Goal: Task Accomplishment & Management: Use online tool/utility

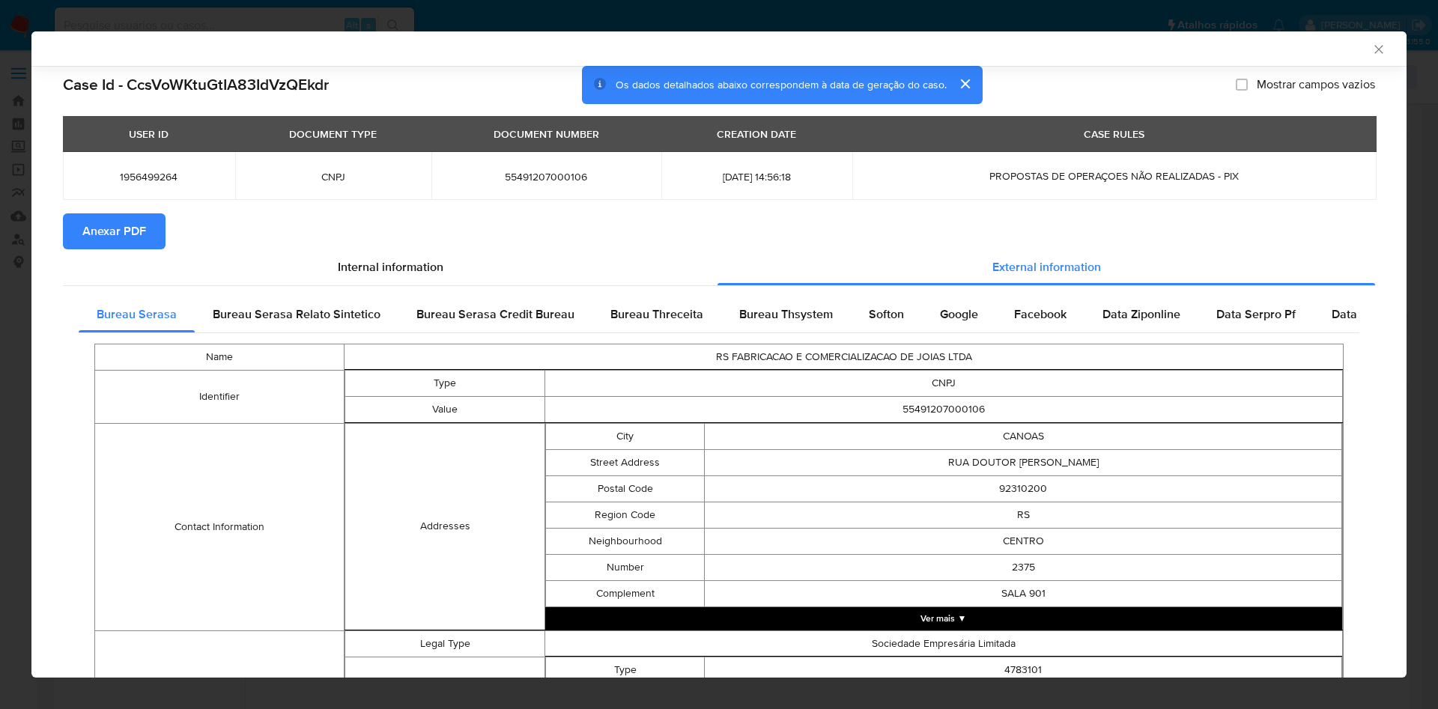
select select "10"
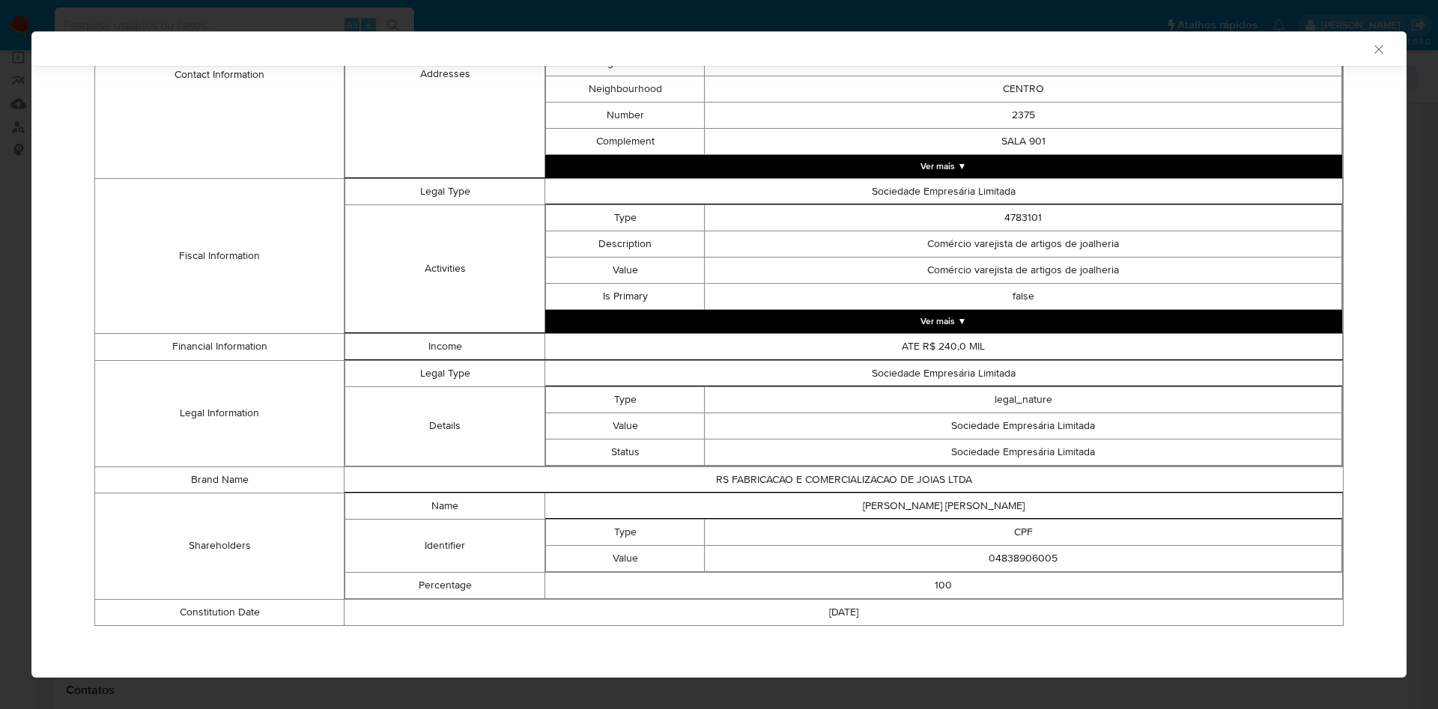
click at [22, 297] on div "AML Data Collector Case Id - CcsVoWKtuGtIA83IdVzQEkdr Os dados detalhados abaix…" at bounding box center [719, 354] width 1438 height 709
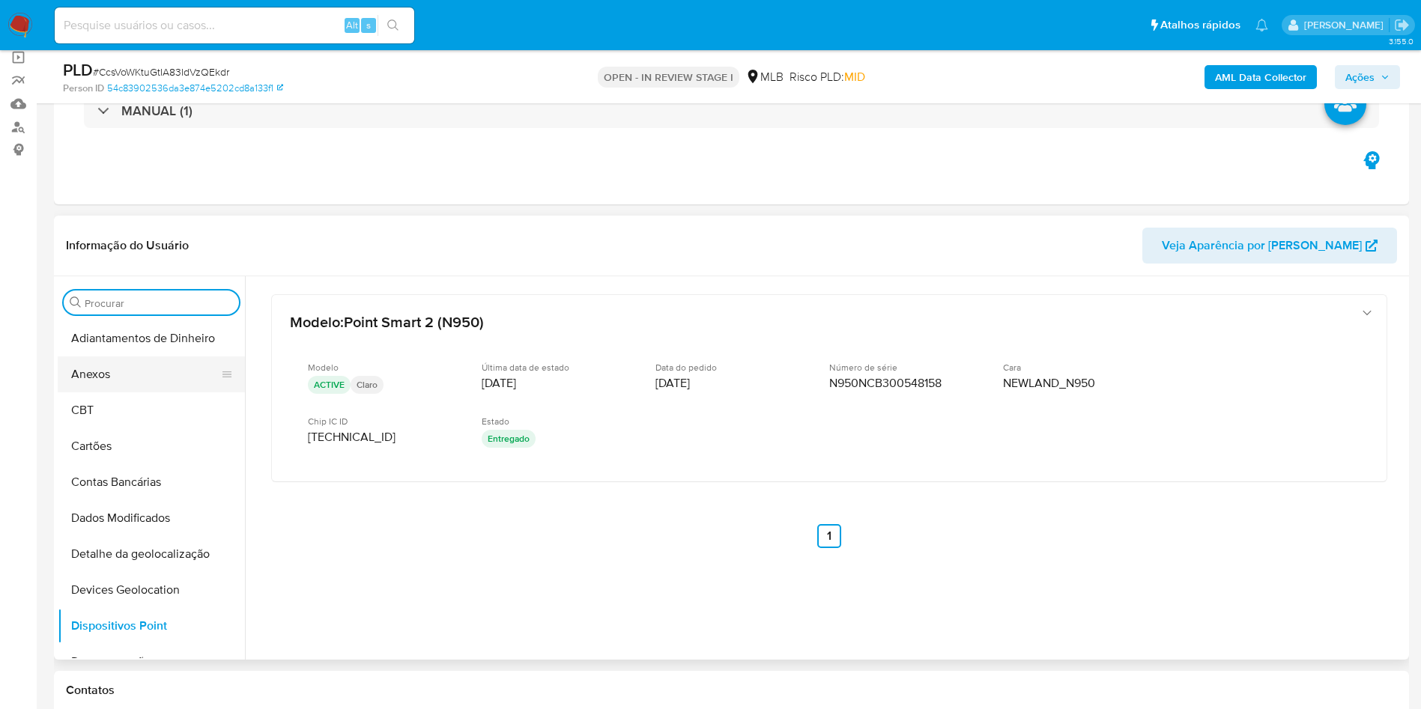
click at [139, 376] on button "Anexos" at bounding box center [145, 375] width 175 height 36
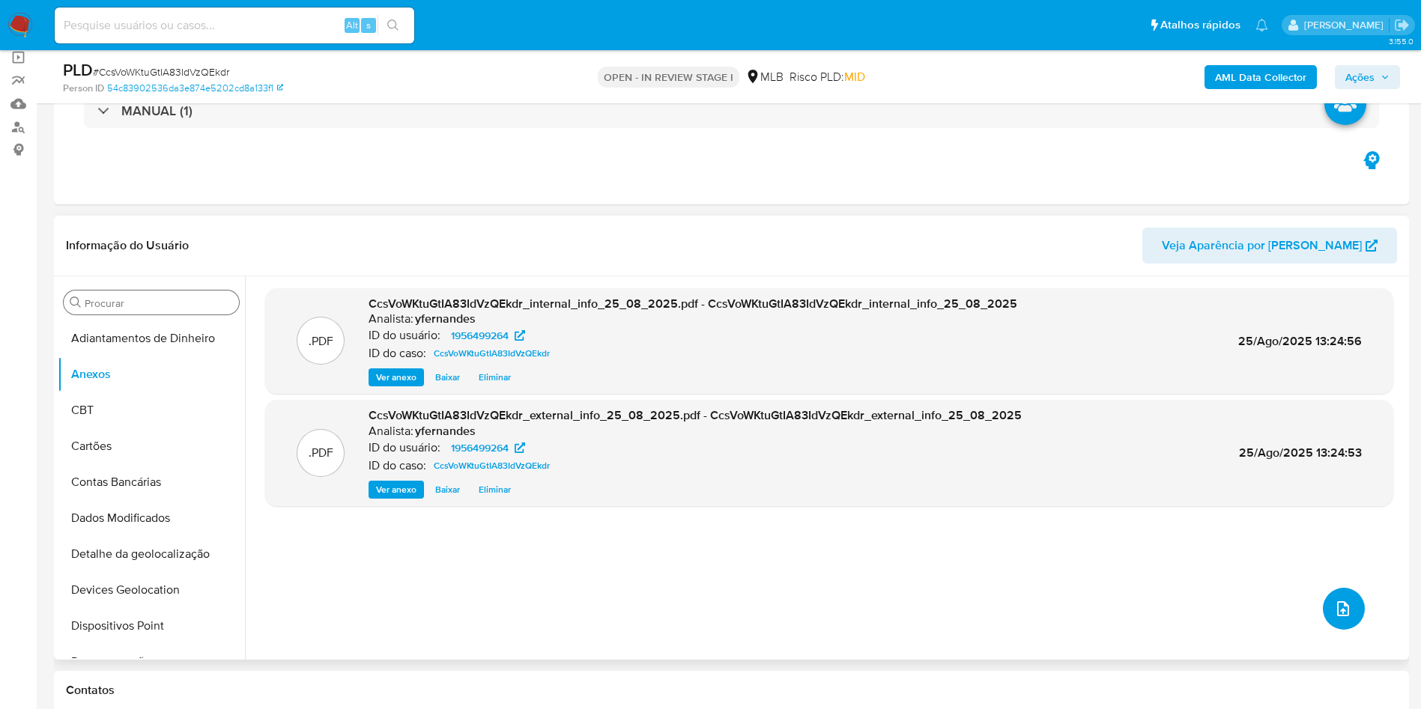
click at [1338, 615] on icon "upload-file" at bounding box center [1343, 609] width 18 height 18
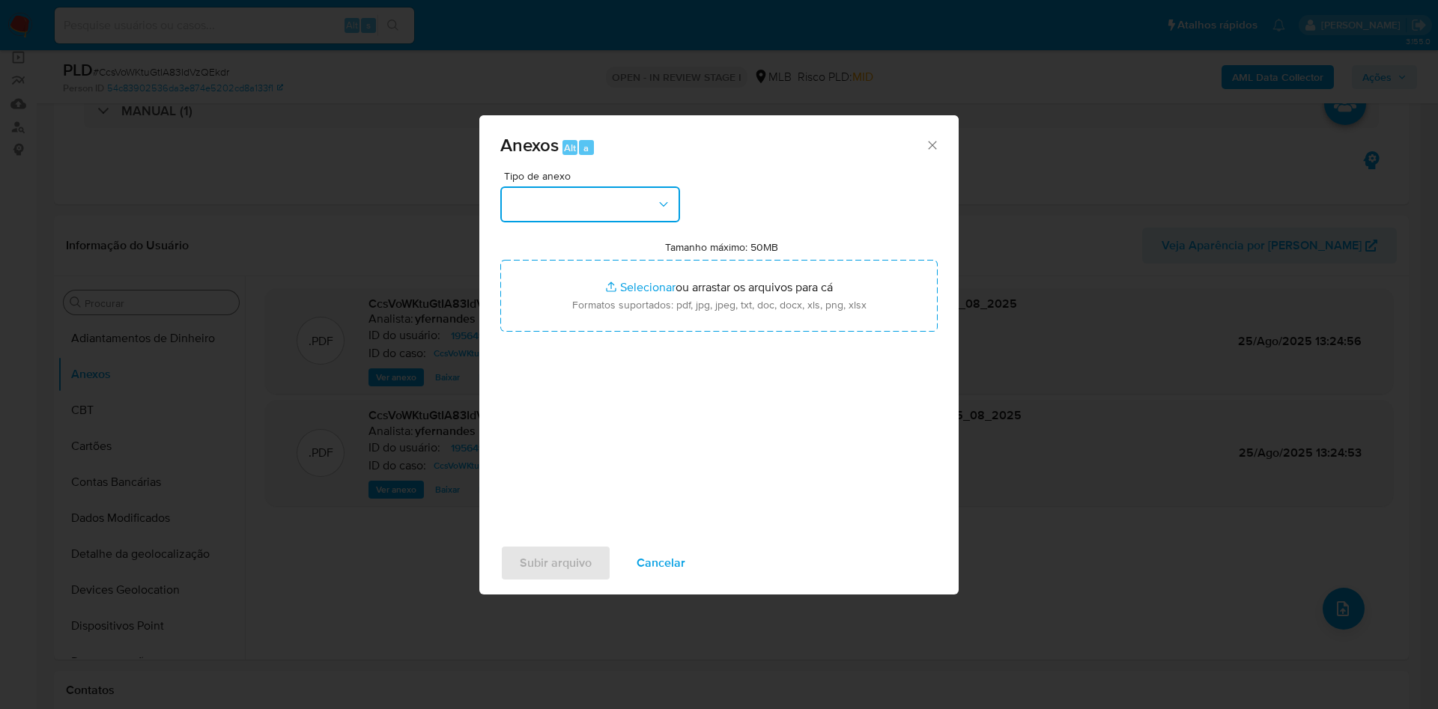
click at [559, 214] on button "button" at bounding box center [590, 204] width 180 height 36
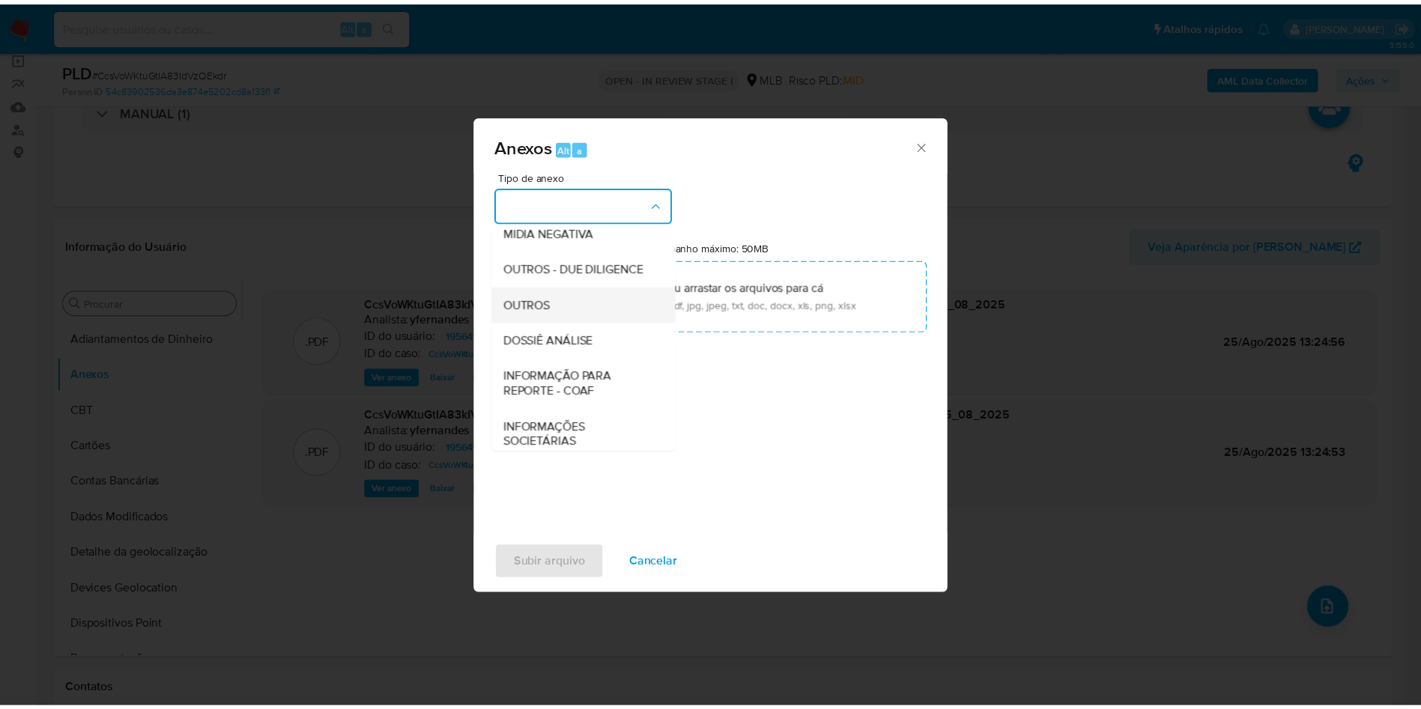
scroll to position [231, 0]
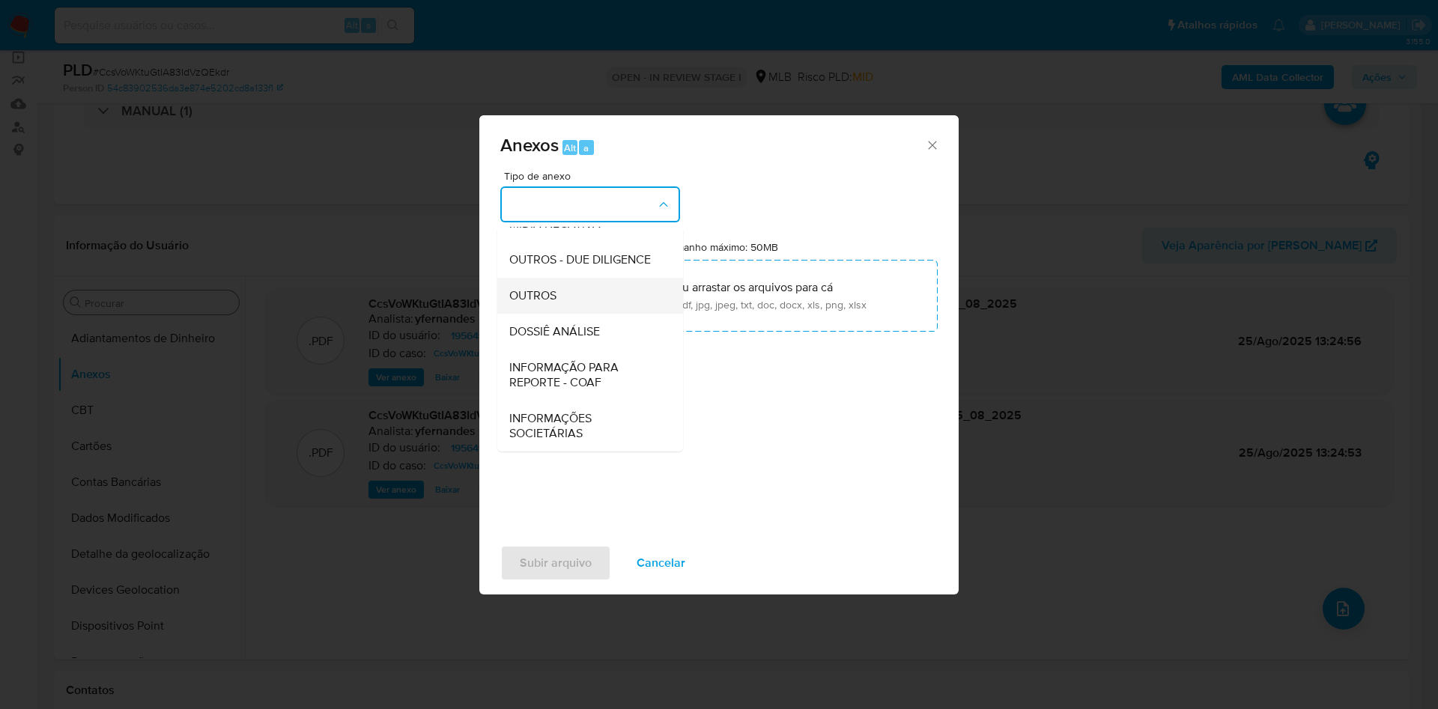
click at [548, 294] on span "OUTROS" at bounding box center [532, 295] width 47 height 15
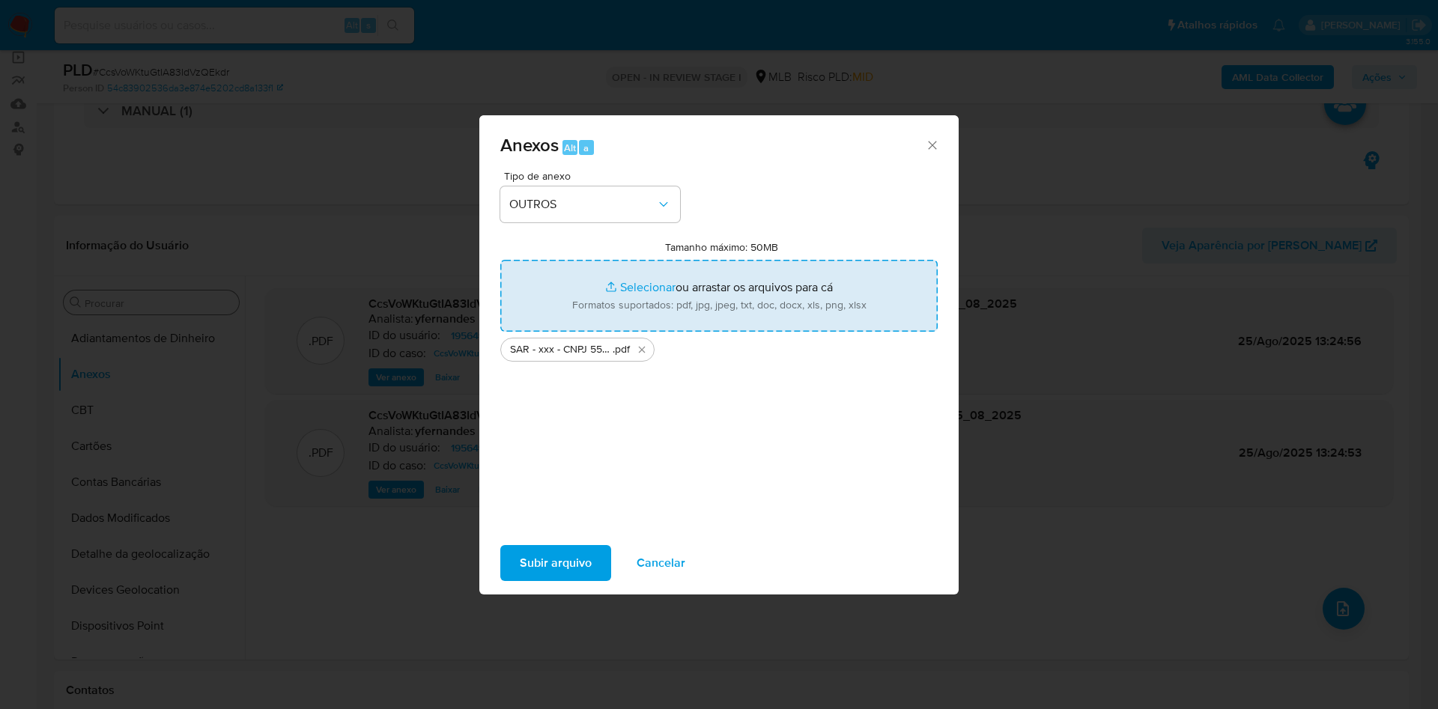
type input "C:\fakepath\Mulan 1956499264_2025_08_25_10_05_04.xlsx"
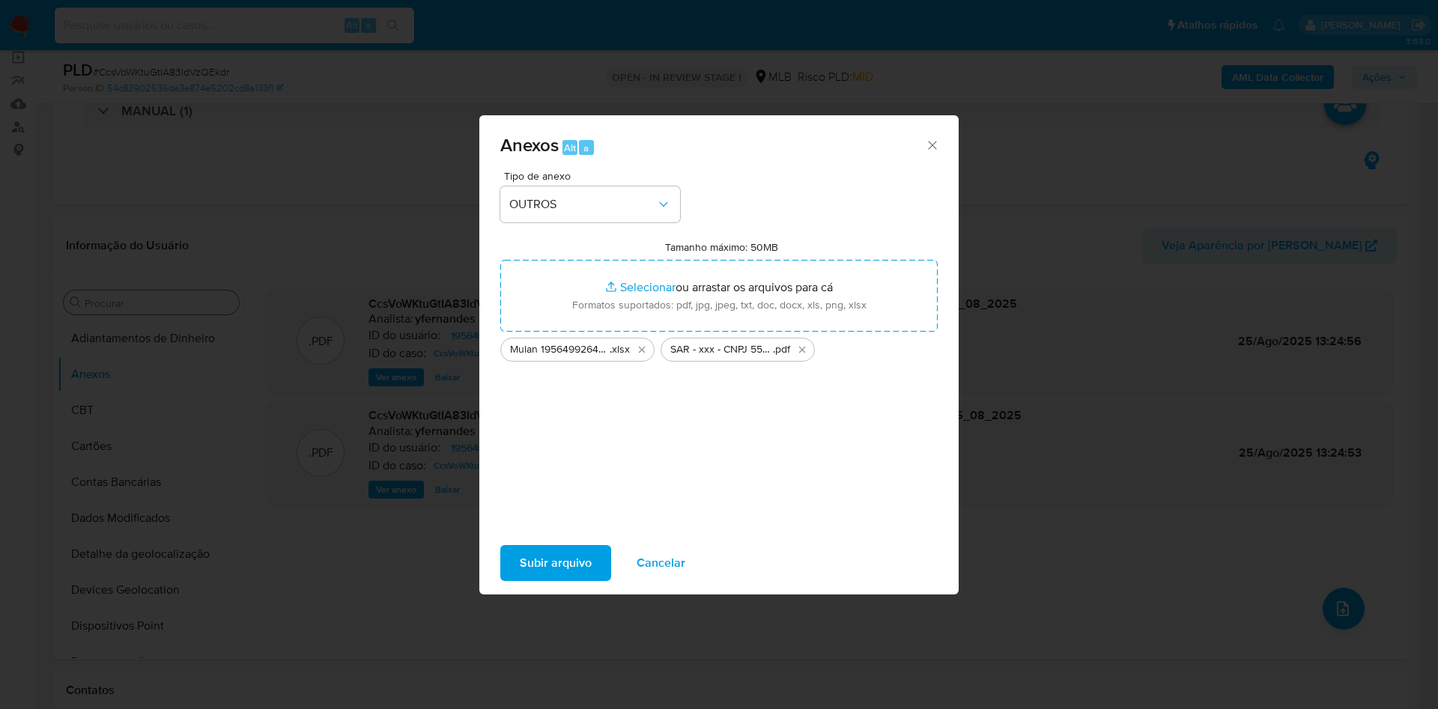
click at [568, 559] on span "Subir arquivo" at bounding box center [556, 563] width 72 height 33
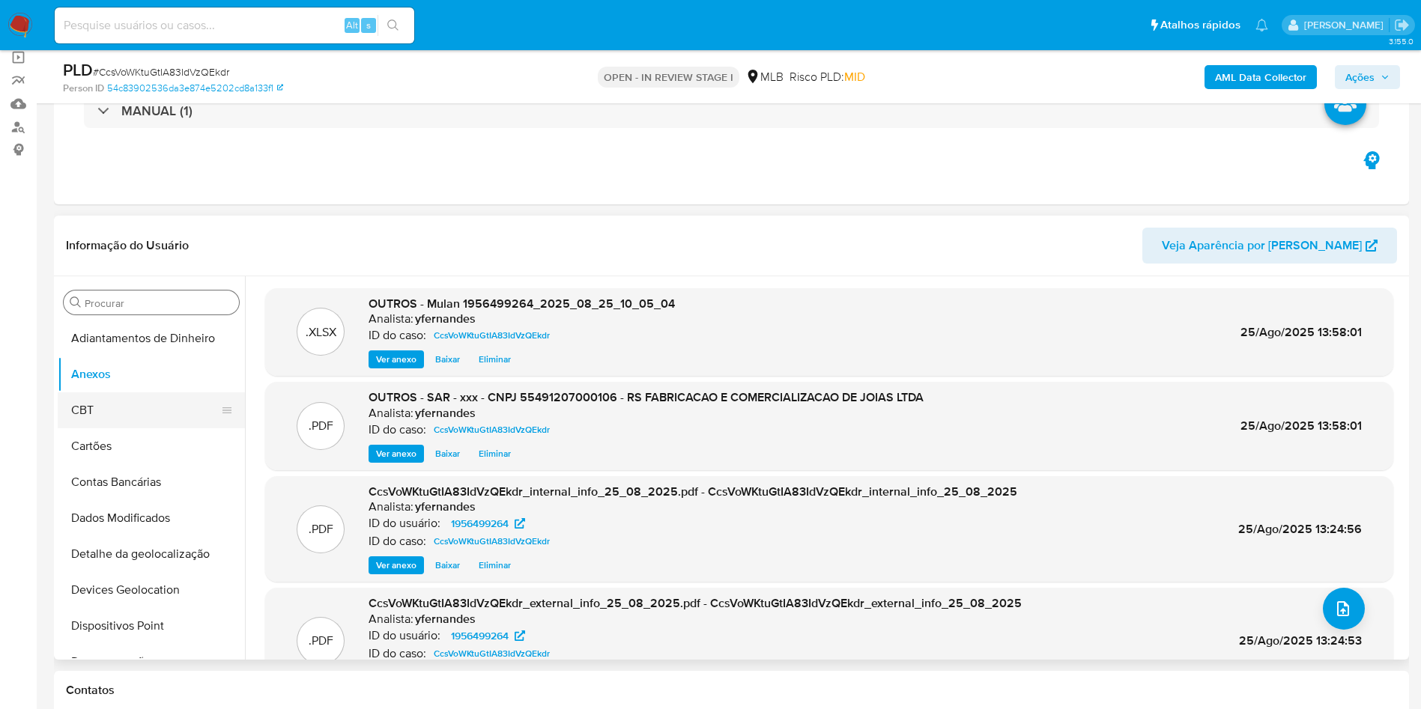
click at [172, 407] on button "CBT" at bounding box center [145, 410] width 175 height 36
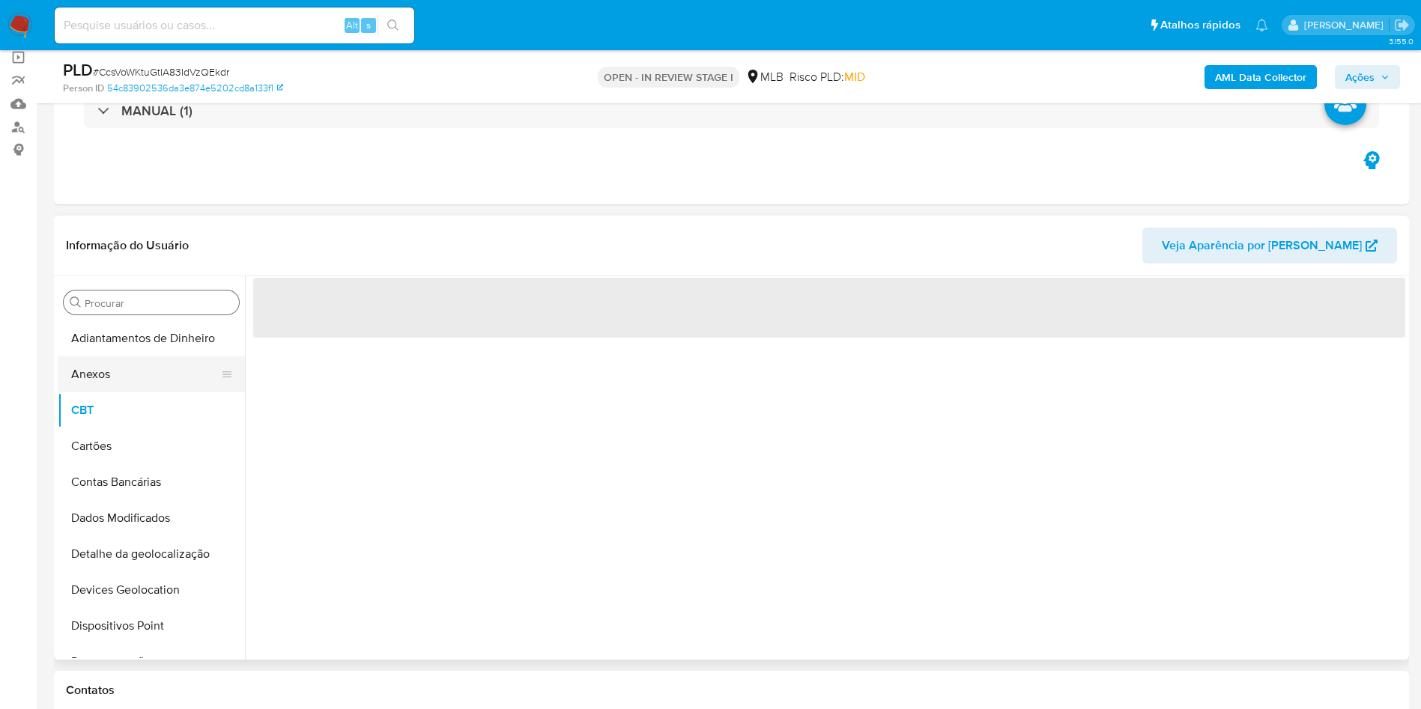
click at [147, 379] on button "Anexos" at bounding box center [145, 375] width 175 height 36
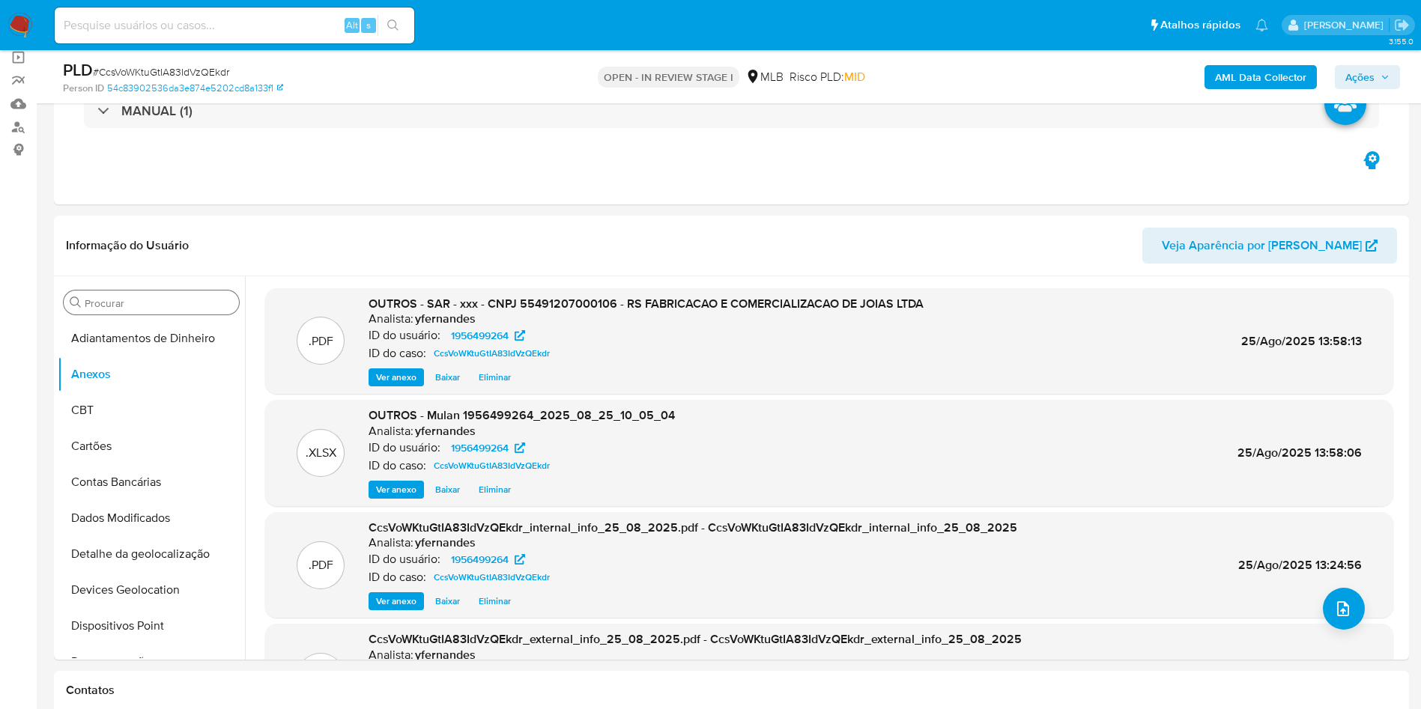
click at [1360, 81] on span "Ações" at bounding box center [1359, 77] width 29 height 24
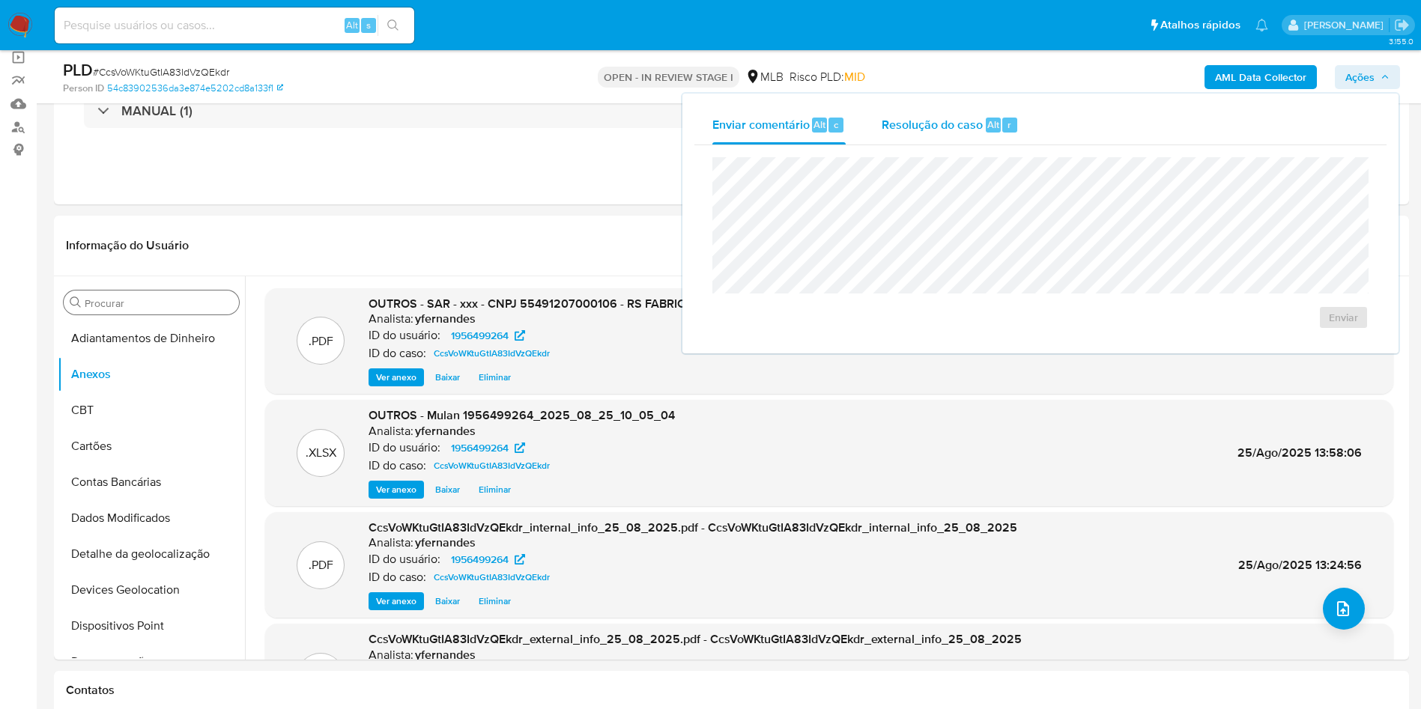
click at [937, 110] on div "Resolução do caso Alt r" at bounding box center [950, 125] width 137 height 39
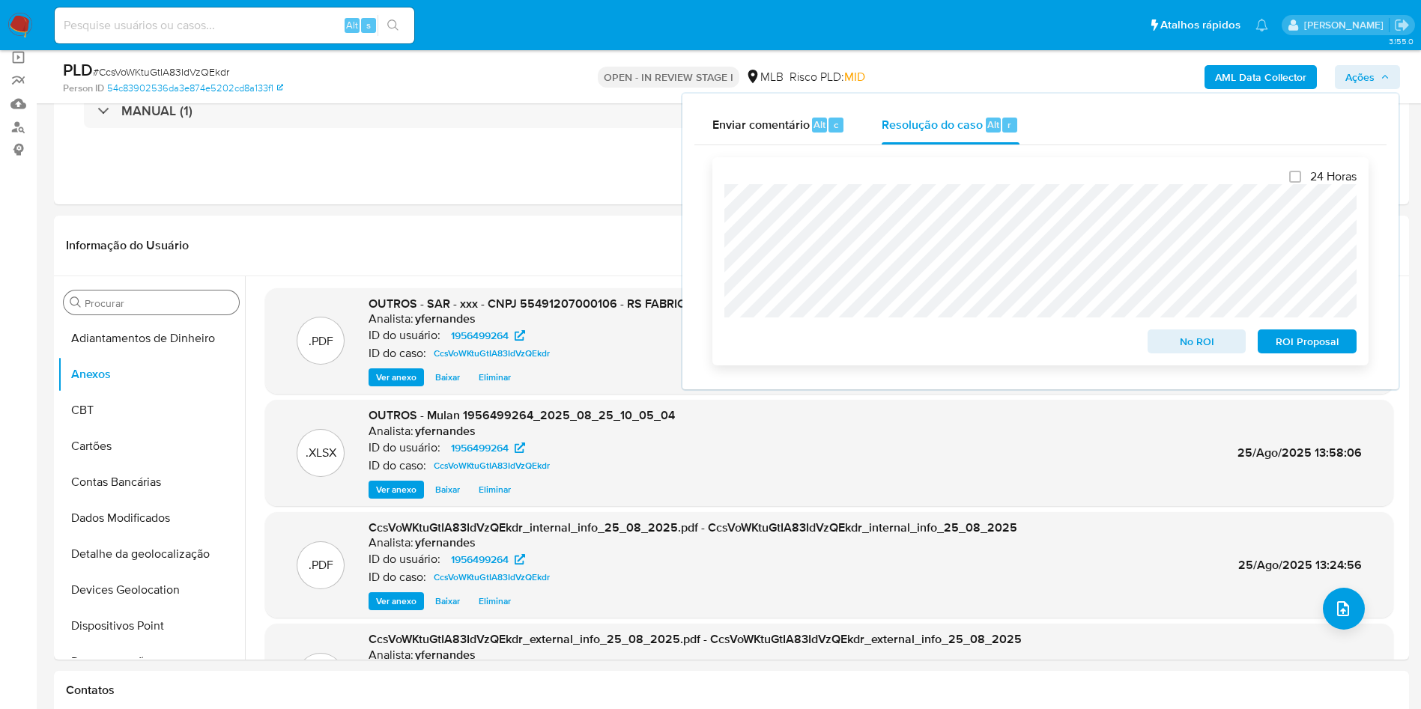
click at [1323, 351] on span "ROI Proposal" at bounding box center [1307, 341] width 78 height 21
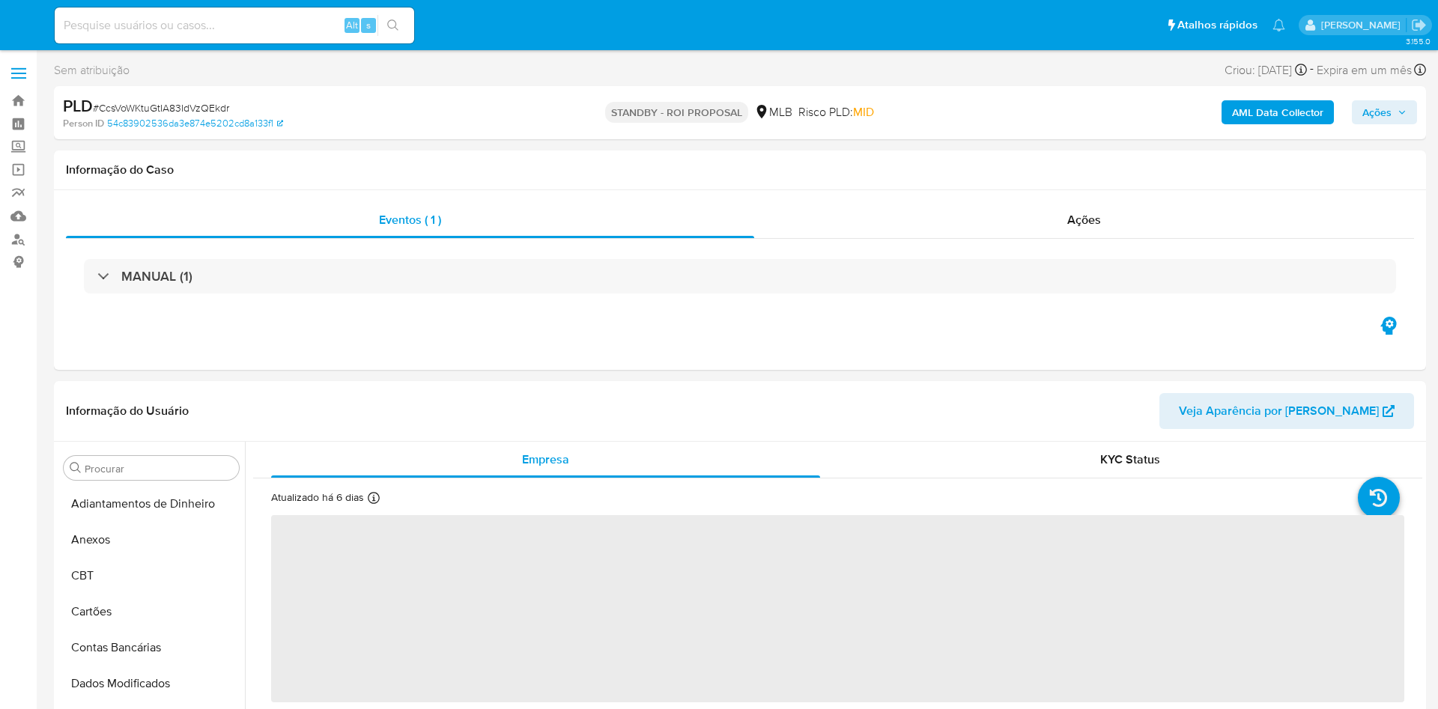
select select "10"
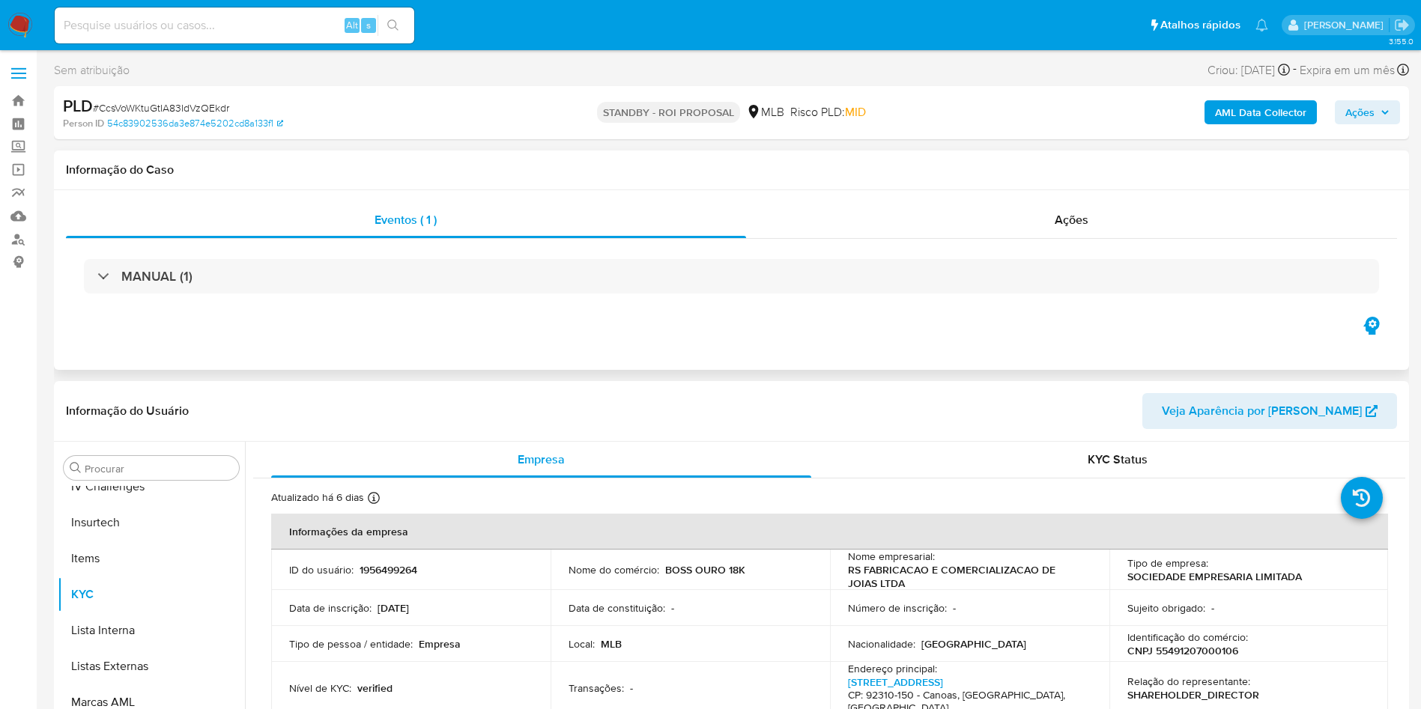
click at [962, 239] on div "MANUAL (1)" at bounding box center [731, 276] width 1331 height 75
click at [933, 204] on div "Ações" at bounding box center [1072, 220] width 652 height 36
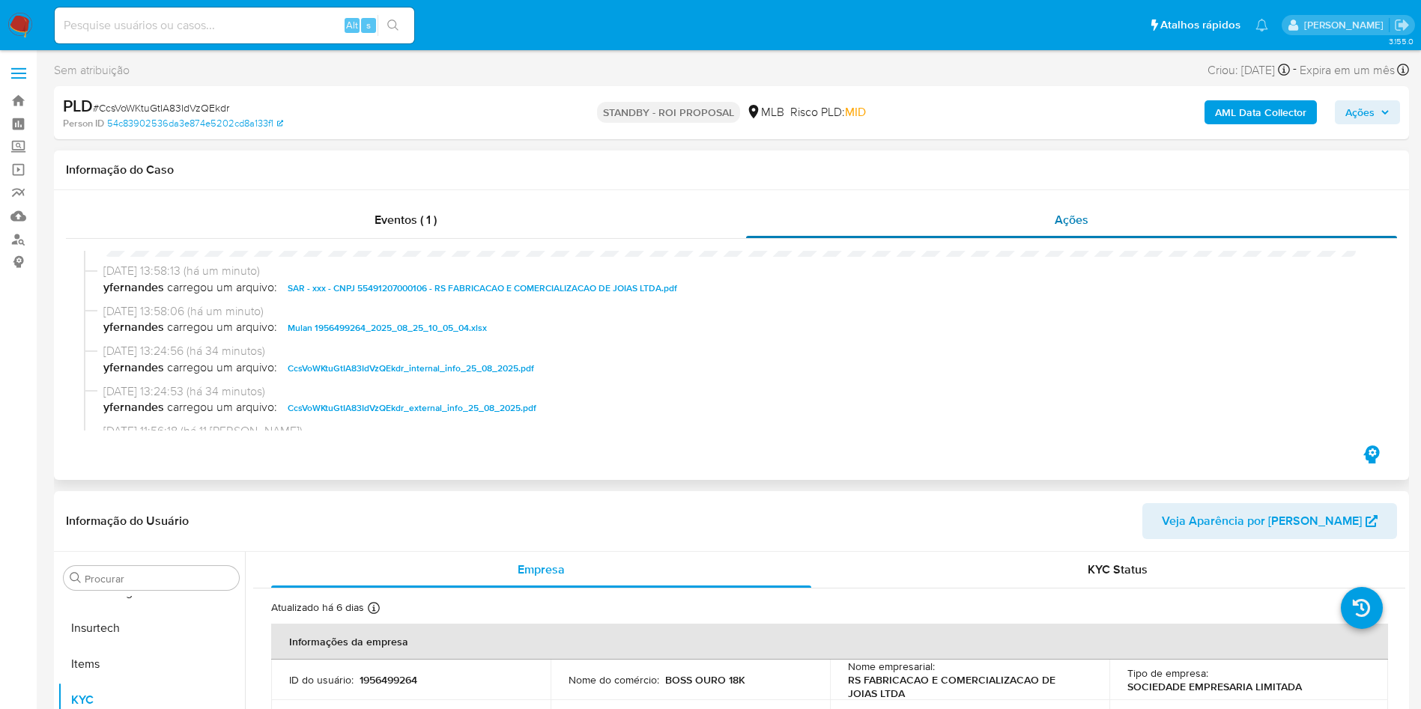
scroll to position [0, 0]
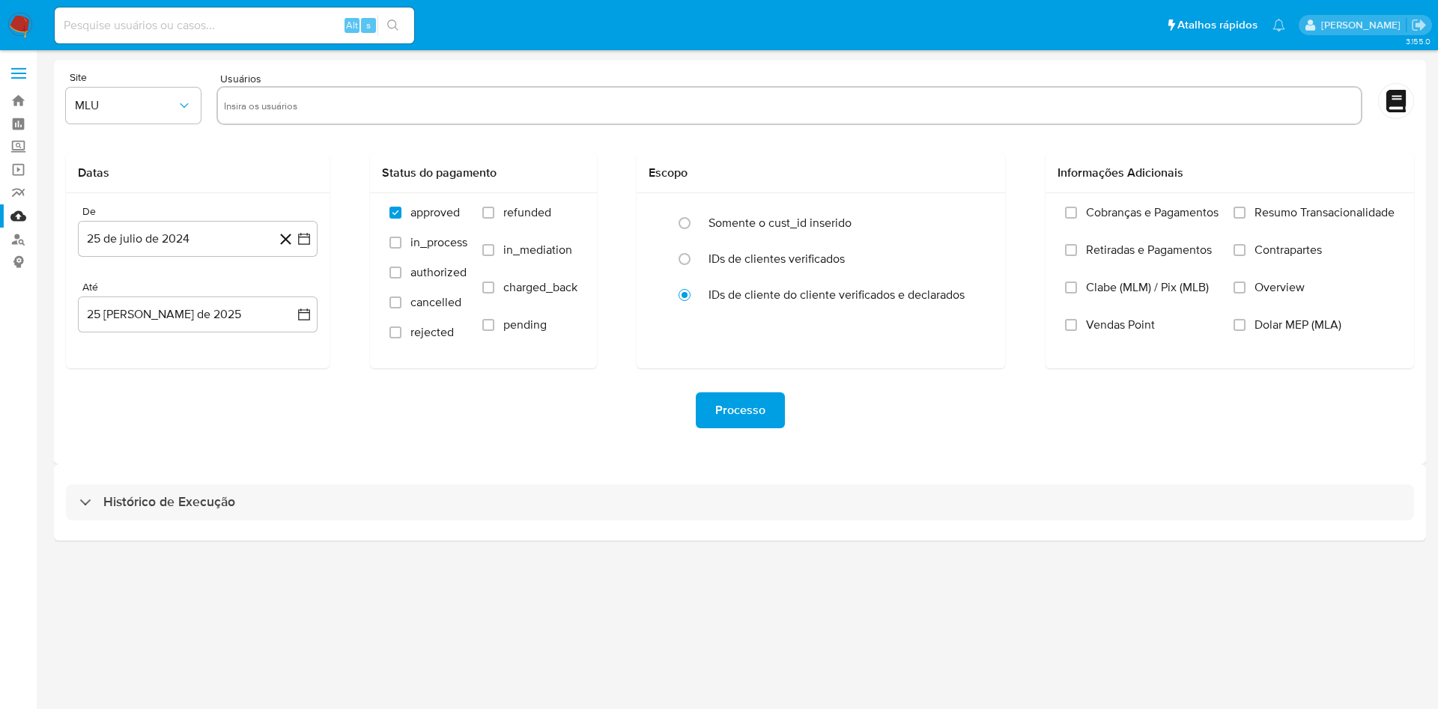
click at [556, 476] on div "Histórico de Execução" at bounding box center [740, 502] width 1372 height 76
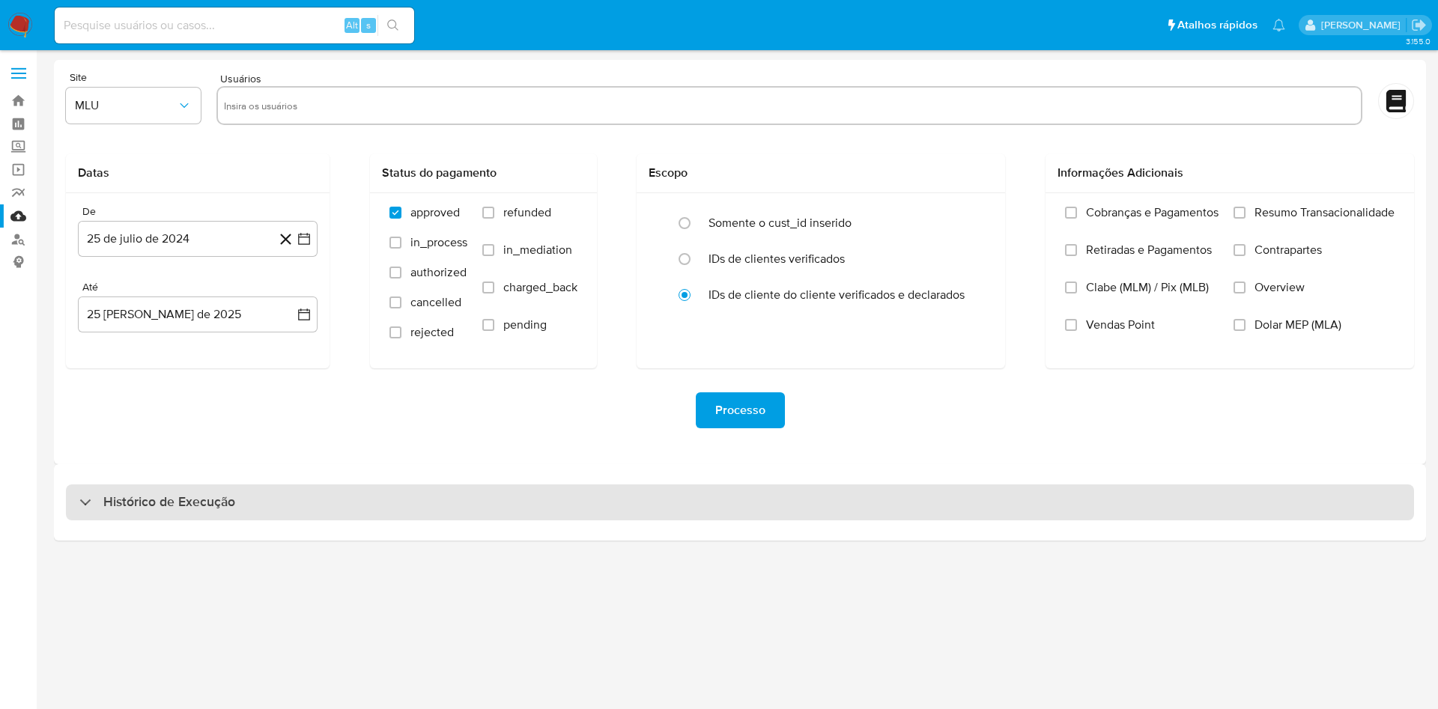
click at [520, 502] on div "Histórico de Execução" at bounding box center [740, 503] width 1348 height 36
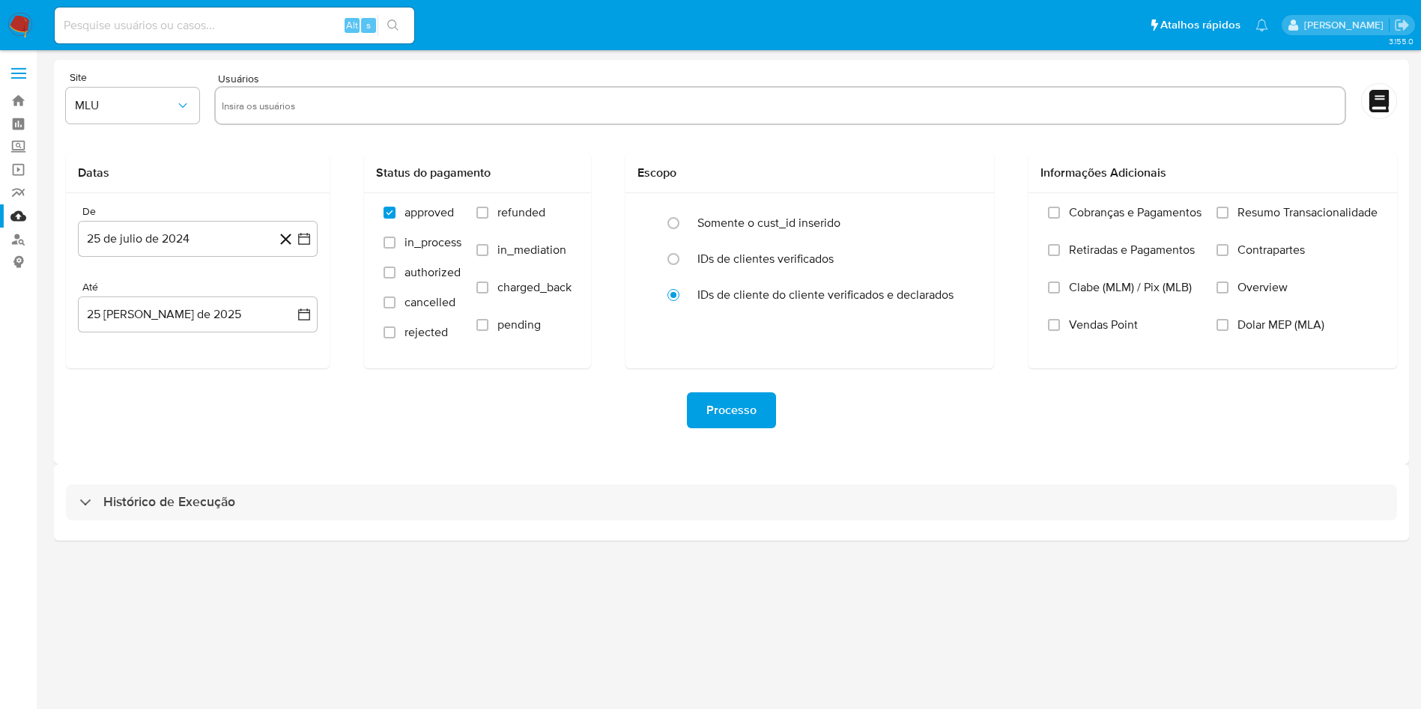
select select "10"
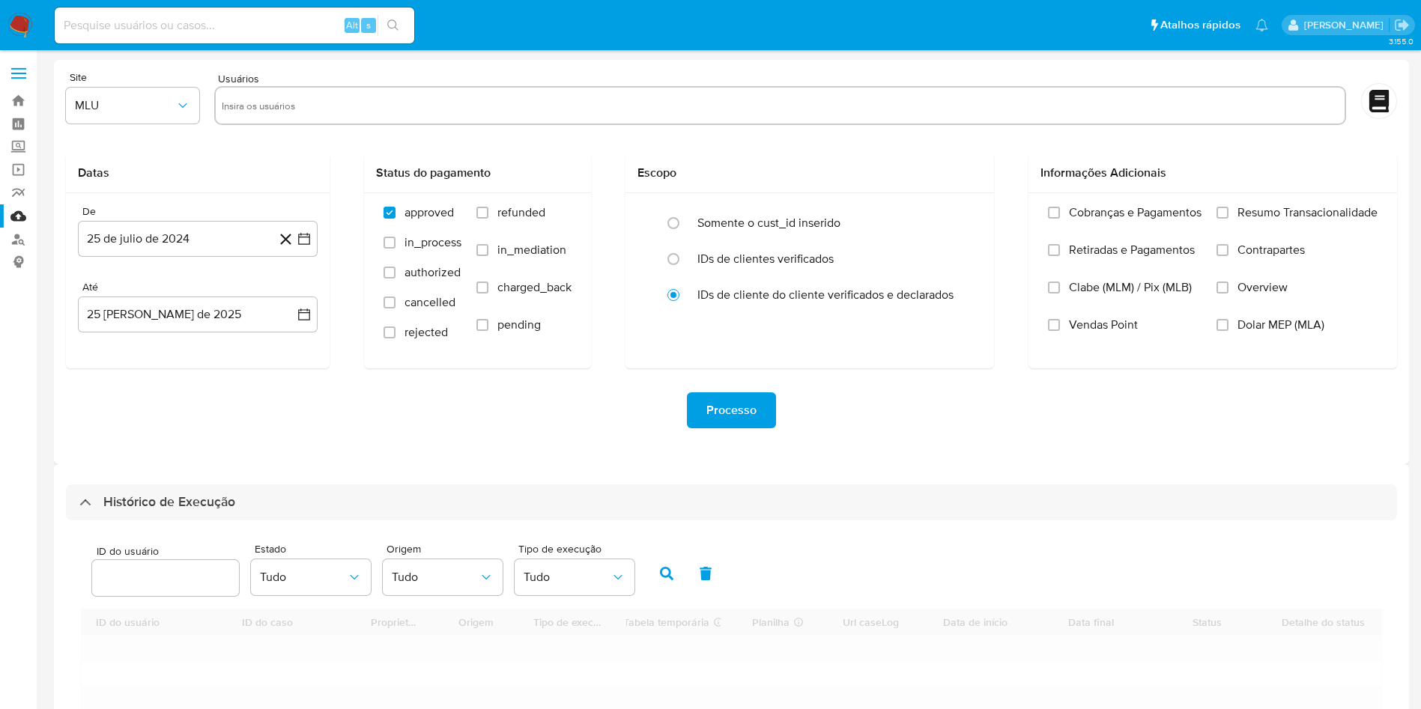
click at [532, 457] on div "Site MLU Usuários Datas De 25 de julio de 2024 25-07-2024 Até 25 de agosto de 2…" at bounding box center [731, 262] width 1355 height 404
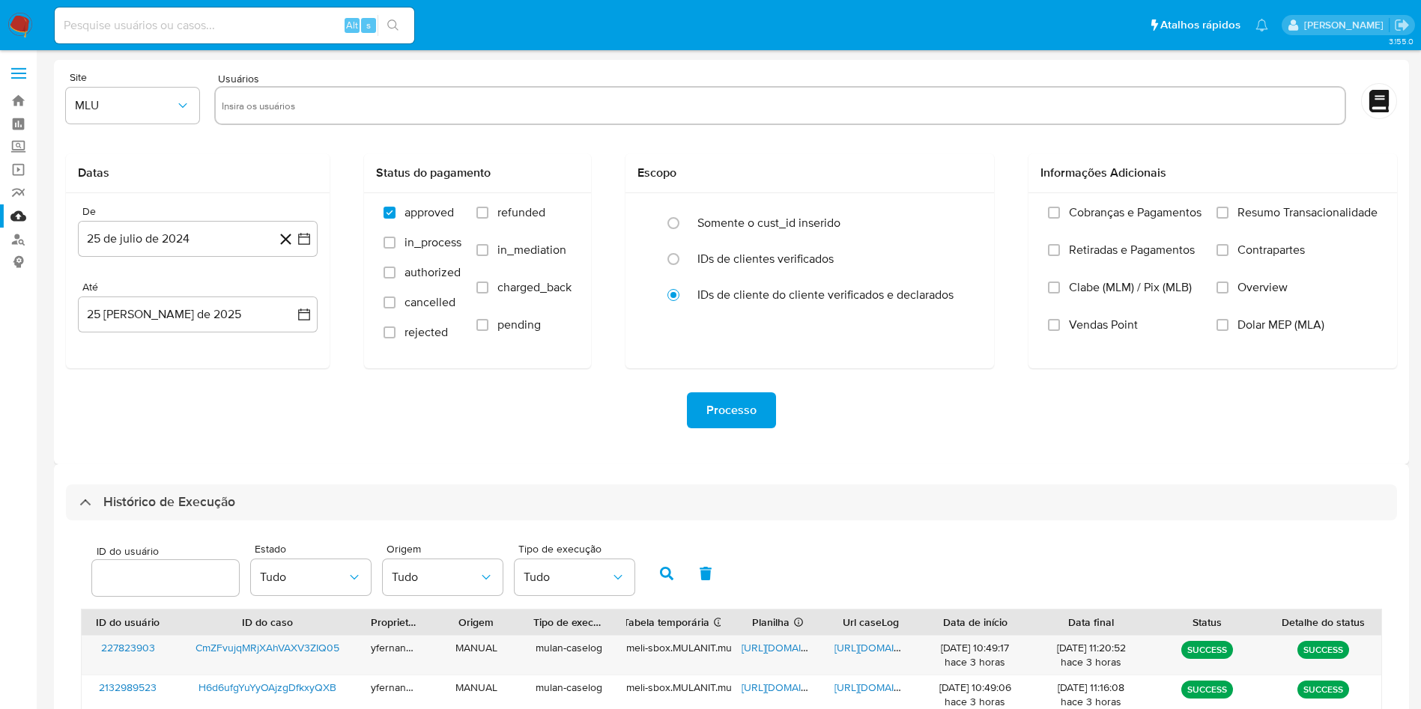
scroll to position [407, 0]
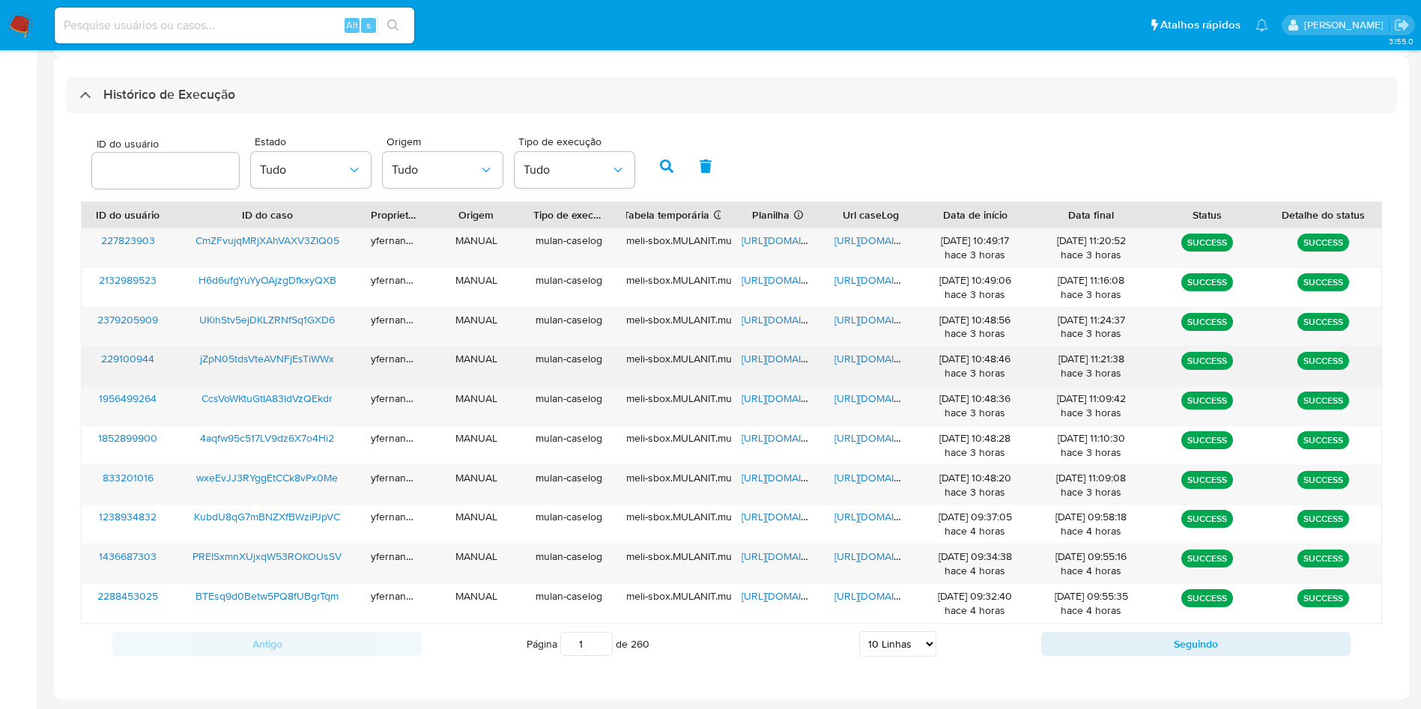
click at [759, 351] on span "https://docs.google.com/spreadsheets/d/1oMwxzQ-PITv3n6j_hg3EDYU5A4z9NLBtuYxAcaG…" at bounding box center [792, 358] width 103 height 15
click at [864, 359] on span "https://docs.google.com/document/d/1DgPkewgO_DyZliT8rNt8FUY4yjyWDDScacbcsOLTYUk…" at bounding box center [885, 358] width 103 height 15
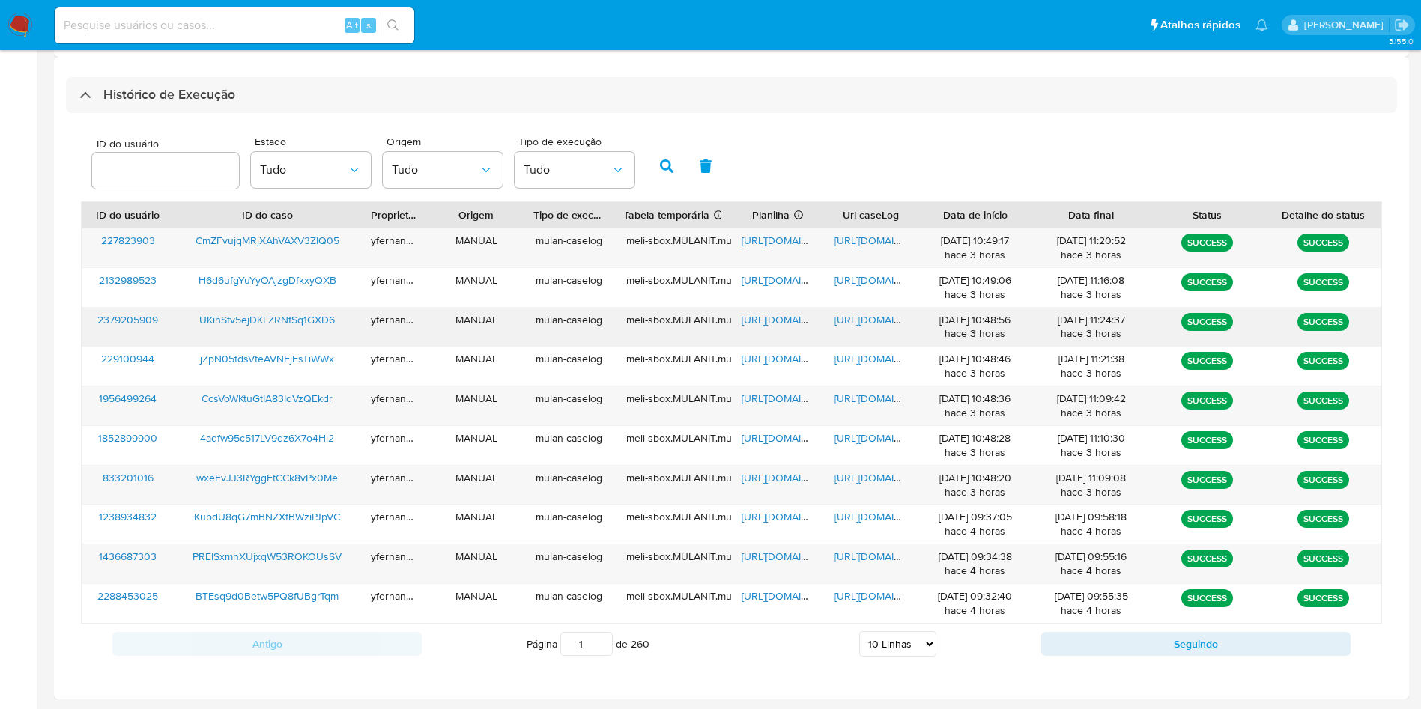
click at [771, 323] on span "[URL][DOMAIN_NAME]" at bounding box center [792, 319] width 103 height 15
click at [870, 324] on span "[URL][DOMAIN_NAME]" at bounding box center [885, 319] width 103 height 15
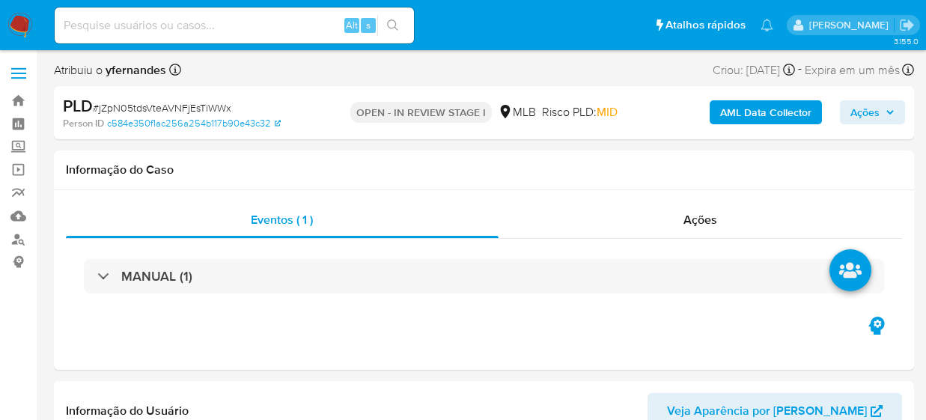
select select "10"
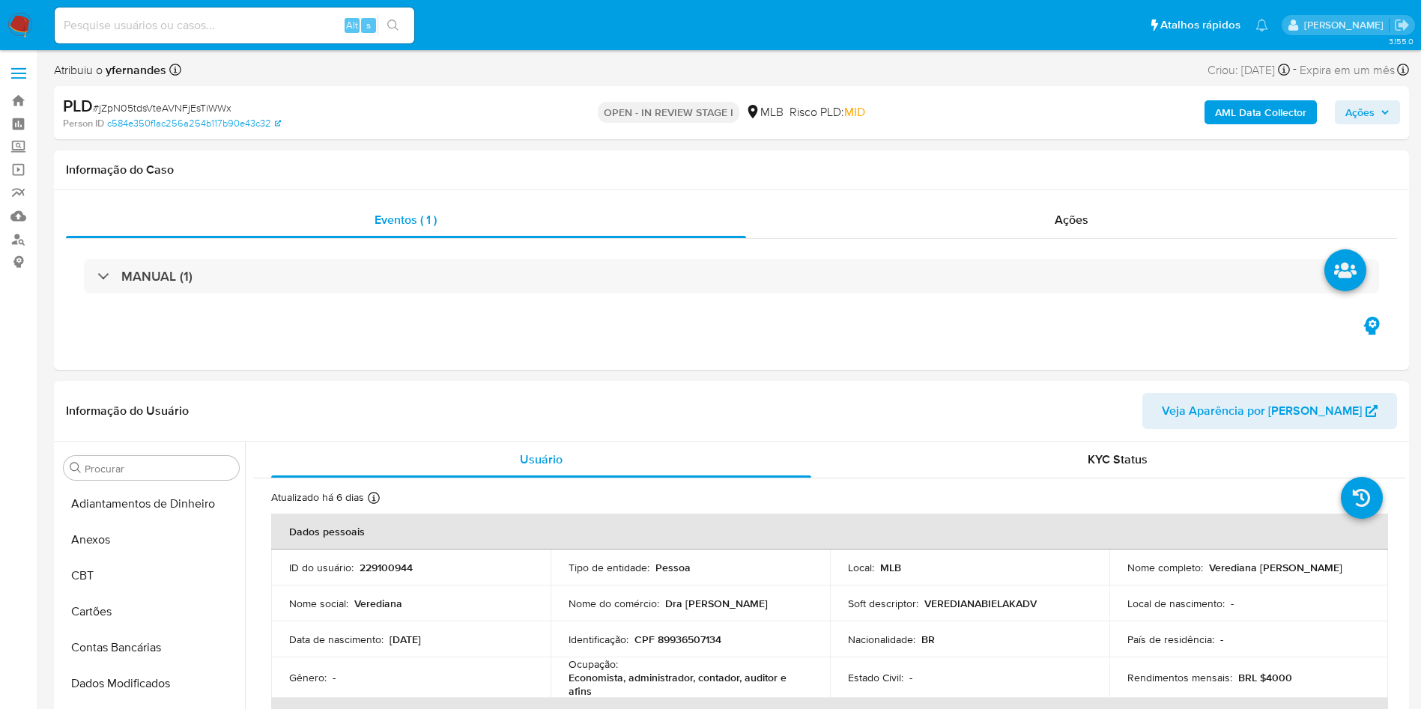
scroll to position [669, 0]
click at [192, 104] on span "# jZpN05tdsVteAVNFjEsTiWWx" at bounding box center [162, 107] width 139 height 15
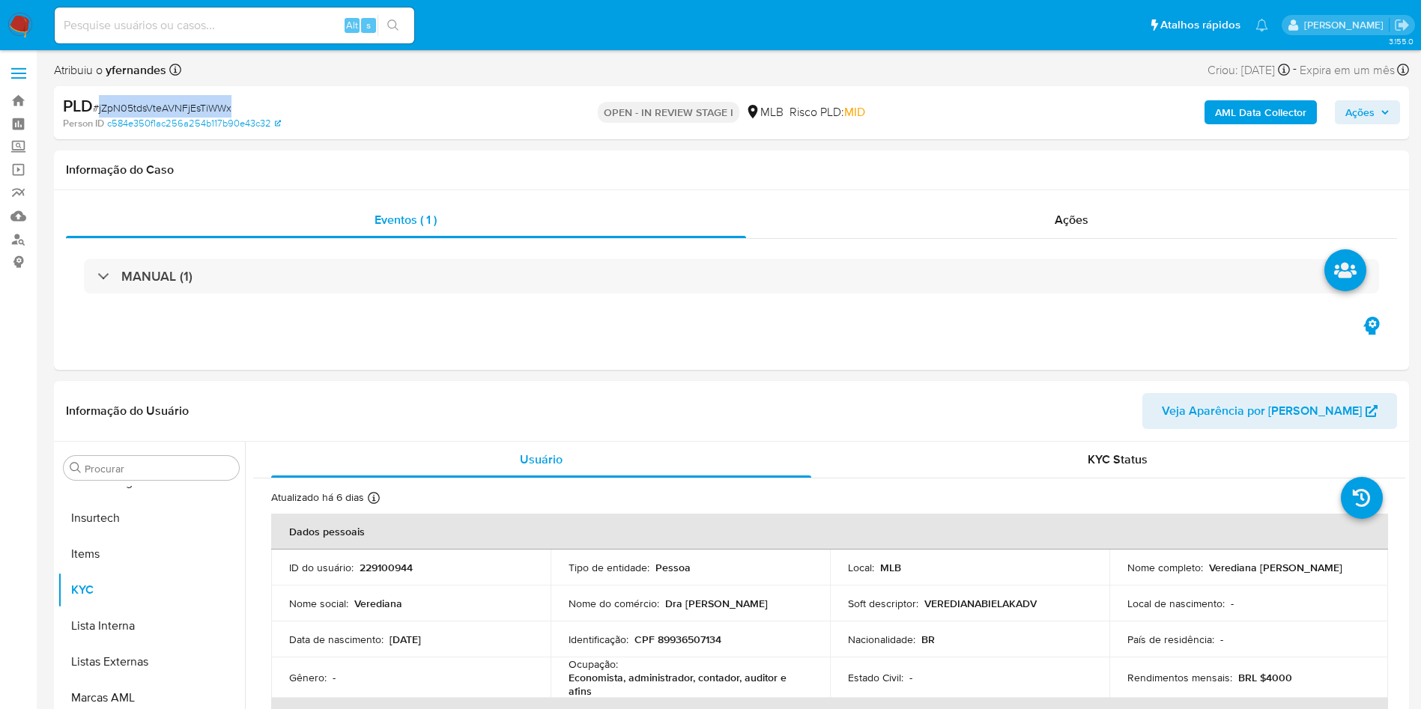
click at [192, 104] on span "# jZpN05tdsVteAVNFjEsTiWWx" at bounding box center [162, 107] width 139 height 15
copy span "jZpN05tdsVteAVNFjEsTiWWx"
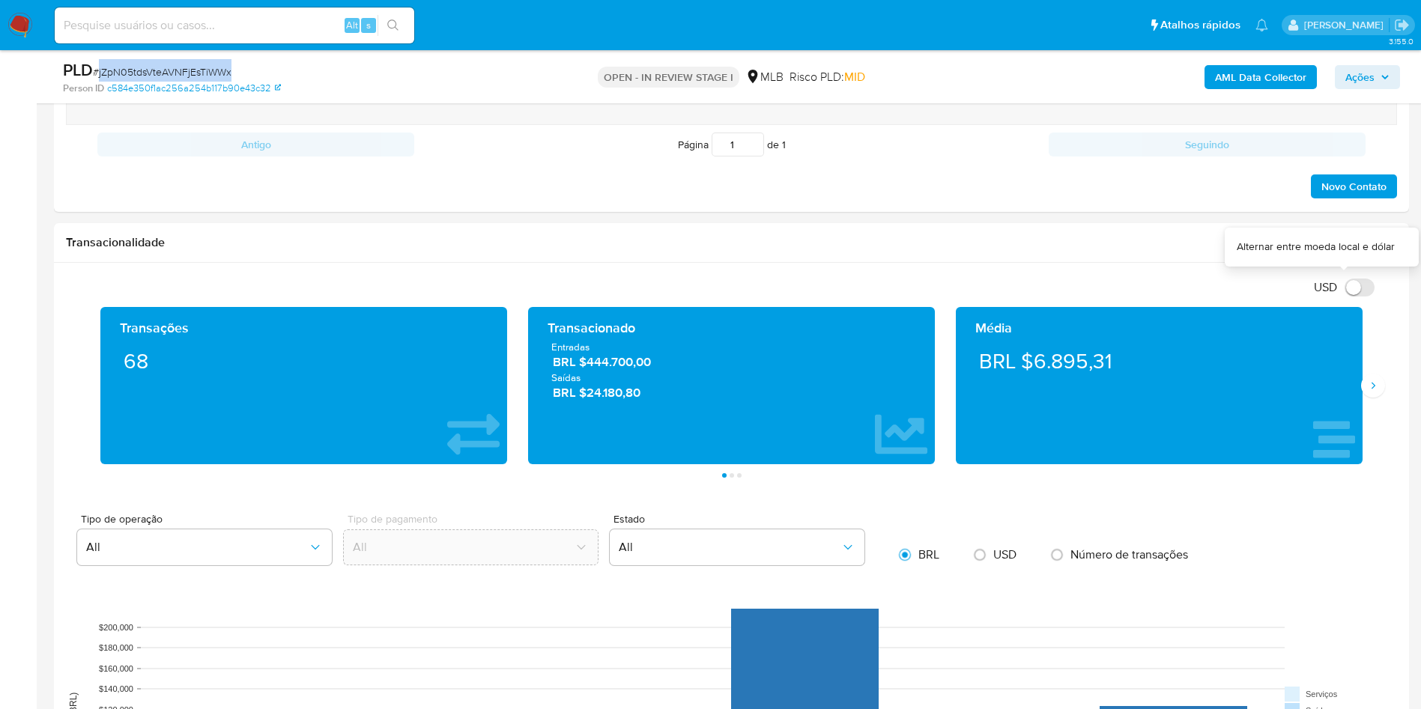
scroll to position [899, 0]
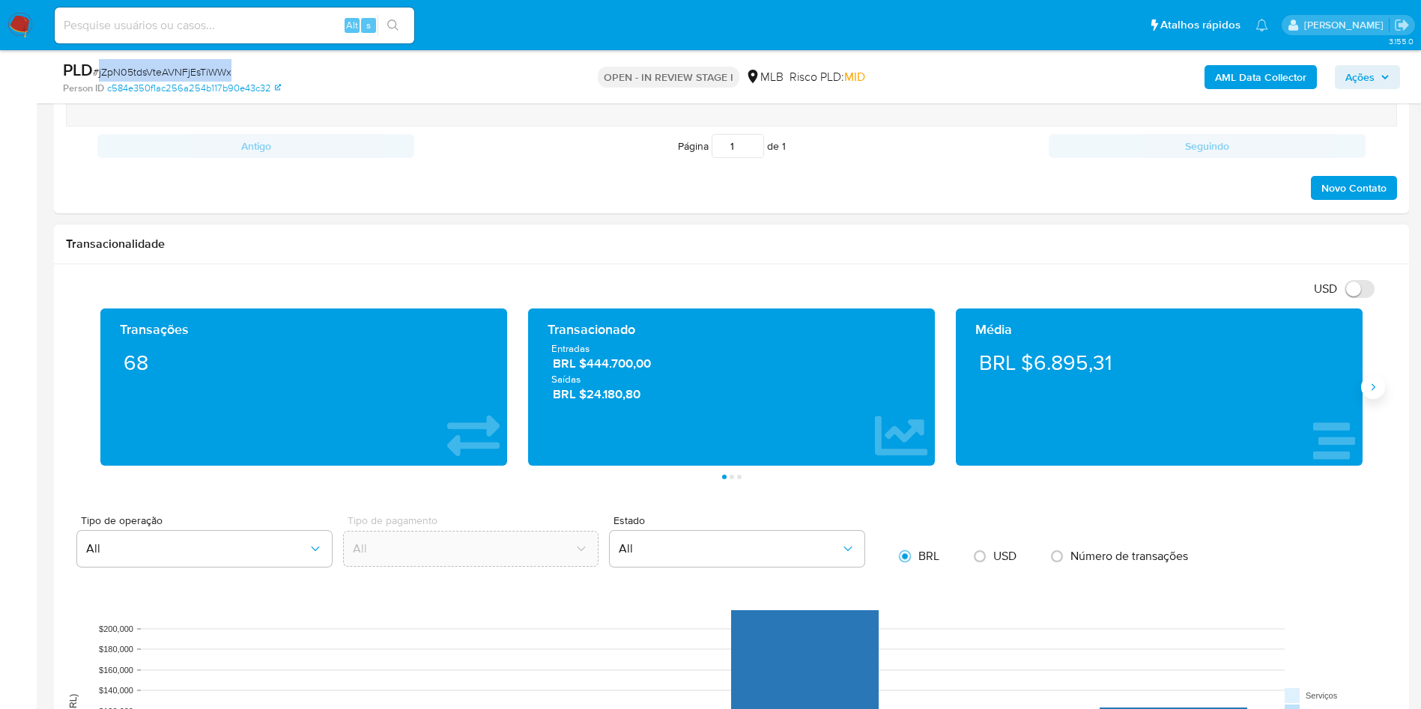
click at [926, 389] on icon "Siguiente" at bounding box center [1373, 387] width 12 height 12
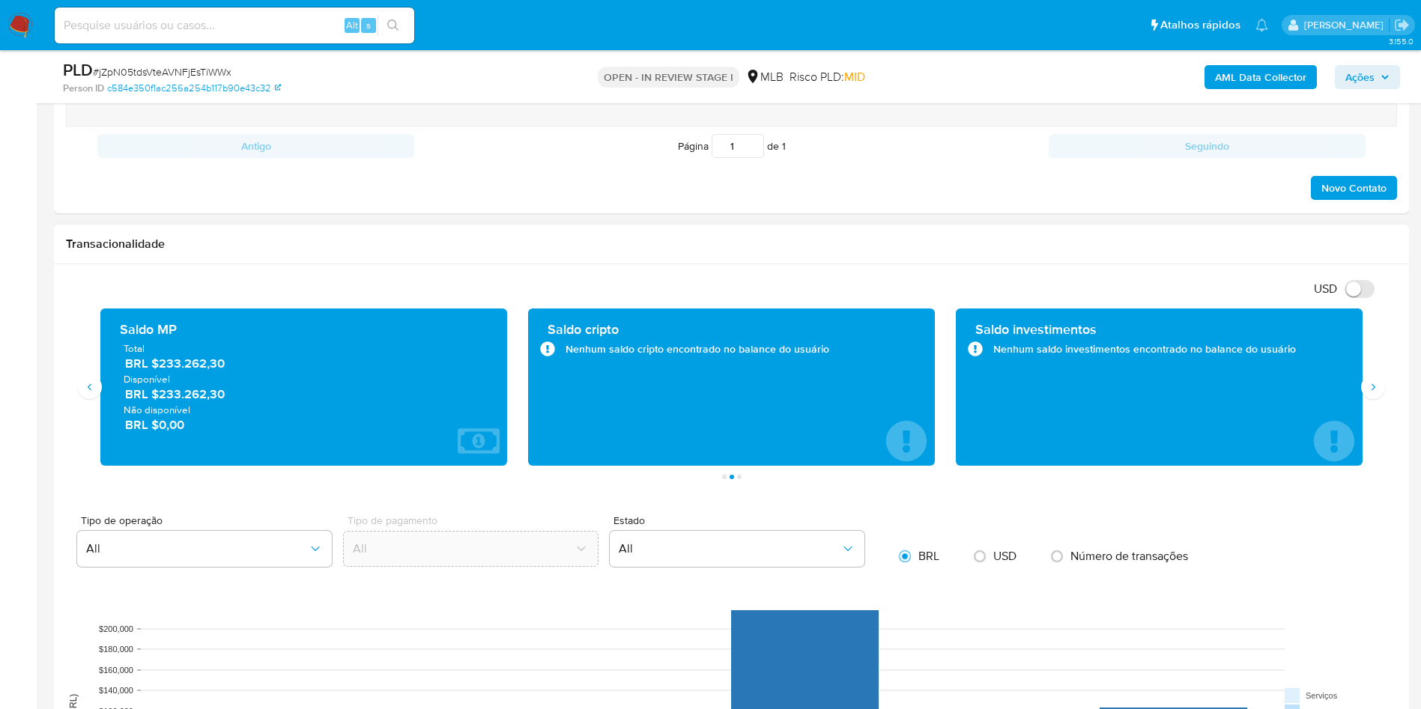
click at [216, 365] on span "BRL $233.262,30" at bounding box center [304, 363] width 359 height 17
click at [926, 401] on div "Saldo investimentos Nenhum saldo investimentos encontrado no balance do usuário" at bounding box center [1159, 387] width 428 height 157
click at [926, 376] on button "Siguiente" at bounding box center [1373, 387] width 24 height 24
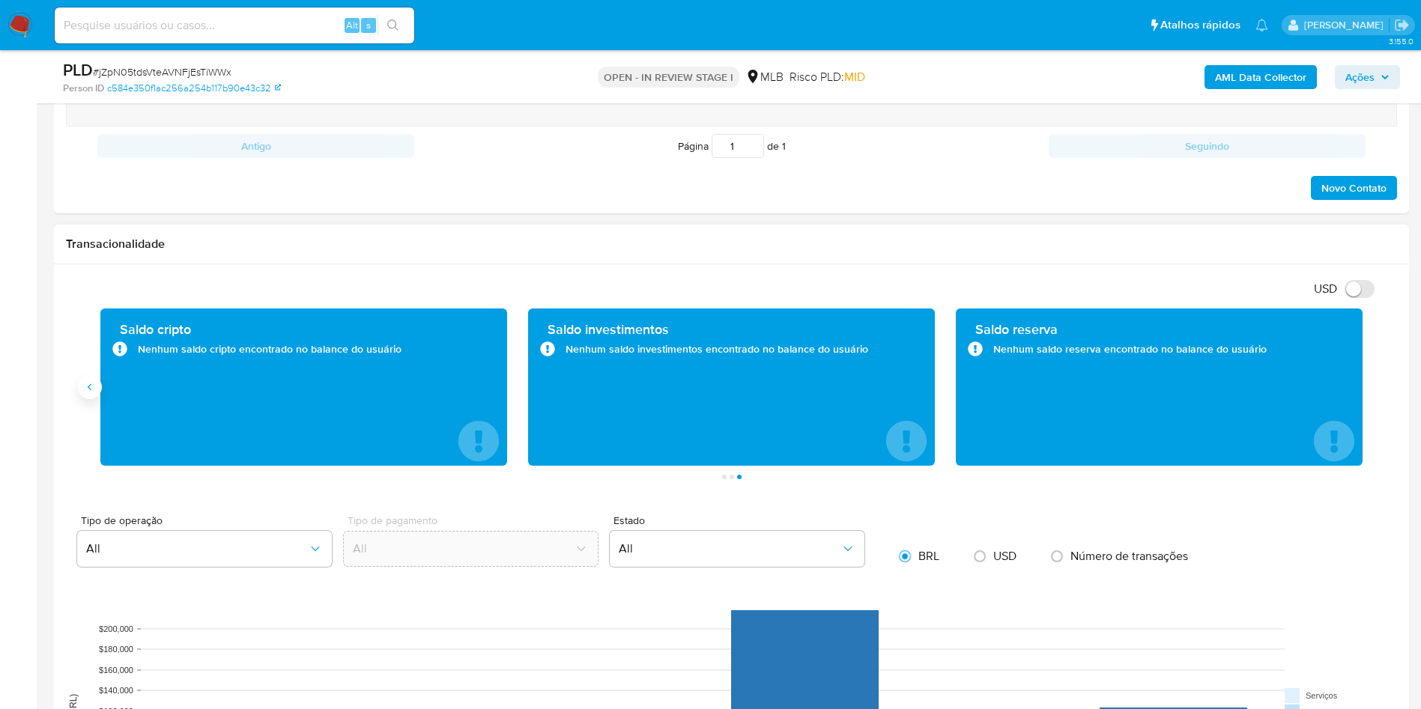
click at [91, 393] on button "Anterior" at bounding box center [90, 387] width 24 height 24
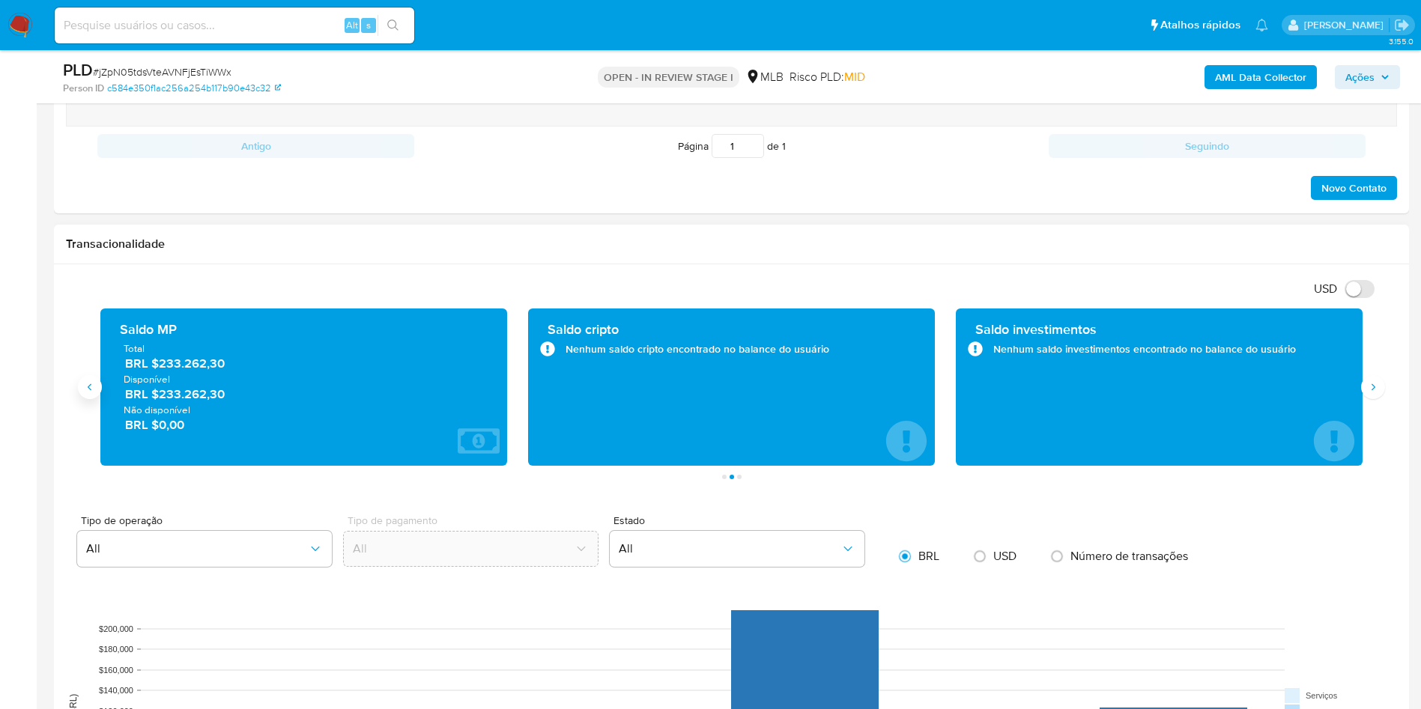
drag, startPoint x: 91, startPoint y: 392, endPoint x: 210, endPoint y: 385, distance: 118.6
click at [90, 392] on icon "Anterior" at bounding box center [90, 387] width 12 height 12
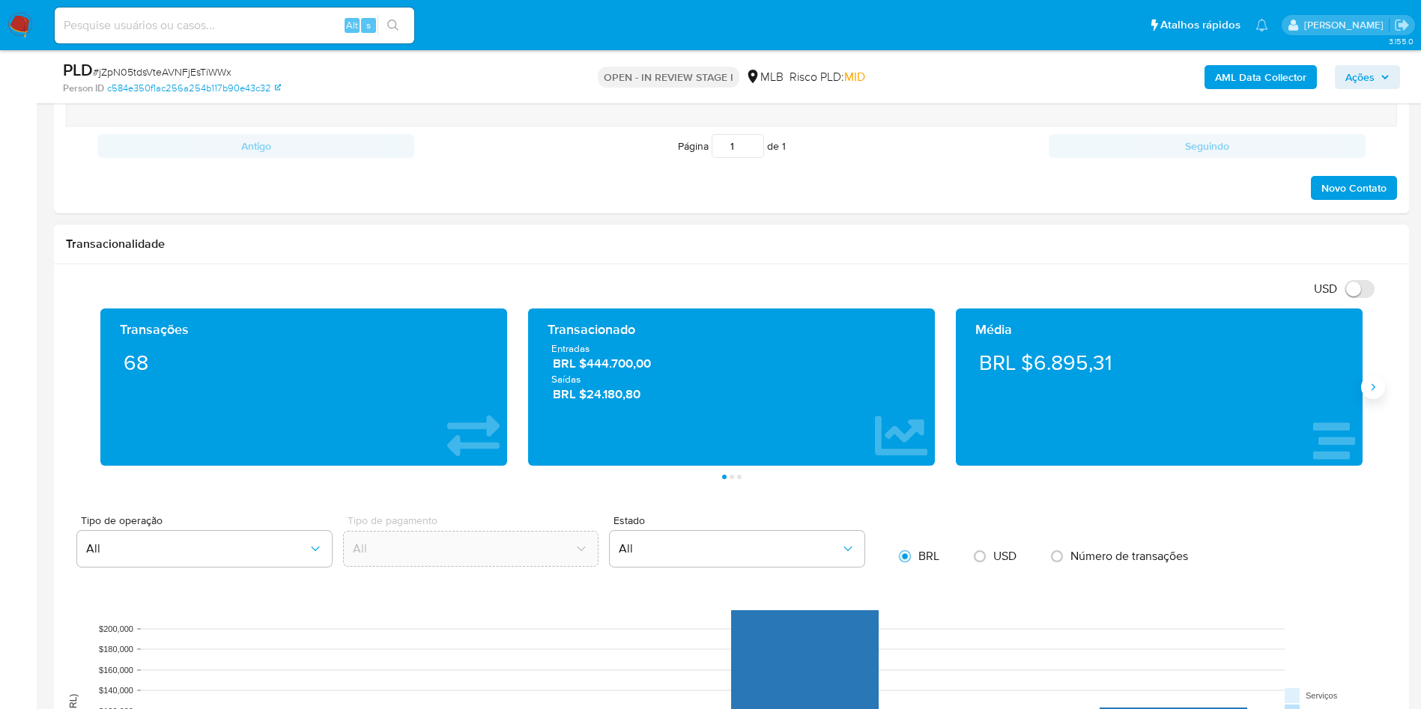
click at [926, 386] on button "Siguiente" at bounding box center [1373, 387] width 24 height 24
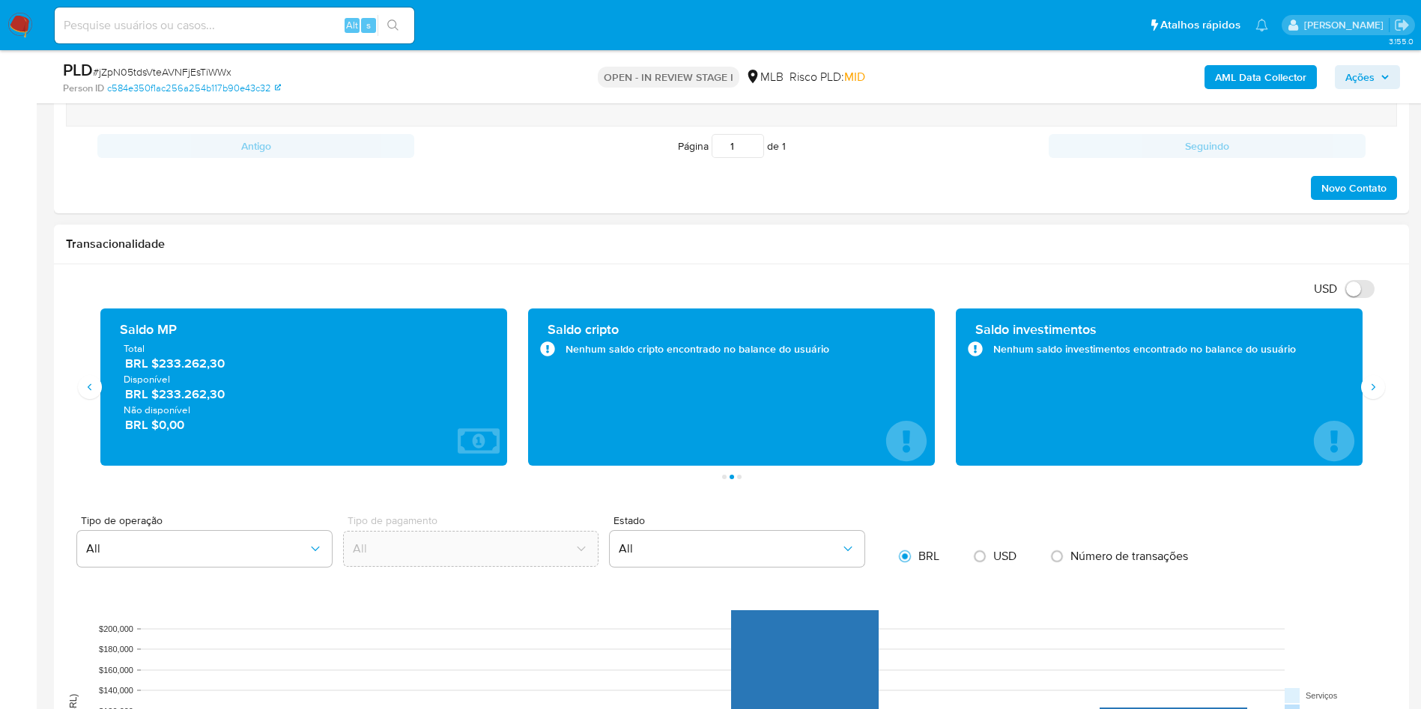
click at [197, 374] on span "Disponível" at bounding box center [304, 378] width 360 height 13
click at [185, 363] on span "BRL $233.262,30" at bounding box center [304, 363] width 359 height 17
click at [185, 366] on span "BRL $233.262,30" at bounding box center [304, 363] width 359 height 17
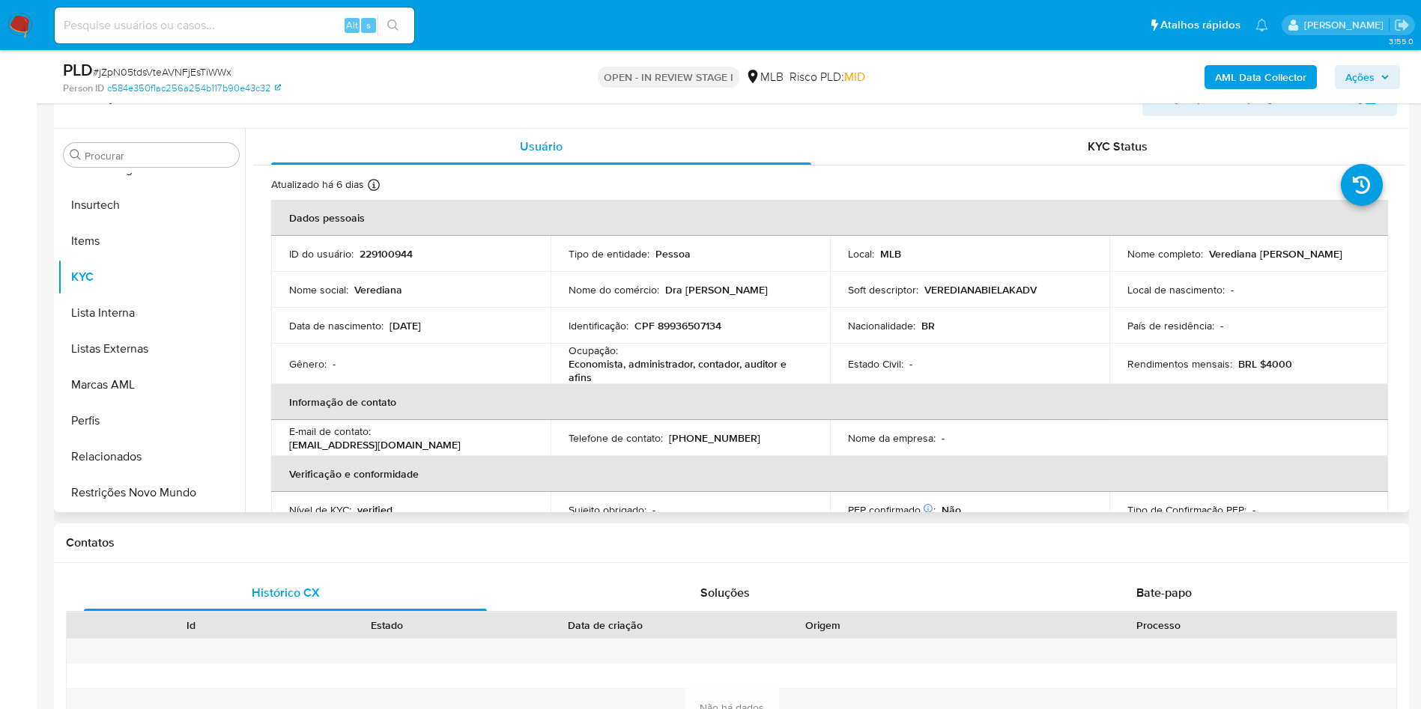
scroll to position [225, 0]
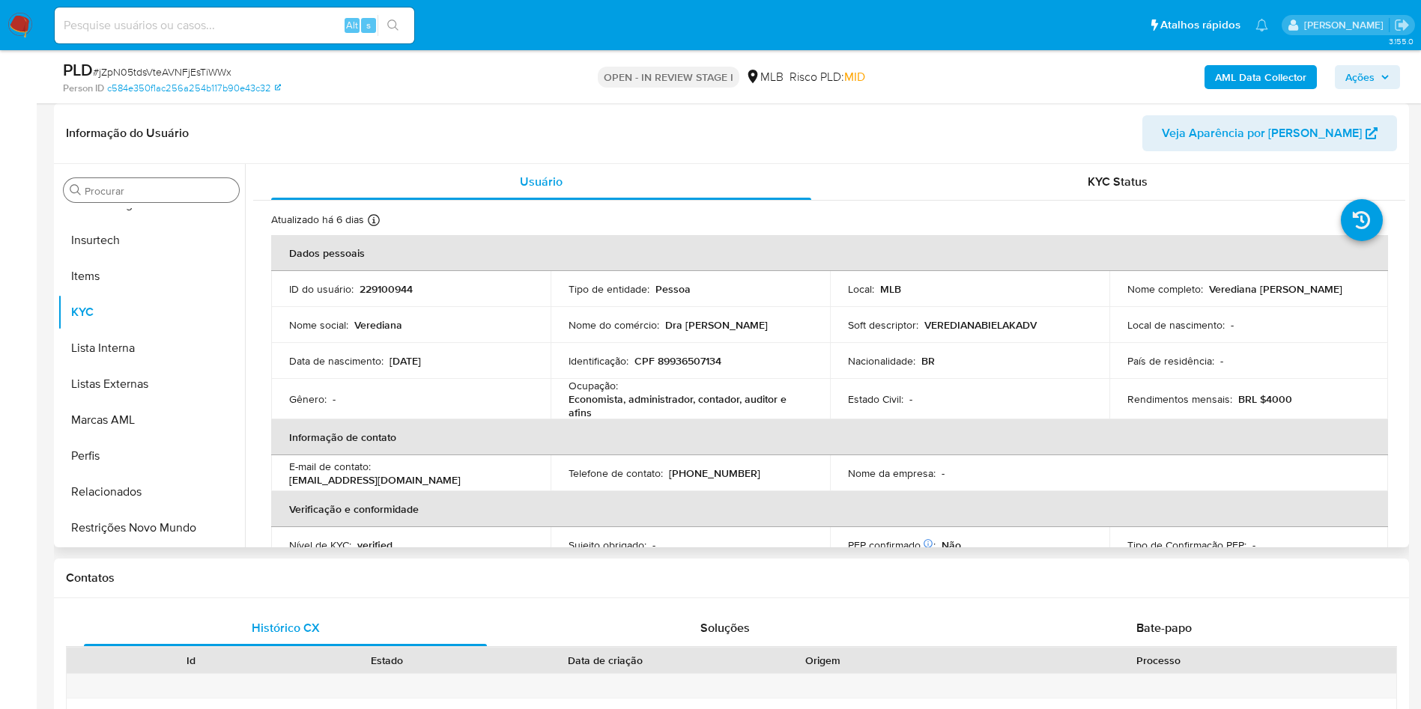
click at [127, 184] on input "Procurar" at bounding box center [159, 190] width 148 height 13
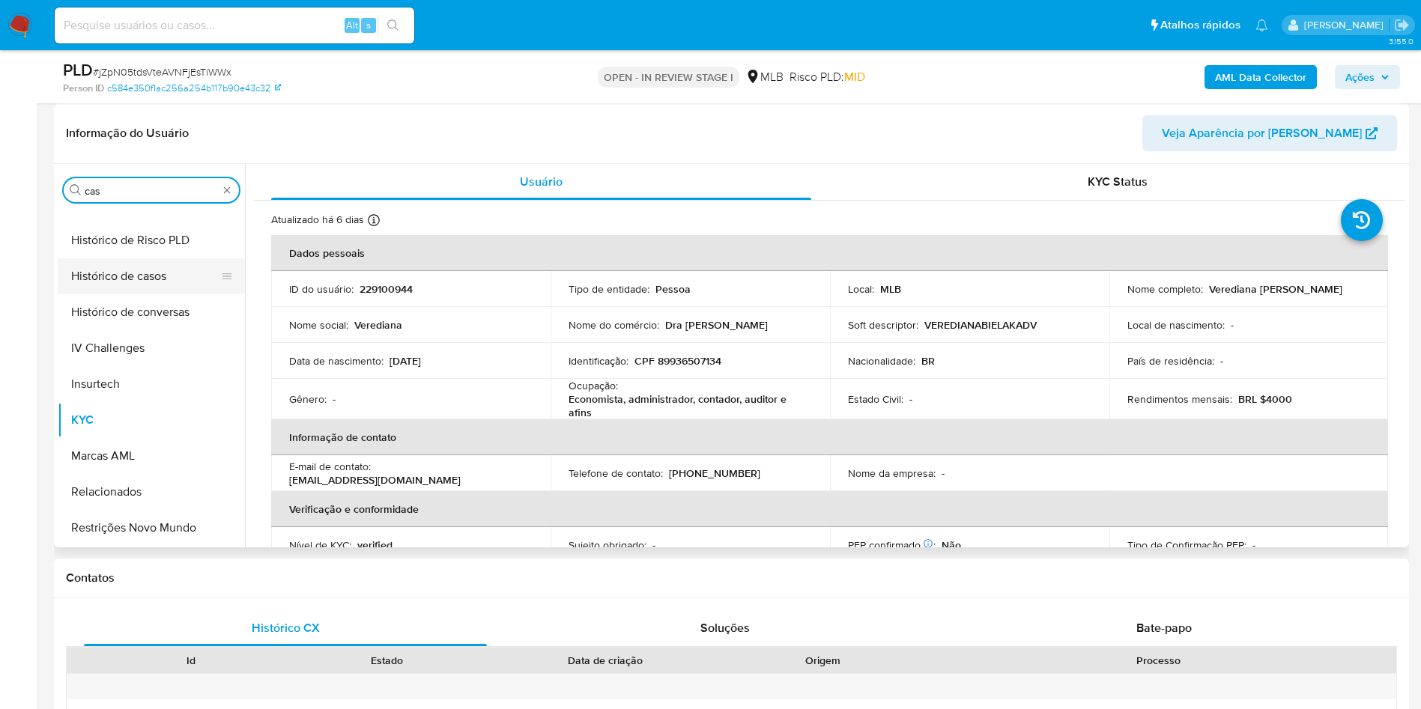
scroll to position [0, 0]
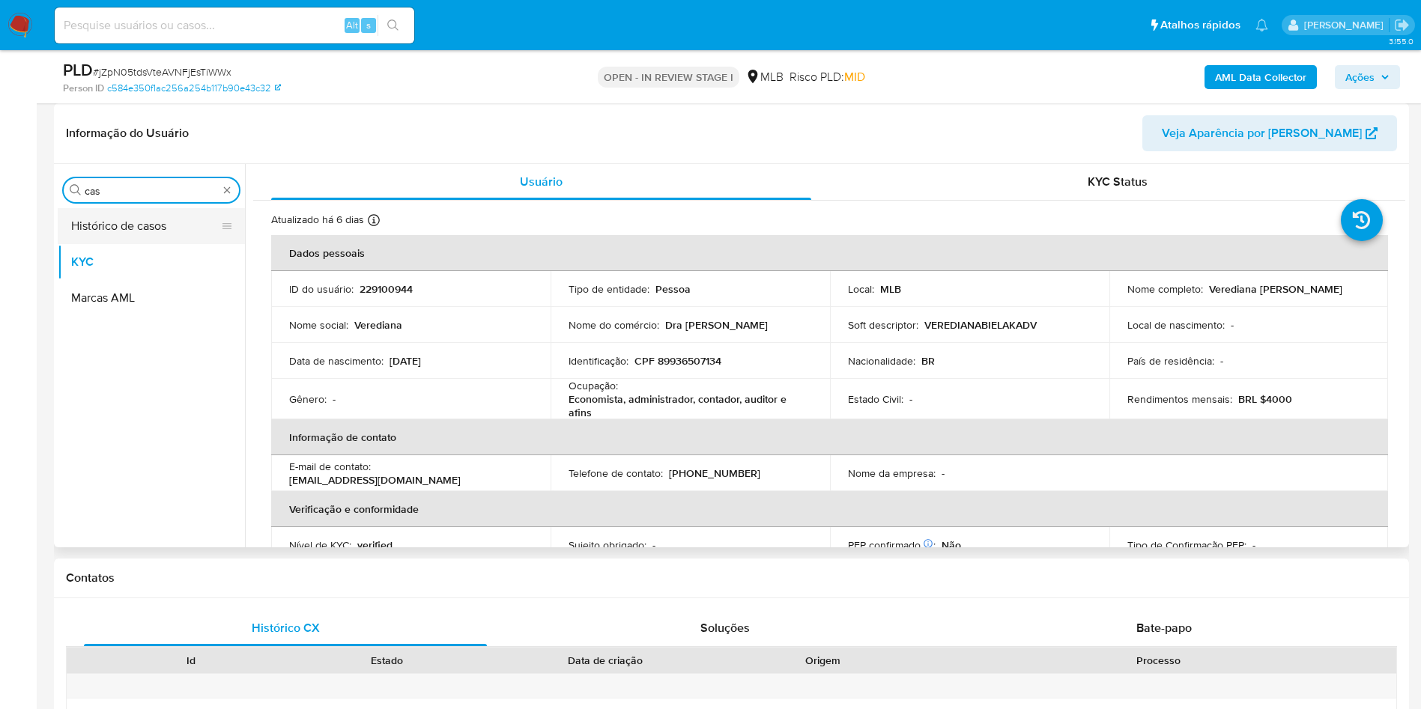
click at [128, 216] on button "Histórico de casos" at bounding box center [145, 226] width 175 height 36
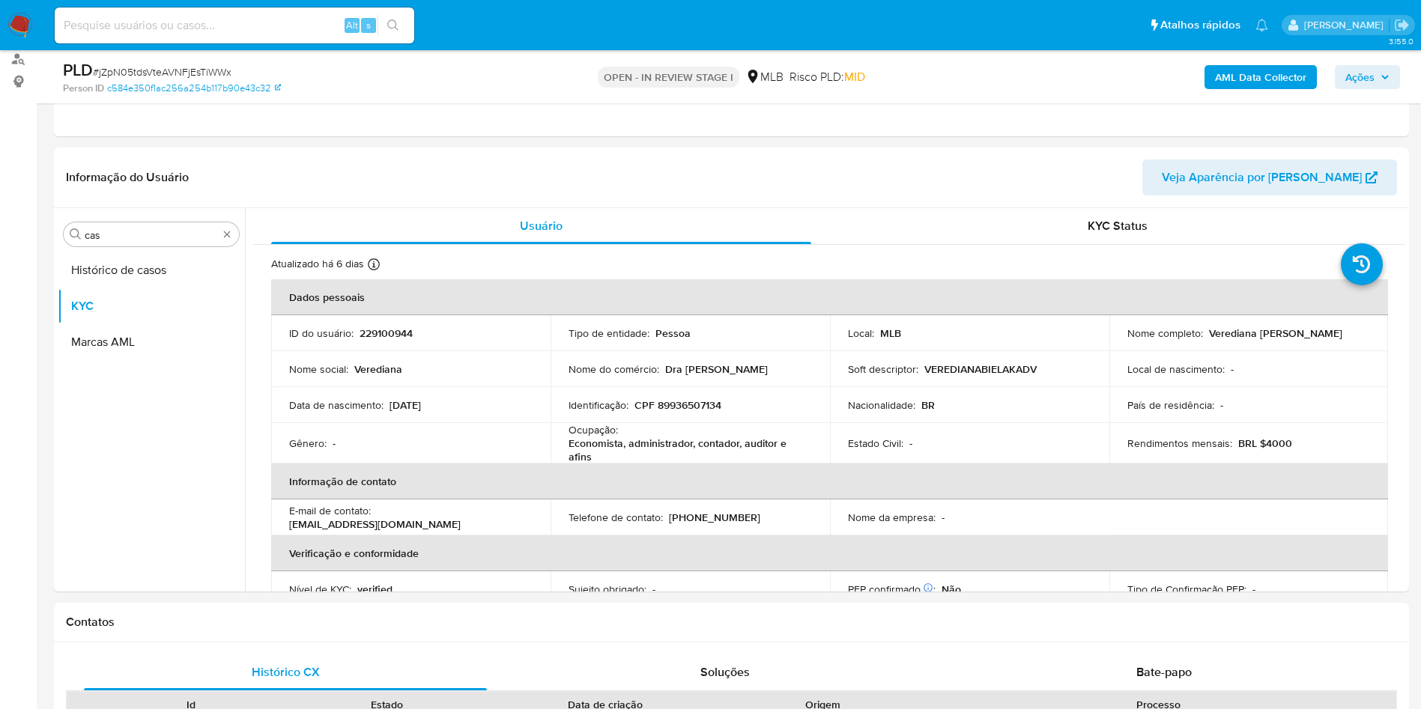
scroll to position [112, 0]
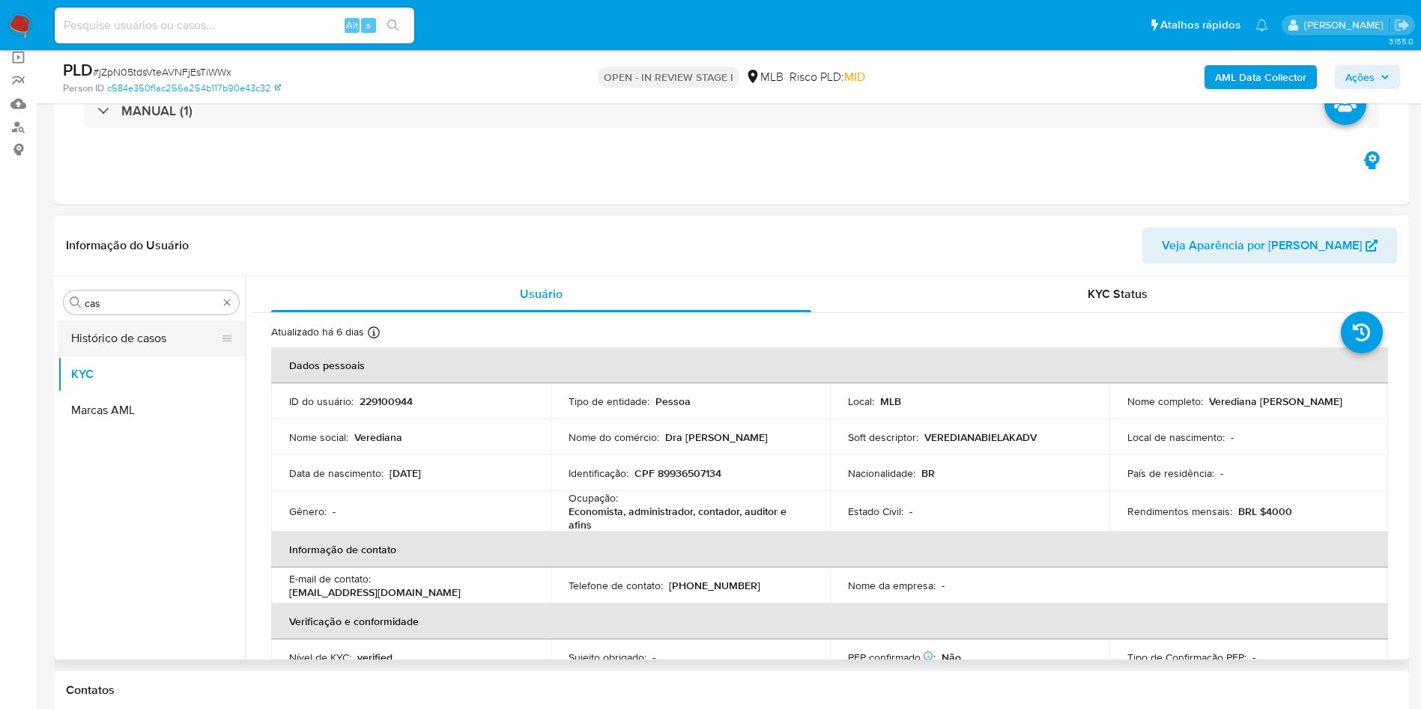
click at [127, 324] on button "Histórico de casos" at bounding box center [145, 339] width 175 height 36
click at [127, 351] on button "Histórico de casos" at bounding box center [145, 339] width 175 height 36
click at [124, 340] on button "Histórico de casos" at bounding box center [145, 339] width 175 height 36
click at [118, 377] on button "KYC" at bounding box center [145, 375] width 175 height 36
click at [115, 354] on button "Histórico de casos" at bounding box center [145, 339] width 175 height 36
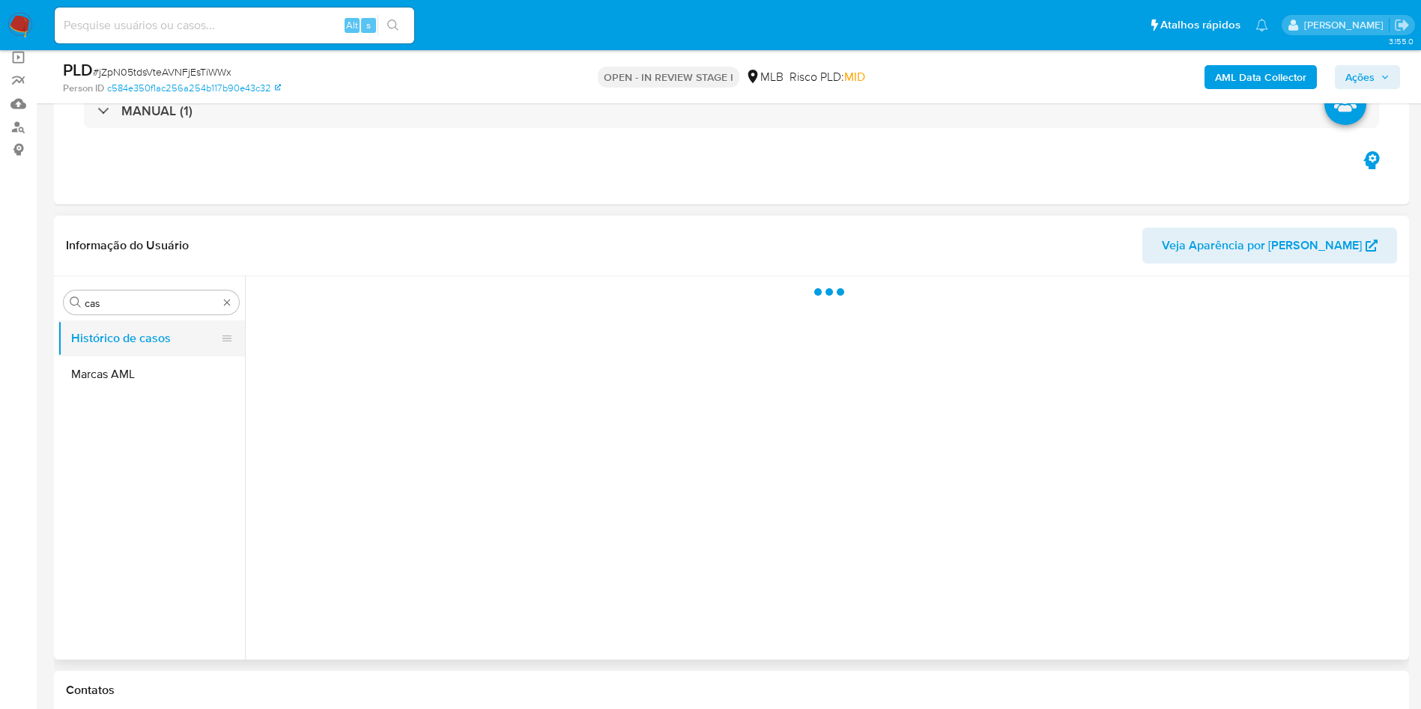
click at [112, 349] on button "Histórico de casos" at bounding box center [145, 339] width 175 height 36
click at [112, 348] on button "Histórico de casos" at bounding box center [145, 339] width 175 height 36
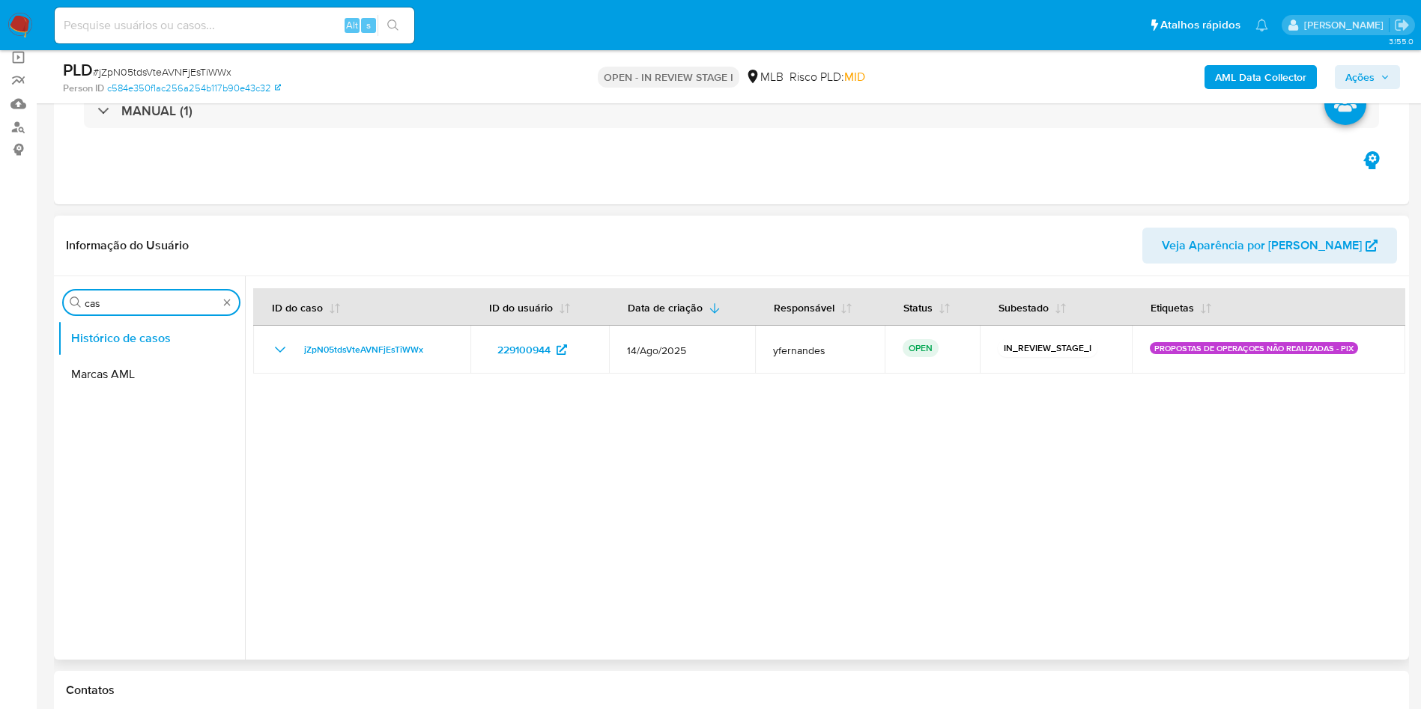
click at [125, 297] on input "cas" at bounding box center [151, 303] width 133 height 13
click at [125, 298] on input "cas" at bounding box center [151, 303] width 133 height 13
type input "ger"
click at [120, 329] on button "Geral" at bounding box center [151, 339] width 187 height 36
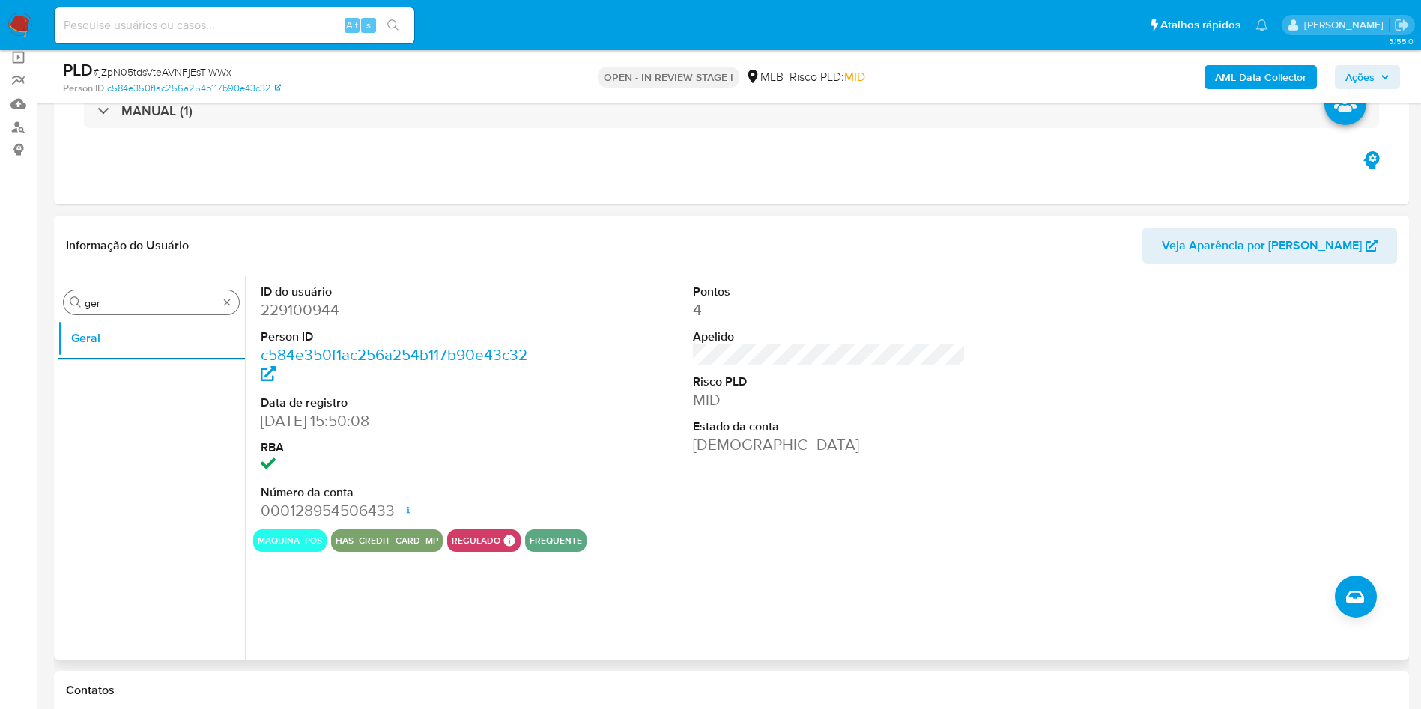
click at [153, 298] on input "ger" at bounding box center [151, 303] width 133 height 13
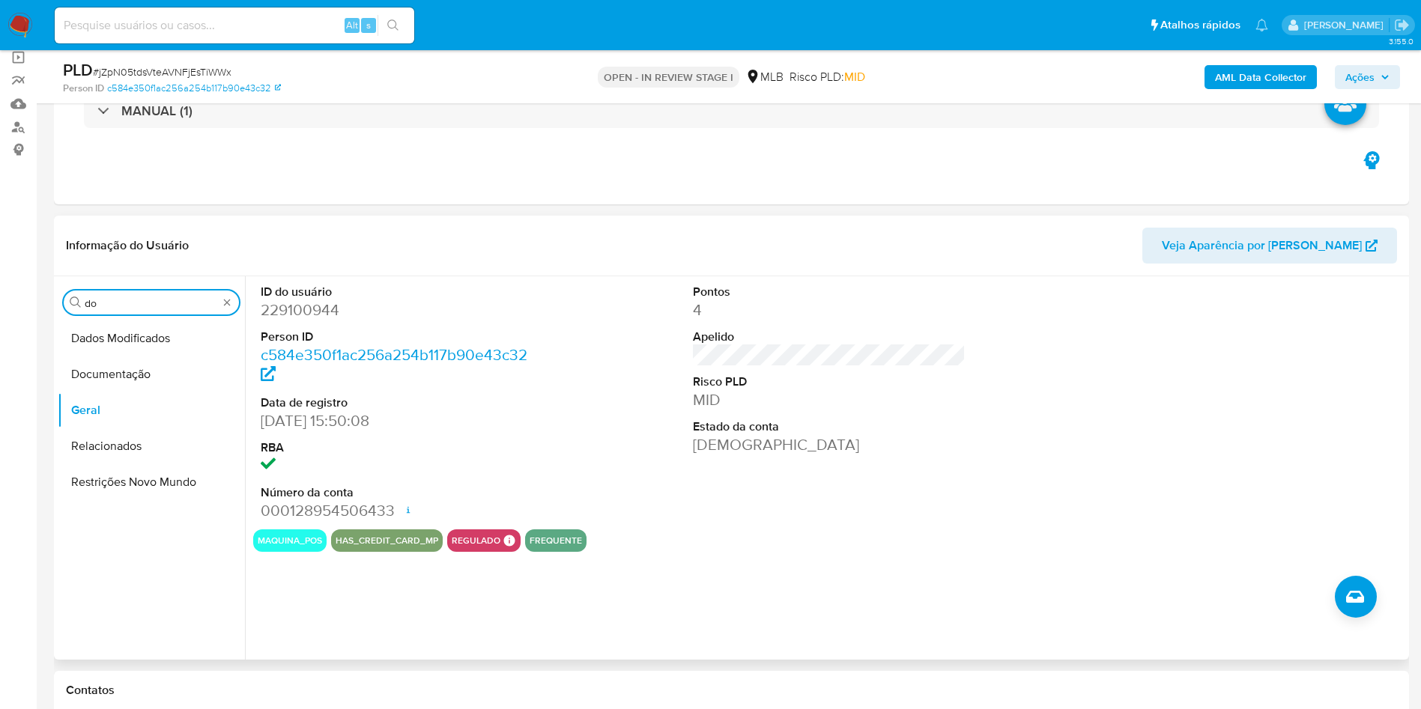
drag, startPoint x: 95, startPoint y: 380, endPoint x: 290, endPoint y: 325, distance: 202.5
click at [94, 380] on button "Documentação" at bounding box center [151, 375] width 187 height 36
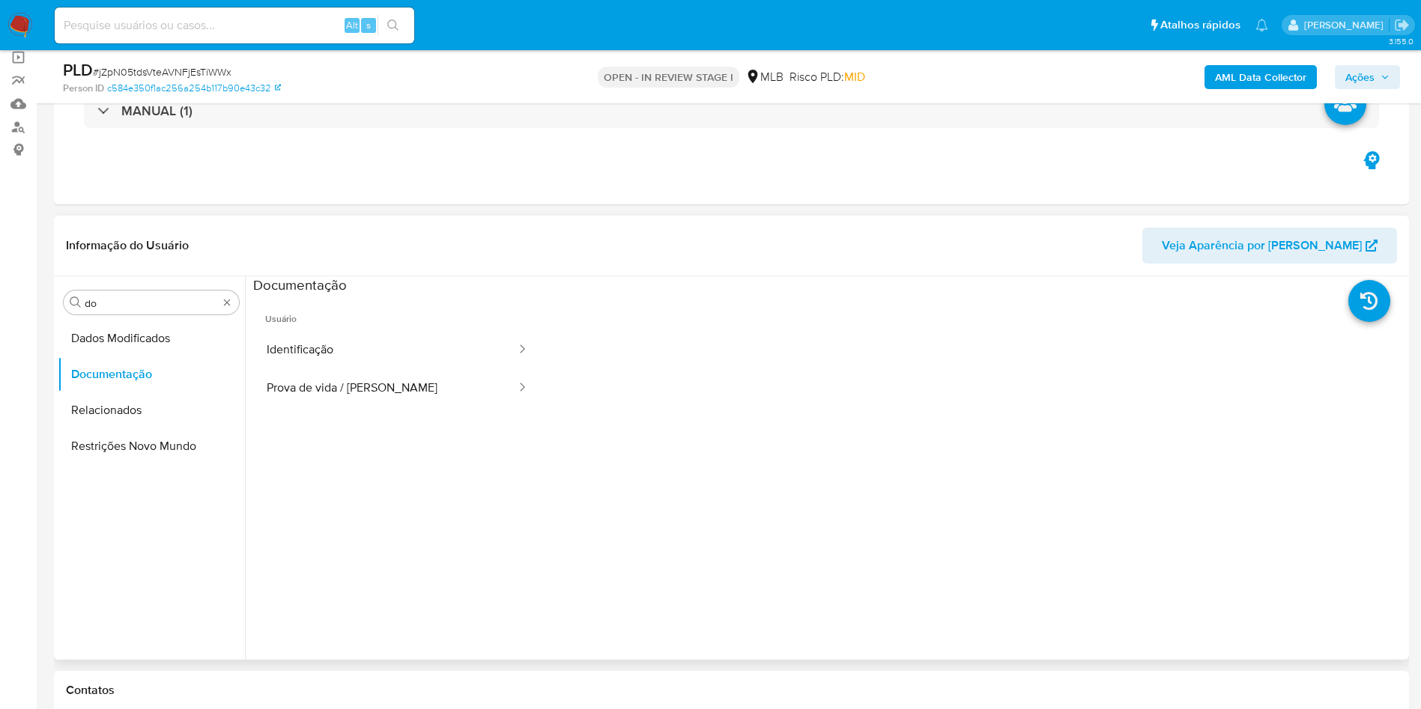
click at [305, 351] on button "Identificação" at bounding box center [385, 350] width 264 height 38
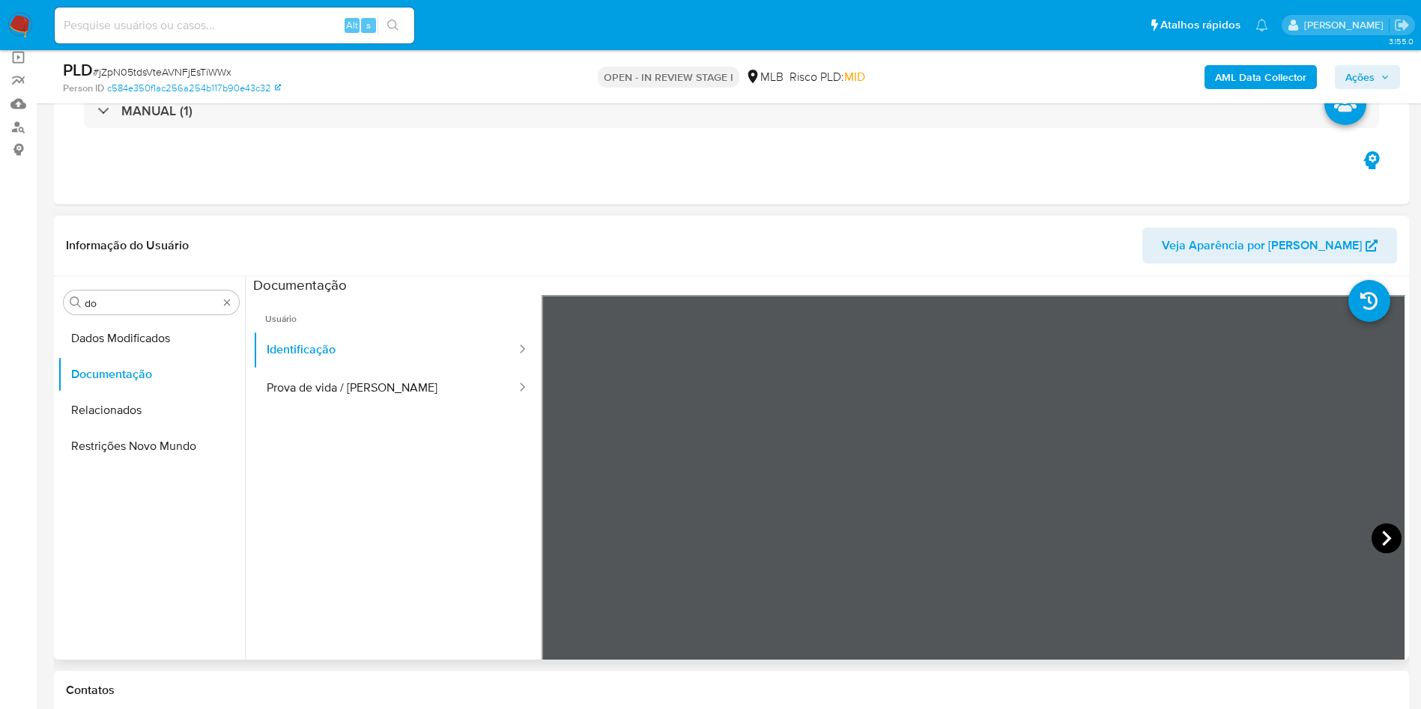
click at [926, 419] on icon at bounding box center [1386, 539] width 30 height 30
click at [376, 376] on button "Prova de vida / Selfie" at bounding box center [385, 388] width 264 height 38
click at [121, 305] on input "do" at bounding box center [151, 303] width 133 height 13
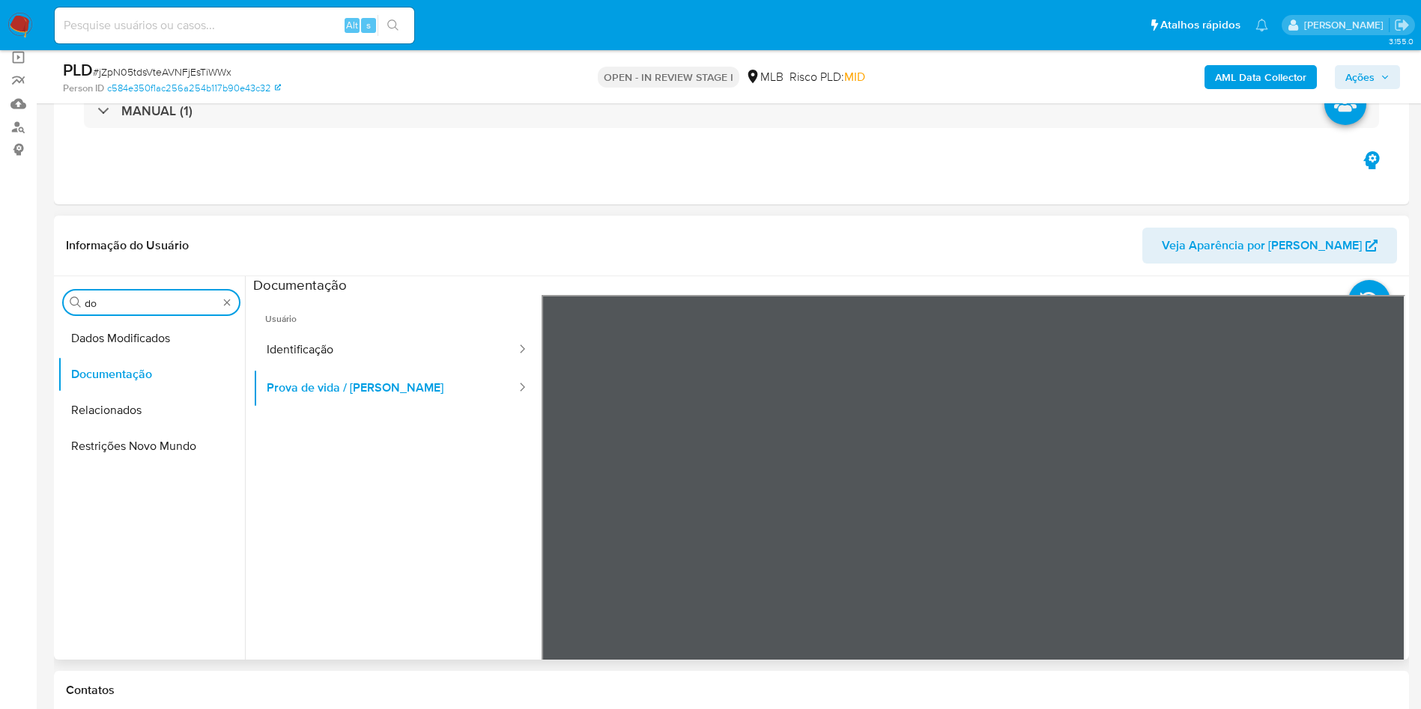
click at [121, 305] on input "do" at bounding box center [151, 303] width 133 height 13
type input "ky"
click at [100, 350] on button "Documentação" at bounding box center [145, 339] width 175 height 36
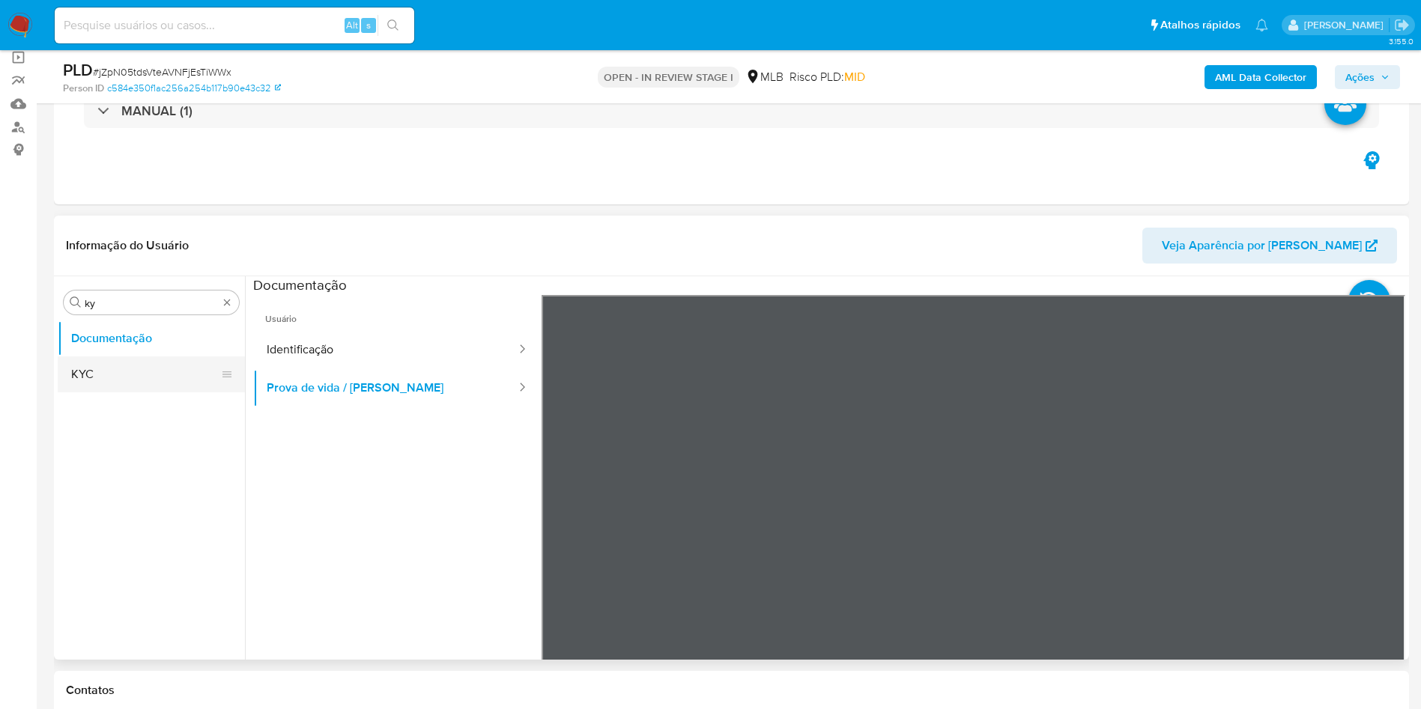
click at [95, 370] on button "KYC" at bounding box center [145, 375] width 175 height 36
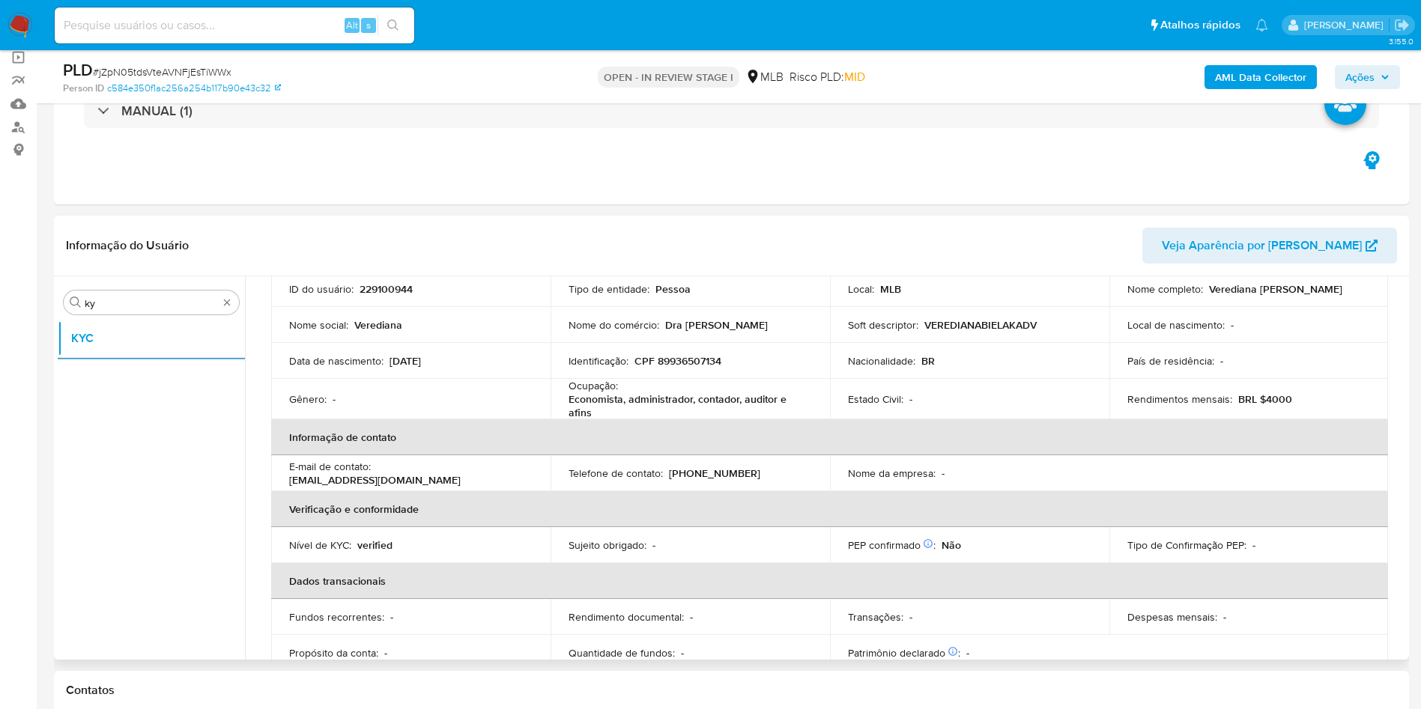
click at [684, 409] on p "Economista, administrador, contador, auditor e afins" at bounding box center [686, 405] width 237 height 27
click at [670, 398] on p "Economista, administrador, contador, auditor e afins" at bounding box center [686, 405] width 237 height 27
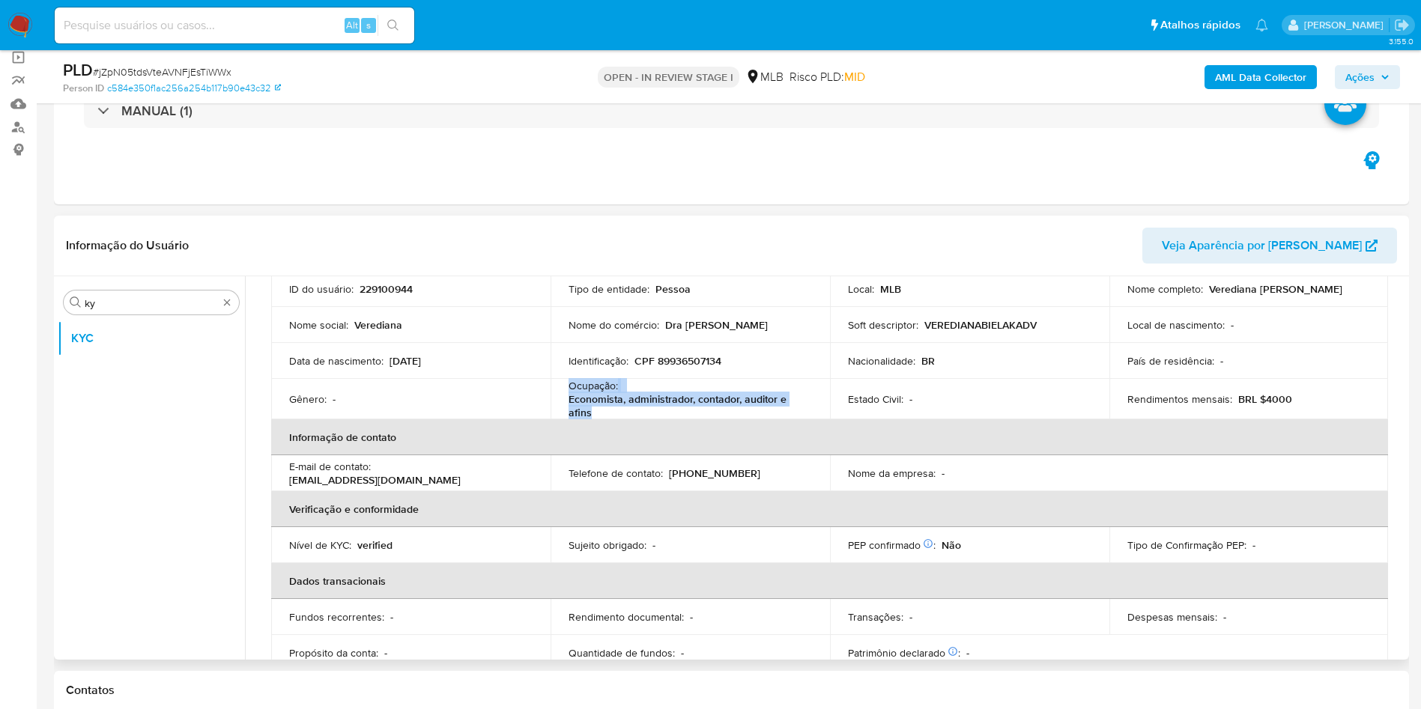
click at [670, 398] on p "Economista, administrador, contador, auditor e afins" at bounding box center [686, 405] width 237 height 27
copy div "Ocupação : Economista, administrador, contador, auditor e afins"
click at [798, 357] on div "Identificação : CPF 89936507134" at bounding box center [689, 360] width 243 height 13
click at [643, 397] on p "Economista, administrador, contador, auditor e afins" at bounding box center [686, 405] width 237 height 27
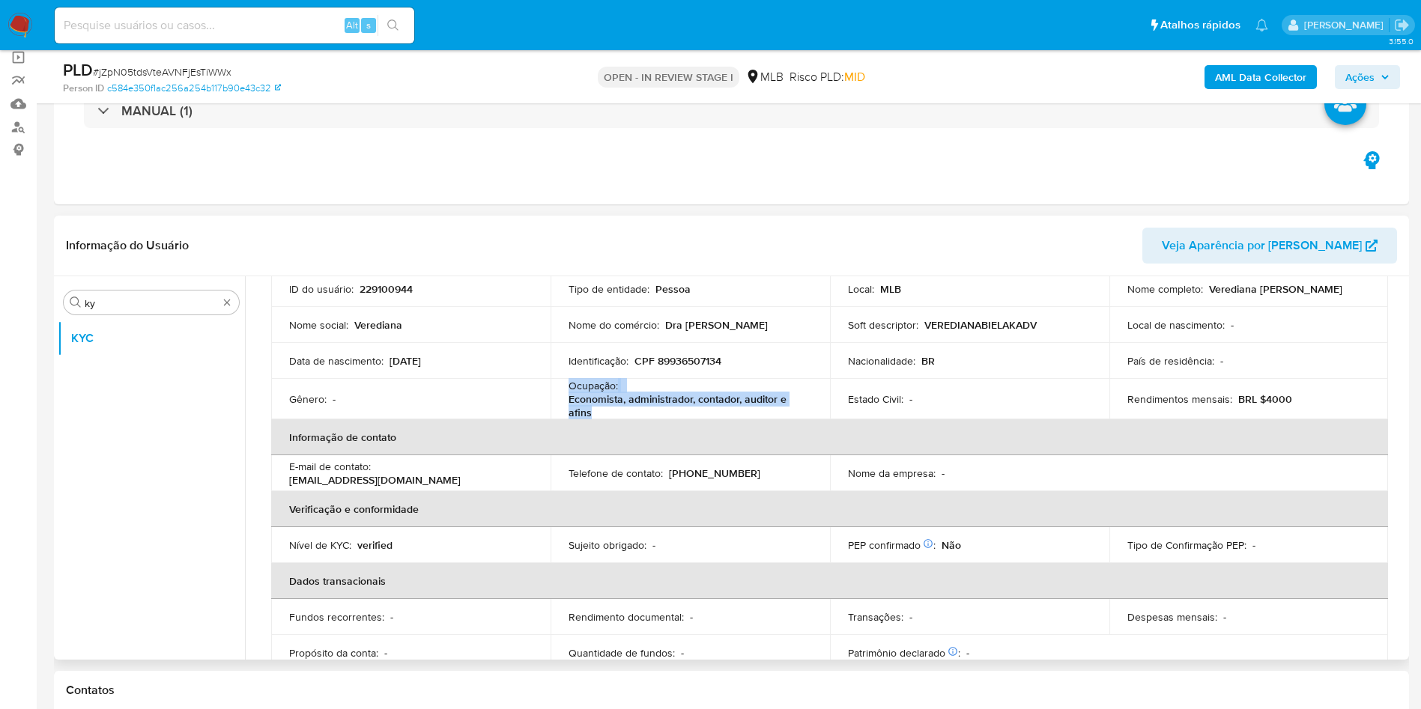
click at [643, 397] on p "Economista, administrador, contador, auditor e afins" at bounding box center [686, 405] width 237 height 27
copy div "Ocupação : Economista, administrador, contador, auditor e afins"
drag, startPoint x: 662, startPoint y: 327, endPoint x: 684, endPoint y: 336, distance: 23.5
click at [665, 327] on p "Dra Verediana Bielak" at bounding box center [716, 324] width 103 height 13
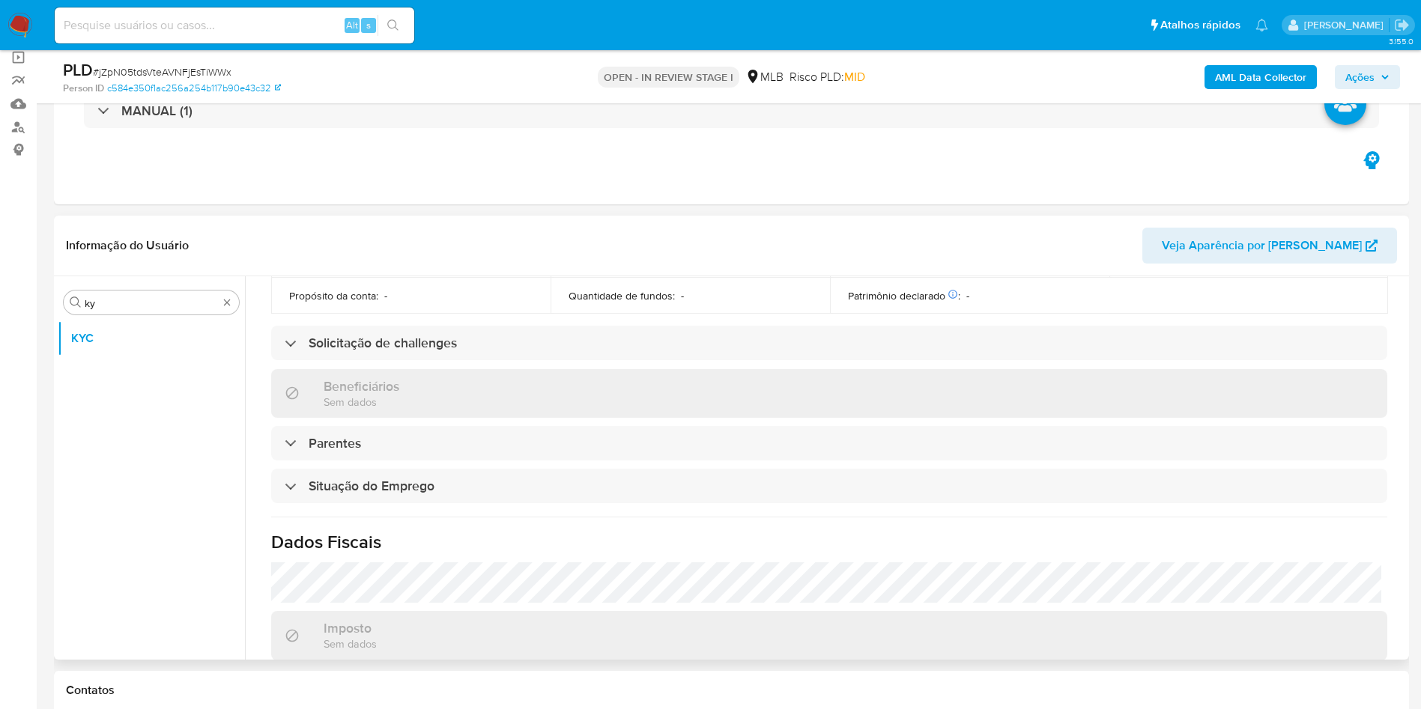
scroll to position [628, 0]
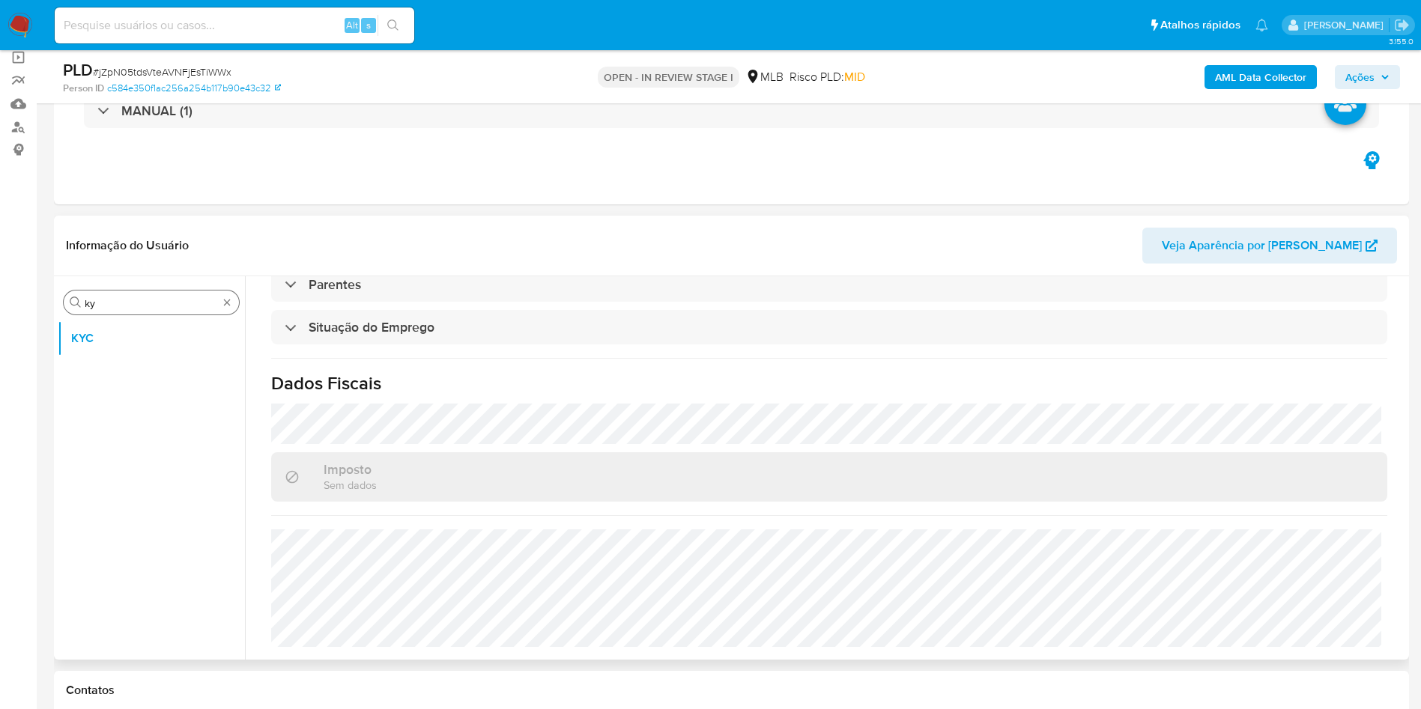
click at [114, 302] on input "ky" at bounding box center [151, 303] width 133 height 13
click at [114, 303] on input "ky" at bounding box center [151, 303] width 133 height 13
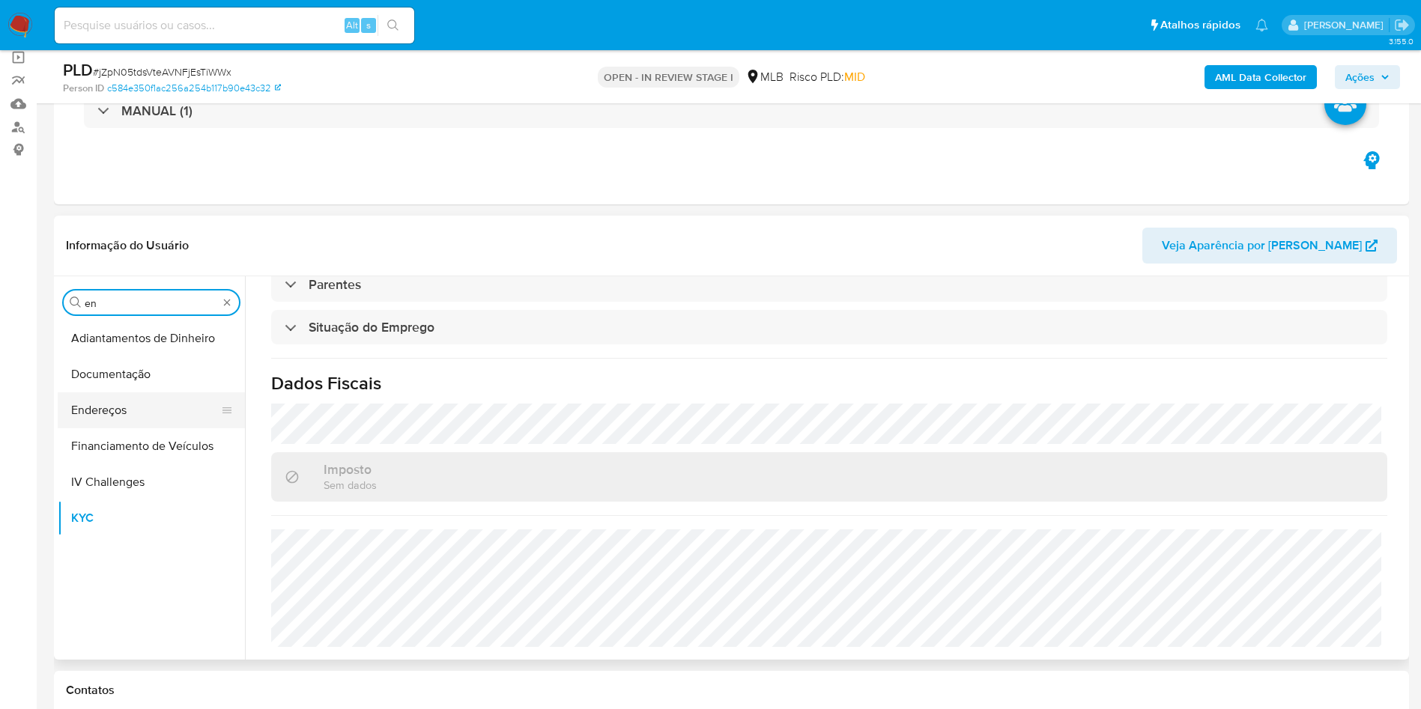
type input "en"
click at [118, 394] on button "Endereços" at bounding box center [145, 410] width 175 height 36
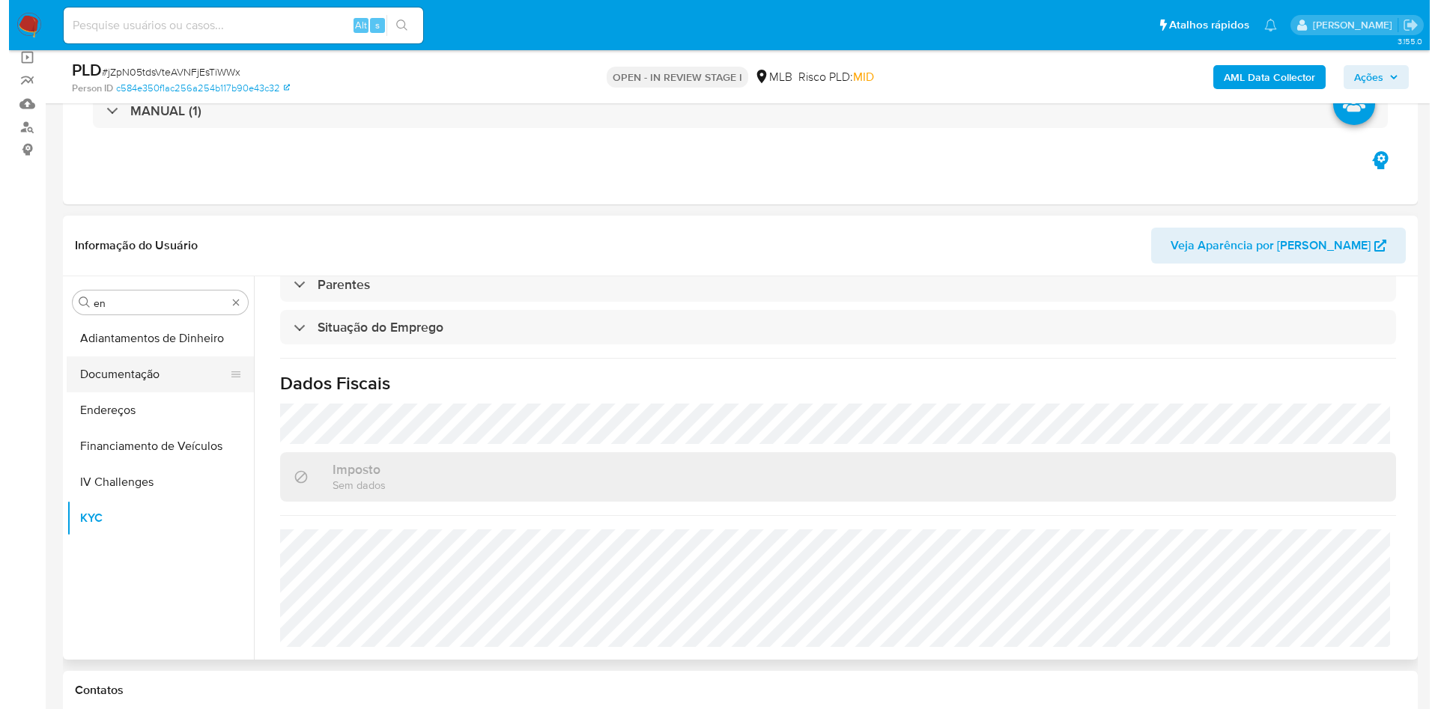
scroll to position [0, 0]
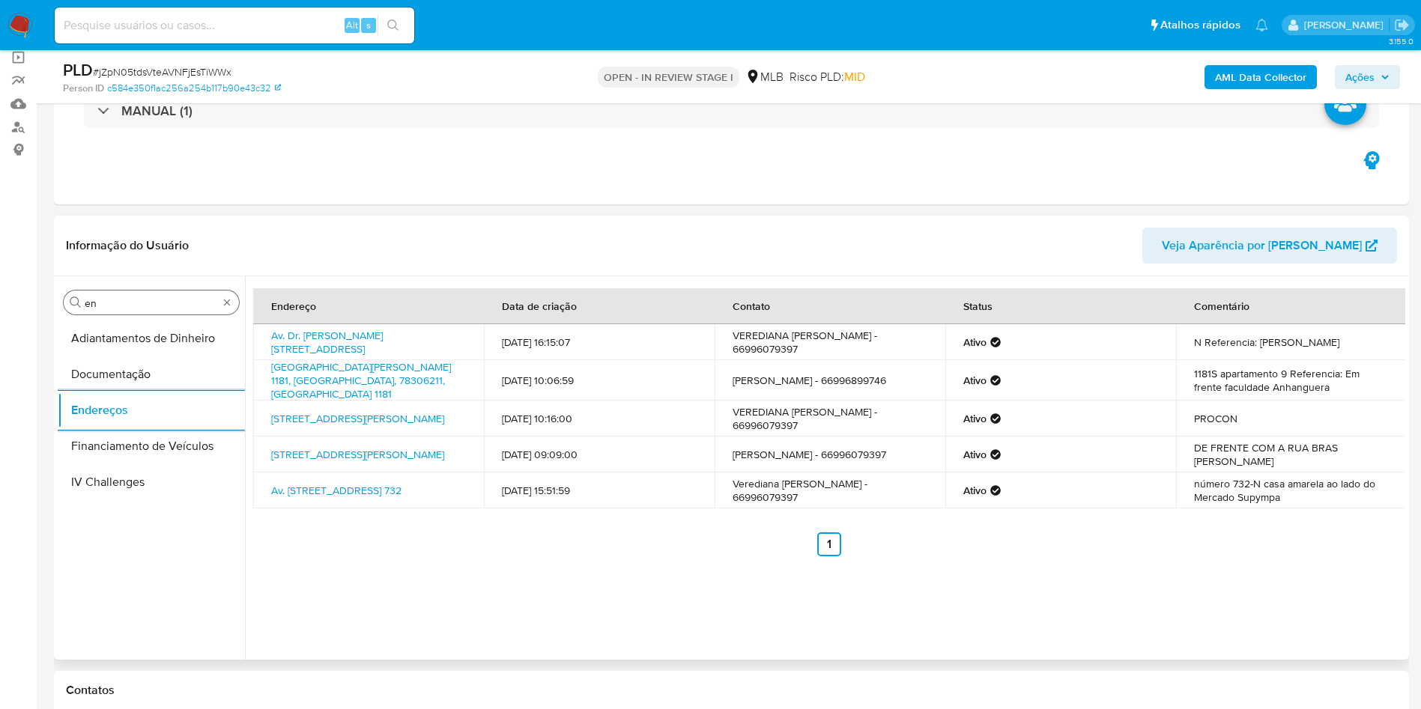
click at [166, 304] on input "en" at bounding box center [151, 303] width 133 height 13
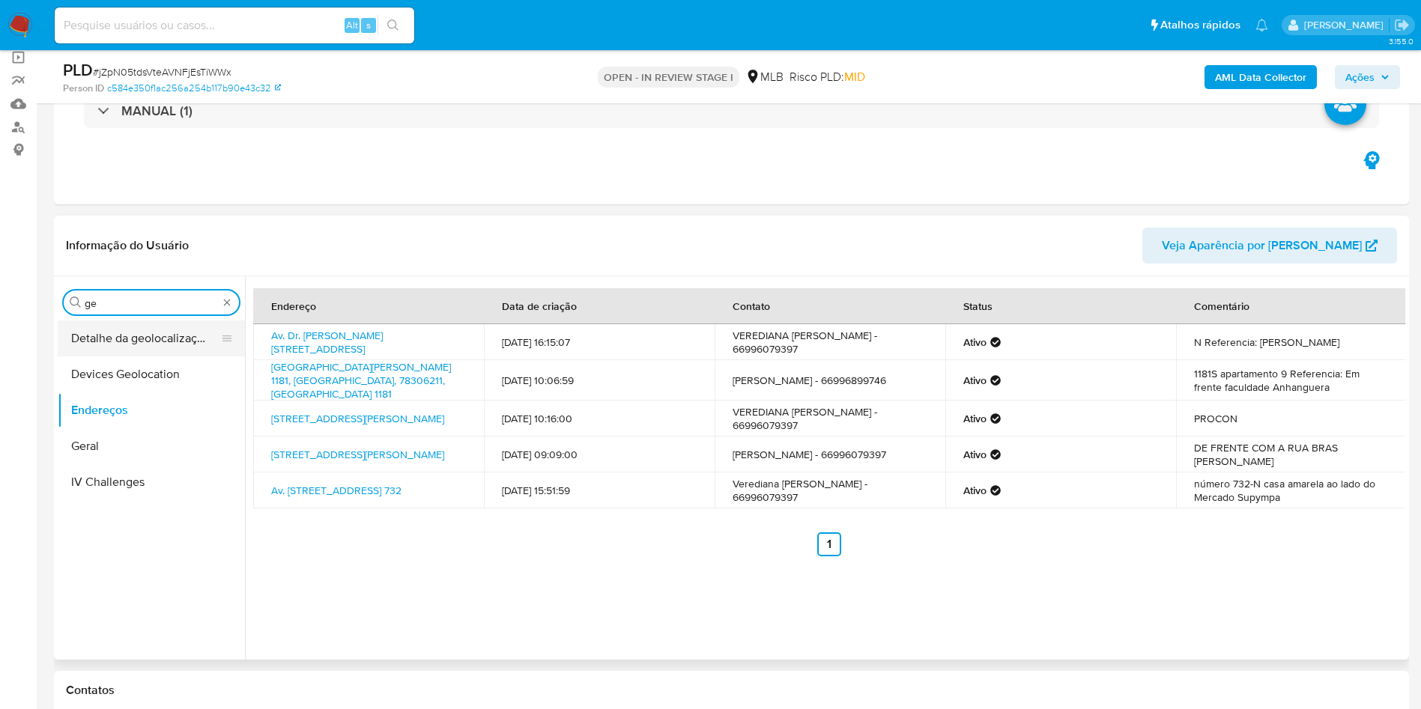
type input "ge"
click at [145, 345] on button "Detalhe da geolocalização" at bounding box center [145, 339] width 175 height 36
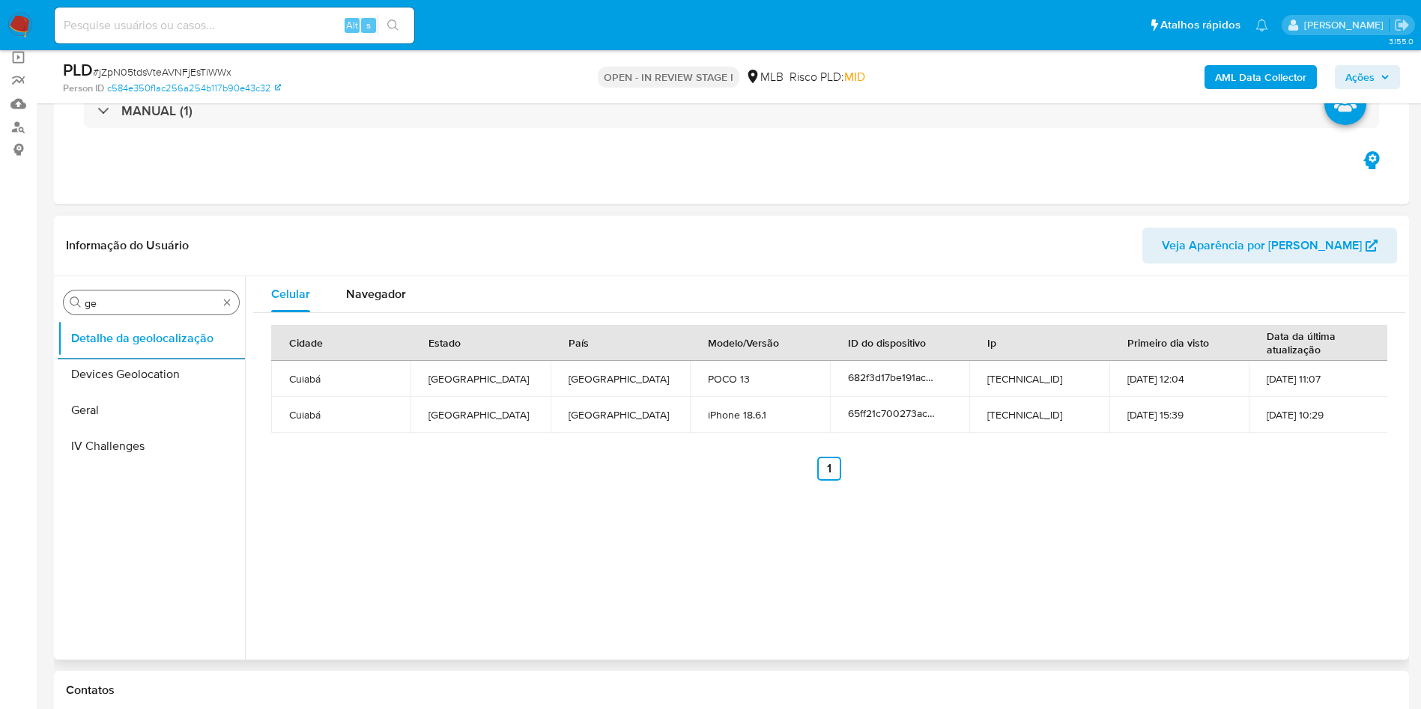
click at [179, 299] on input "ge" at bounding box center [151, 303] width 133 height 13
click at [180, 299] on input "ge" at bounding box center [151, 303] width 133 height 13
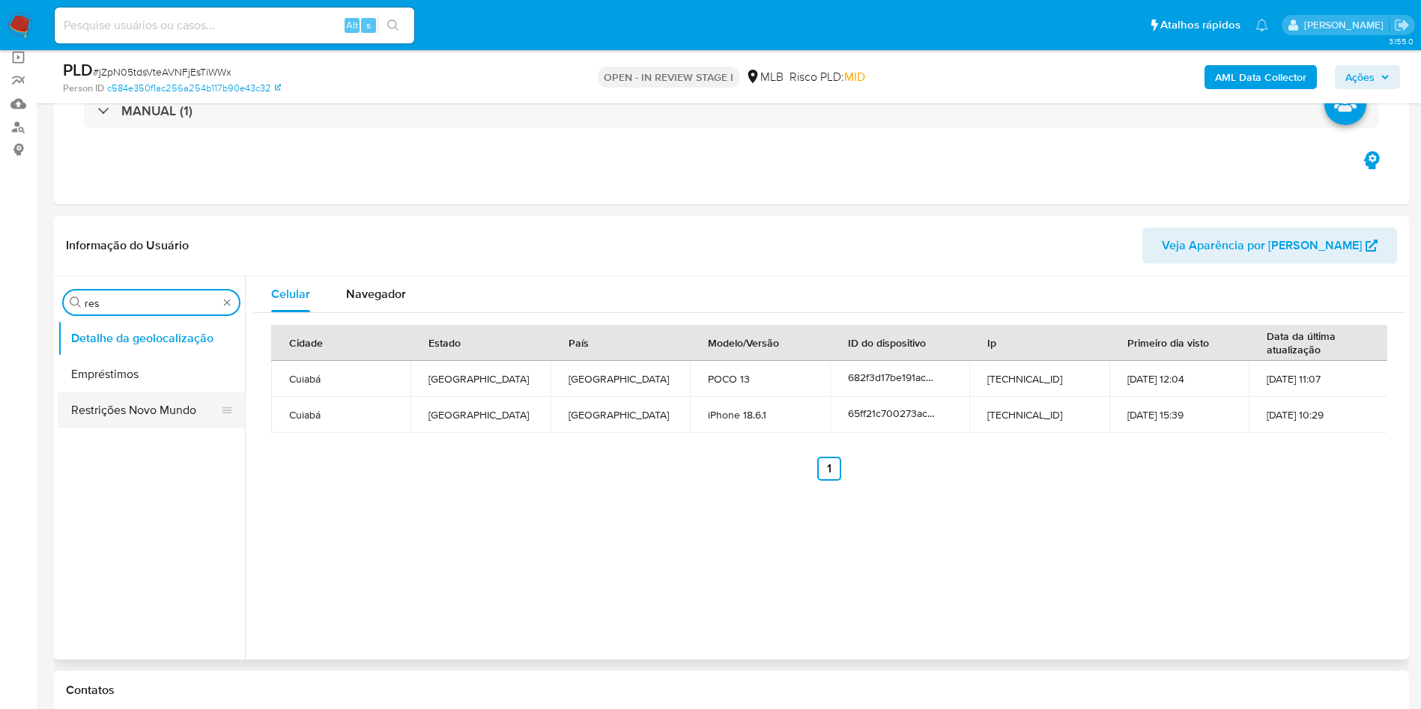
type input "res"
click at [111, 401] on button "Restrições Novo Mundo" at bounding box center [145, 410] width 175 height 36
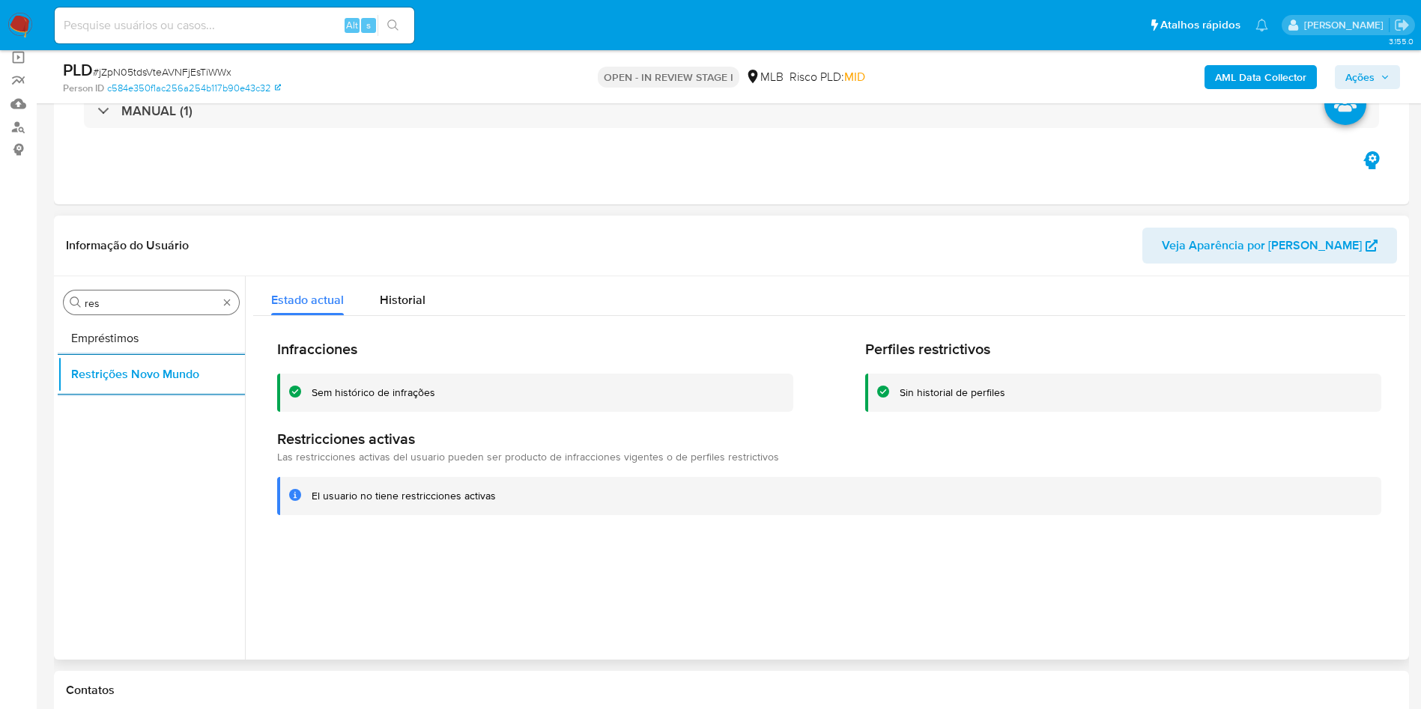
click at [137, 303] on input "res" at bounding box center [151, 303] width 133 height 13
type input "po"
click at [128, 339] on button "Dispositivos Point" at bounding box center [145, 339] width 175 height 36
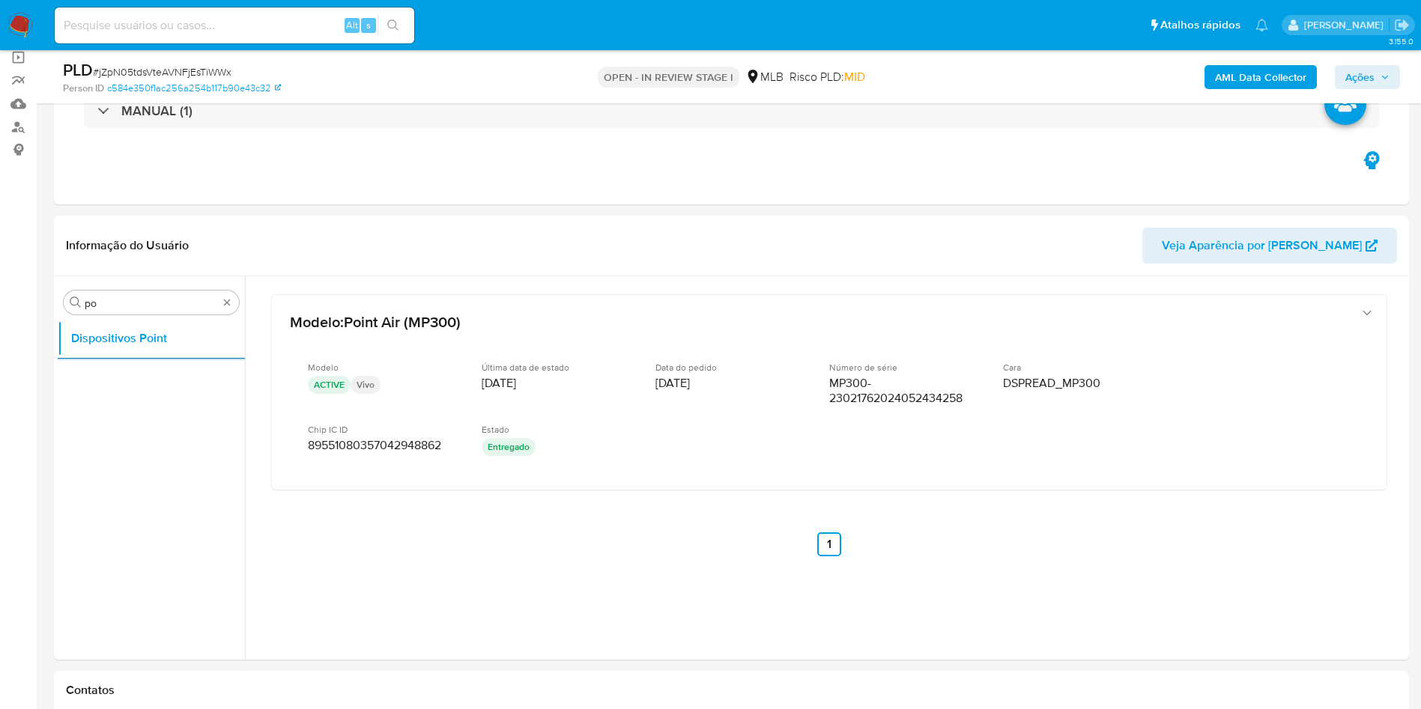
click at [926, 83] on b "AML Data Collector" at bounding box center [1260, 77] width 91 height 24
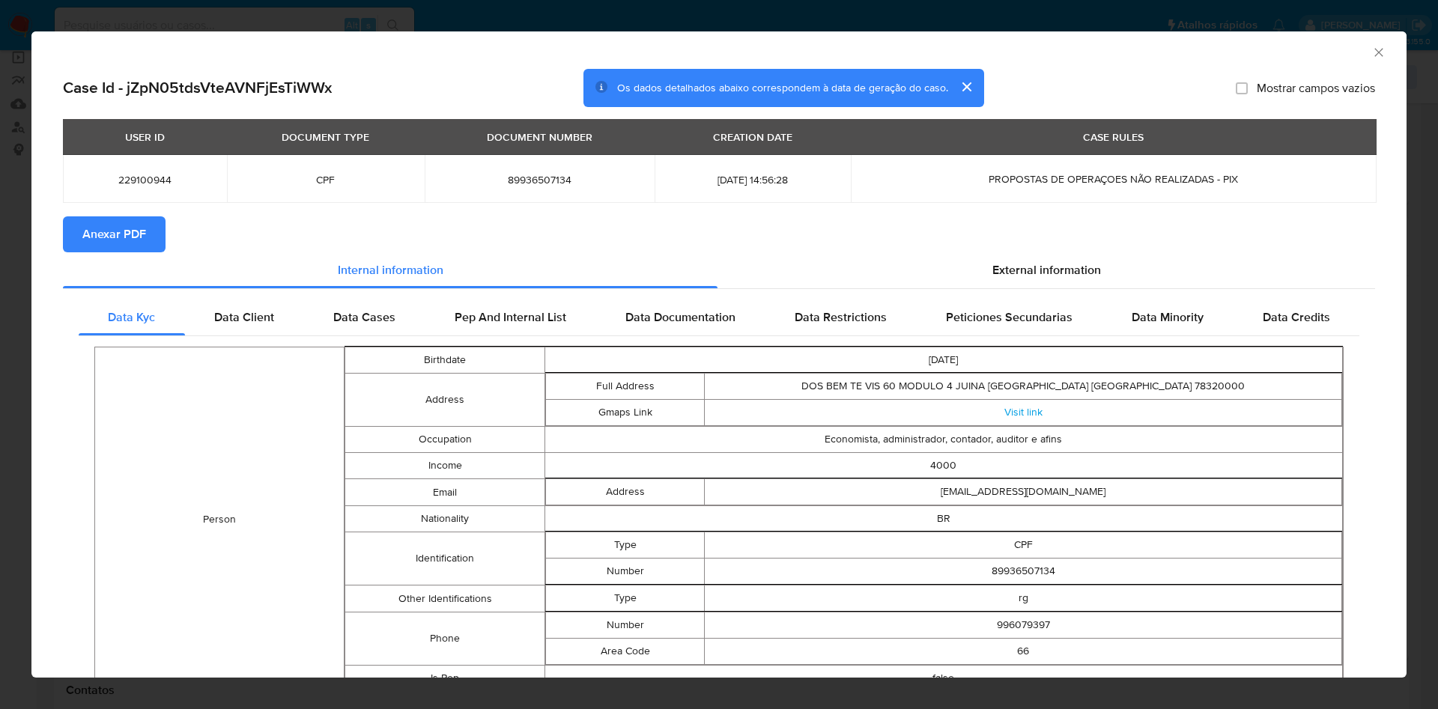
click at [137, 230] on span "Anexar PDF" at bounding box center [114, 234] width 64 height 33
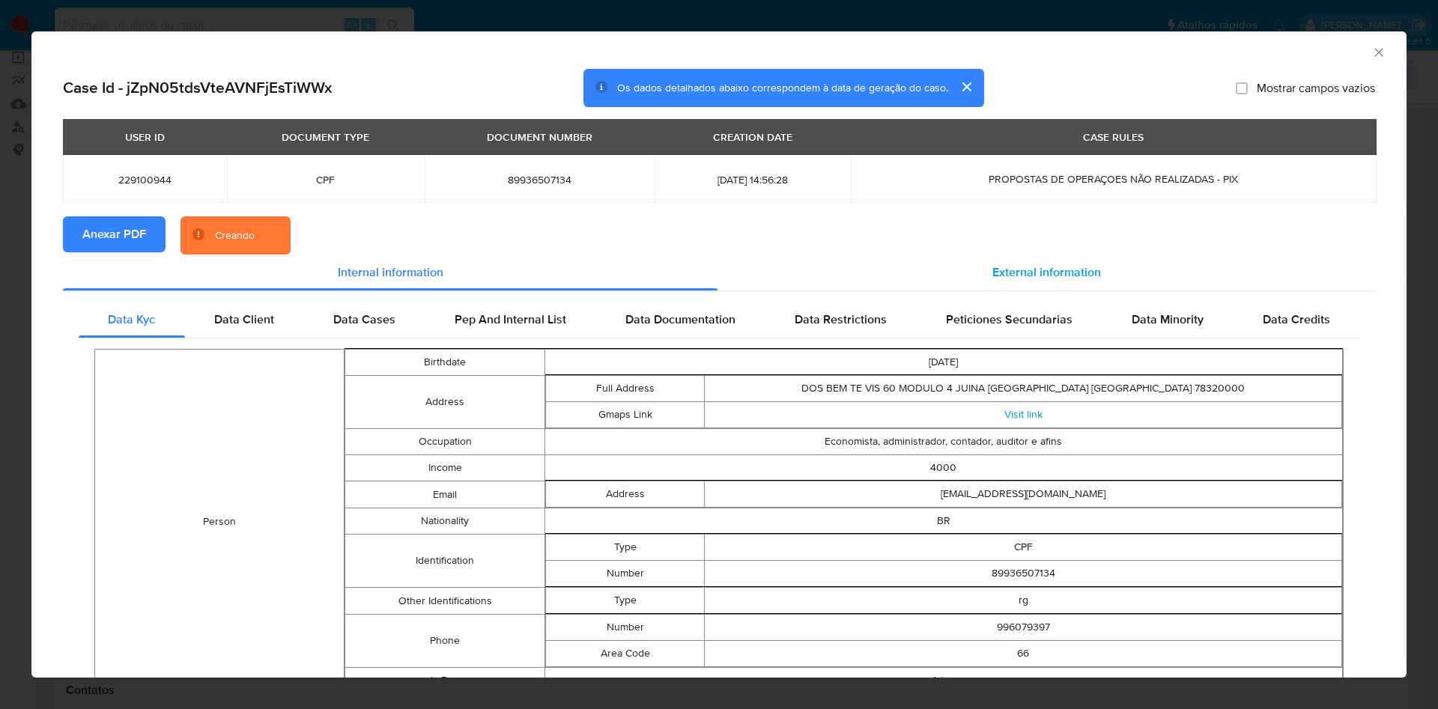
click at [926, 264] on span "External information" at bounding box center [1046, 272] width 109 height 17
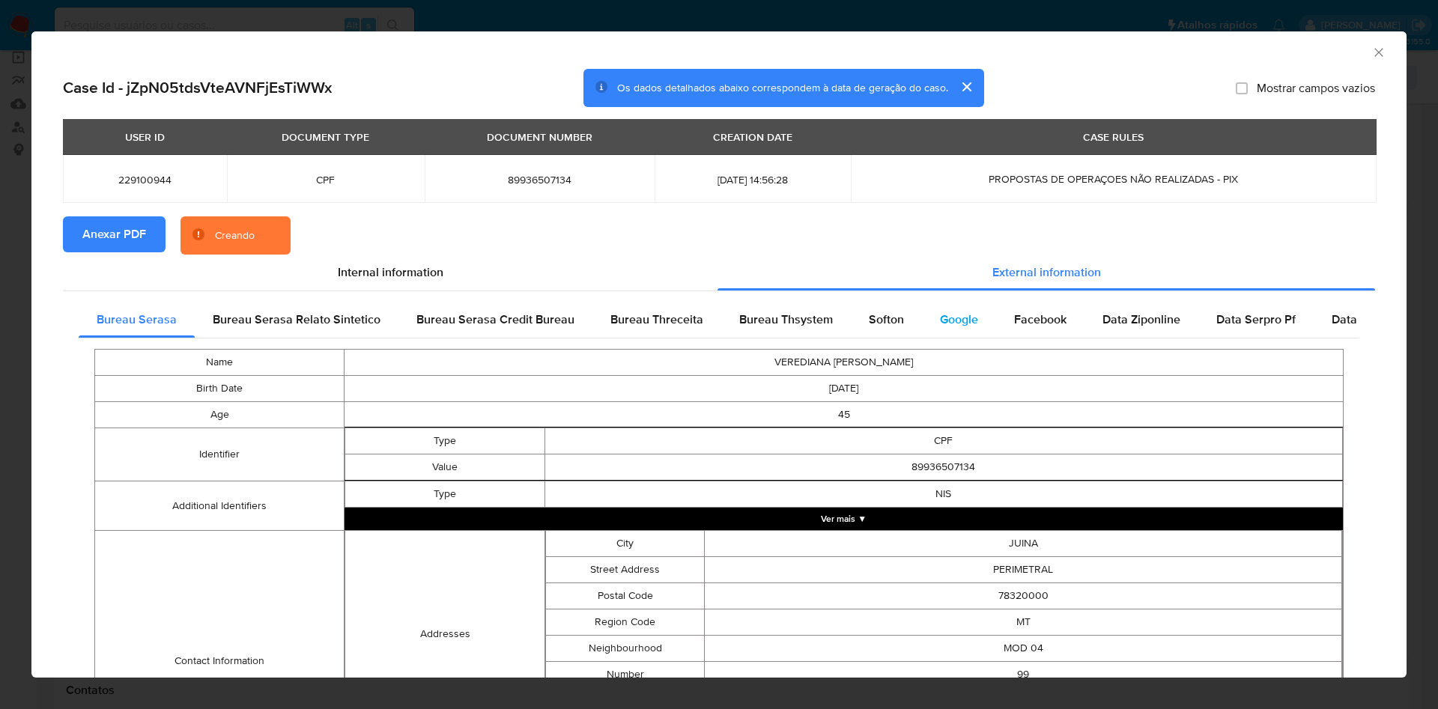
drag, startPoint x: 1013, startPoint y: 313, endPoint x: 981, endPoint y: 323, distance: 33.6
click at [926, 313] on span "Facebook" at bounding box center [1040, 319] width 52 height 17
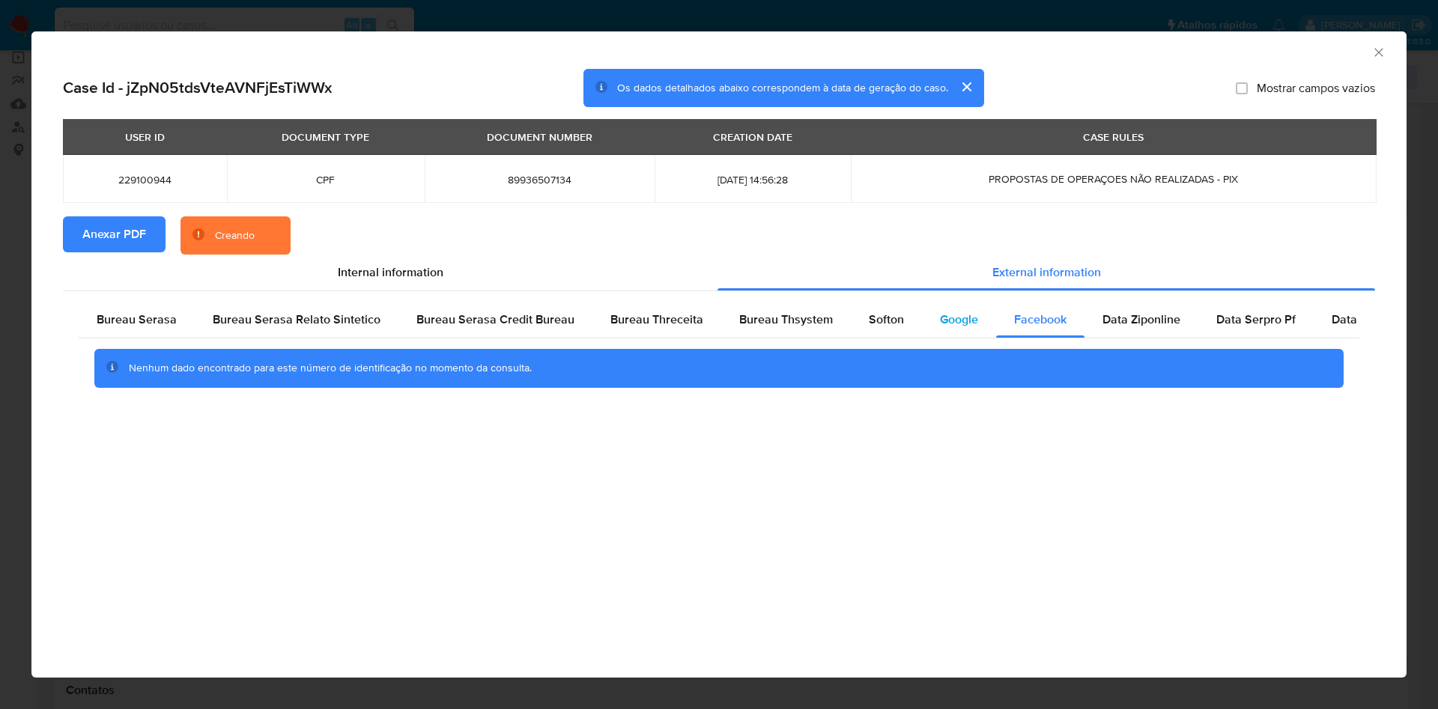
click at [926, 324] on span "Google" at bounding box center [959, 319] width 38 height 17
click at [777, 335] on div "Bureau Thsystem" at bounding box center [786, 320] width 130 height 36
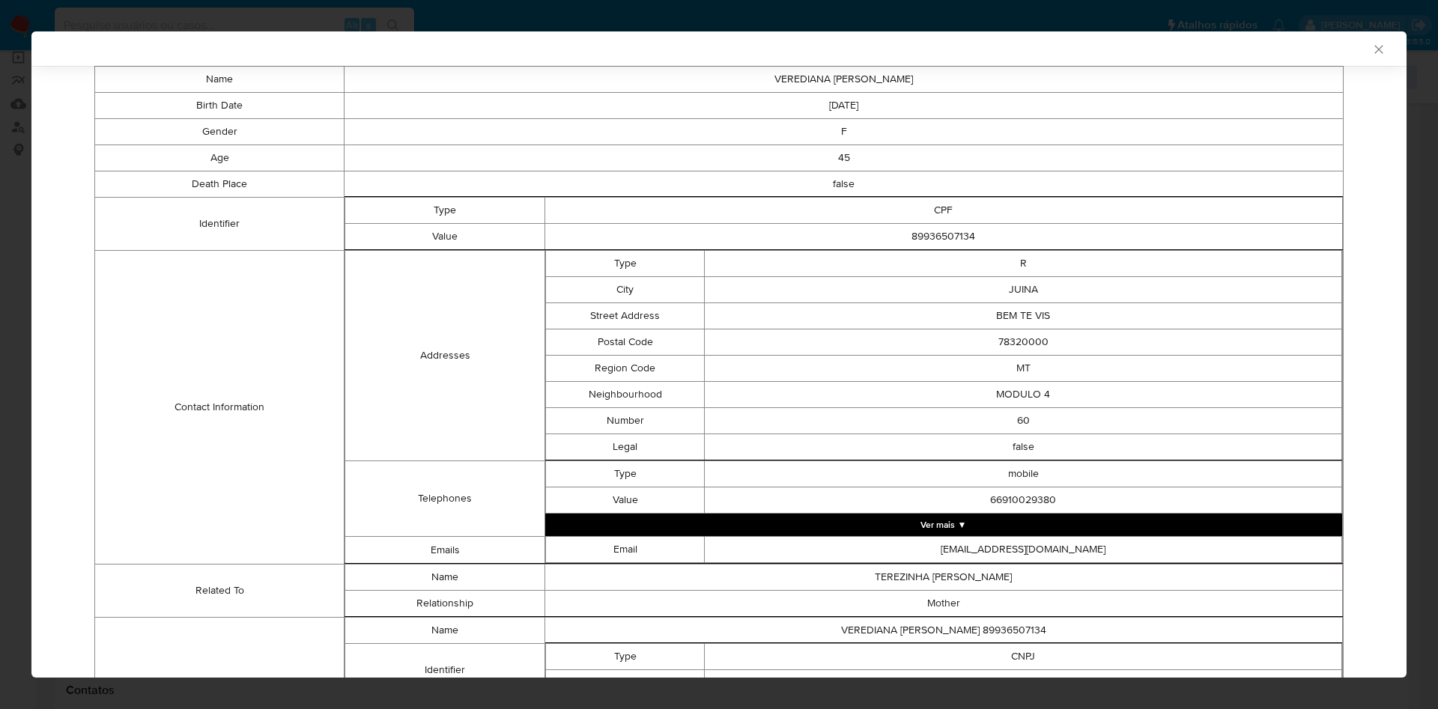
scroll to position [433, 0]
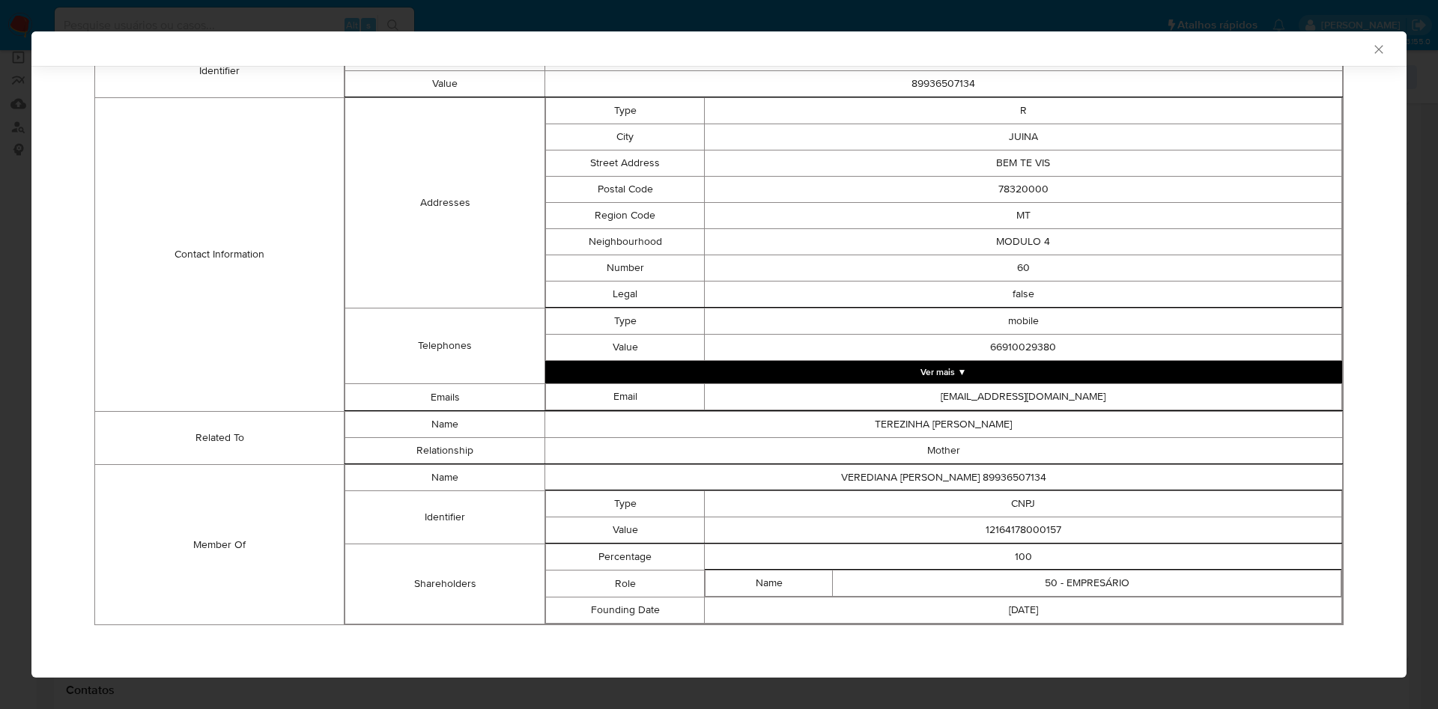
click at [926, 419] on td "12164178000157" at bounding box center [1023, 531] width 637 height 26
copy td "12164178000157"
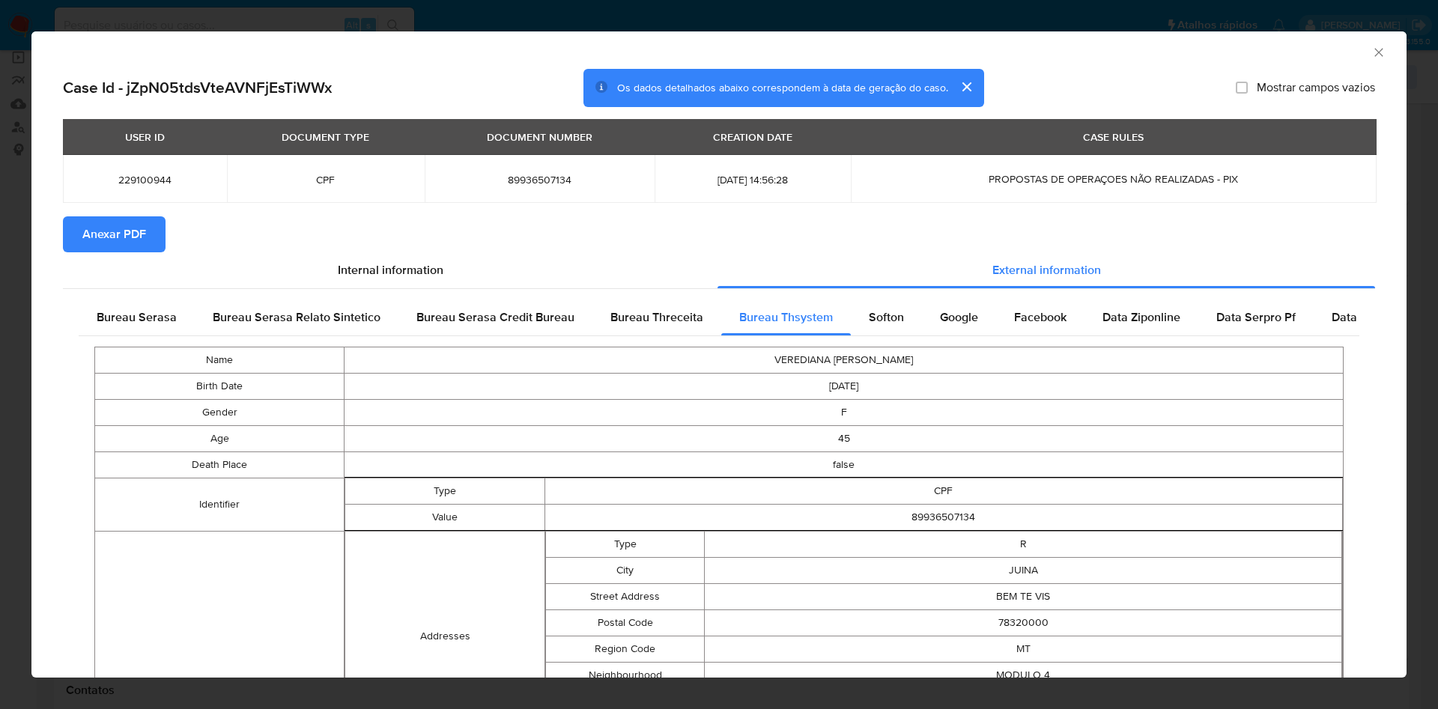
drag, startPoint x: 166, startPoint y: 323, endPoint x: 207, endPoint y: 394, distance: 82.2
click at [166, 323] on span "Bureau Serasa" at bounding box center [137, 317] width 80 height 17
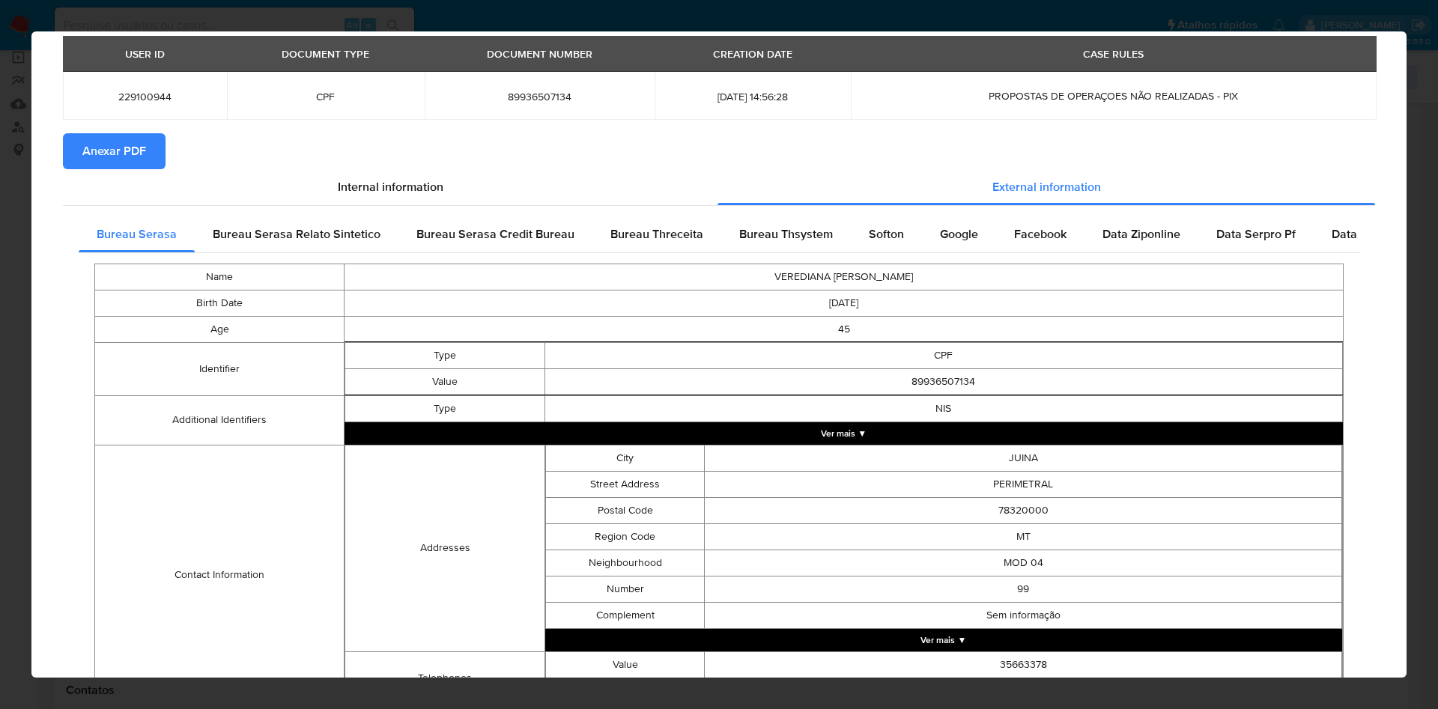
scroll to position [240, 0]
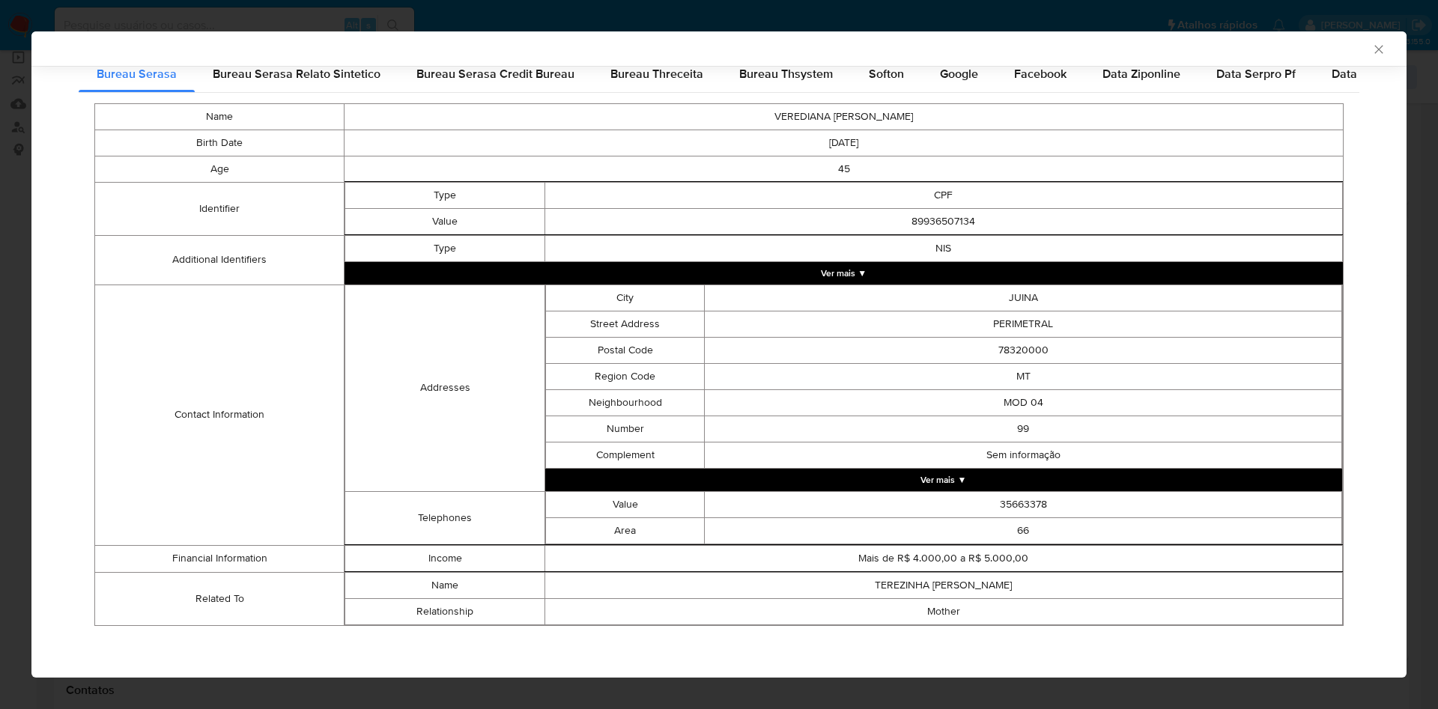
click at [926, 47] on icon "Fechar a janela" at bounding box center [1378, 49] width 15 height 15
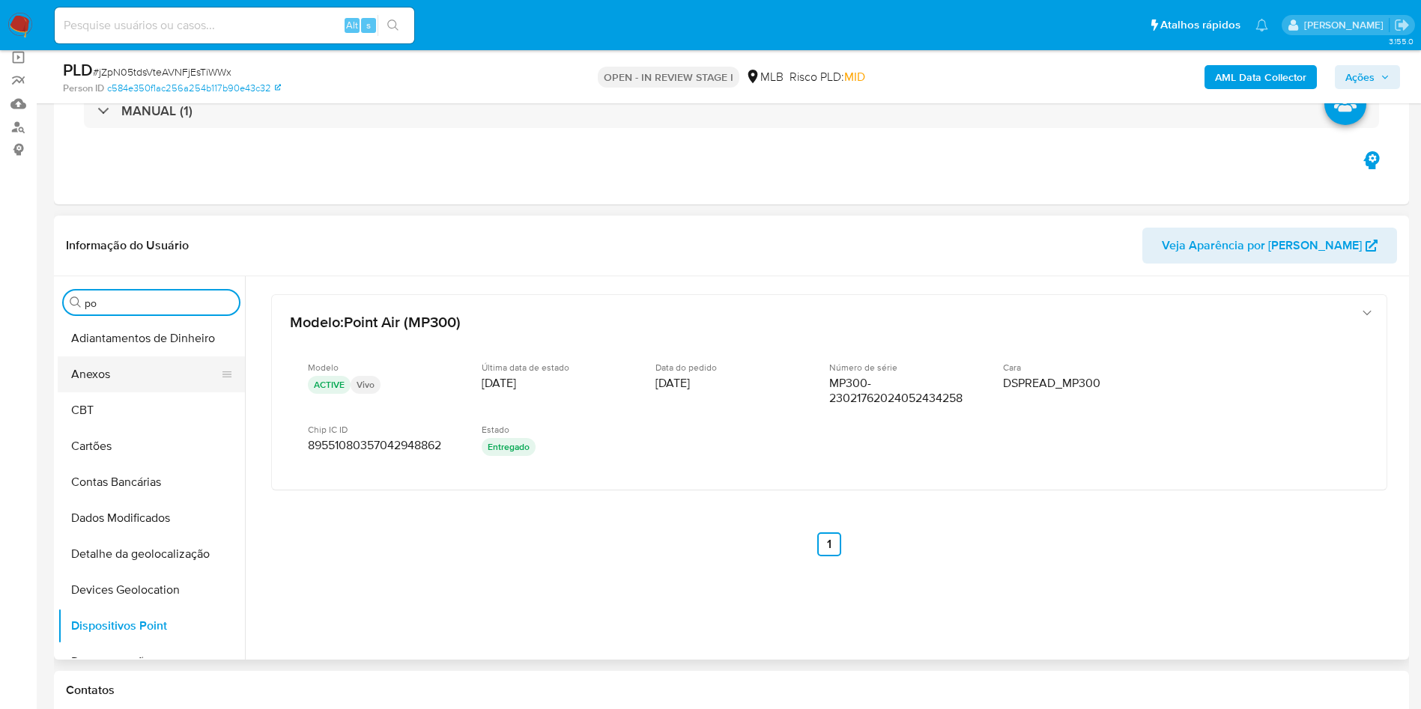
click at [139, 371] on button "Anexos" at bounding box center [145, 375] width 175 height 36
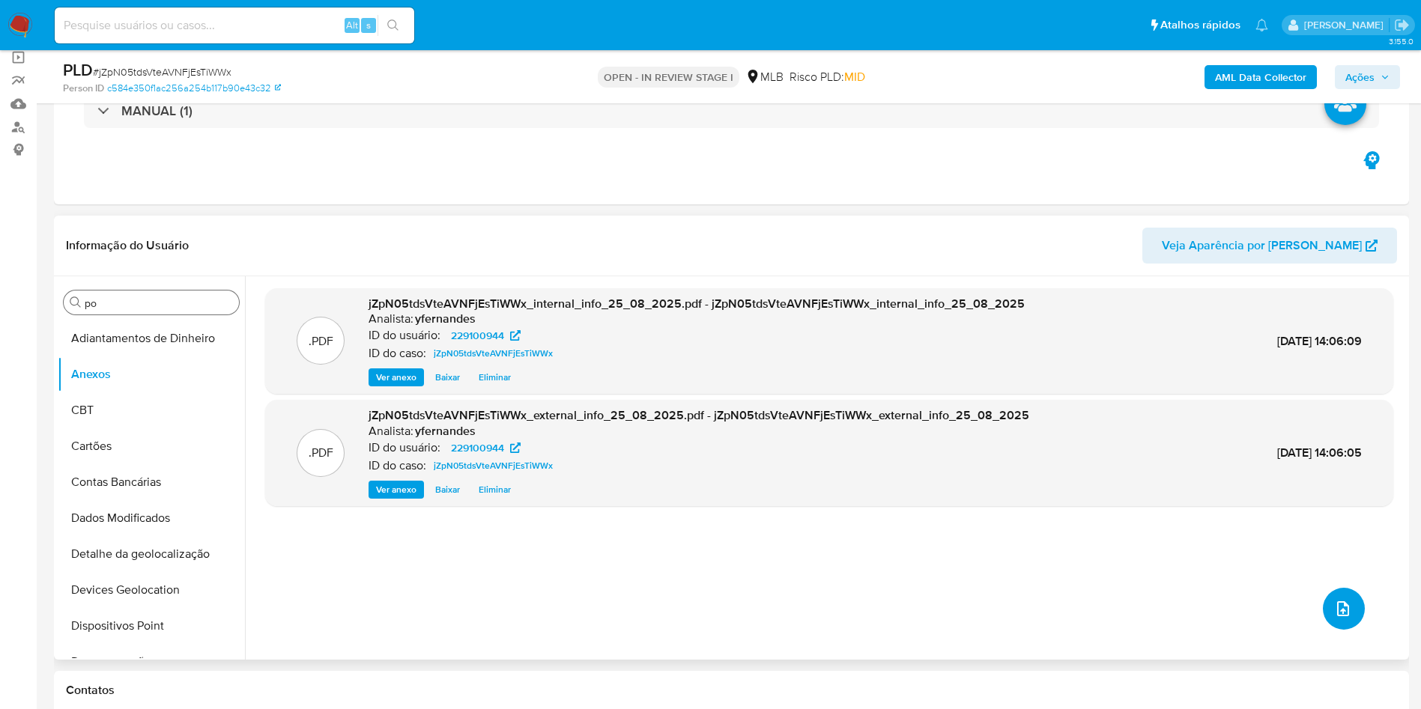
click at [926, 419] on icon "upload-file" at bounding box center [1343, 609] width 18 height 18
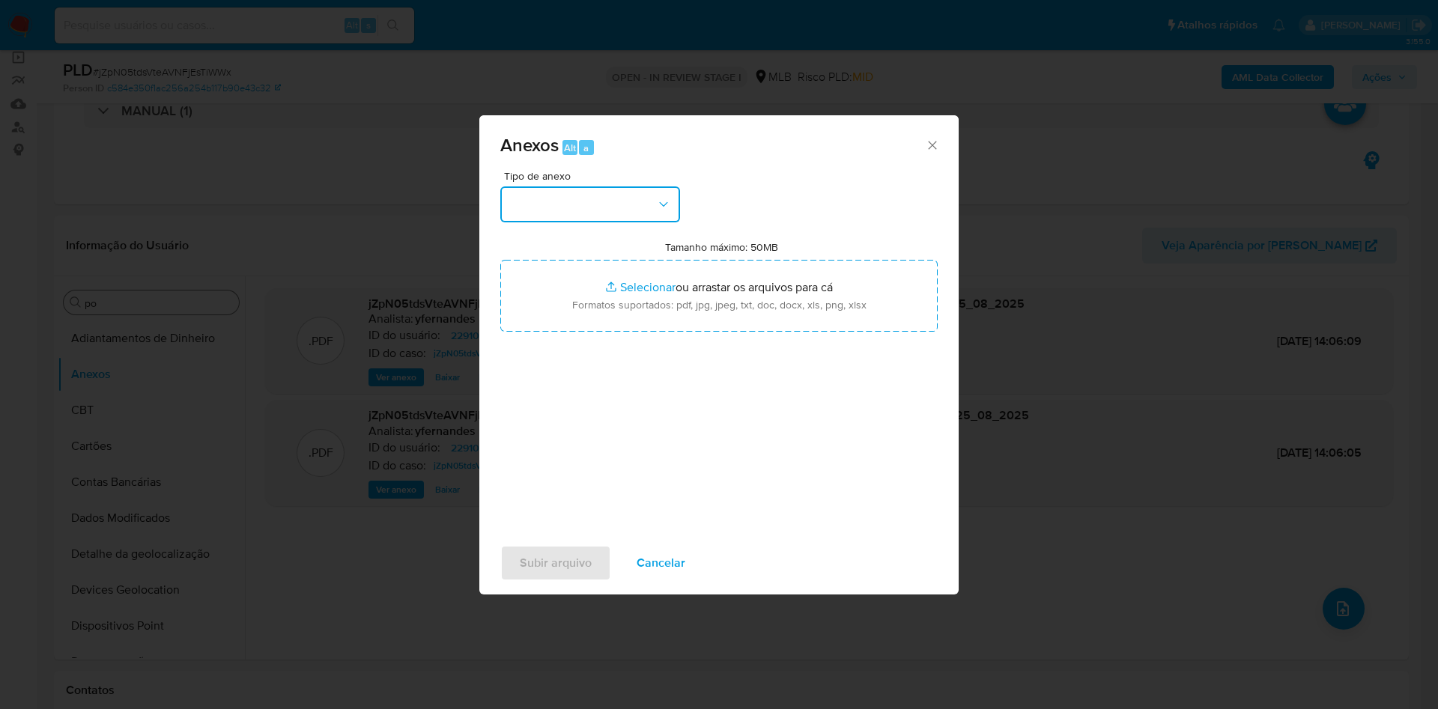
click at [661, 204] on icon "button" at bounding box center [663, 204] width 15 height 15
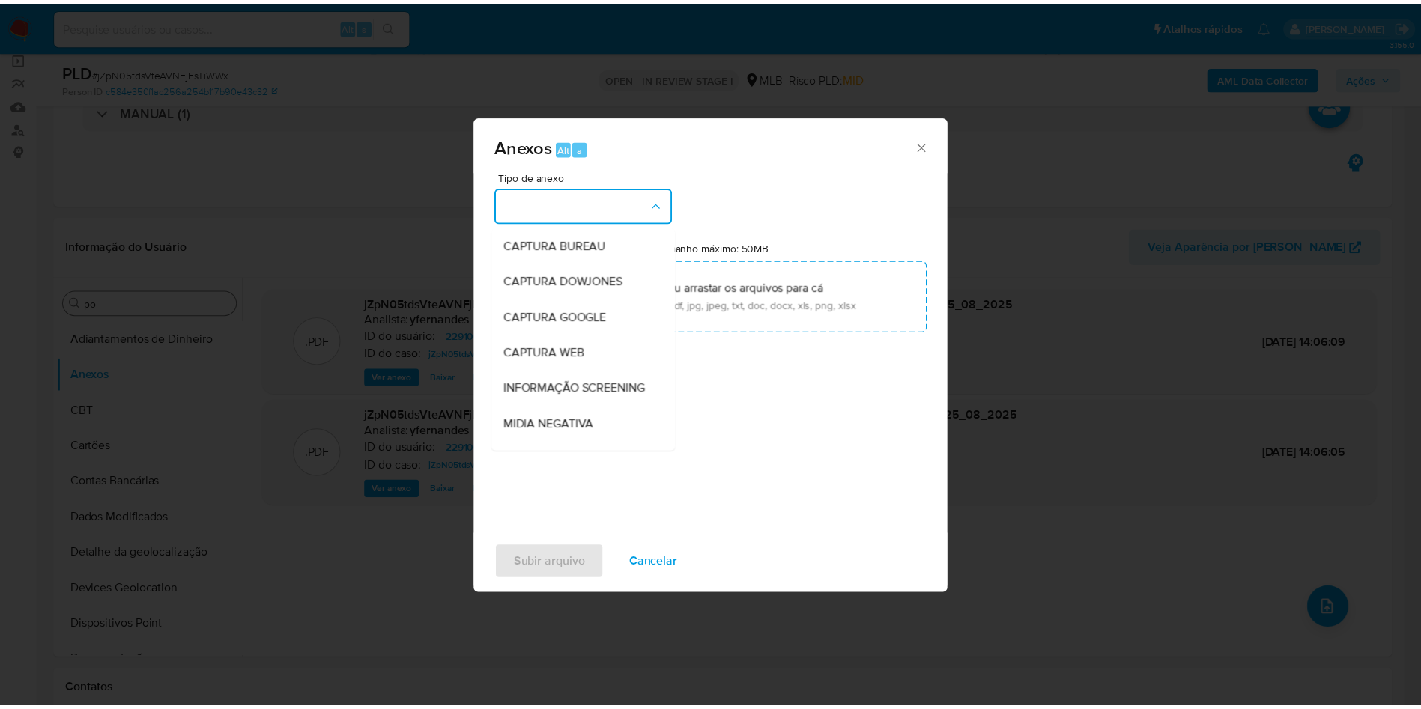
scroll to position [231, 0]
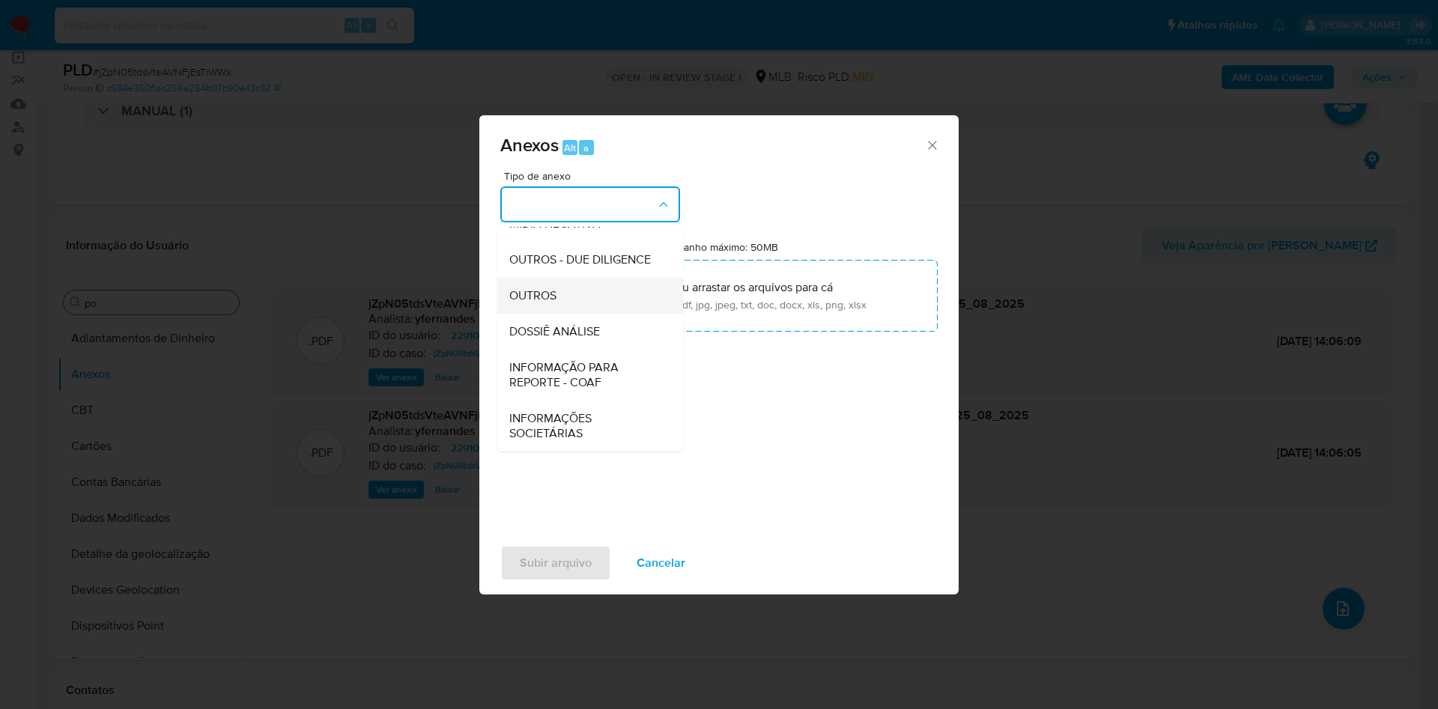
click at [592, 291] on div "OUTROS" at bounding box center [585, 296] width 153 height 36
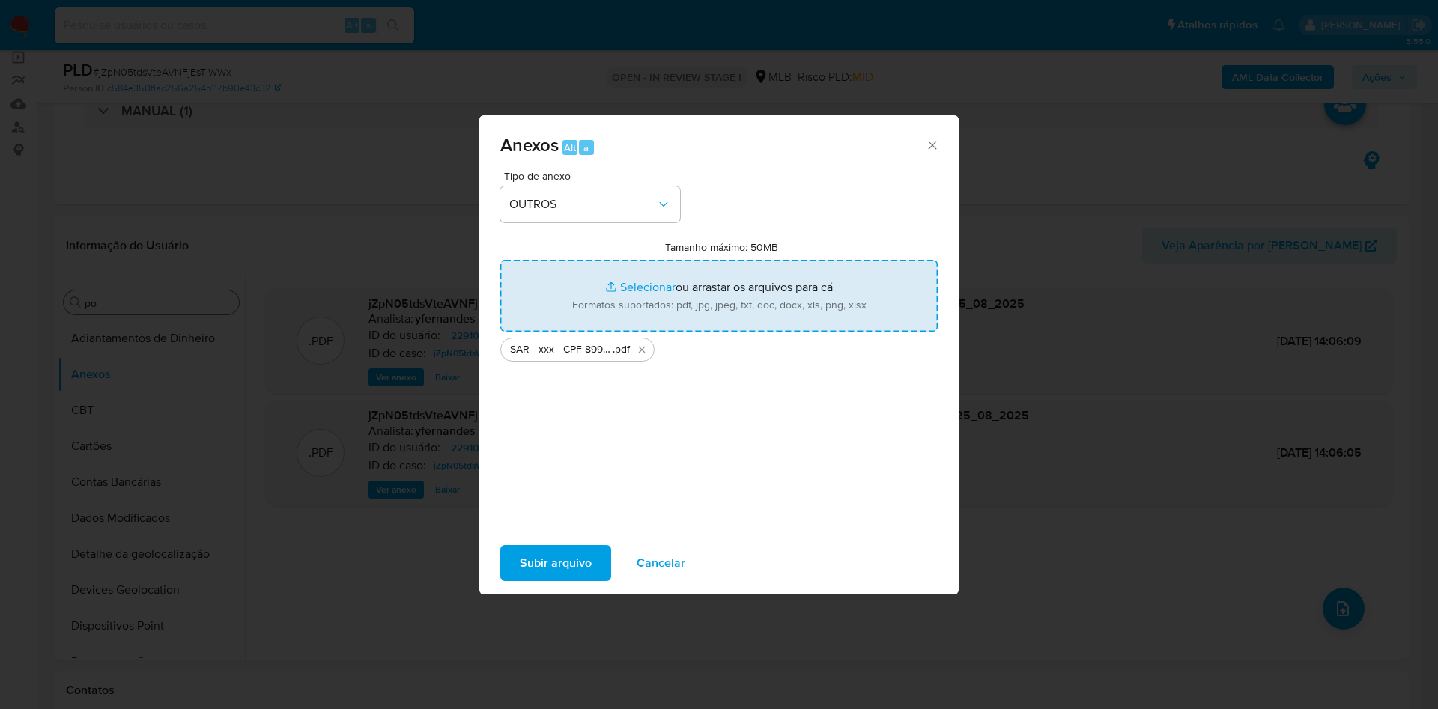
type input "C:\fakepath\Mulan 229100944_2025_08_25_10_17_15.xlsx"
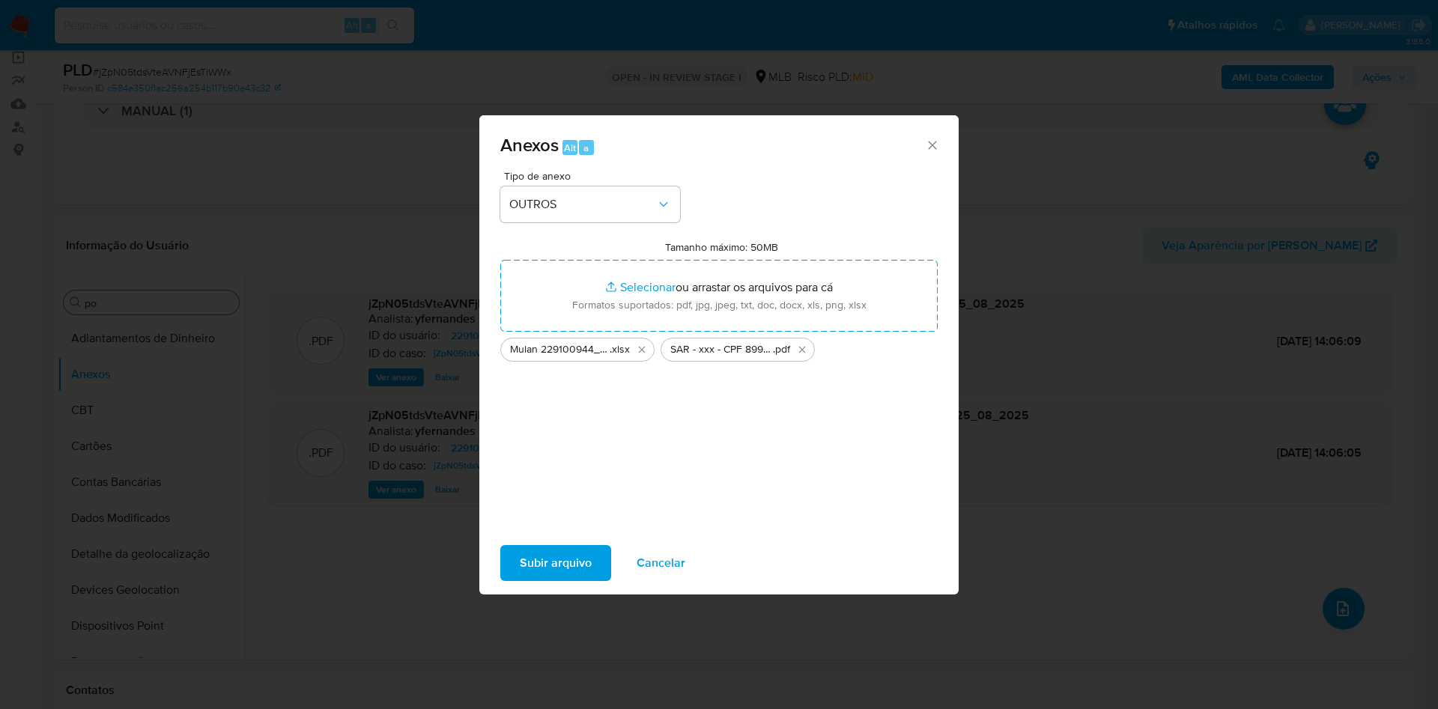
click at [562, 419] on span "Subir arquivo" at bounding box center [556, 563] width 72 height 33
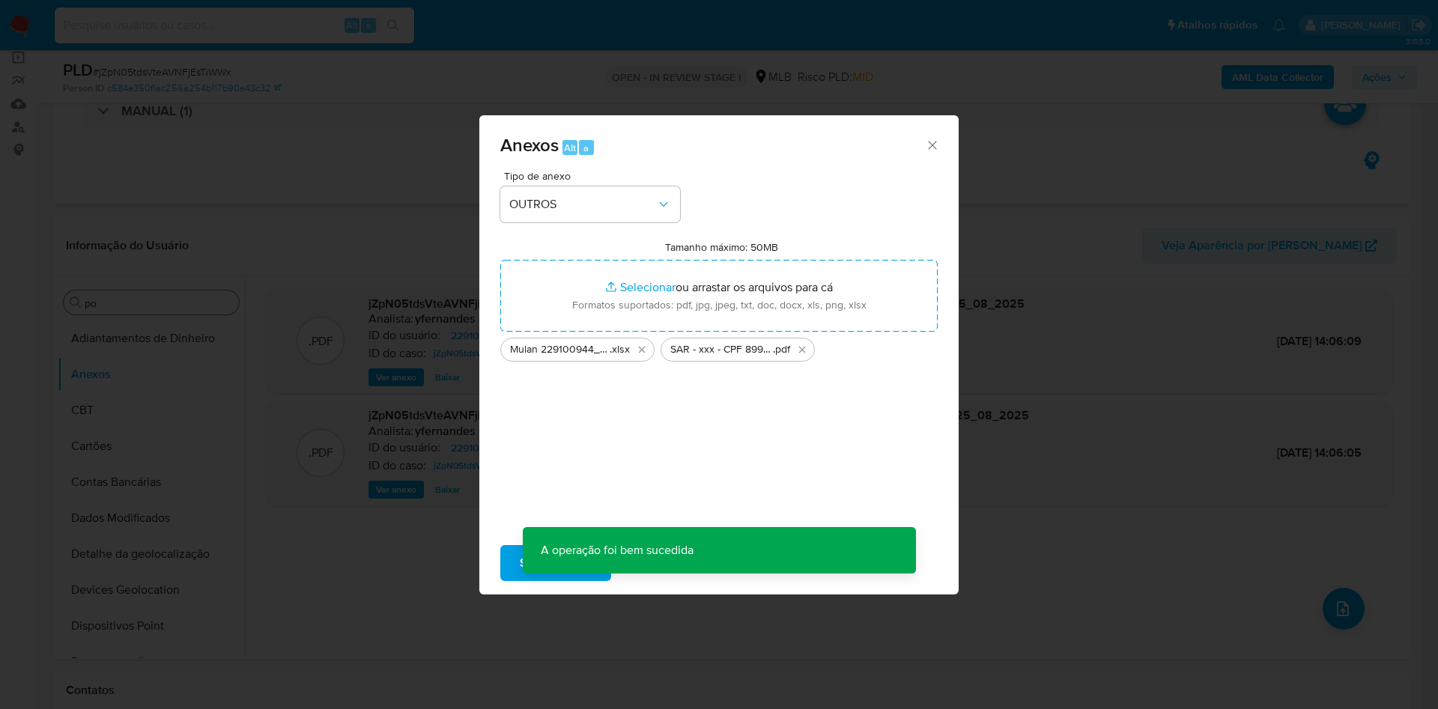
click at [149, 409] on div "Anexos Alt a Tipo de anexo OUTROS Tamanho máximo: 50MB Selecionar arquivos Sele…" at bounding box center [719, 354] width 1438 height 709
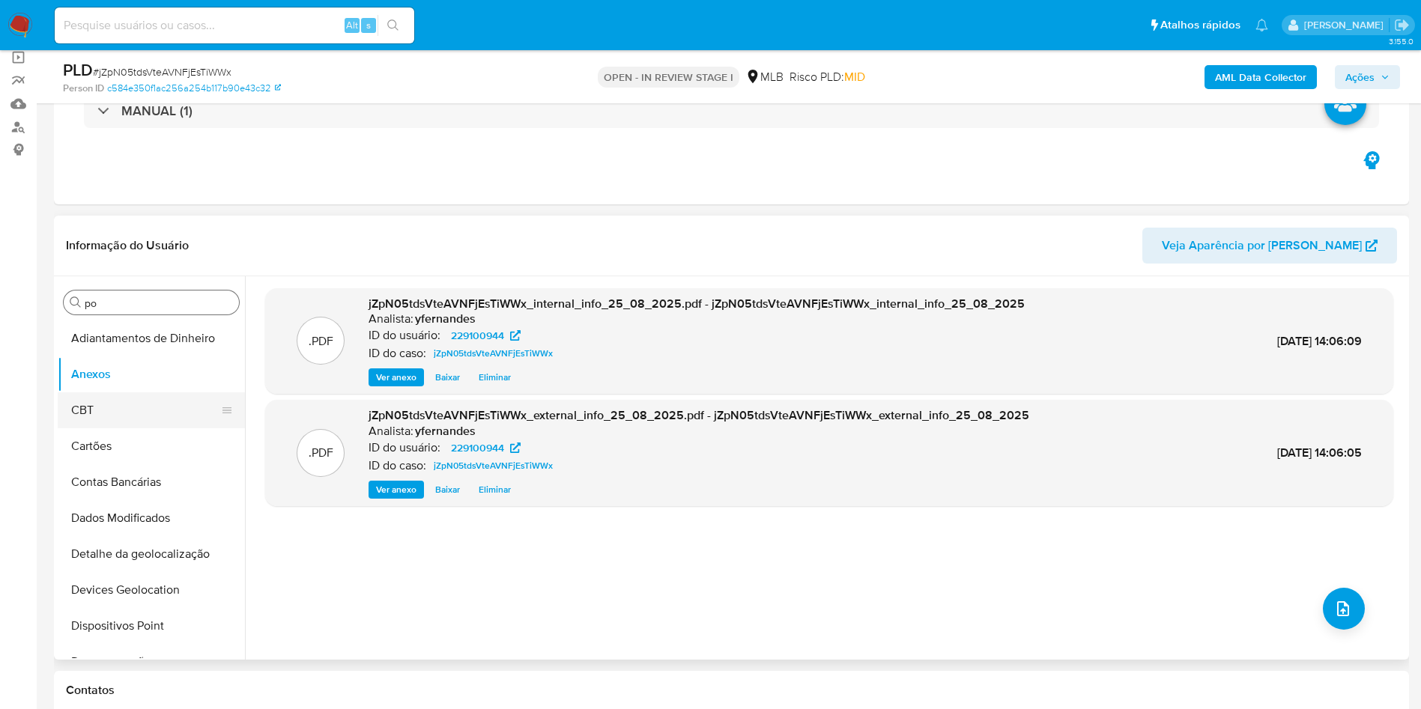
click at [132, 413] on button "CBT" at bounding box center [145, 410] width 175 height 36
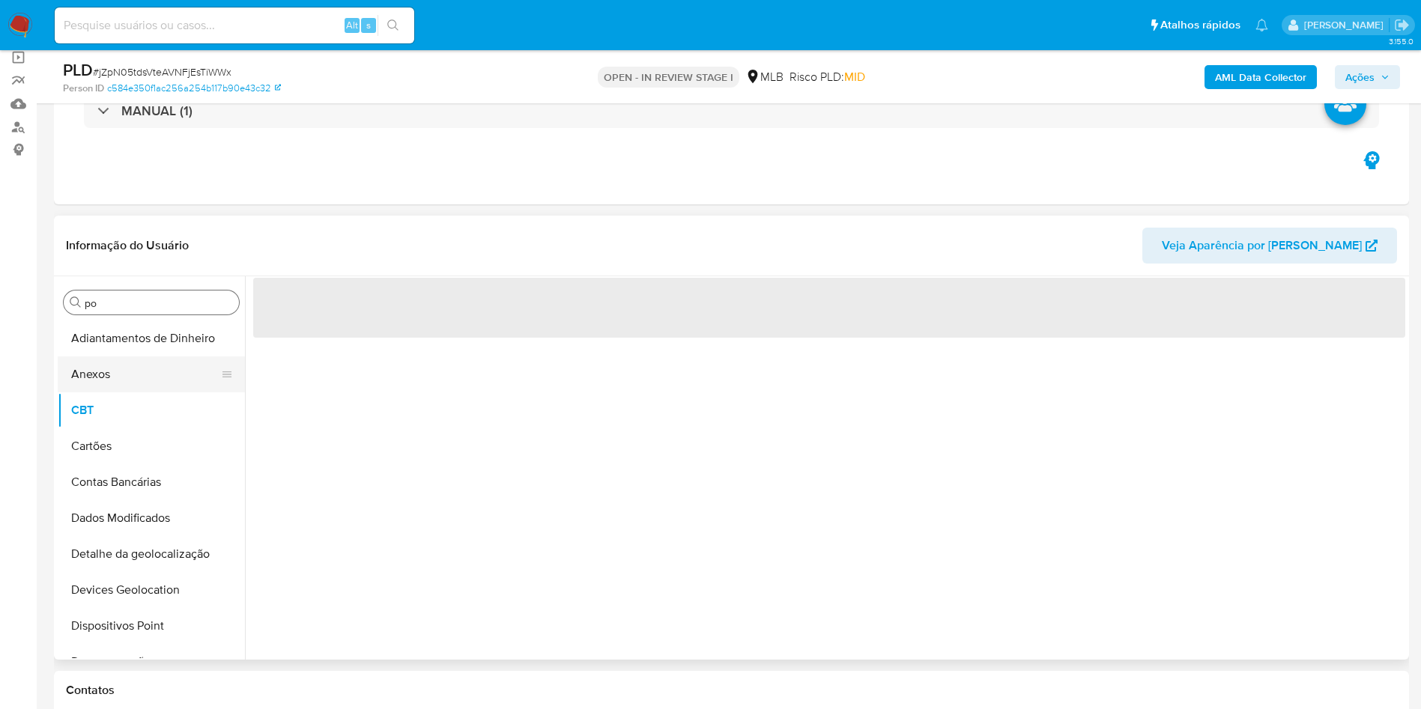
drag, startPoint x: 133, startPoint y: 377, endPoint x: 176, endPoint y: 357, distance: 47.2
click at [133, 376] on button "Anexos" at bounding box center [145, 375] width 175 height 36
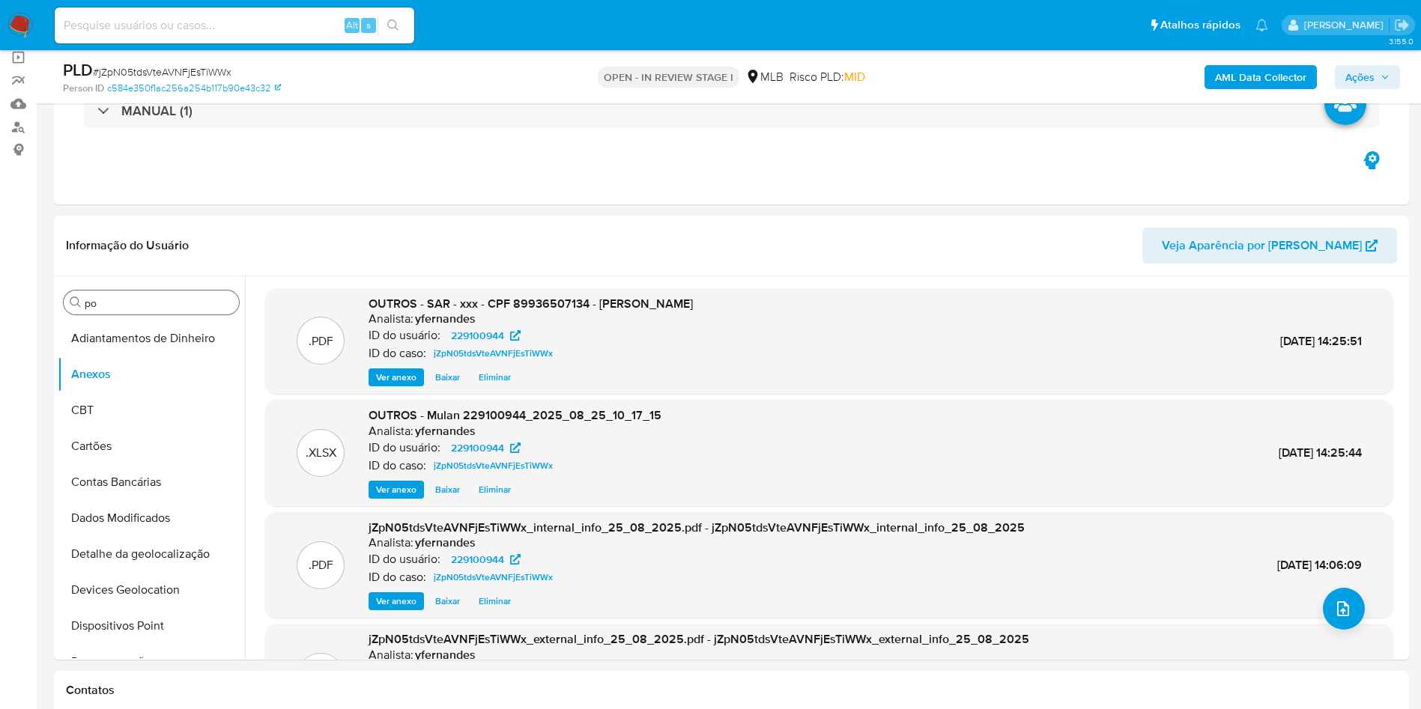
click at [926, 73] on span "Ações" at bounding box center [1359, 77] width 29 height 24
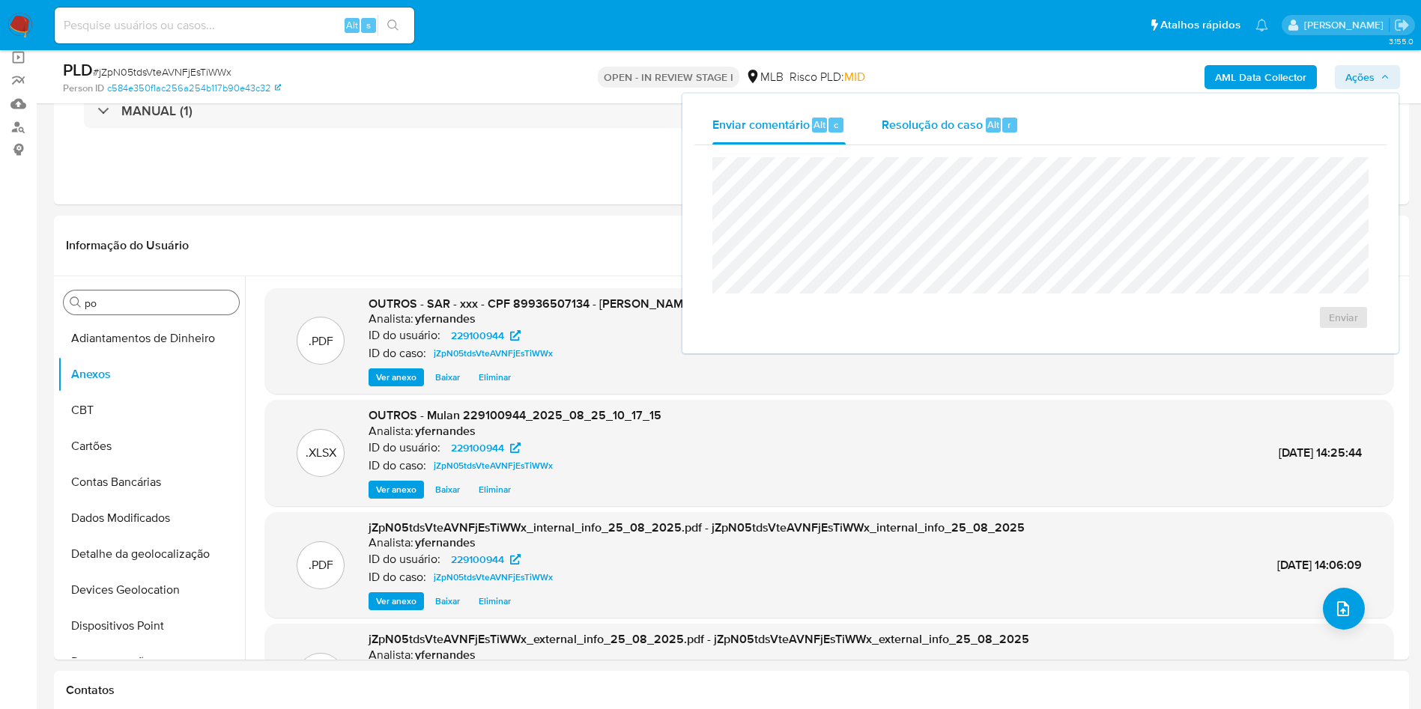
click at [926, 119] on span "Resolução do caso" at bounding box center [932, 123] width 101 height 17
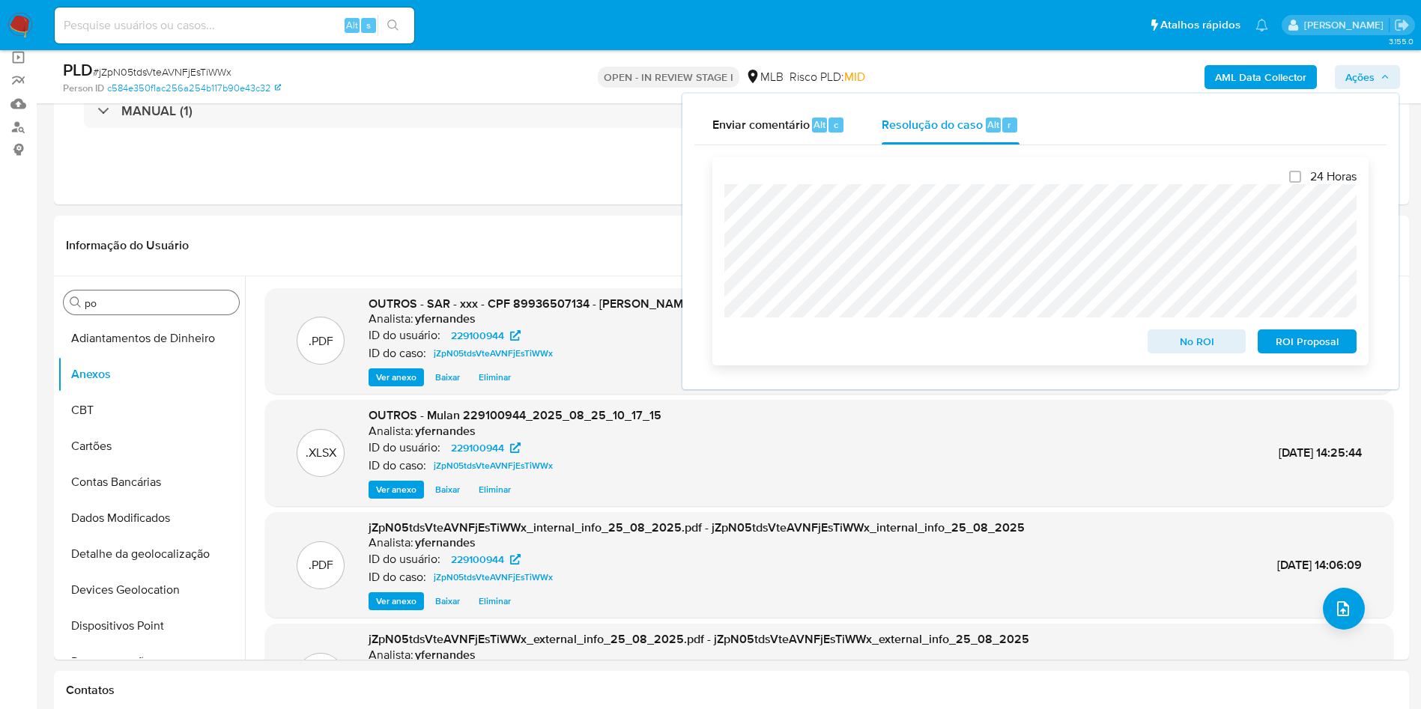
click at [926, 343] on span "ROI Proposal" at bounding box center [1307, 341] width 78 height 21
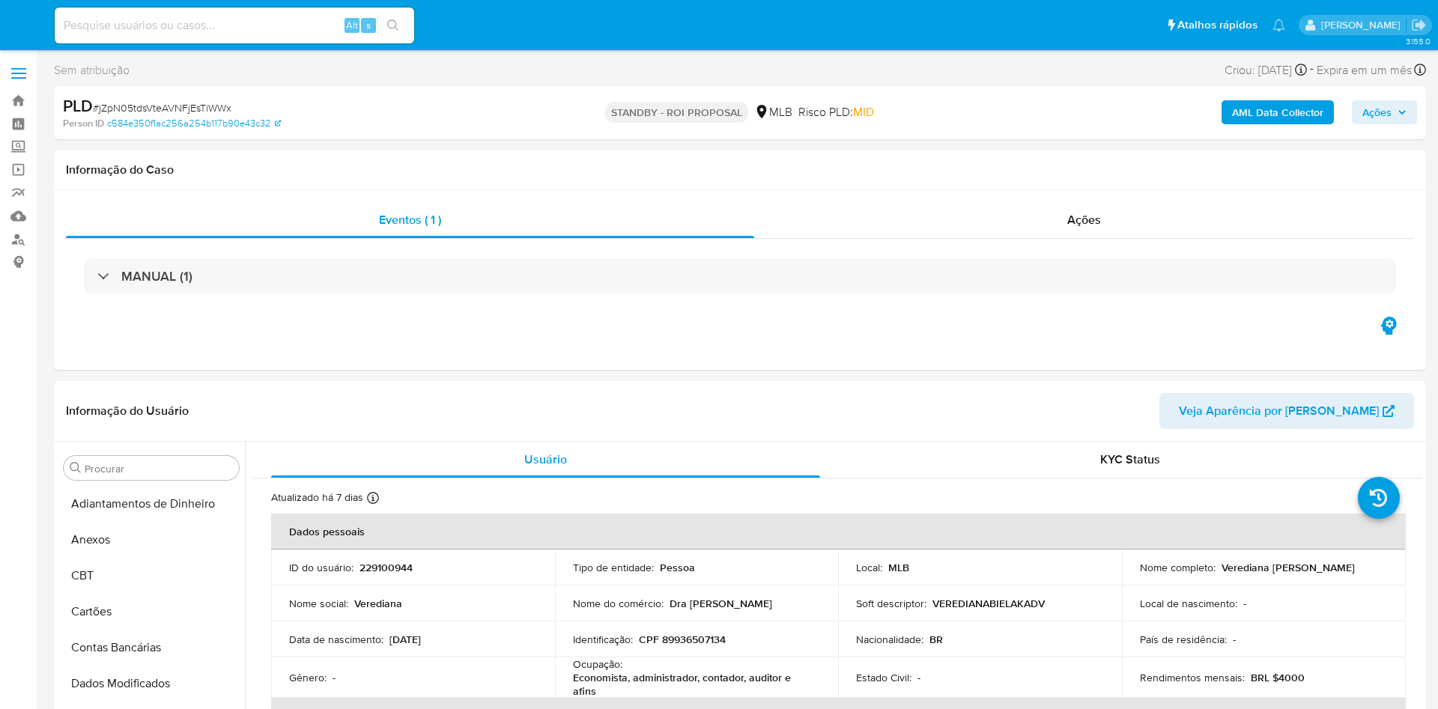
select select "10"
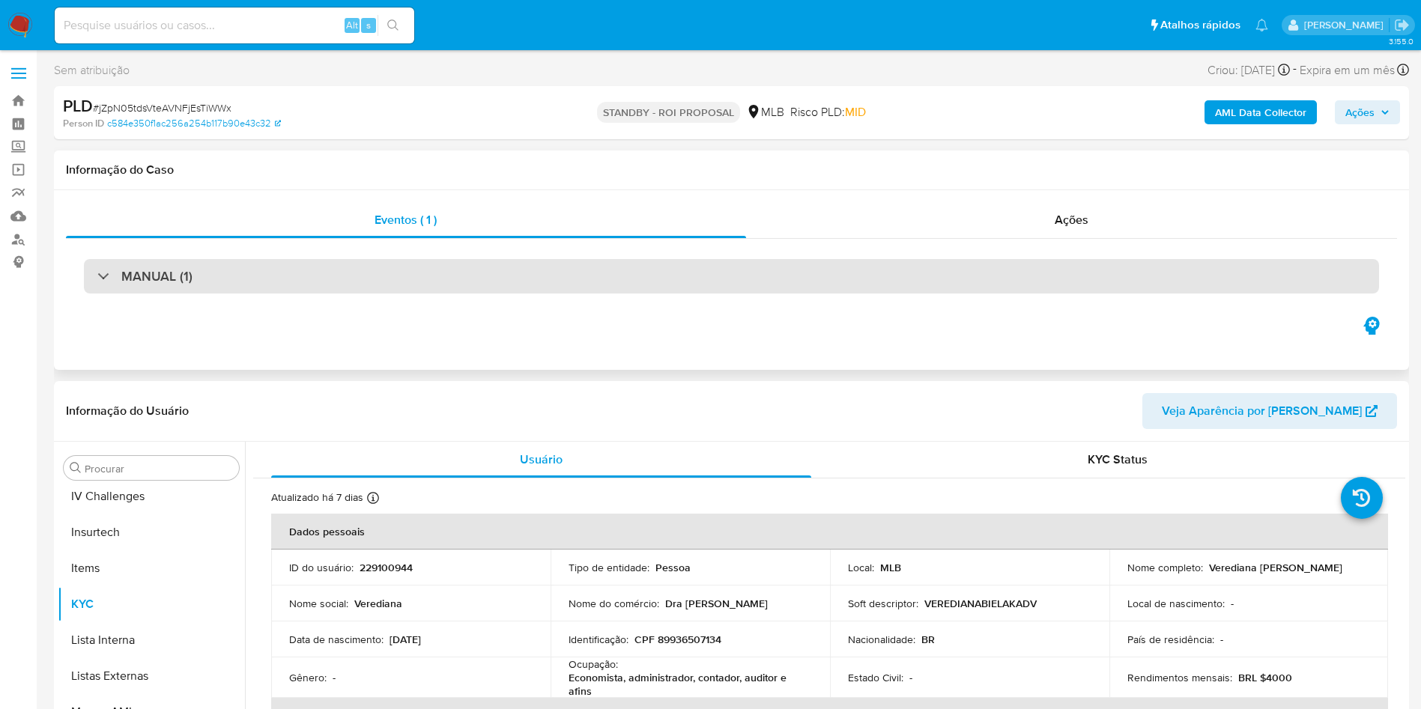
scroll to position [669, 0]
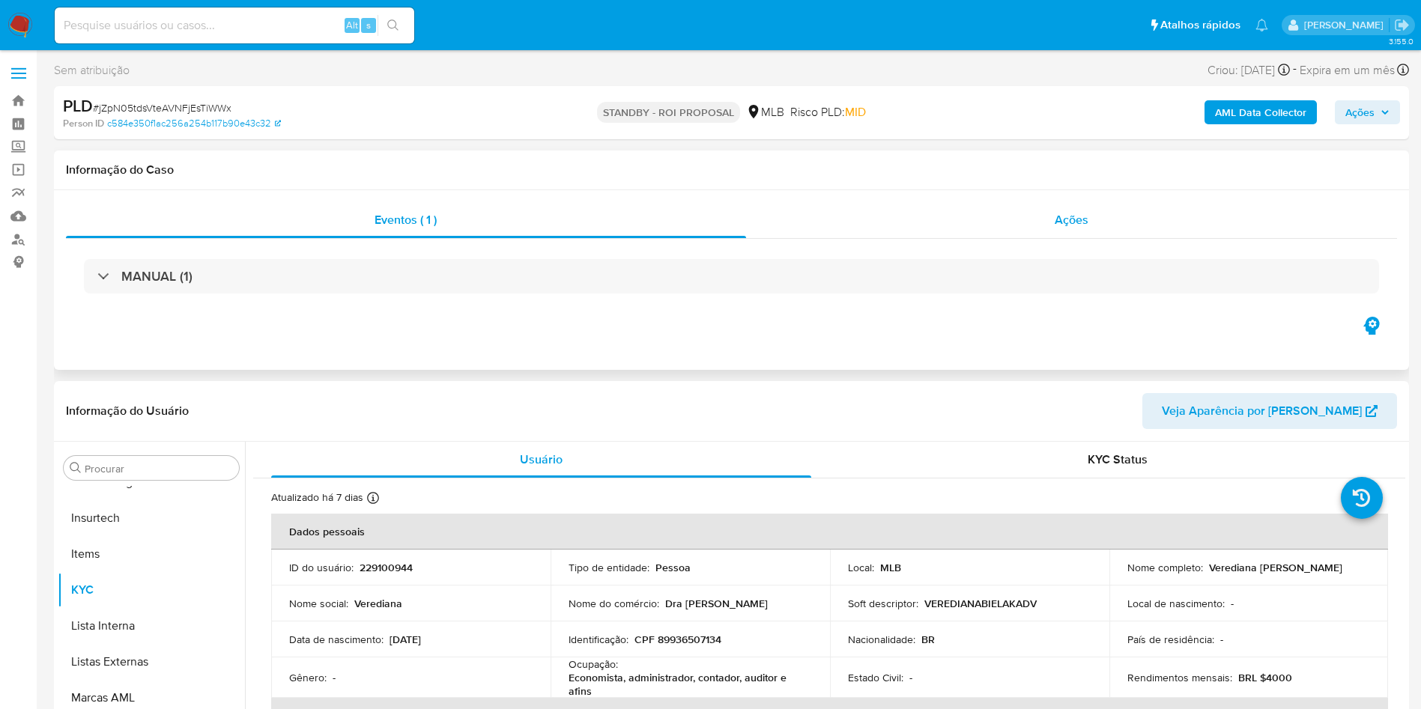
click at [974, 222] on div "Ações" at bounding box center [1072, 220] width 652 height 36
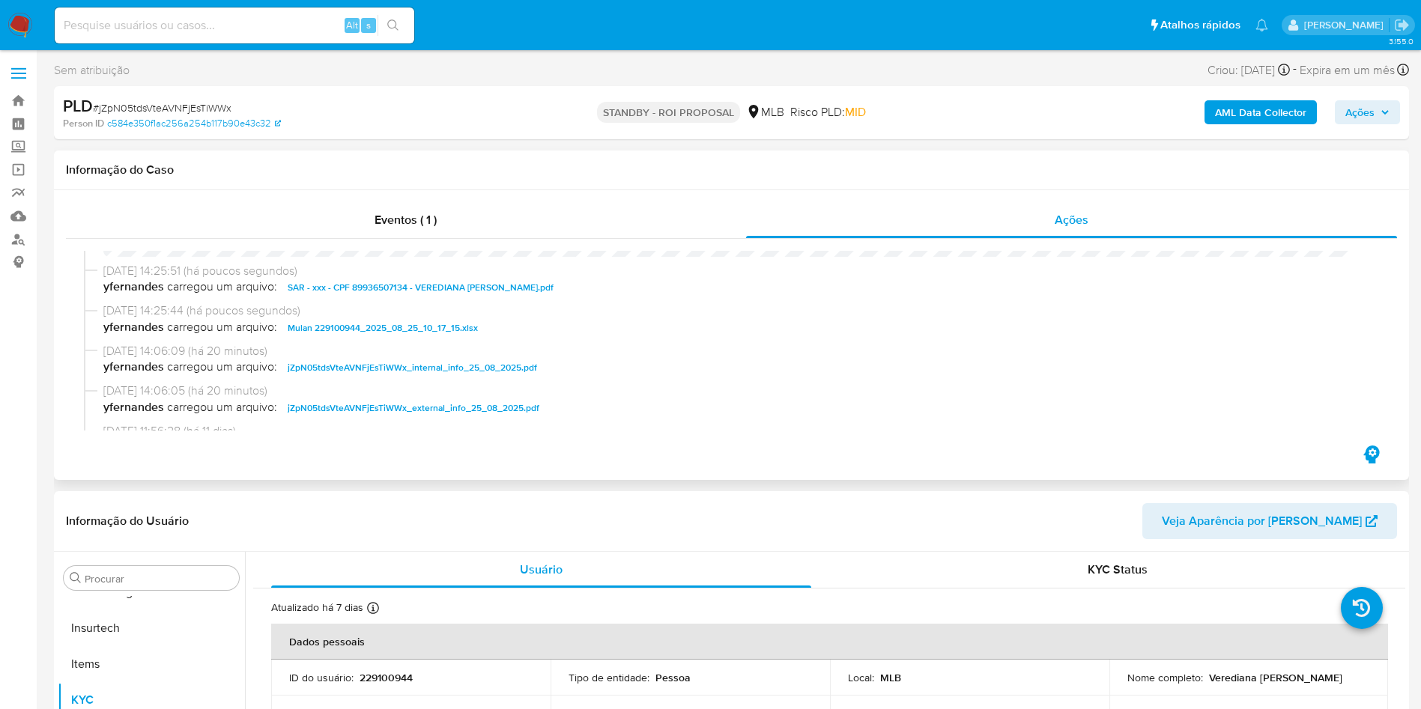
scroll to position [0, 0]
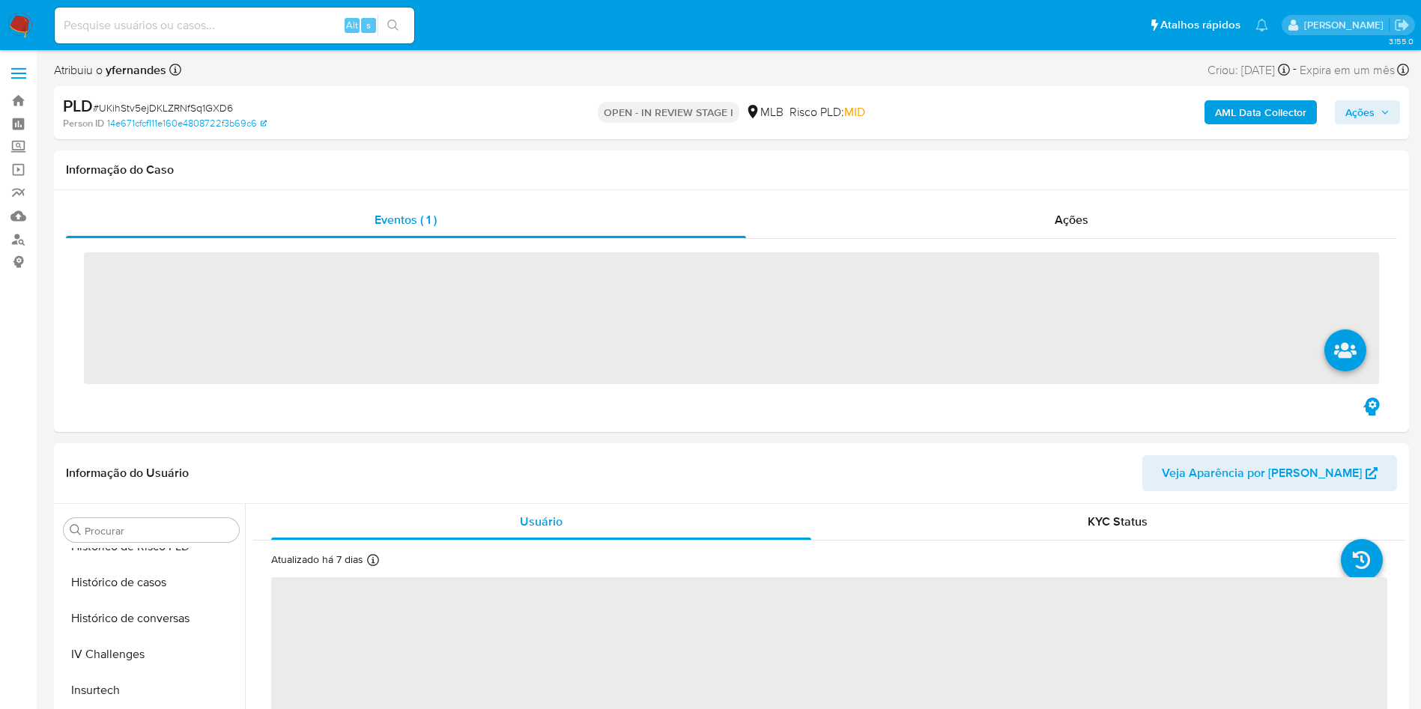
scroll to position [669, 0]
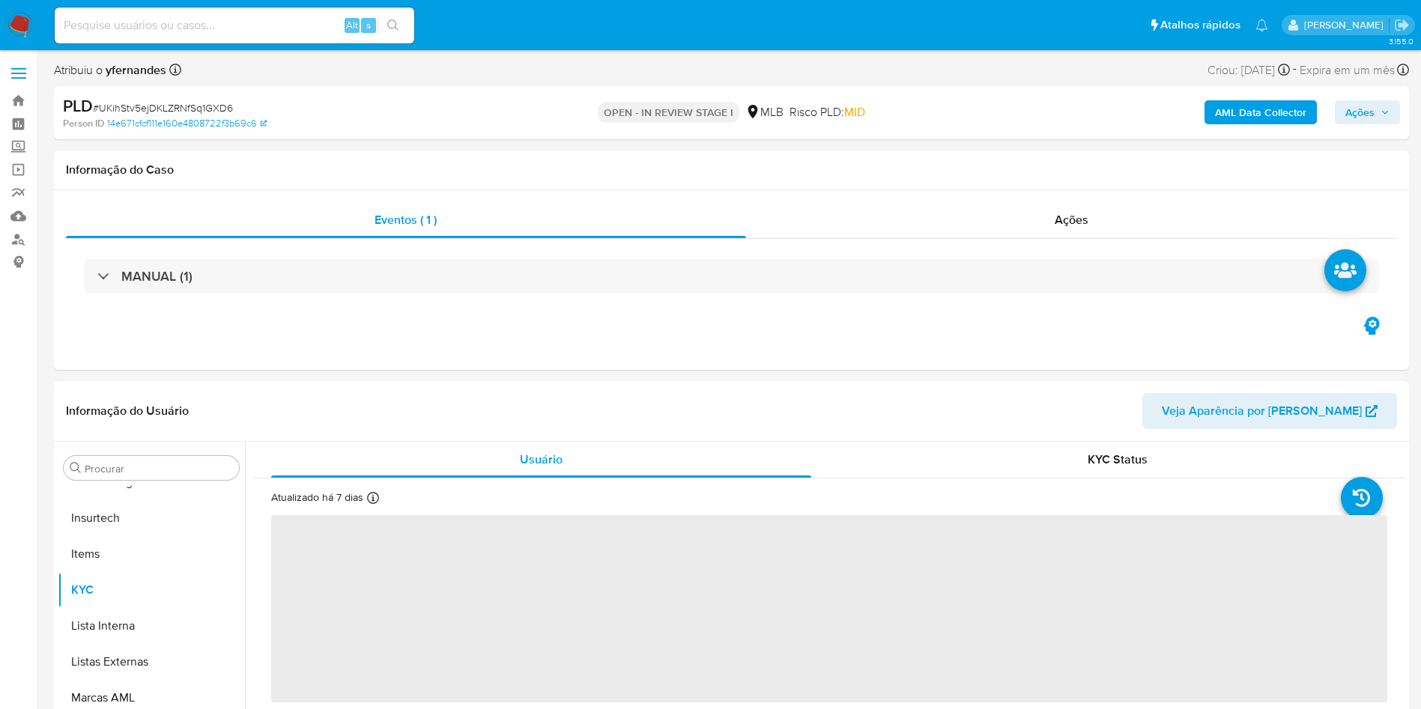
select select "10"
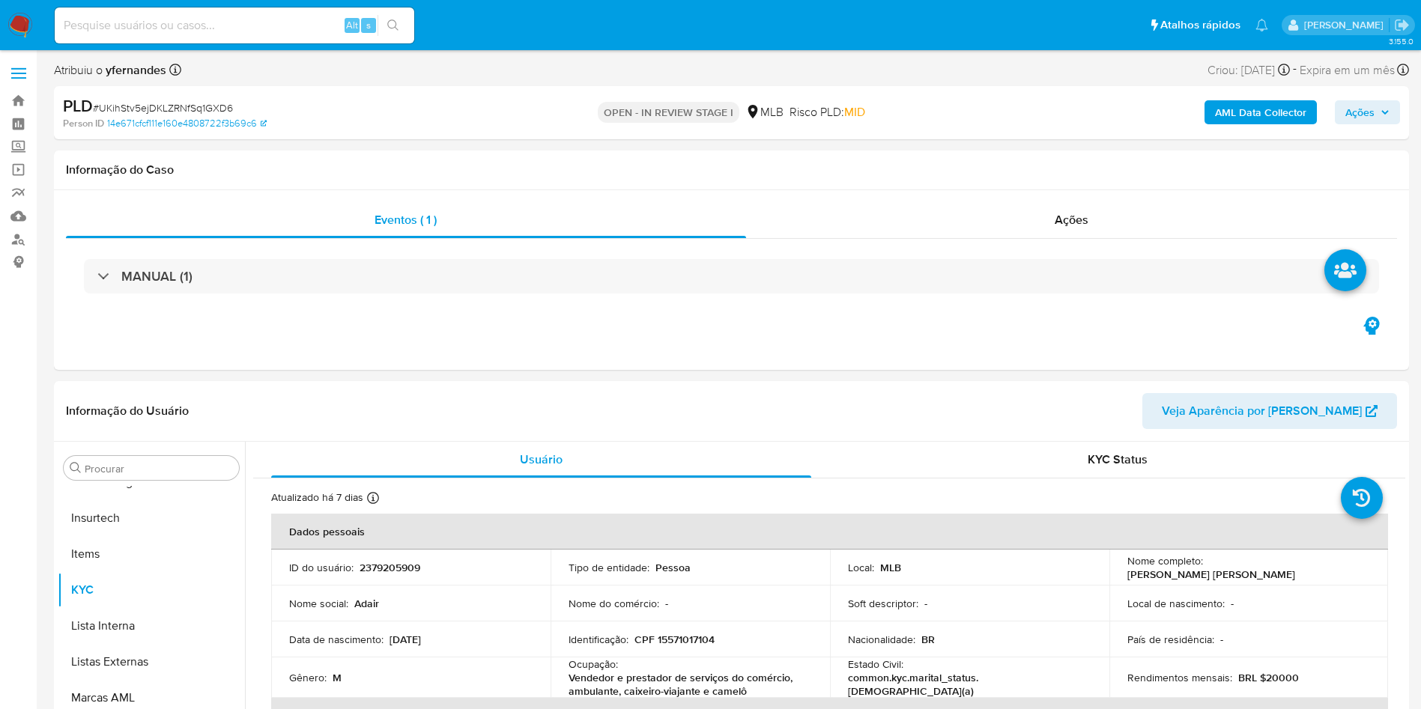
click at [179, 99] on div "PLD # UKihStv5ejDKLZRNfSq1GXD6" at bounding box center [283, 106] width 440 height 22
copy span "UKihStv5ejDKLZRNfSq1GXD6"
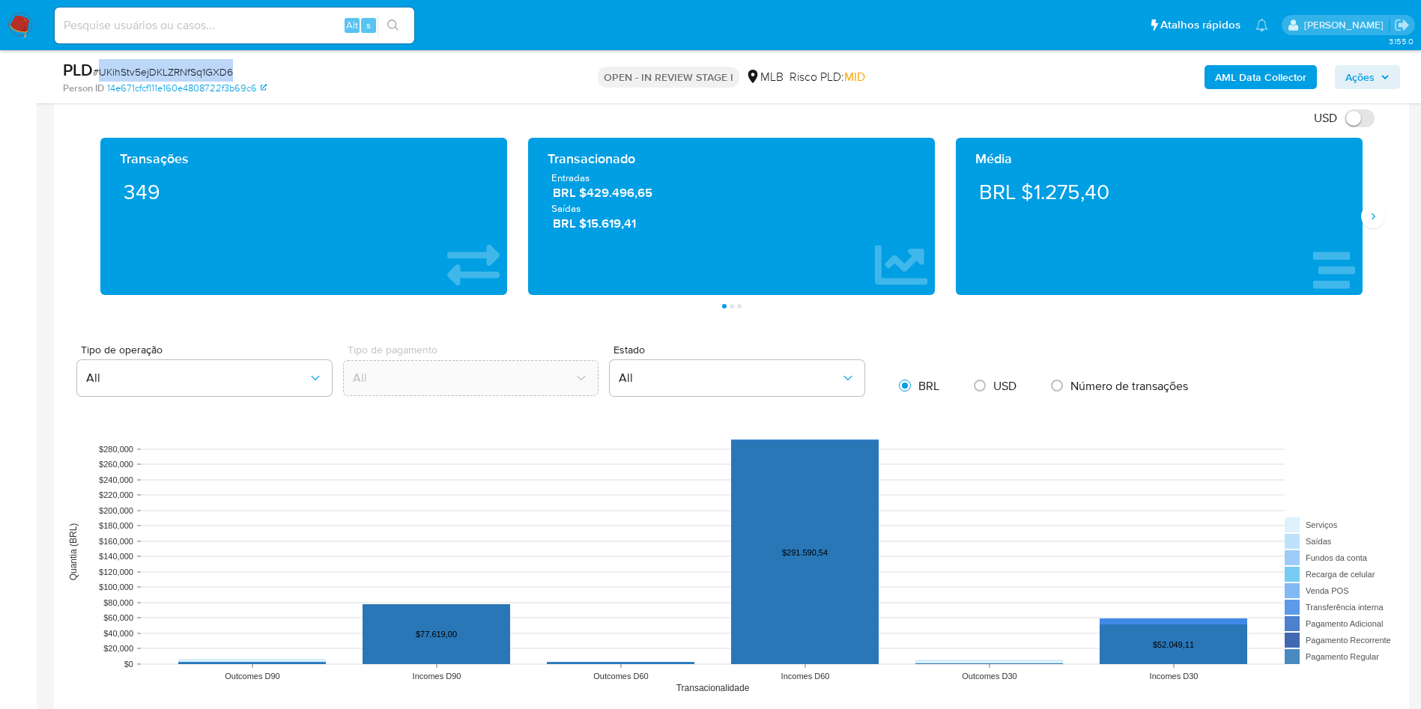
scroll to position [786, 0]
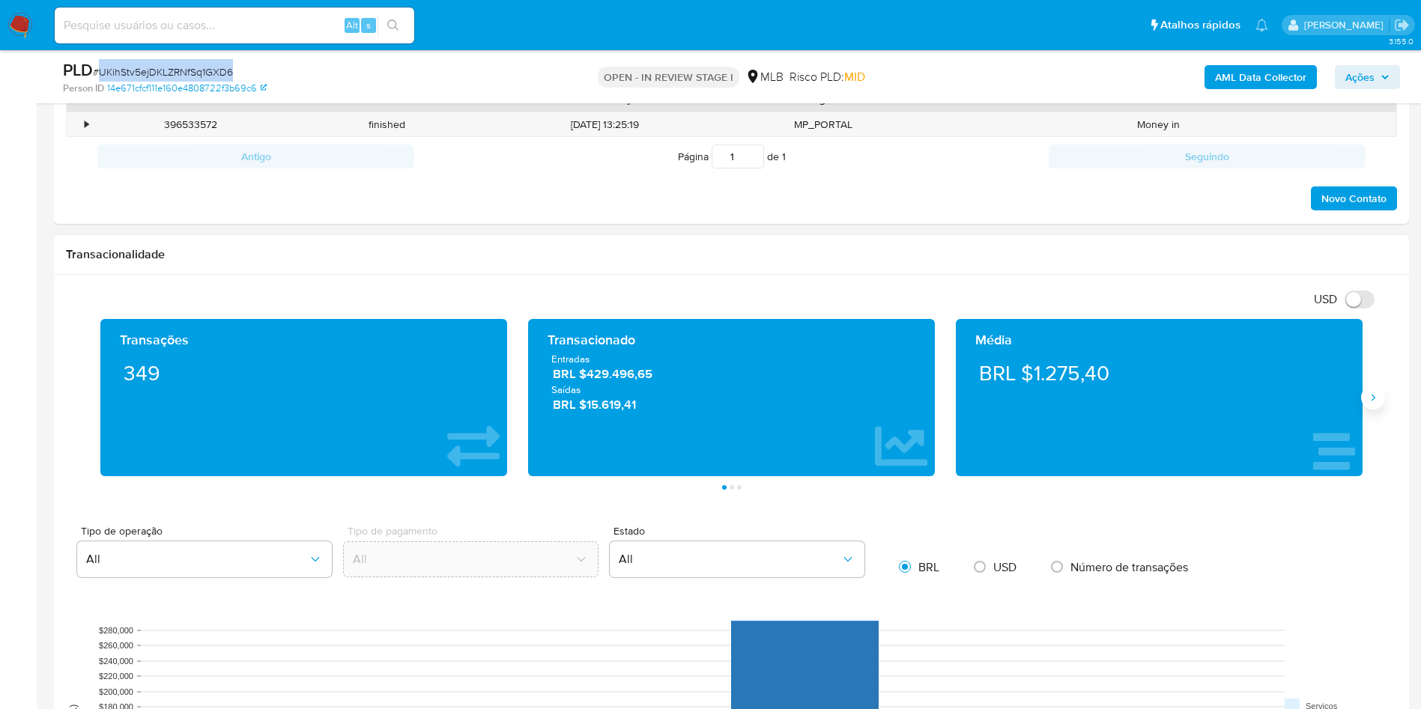
click at [1374, 390] on button "Siguiente" at bounding box center [1373, 398] width 24 height 24
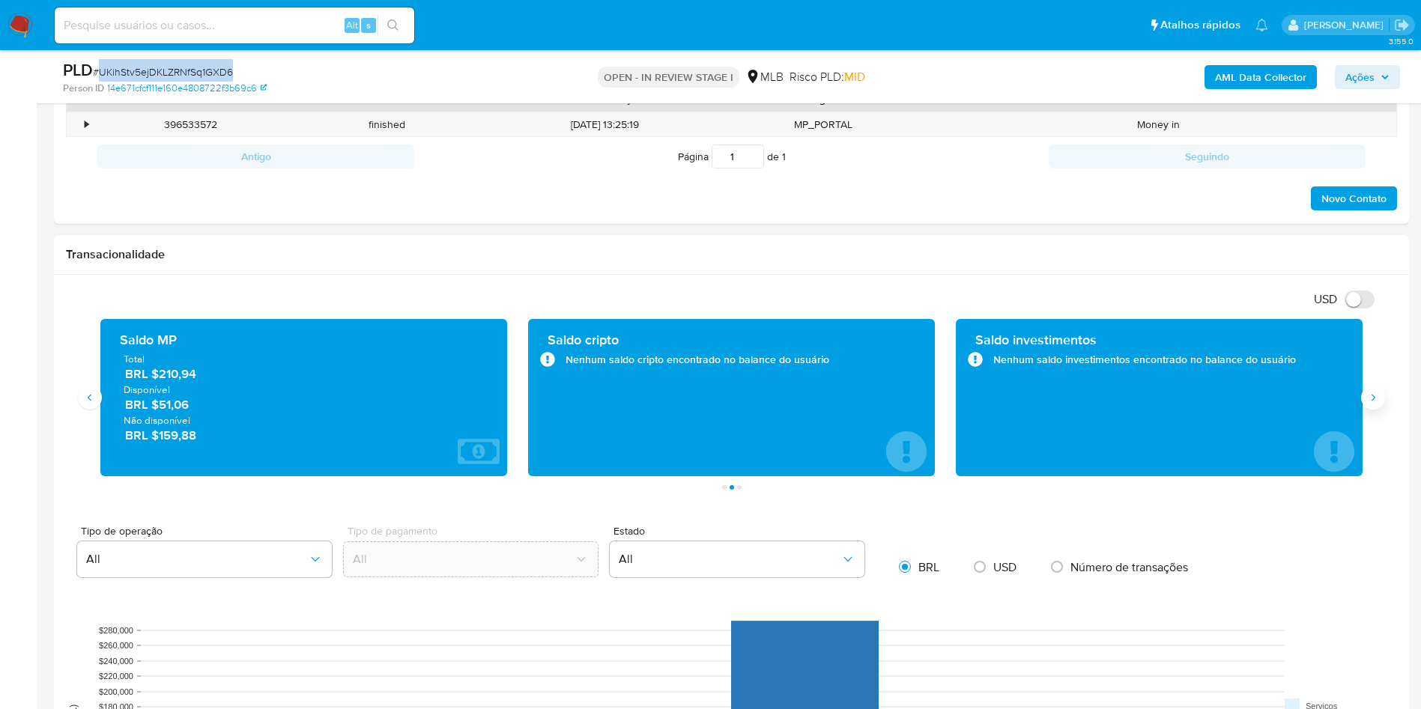
click at [1374, 390] on button "Siguiente" at bounding box center [1373, 398] width 24 height 24
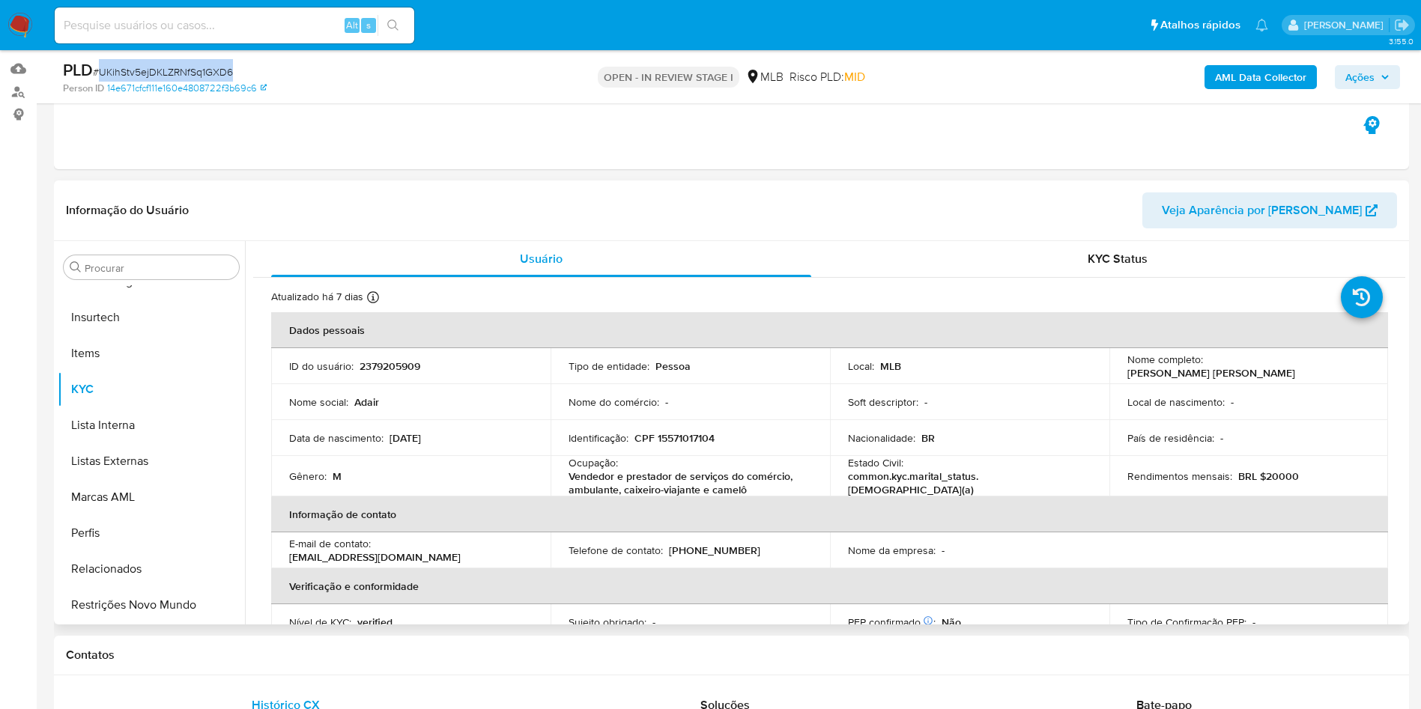
scroll to position [112, 0]
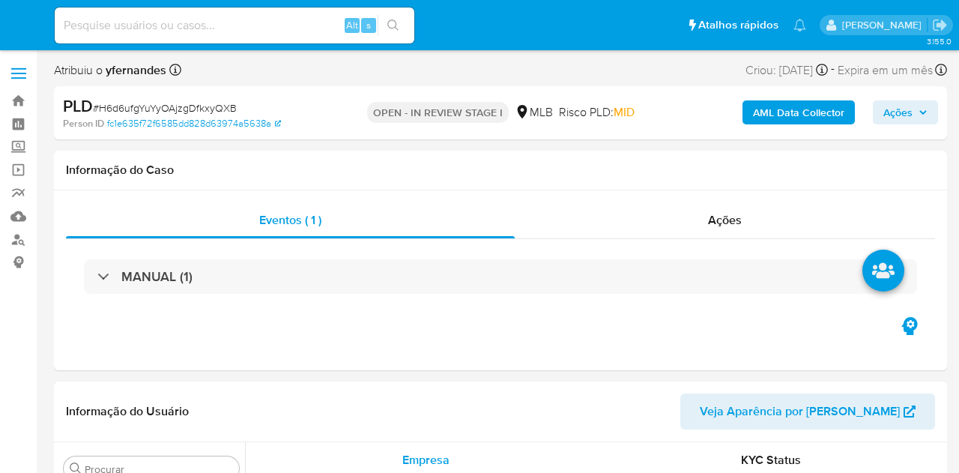
select select "10"
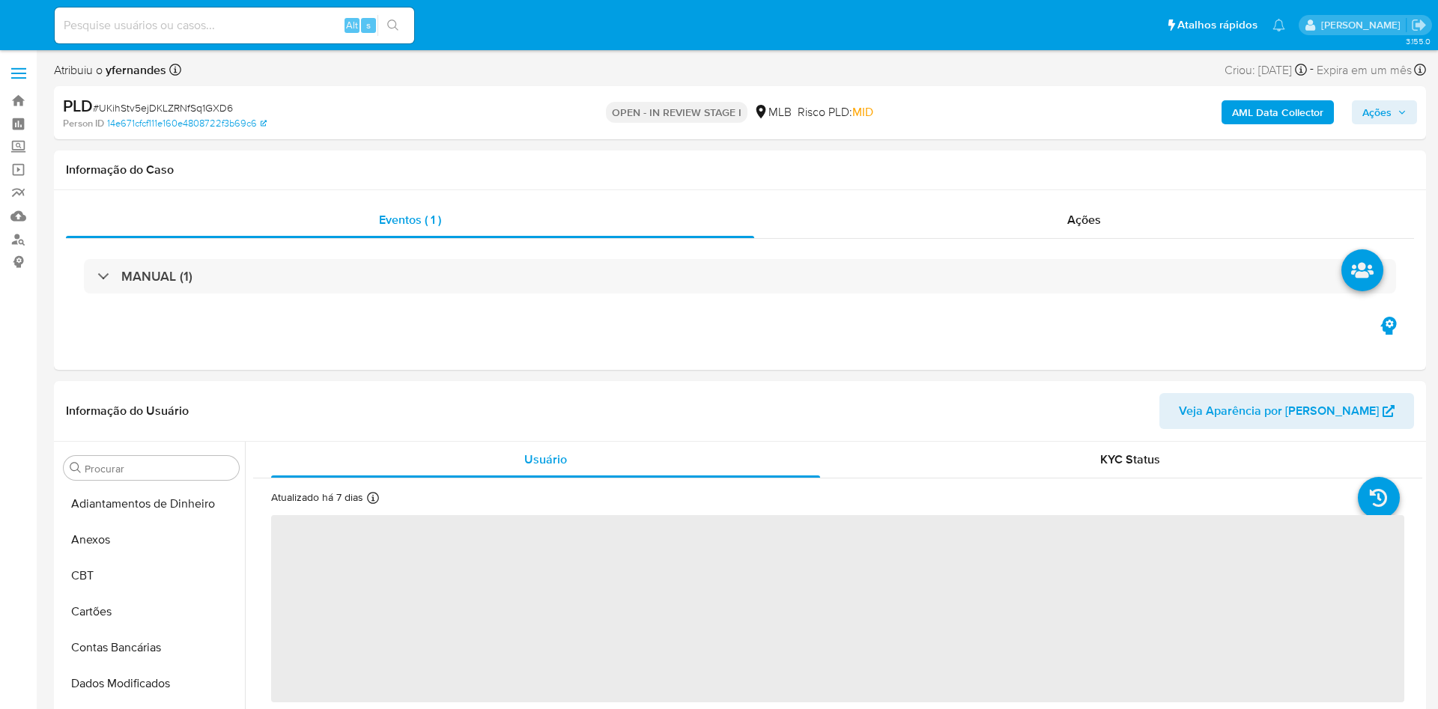
select select "10"
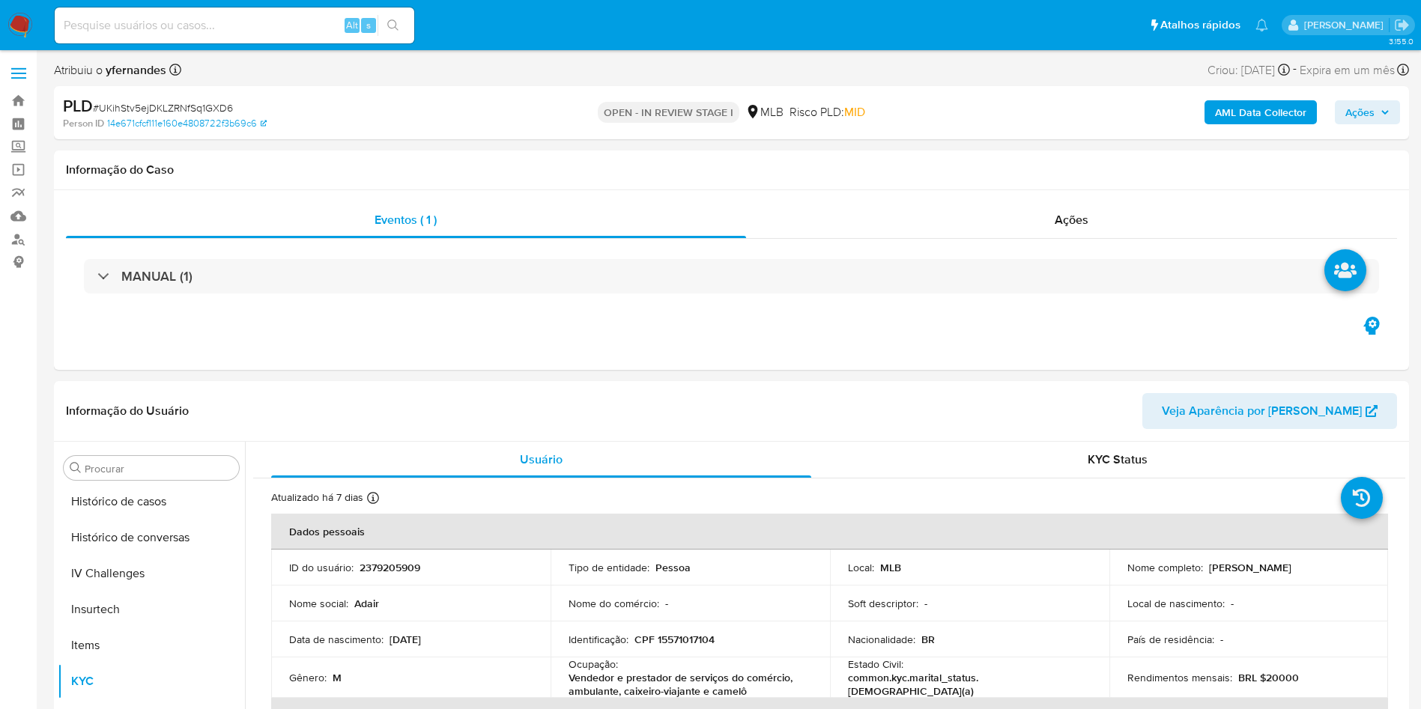
scroll to position [669, 0]
click at [157, 460] on div "Procurar" at bounding box center [151, 468] width 175 height 24
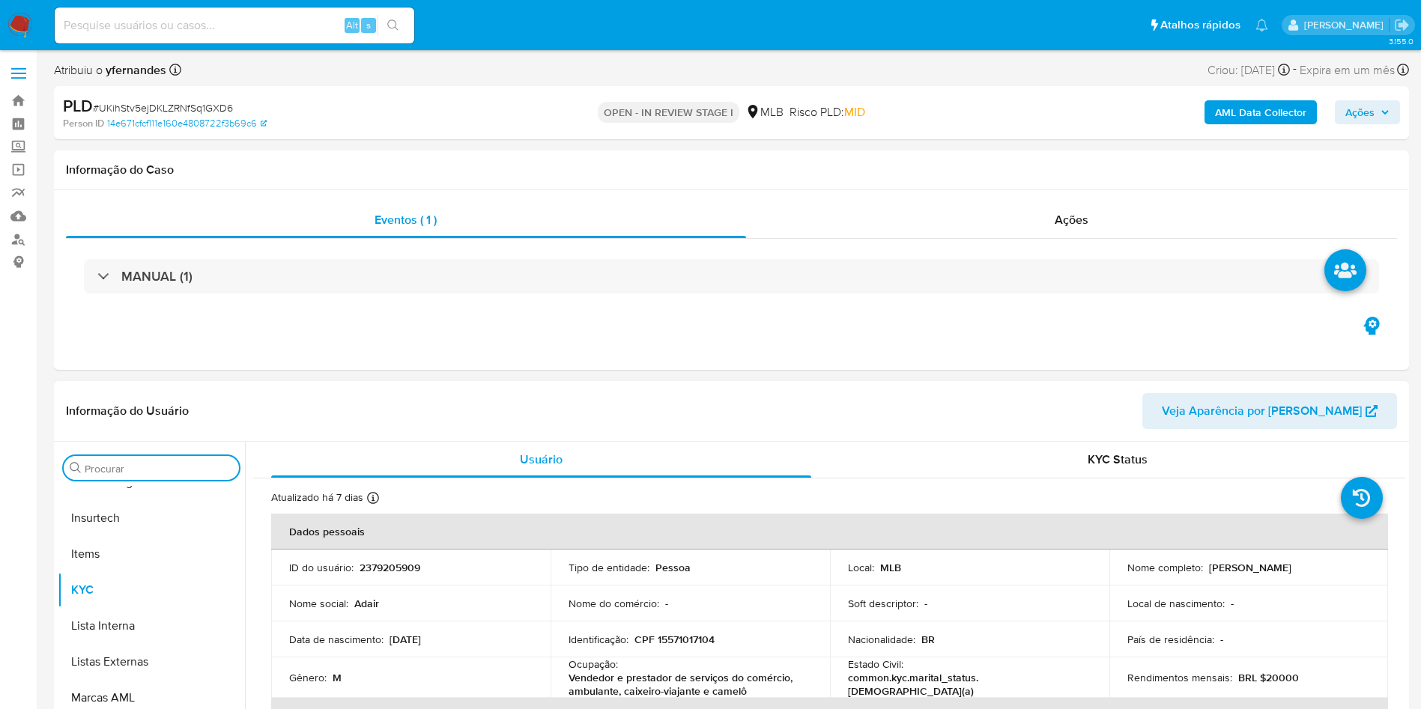
click at [145, 464] on input "Procurar" at bounding box center [159, 468] width 148 height 13
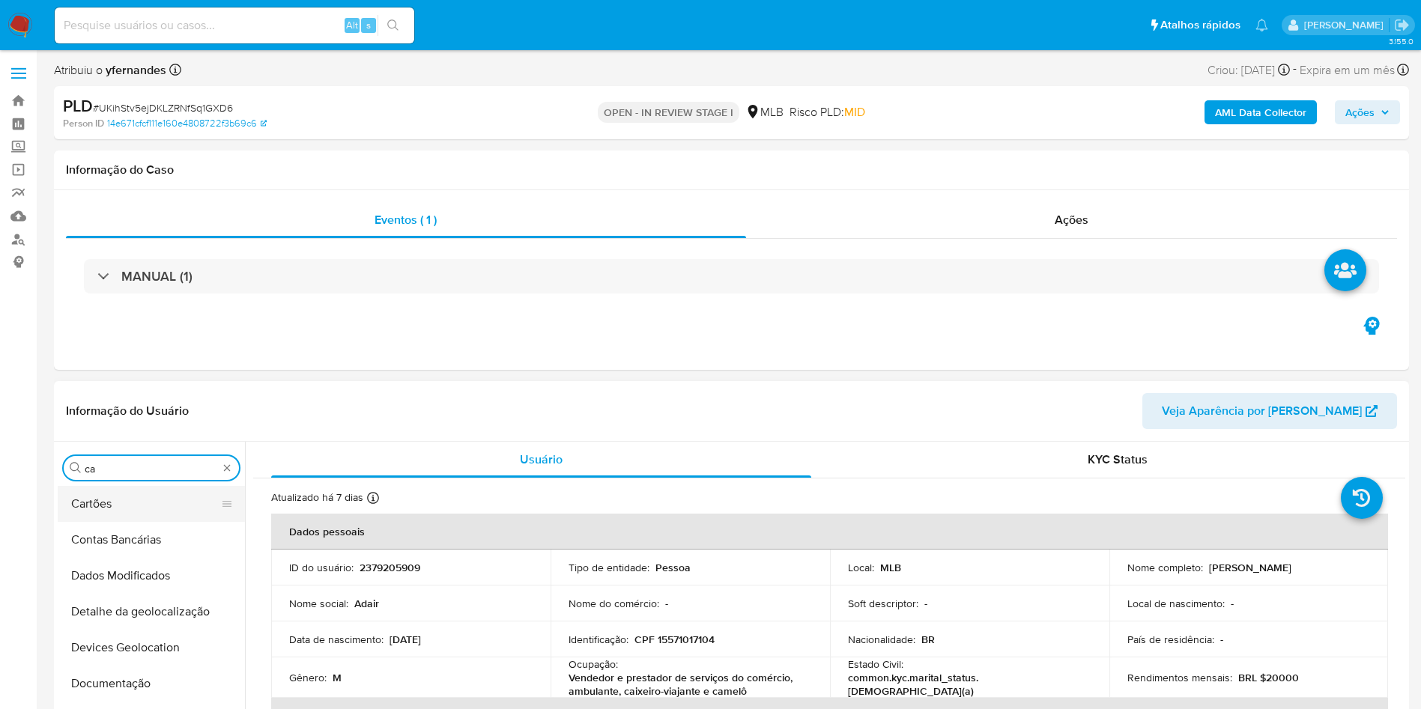
scroll to position [0, 0]
click at [121, 503] on button "Histórico de casos" at bounding box center [145, 504] width 175 height 36
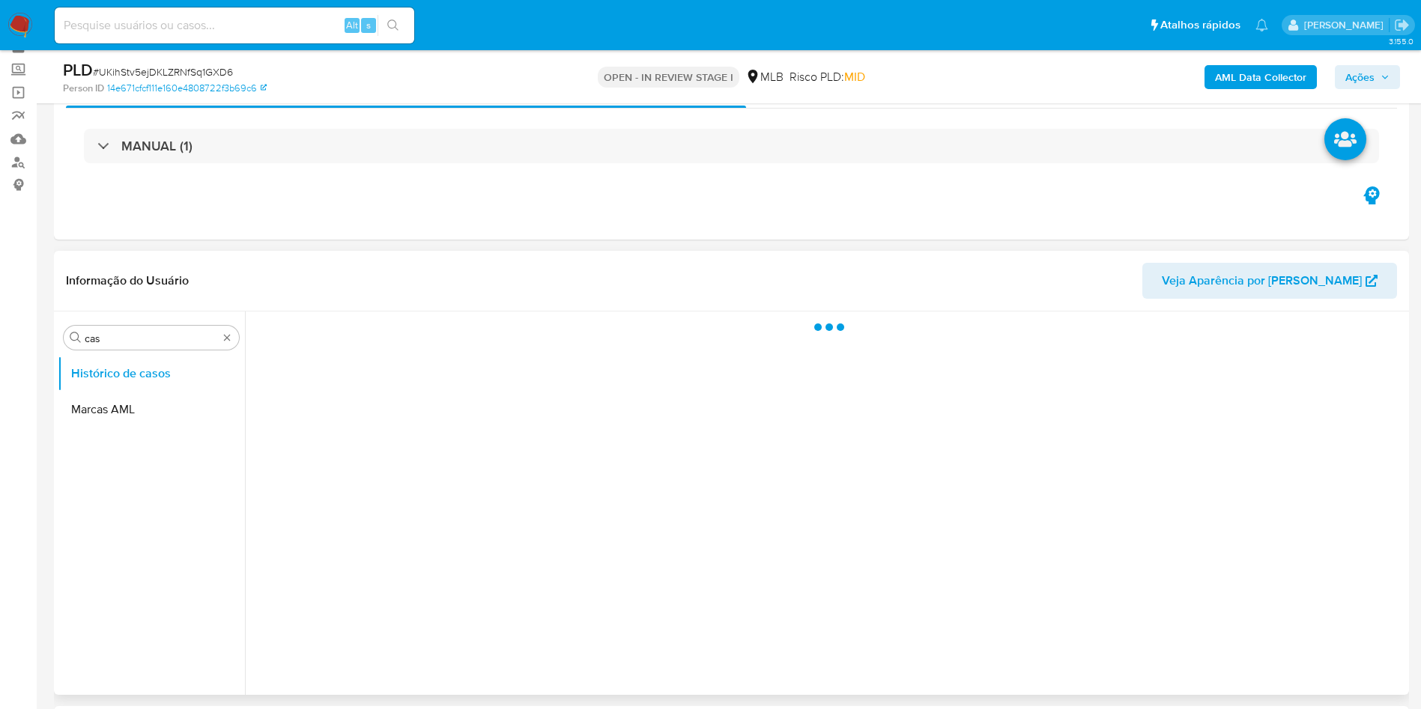
scroll to position [112, 0]
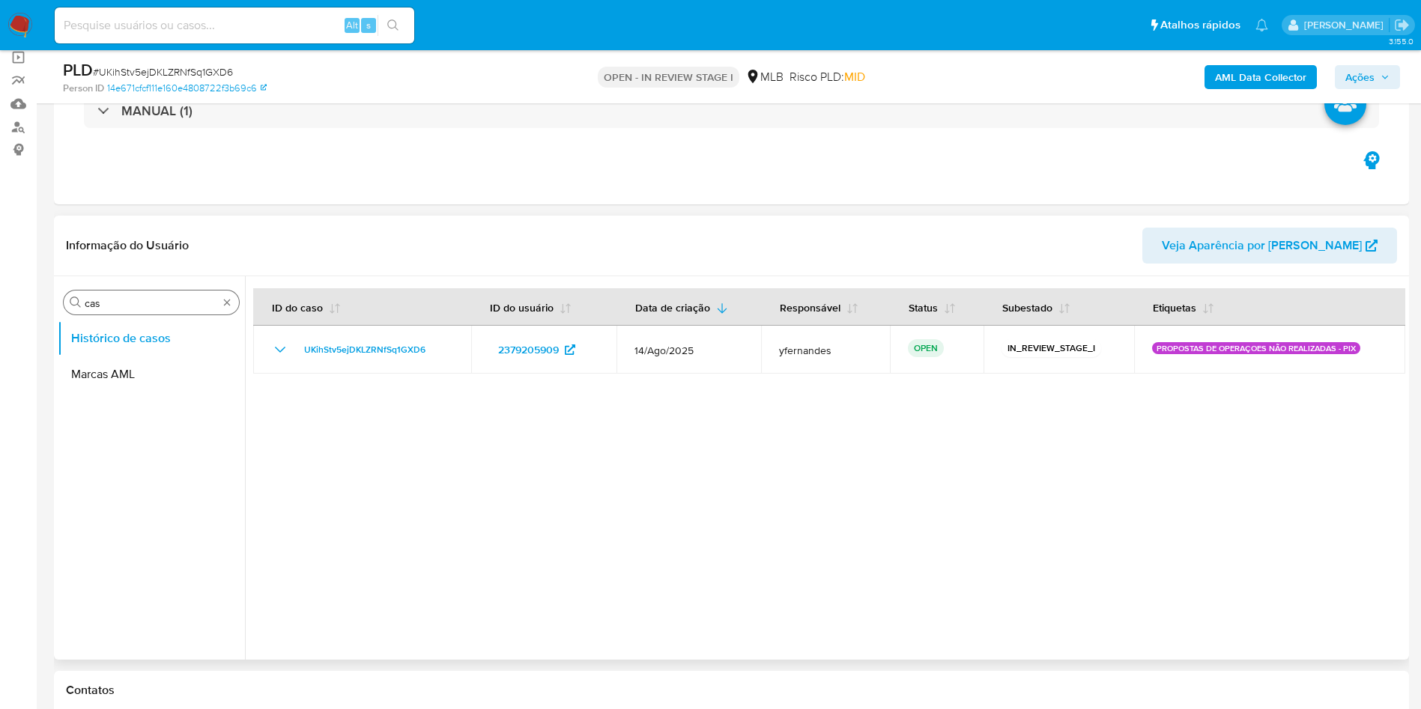
click at [124, 300] on input "cas" at bounding box center [151, 303] width 133 height 13
type input "ger"
click at [117, 325] on button "Geral" at bounding box center [145, 339] width 175 height 36
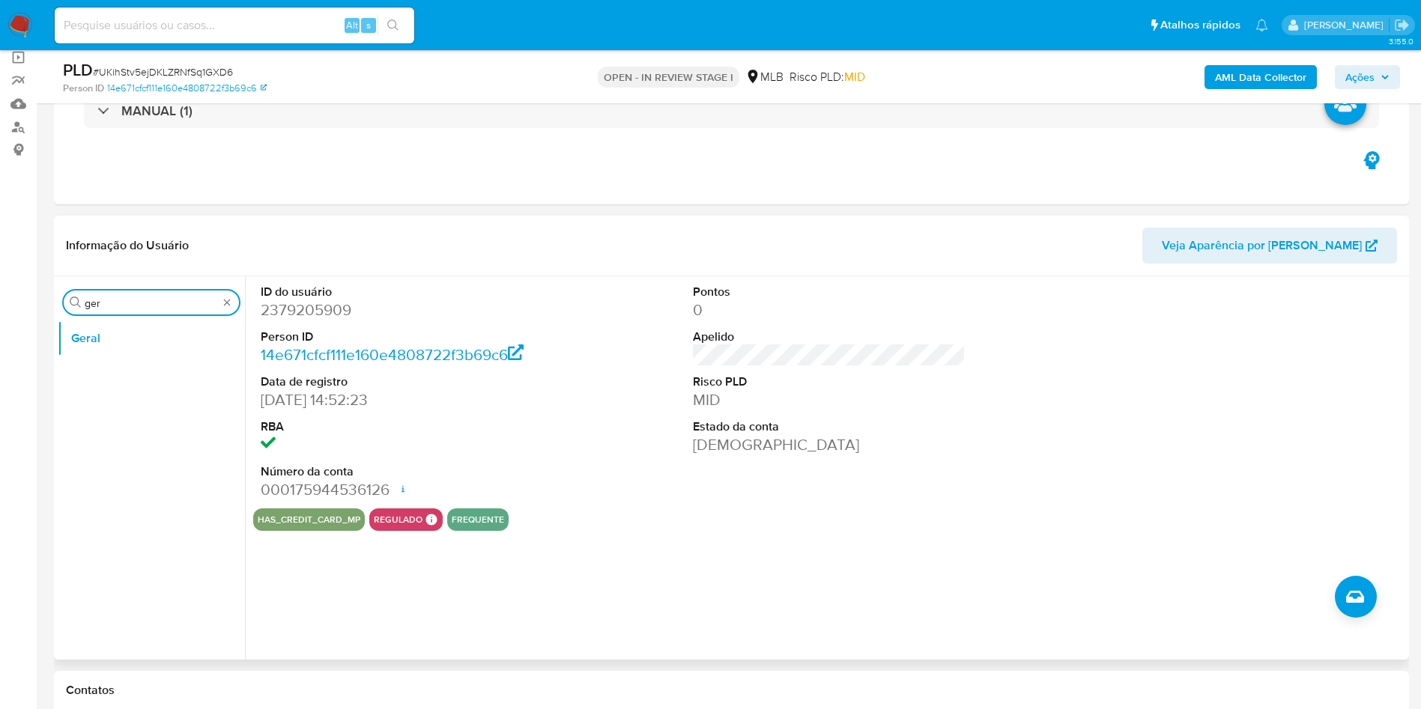
click at [163, 300] on input "ger" at bounding box center [151, 303] width 133 height 13
click at [163, 297] on input "ger" at bounding box center [151, 303] width 133 height 13
type input "do"
click at [161, 381] on button "Documentação" at bounding box center [151, 375] width 187 height 36
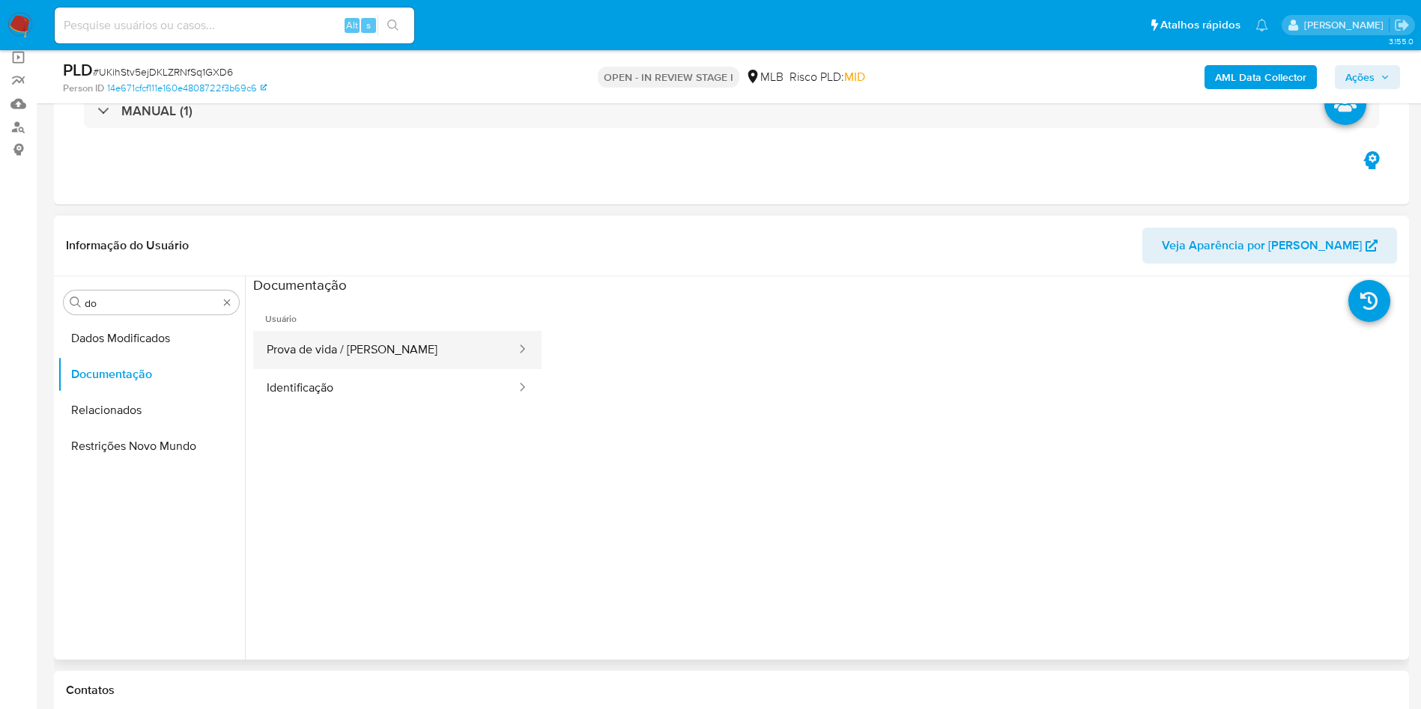
click at [333, 333] on button "Prova de vida / [PERSON_NAME]" at bounding box center [385, 350] width 264 height 38
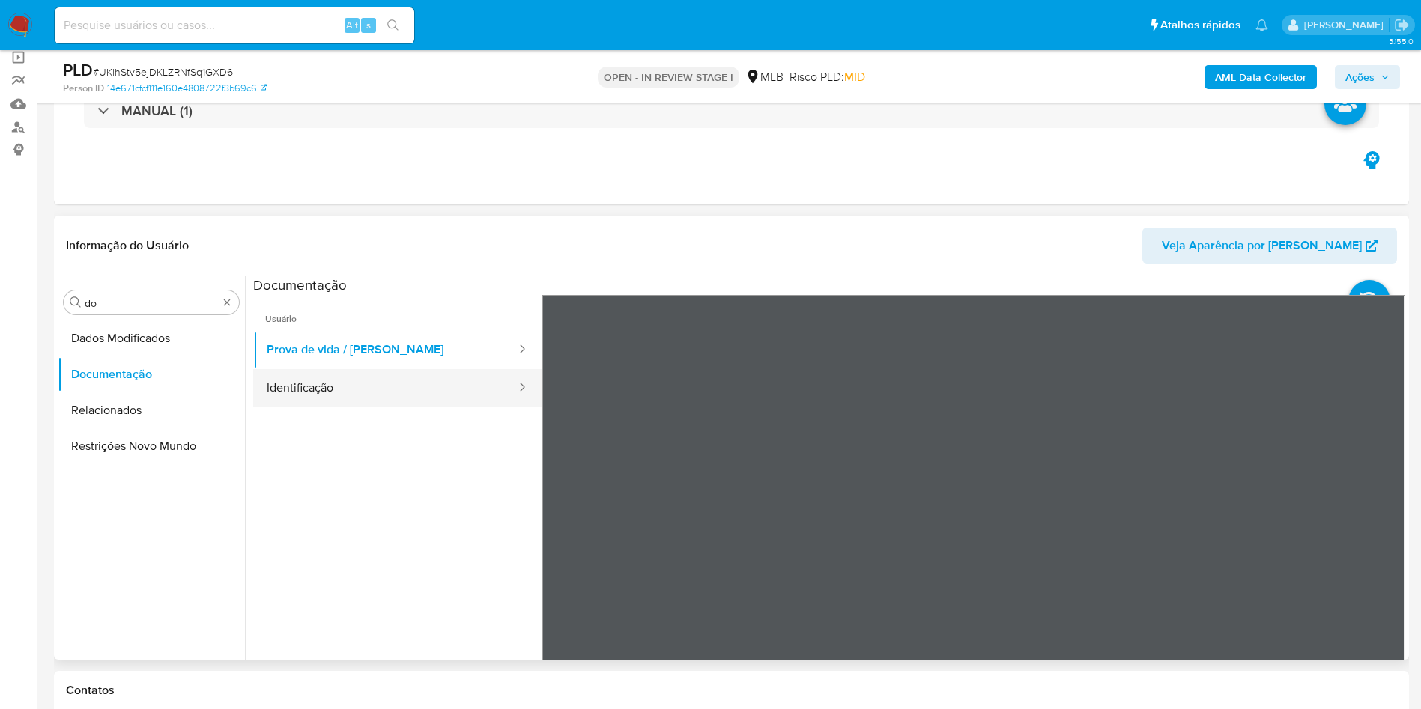
click at [346, 385] on button "Identificação" at bounding box center [385, 388] width 264 height 38
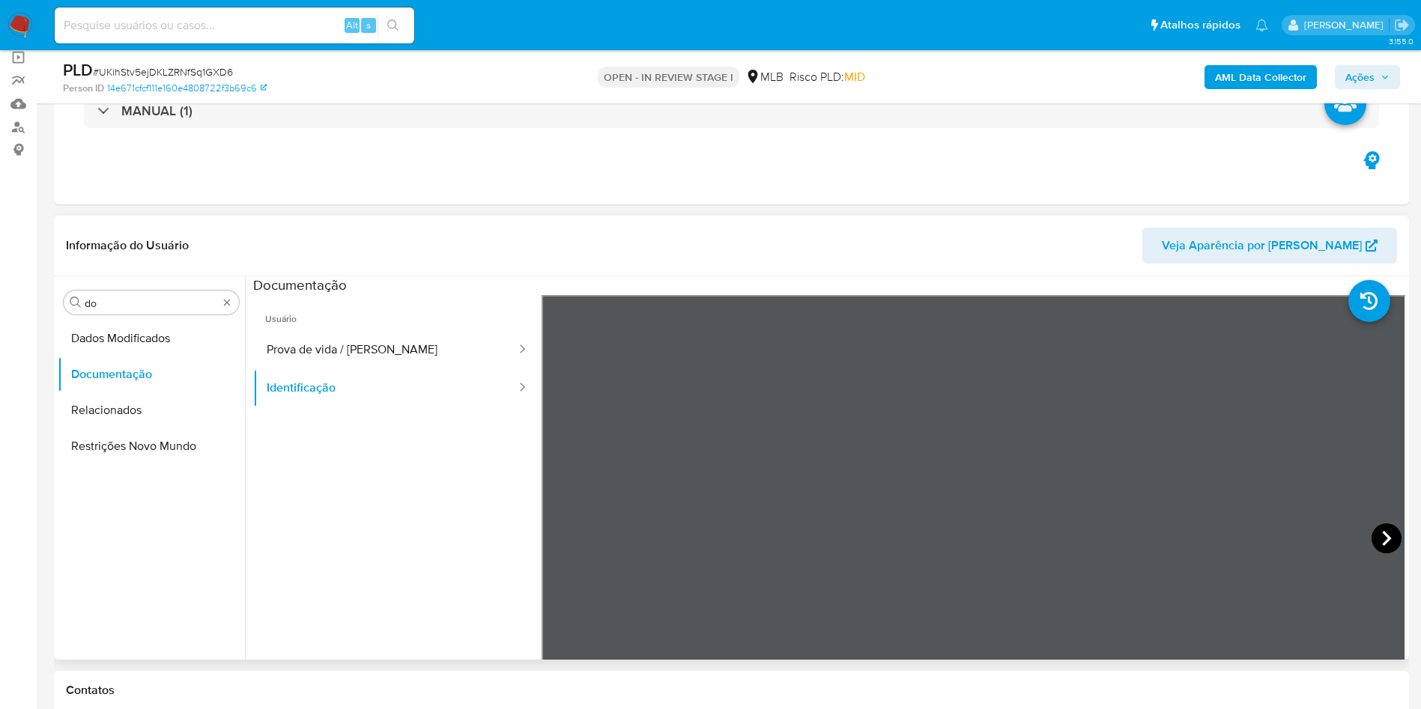
click at [1380, 539] on icon at bounding box center [1386, 539] width 30 height 30
click at [377, 344] on button "Prova de vida / Selfie" at bounding box center [385, 350] width 264 height 38
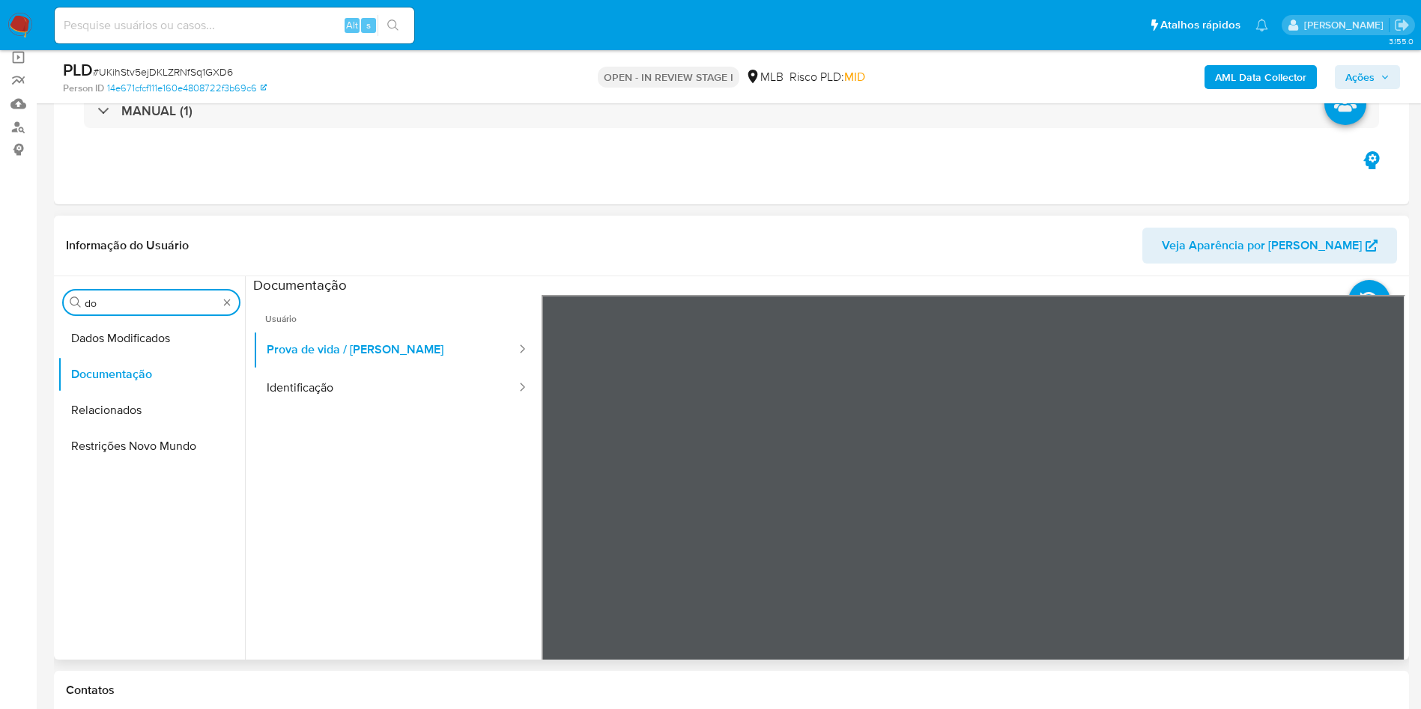
click at [177, 304] on input "do" at bounding box center [151, 303] width 133 height 13
type input "ky"
click at [154, 371] on button "KYC" at bounding box center [145, 375] width 175 height 36
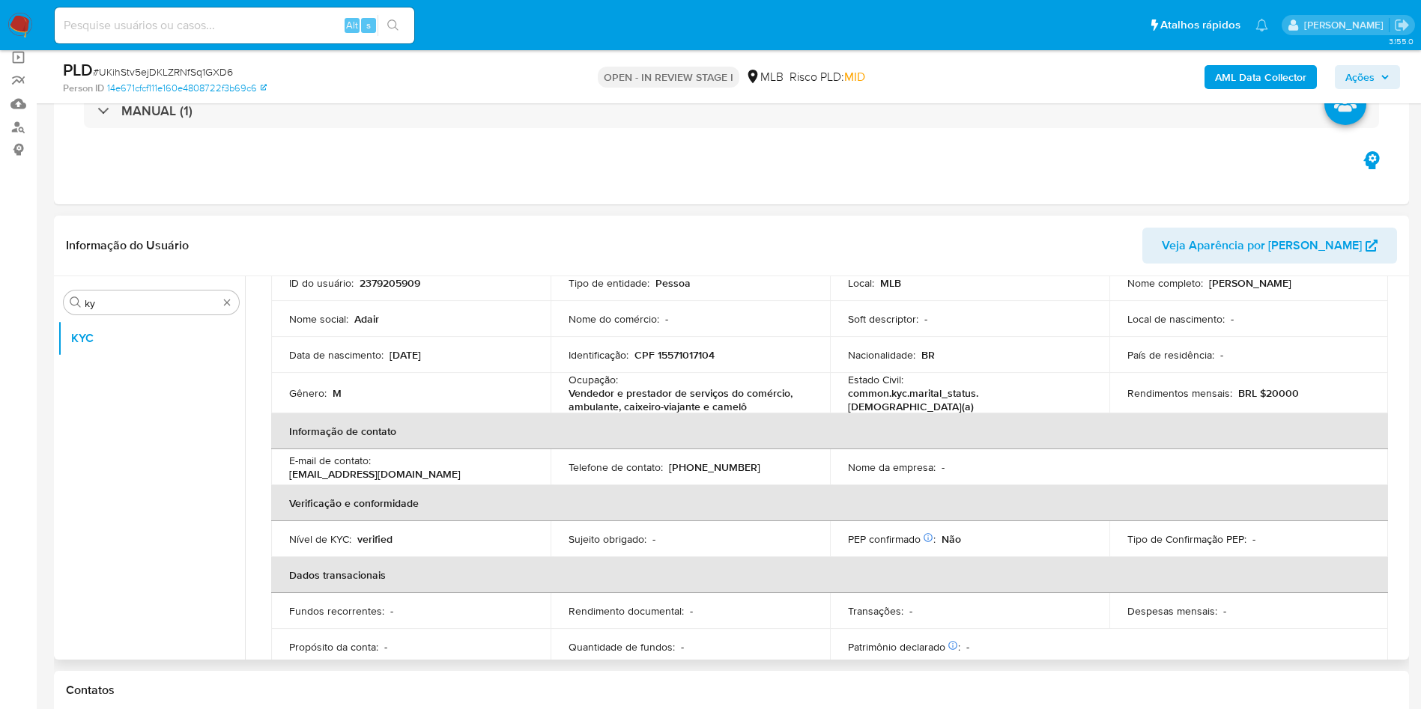
scroll to position [113, 0]
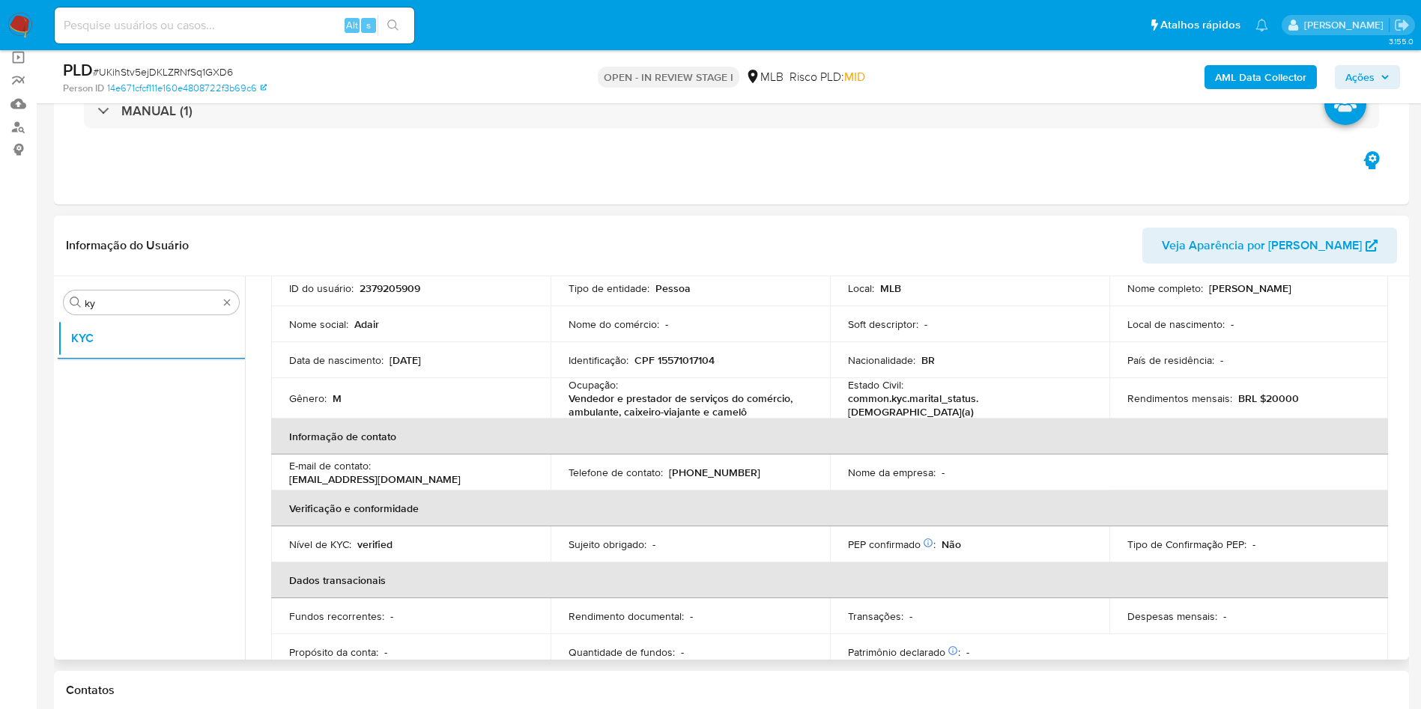
click at [627, 410] on p "Vendedor e prestador de serviços do comércio, ambulante, caixeiro-viajante e ca…" at bounding box center [686, 405] width 237 height 27
copy div "Ocupação : Vendedor e prestador de serviços do comércio, ambulante, caixeiro-vi…"
click at [580, 396] on p "Vendedor e prestador de serviços do comércio, ambulante, caixeiro-viajante e ca…" at bounding box center [686, 405] width 237 height 27
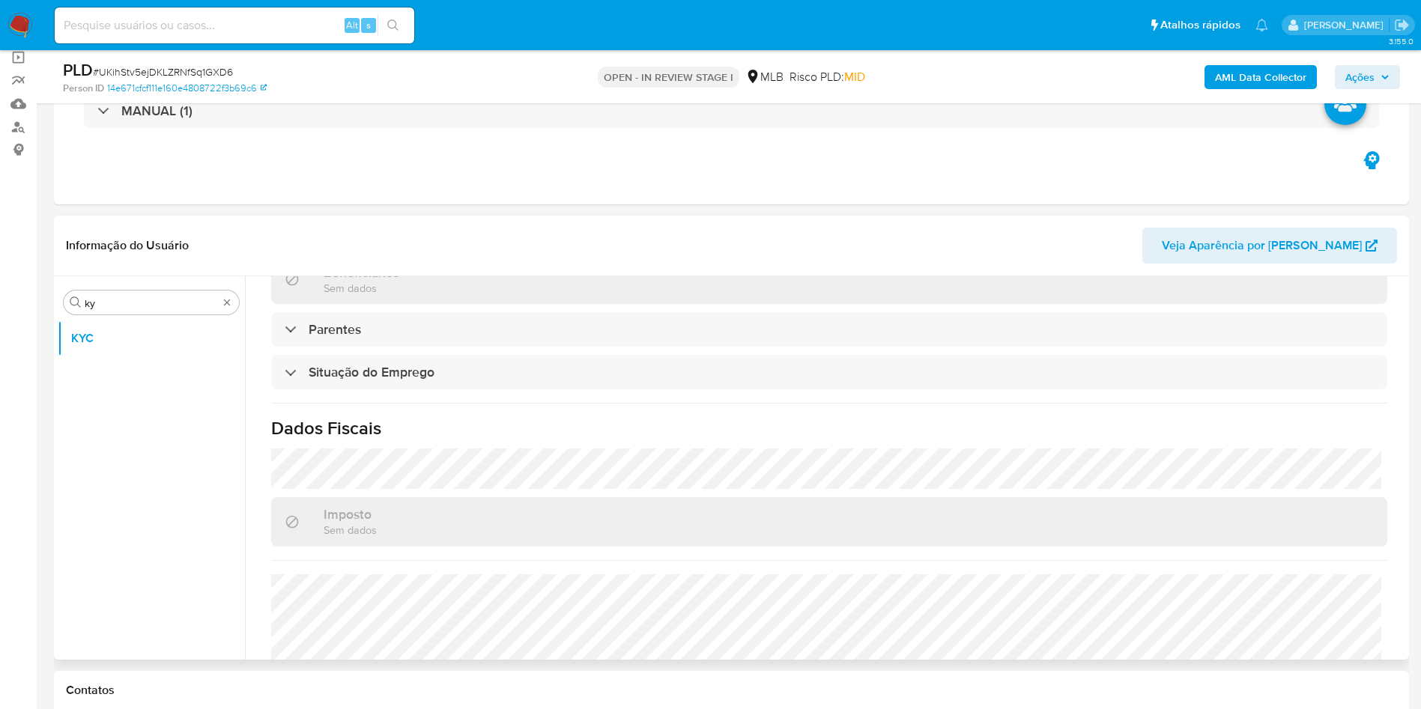
scroll to position [628, 0]
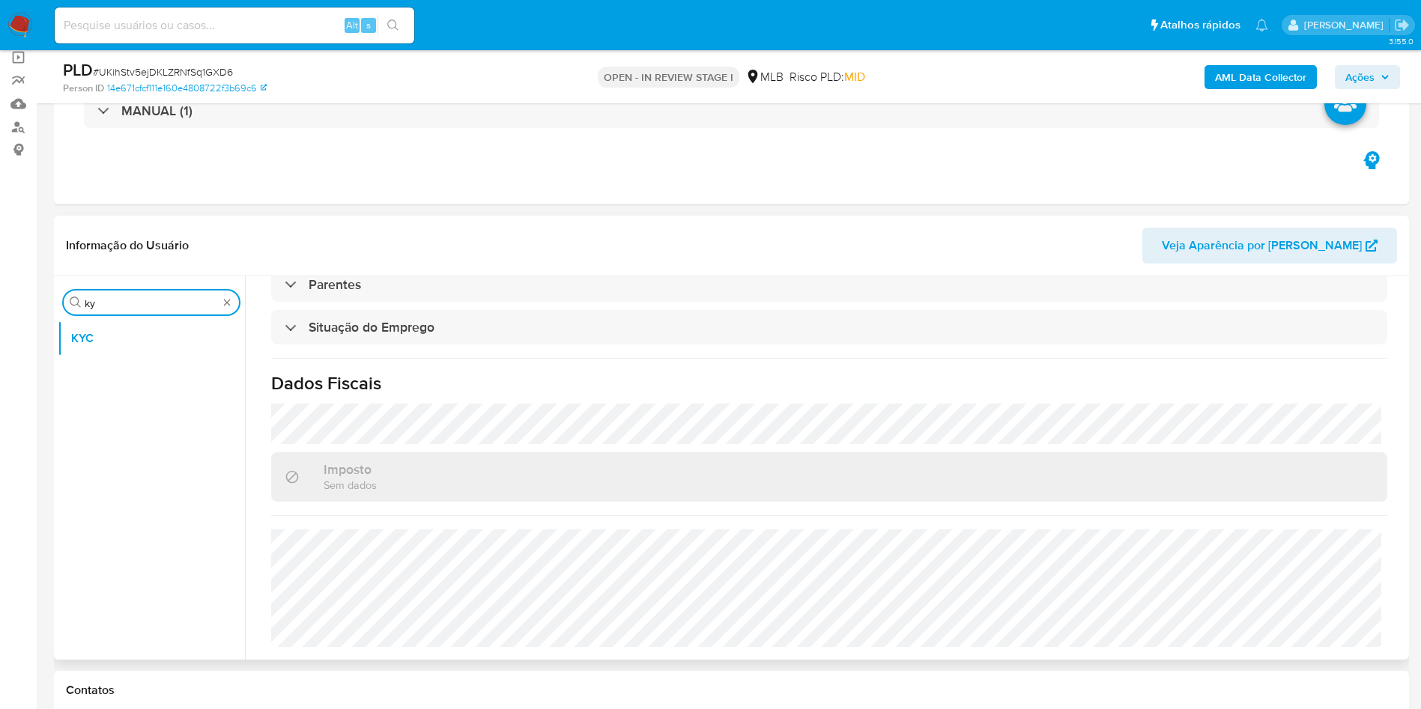
click at [139, 306] on input "ky" at bounding box center [151, 303] width 133 height 13
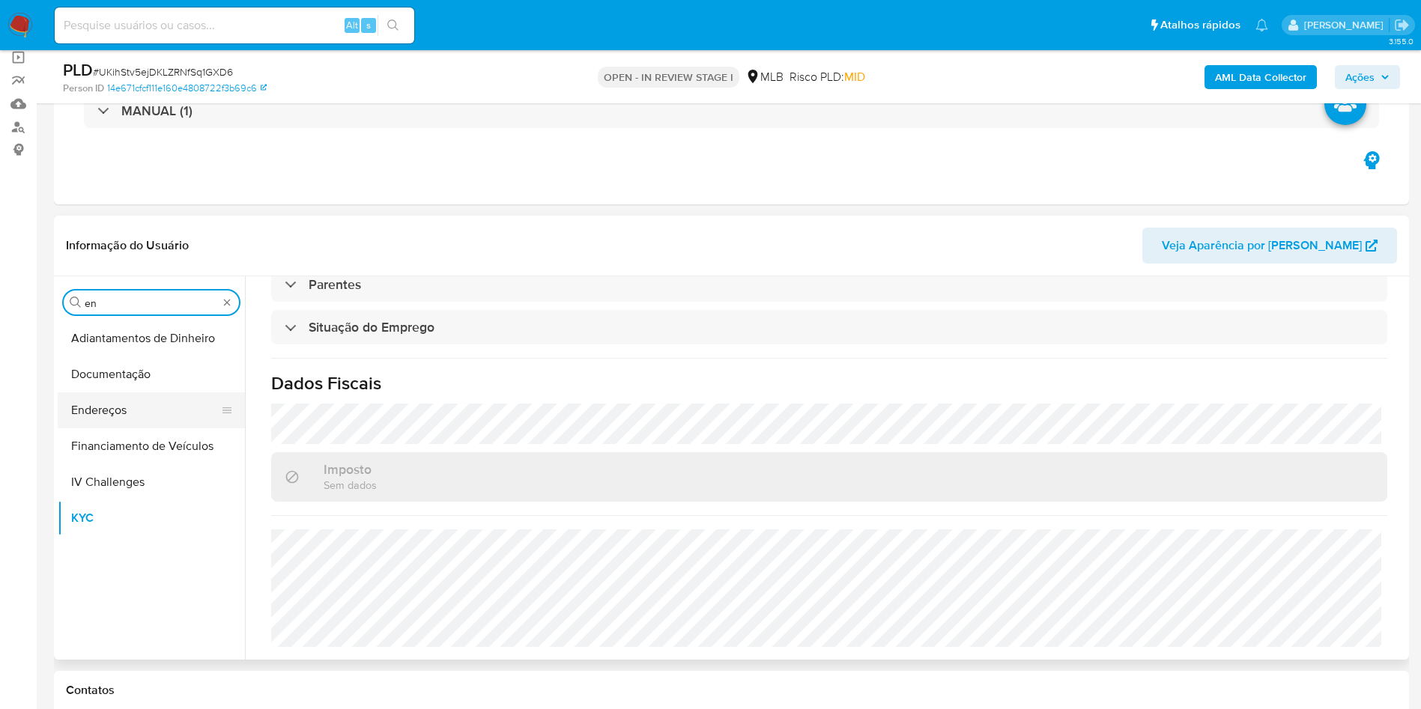
type input "en"
click at [118, 403] on button "Endereços" at bounding box center [145, 410] width 175 height 36
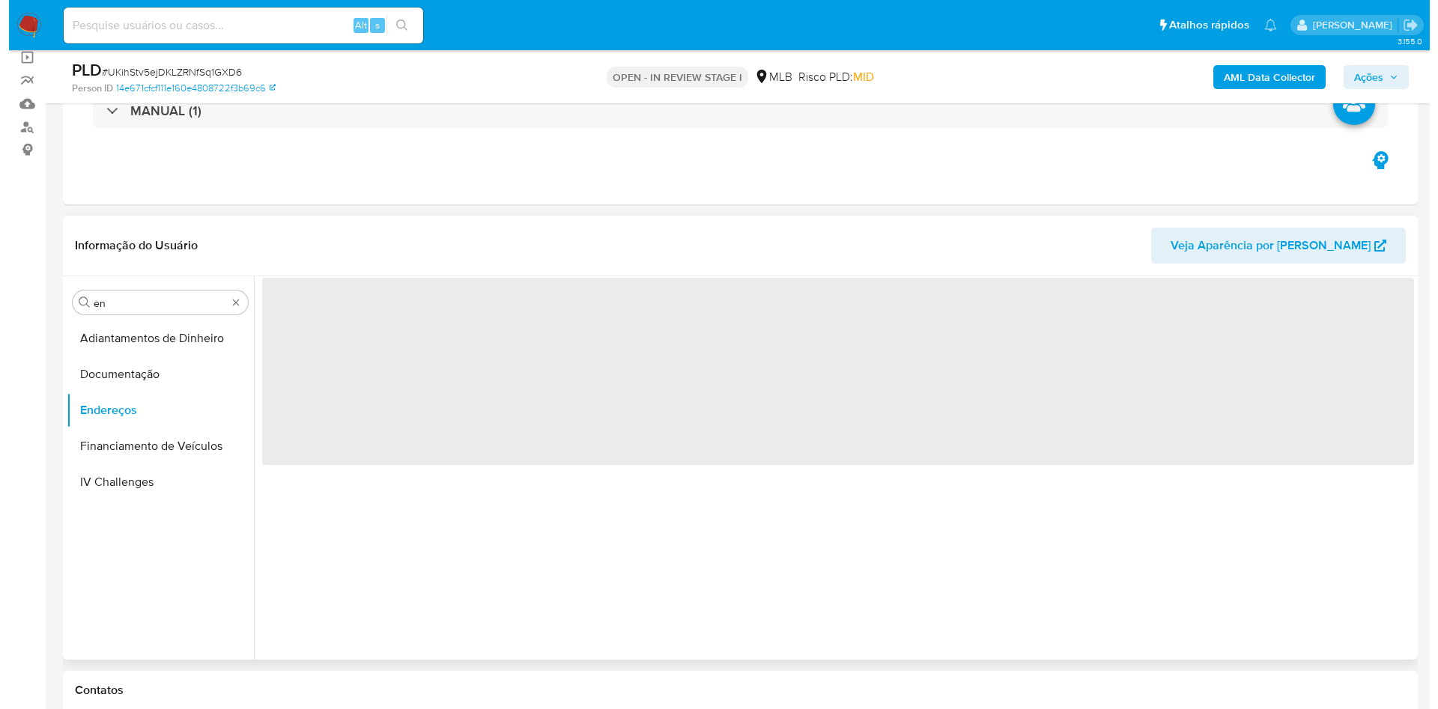
scroll to position [0, 0]
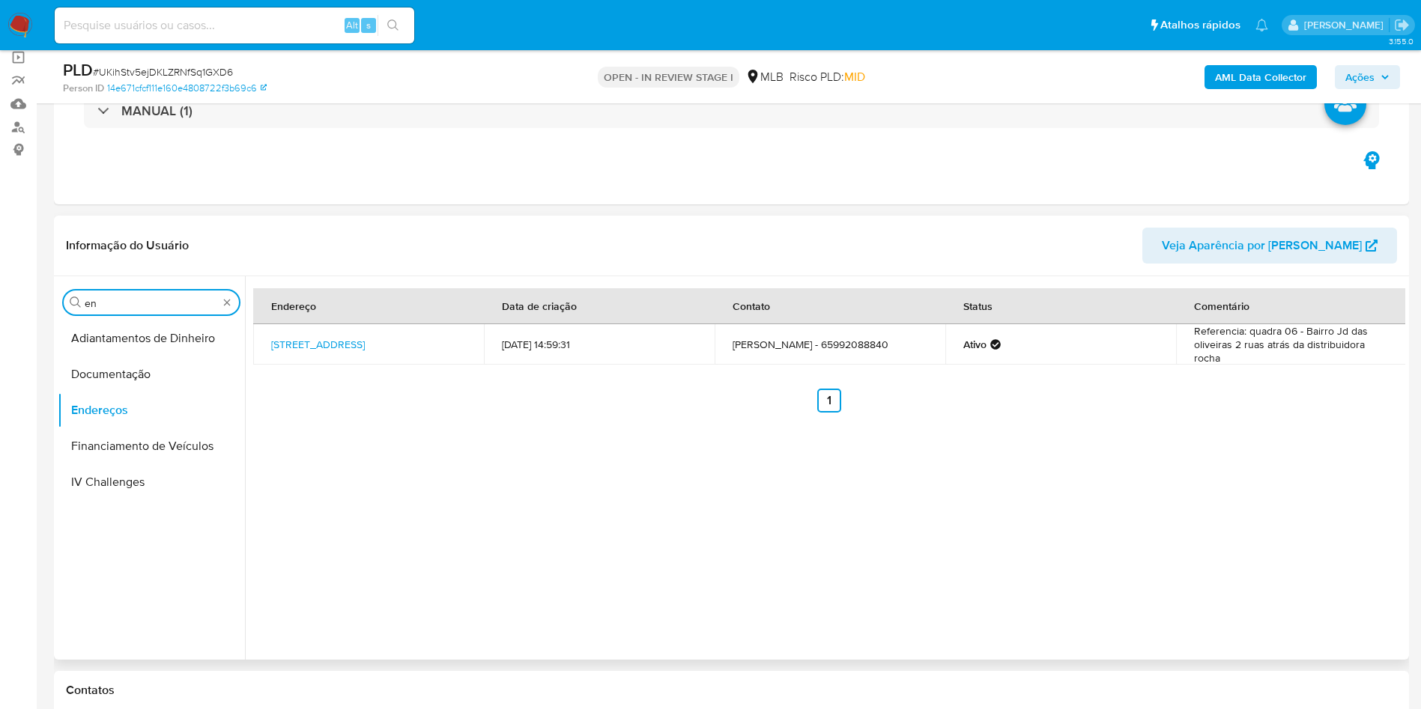
click at [148, 300] on input "en" at bounding box center [151, 303] width 133 height 13
type input "ge"
click at [120, 341] on button "Detalhe da geolocalização" at bounding box center [145, 339] width 175 height 36
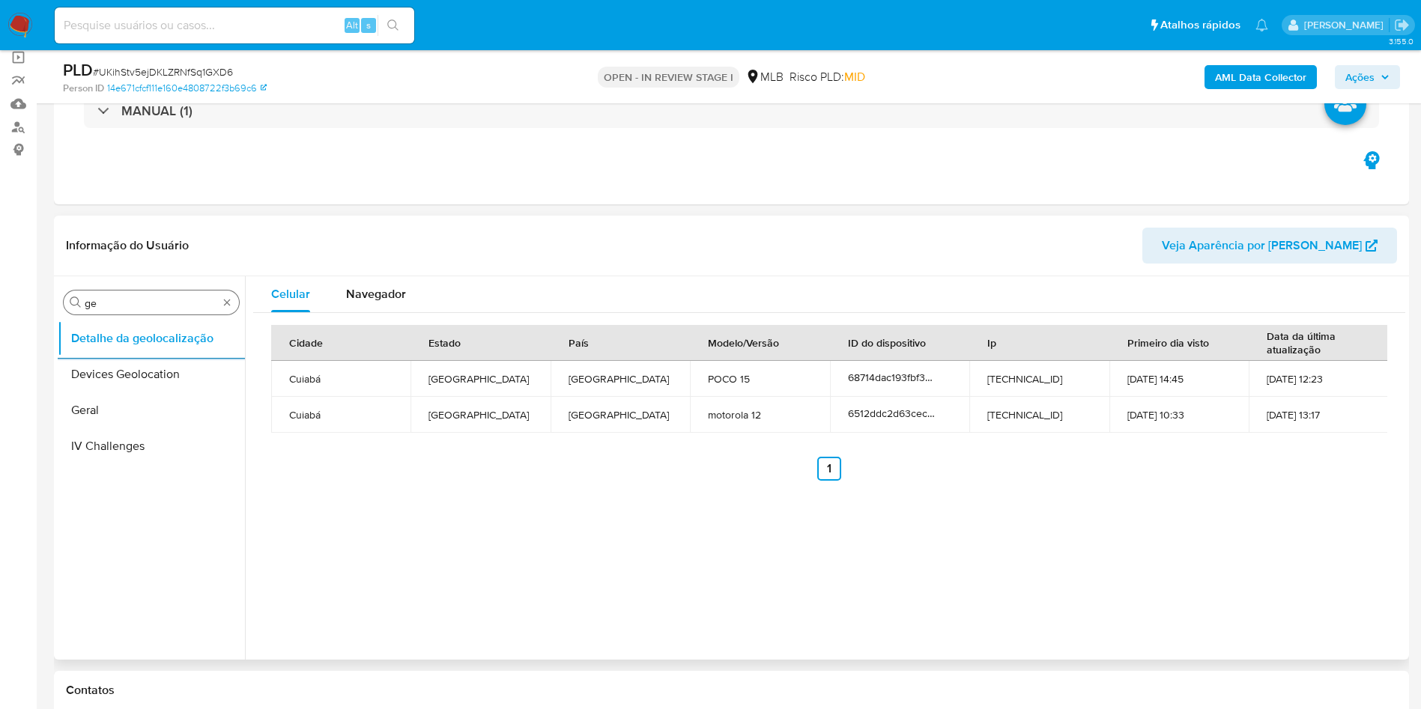
click at [128, 305] on input "ge" at bounding box center [151, 303] width 133 height 13
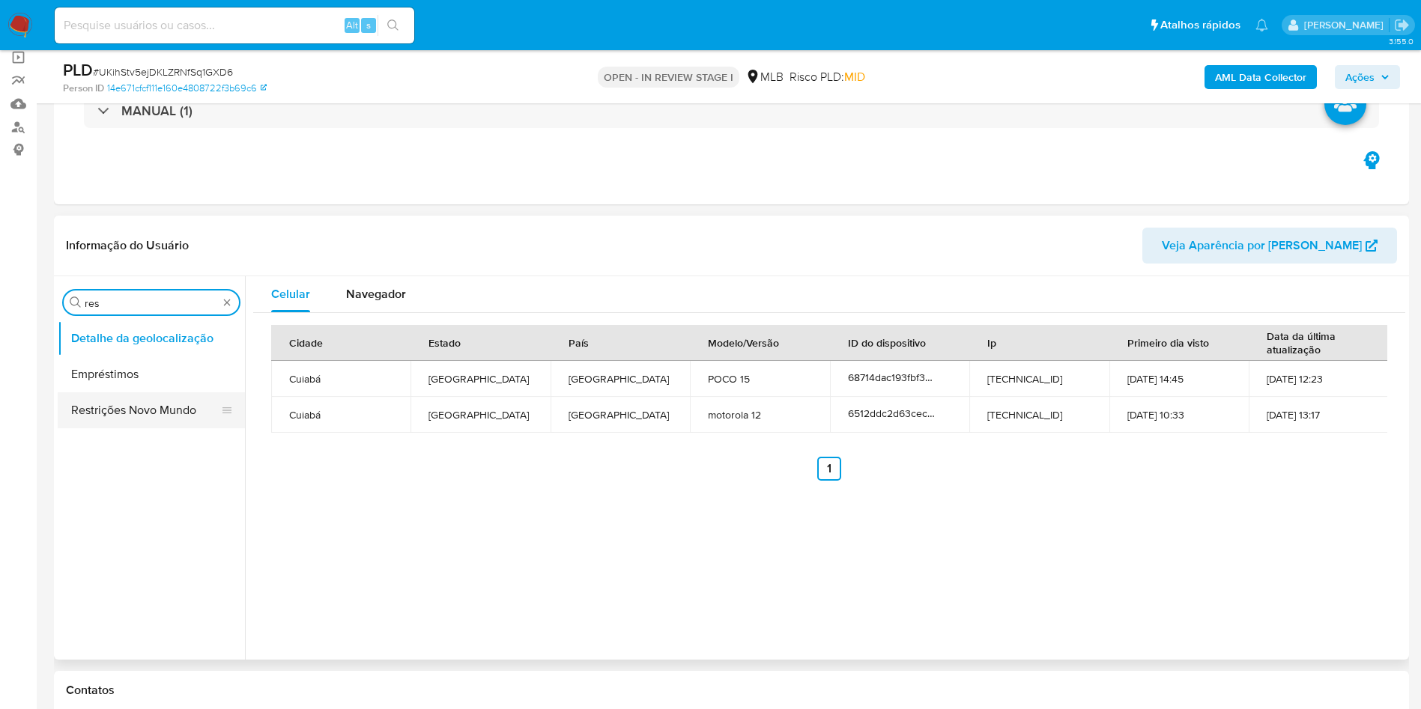
type input "res"
click at [113, 407] on button "Restrições Novo Mundo" at bounding box center [145, 410] width 175 height 36
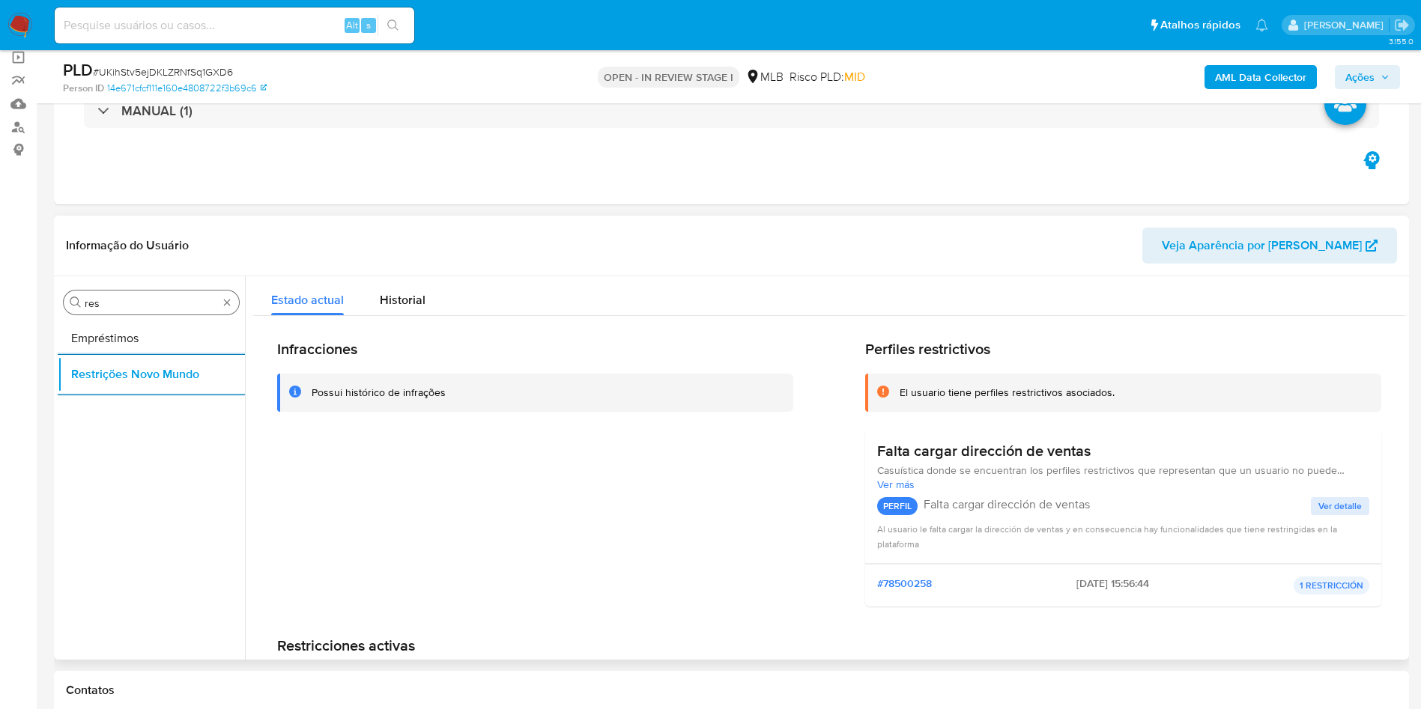
click at [135, 306] on input "res" at bounding box center [151, 303] width 133 height 13
type input "po"
click at [134, 333] on button "Dispositivos Point" at bounding box center [145, 339] width 175 height 36
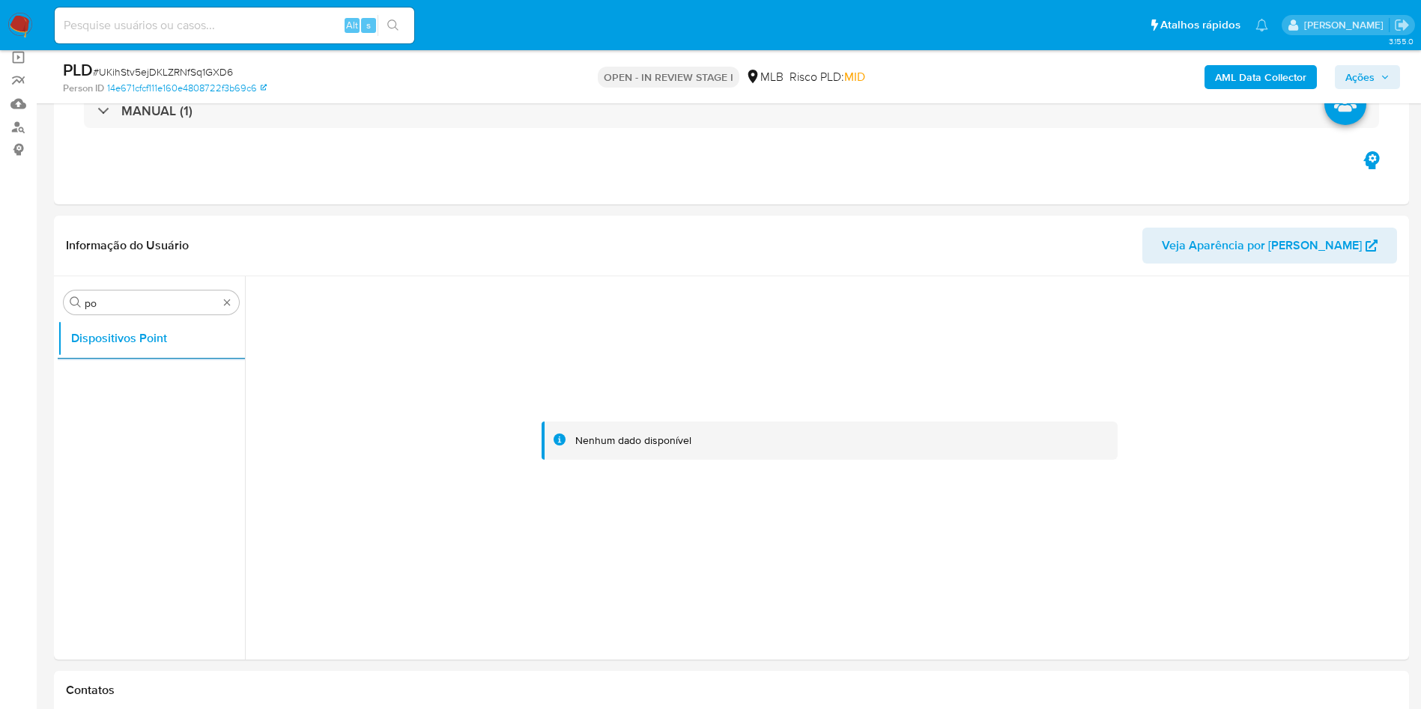
click at [1252, 82] on b "AML Data Collector" at bounding box center [1260, 77] width 91 height 24
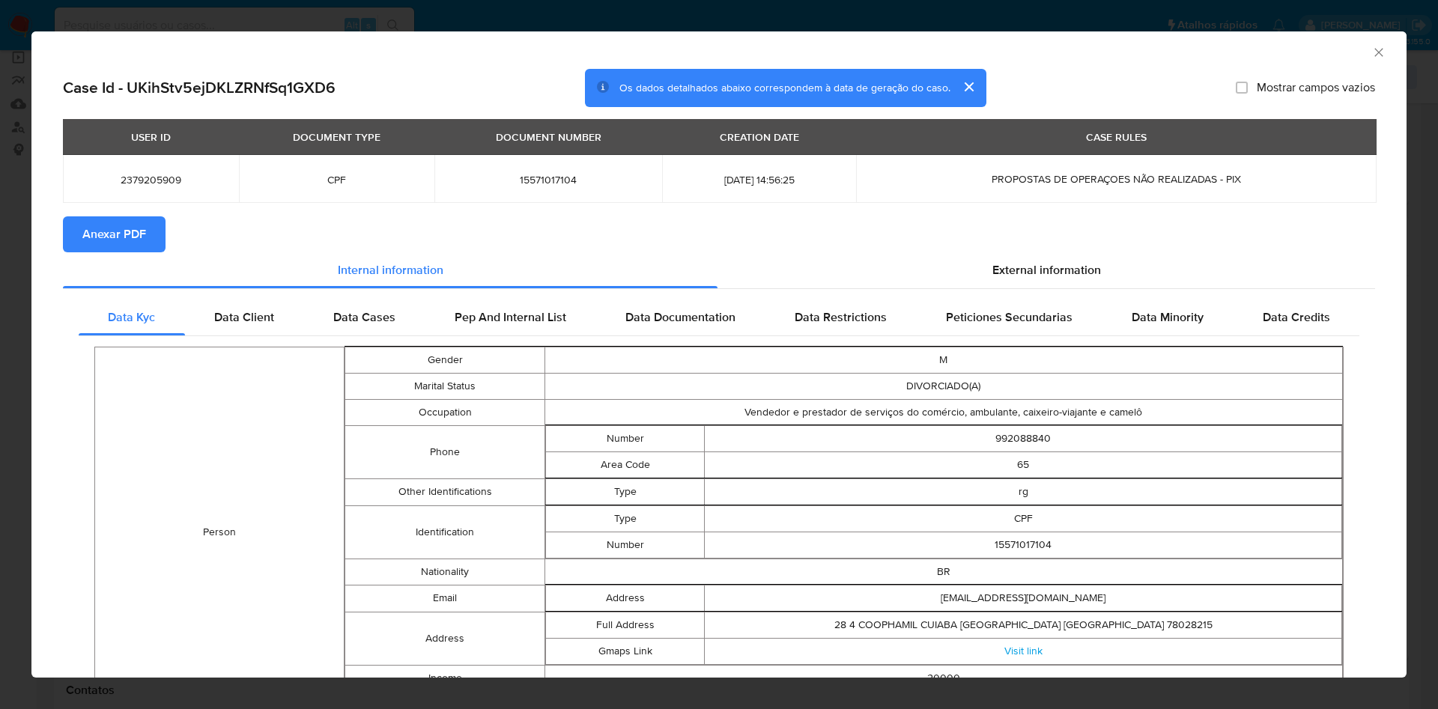
click at [127, 234] on span "Anexar PDF" at bounding box center [114, 234] width 64 height 33
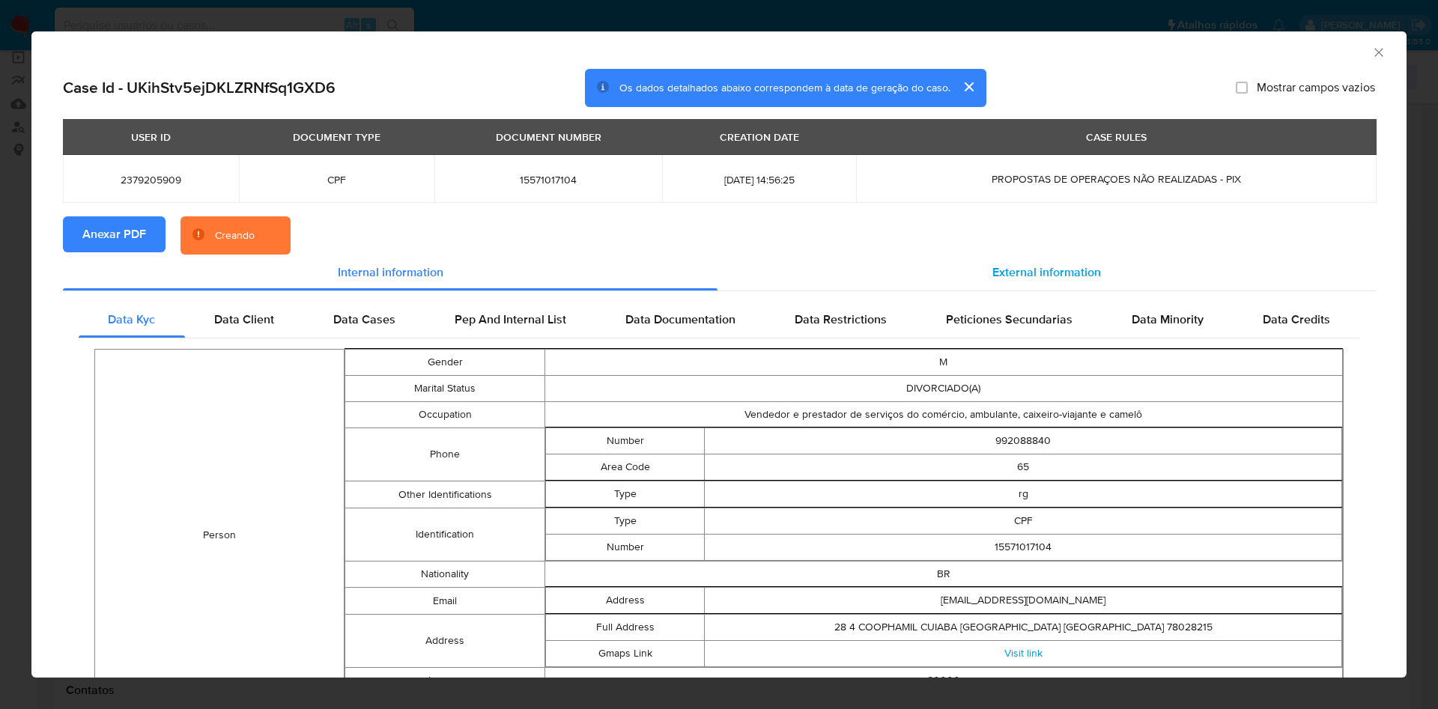
click at [1001, 274] on span "External information" at bounding box center [1046, 272] width 109 height 17
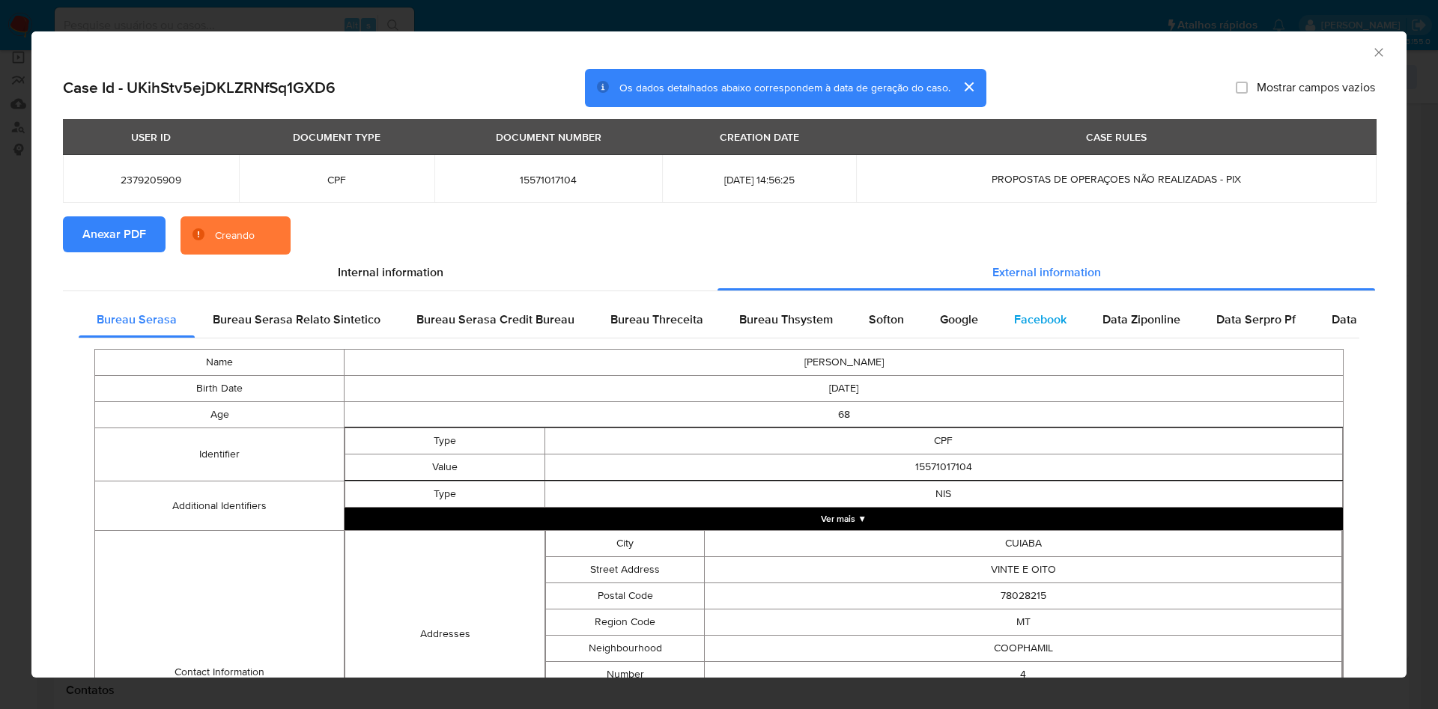
click at [996, 327] on div "Facebook" at bounding box center [1040, 320] width 88 height 36
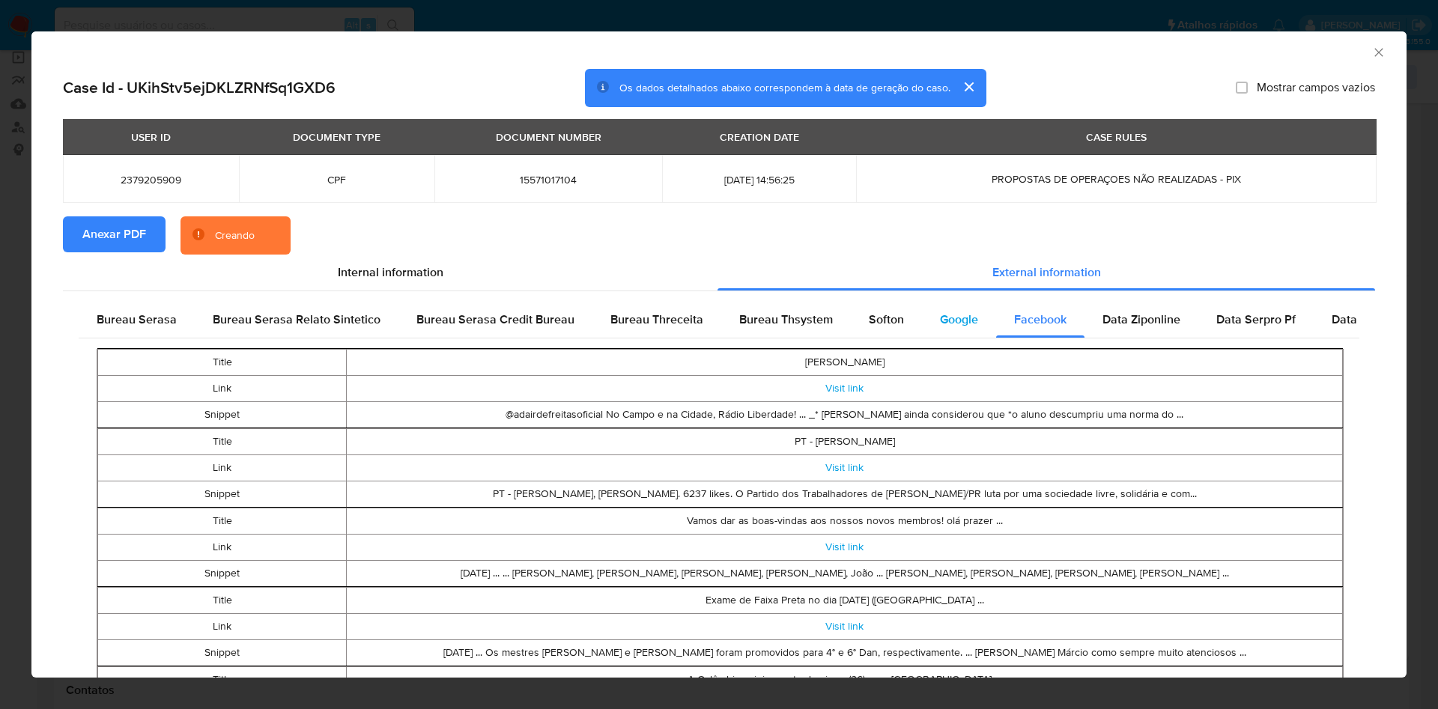
click at [929, 334] on div "Google" at bounding box center [959, 320] width 74 height 36
click at [870, 337] on div "Softon" at bounding box center [886, 320] width 71 height 36
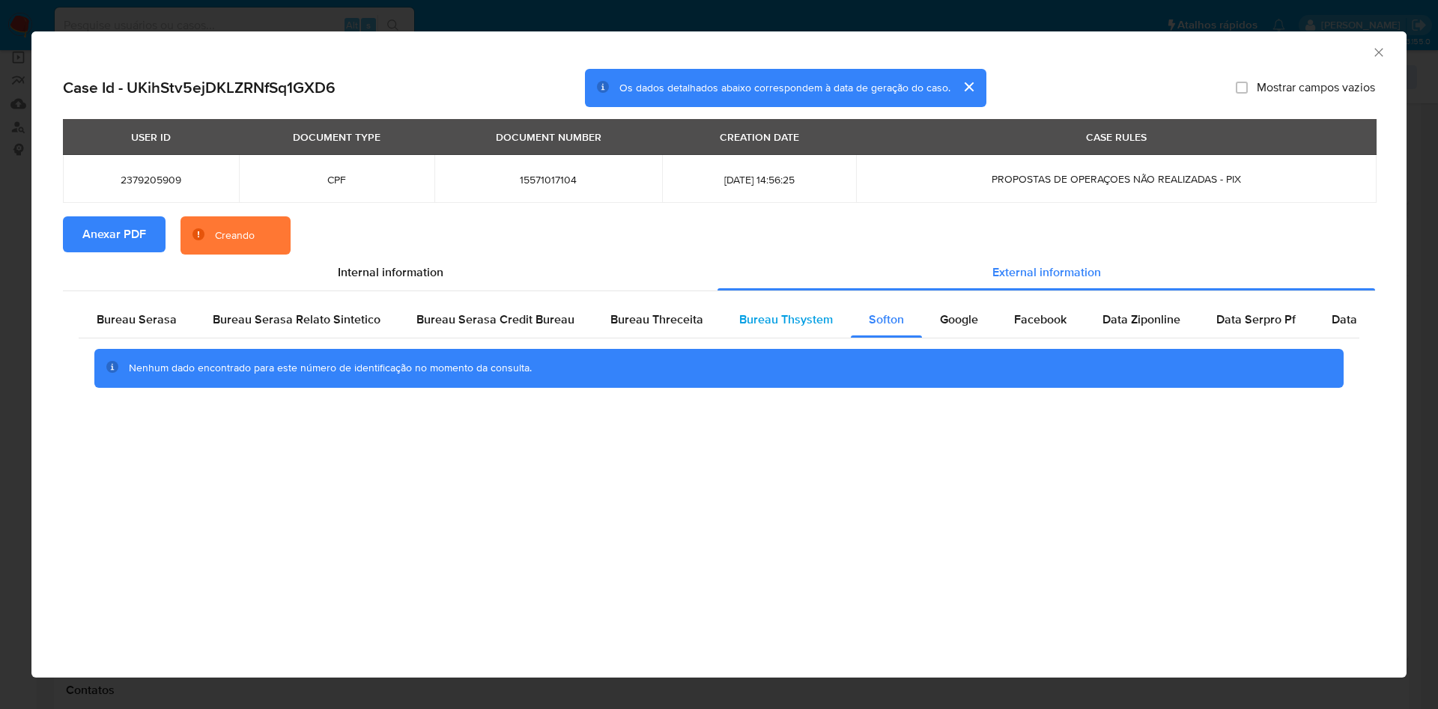
click at [762, 335] on div "Bureau Thsystem" at bounding box center [786, 320] width 130 height 36
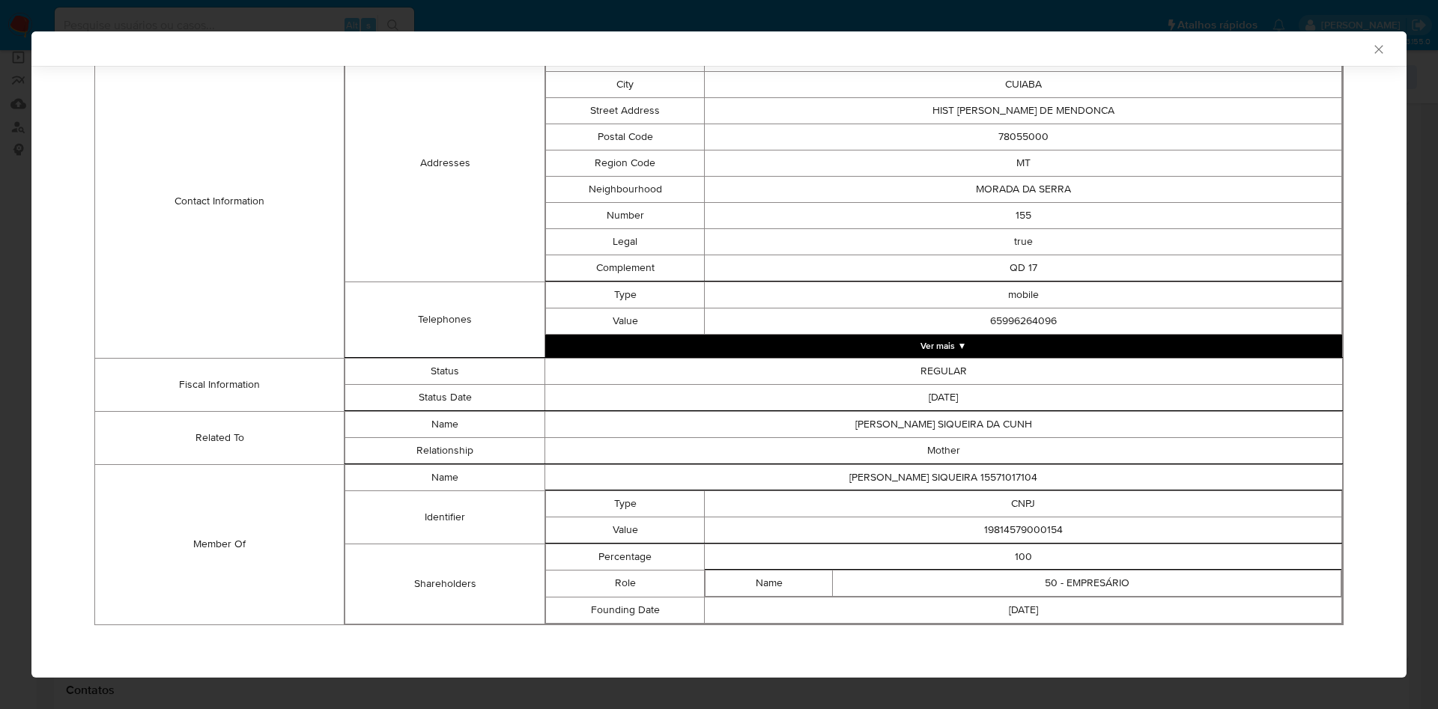
scroll to position [535, 0]
click at [1003, 524] on td "19814579000154" at bounding box center [1023, 531] width 637 height 26
copy td "19814579000154"
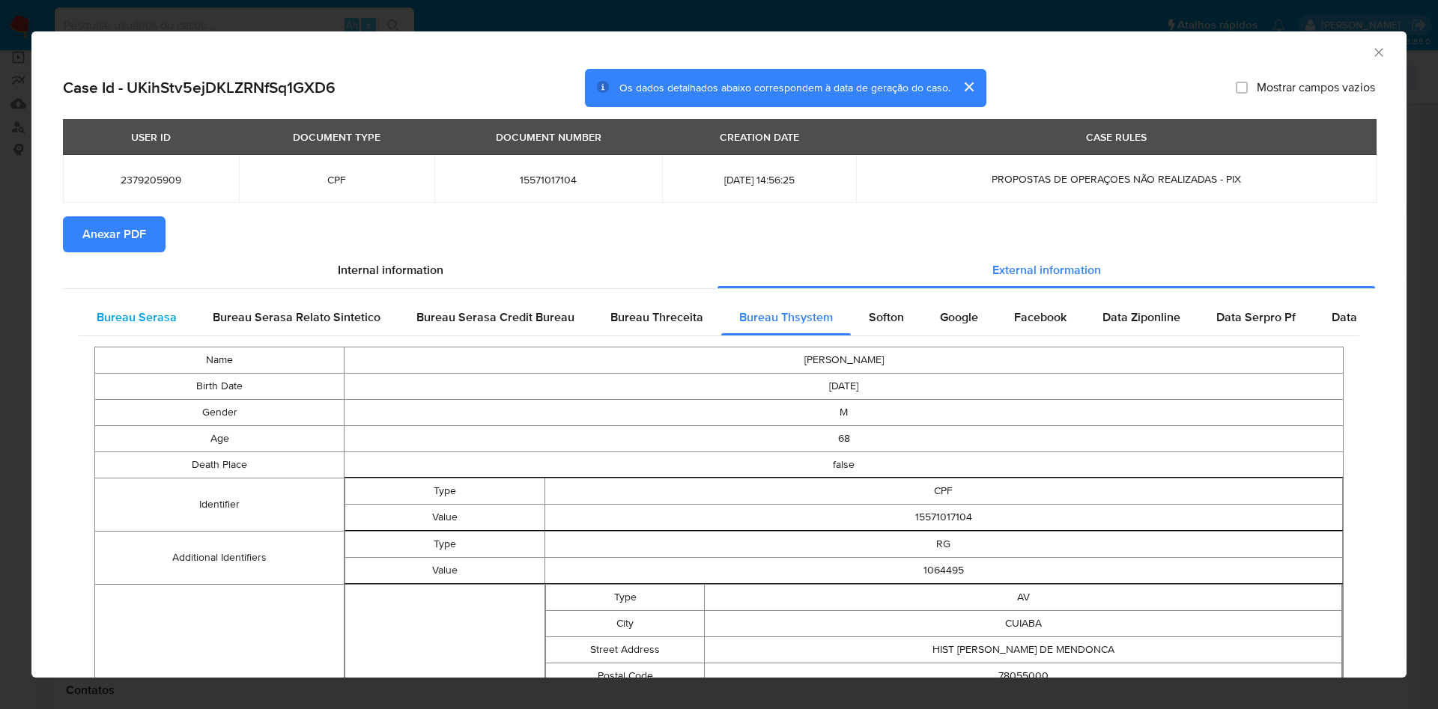
click at [158, 322] on span "Bureau Serasa" at bounding box center [137, 317] width 80 height 17
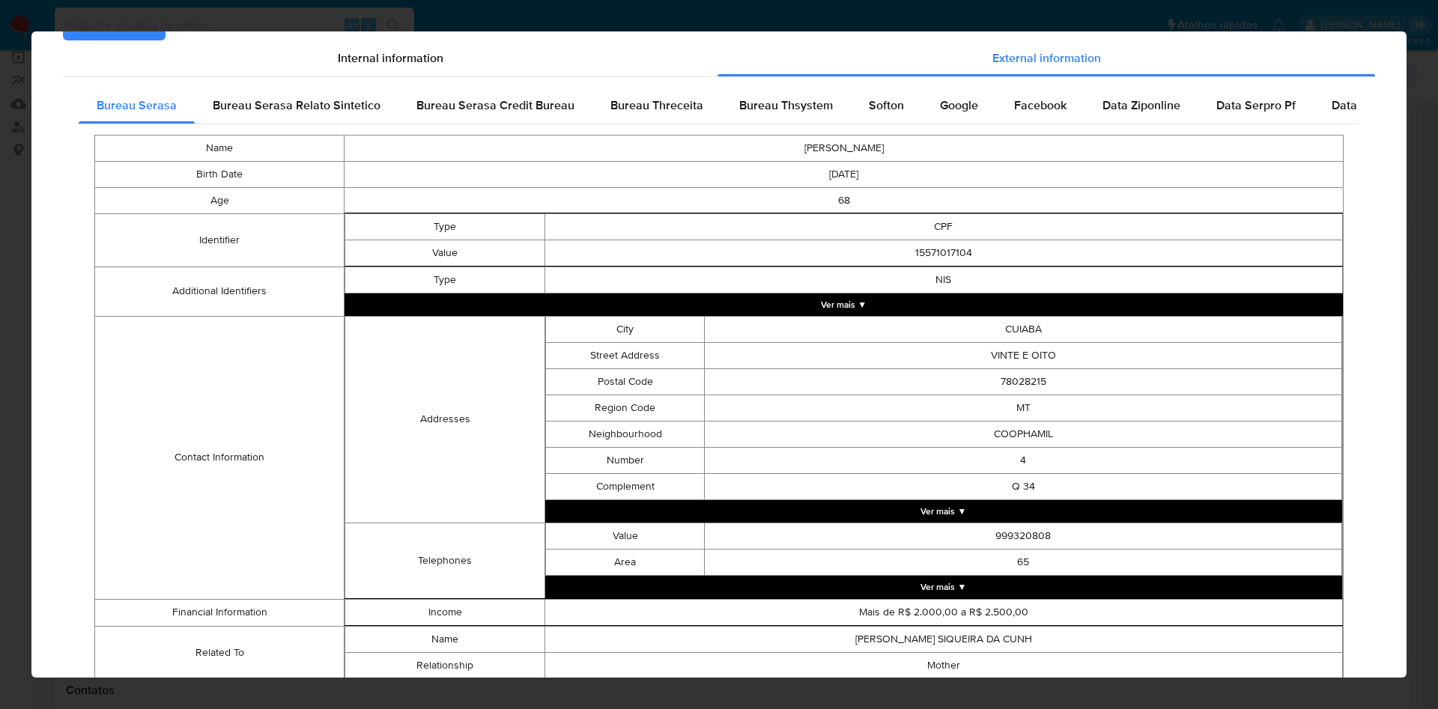
scroll to position [263, 0]
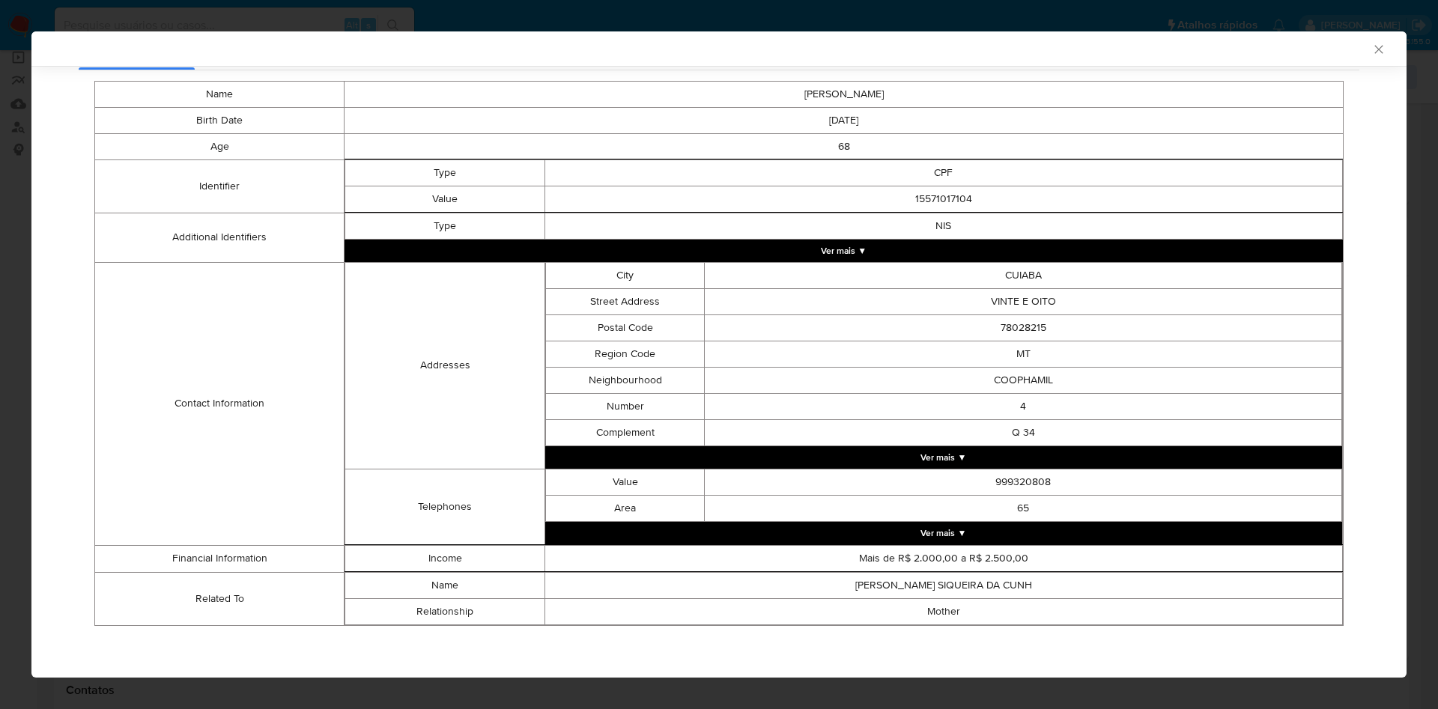
click at [17, 298] on div "AML Data Collector Case Id - UKihStv5ejDKLZRNfSq1GXD6 Os dados detalhados abaix…" at bounding box center [719, 354] width 1438 height 709
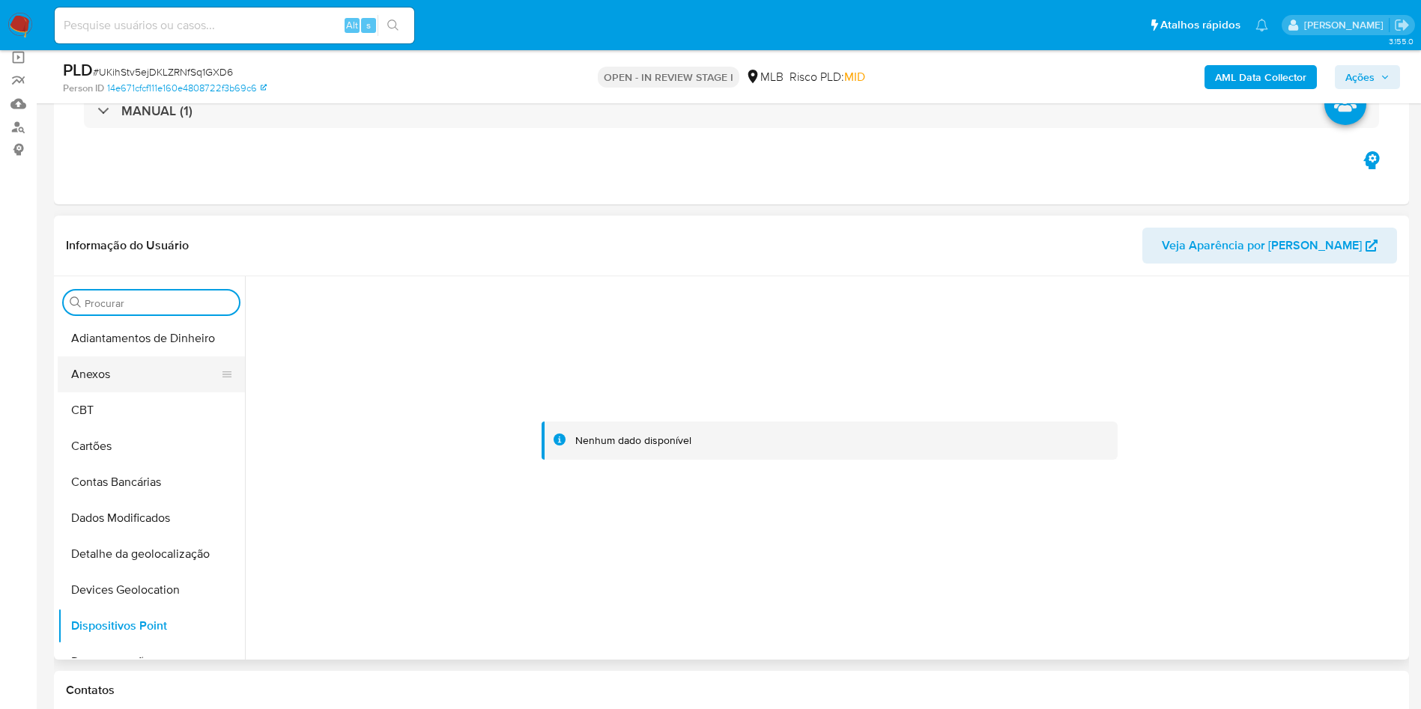
drag, startPoint x: 148, startPoint y: 381, endPoint x: 169, endPoint y: 379, distance: 21.8
click at [148, 381] on button "Anexos" at bounding box center [145, 375] width 175 height 36
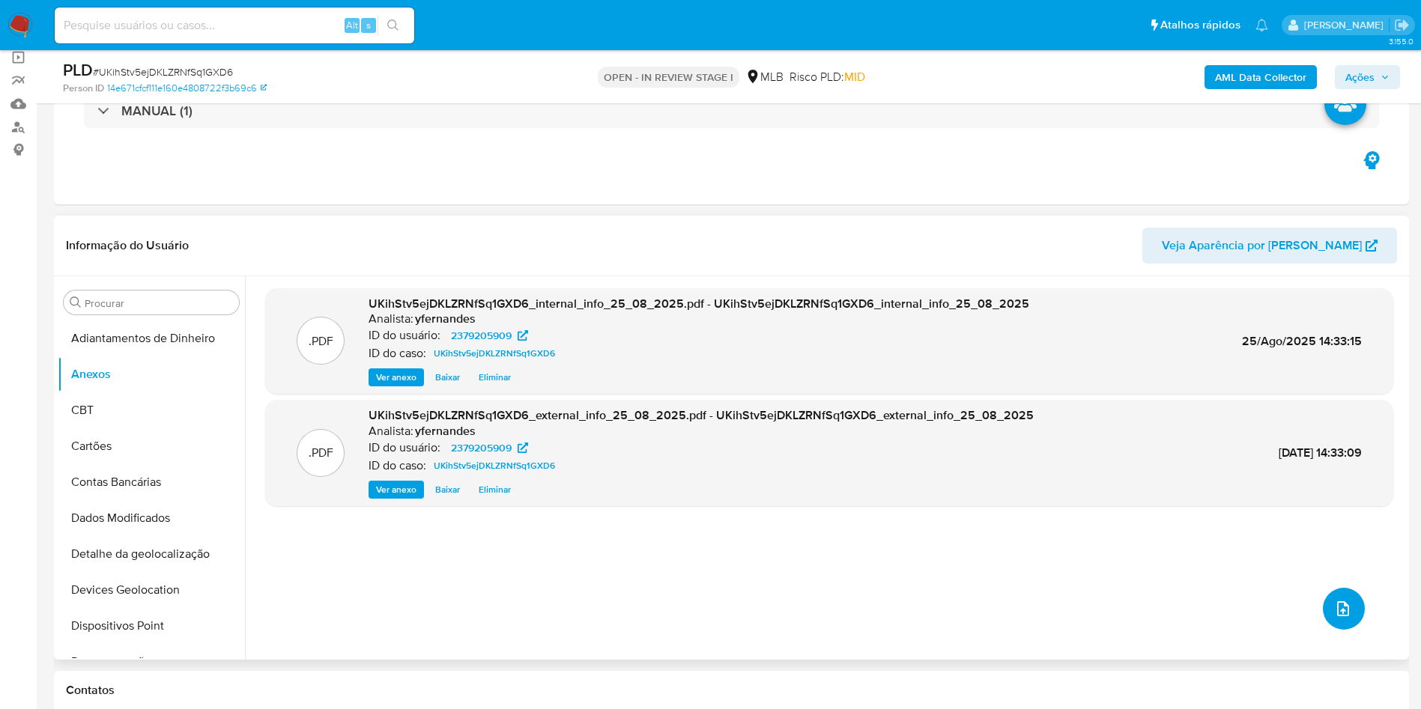
click at [1334, 617] on span "upload-file" at bounding box center [1343, 609] width 18 height 18
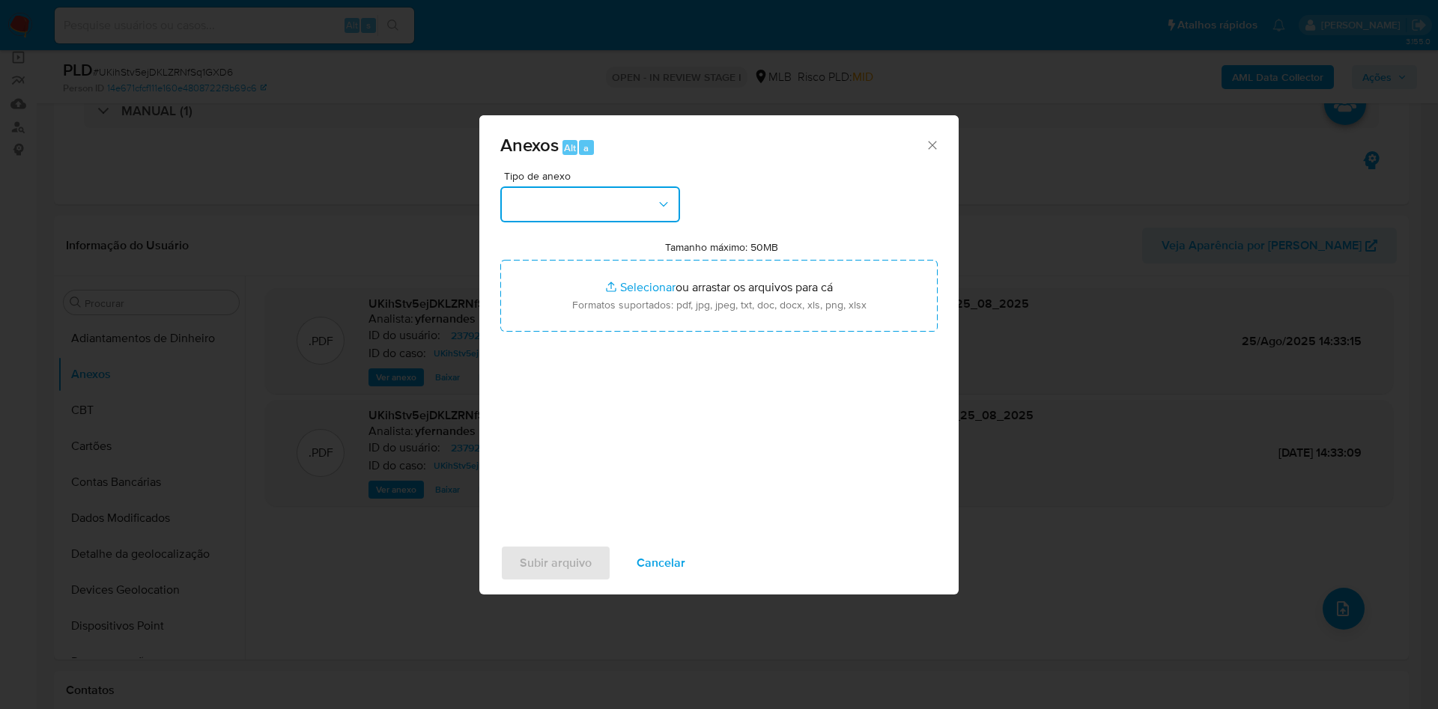
click at [621, 215] on button "button" at bounding box center [590, 204] width 180 height 36
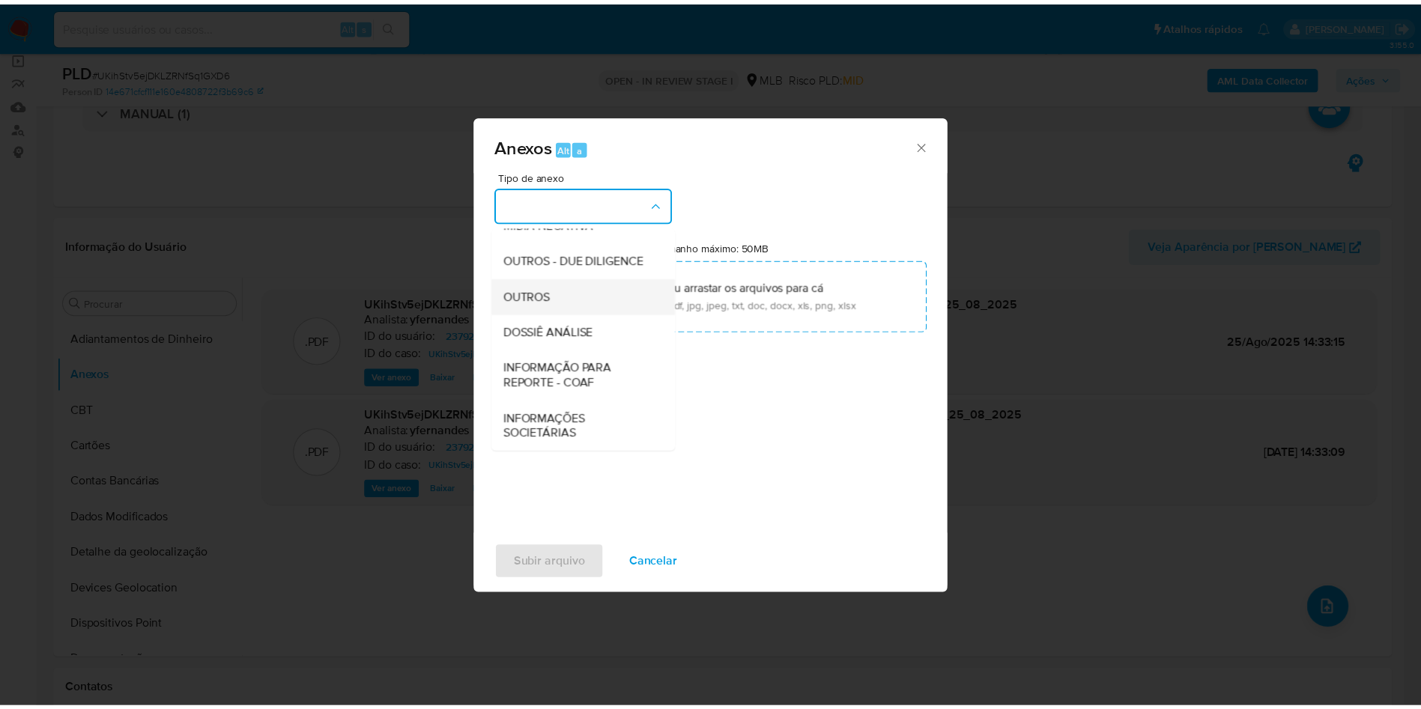
scroll to position [231, 0]
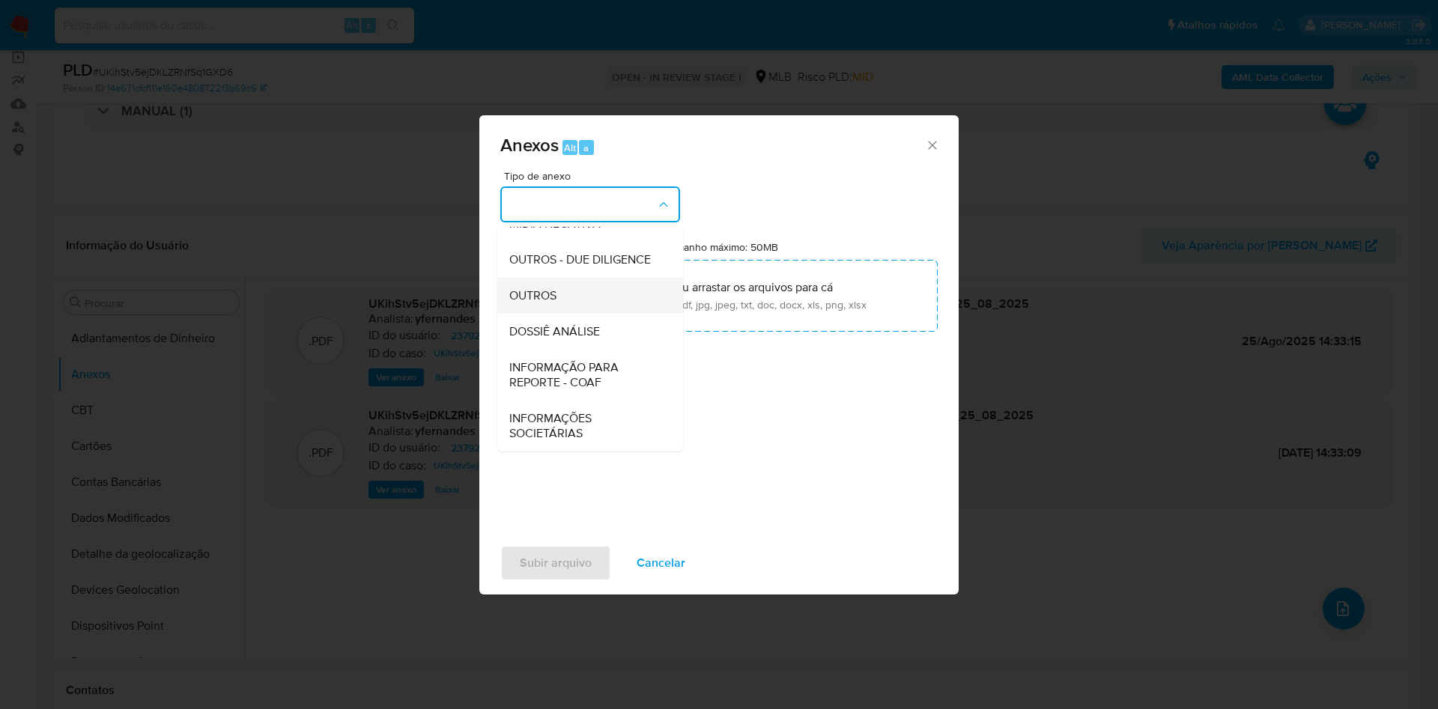
click at [559, 298] on div "OUTROS" at bounding box center [585, 296] width 153 height 36
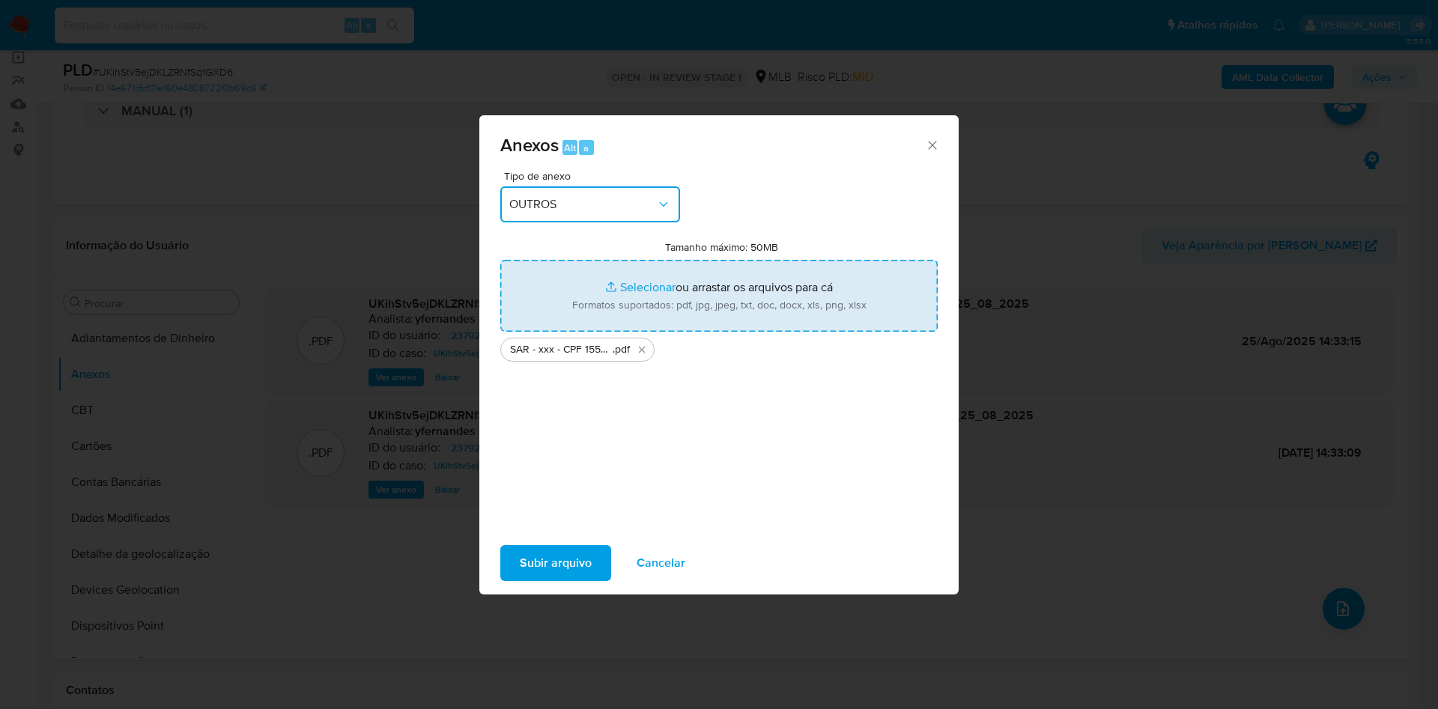
type input "C:\fakepath\Mulan 2379205909_2025_08_25_10_06_54.xlsx"
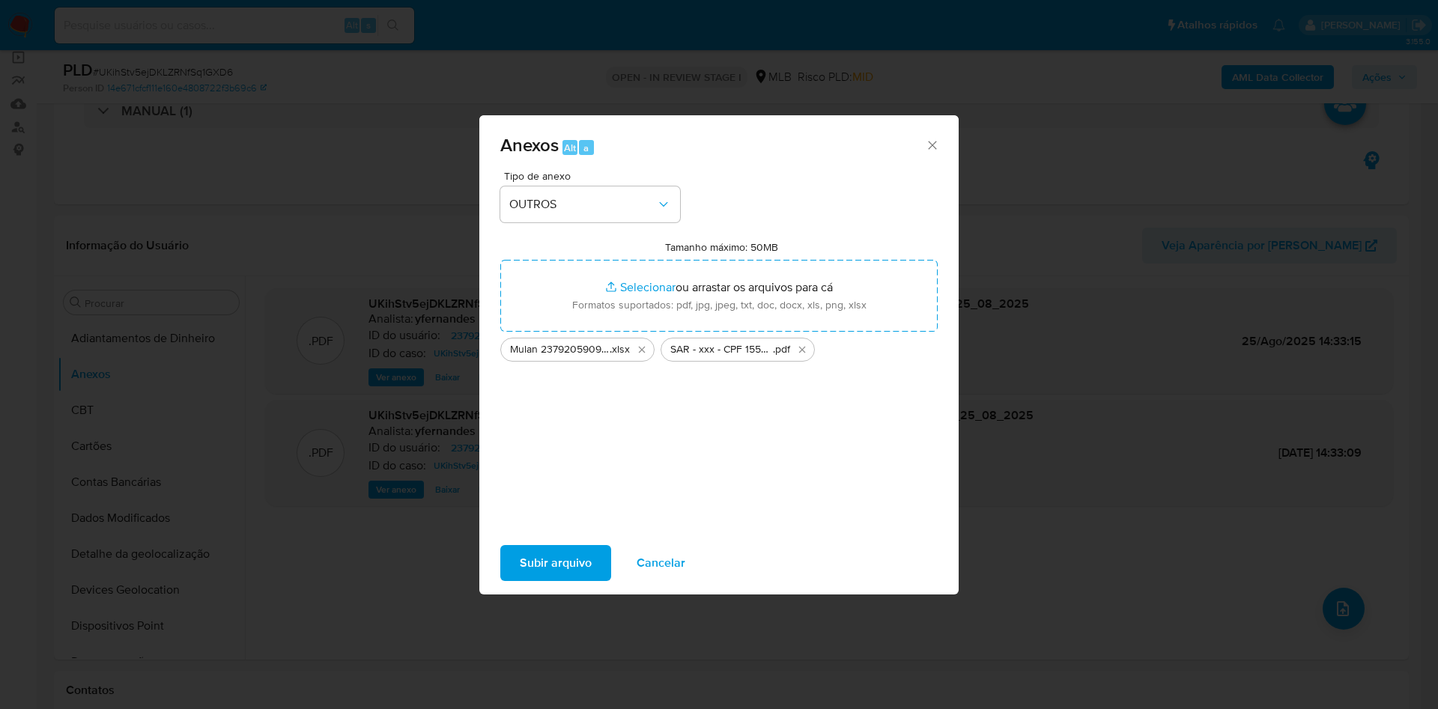
click at [535, 562] on span "Subir arquivo" at bounding box center [556, 563] width 72 height 33
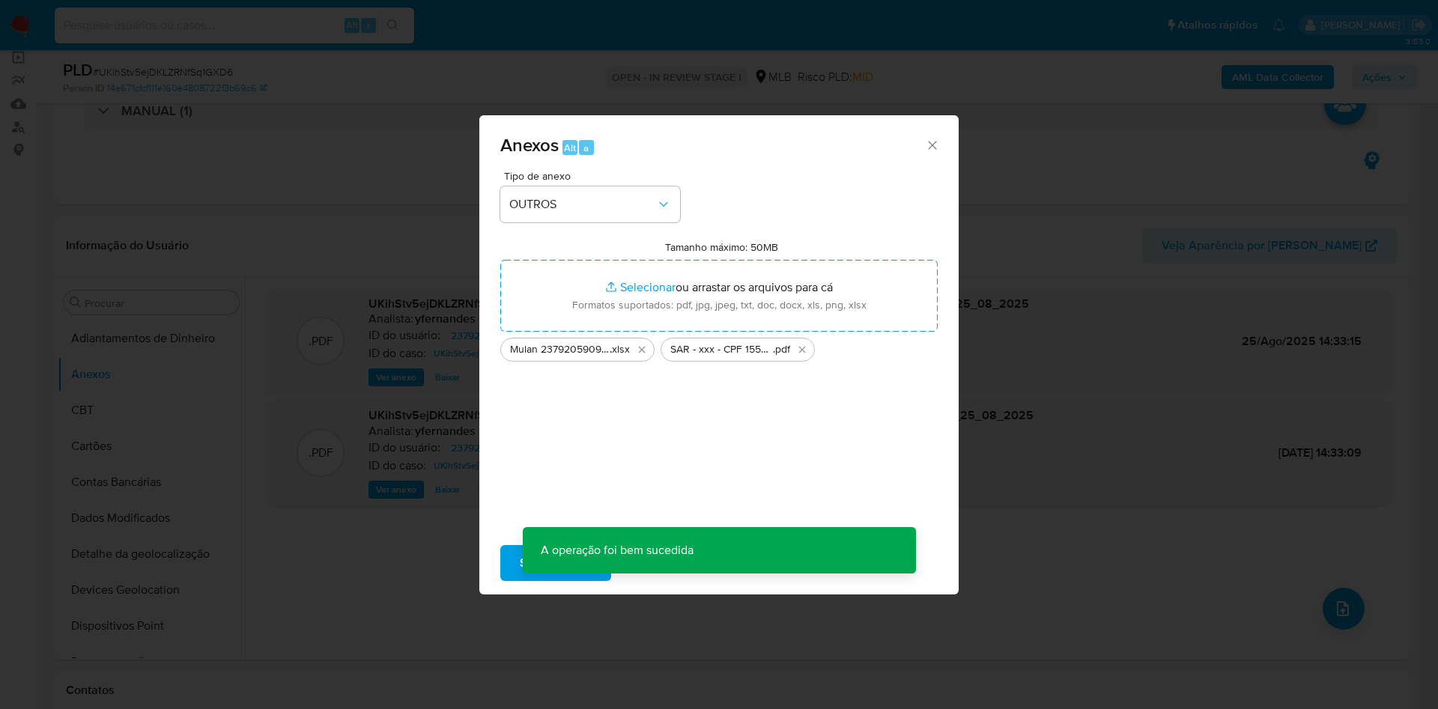
click at [192, 386] on div "Anexos Alt a Tipo de anexo OUTROS Tamanho máximo: 50MB Selecionar arquivos Sele…" at bounding box center [719, 354] width 1438 height 709
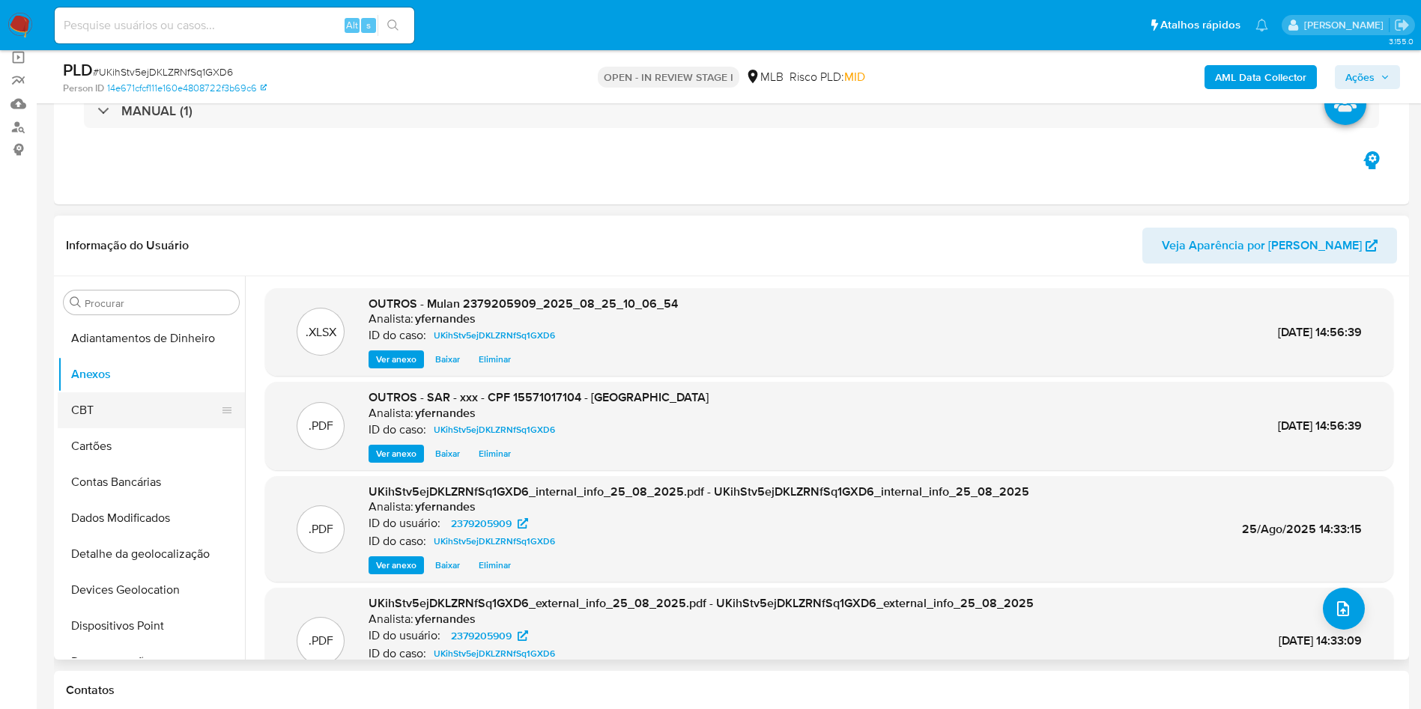
click at [118, 413] on button "CBT" at bounding box center [145, 410] width 175 height 36
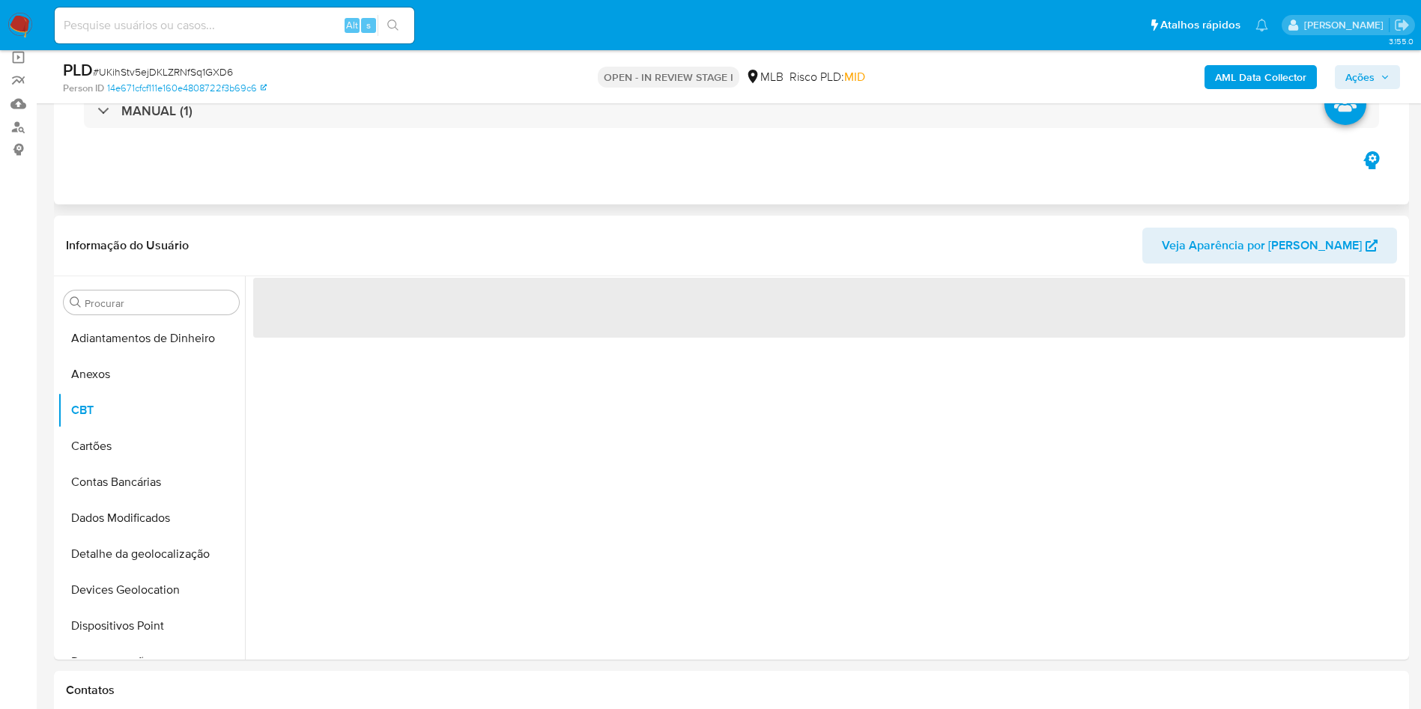
click at [107, 379] on button "Anexos" at bounding box center [151, 375] width 187 height 36
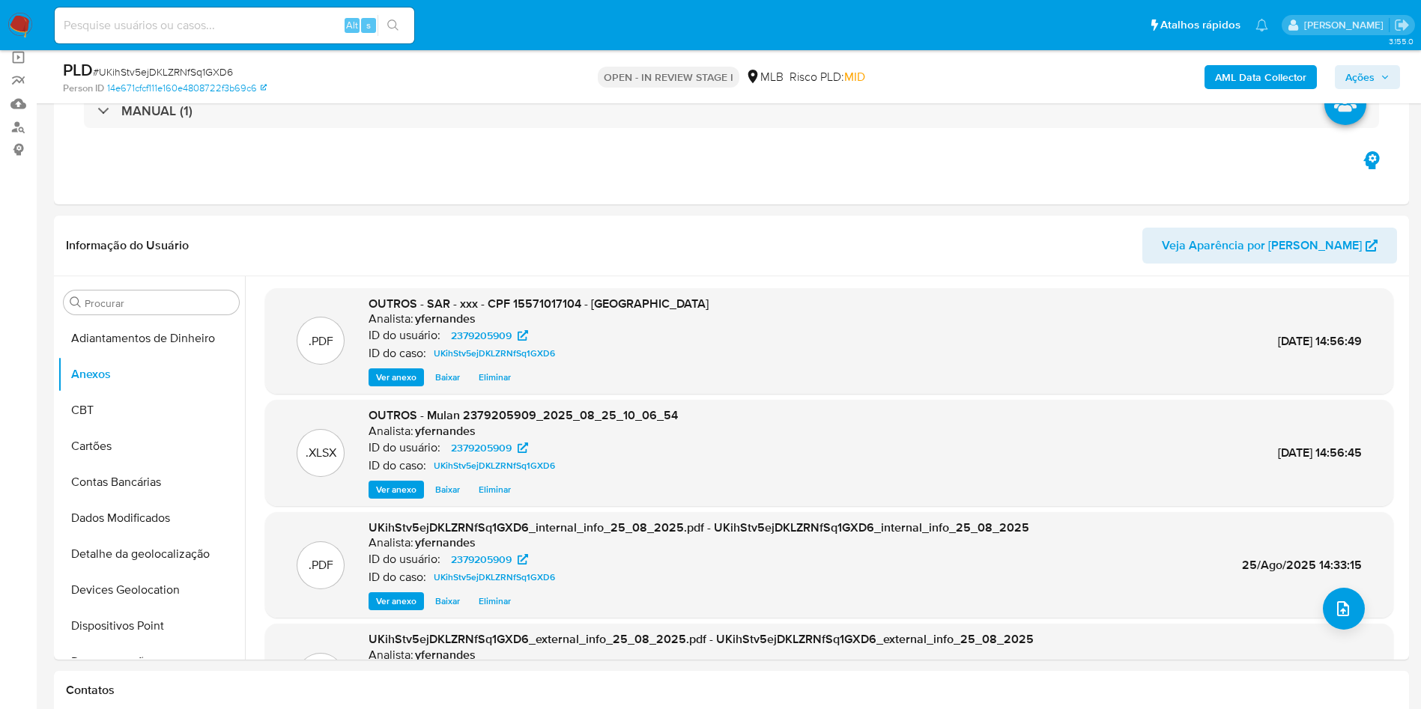
click at [1372, 73] on span "Ações" at bounding box center [1359, 77] width 29 height 24
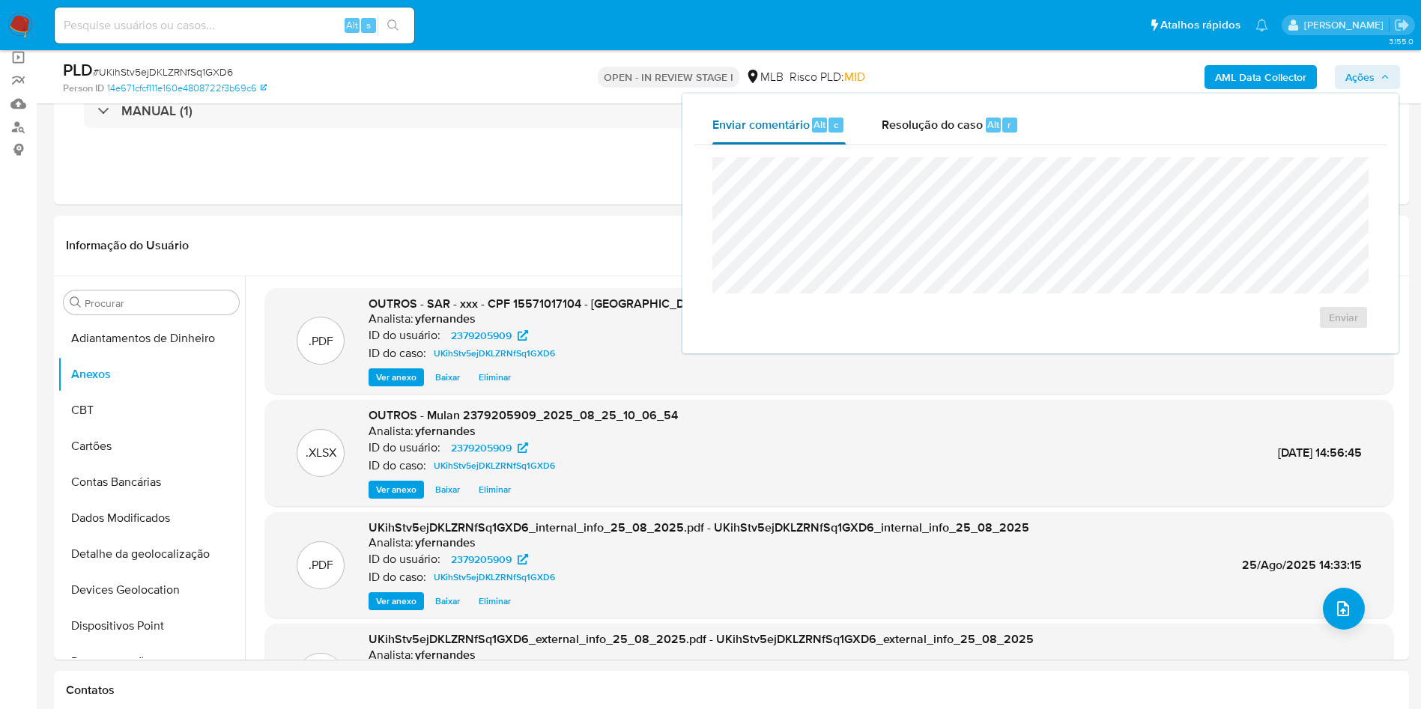
click at [849, 123] on button "Enviar comentário Alt c" at bounding box center [778, 125] width 169 height 39
click at [904, 138] on div "Resolução do caso Alt r" at bounding box center [950, 125] width 137 height 39
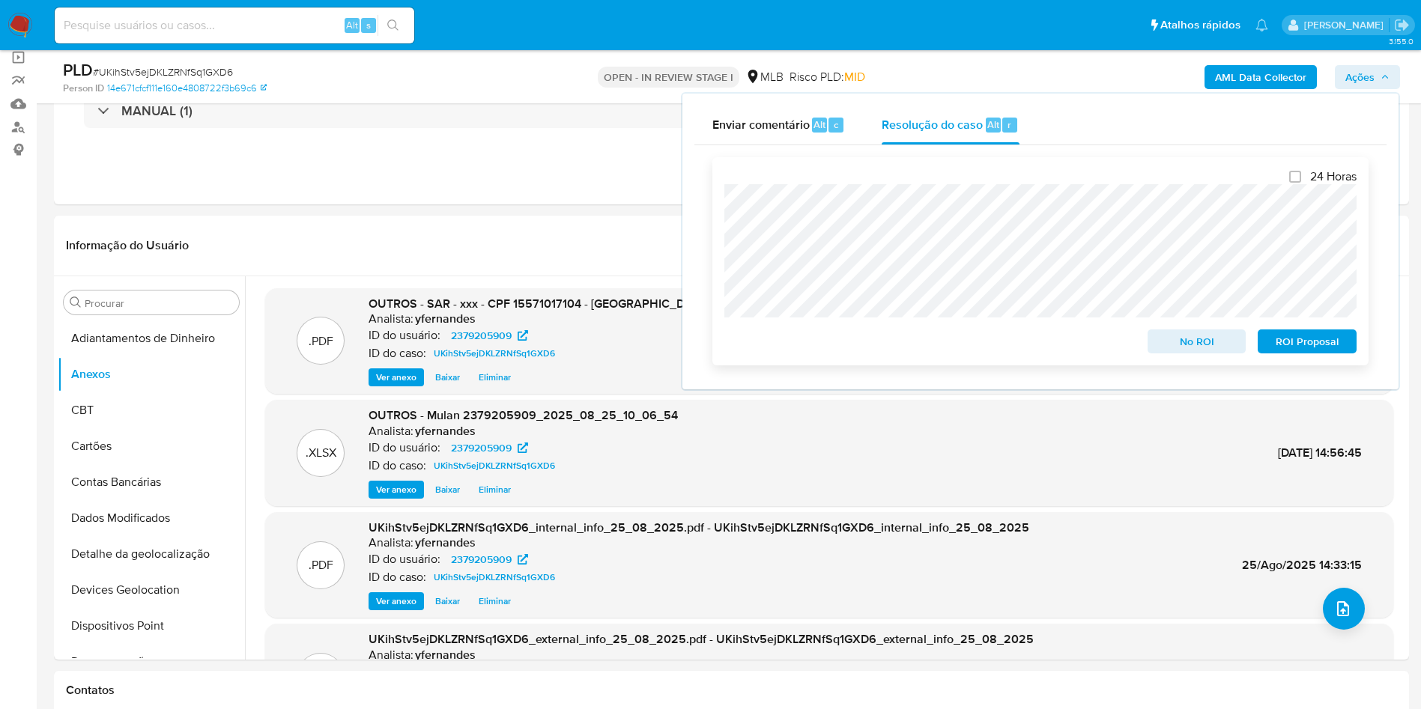
click at [1316, 338] on span "ROI Proposal" at bounding box center [1307, 341] width 78 height 21
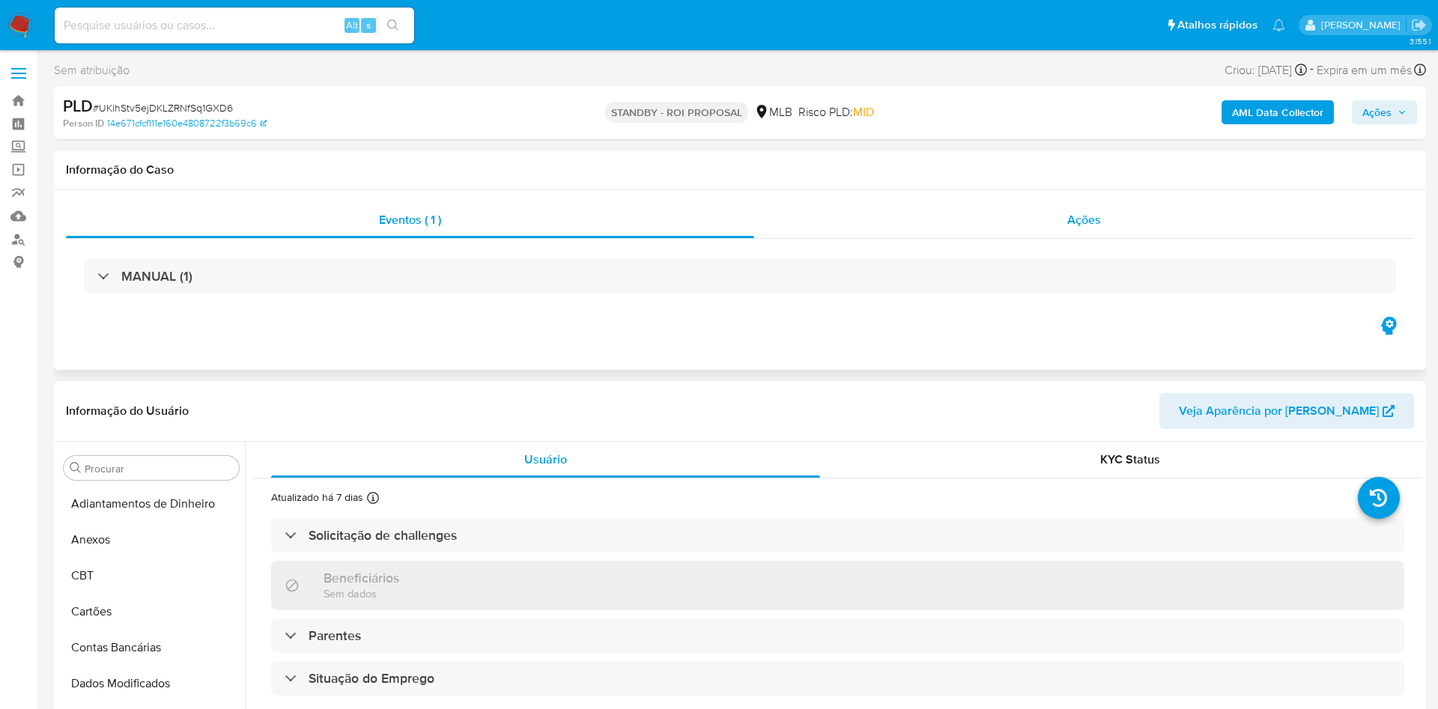
click at [891, 213] on div "Ações" at bounding box center [1084, 220] width 660 height 36
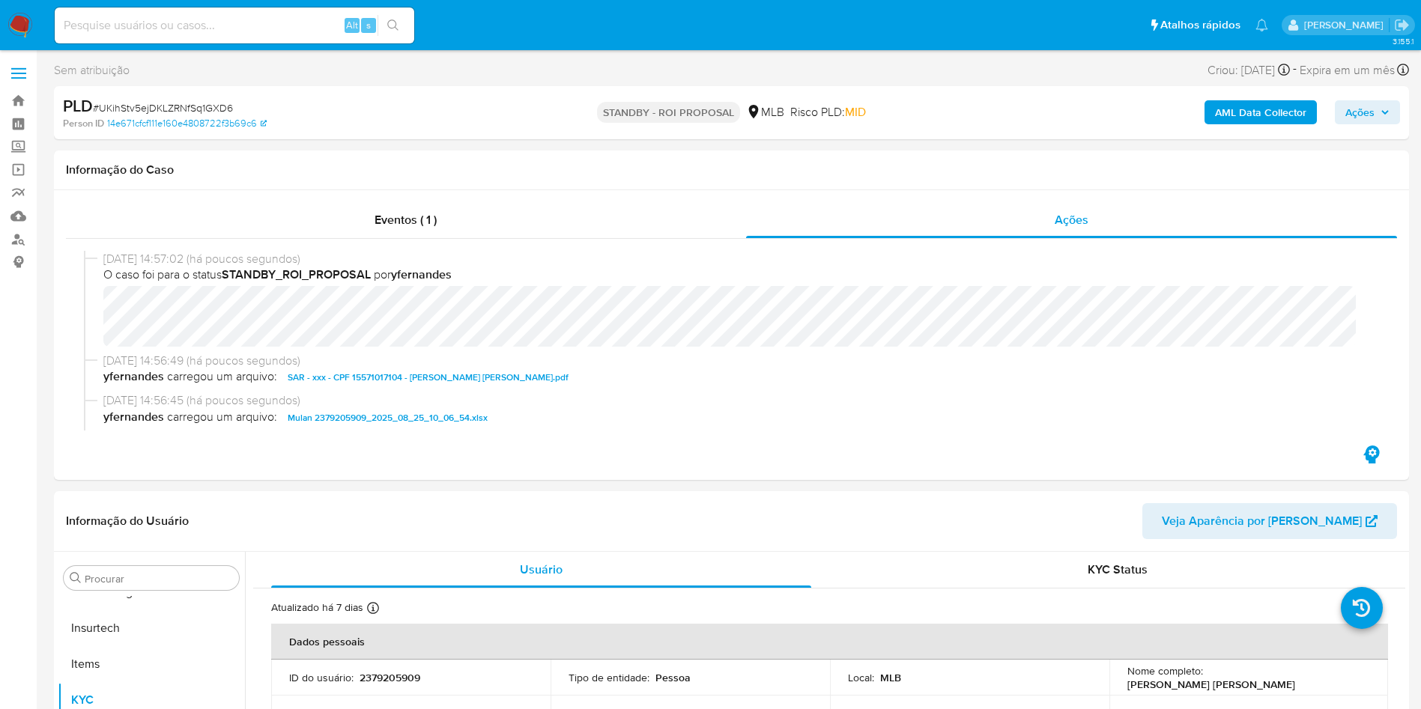
scroll to position [112, 0]
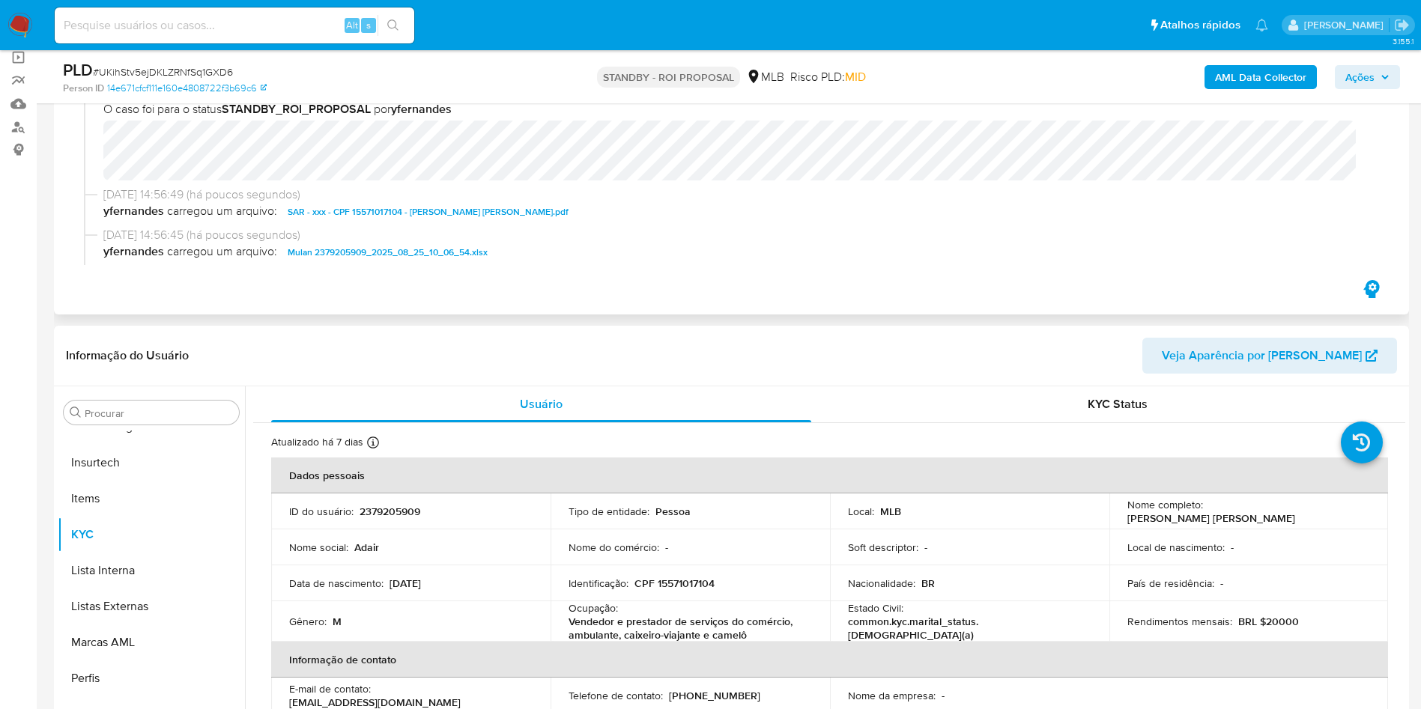
select select "10"
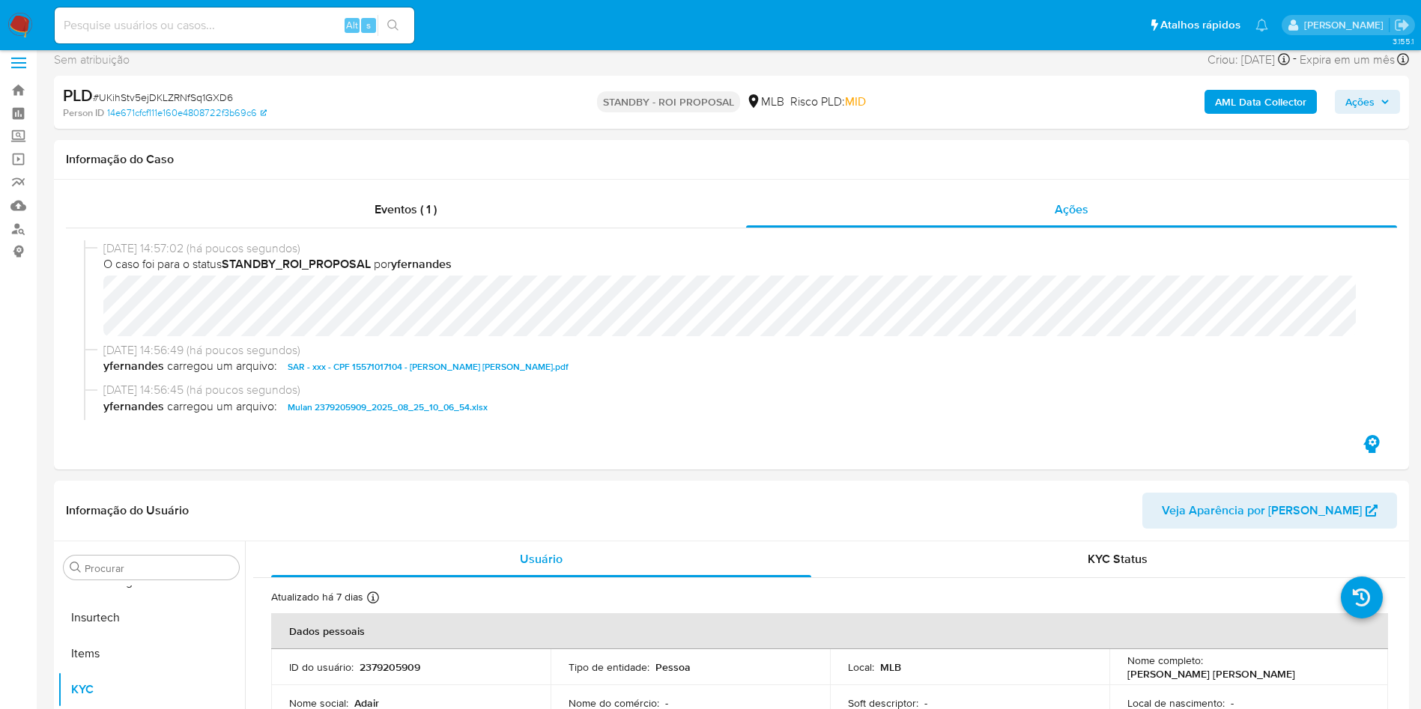
scroll to position [0, 0]
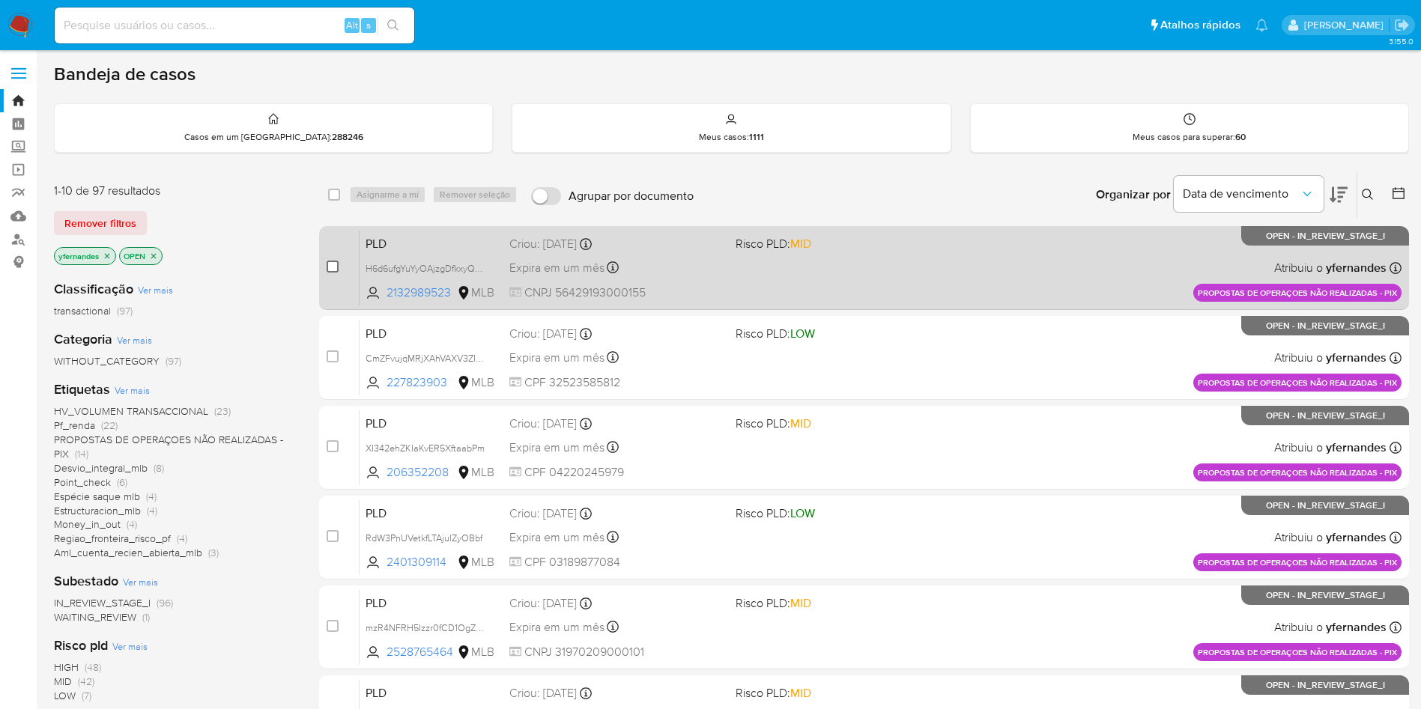
click at [333, 266] on input "checkbox" at bounding box center [333, 267] width 12 height 12
checkbox input "true"
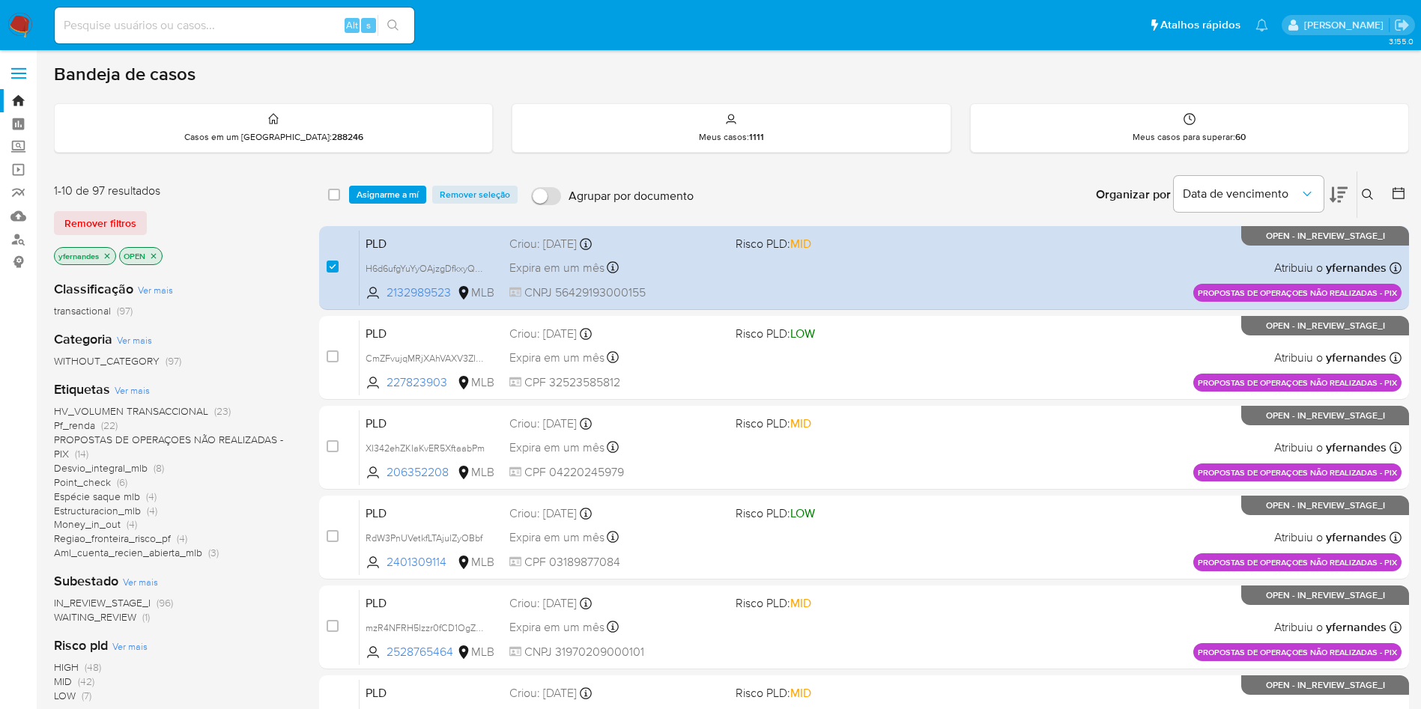
click at [172, 438] on span "PROPOSTAS DE OPERAÇOES NÃO REALIZADAS - PIX" at bounding box center [168, 446] width 229 height 29
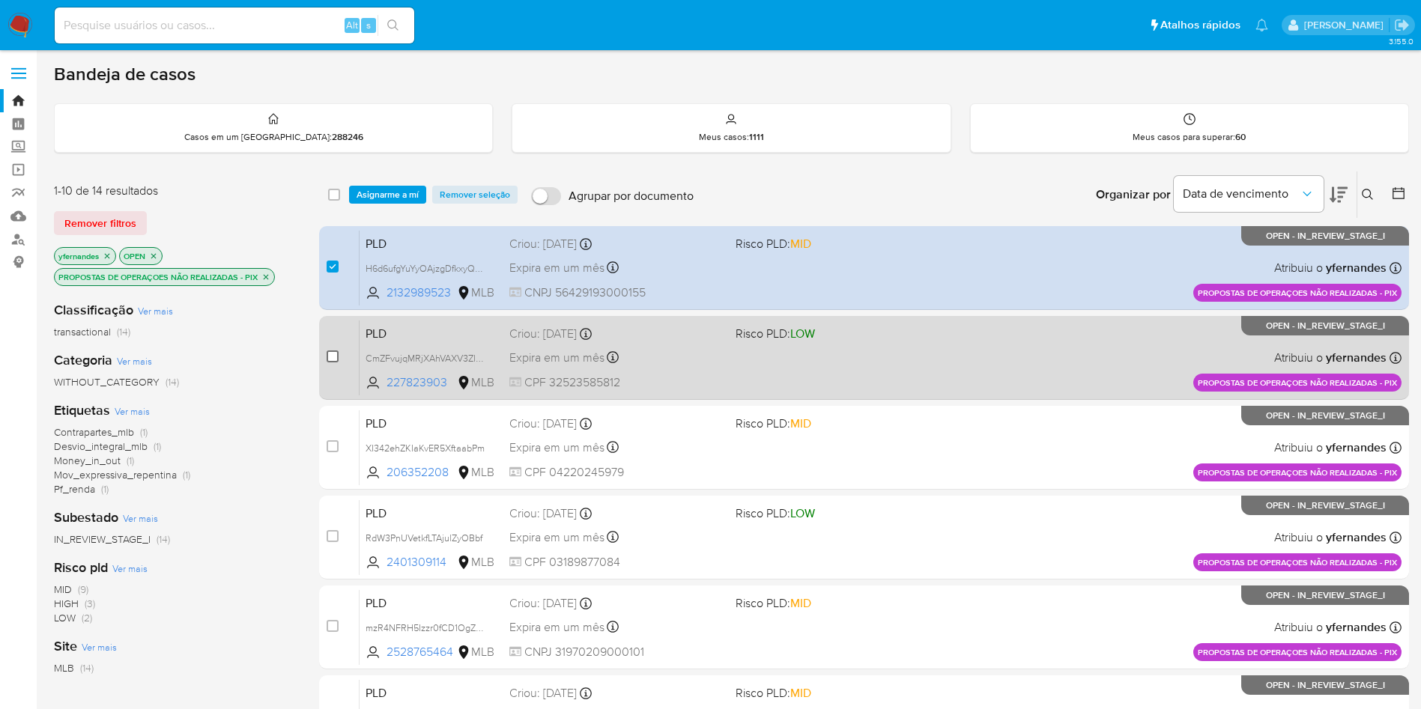
click at [327, 356] on input "checkbox" at bounding box center [333, 357] width 12 height 12
checkbox input "true"
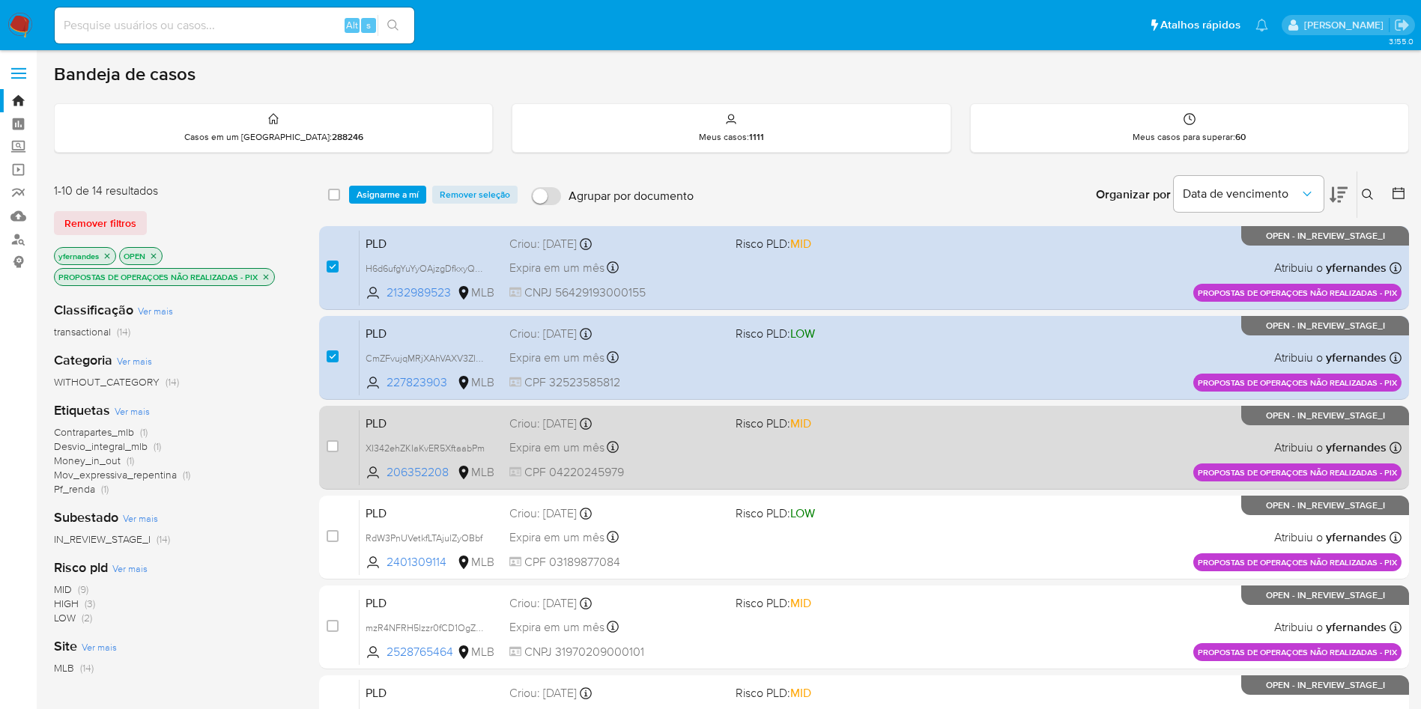
click at [652, 435] on div "PLD XI342ehZKIaKvER5XftaabPm 206352208 MLB Risco PLD: MID Criou: [DATE] Criou: …" at bounding box center [880, 448] width 1042 height 76
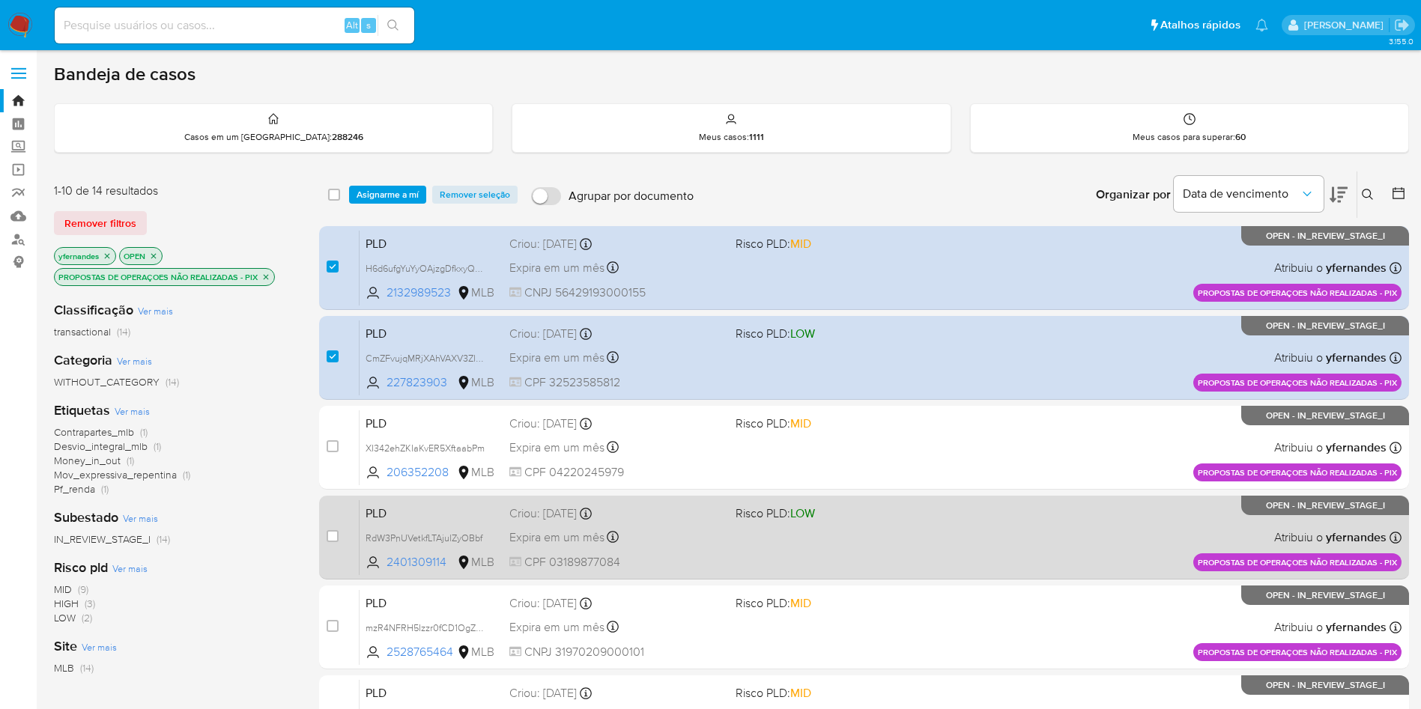
click at [656, 550] on div "PLD RdW3PnUVetkfLTAjulZyOBbf 2401309114 MLB Risco PLD: LOW Criou: [DATE] Criou:…" at bounding box center [880, 538] width 1042 height 76
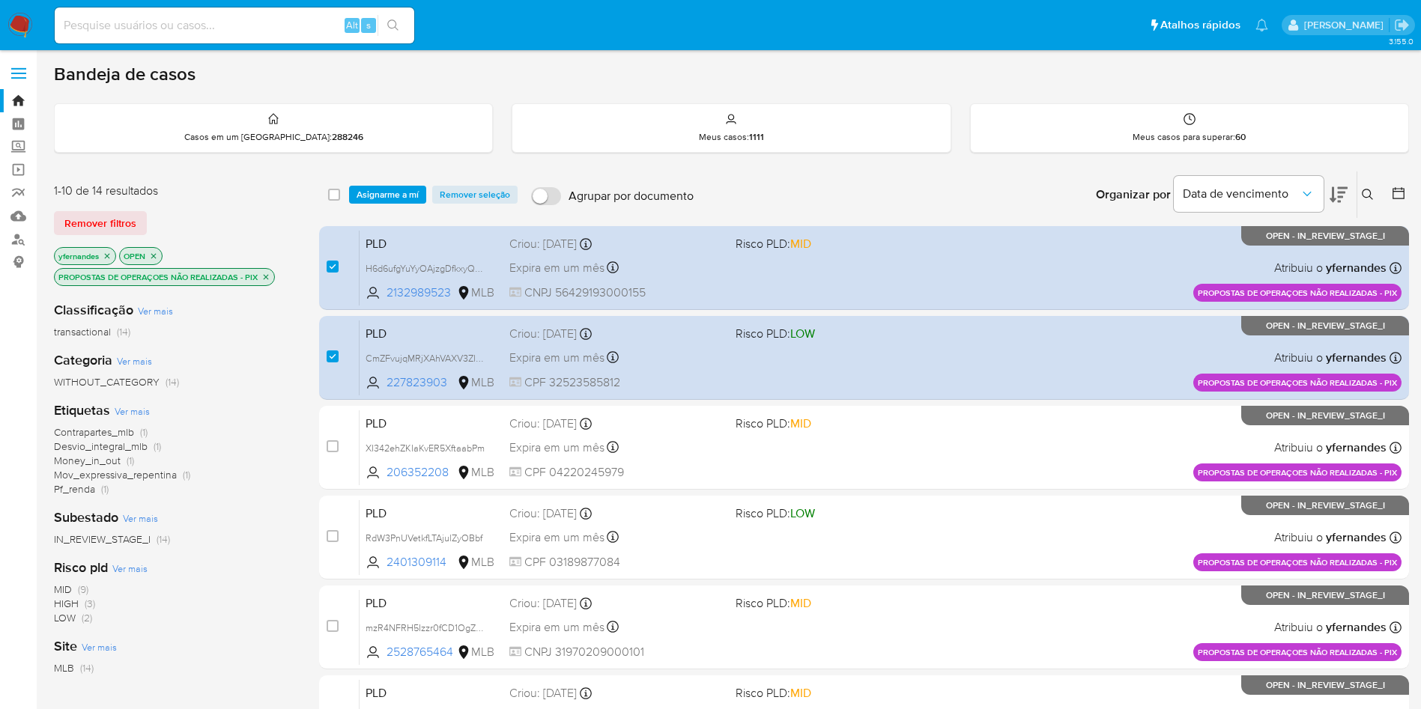
click at [195, 21] on input at bounding box center [234, 25] width 359 height 19
paste input "1012843984"
type input "1012843984"
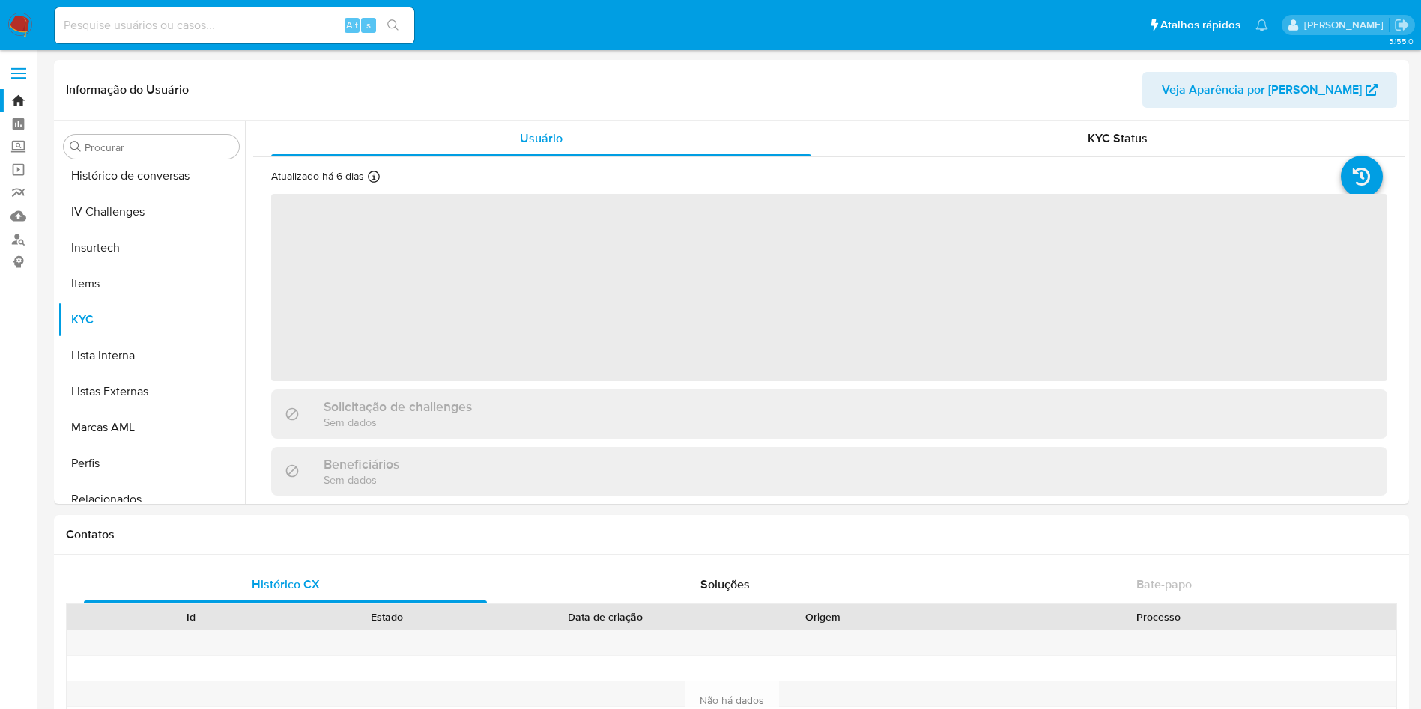
scroll to position [669, 0]
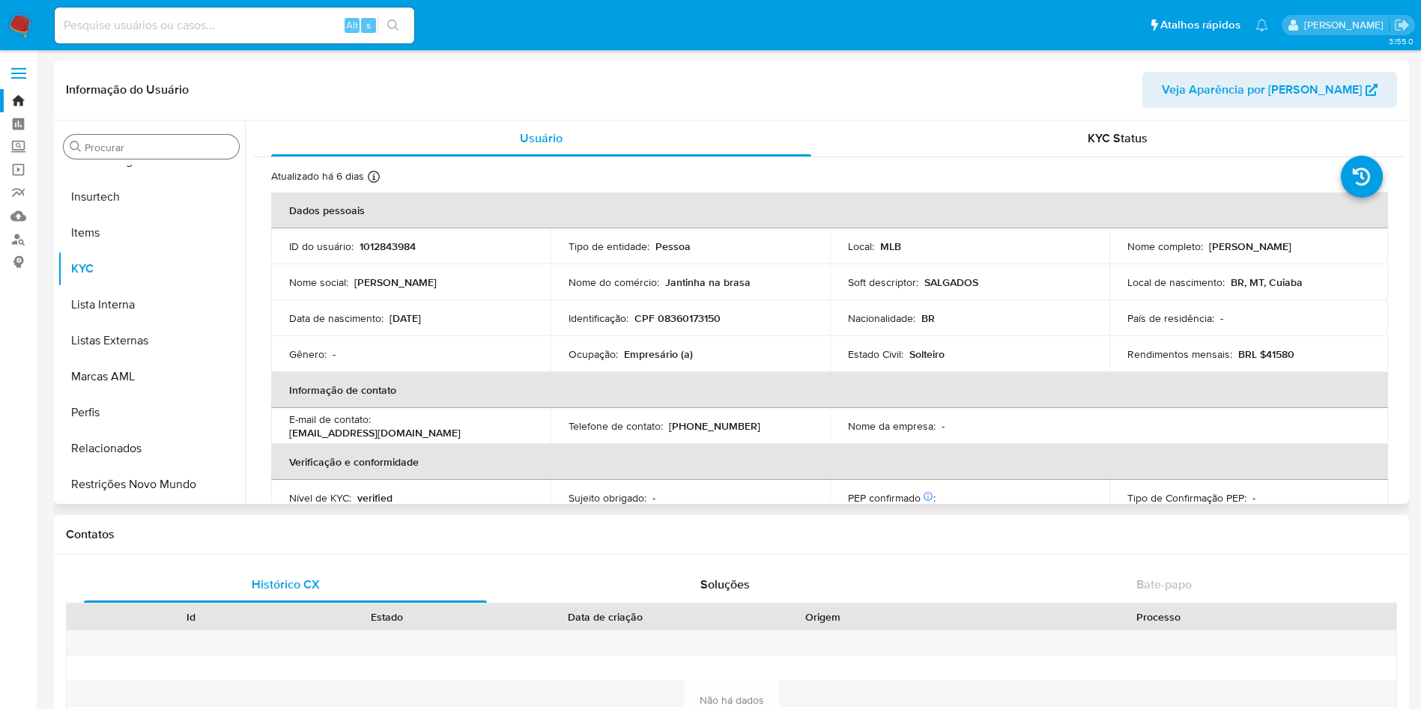
click at [115, 148] on input "Procurar" at bounding box center [159, 147] width 148 height 13
select select "10"
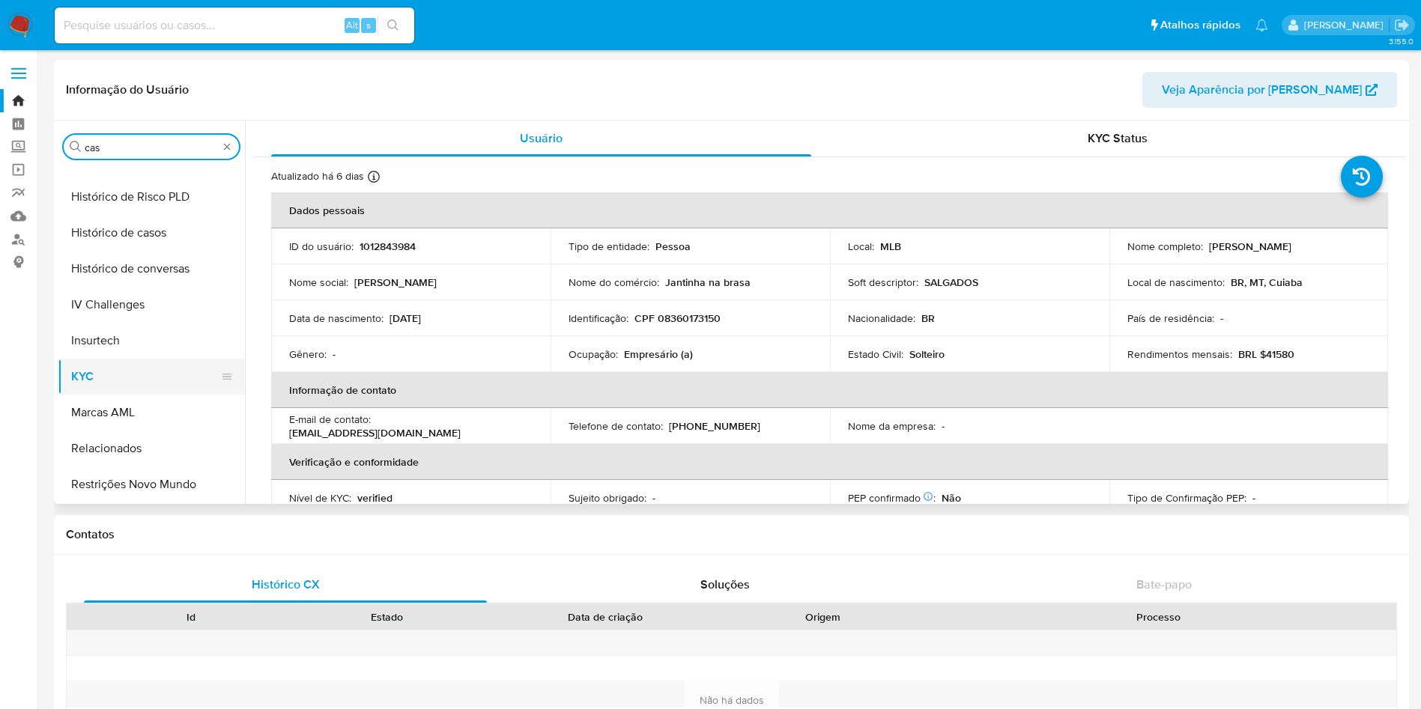
scroll to position [0, 0]
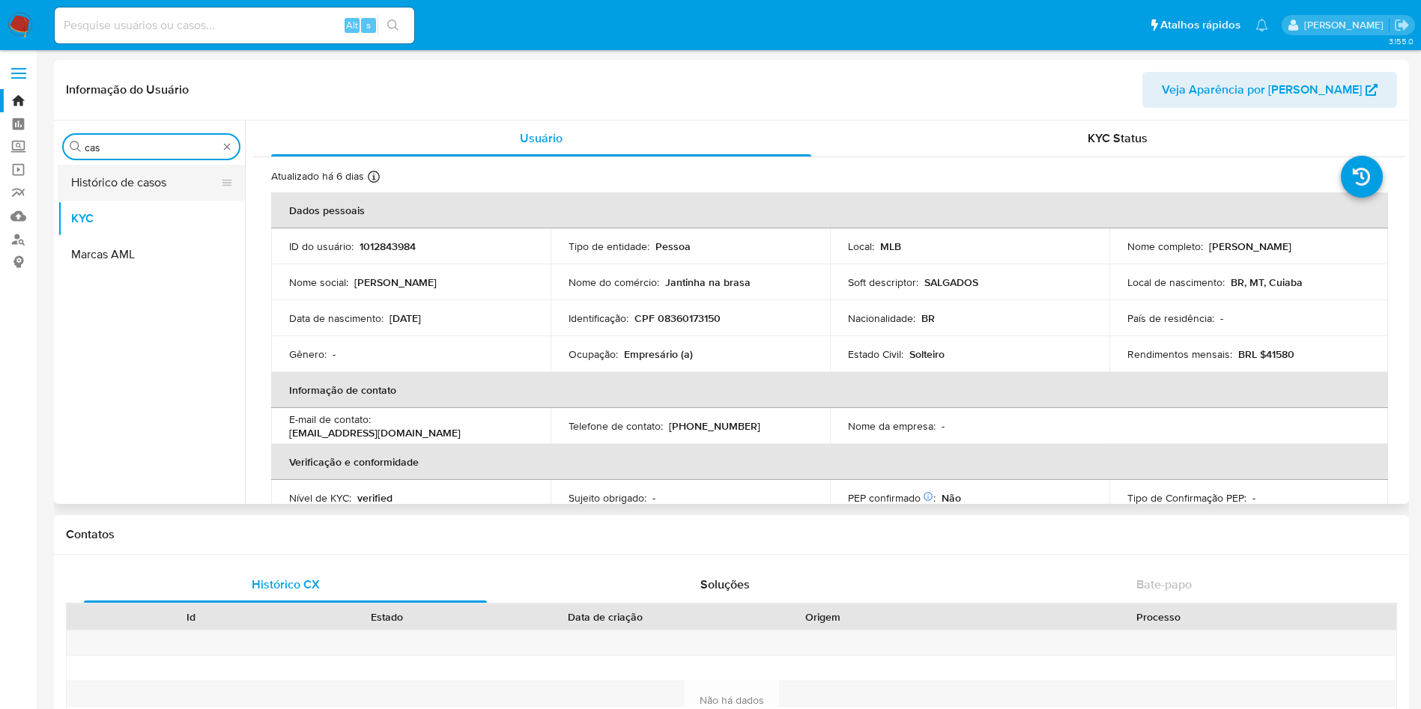
type input "cas"
click at [109, 183] on button "Histórico de casos" at bounding box center [145, 183] width 175 height 36
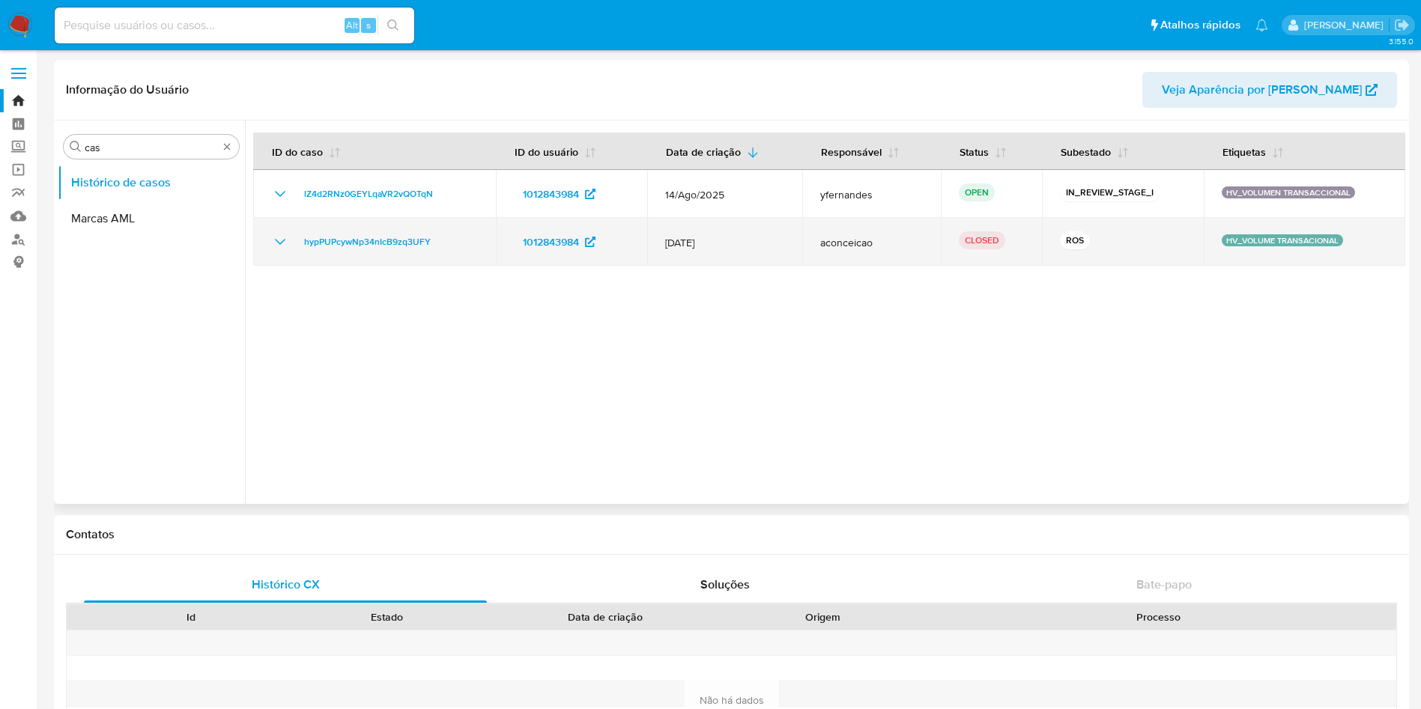
click at [279, 245] on icon "Mostrar/Ocultar" at bounding box center [280, 242] width 18 height 18
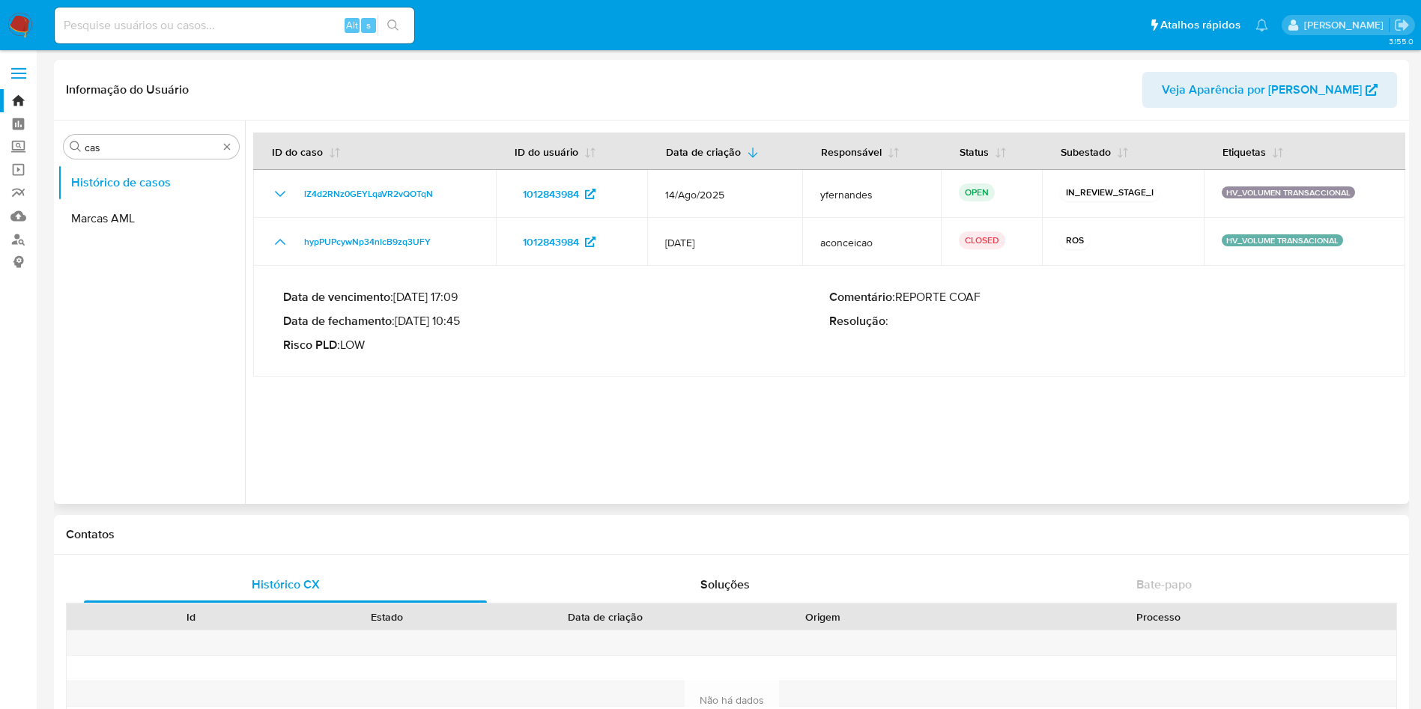
drag, startPoint x: 418, startPoint y: 323, endPoint x: 461, endPoint y: 323, distance: 43.4
click at [461, 323] on p "Data de fechamento : [DATE] 10:45" at bounding box center [556, 321] width 546 height 15
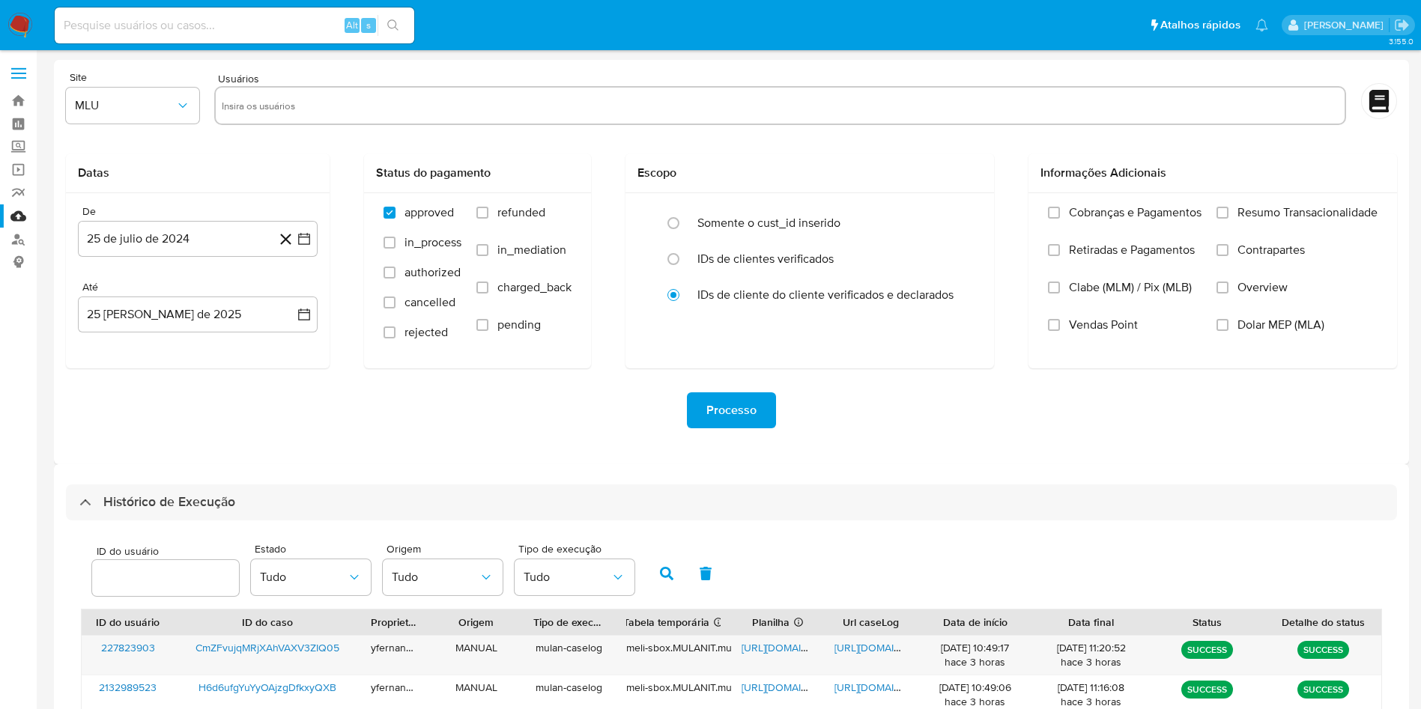
select select "10"
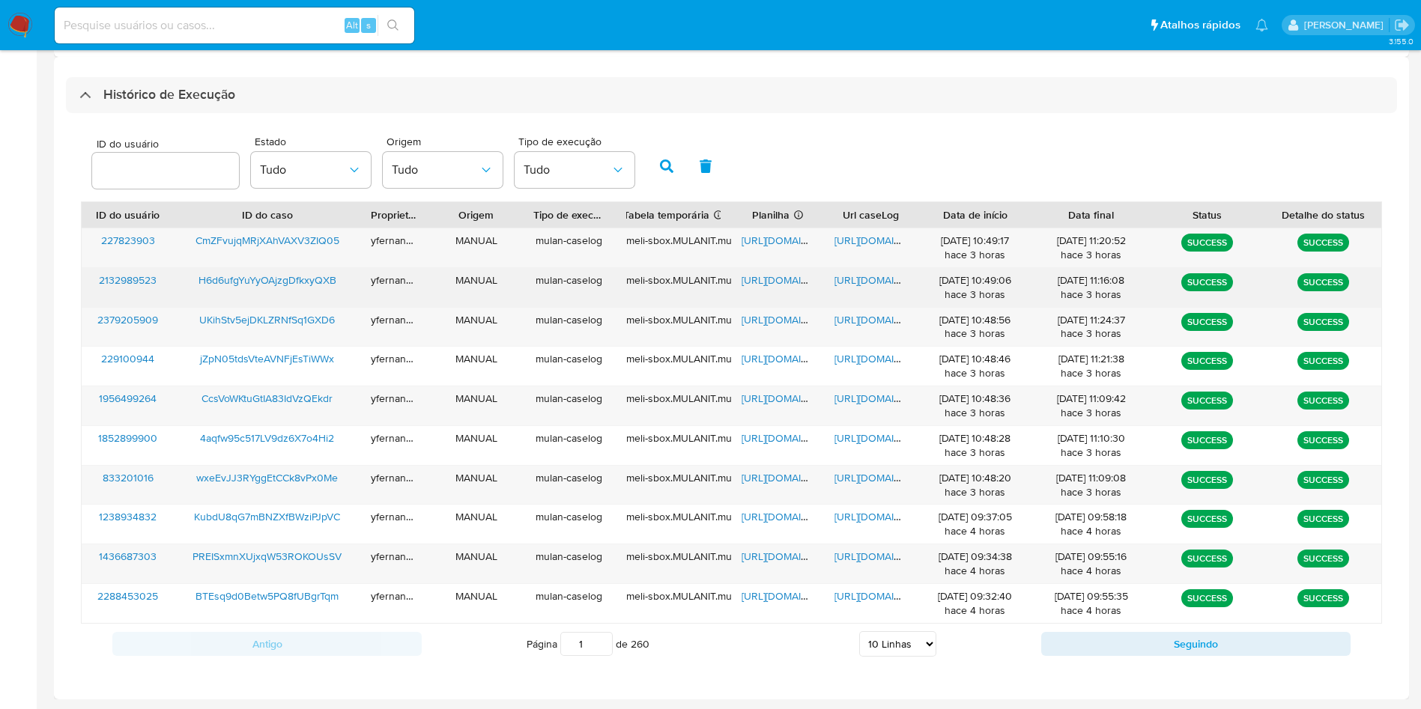
click at [777, 273] on span "[URL][DOMAIN_NAME]" at bounding box center [792, 280] width 103 height 15
click at [862, 279] on span "https://docs.google.com/document/d/1-h7G9n9-uWopjQu03HX-rgV6oWAyUeuTGCi5nSw--jo…" at bounding box center [885, 280] width 103 height 15
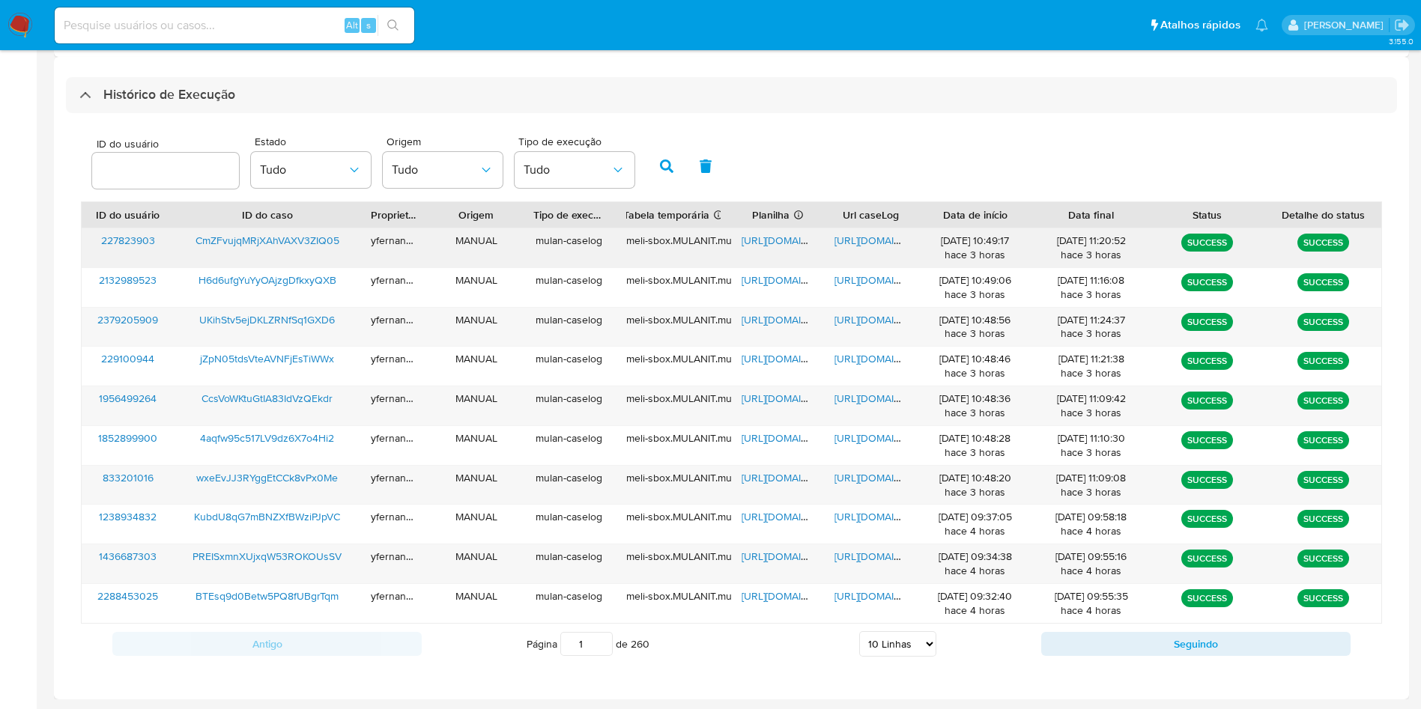
click at [757, 240] on span "https://docs.google.com/spreadsheets/d/1qJA4i5O6yYFSnuGRgMYmD8UPtgxyuVKF0iyJoJu…" at bounding box center [792, 240] width 103 height 15
click at [862, 240] on span "https://docs.google.com/document/d/1X6aY29iFcQoKuTC3_YfBUqfdJ4NlfDP3h7VGHufV_aw…" at bounding box center [885, 240] width 103 height 15
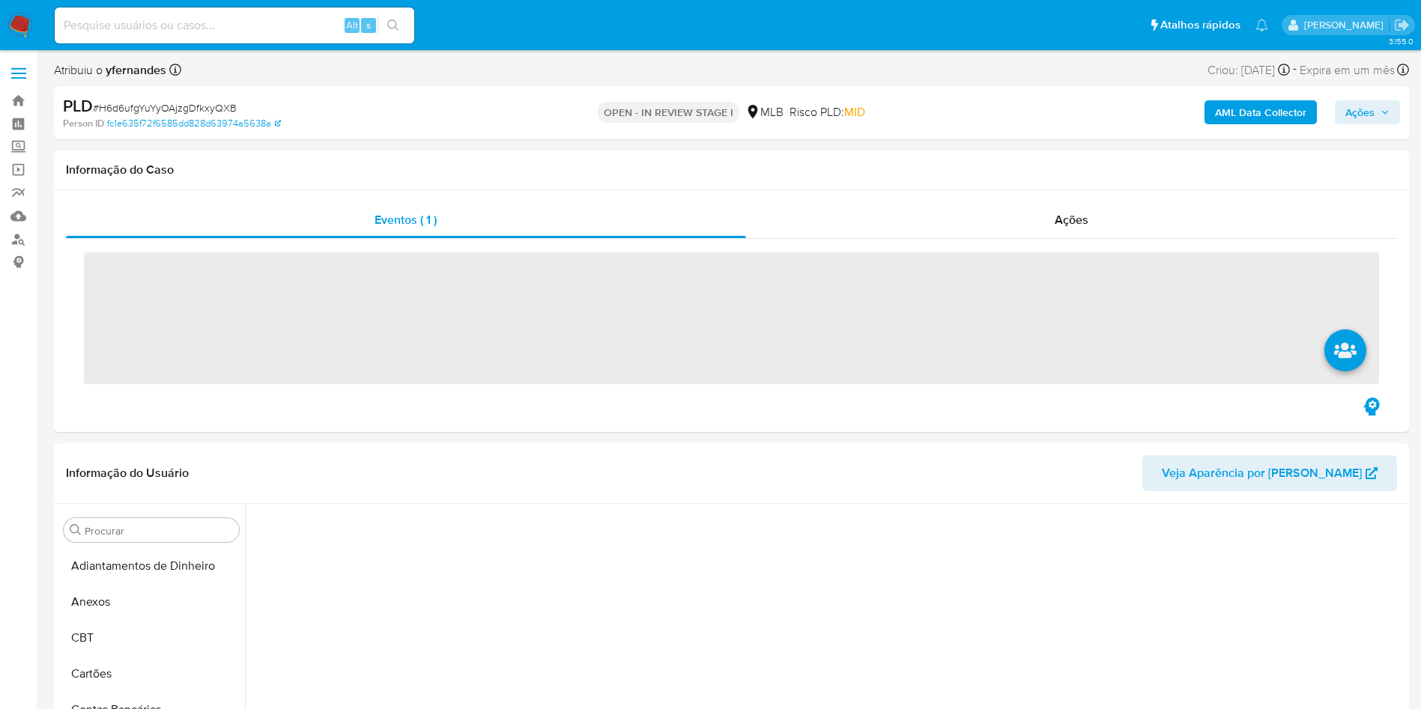
scroll to position [228, 0]
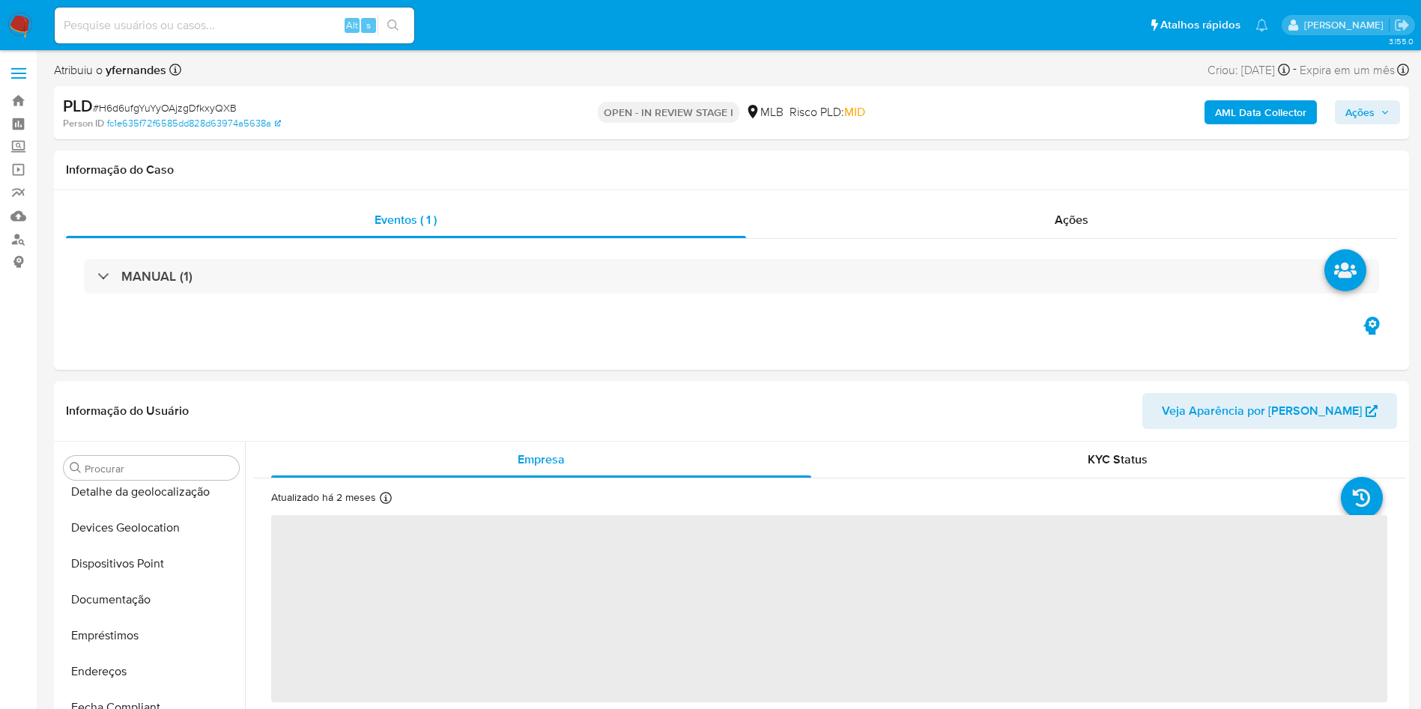
select select "10"
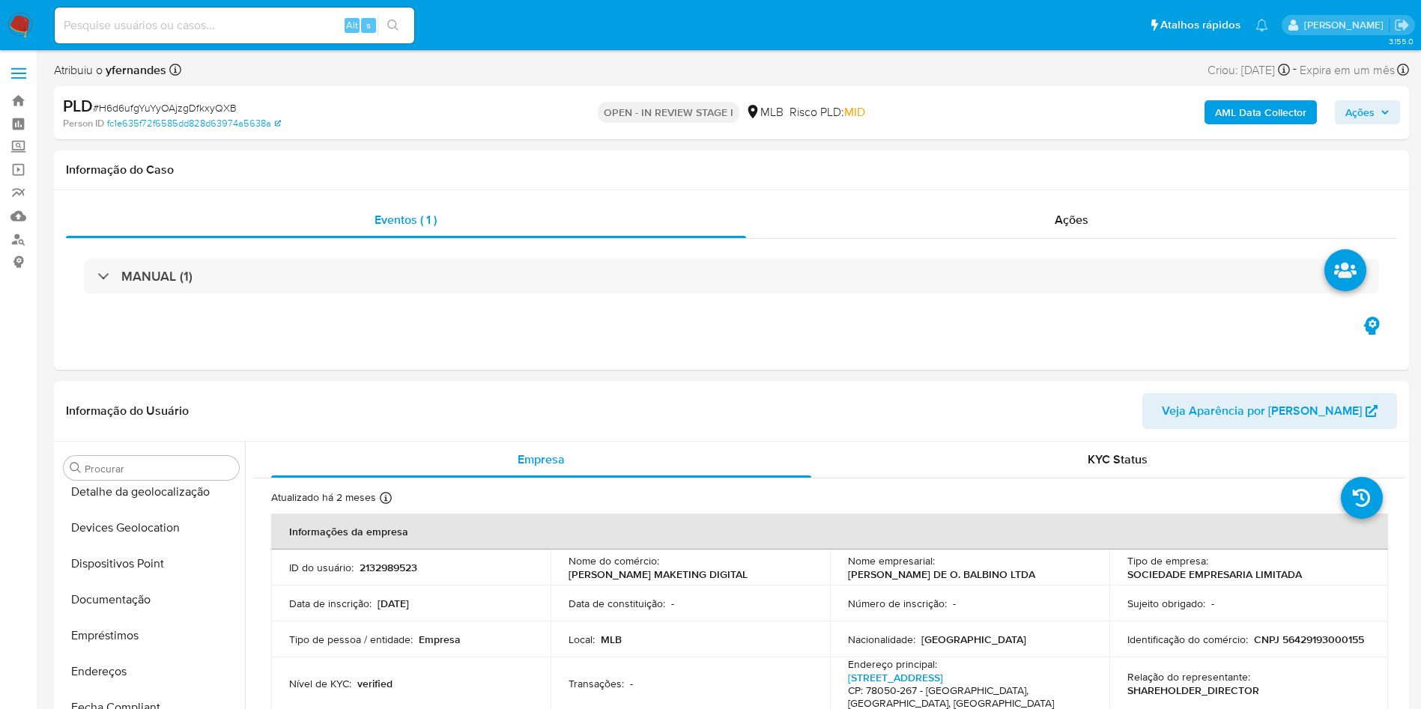
scroll to position [669, 0]
click at [146, 103] on span "# H6d6ufgYuYyOAjzgDfkxyQXB" at bounding box center [165, 107] width 144 height 15
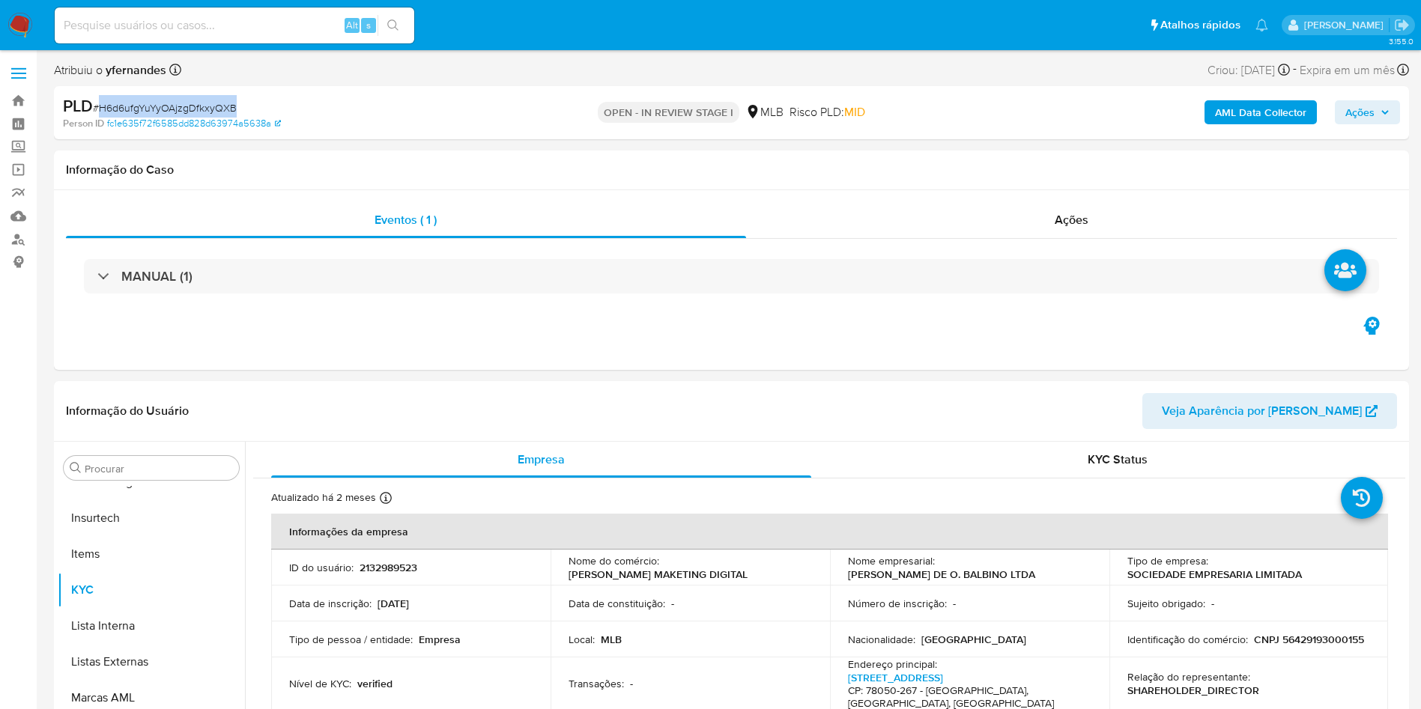
click at [146, 103] on span "# H6d6ufgYuYyOAjzgDfkxyQXB" at bounding box center [165, 107] width 144 height 15
copy span "H6d6ufgYuYyOAjzgDfkxyQXB"
click at [192, 100] on span "# H6d6ufgYuYyOAjzgDfkxyQXB" at bounding box center [165, 107] width 144 height 15
drag, startPoint x: 192, startPoint y: 100, endPoint x: 259, endPoint y: 98, distance: 67.4
click at [193, 100] on span "# H6d6ufgYuYyOAjzgDfkxyQXB" at bounding box center [165, 107] width 144 height 15
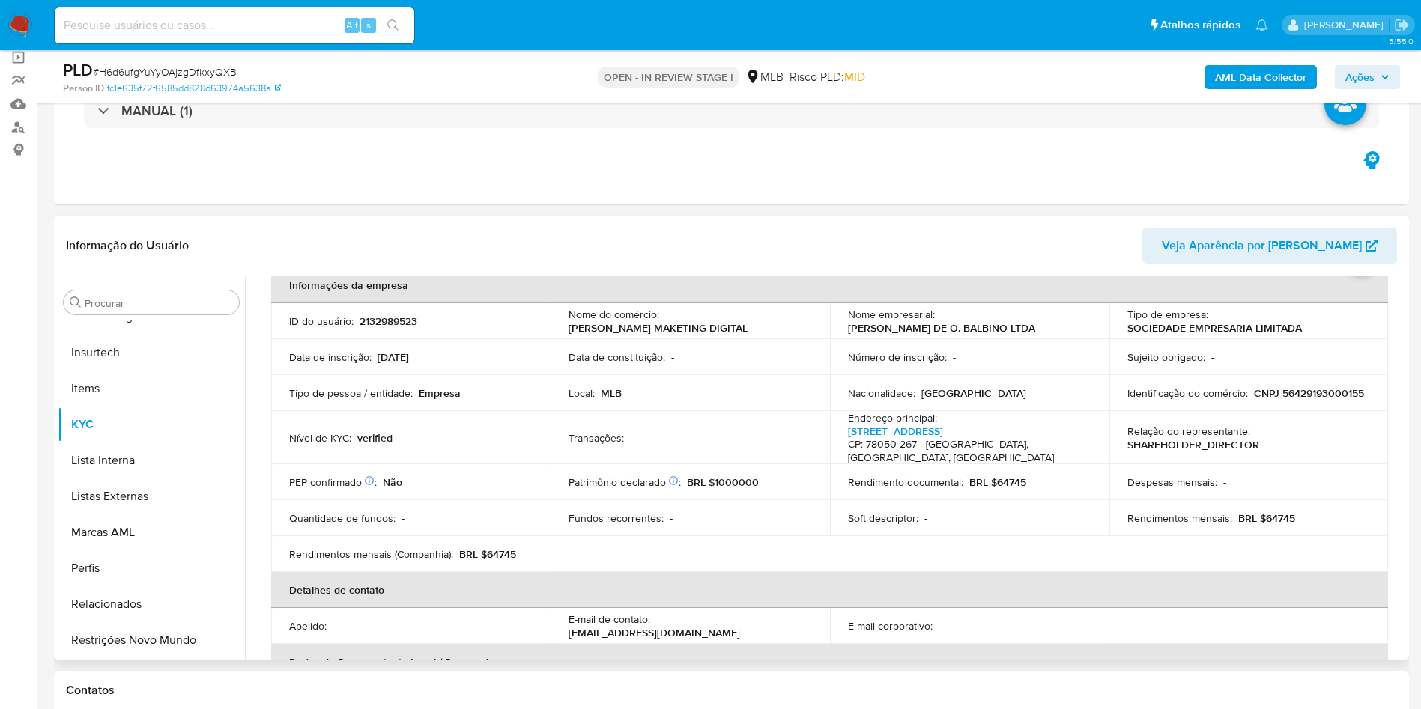
scroll to position [112, 0]
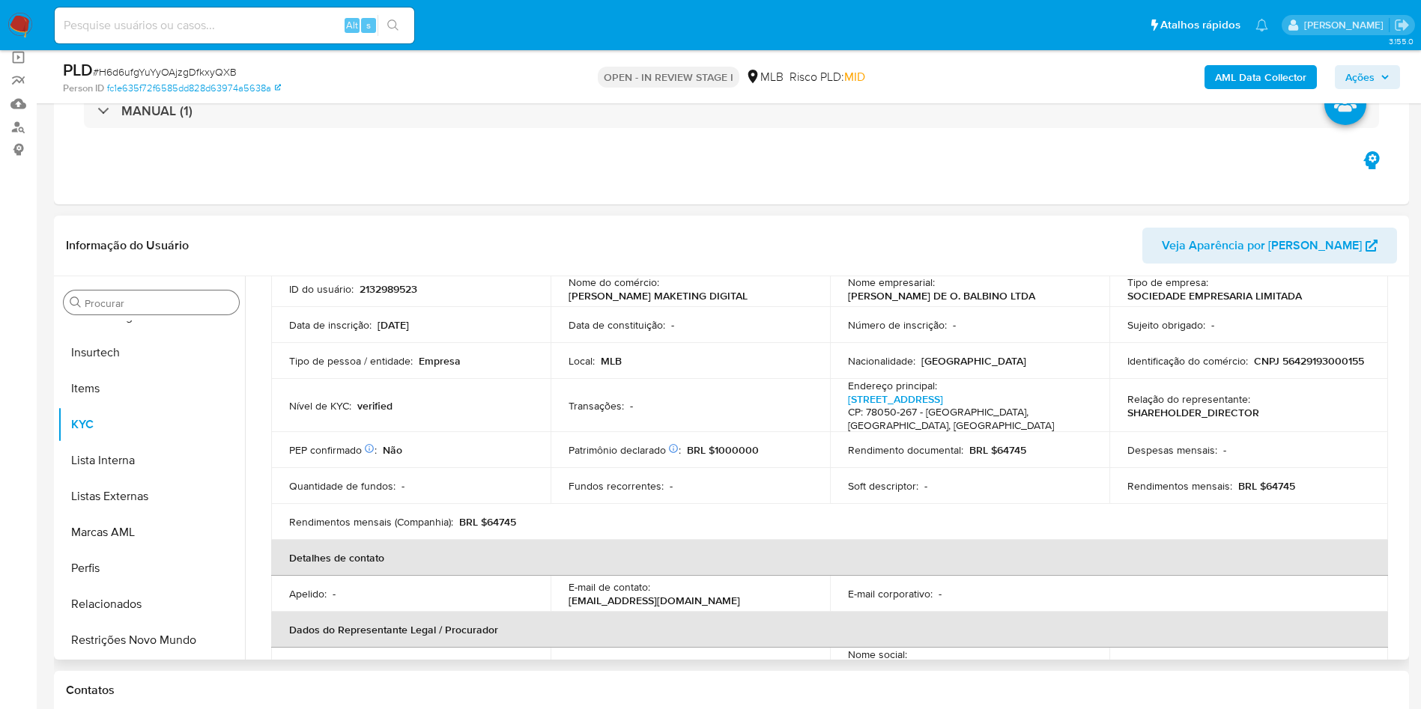
click at [132, 293] on div "Procurar" at bounding box center [151, 303] width 175 height 24
click at [132, 297] on input "Procurar" at bounding box center [159, 303] width 148 height 13
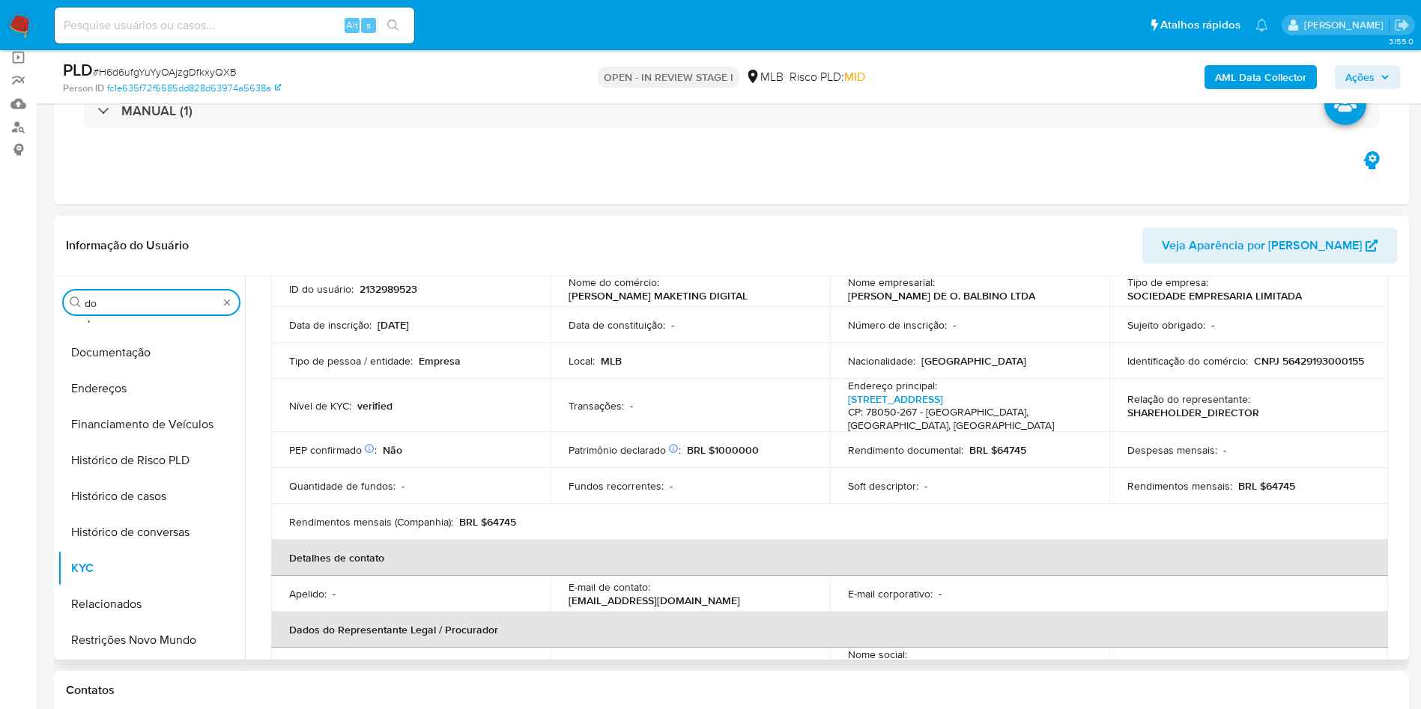
scroll to position [0, 0]
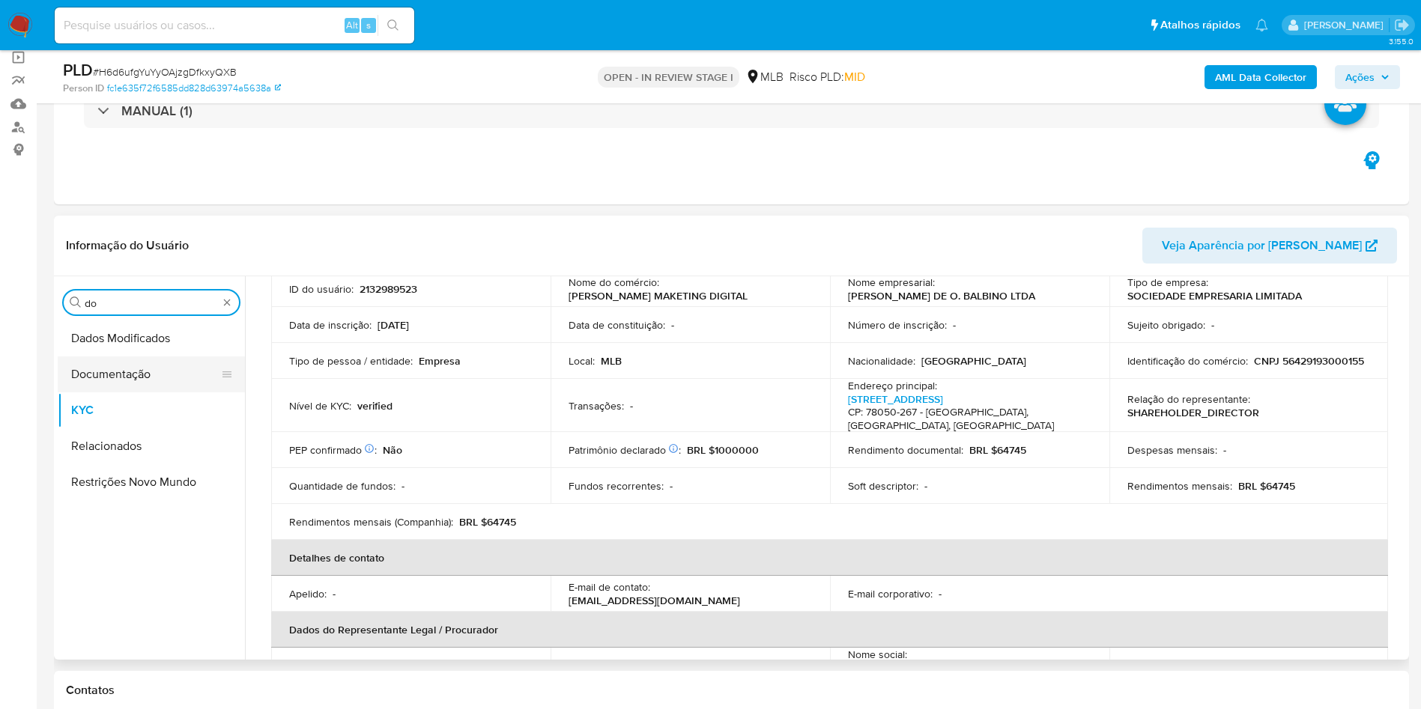
type input "do"
click at [136, 361] on button "Documentação" at bounding box center [145, 375] width 175 height 36
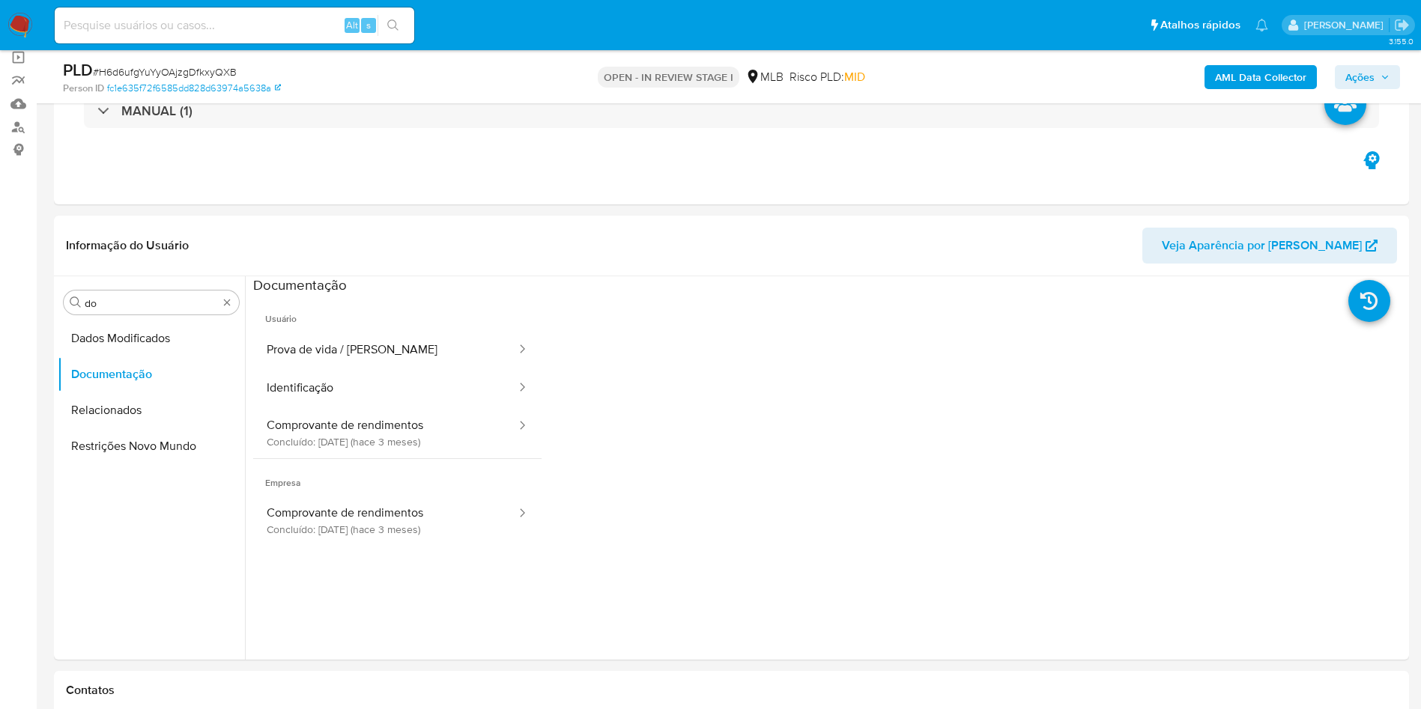
click at [153, 68] on span "# H6d6ufgYuYyOAjzgDfkxyQXB" at bounding box center [165, 71] width 144 height 15
copy span "H6d6ufgYuYyOAjzgDfkxyQXB"
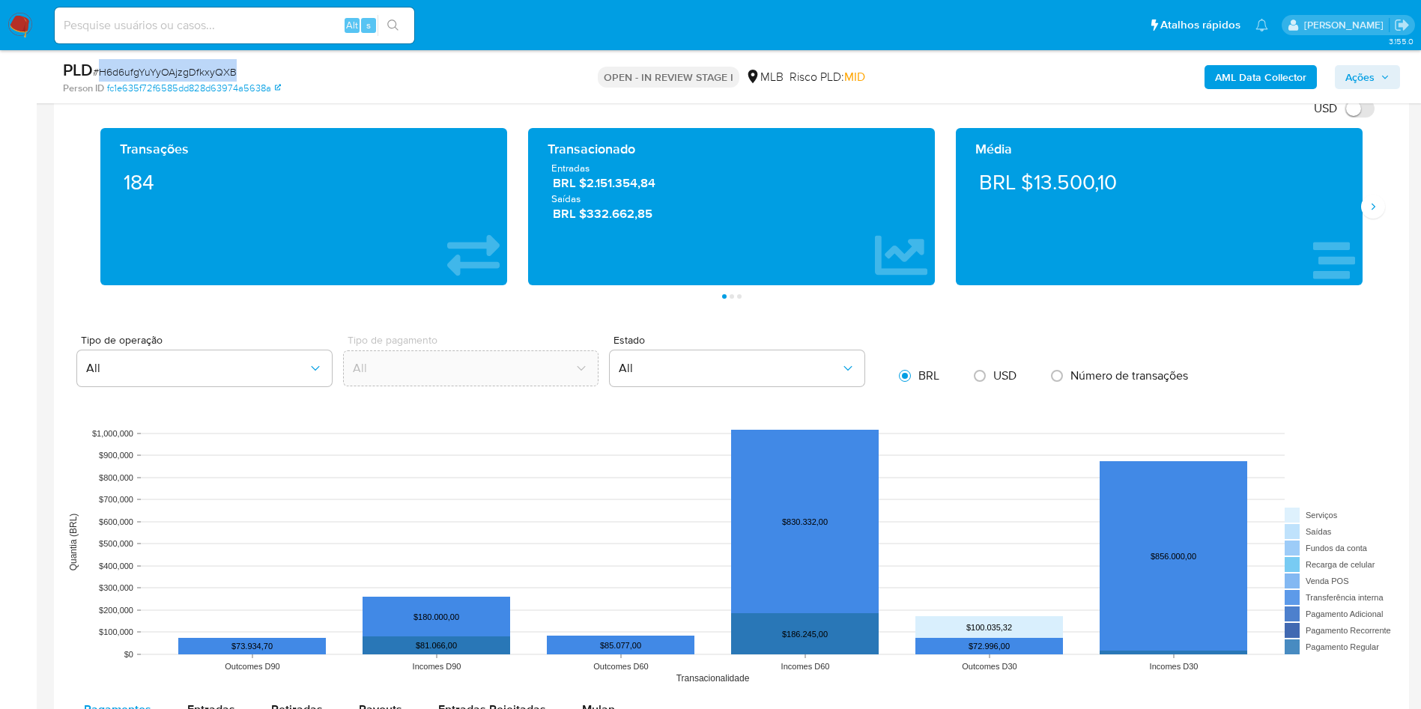
scroll to position [899, 0]
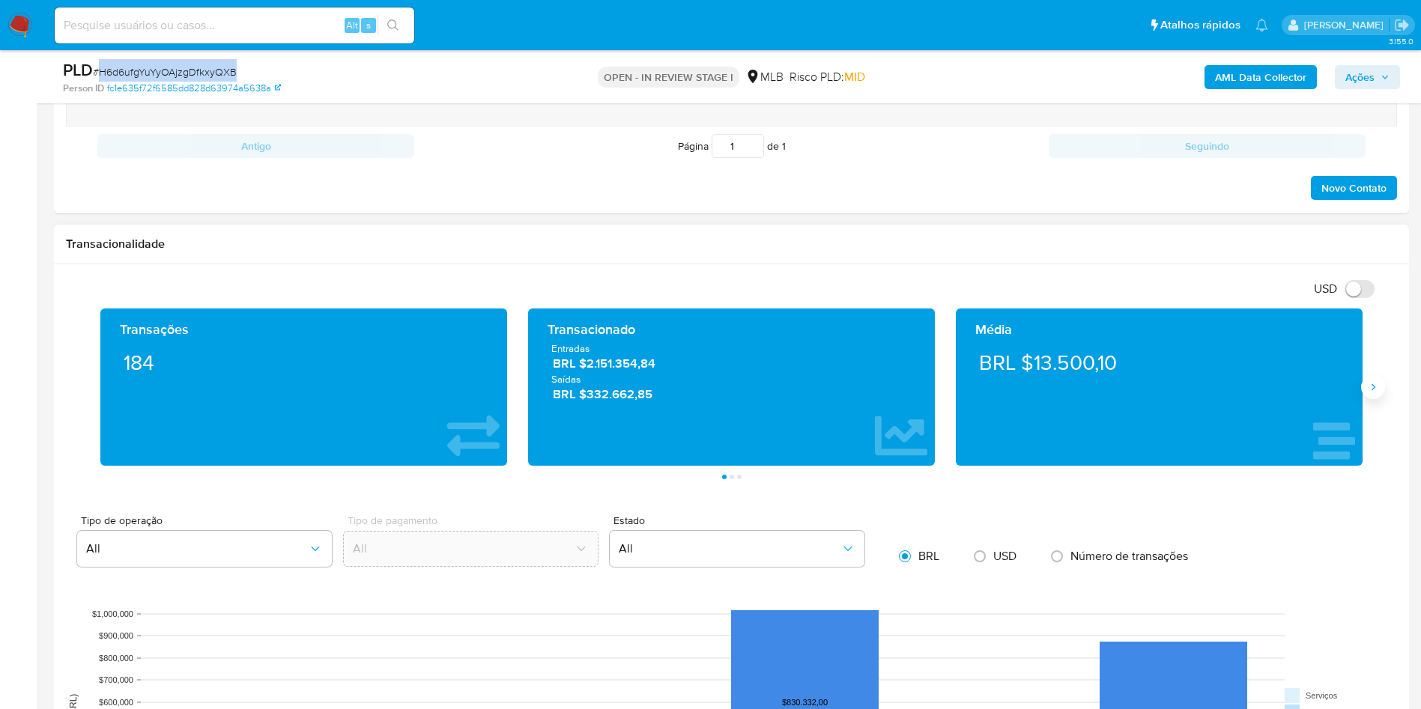
click at [1371, 392] on icon "Siguiente" at bounding box center [1373, 387] width 12 height 12
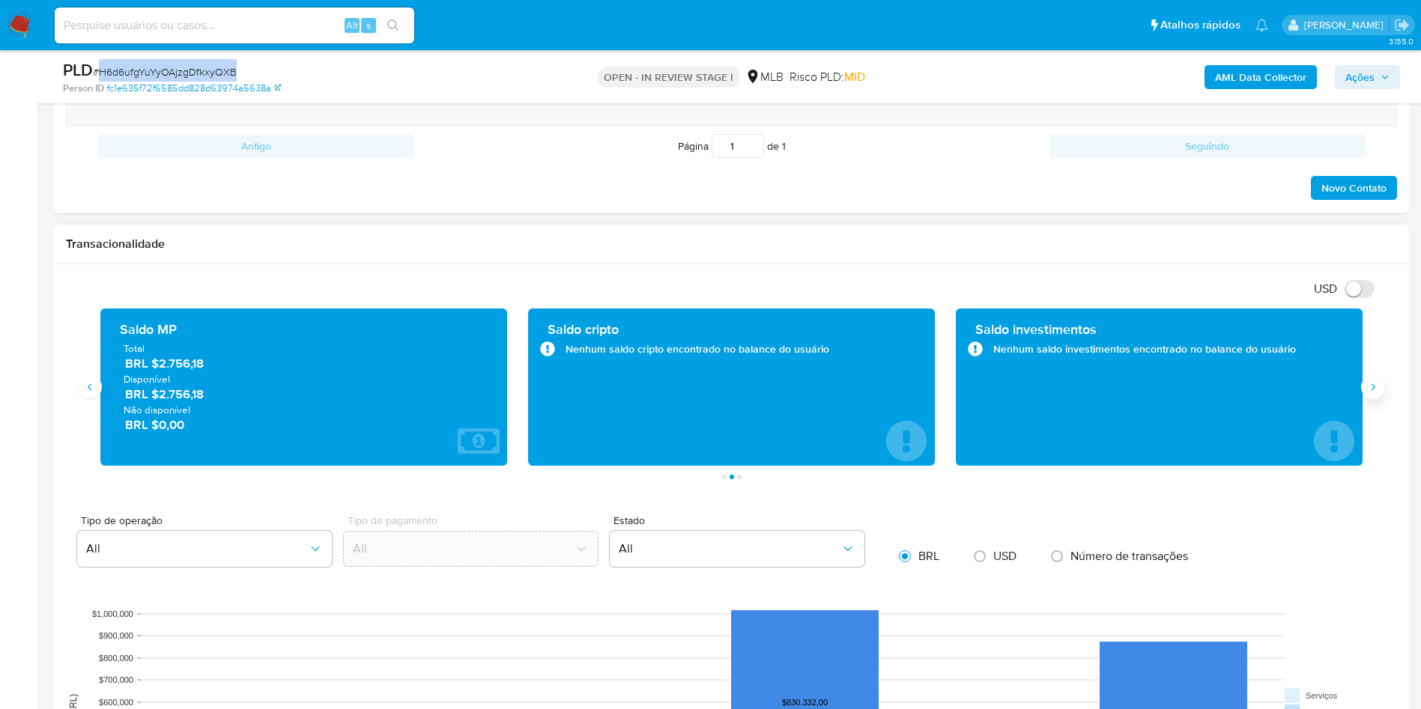
click at [1370, 391] on icon "Siguiente" at bounding box center [1373, 387] width 12 height 12
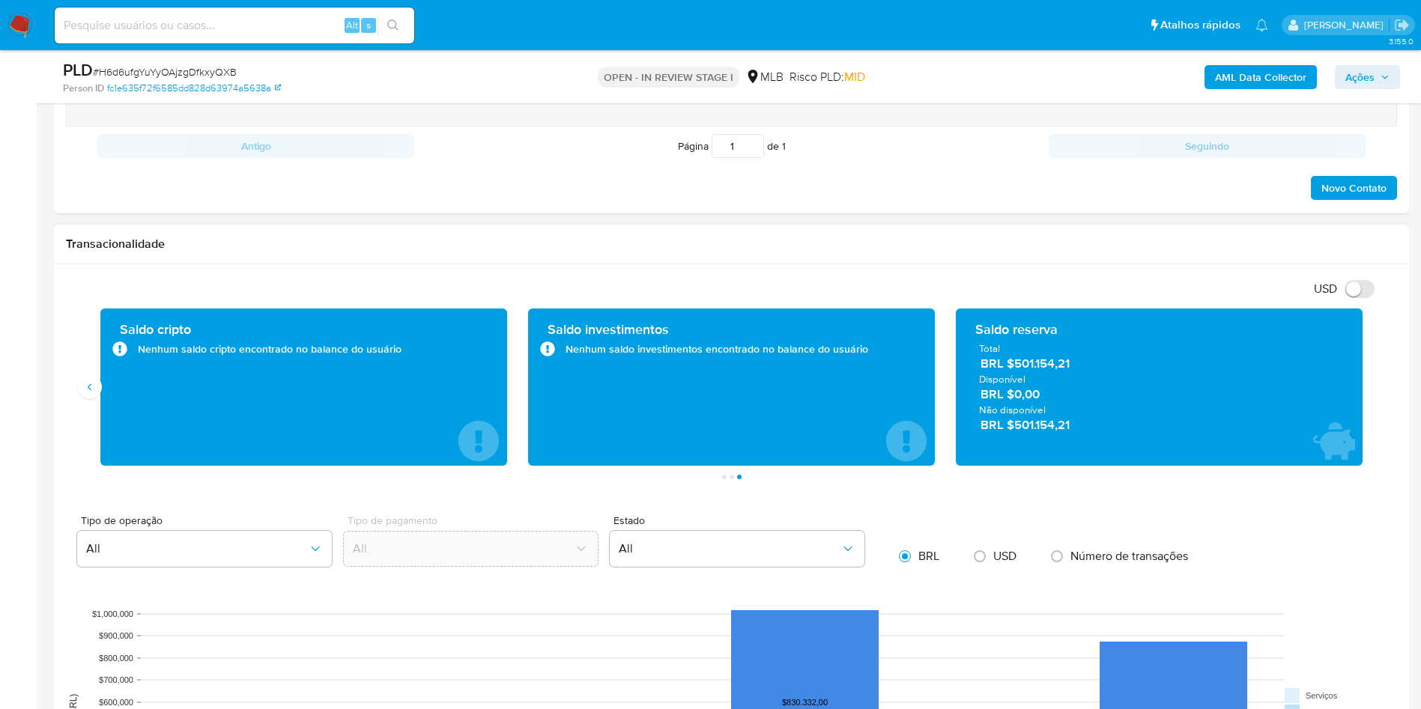
click at [1058, 366] on span "BRL $501.154,21" at bounding box center [1159, 363] width 359 height 17
click at [1046, 369] on span "BRL $501.154,21" at bounding box center [1159, 363] width 359 height 17
click at [639, 295] on div "USD Alternar entre moeda local e dólar" at bounding box center [726, 288] width 1320 height 25
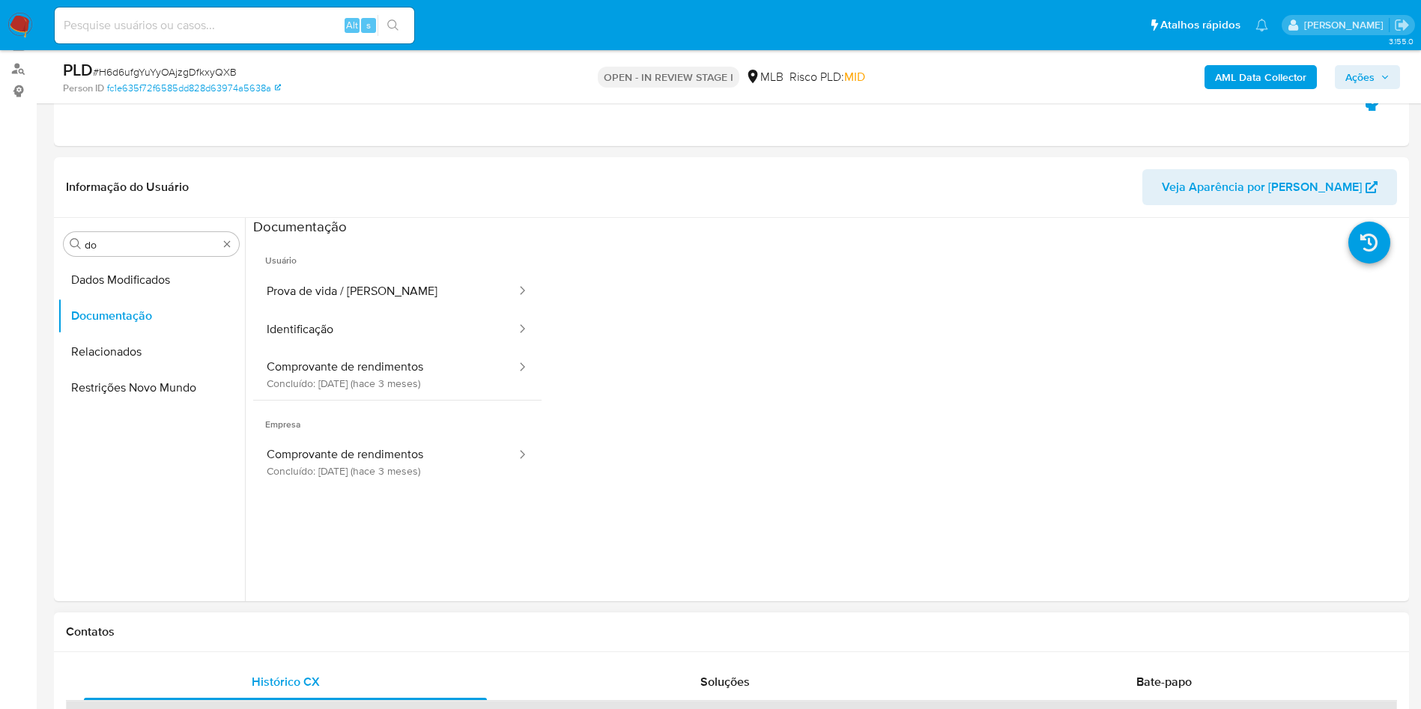
scroll to position [112, 0]
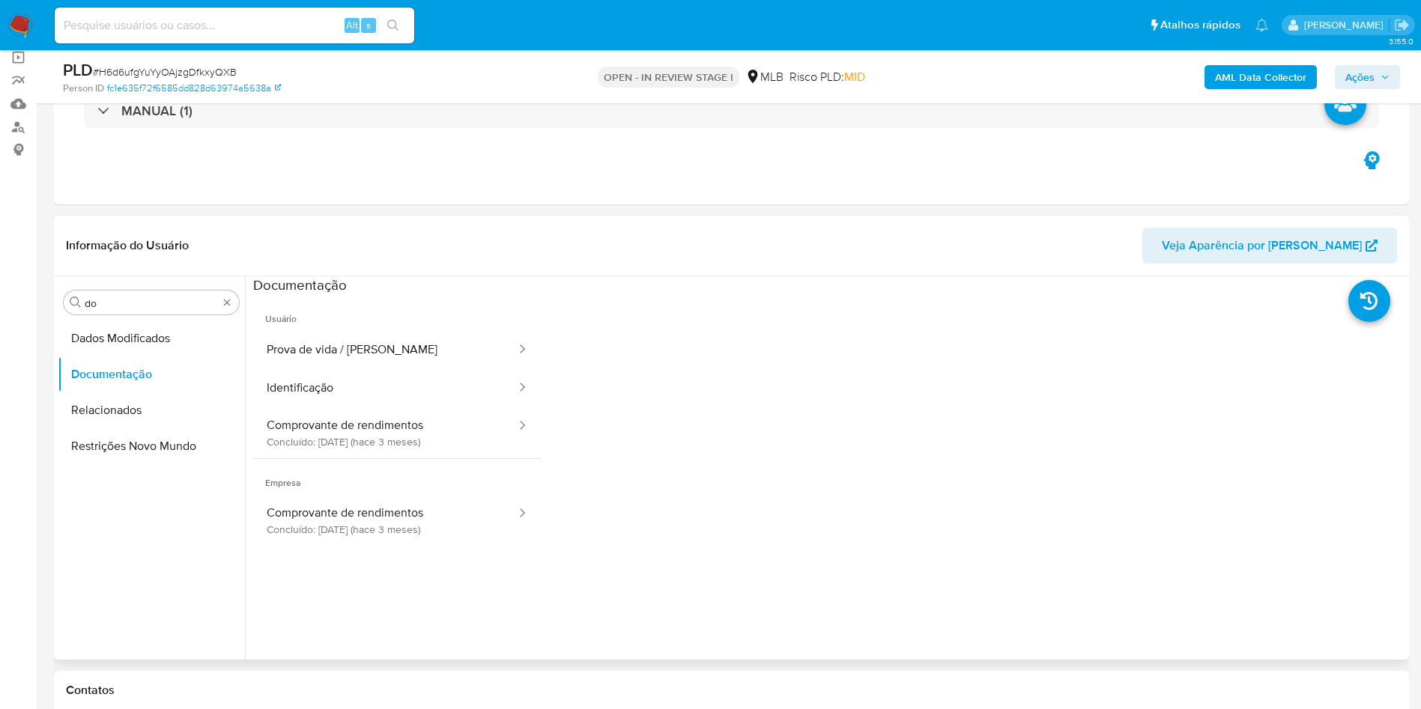
click at [349, 324] on span "Usuário" at bounding box center [397, 313] width 288 height 36
click at [357, 353] on button "Prova de vida / Selfie" at bounding box center [385, 350] width 264 height 38
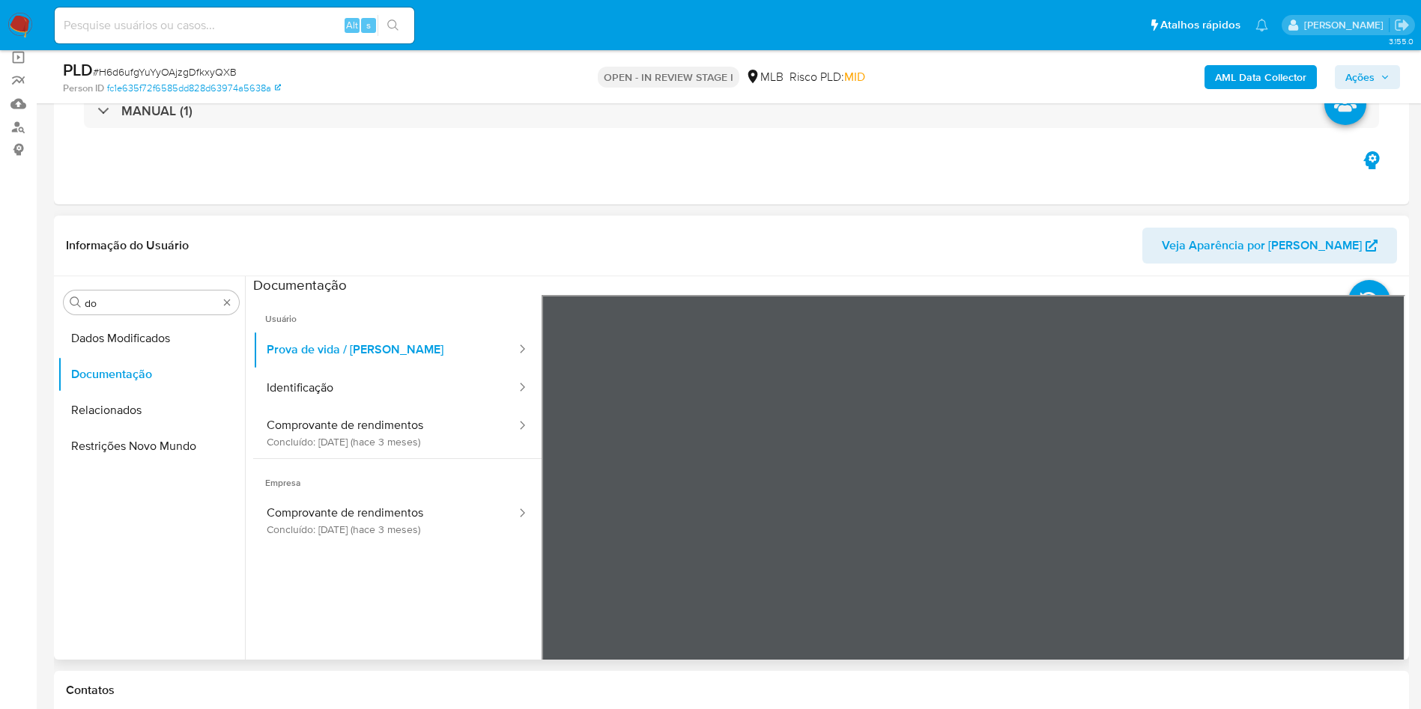
scroll to position [47, 0]
click at [325, 385] on button "Identificação" at bounding box center [385, 388] width 264 height 38
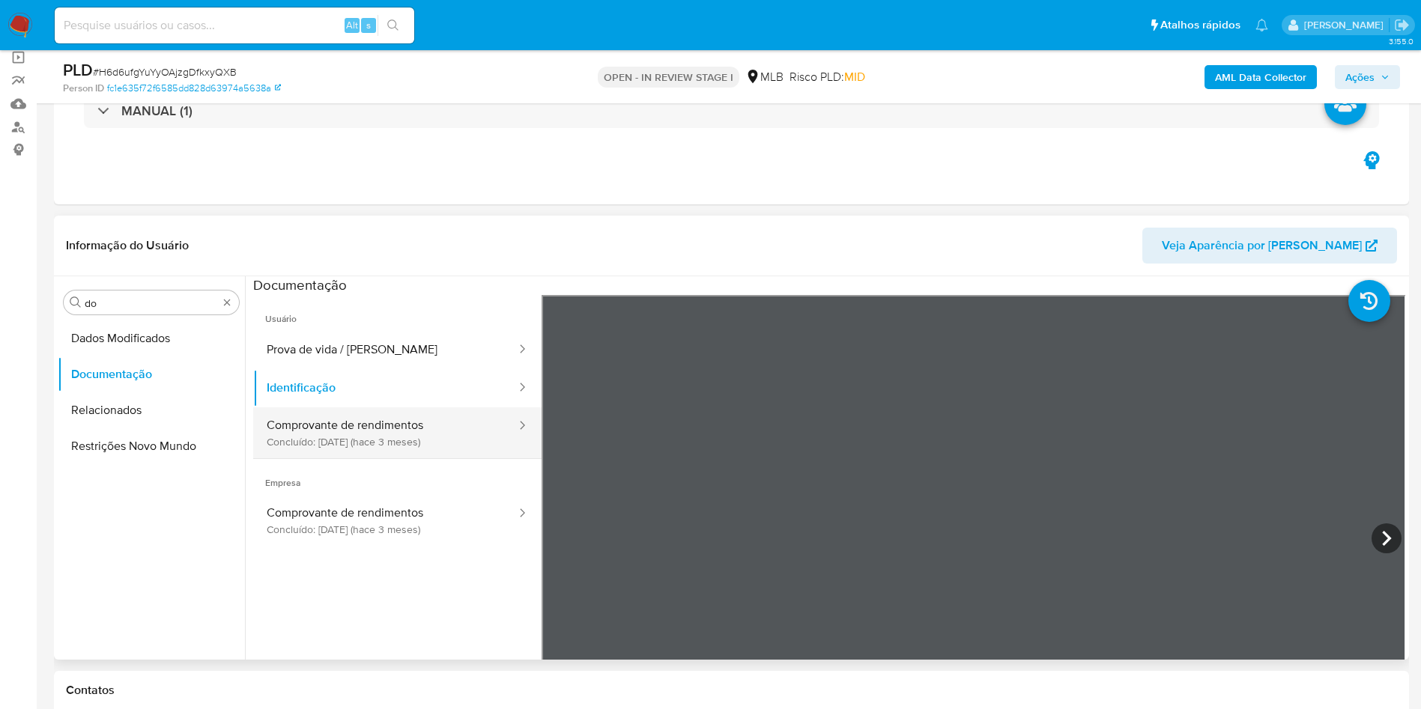
click at [467, 431] on button "Comprovante de rendimentos Concluído: 05/06/2025 (hace 3 meses)" at bounding box center [385, 432] width 264 height 51
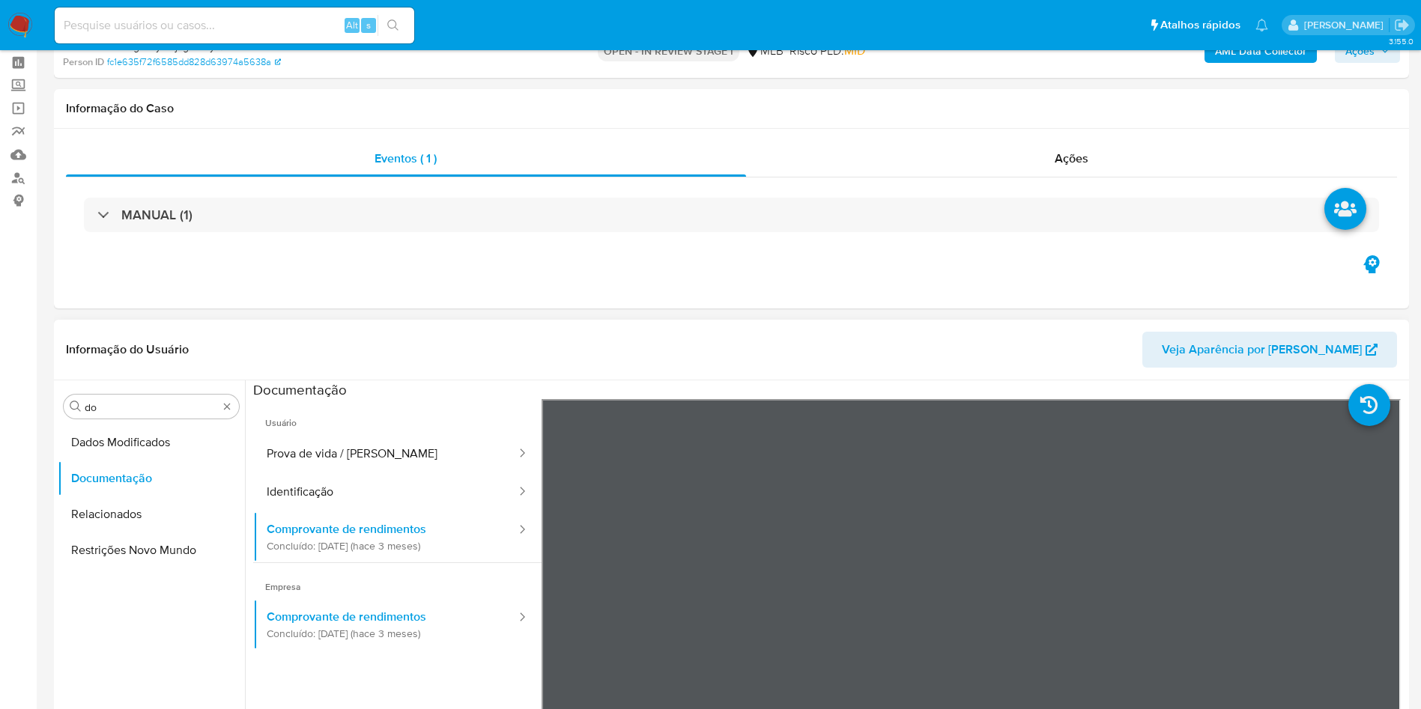
scroll to position [112, 0]
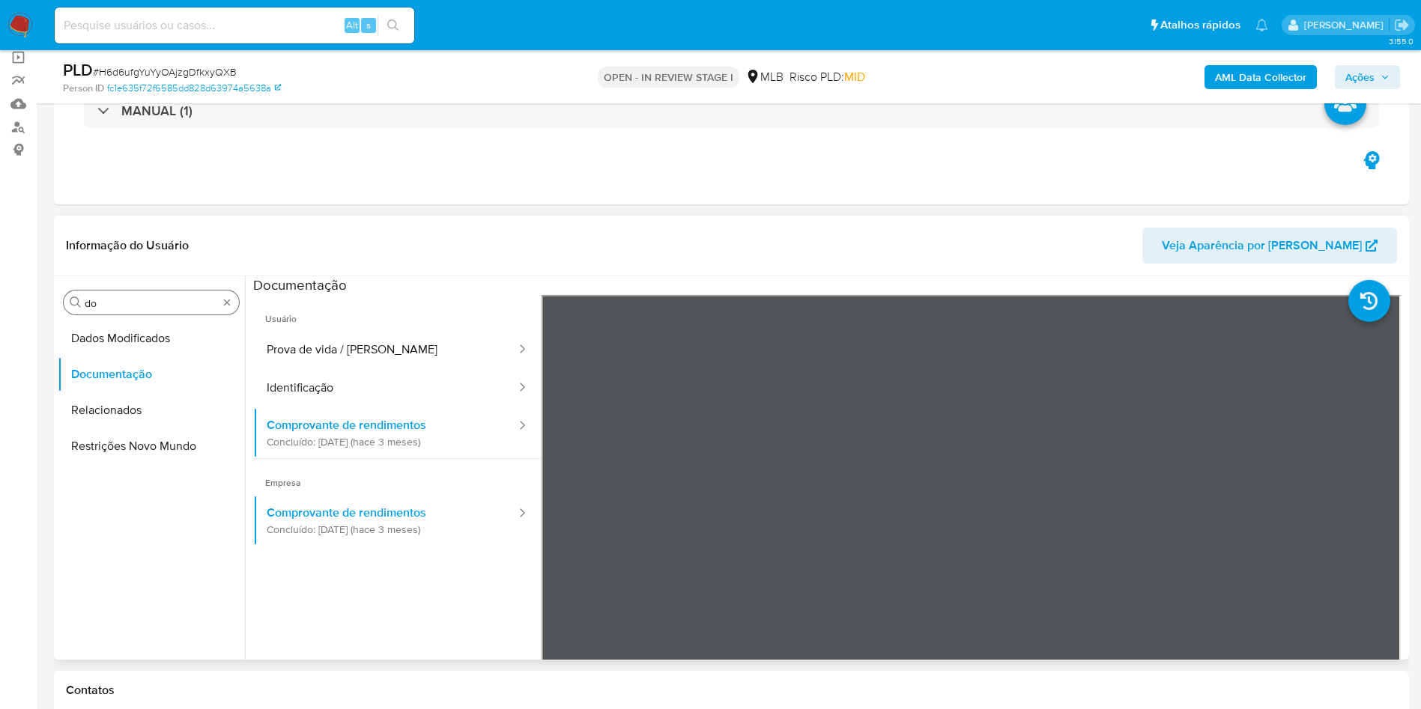
click at [115, 303] on input "do" at bounding box center [151, 303] width 133 height 13
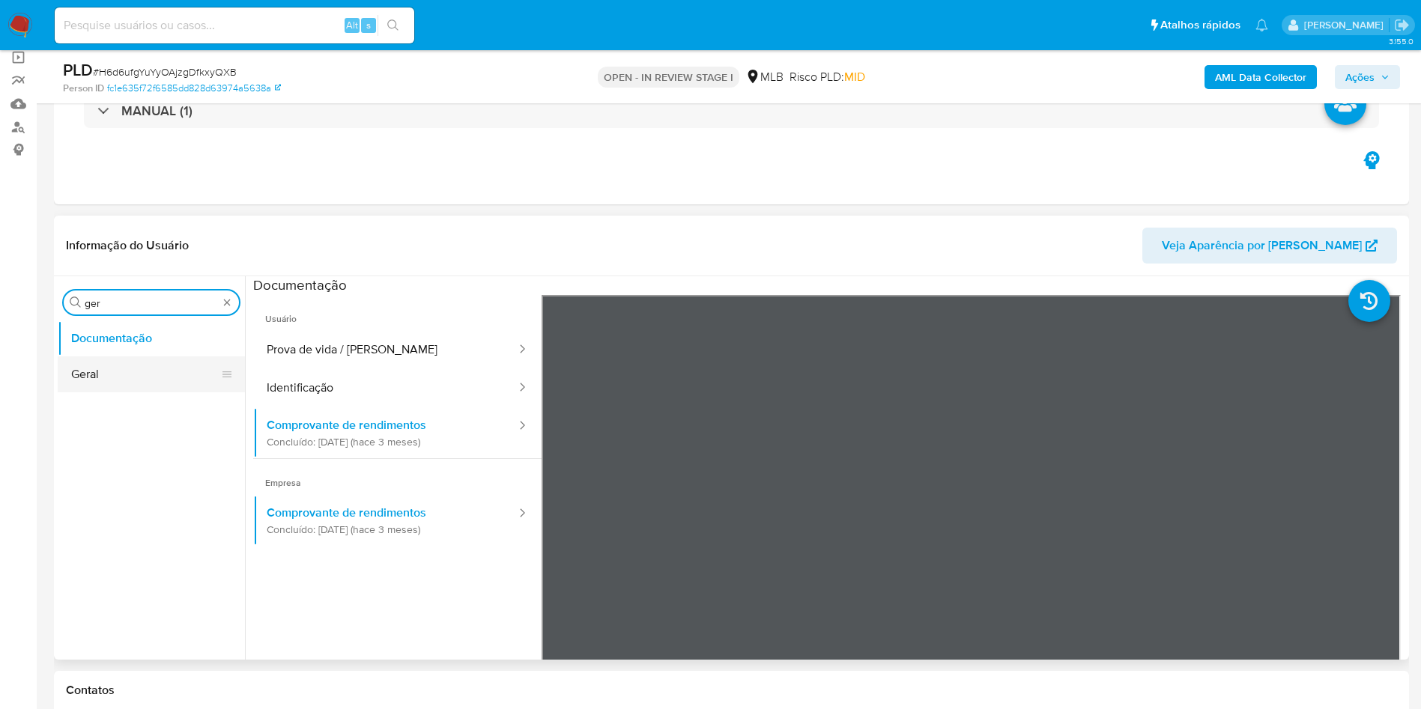
click at [105, 368] on button "Geral" at bounding box center [145, 375] width 175 height 36
click at [118, 377] on button "Geral" at bounding box center [145, 375] width 175 height 36
click at [117, 374] on button "Geral" at bounding box center [145, 375] width 175 height 36
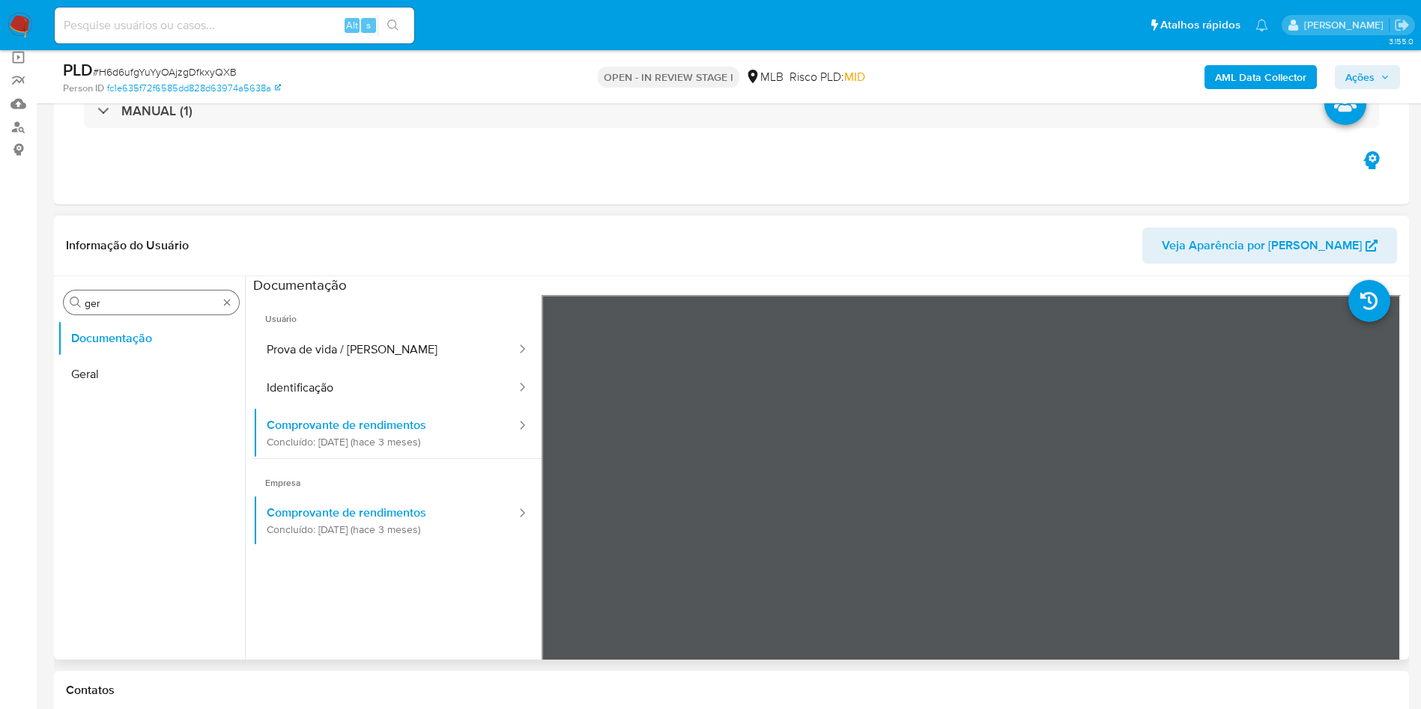
click at [122, 302] on input "ger" at bounding box center [151, 303] width 133 height 13
click at [124, 371] on button "Histórico de casos" at bounding box center [145, 375] width 175 height 36
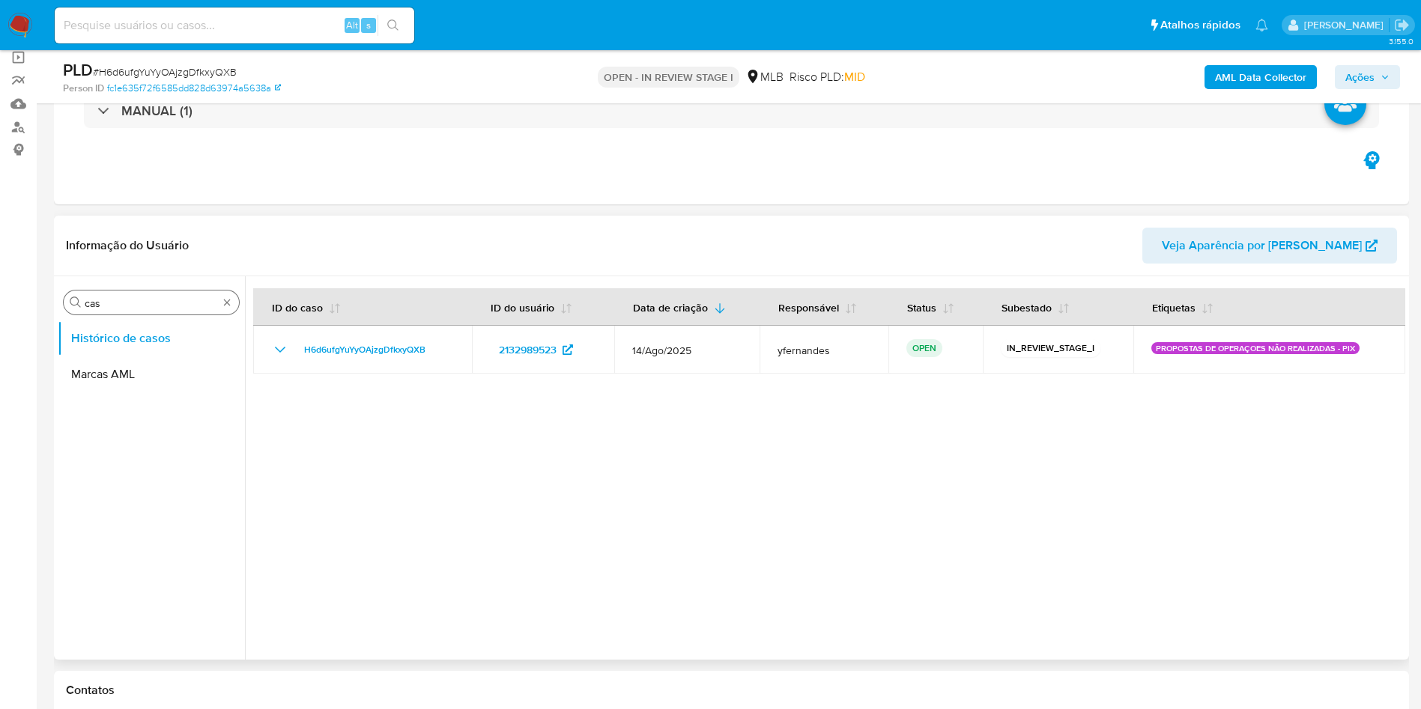
click at [111, 300] on input "cas" at bounding box center [151, 303] width 133 height 13
click at [114, 361] on button "KYC" at bounding box center [145, 375] width 175 height 36
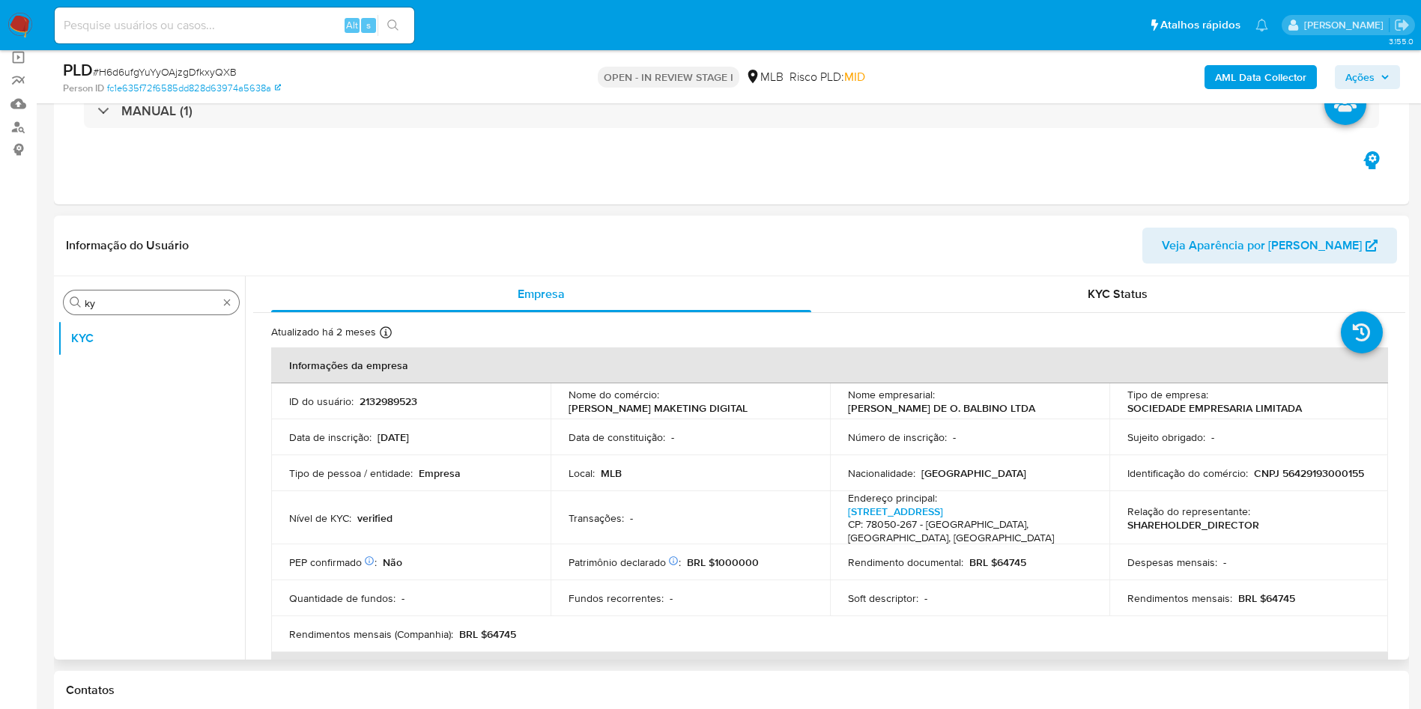
click at [124, 305] on input "ky" at bounding box center [151, 303] width 133 height 13
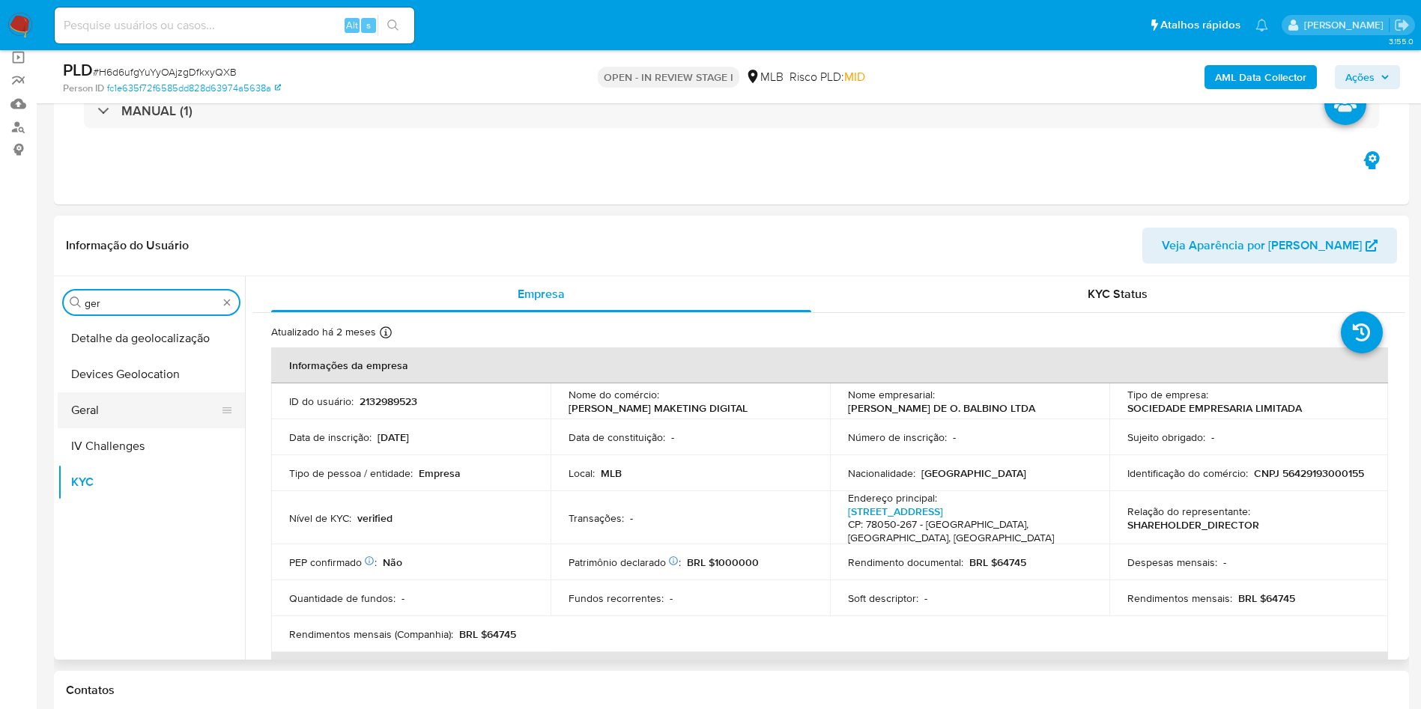
type input "ger"
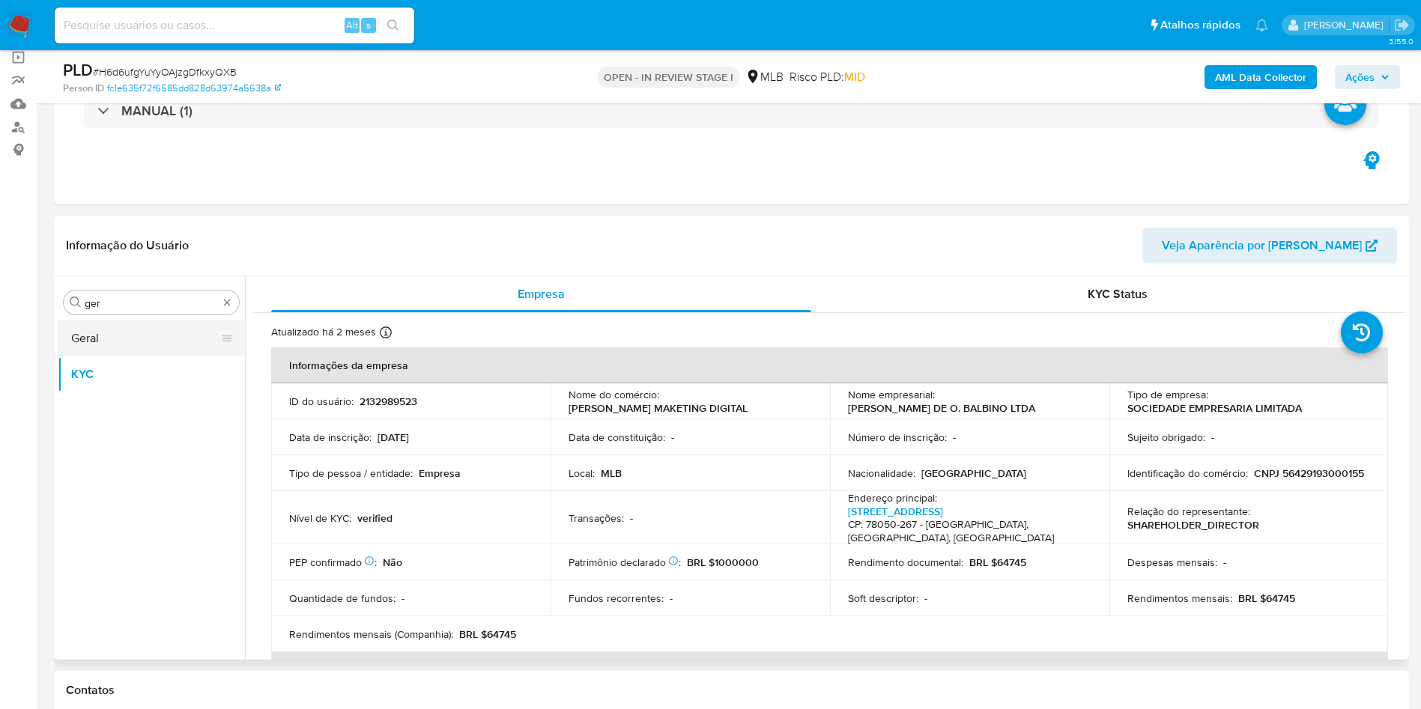
click at [121, 343] on button "Geral" at bounding box center [145, 339] width 175 height 36
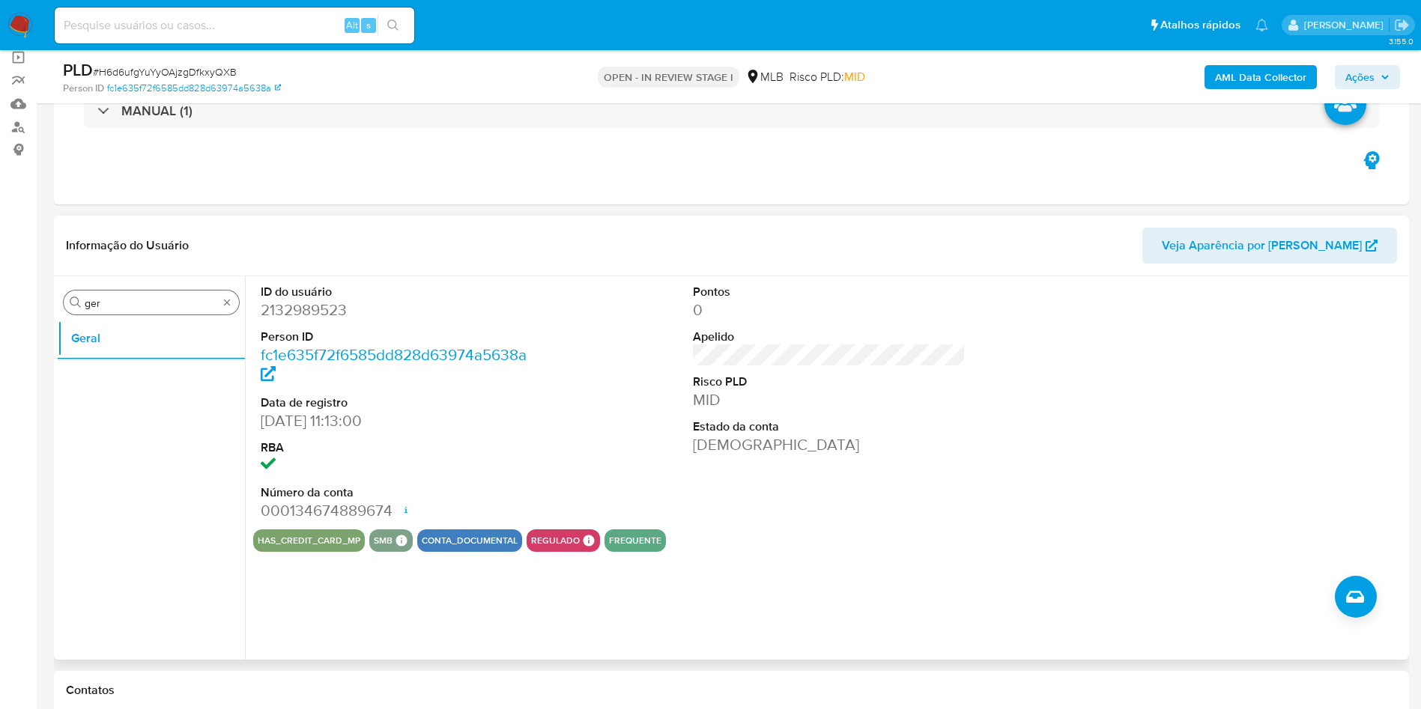
click at [142, 303] on input "ger" at bounding box center [151, 303] width 133 height 13
click at [142, 302] on input "ger" at bounding box center [151, 303] width 133 height 13
type input "ky"
click at [91, 374] on button "KYC" at bounding box center [151, 375] width 187 height 36
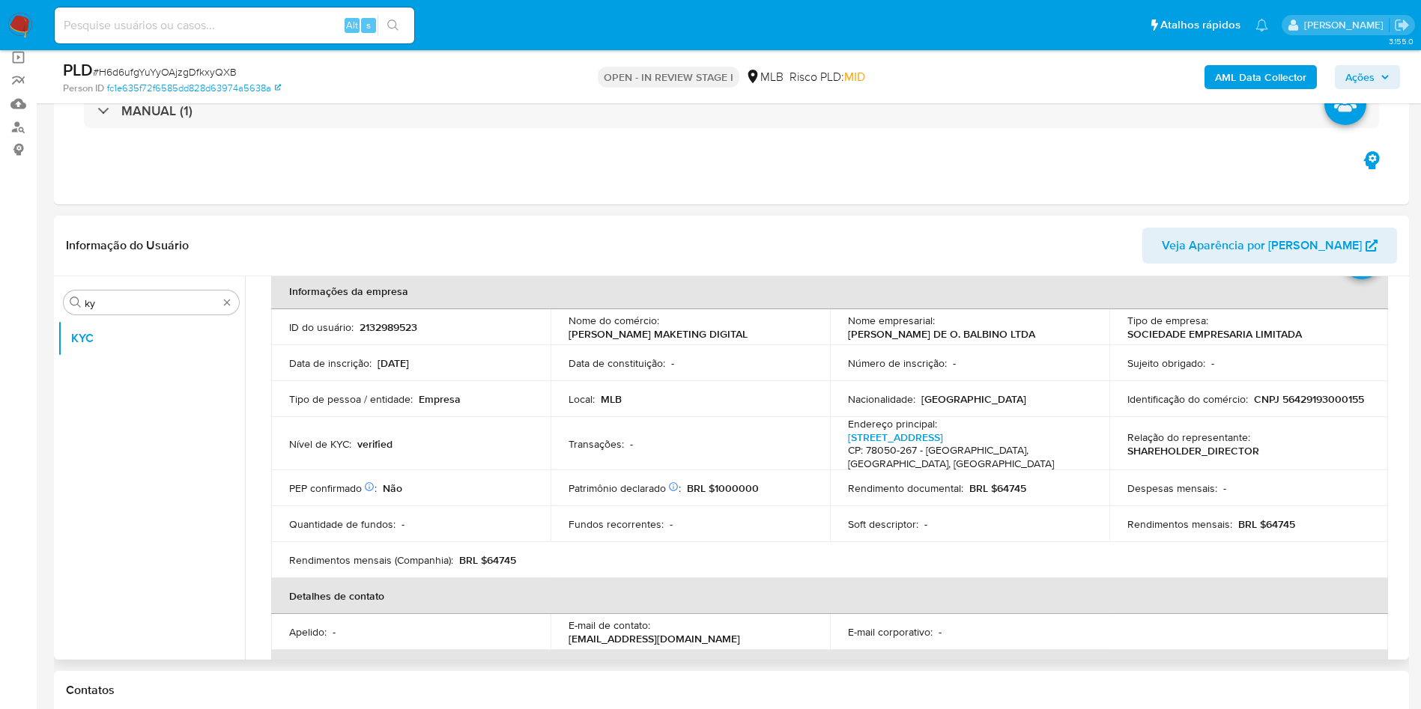
scroll to position [59, 0]
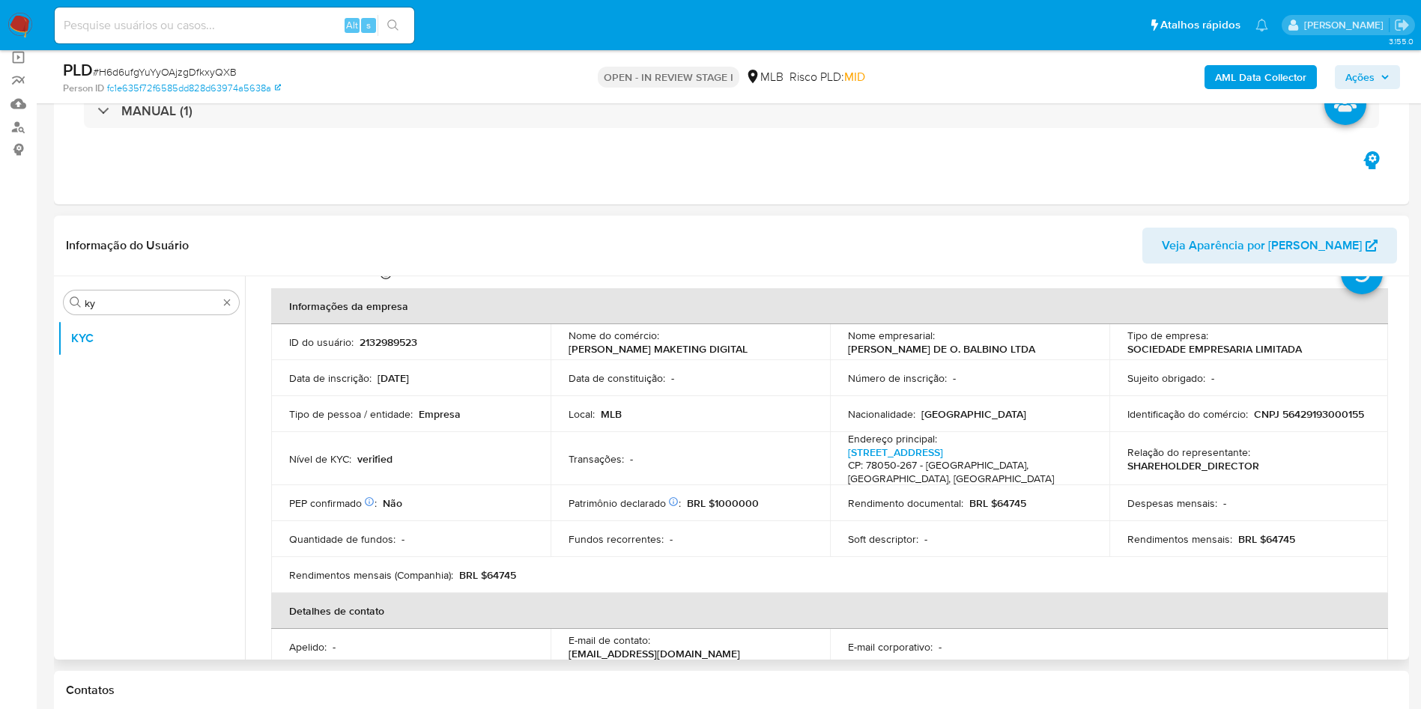
click at [797, 540] on td "Fundos recorrentes : -" at bounding box center [689, 539] width 279 height 36
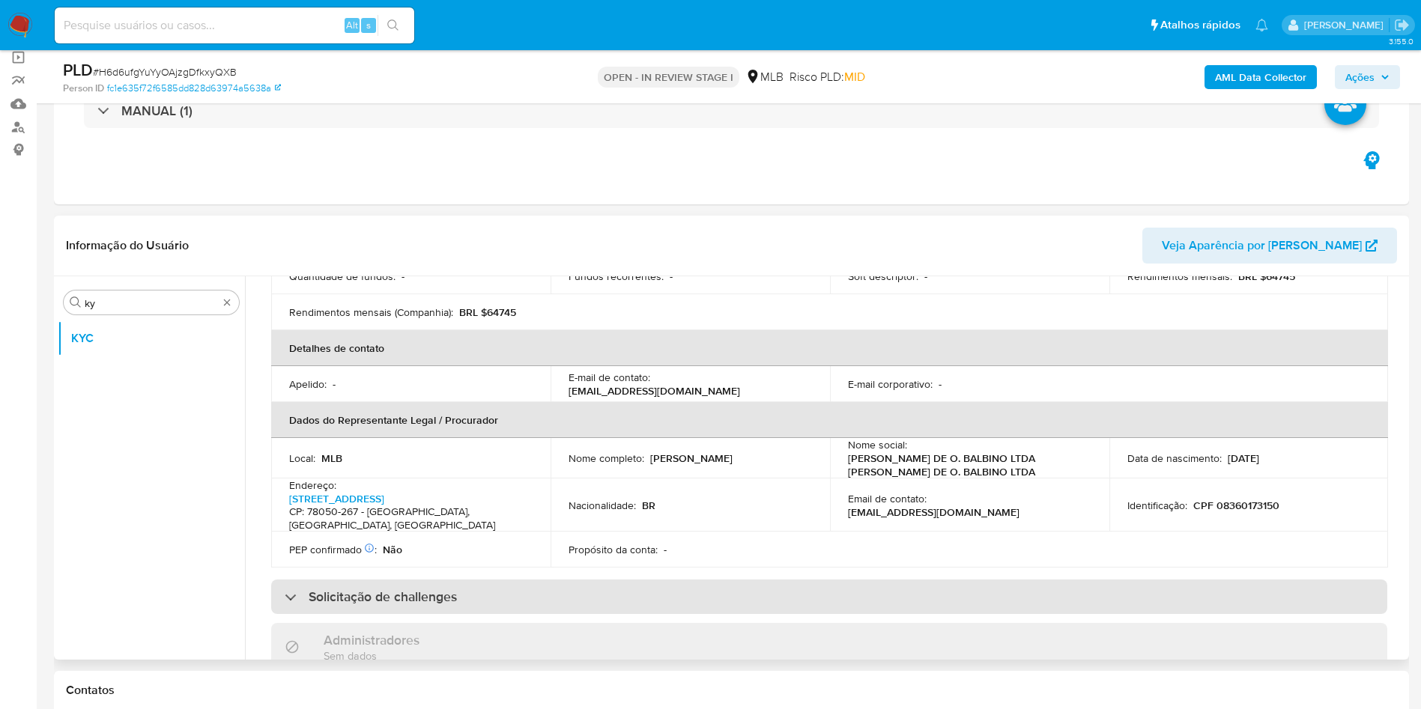
click at [756, 582] on div "Solicitação de challenges" at bounding box center [829, 597] width 1116 height 34
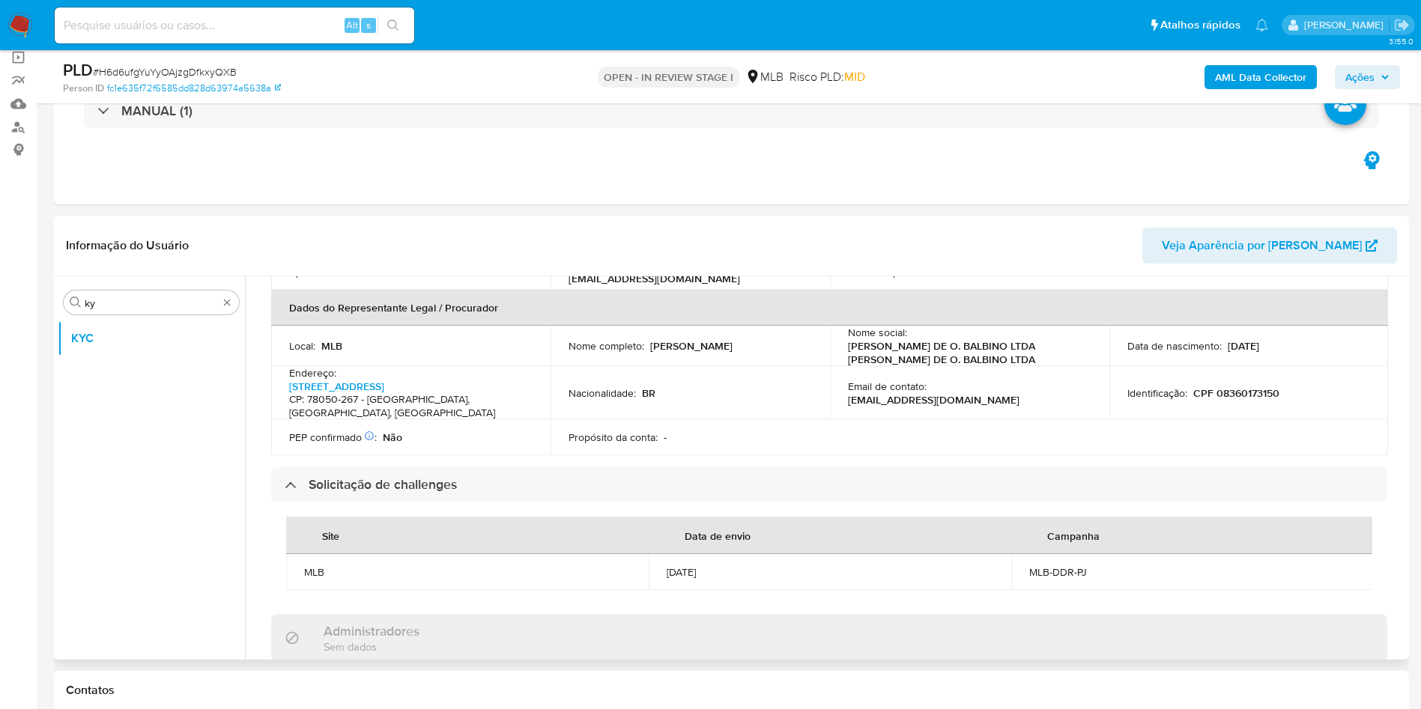
scroll to position [1004, 0]
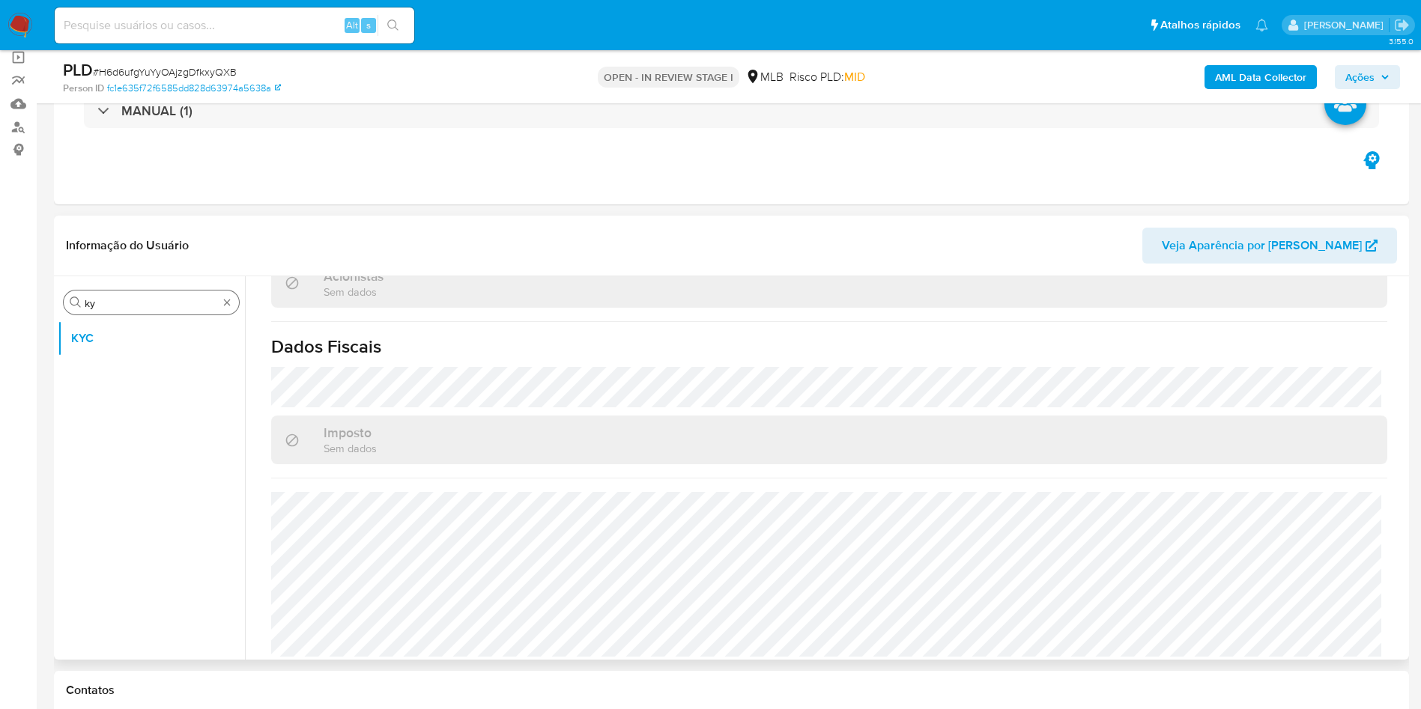
click at [128, 294] on div "Procurar ky" at bounding box center [151, 303] width 175 height 24
click at [123, 303] on input "ky" at bounding box center [151, 303] width 133 height 13
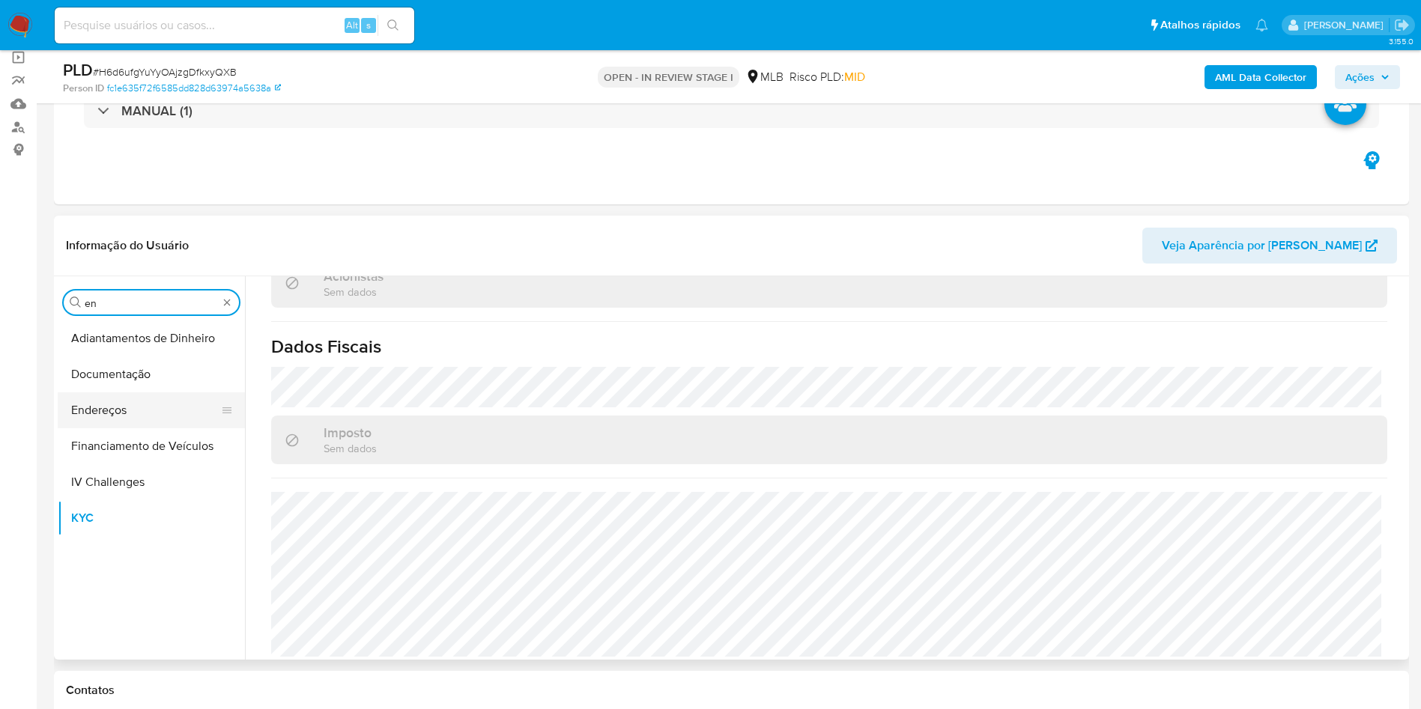
type input "en"
click at [93, 417] on button "Endereços" at bounding box center [145, 410] width 175 height 36
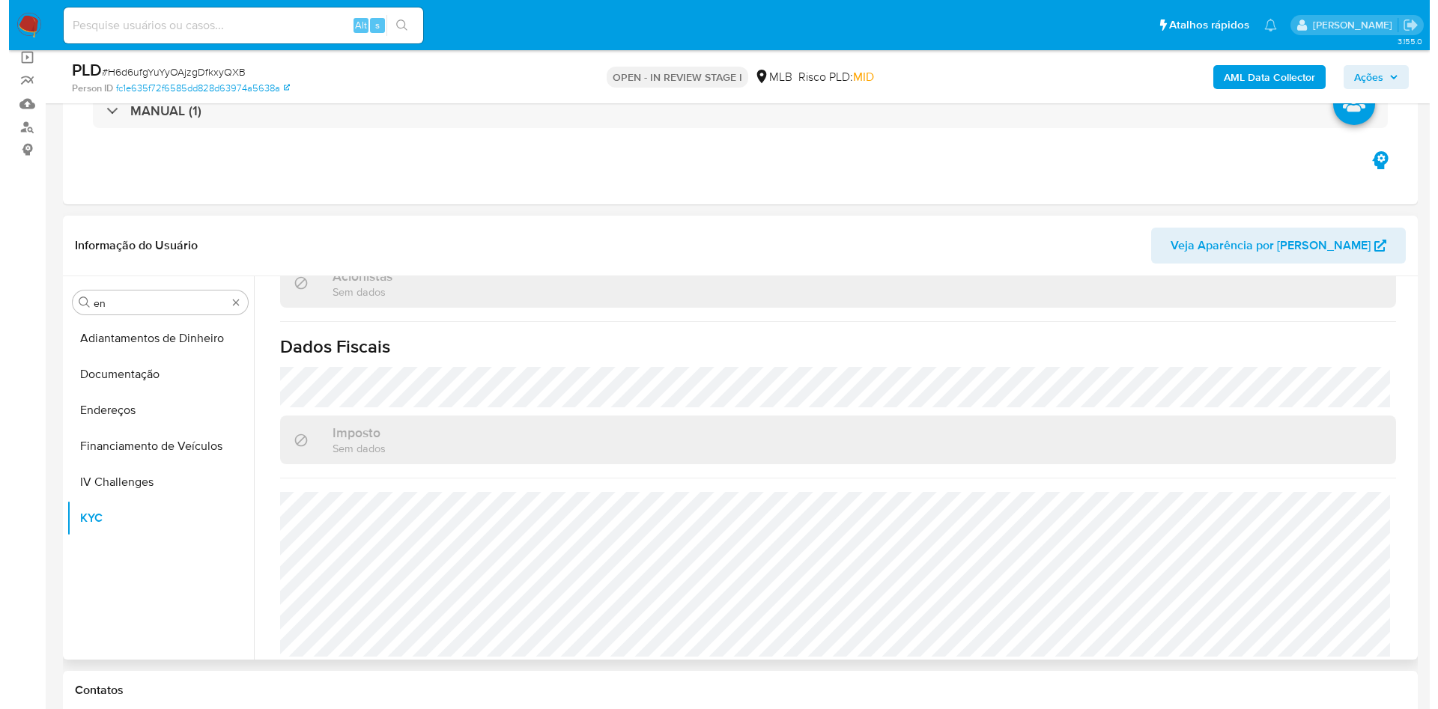
scroll to position [0, 0]
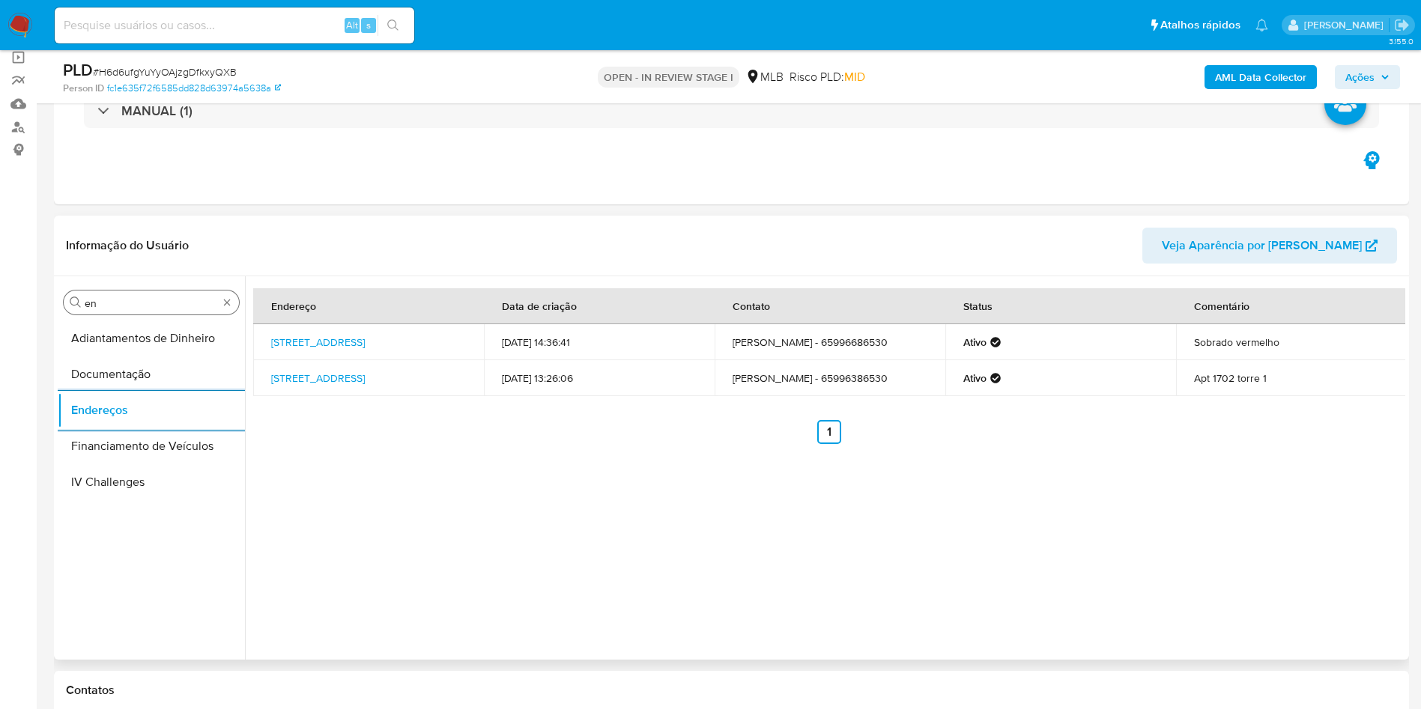
click at [121, 302] on input "en" at bounding box center [151, 303] width 133 height 13
click at [121, 301] on input "en" at bounding box center [151, 303] width 133 height 13
type input "ge"
click at [86, 354] on button "Detalhe da geolocalização" at bounding box center [151, 339] width 187 height 36
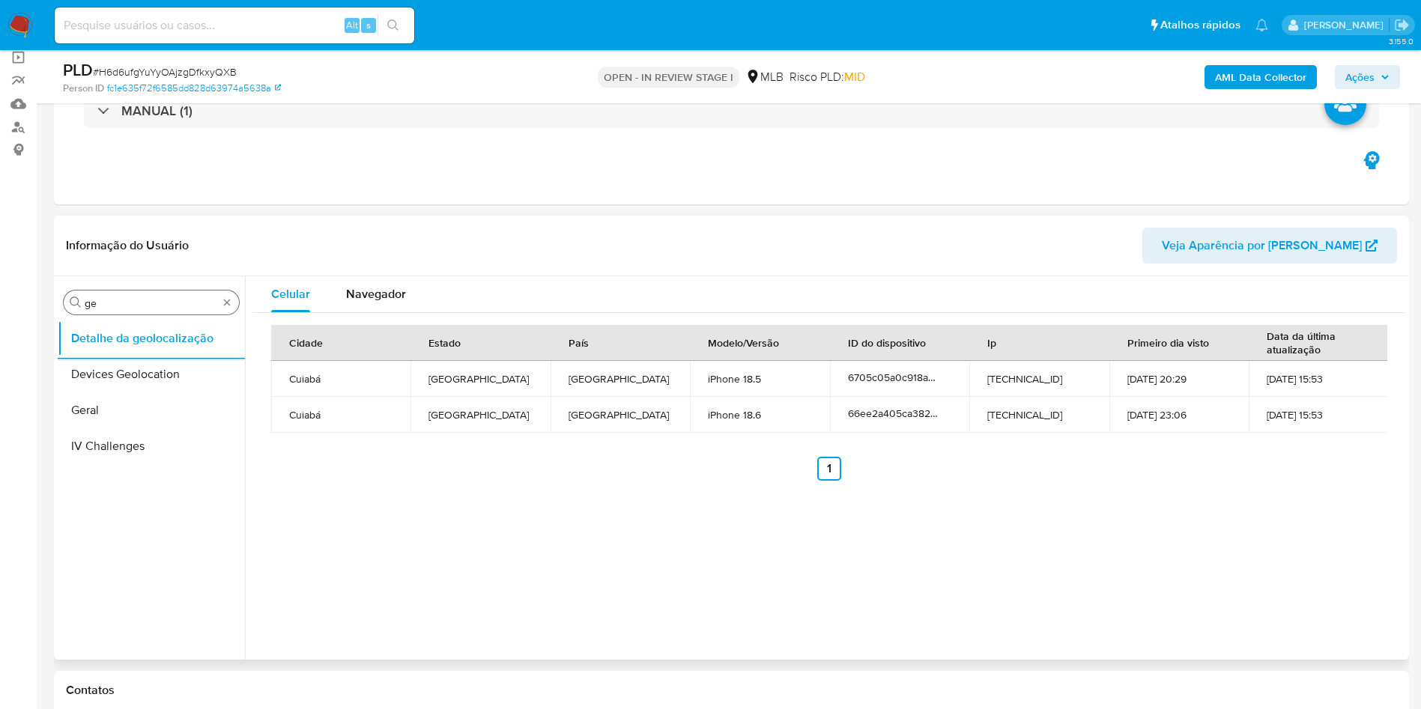
click at [195, 291] on div "Procurar ge" at bounding box center [151, 303] width 175 height 24
click at [181, 295] on div "Procurar ge" at bounding box center [151, 303] width 175 height 24
click at [149, 306] on input "ge" at bounding box center [151, 303] width 133 height 13
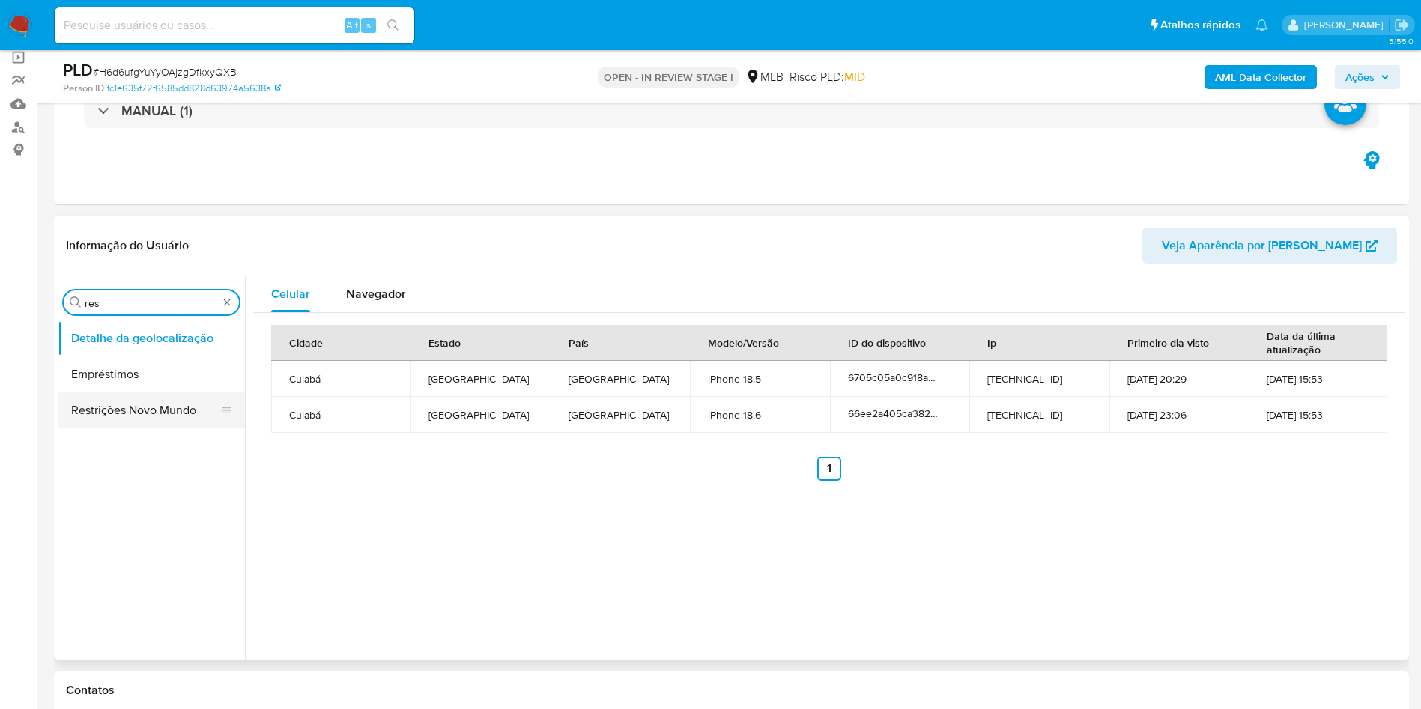
type input "res"
click at [94, 404] on button "Restrições Novo Mundo" at bounding box center [145, 410] width 175 height 36
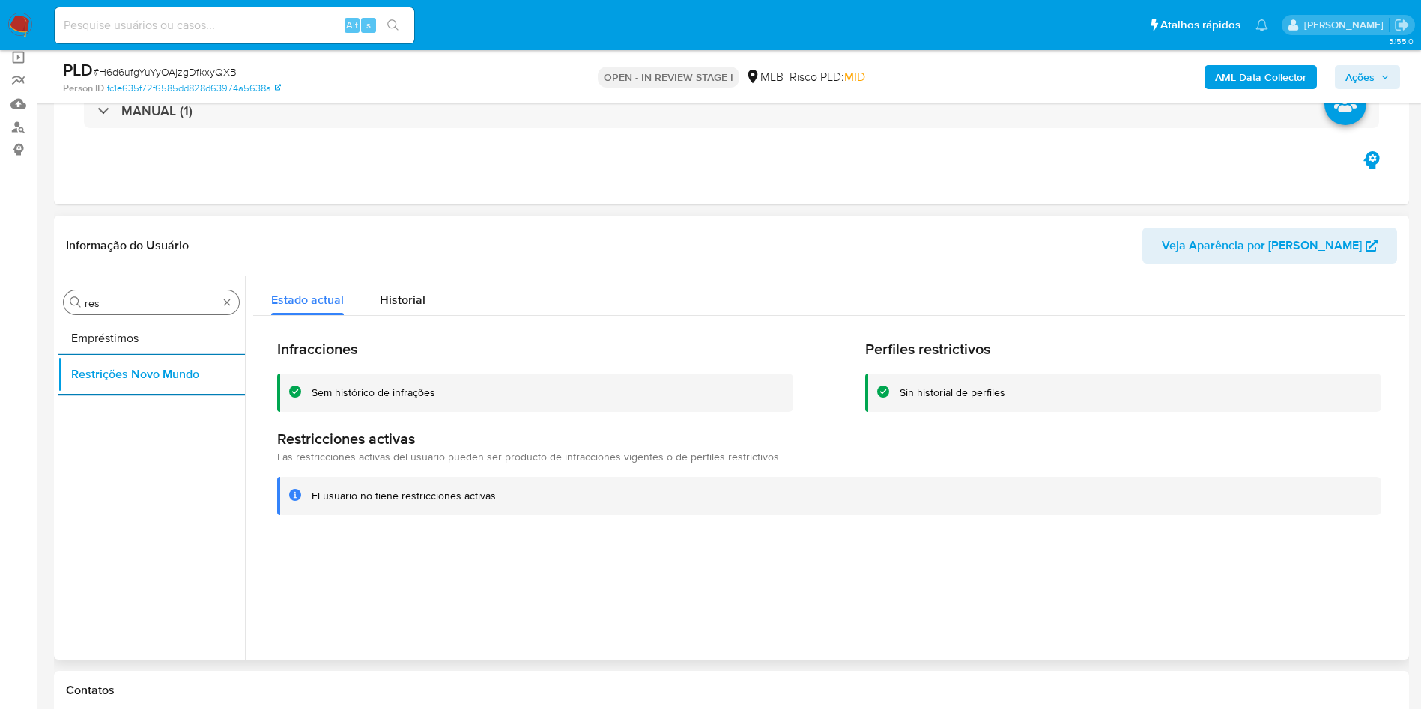
click at [151, 297] on input "res" at bounding box center [151, 303] width 133 height 13
click at [141, 334] on button "Restrições Novo Mundo" at bounding box center [145, 339] width 175 height 36
click at [125, 306] on input "respo" at bounding box center [151, 303] width 133 height 13
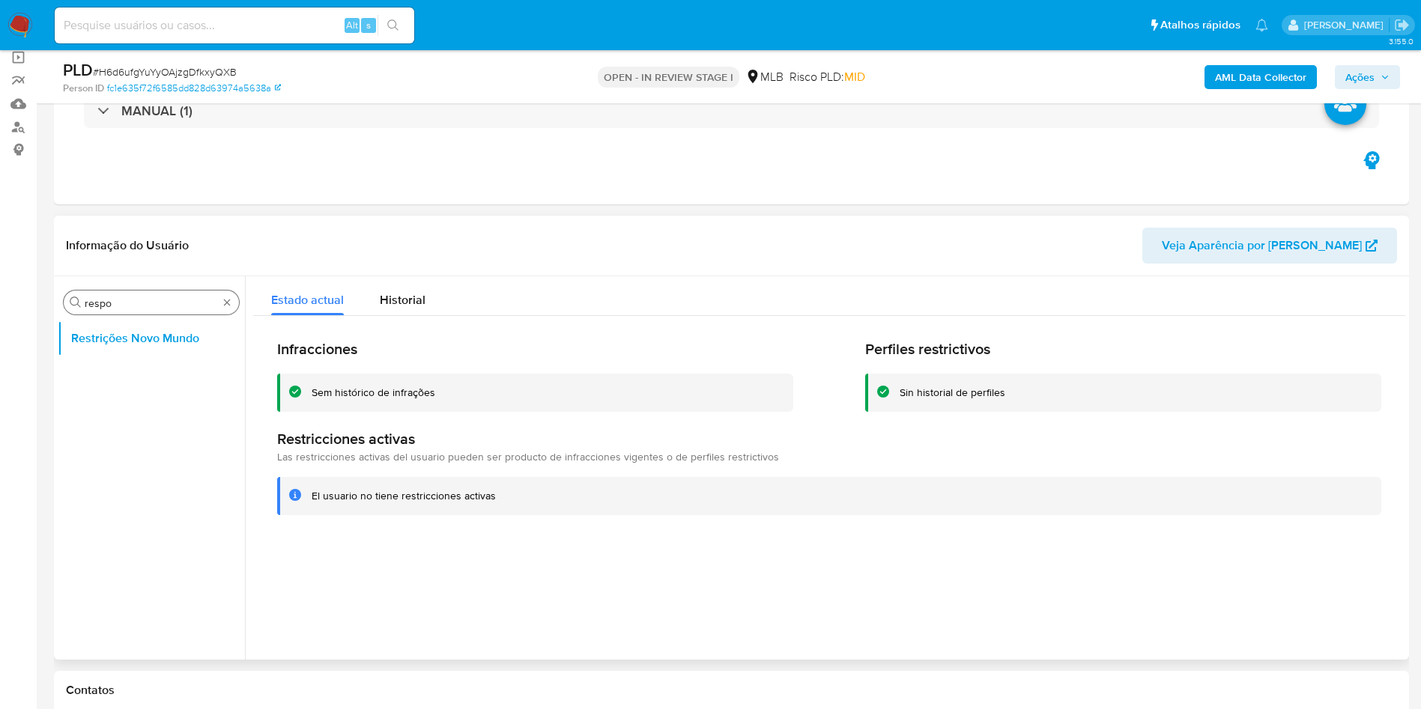
click at [125, 305] on input "respo" at bounding box center [151, 303] width 133 height 13
click at [121, 300] on input "respo" at bounding box center [151, 303] width 133 height 13
click at [115, 297] on input "respo" at bounding box center [151, 303] width 133 height 13
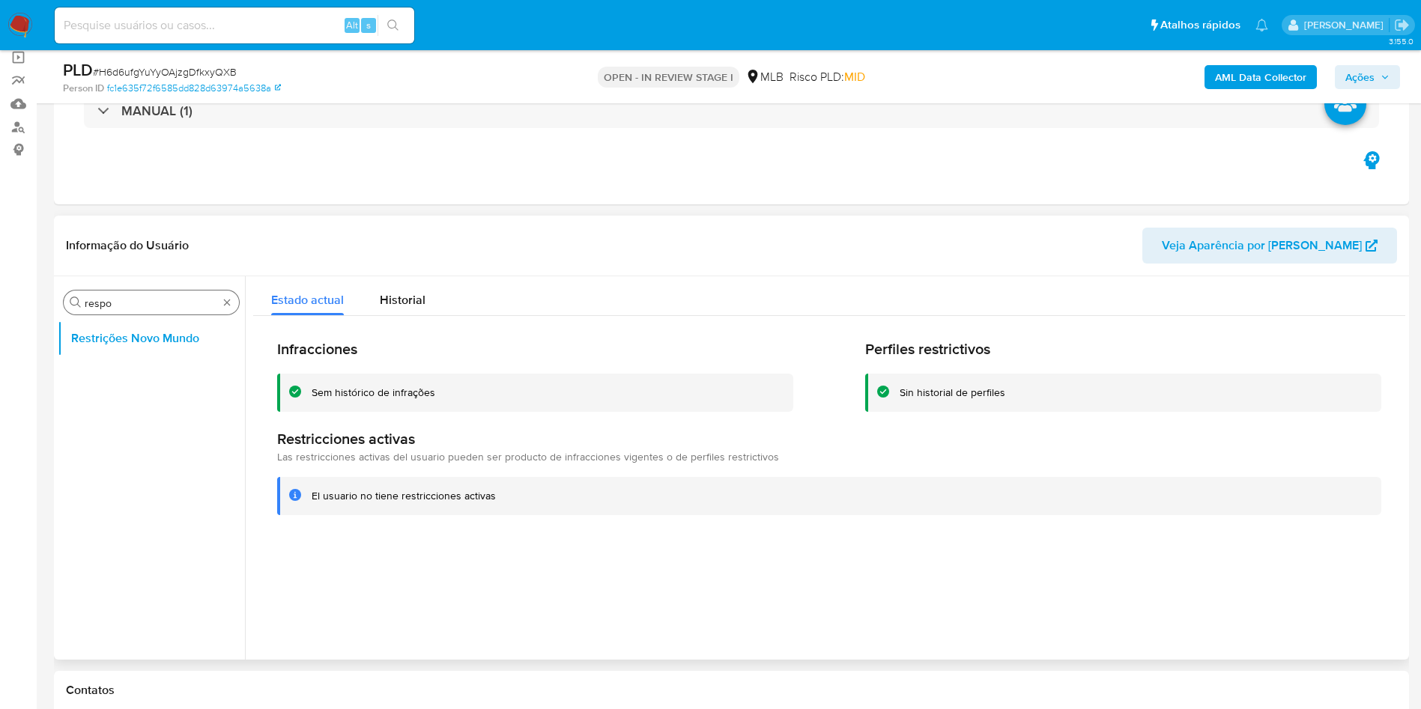
click at [115, 297] on input "respo" at bounding box center [151, 303] width 133 height 13
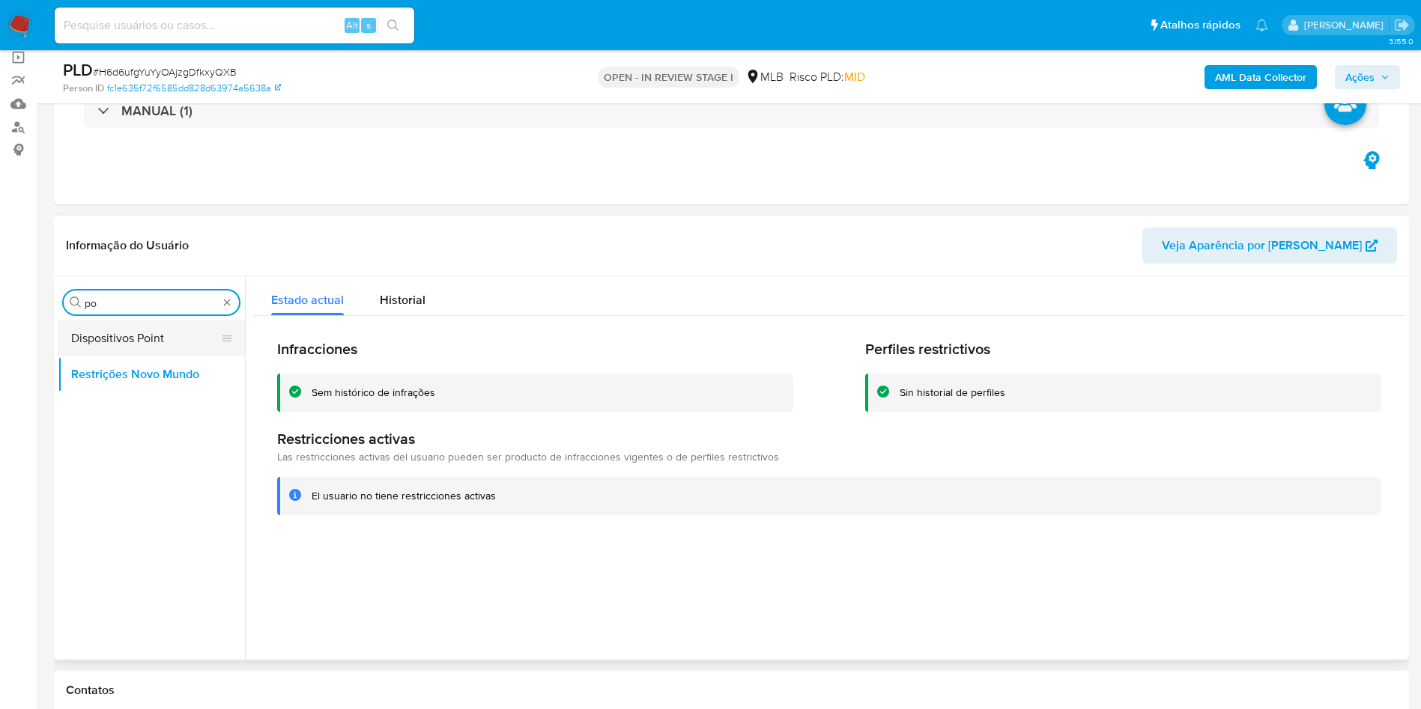
type input "po"
drag, startPoint x: 91, startPoint y: 339, endPoint x: 235, endPoint y: 294, distance: 151.4
click at [91, 340] on button "Dispositivos Point" at bounding box center [151, 339] width 187 height 36
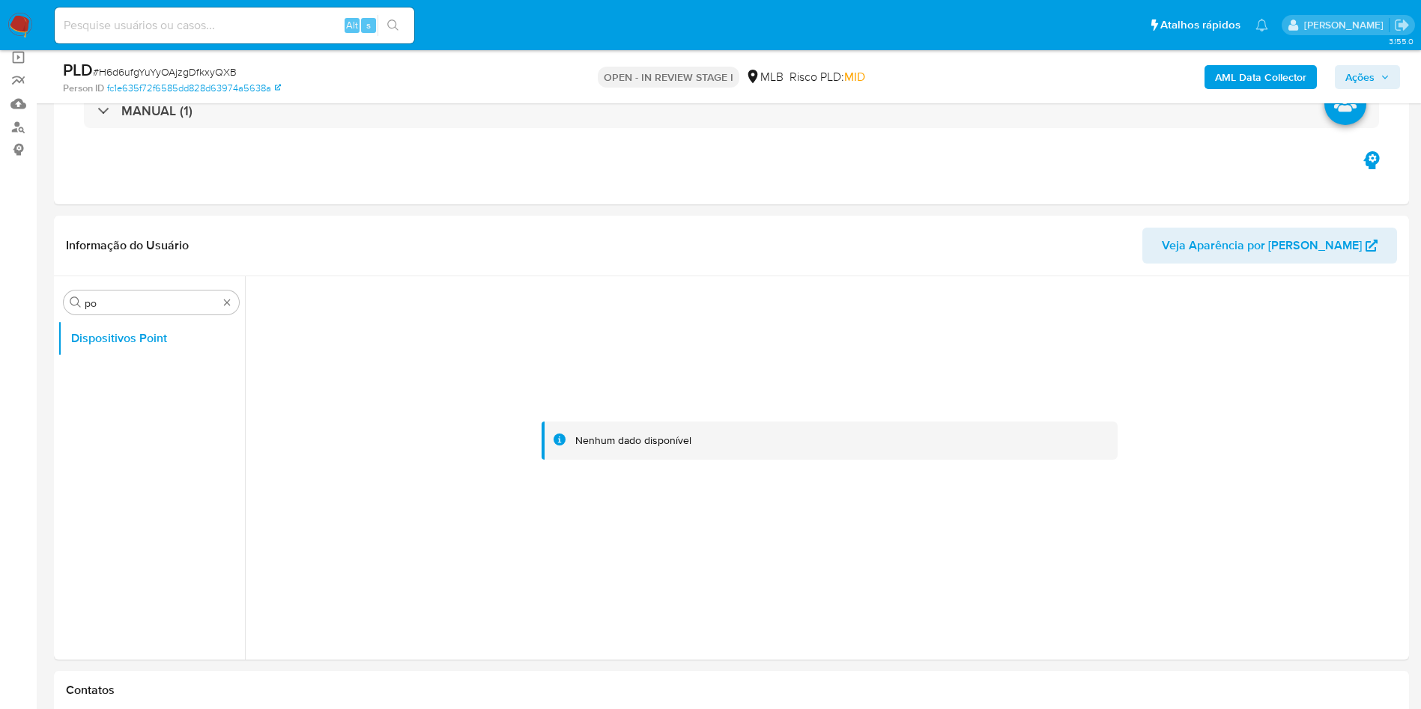
click at [1244, 76] on b "AML Data Collector" at bounding box center [1260, 77] width 91 height 24
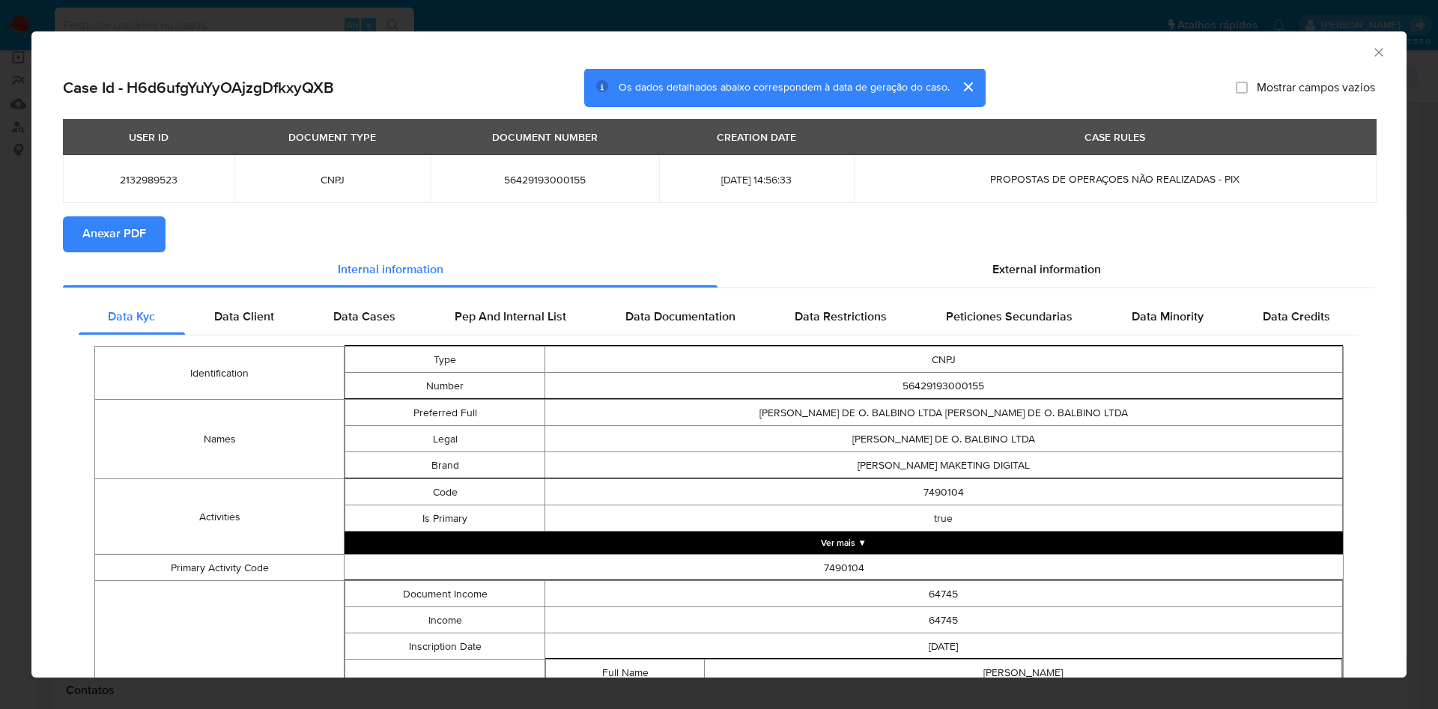
click at [121, 246] on span "Anexar PDF" at bounding box center [114, 234] width 64 height 33
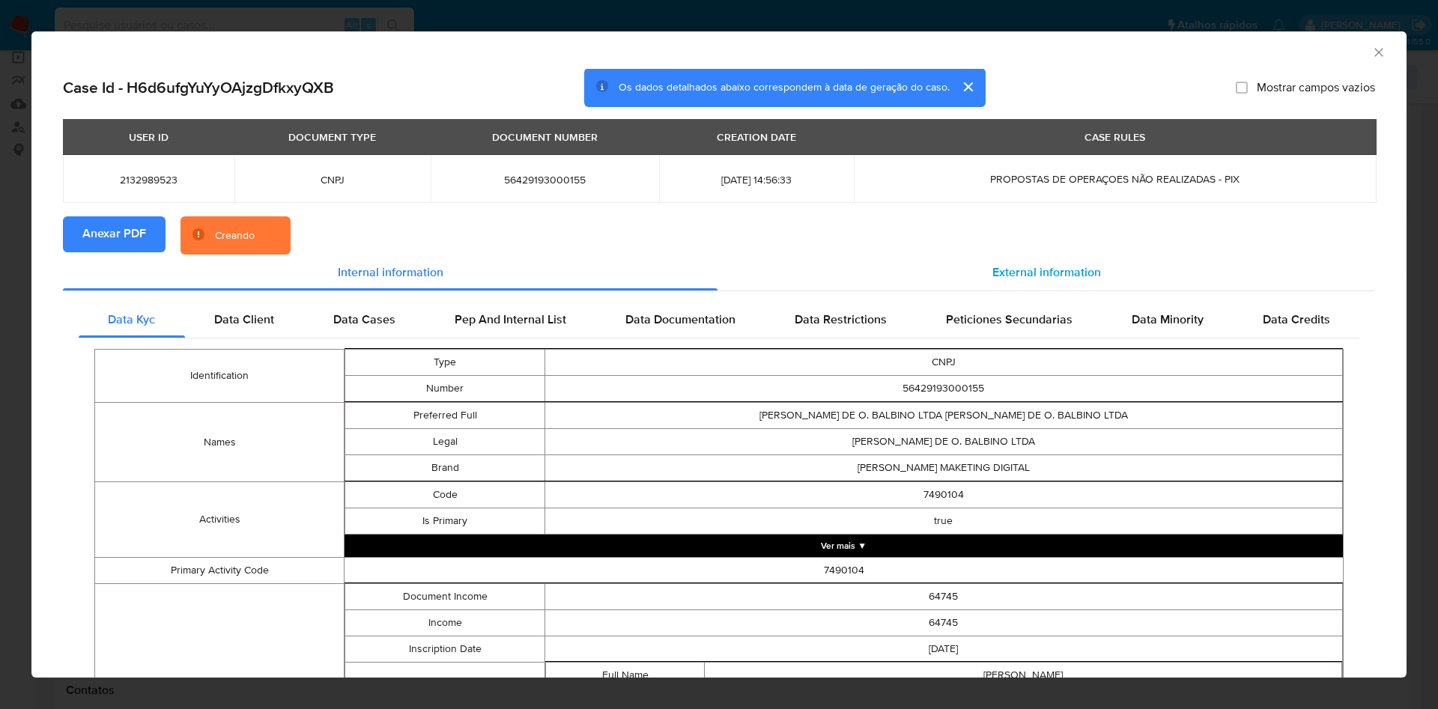
click at [977, 259] on div "External information" at bounding box center [1046, 273] width 658 height 36
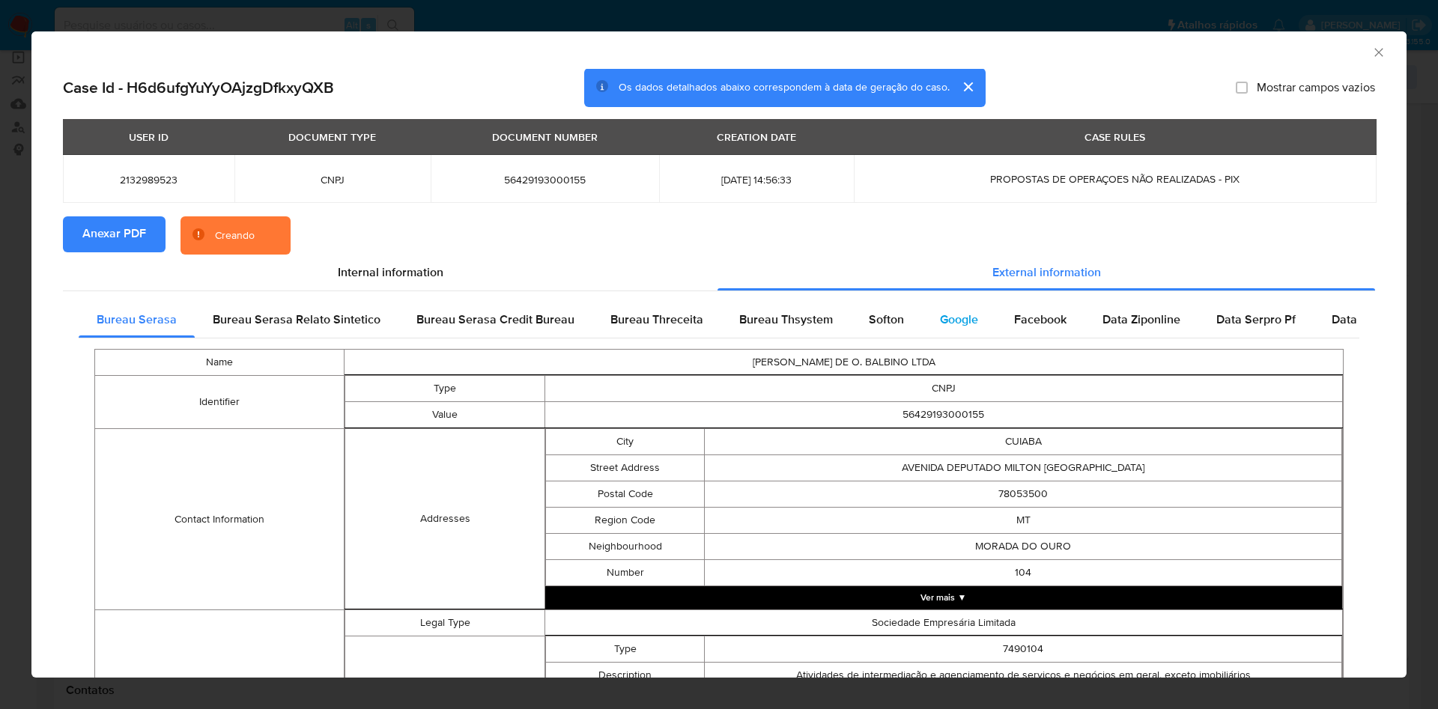
click at [985, 323] on div "Google" at bounding box center [959, 320] width 74 height 36
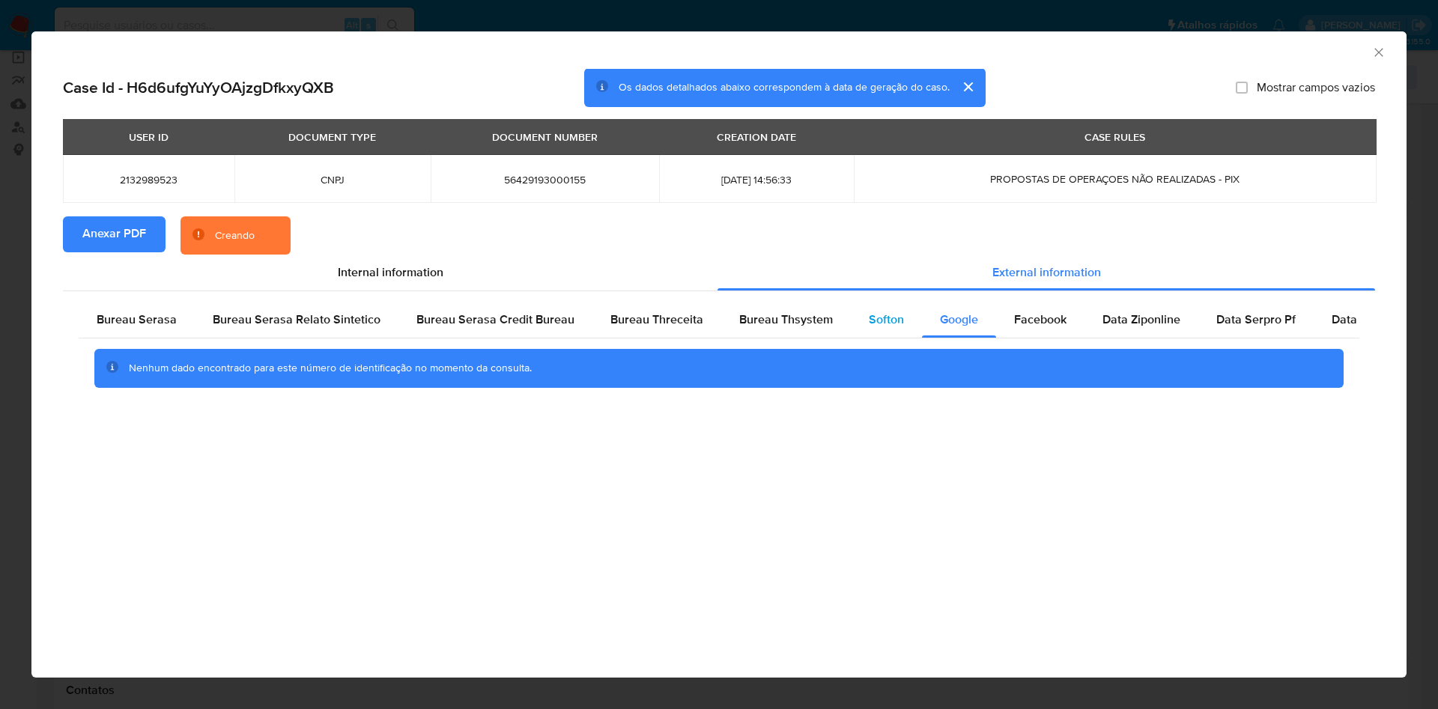
click at [882, 327] on span "Softon" at bounding box center [886, 319] width 35 height 17
click at [792, 330] on div "Bureau Thsystem" at bounding box center [786, 320] width 130 height 36
click at [655, 320] on span "Bureau Threceita" at bounding box center [656, 319] width 93 height 17
click at [494, 326] on span "Bureau Serasa Credit Bureau" at bounding box center [495, 319] width 158 height 17
click at [165, 317] on span "Bureau Serasa" at bounding box center [137, 319] width 80 height 17
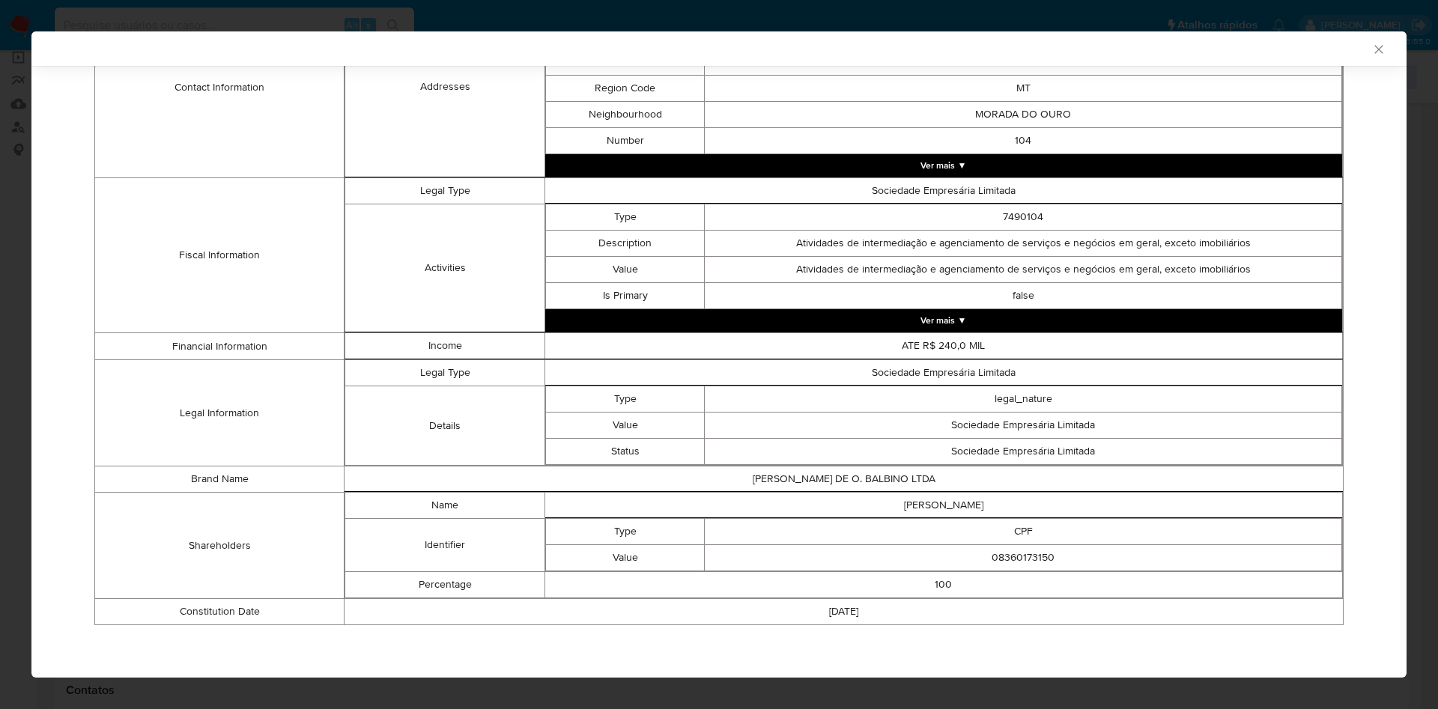
scroll to position [426, 0]
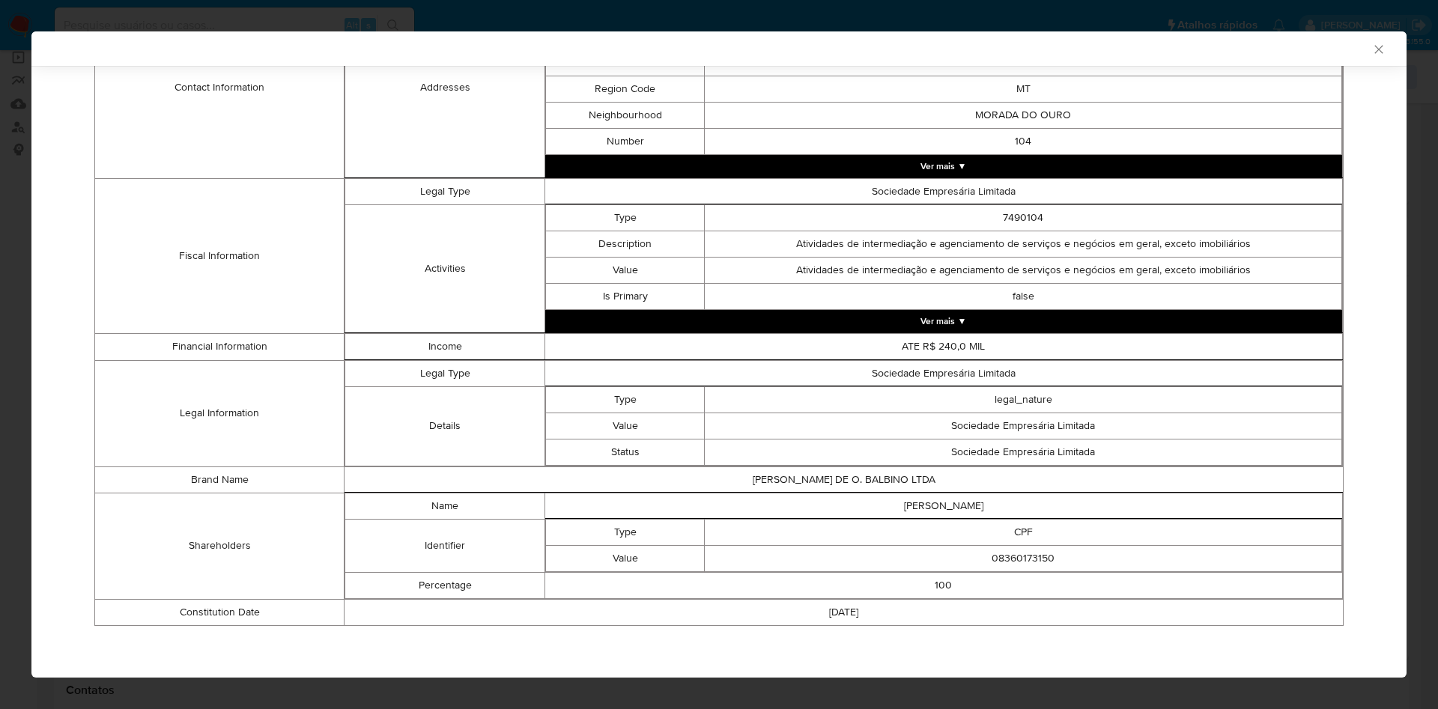
click at [16, 257] on div "AML Data Collector Case Id - H6d6ufgYuYyOAjzgDfkxyQXB Os dados detalhados abaix…" at bounding box center [719, 354] width 1438 height 709
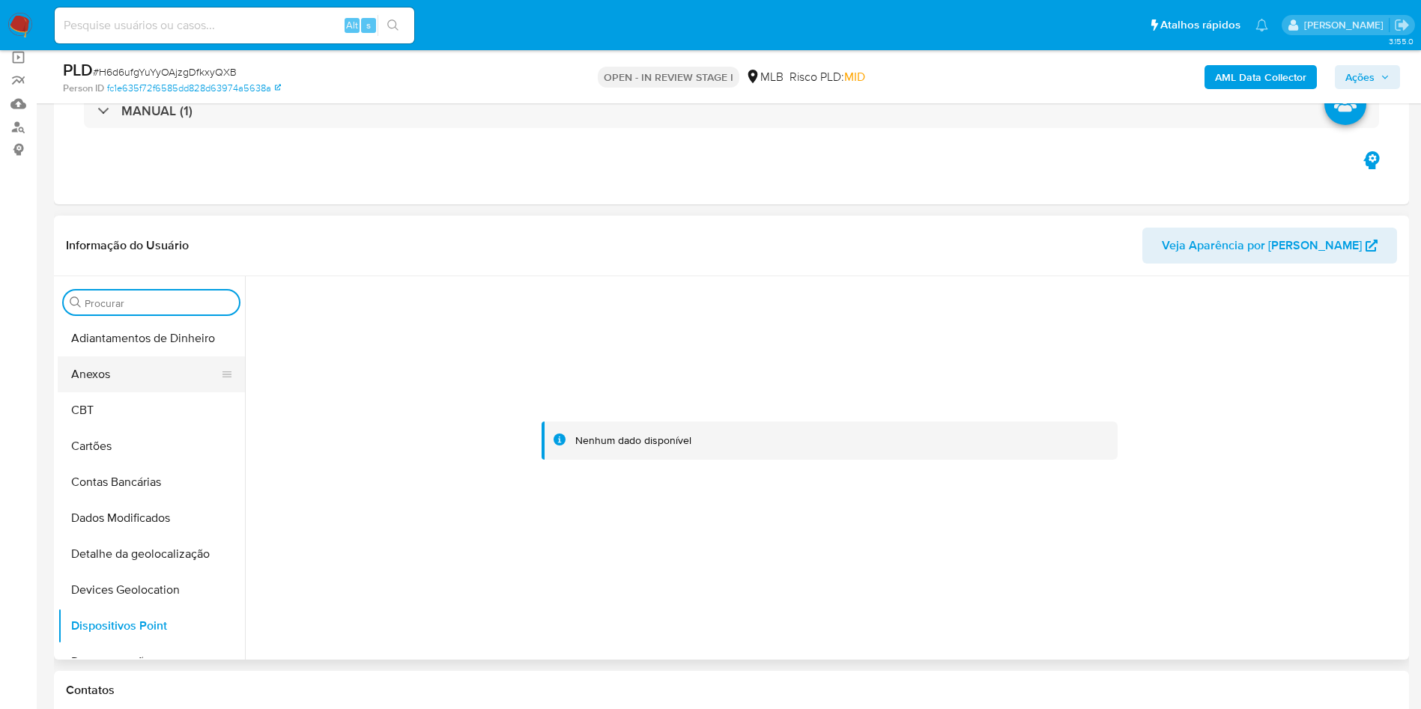
click at [127, 367] on button "Anexos" at bounding box center [145, 375] width 175 height 36
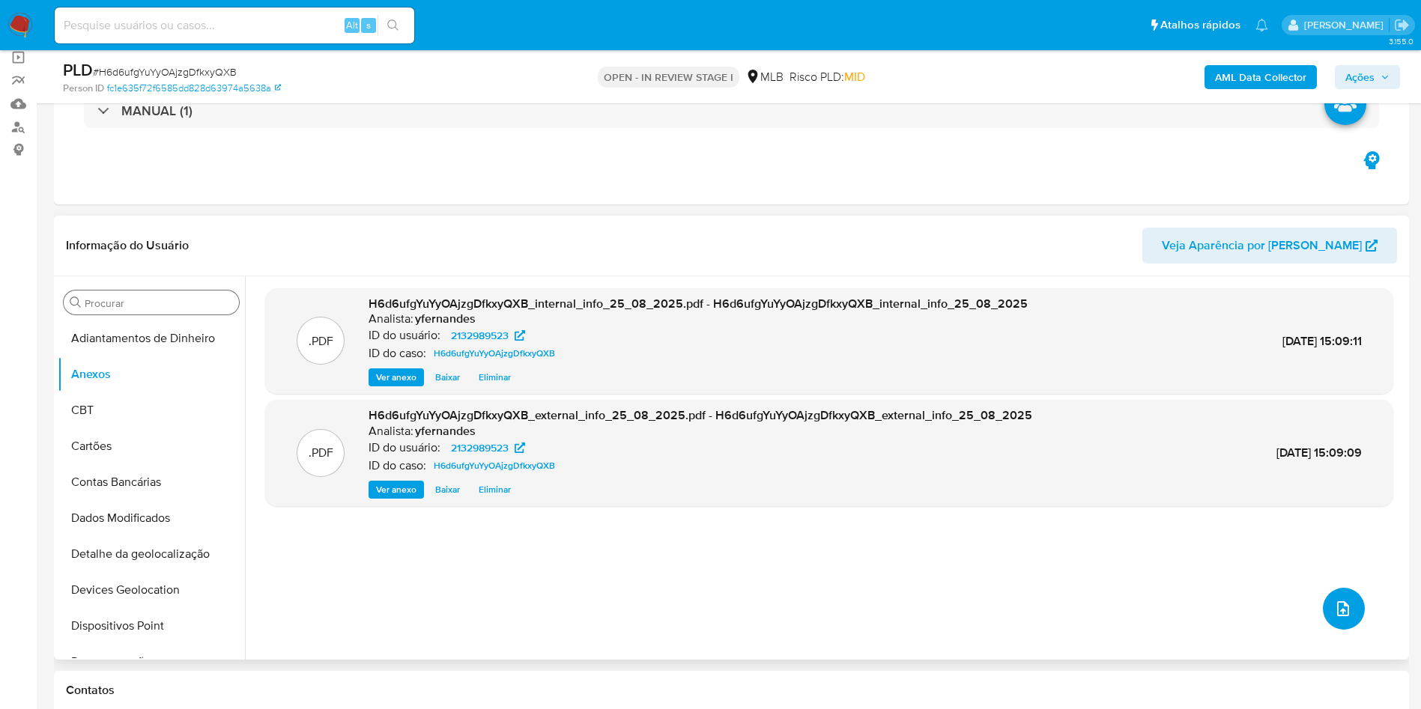
click at [1326, 616] on button "upload-file" at bounding box center [1344, 609] width 42 height 42
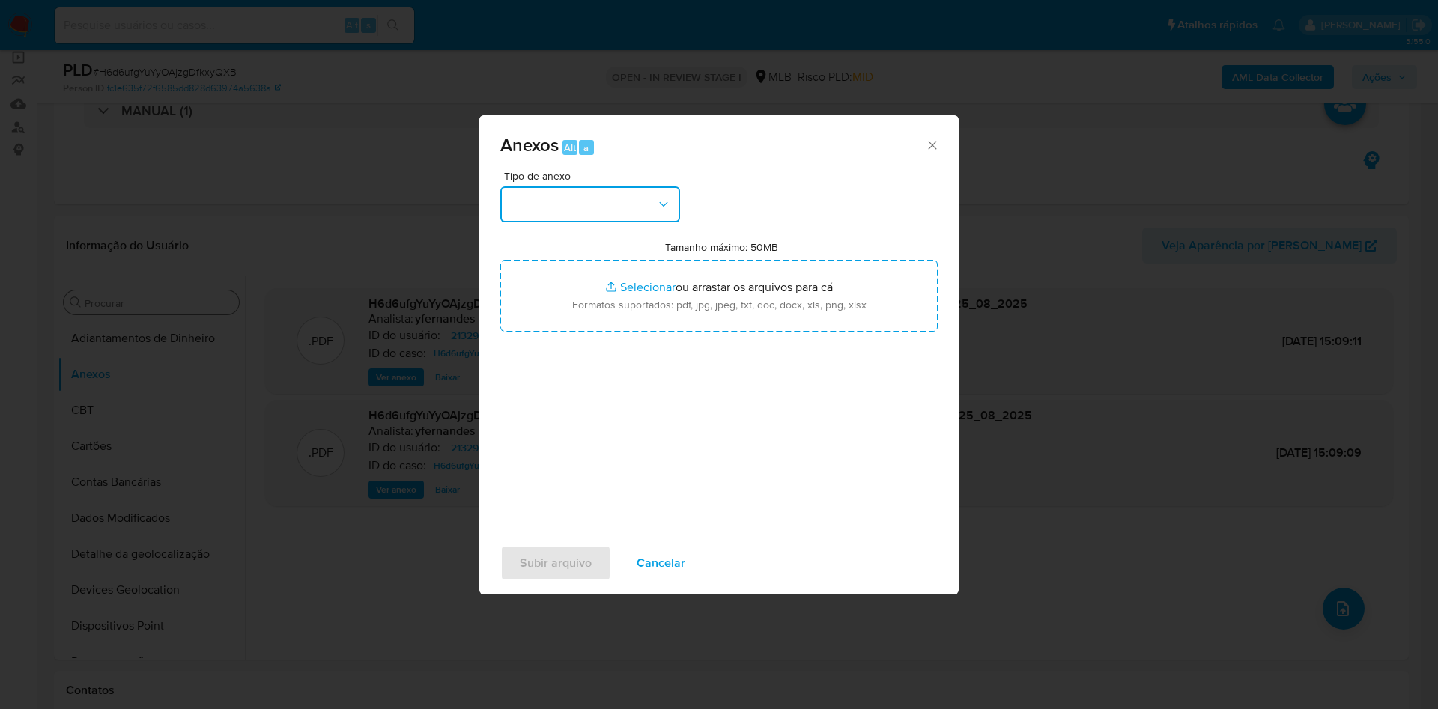
click at [613, 219] on button "button" at bounding box center [590, 204] width 180 height 36
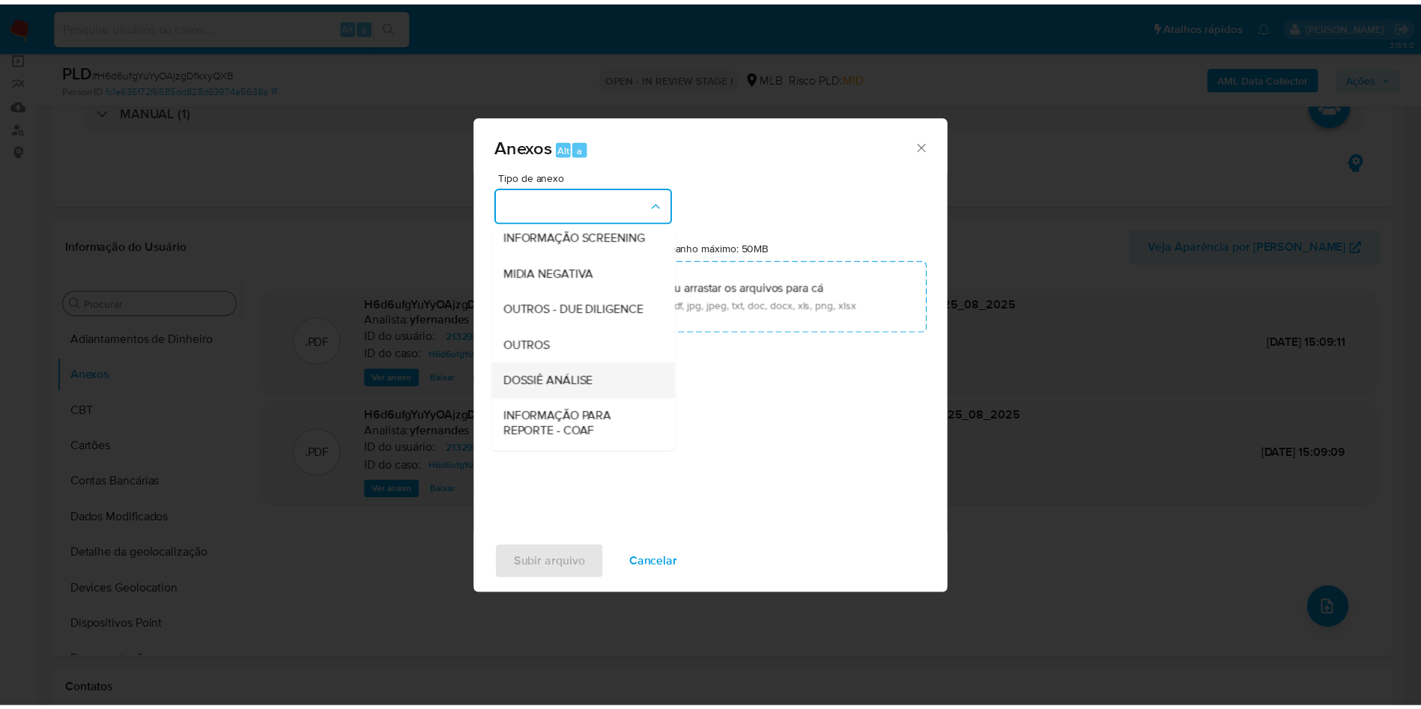
scroll to position [231, 0]
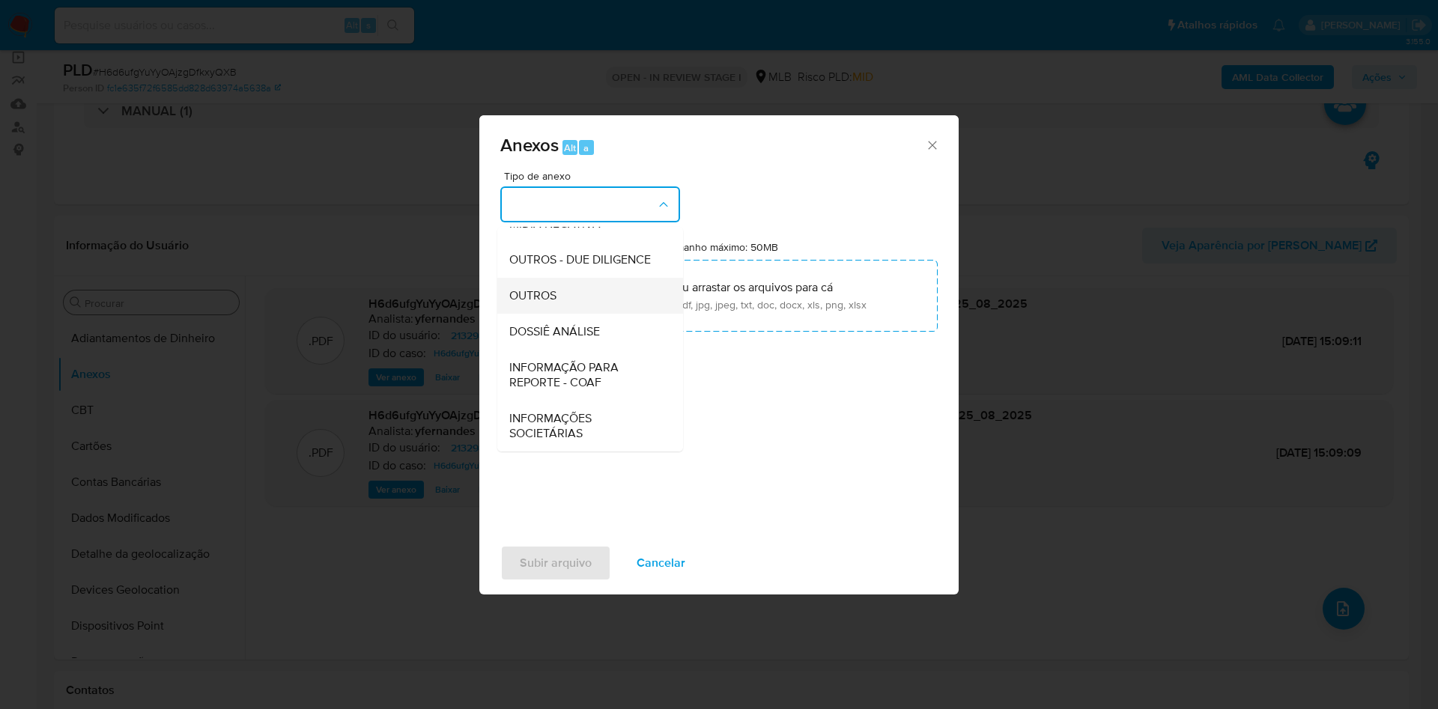
click at [544, 278] on div "OUTROS" at bounding box center [585, 296] width 153 height 36
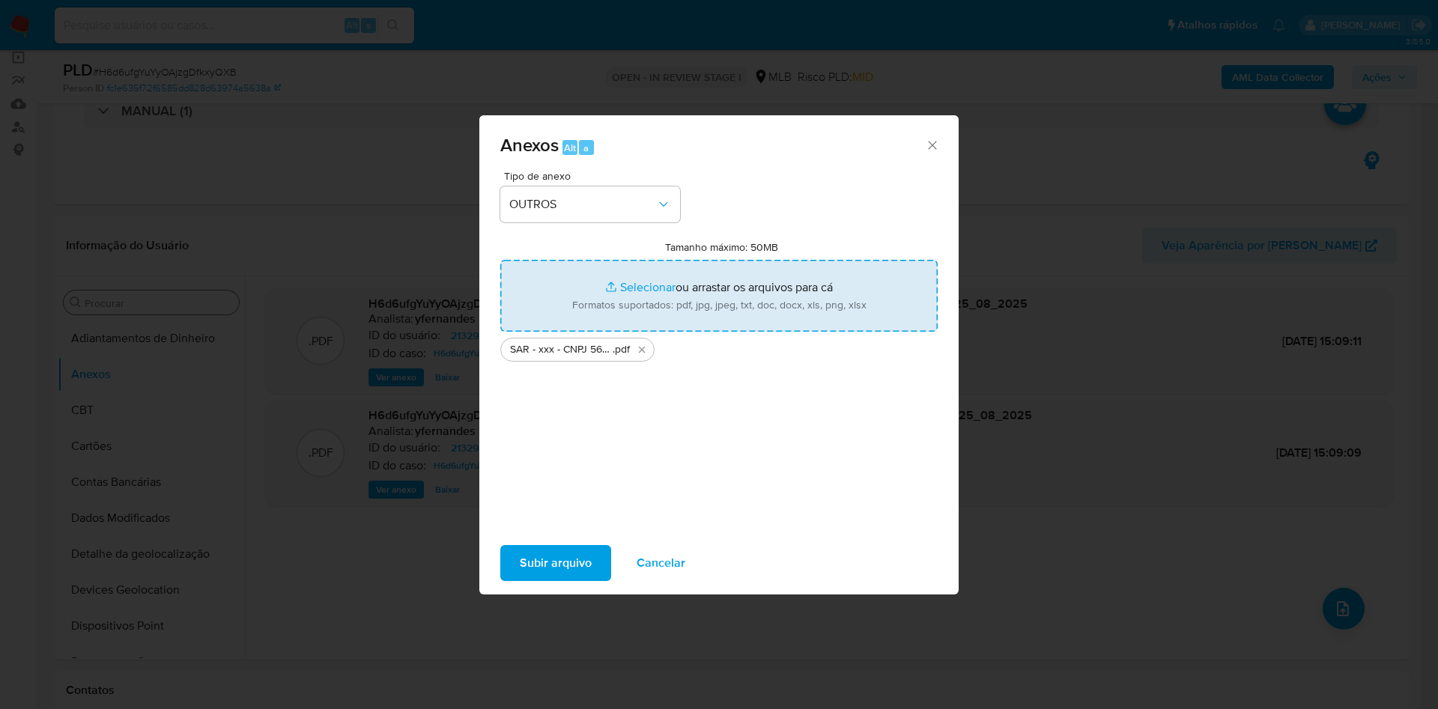
type input "C:\fakepath\Mulan 2132989523_2025_08_25_10_05_37.xlsx"
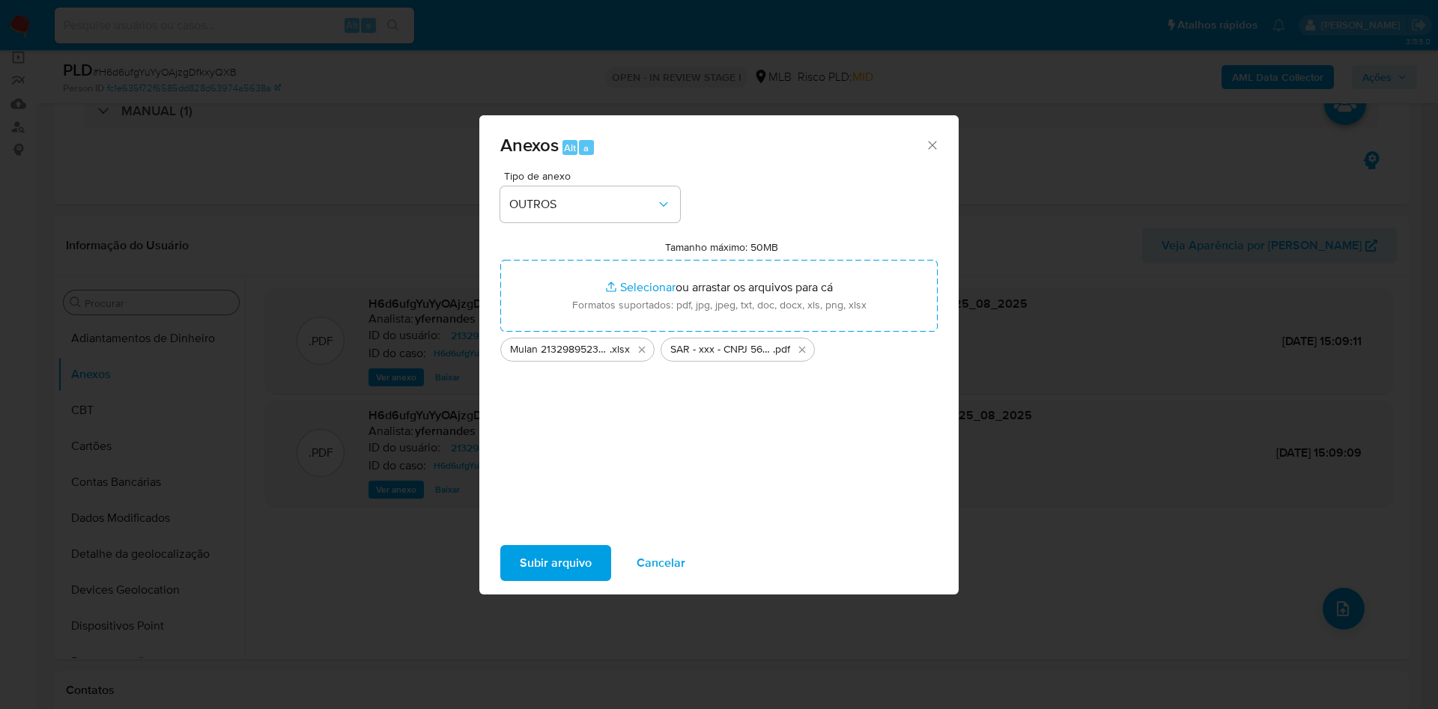
click at [565, 553] on span "Subir arquivo" at bounding box center [556, 563] width 72 height 33
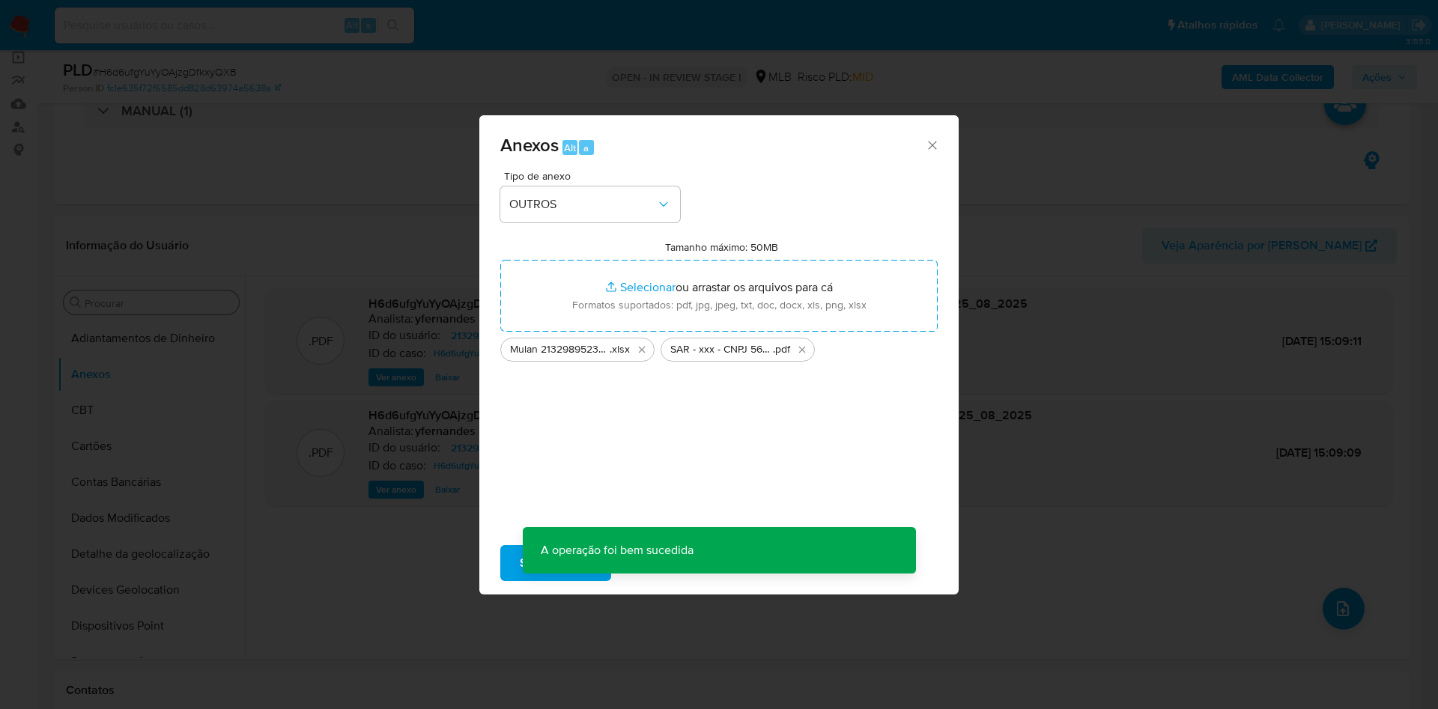
click at [155, 446] on div "Anexos Alt a Tipo de anexo OUTROS Tamanho máximo: 50MB Selecionar arquivos Sele…" at bounding box center [719, 354] width 1438 height 709
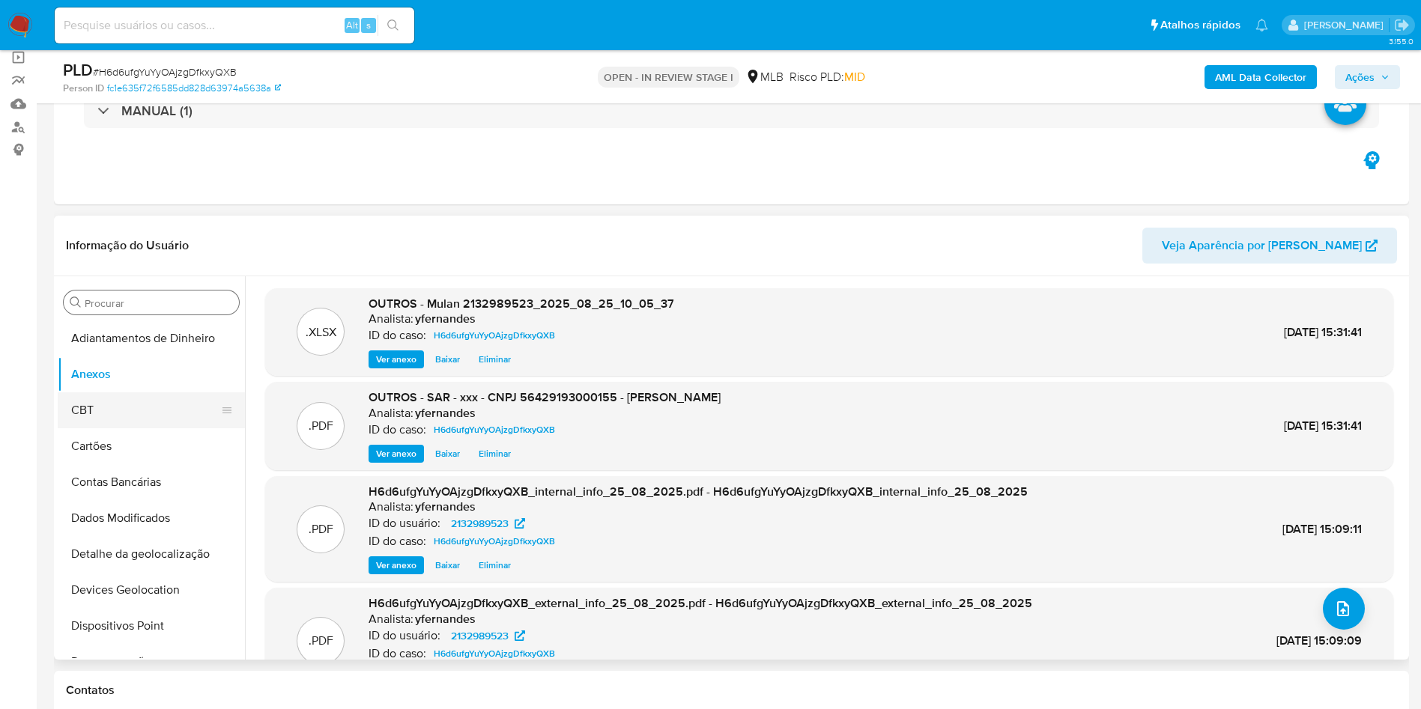
click at [100, 412] on button "CBT" at bounding box center [145, 410] width 175 height 36
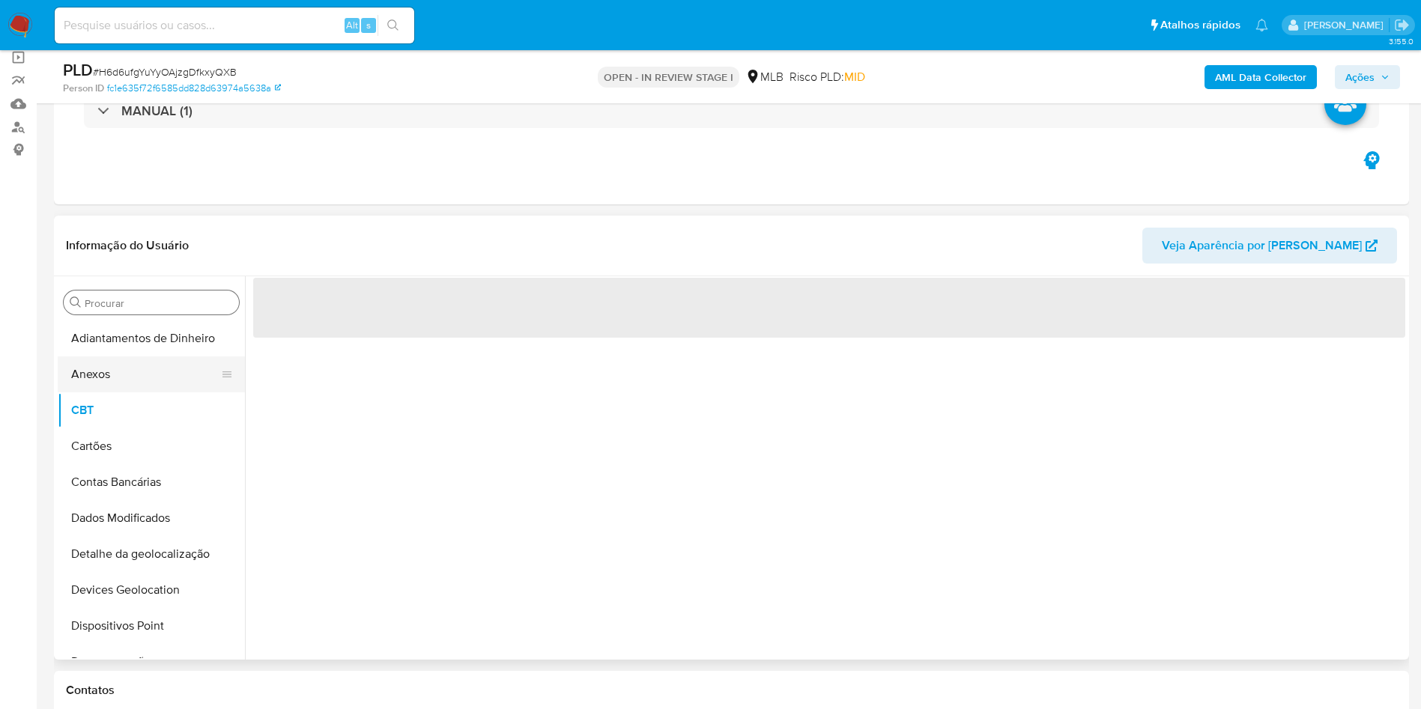
click at [110, 381] on button "Anexos" at bounding box center [145, 375] width 175 height 36
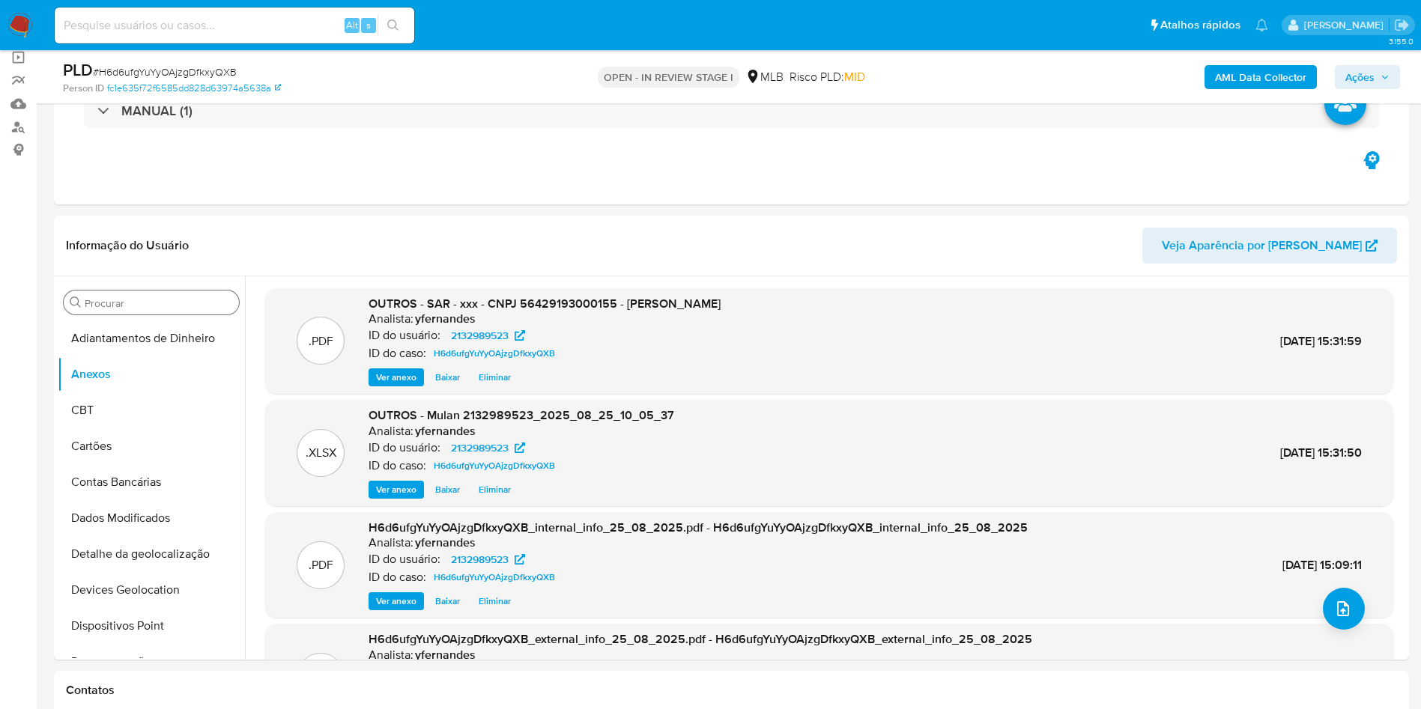
click at [1347, 82] on span "Ações" at bounding box center [1359, 77] width 29 height 24
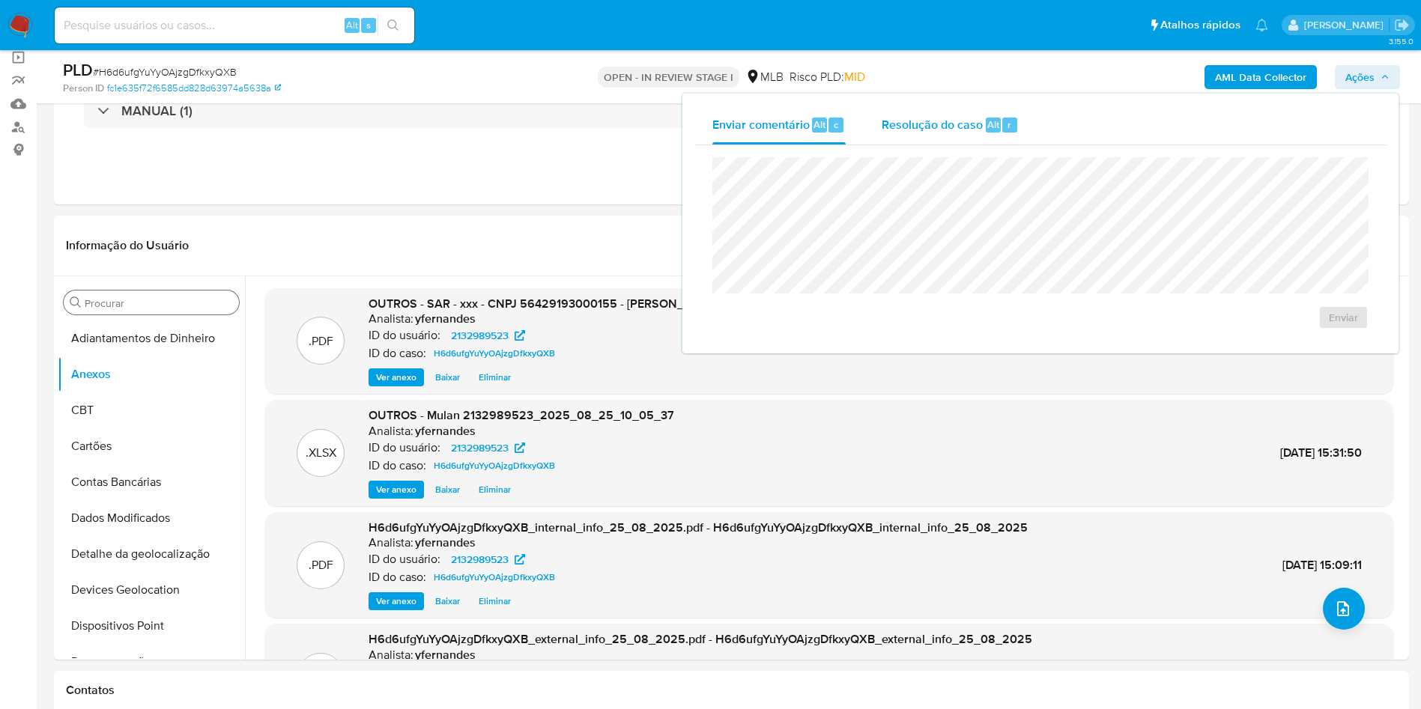
click at [945, 125] on span "Resolução do caso" at bounding box center [932, 123] width 101 height 17
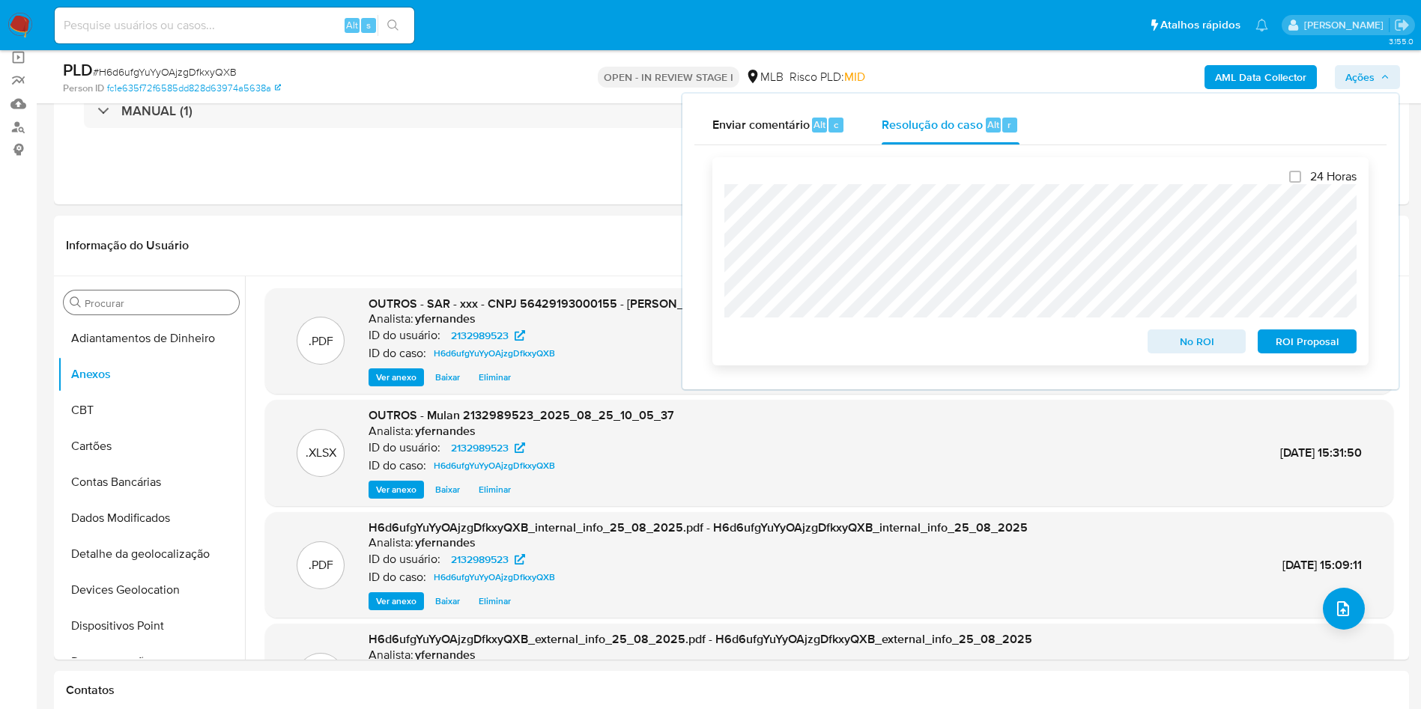
click at [1320, 345] on span "ROI Proposal" at bounding box center [1307, 341] width 78 height 21
click at [1328, 338] on span "ROI Proposal" at bounding box center [1307, 341] width 78 height 21
click at [1306, 347] on span "ROI Proposal" at bounding box center [1307, 341] width 78 height 21
click at [1323, 345] on span "ROI Proposal" at bounding box center [1307, 341] width 78 height 21
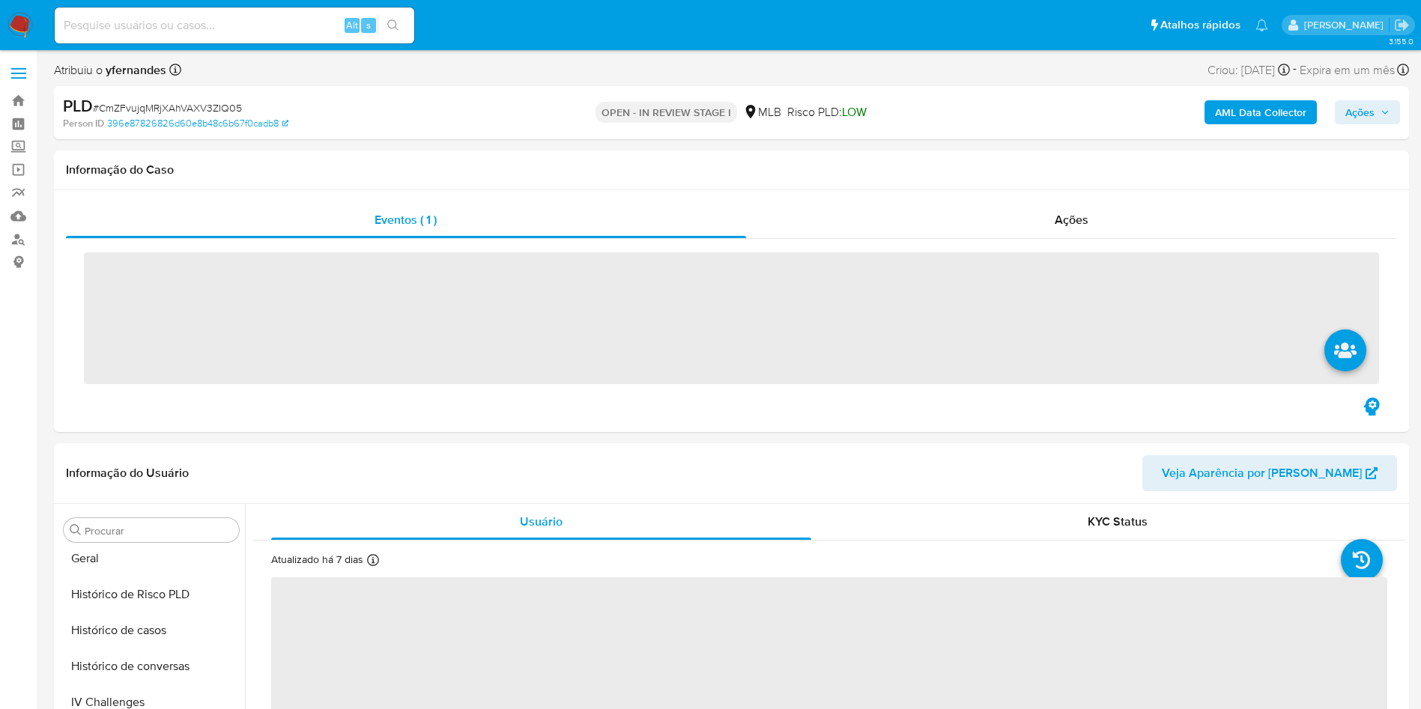
scroll to position [669, 0]
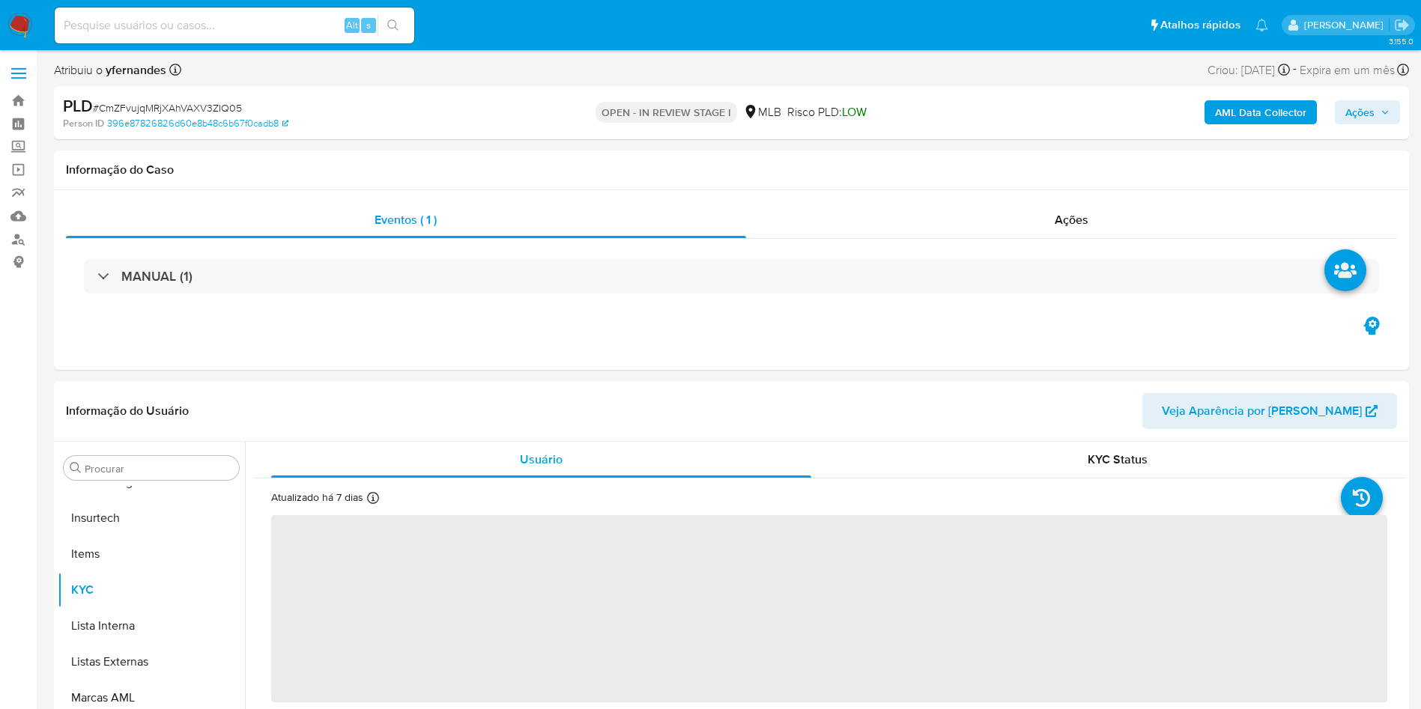
click at [188, 104] on span "# CmZFvujqMRjXAhVAXV3ZIQ05" at bounding box center [167, 107] width 149 height 15
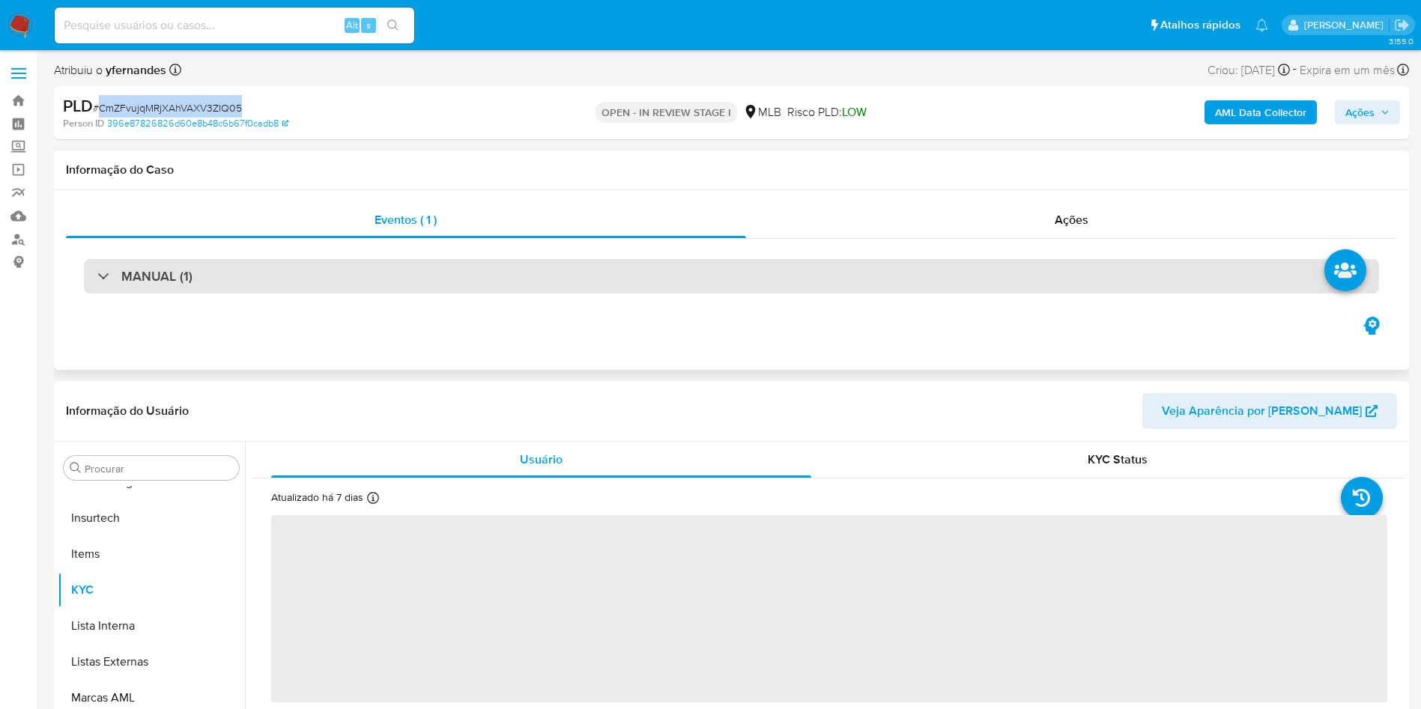
copy span "CmZFvujqMRjXAhVAXV3ZIQ05"
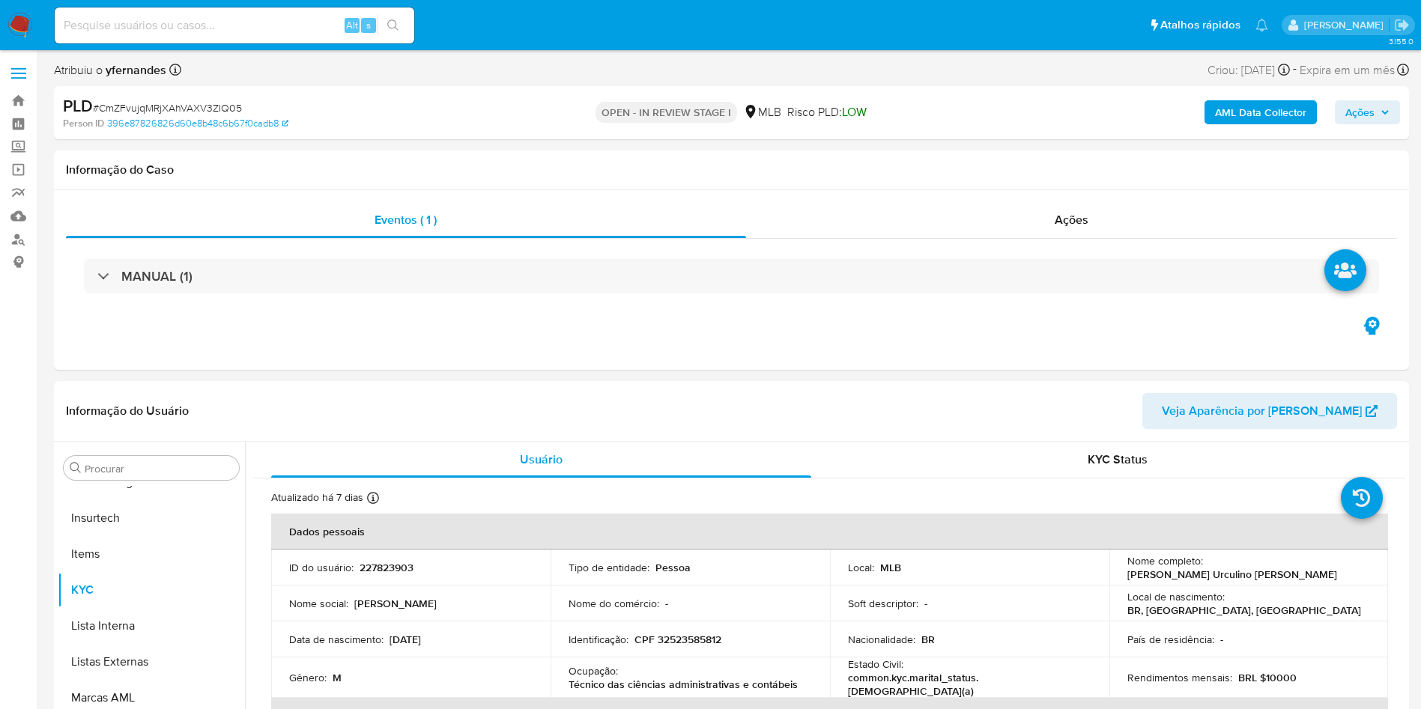
select select "10"
click at [194, 108] on span "# CmZFvujqMRjXAhVAXV3ZIQ05" at bounding box center [167, 107] width 149 height 15
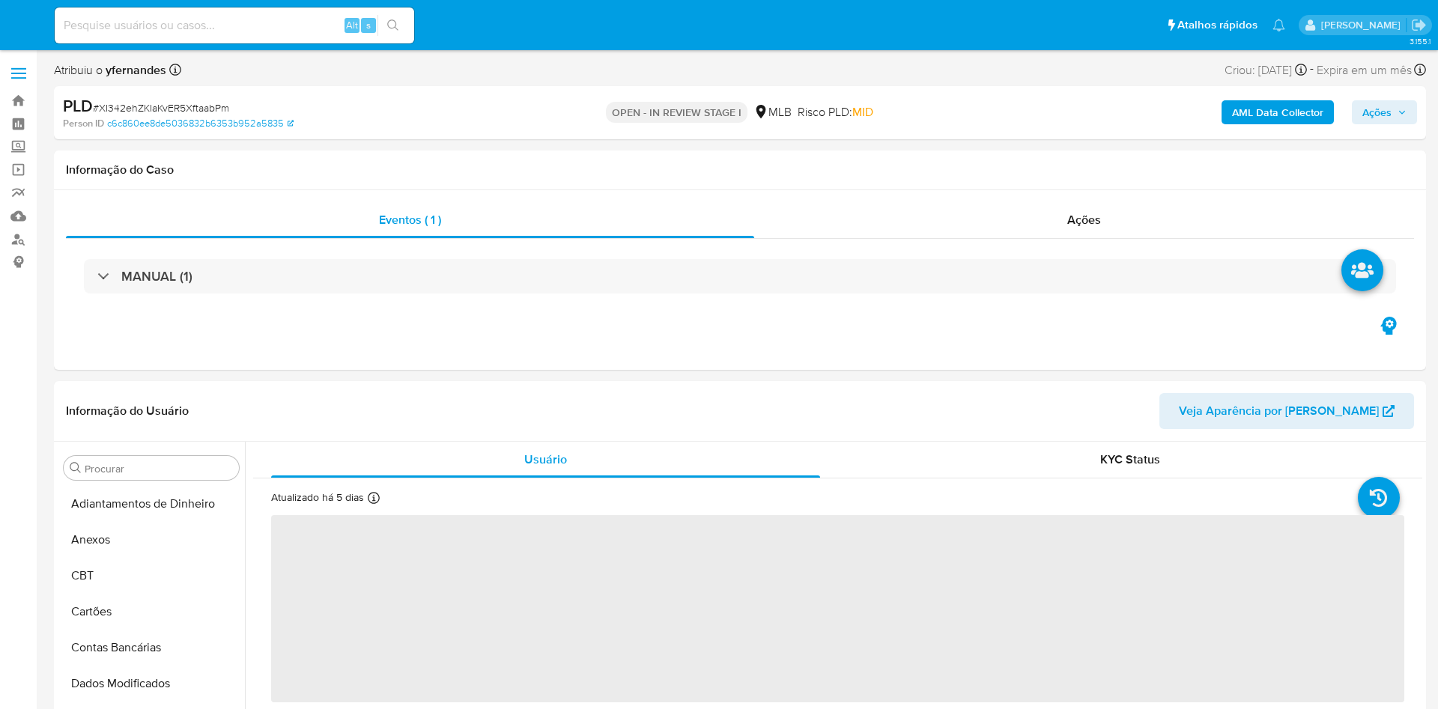
select select "10"
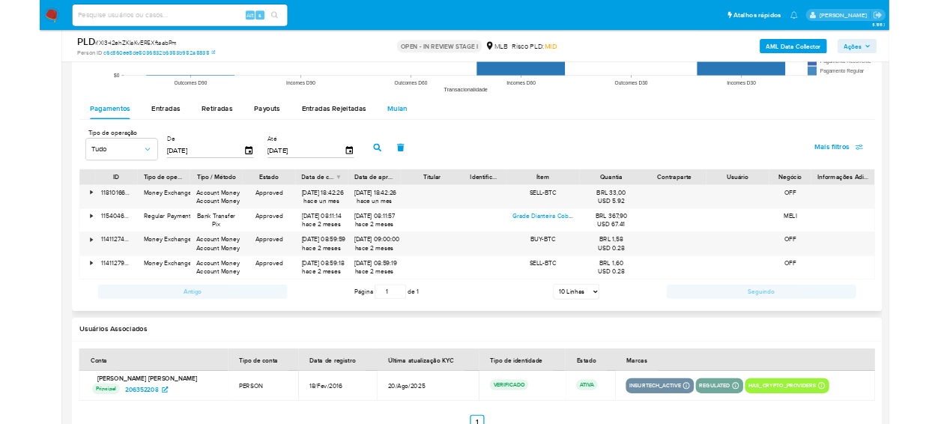
scroll to position [1573, 0]
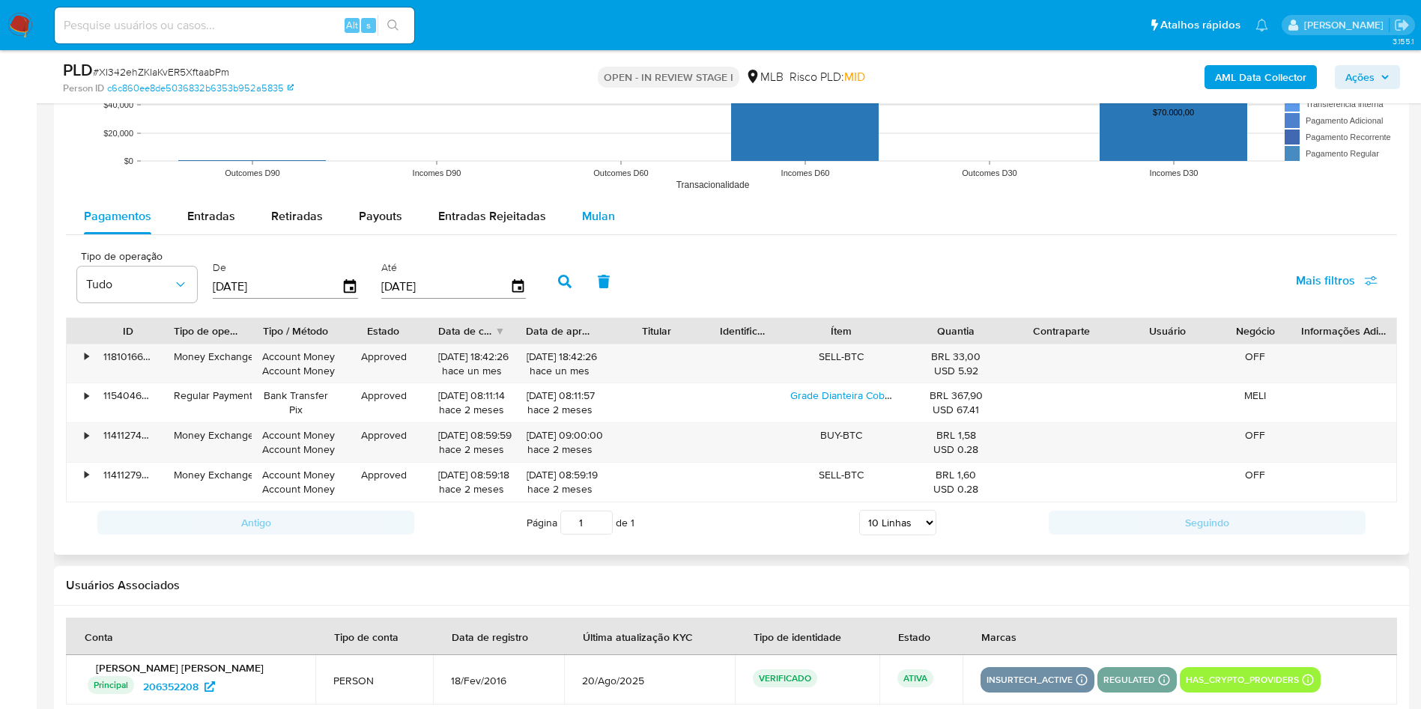
click at [590, 216] on span "Mulan" at bounding box center [598, 215] width 33 height 17
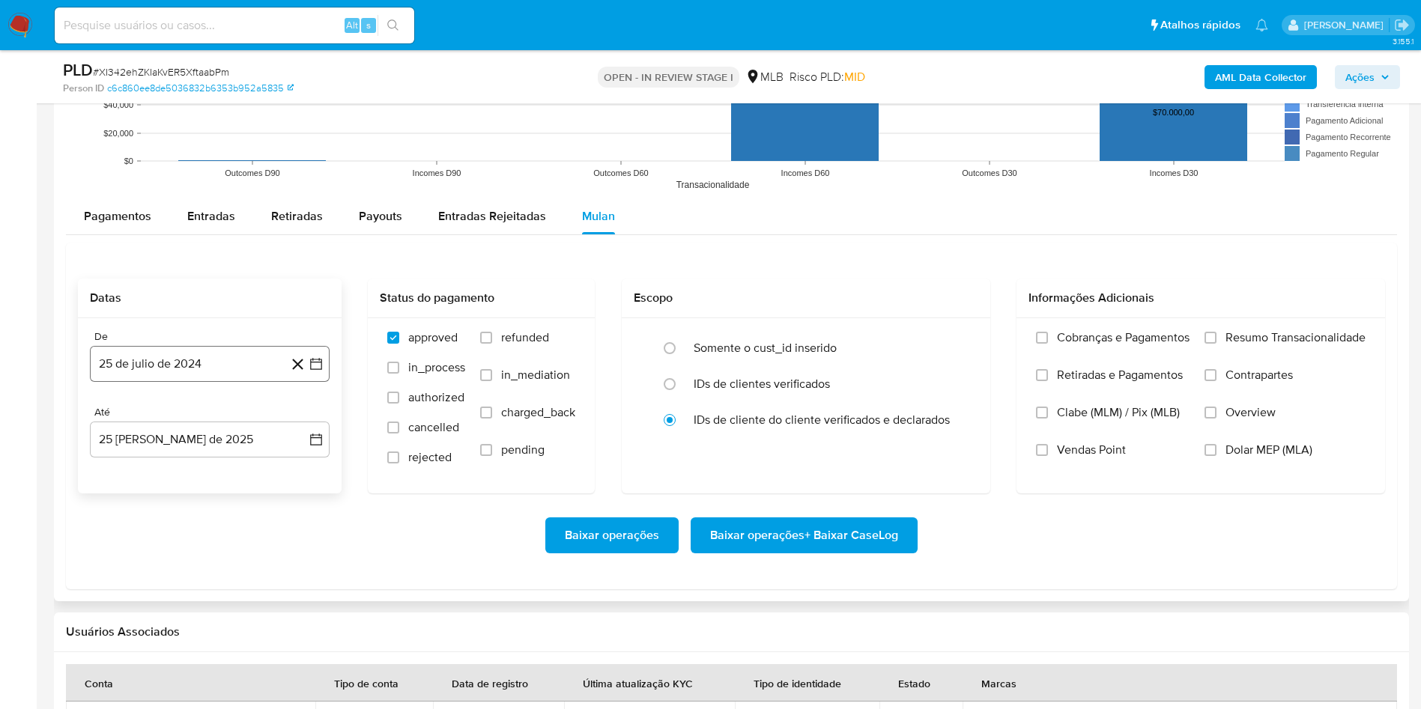
click at [185, 368] on button "25 de julio de 2024" at bounding box center [210, 364] width 240 height 36
click at [190, 412] on span "julio 2024" at bounding box center [203, 417] width 56 height 15
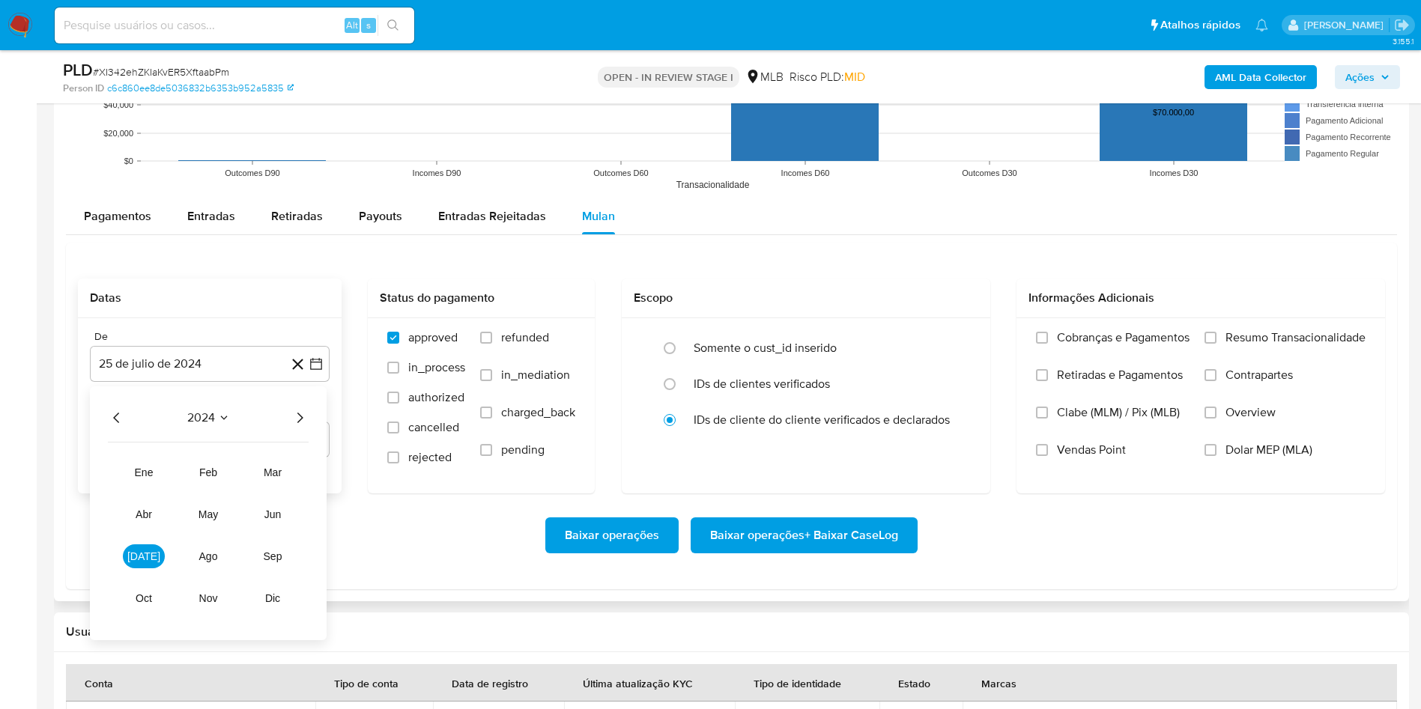
click at [295, 416] on icon "Año siguiente" at bounding box center [300, 418] width 18 height 18
click at [150, 562] on button "[DATE]" at bounding box center [144, 556] width 42 height 24
click at [148, 471] on button "1" at bounding box center [150, 473] width 24 height 24
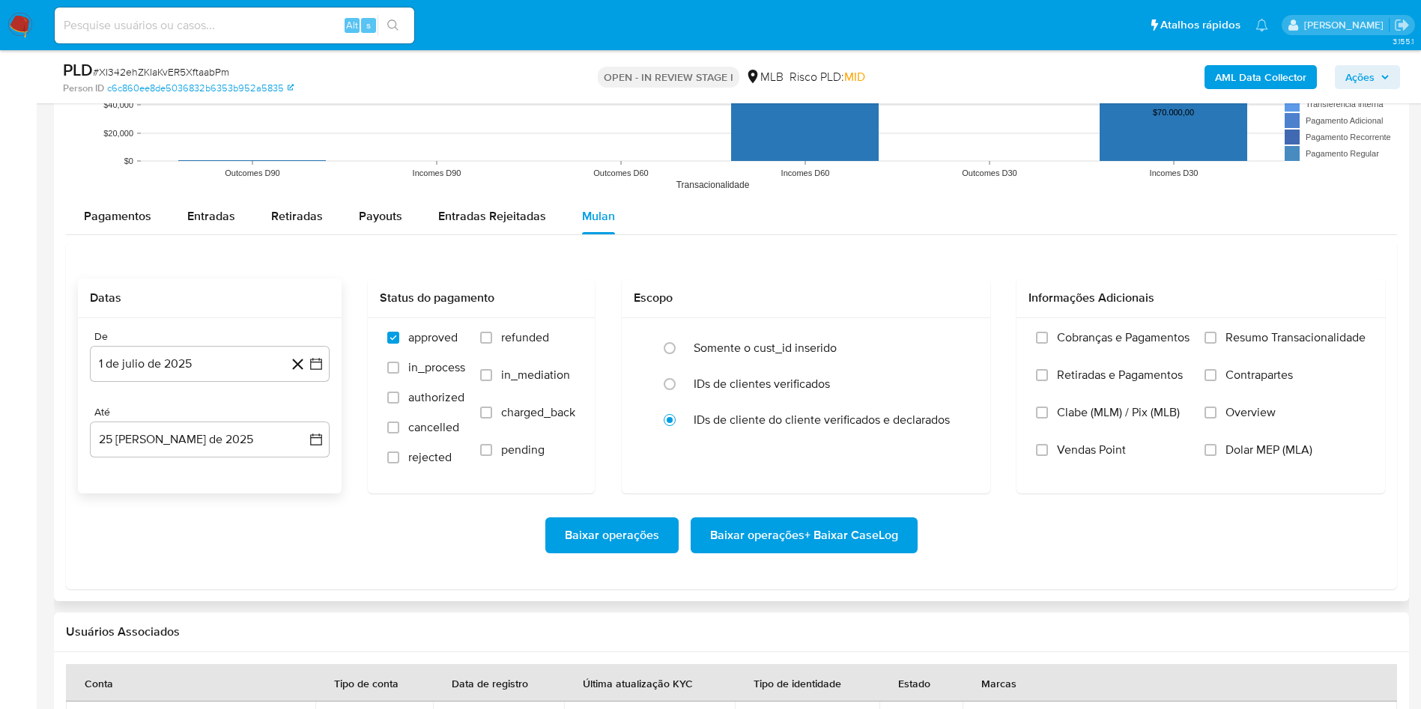
click at [146, 461] on div "De 1 de [PERSON_NAME] de 2025 [DATE] Até 25 [PERSON_NAME] de 2025 [DATE]" at bounding box center [210, 405] width 264 height 175
click at [146, 442] on button "25 [PERSON_NAME] de 2025" at bounding box center [210, 440] width 240 height 36
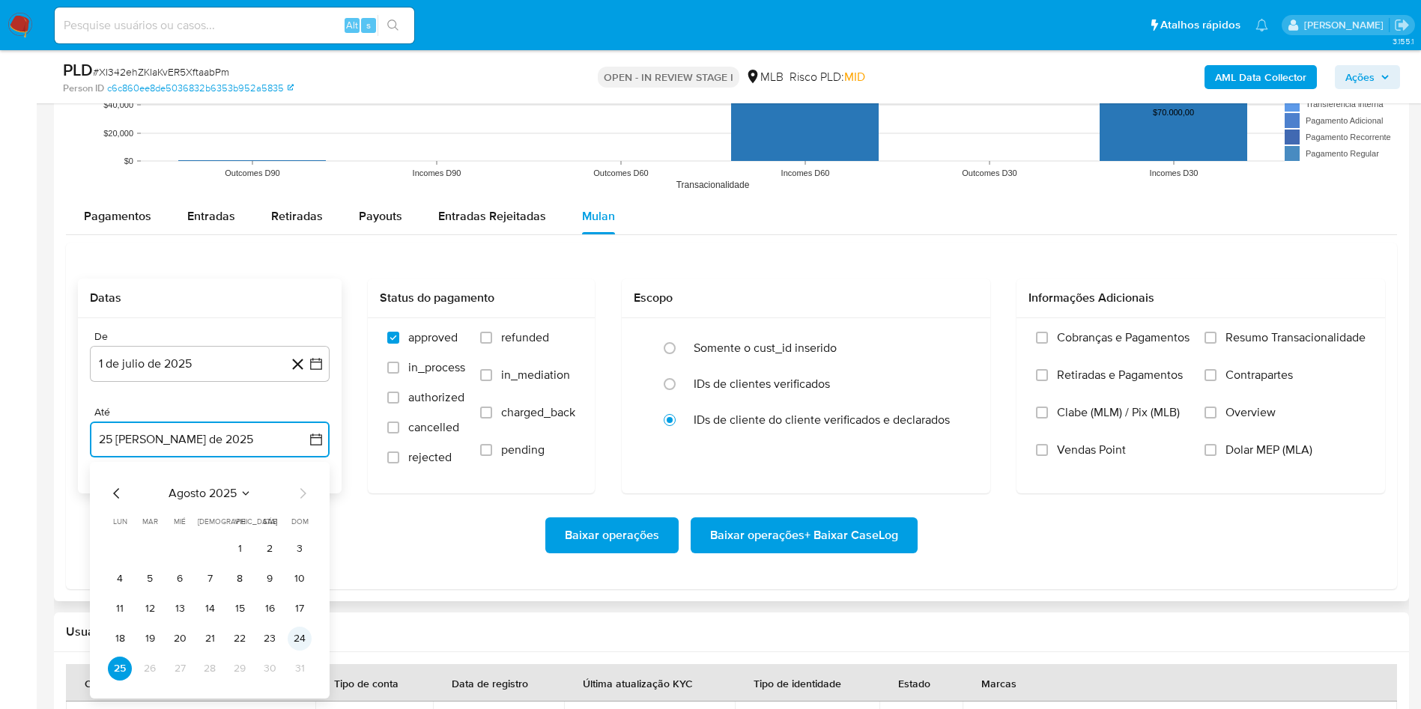
click at [294, 637] on button "24" at bounding box center [300, 639] width 24 height 24
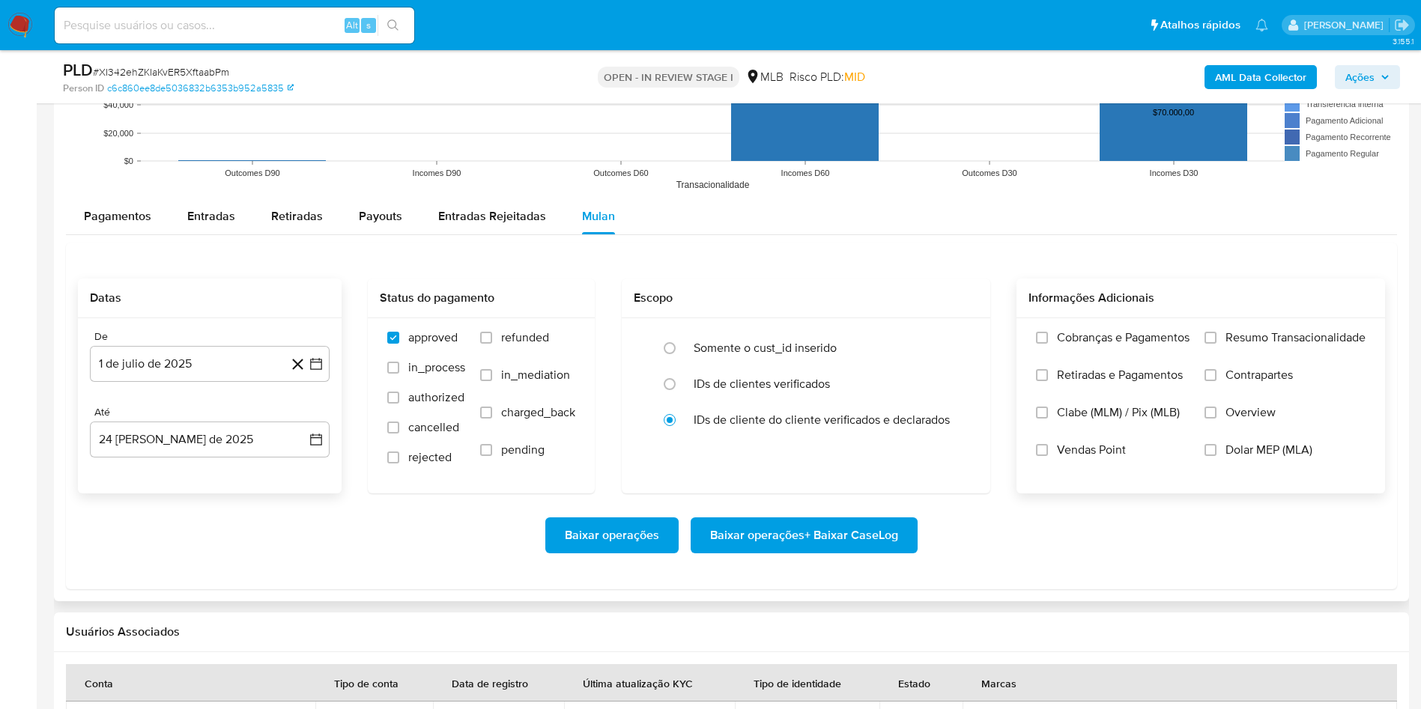
click at [1231, 347] on label "Resumo Transacionalidade" at bounding box center [1284, 348] width 161 height 37
click at [1216, 344] on input "Resumo Transacionalidade" at bounding box center [1210, 338] width 12 height 12
click at [772, 528] on span "Baixar operações + Baixar CaseLog" at bounding box center [804, 535] width 188 height 33
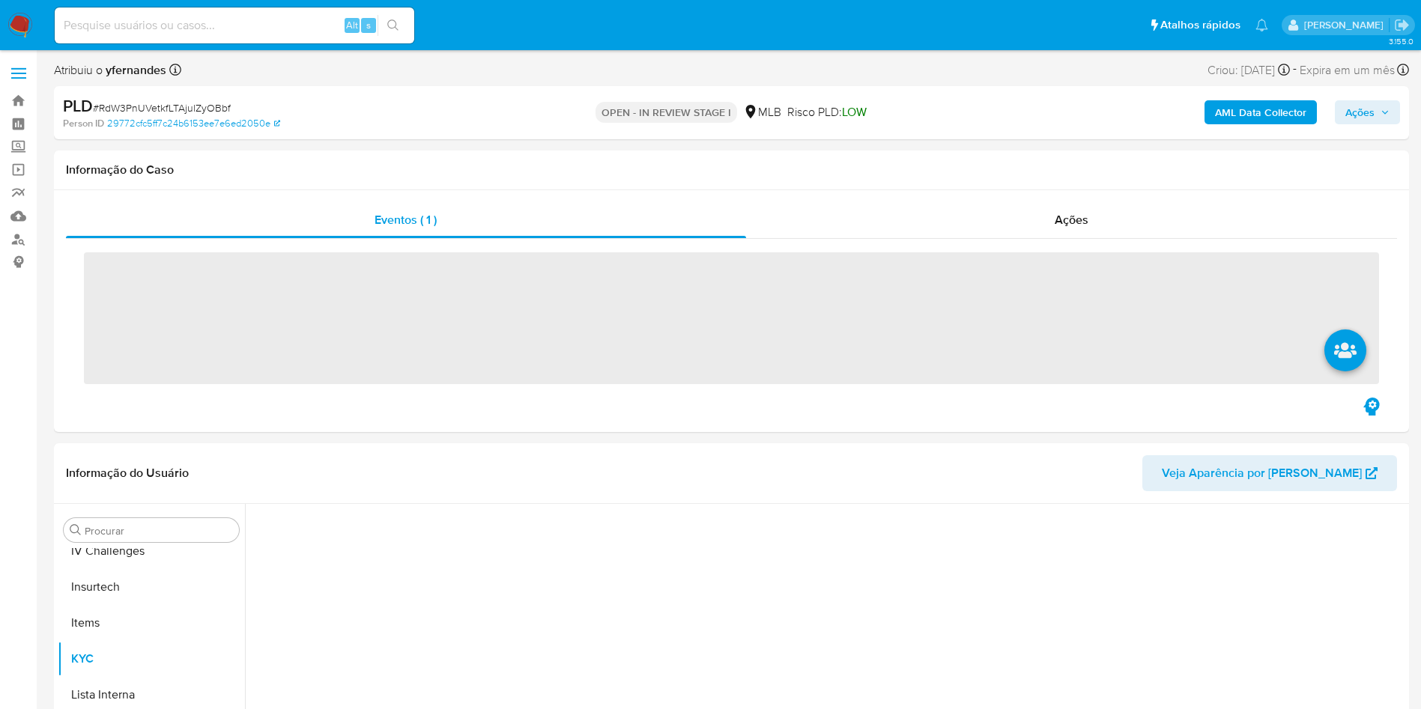
scroll to position [669, 0]
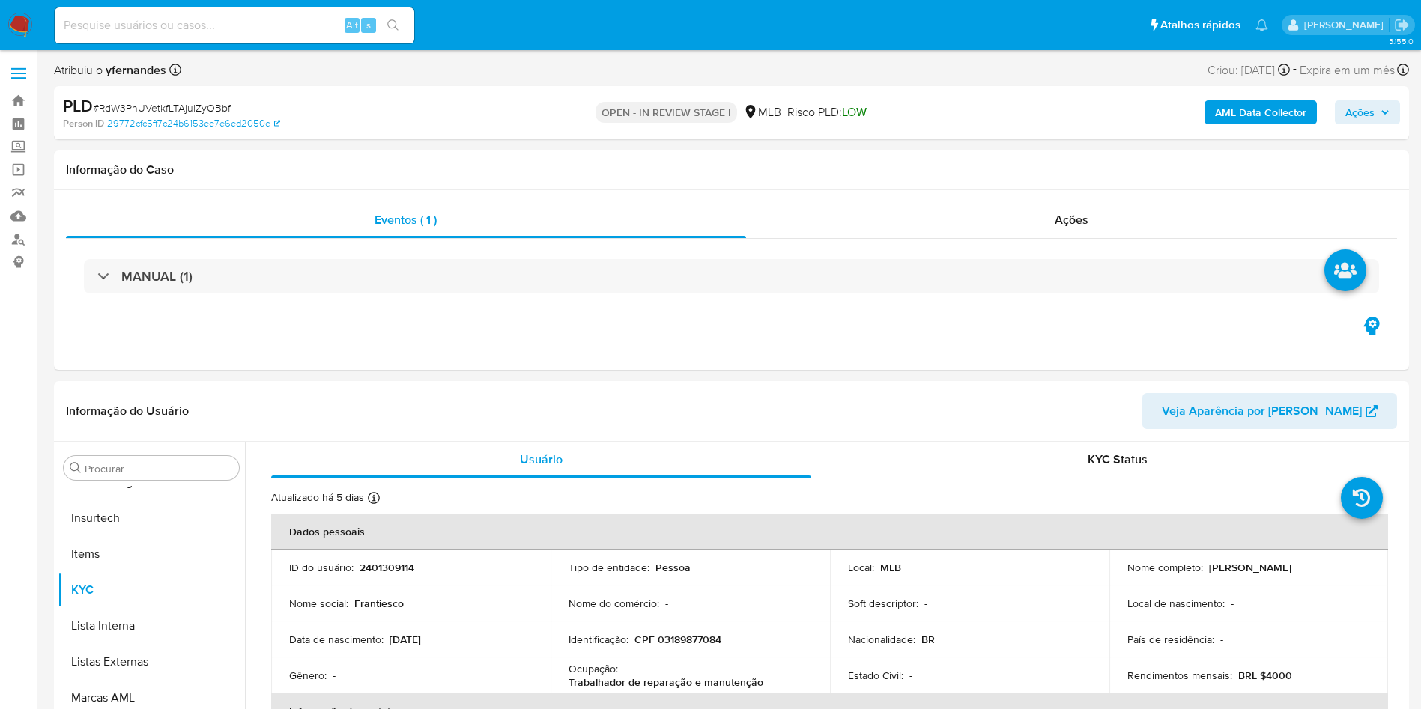
select select "10"
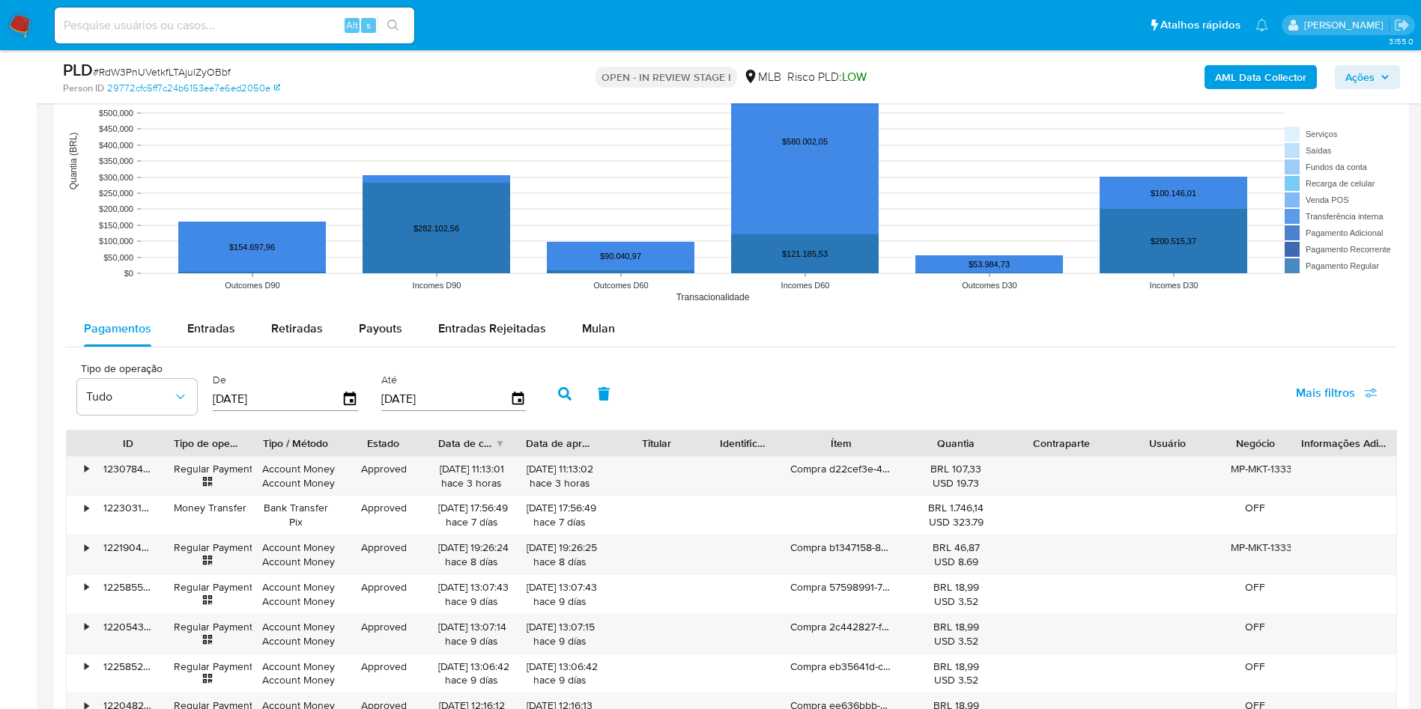
scroll to position [1573, 0]
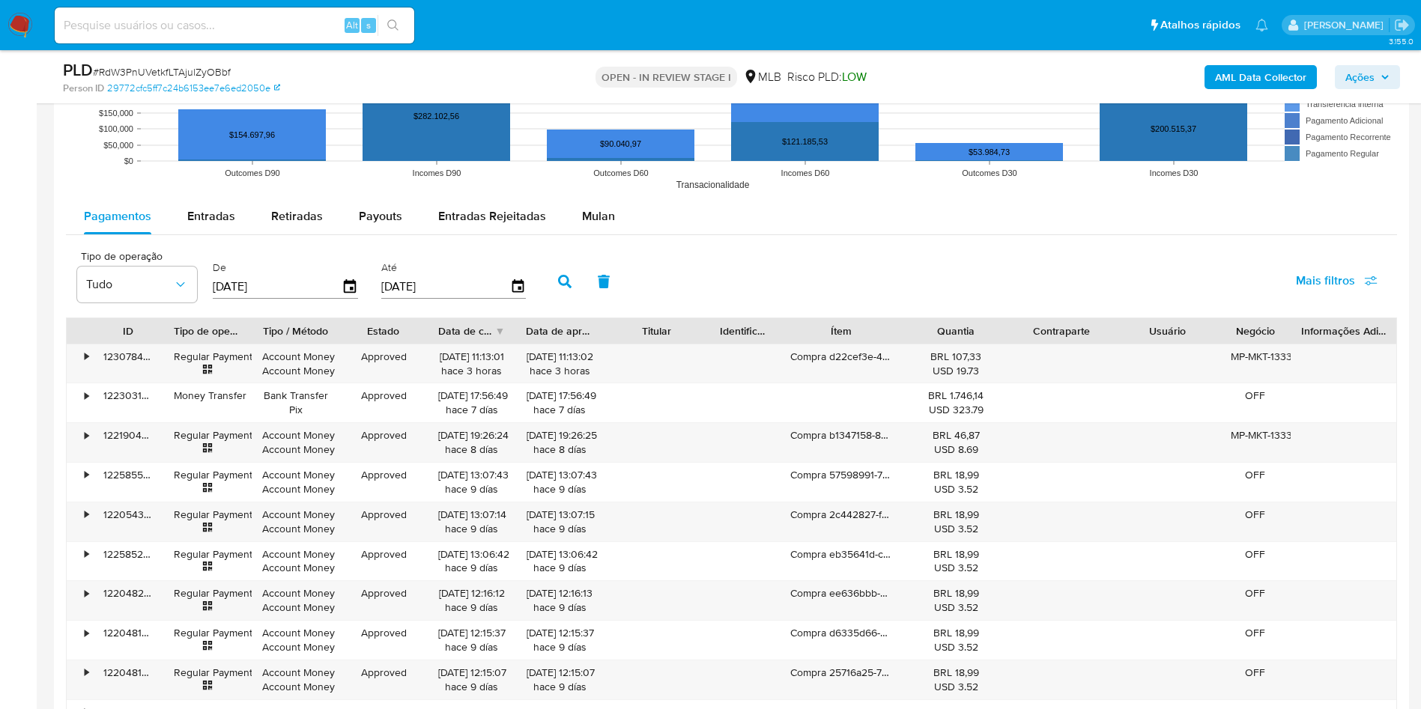
click at [554, 249] on div "Tipo de operação Tudo De [DATE] Até [DATE] Mais filtros" at bounding box center [731, 280] width 1331 height 75
click at [583, 226] on div "Mulan" at bounding box center [598, 216] width 33 height 36
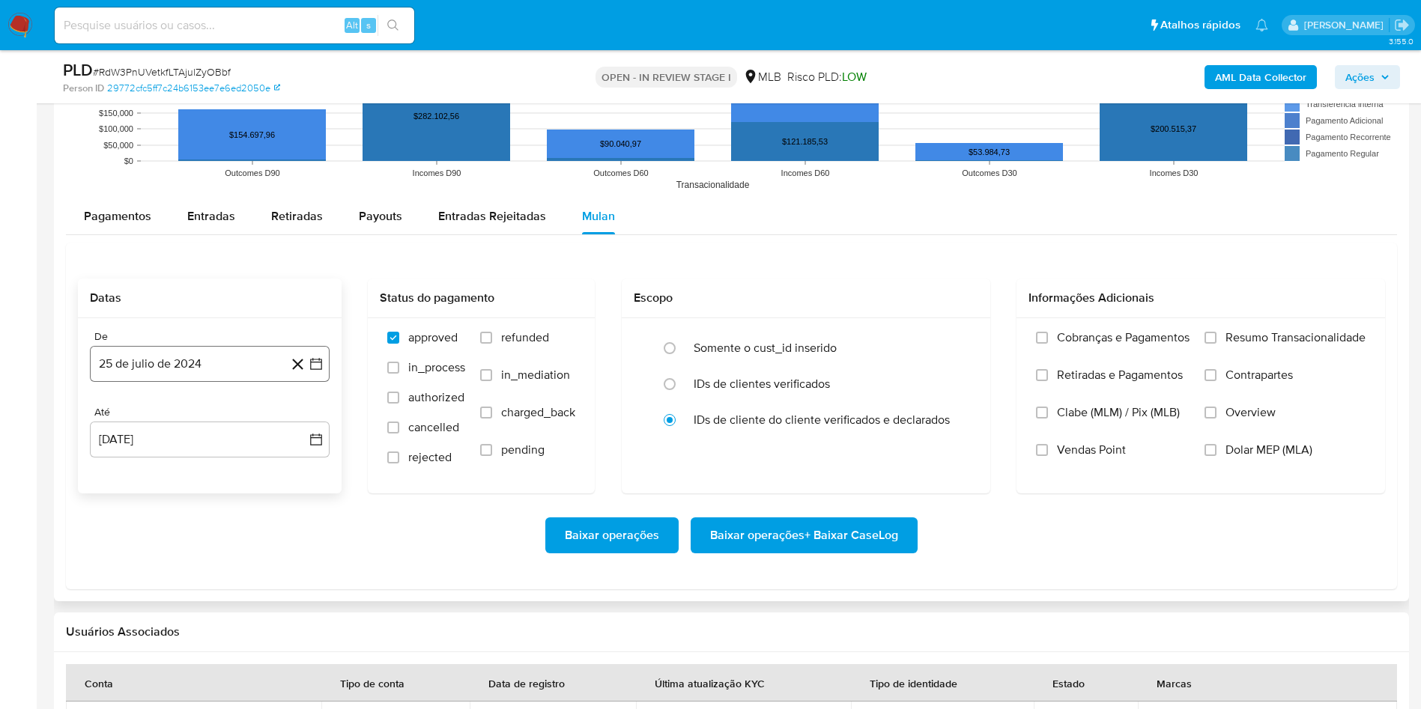
click at [218, 366] on button "25 de julio de 2024" at bounding box center [210, 364] width 240 height 36
click at [211, 416] on span "julio 2024" at bounding box center [203, 417] width 56 height 15
click at [300, 413] on icon "Año siguiente" at bounding box center [300, 418] width 18 height 18
click at [139, 550] on span "jul" at bounding box center [143, 556] width 33 height 12
click at [150, 480] on button "1" at bounding box center [150, 473] width 24 height 24
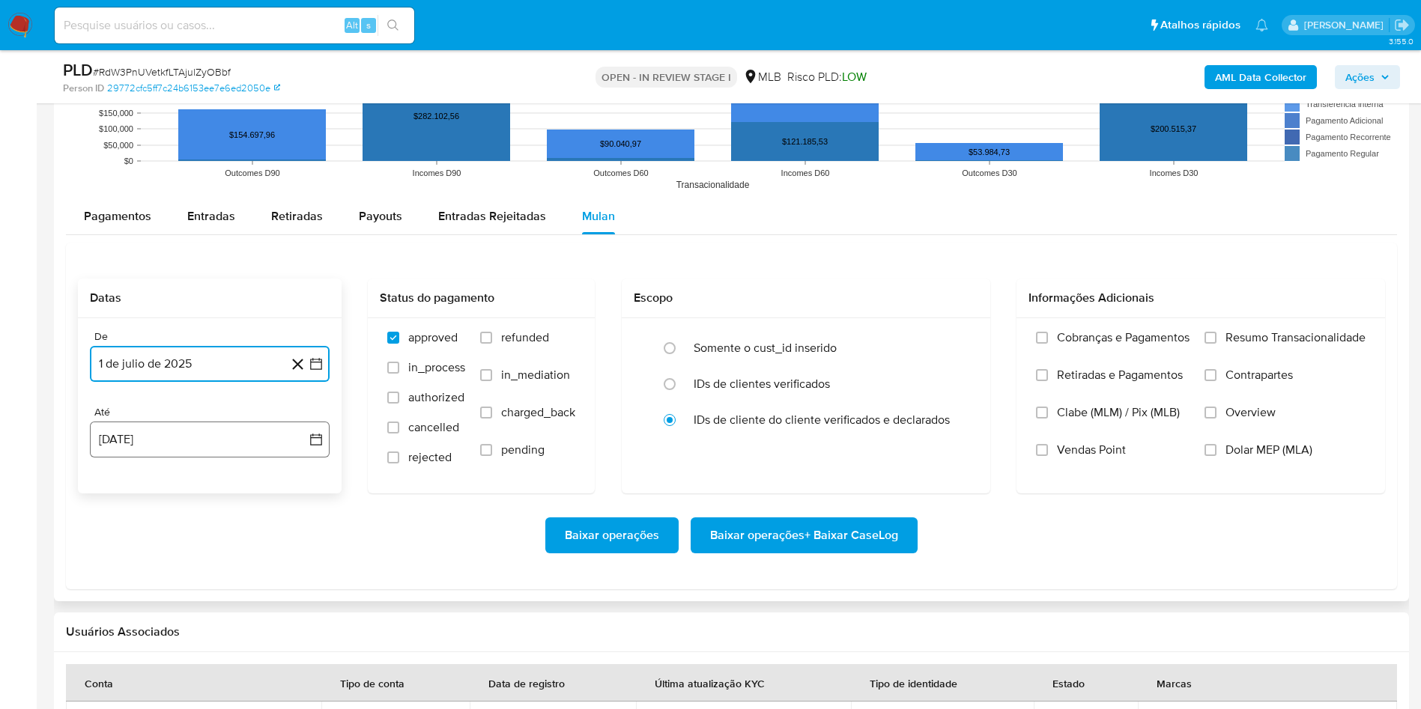
click at [149, 435] on button "25 [PERSON_NAME] de 2025" at bounding box center [210, 440] width 240 height 36
click at [302, 637] on button "24" at bounding box center [300, 639] width 24 height 24
click at [1290, 327] on div "Cobranças e Pagamentos Retiradas e Pagamentos Clabe (MLM) / Pix (MLB) Vendas Po…" at bounding box center [1200, 405] width 368 height 174
click at [1257, 343] on span "Resumo Transacionalidade" at bounding box center [1295, 337] width 140 height 15
click at [1216, 343] on input "Resumo Transacionalidade" at bounding box center [1210, 338] width 12 height 12
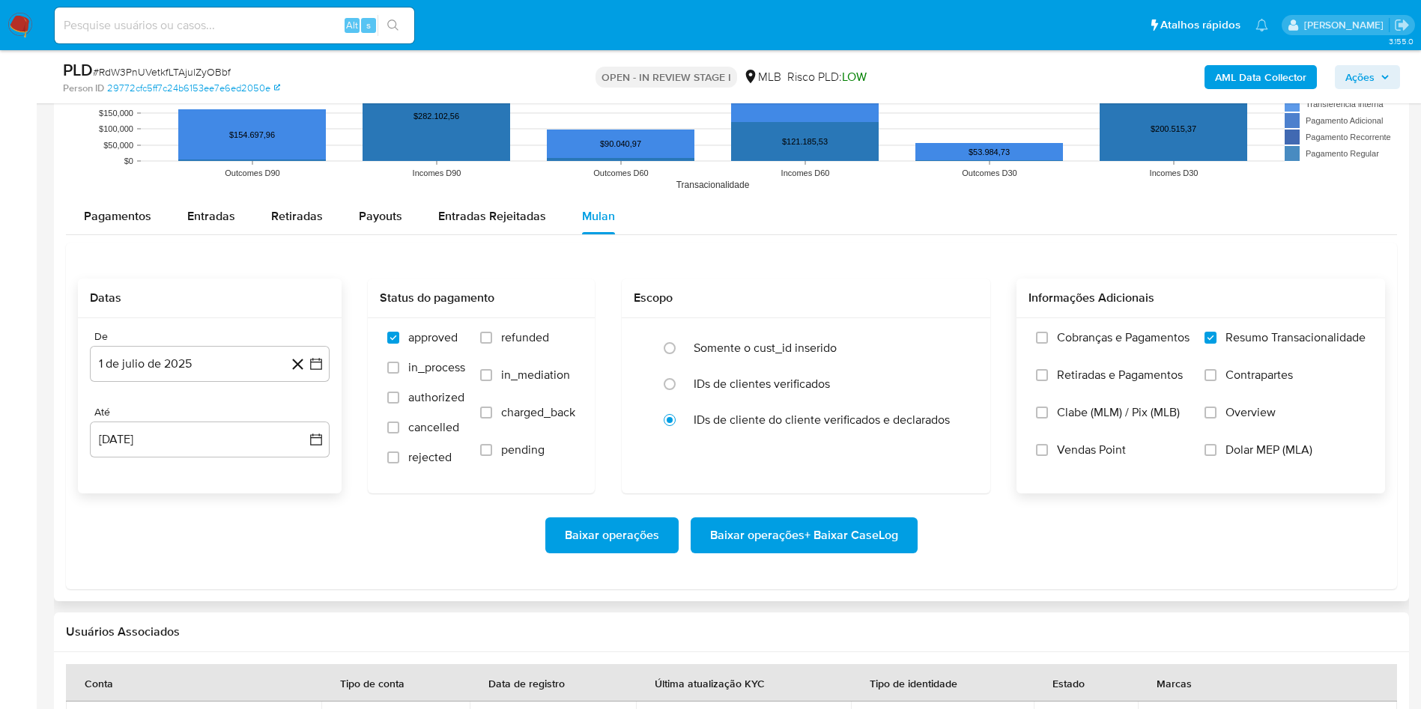
click at [762, 534] on span "Baixar operações + Baixar CaseLog" at bounding box center [804, 535] width 188 height 33
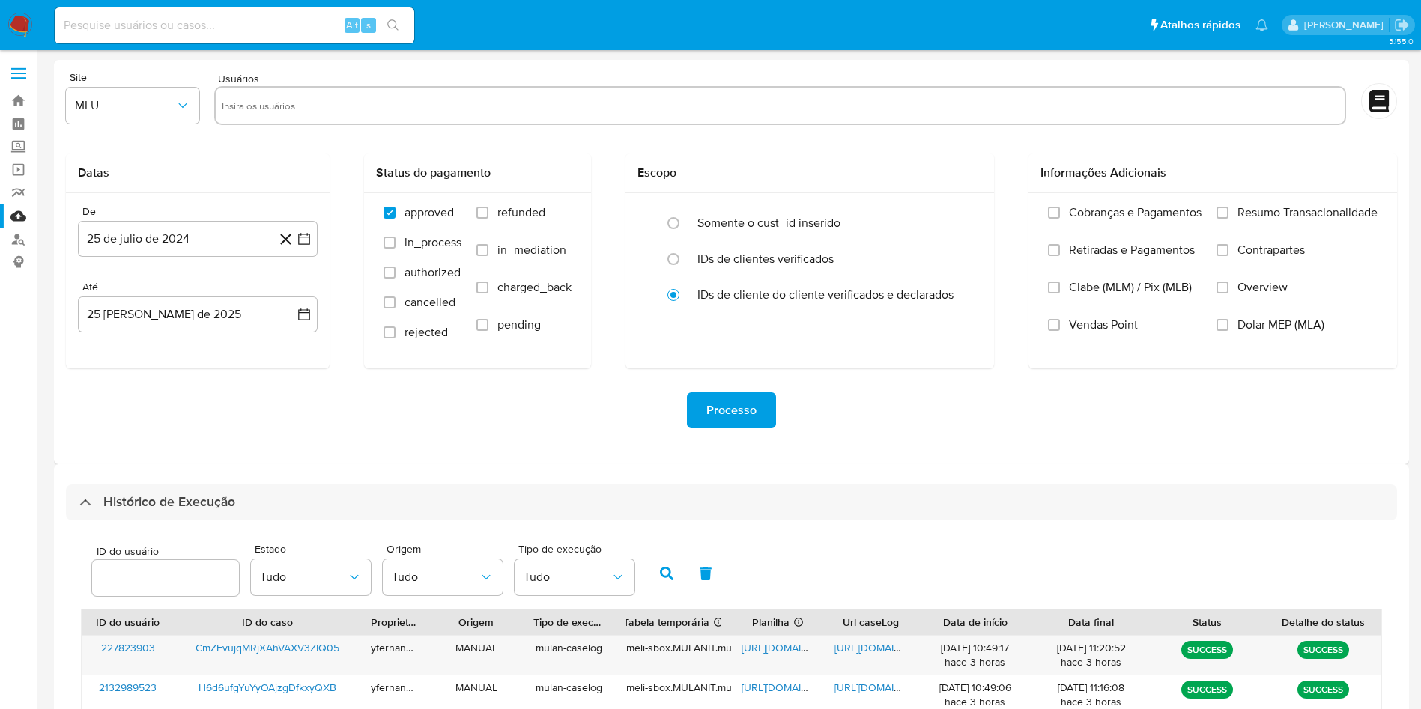
select select "10"
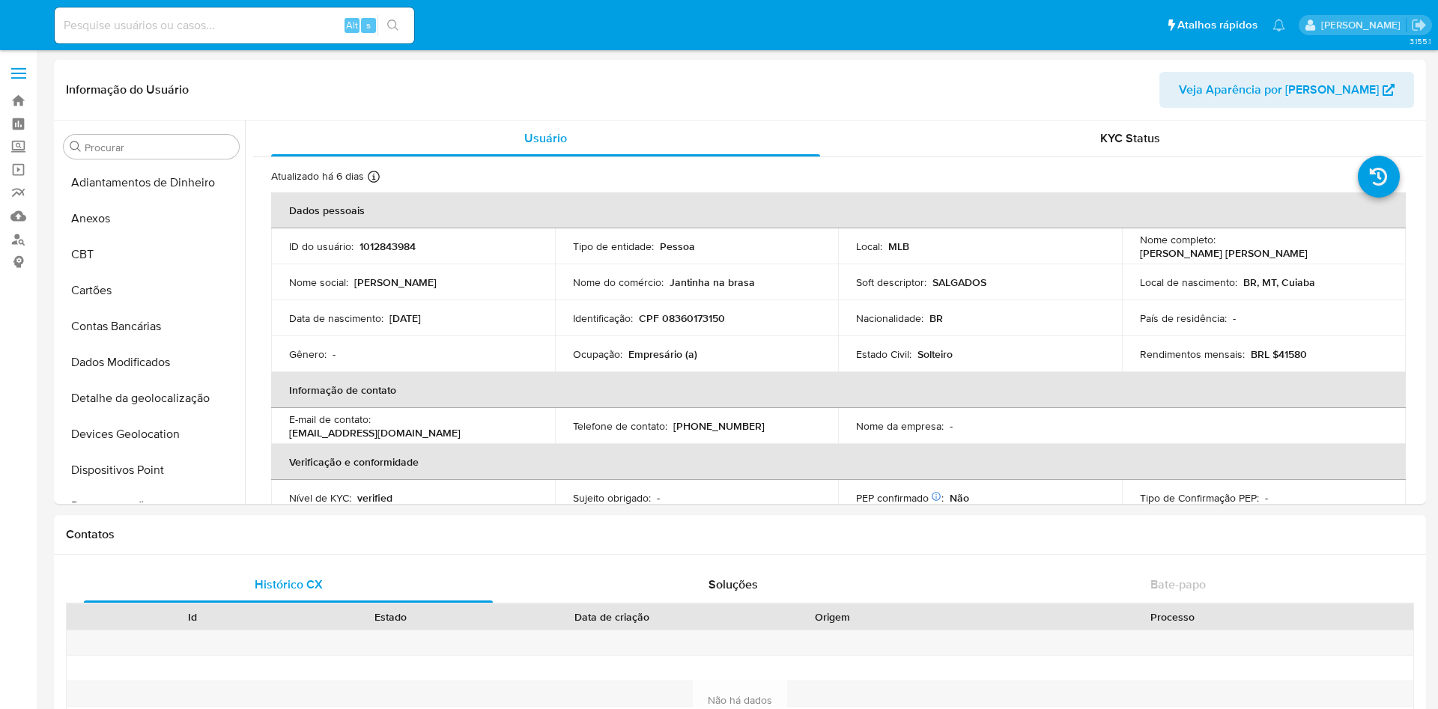
select select "10"
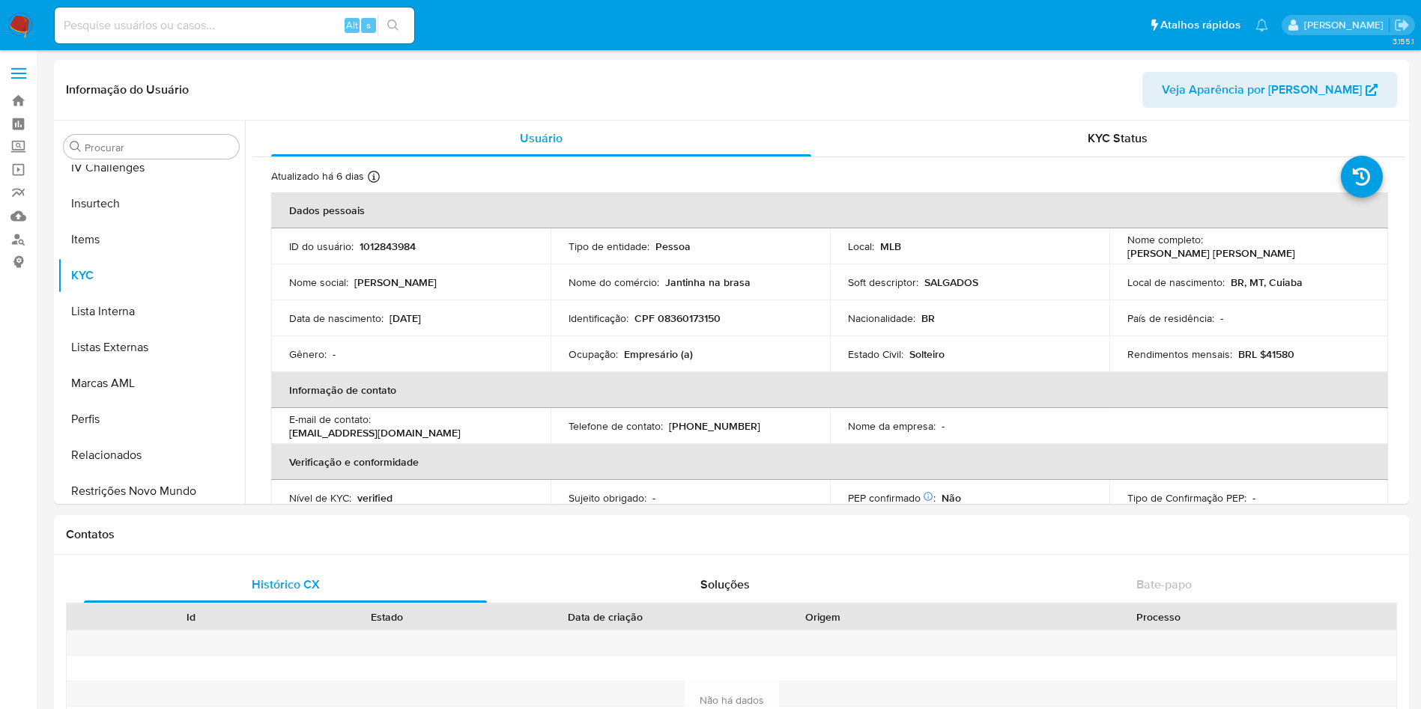
scroll to position [669, 0]
click at [14, 25] on img at bounding box center [19, 25] width 25 height 25
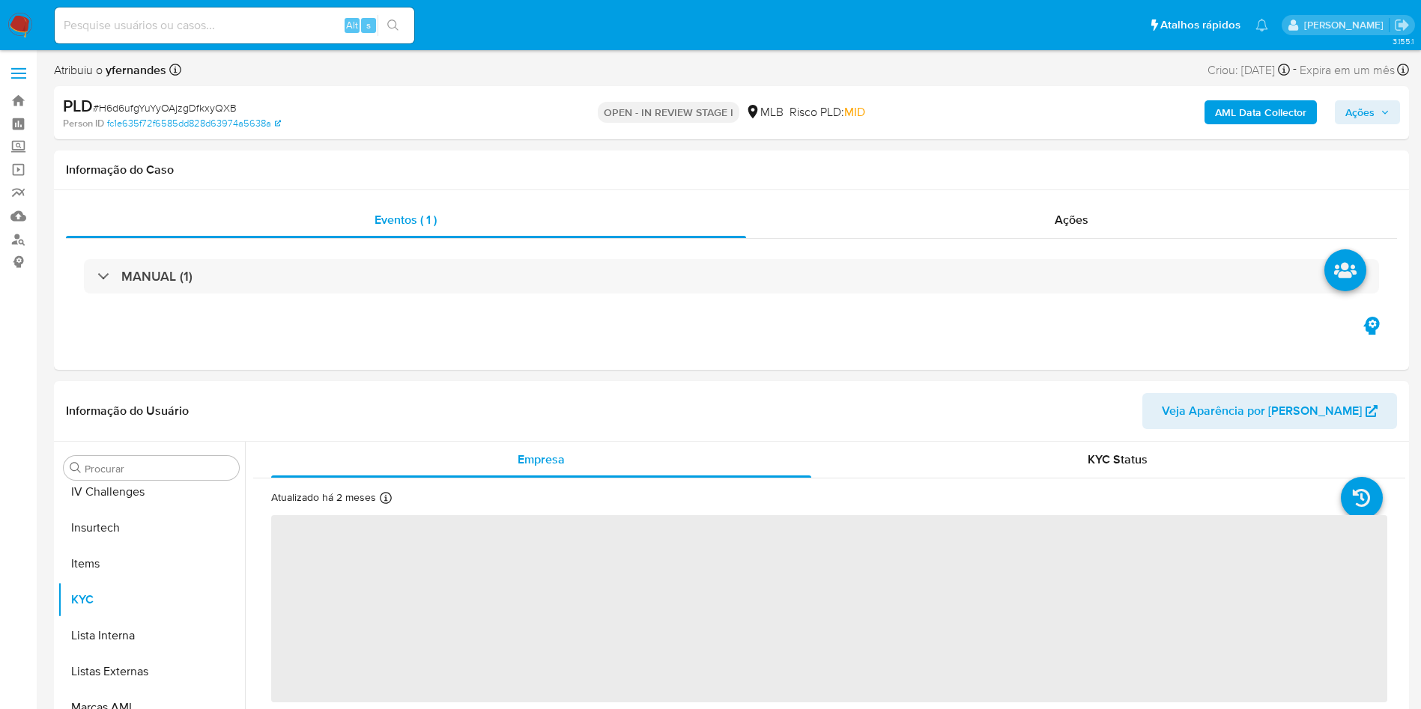
scroll to position [669, 0]
click at [965, 219] on div "Ações" at bounding box center [1072, 220] width 652 height 36
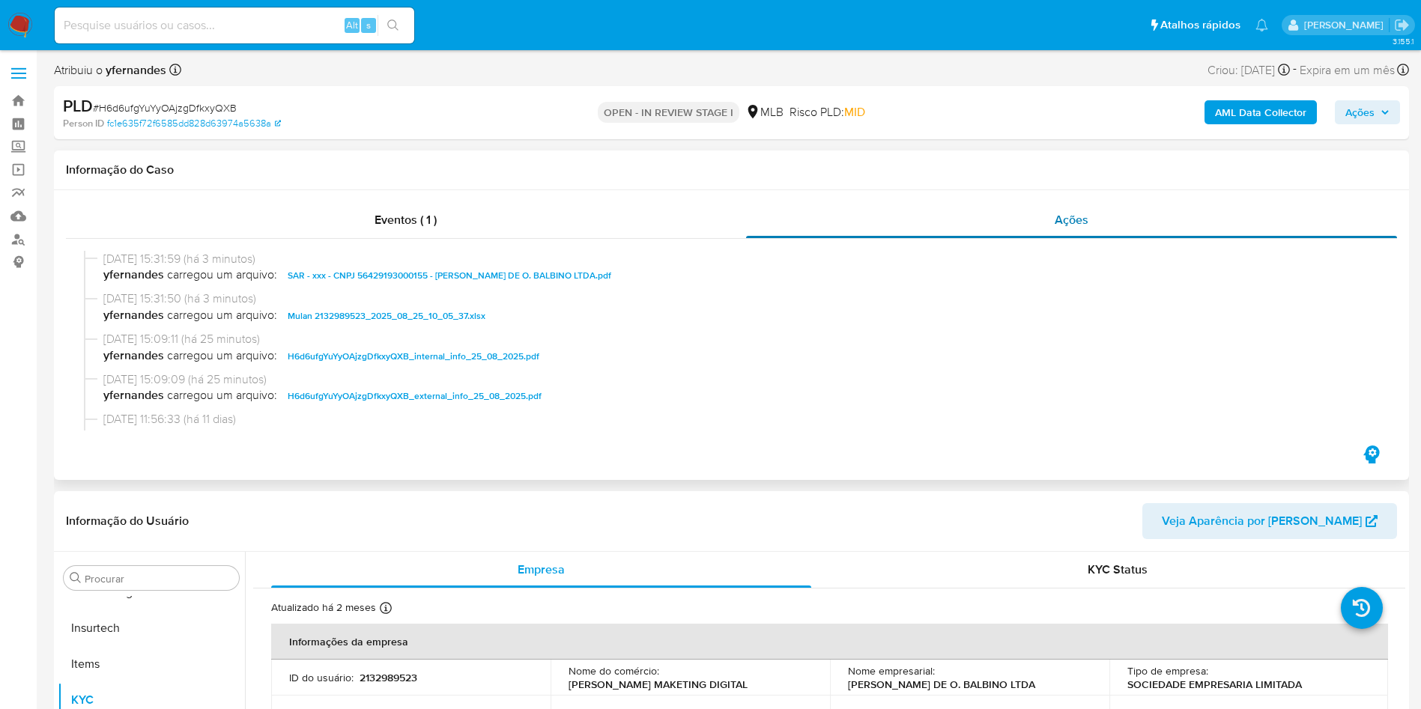
select select "10"
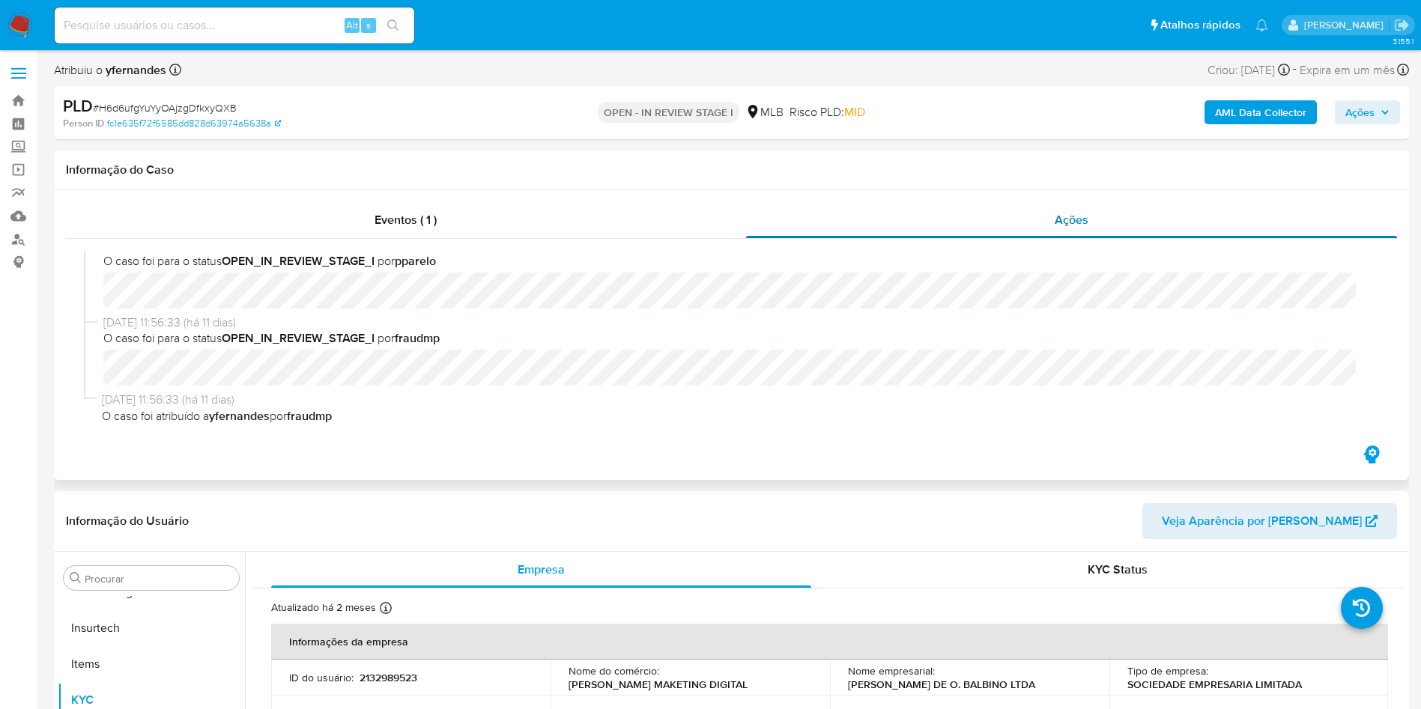
scroll to position [0, 0]
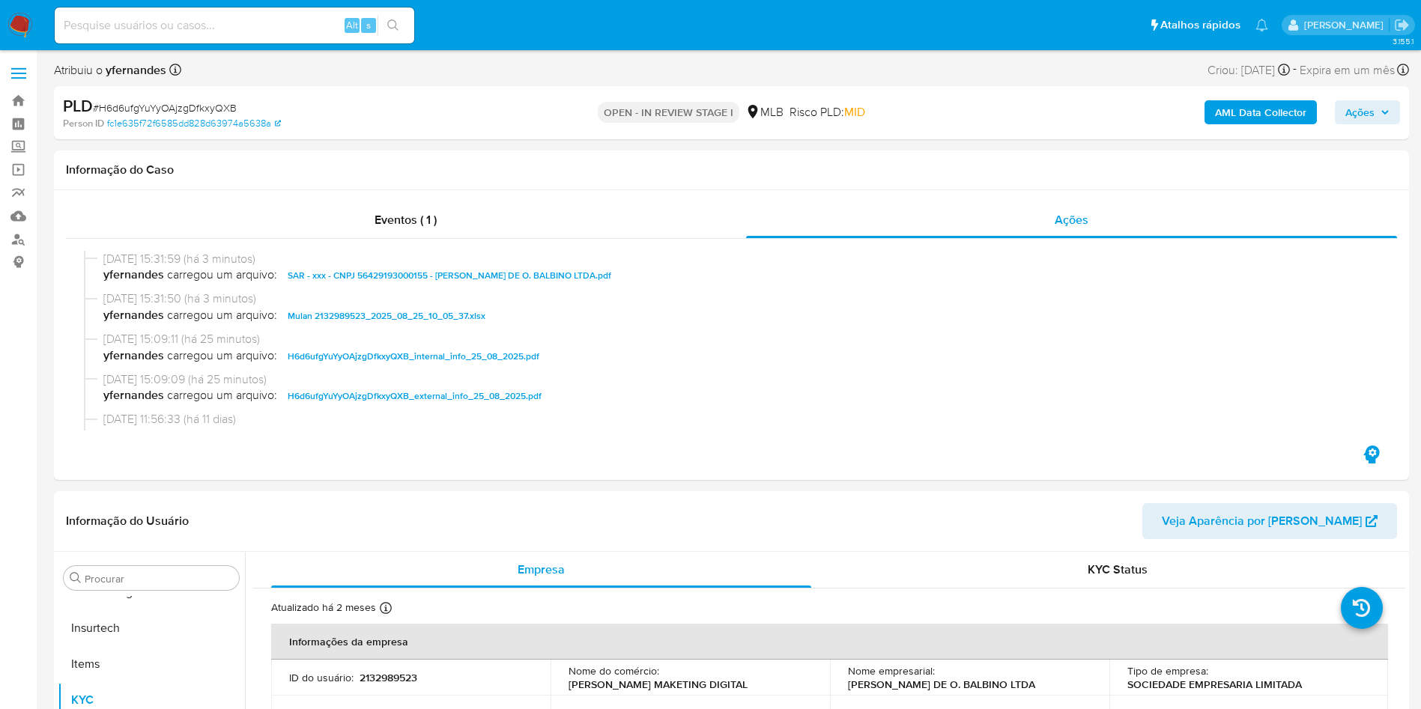
click at [1372, 109] on span "Ações" at bounding box center [1359, 112] width 29 height 24
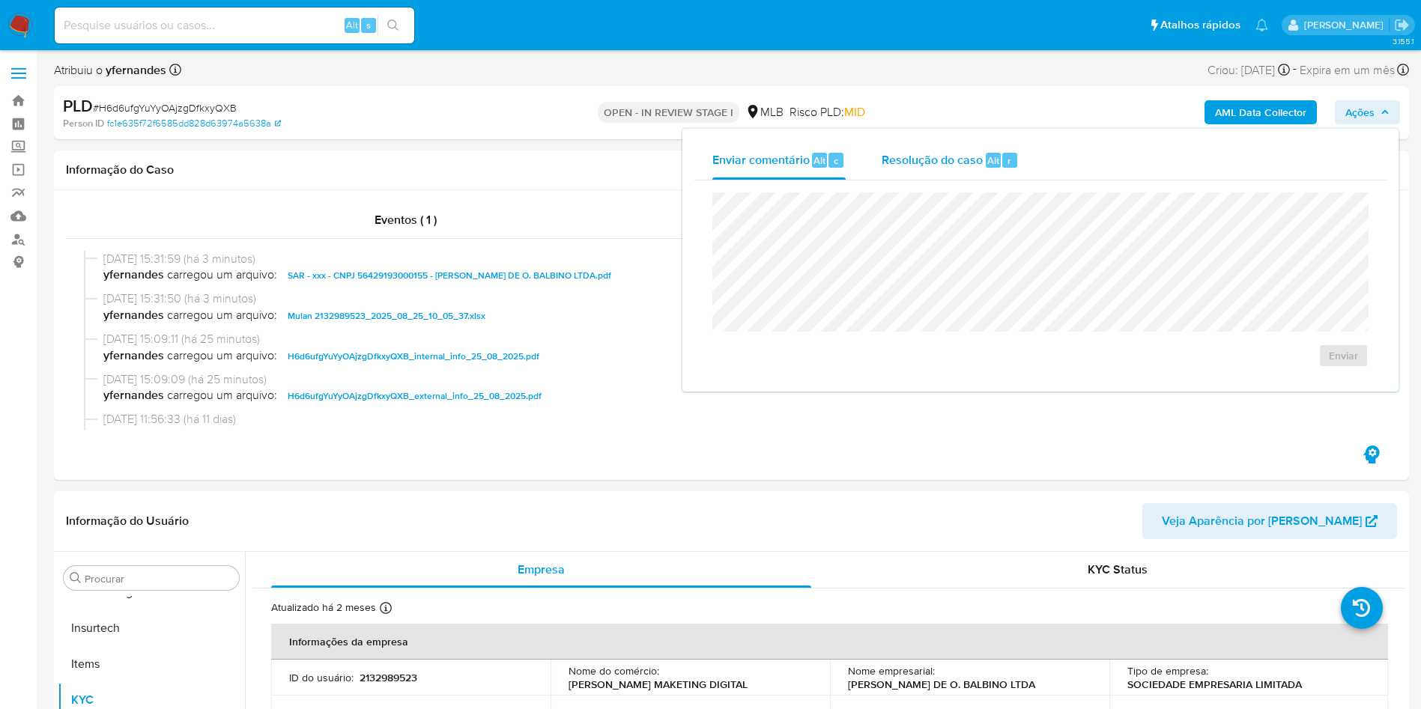
click at [924, 165] on span "Resolução do caso" at bounding box center [932, 159] width 101 height 17
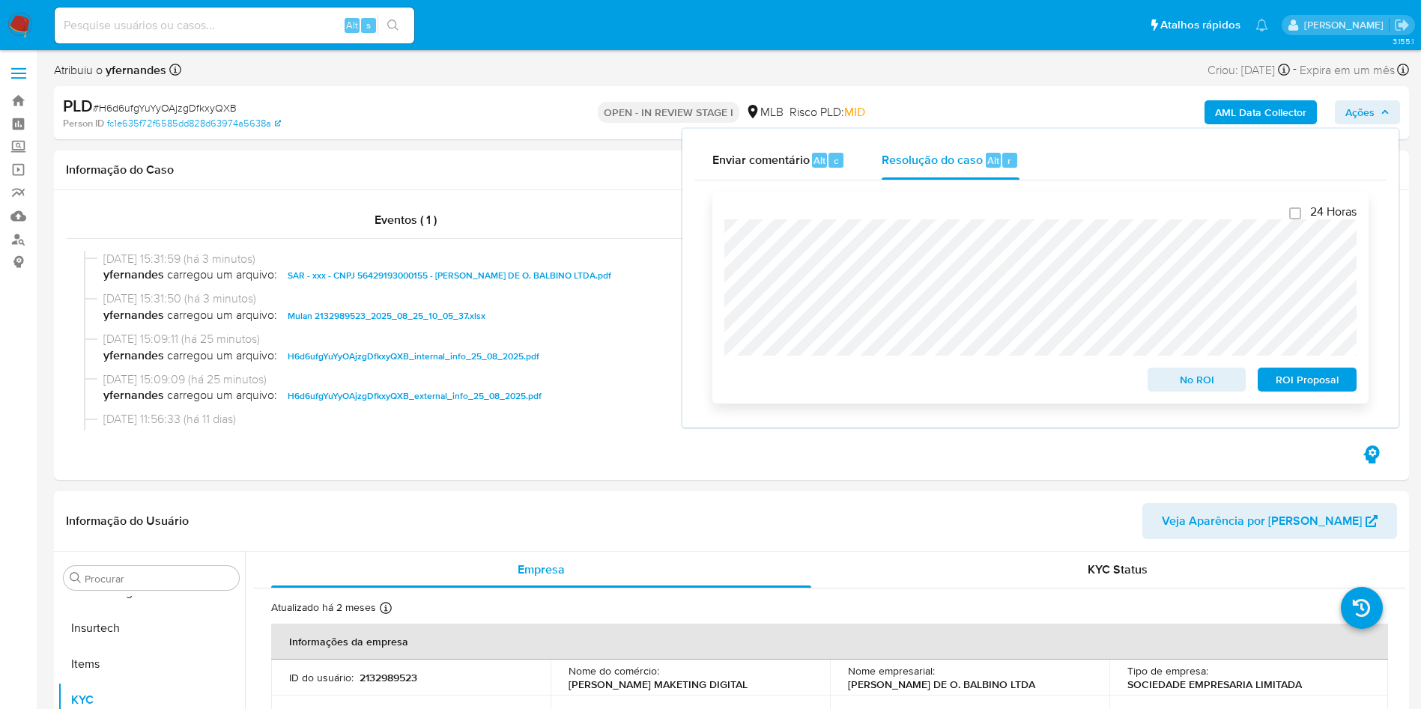
click at [1317, 381] on span "ROI Proposal" at bounding box center [1307, 379] width 78 height 21
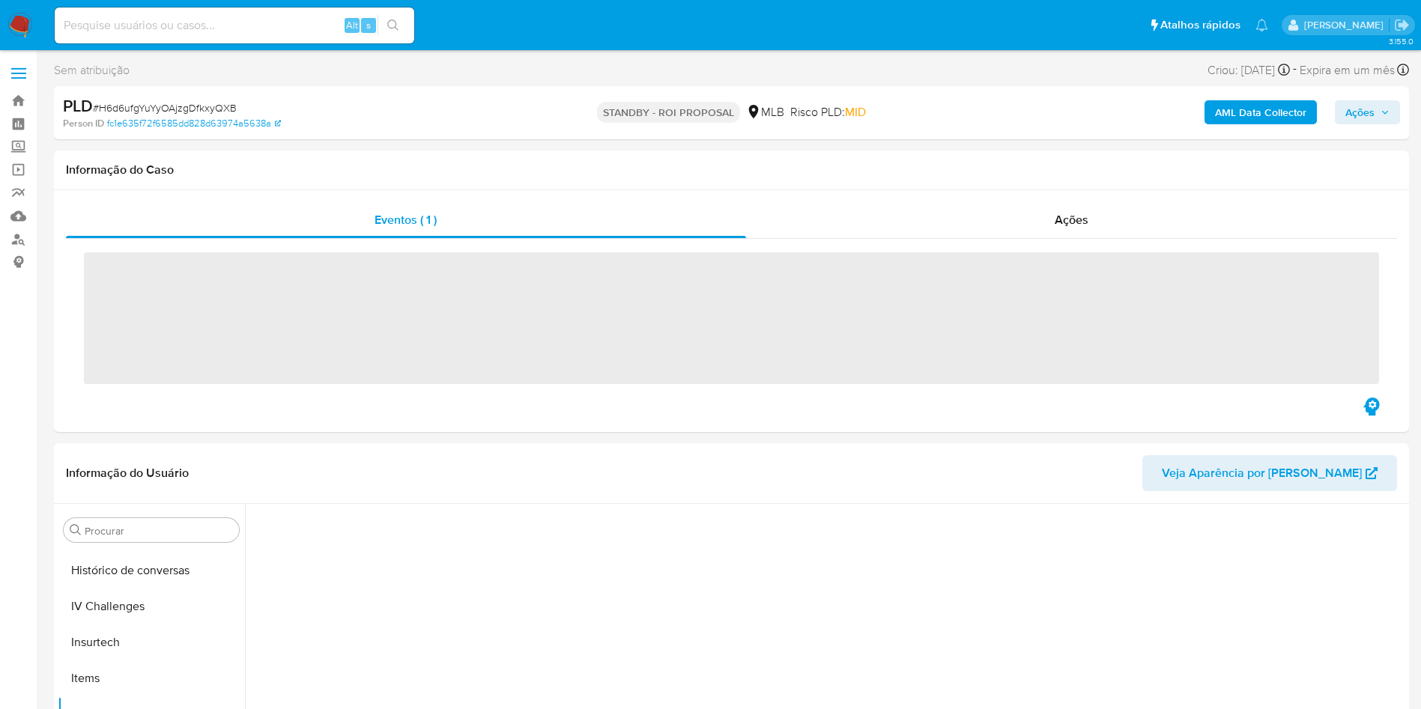
scroll to position [669, 0]
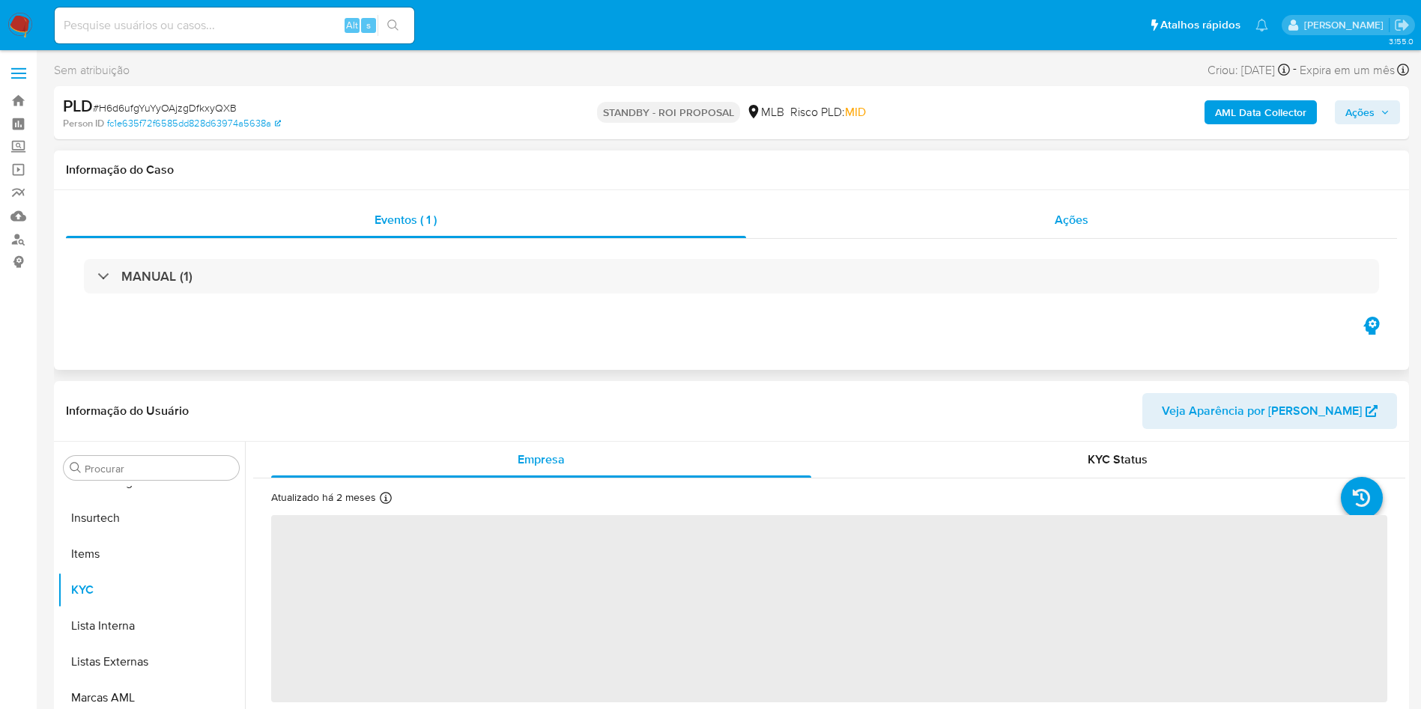
click at [914, 231] on div "Ações" at bounding box center [1072, 220] width 652 height 36
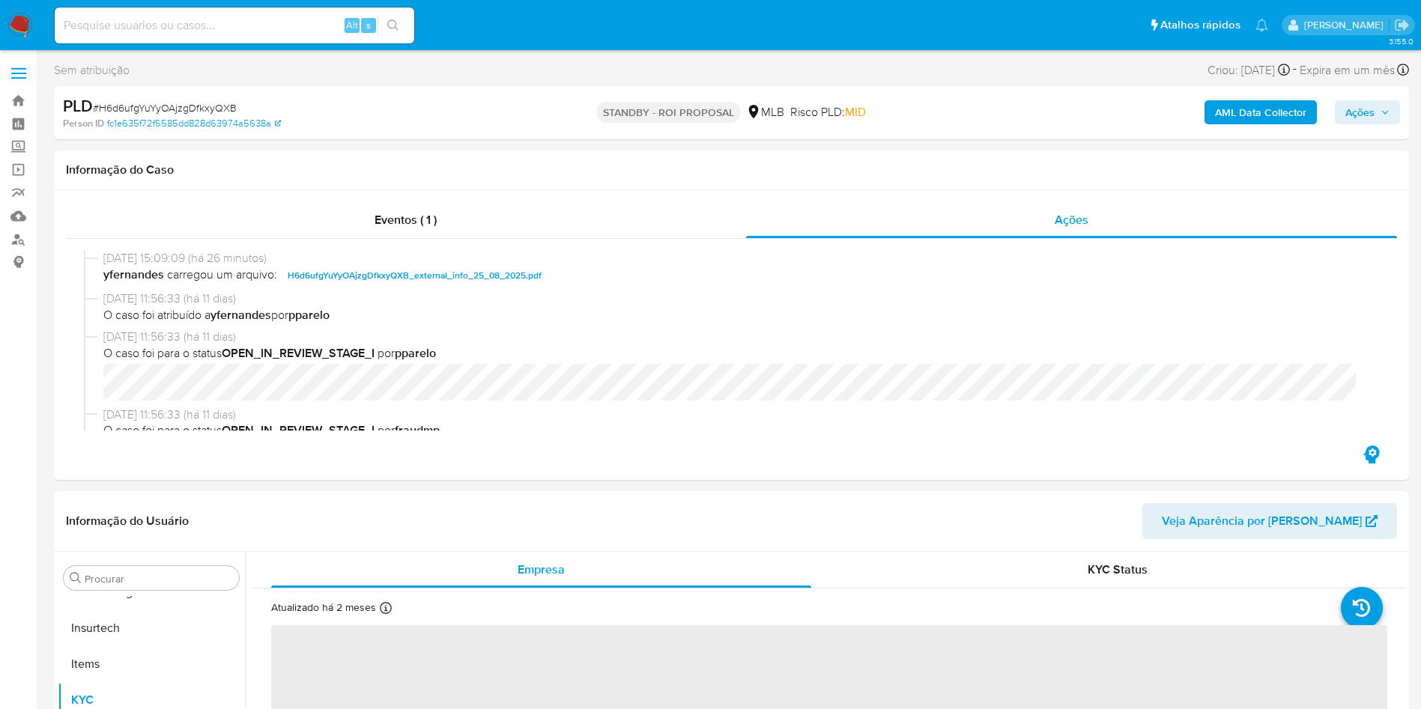
select select "10"
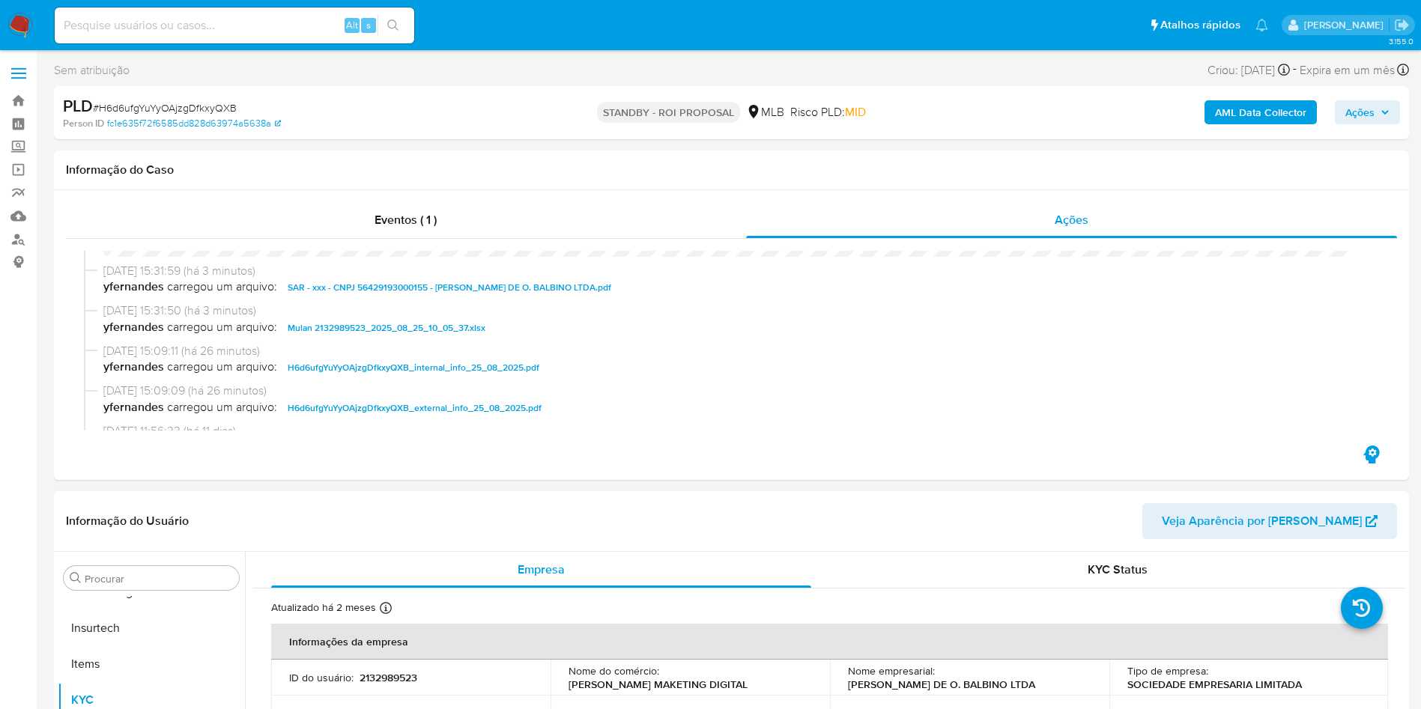
scroll to position [0, 0]
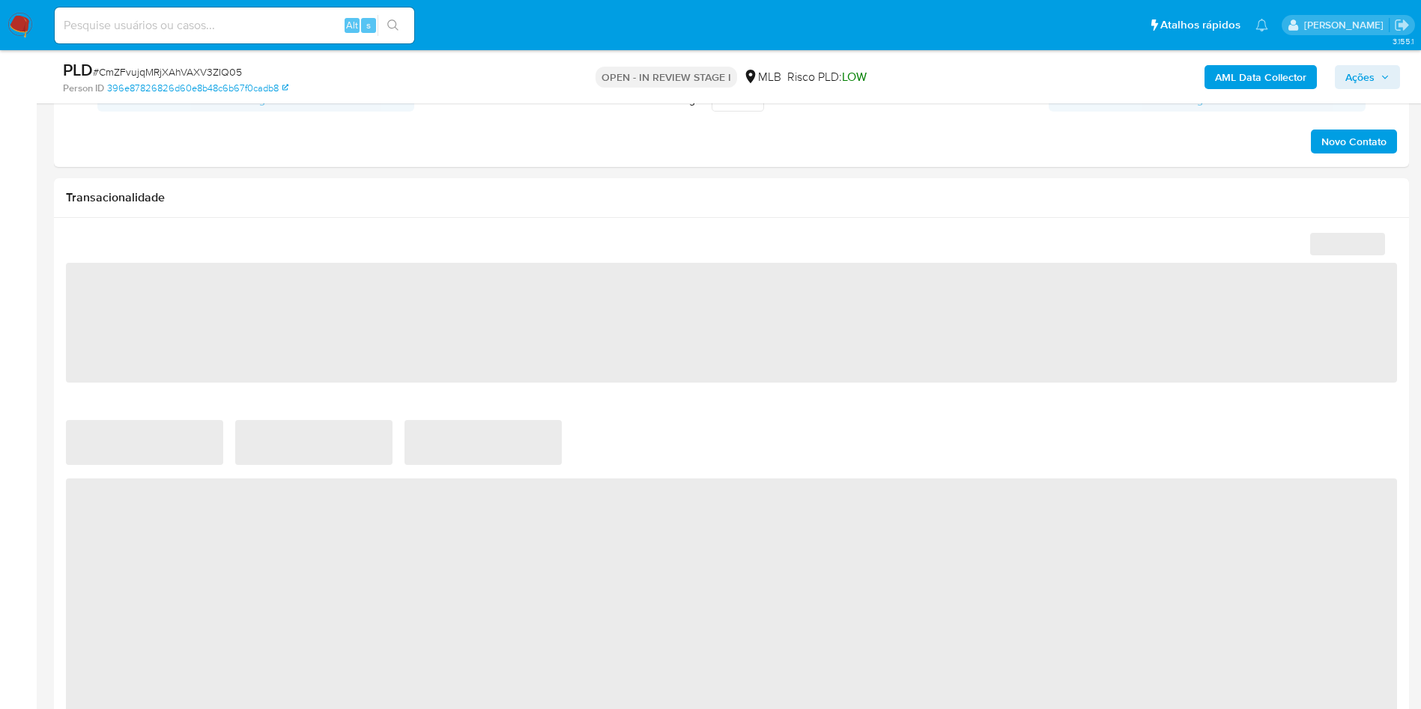
scroll to position [1011, 0]
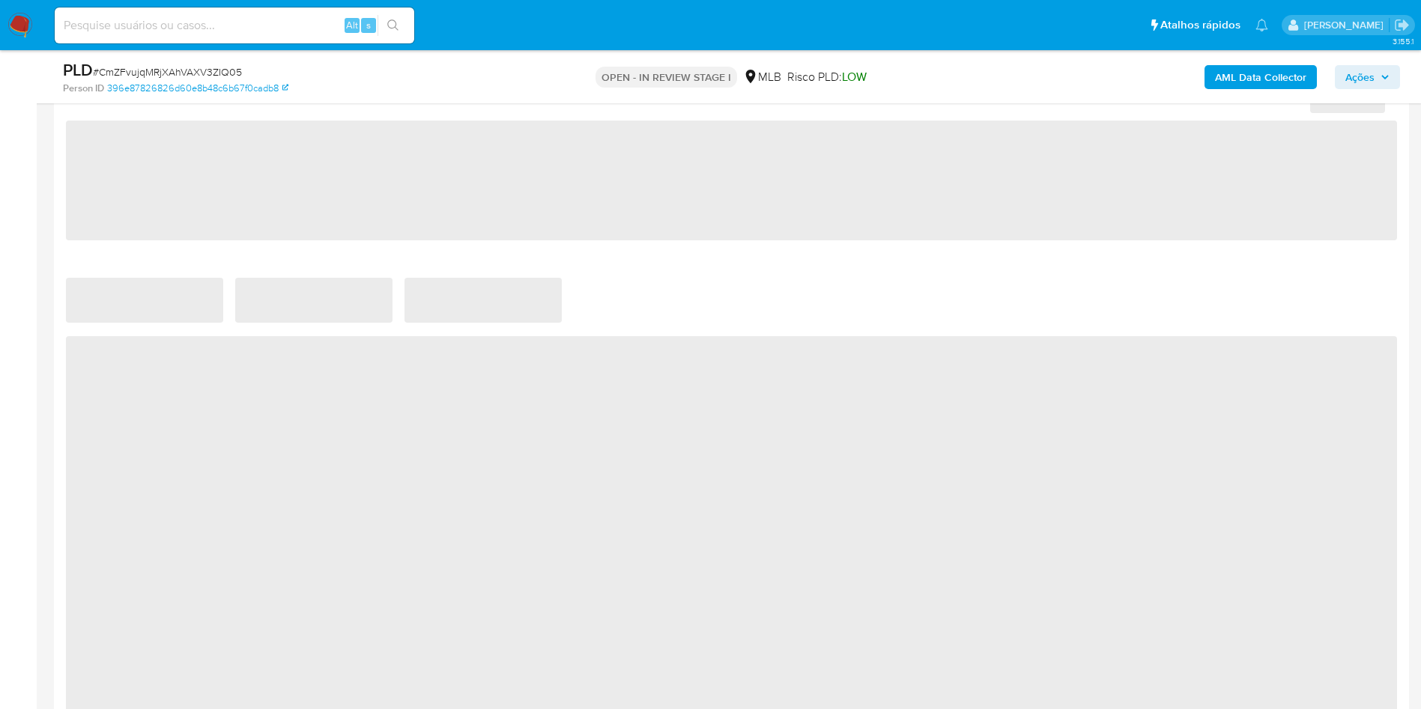
select select "10"
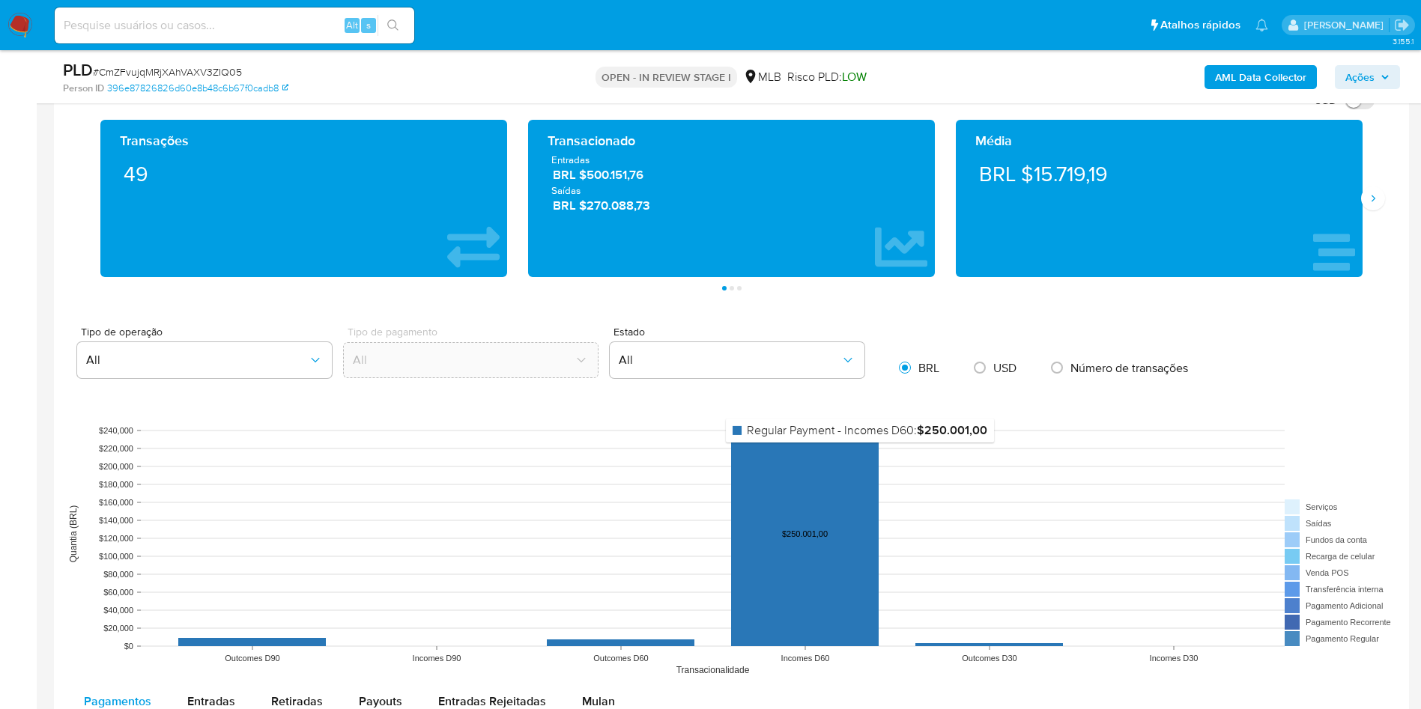
scroll to position [899, 0]
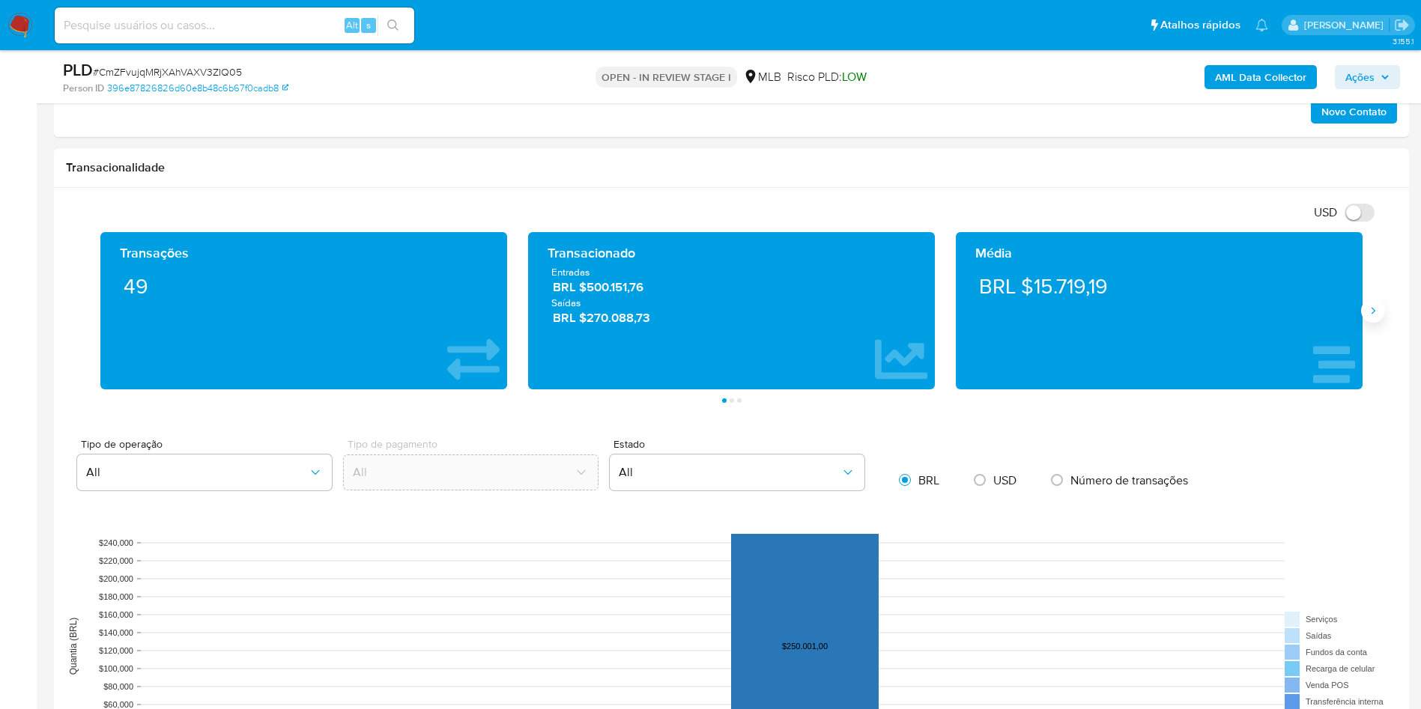
click at [1371, 300] on button "Siguiente" at bounding box center [1373, 311] width 24 height 24
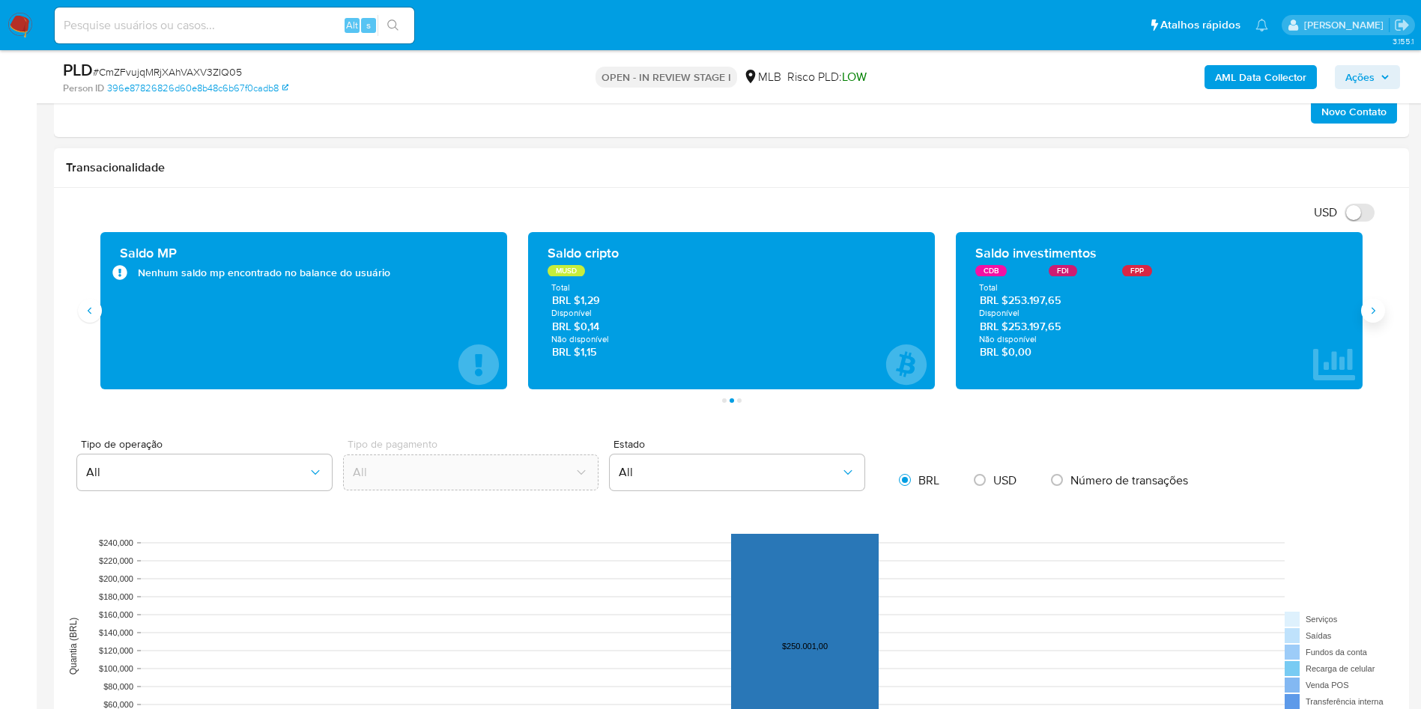
click at [1371, 300] on button "Siguiente" at bounding box center [1373, 311] width 24 height 24
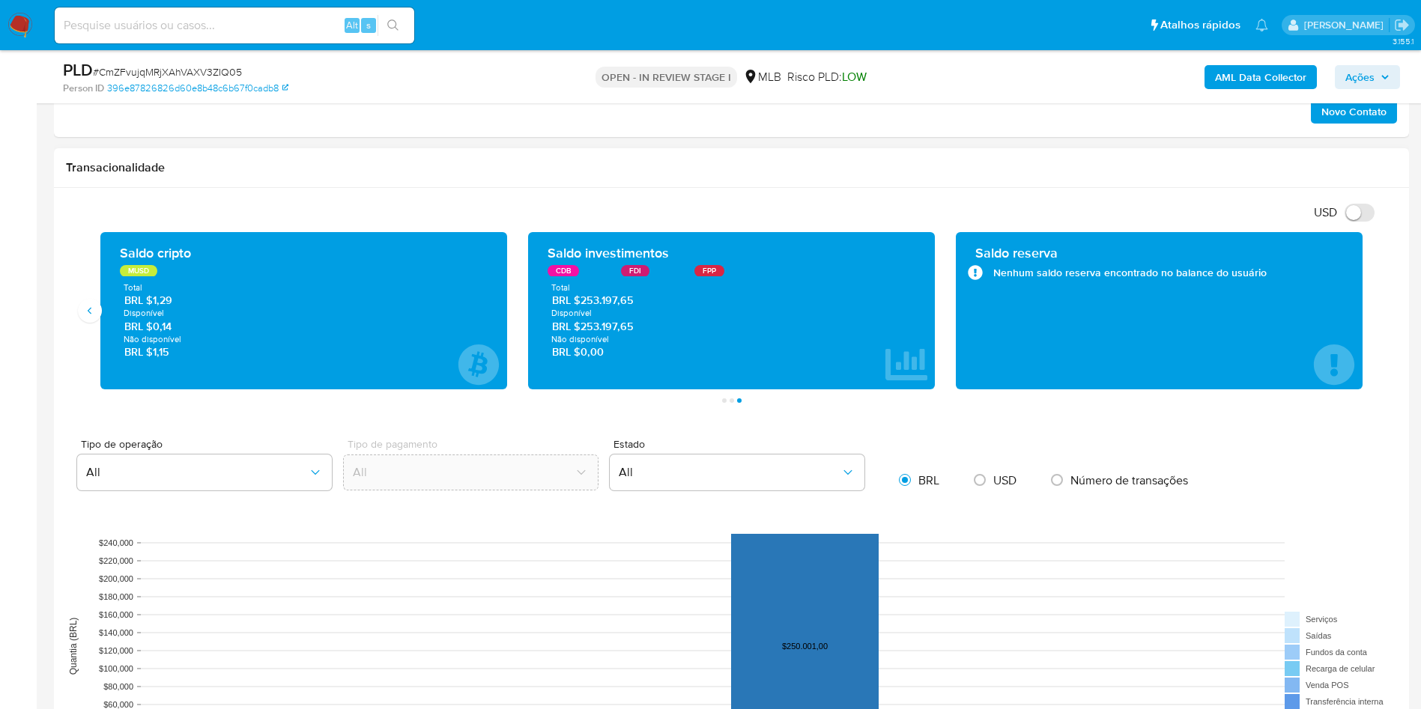
drag, startPoint x: 621, startPoint y: 296, endPoint x: 611, endPoint y: 300, distance: 10.4
click at [621, 295] on span "BRL $253.197,65" at bounding box center [731, 301] width 359 height 14
click at [604, 303] on span "BRL $253.197,65" at bounding box center [731, 301] width 359 height 14
click at [708, 269] on div "FPP" at bounding box center [709, 271] width 30 height 12
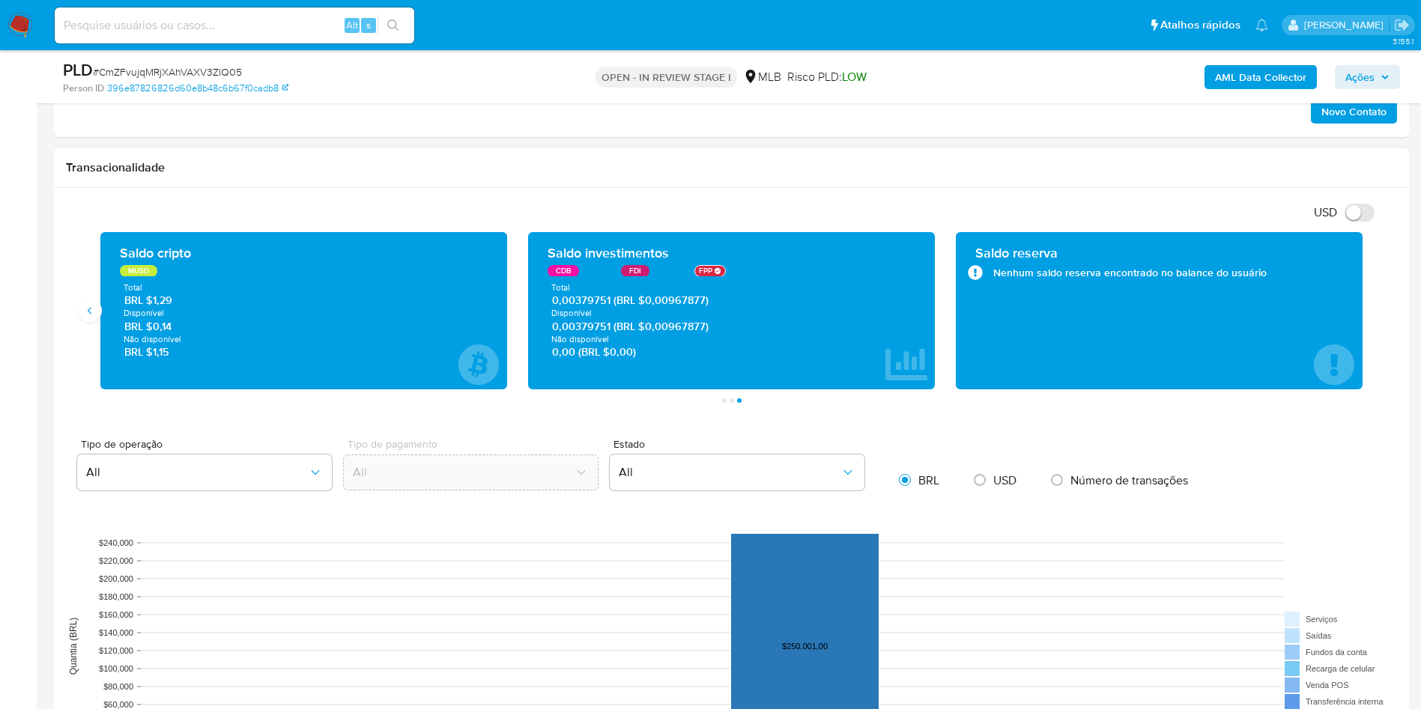
click at [646, 274] on div "FDI" at bounding box center [635, 271] width 28 height 12
click at [568, 276] on div "CDB" at bounding box center [562, 271] width 31 height 12
click at [568, 276] on div "CDB" at bounding box center [563, 271] width 33 height 12
click at [847, 123] on div "Novo Contato" at bounding box center [731, 107] width 1331 height 36
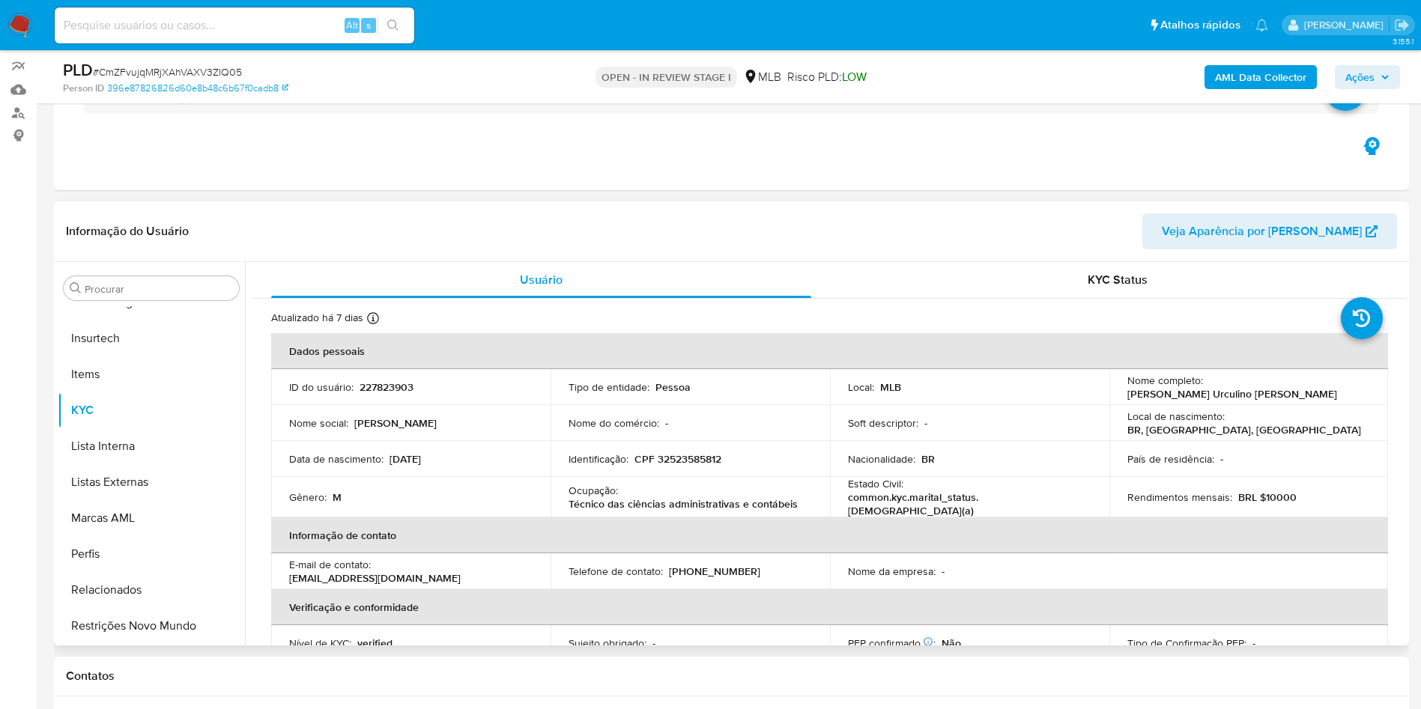
scroll to position [112, 0]
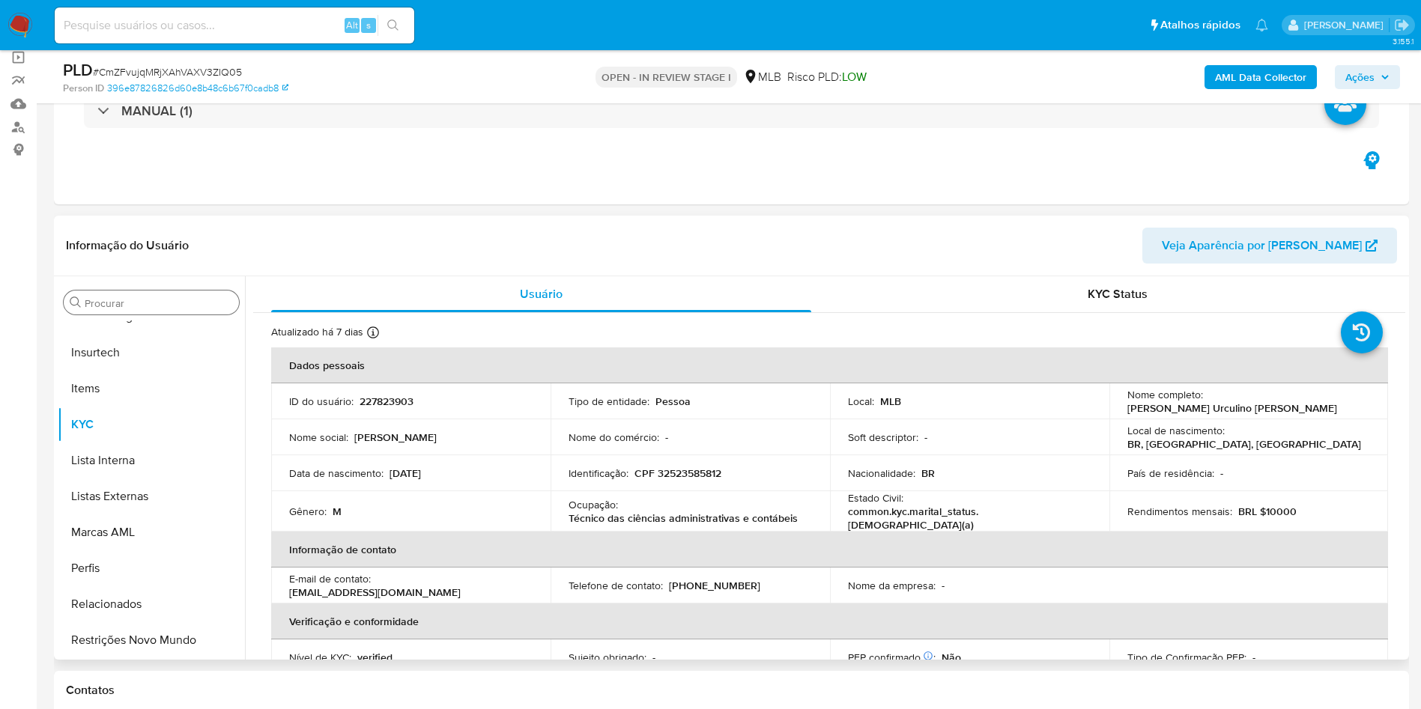
click at [166, 312] on div "Procurar" at bounding box center [151, 303] width 175 height 24
click at [157, 305] on input "Procurar" at bounding box center [159, 303] width 148 height 13
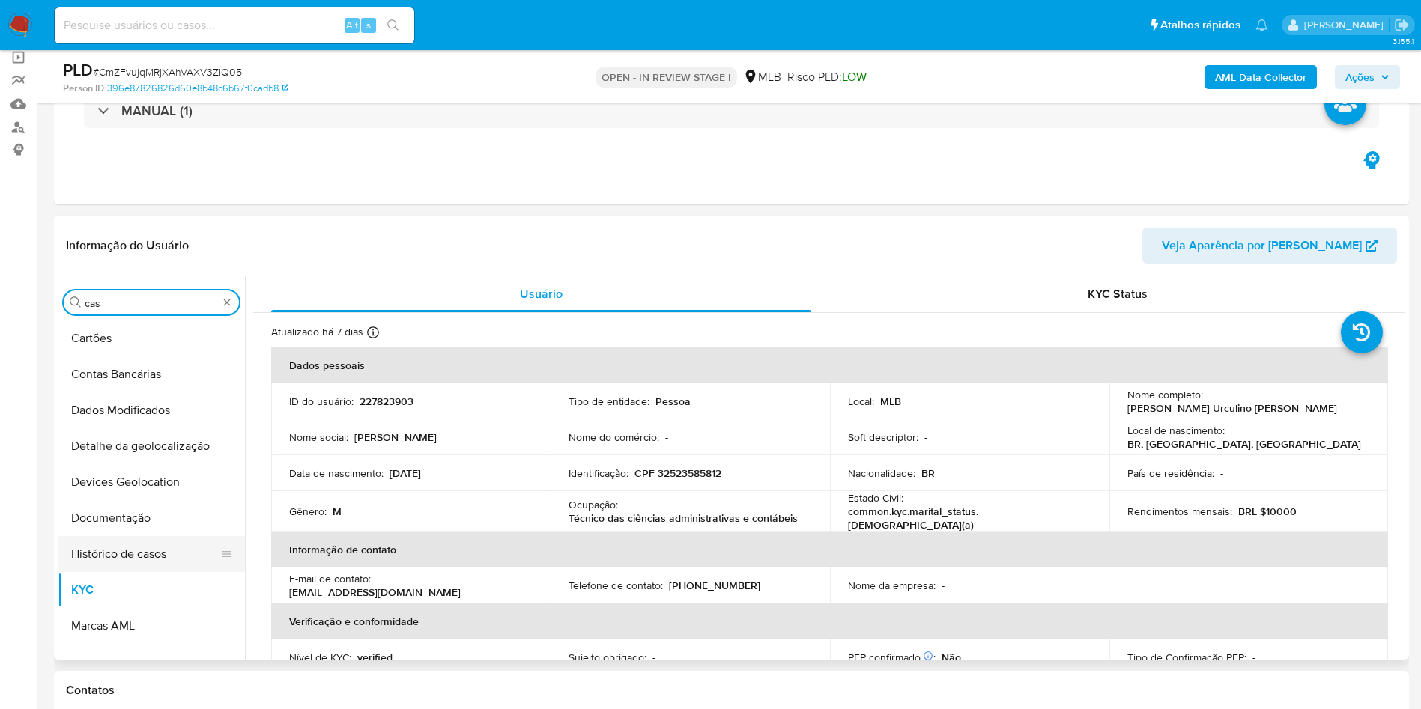
scroll to position [0, 0]
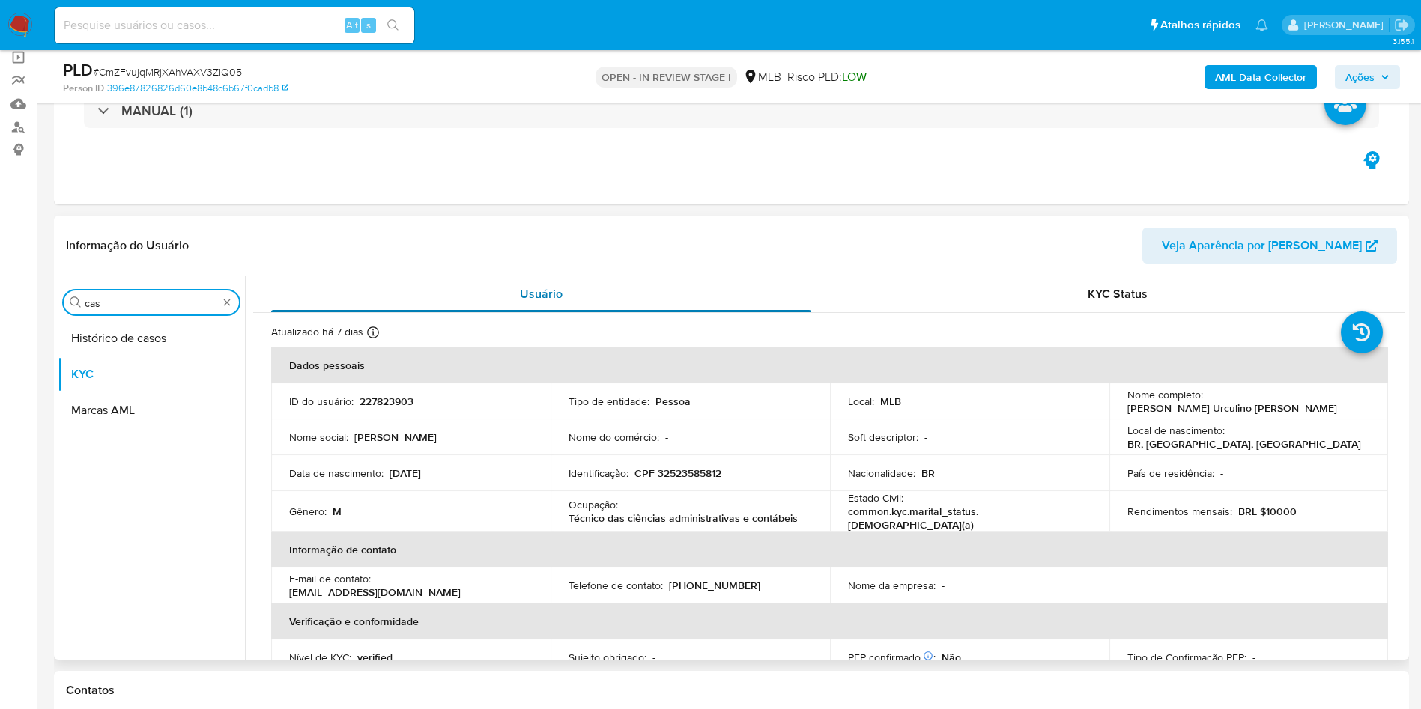
click at [139, 339] on button "Histórico de casos" at bounding box center [151, 339] width 187 height 36
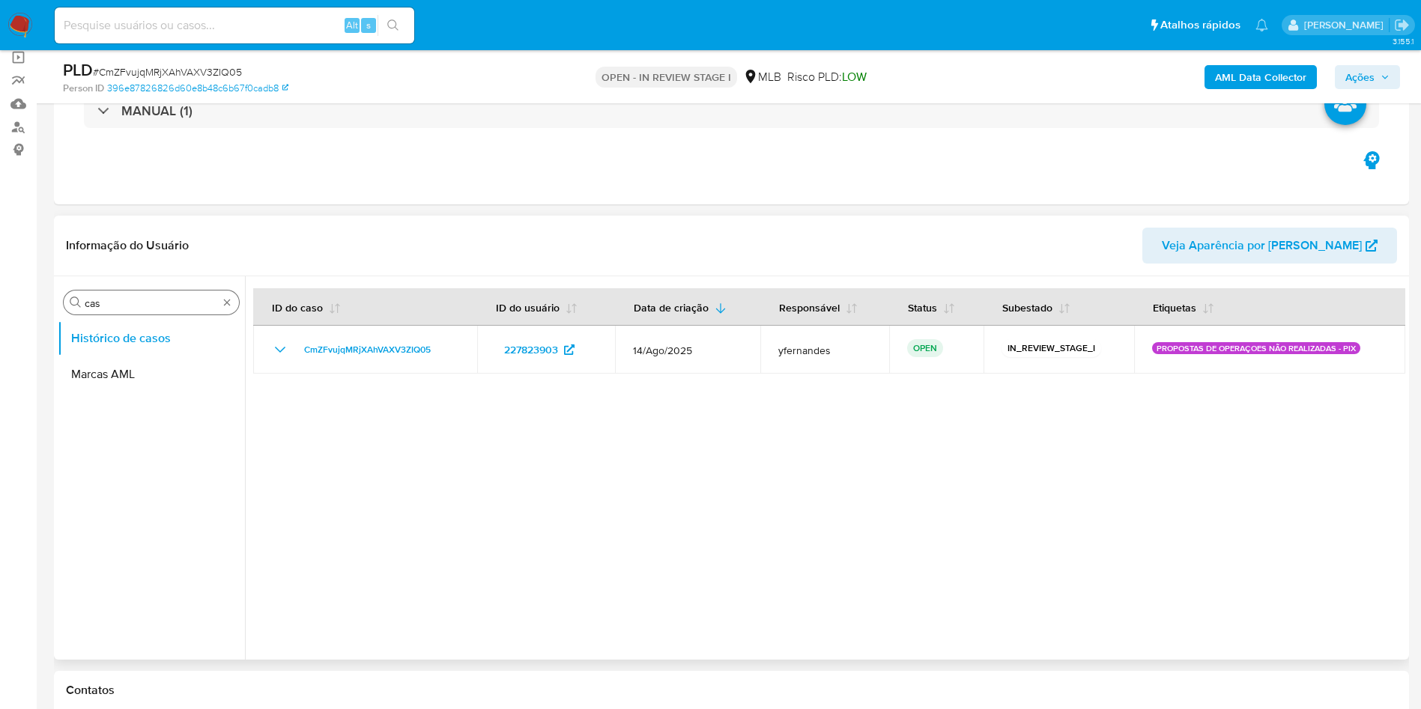
click at [151, 300] on input "cas" at bounding box center [151, 303] width 133 height 13
click at [151, 299] on input "cas" at bounding box center [151, 303] width 133 height 13
type input "ger"
click at [125, 335] on button "Geral" at bounding box center [145, 339] width 175 height 36
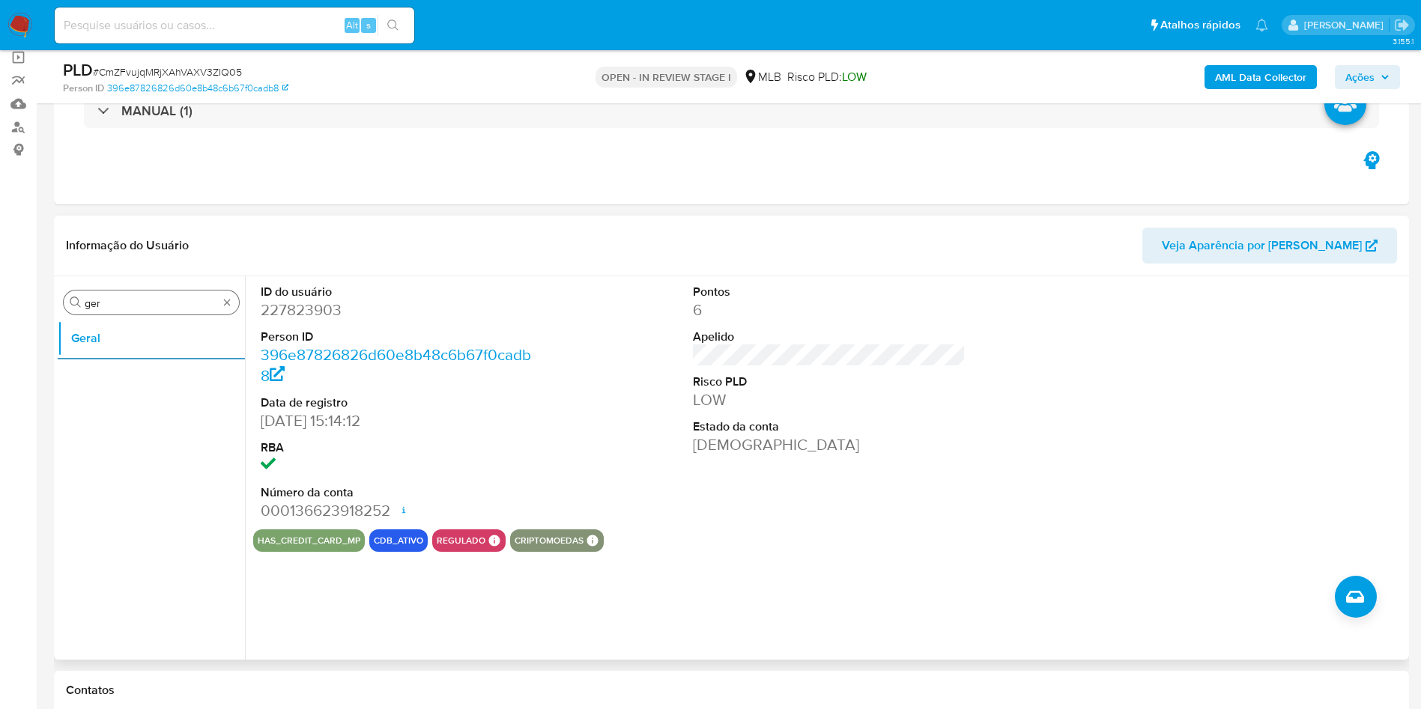
click at [172, 298] on input "ger" at bounding box center [151, 303] width 133 height 13
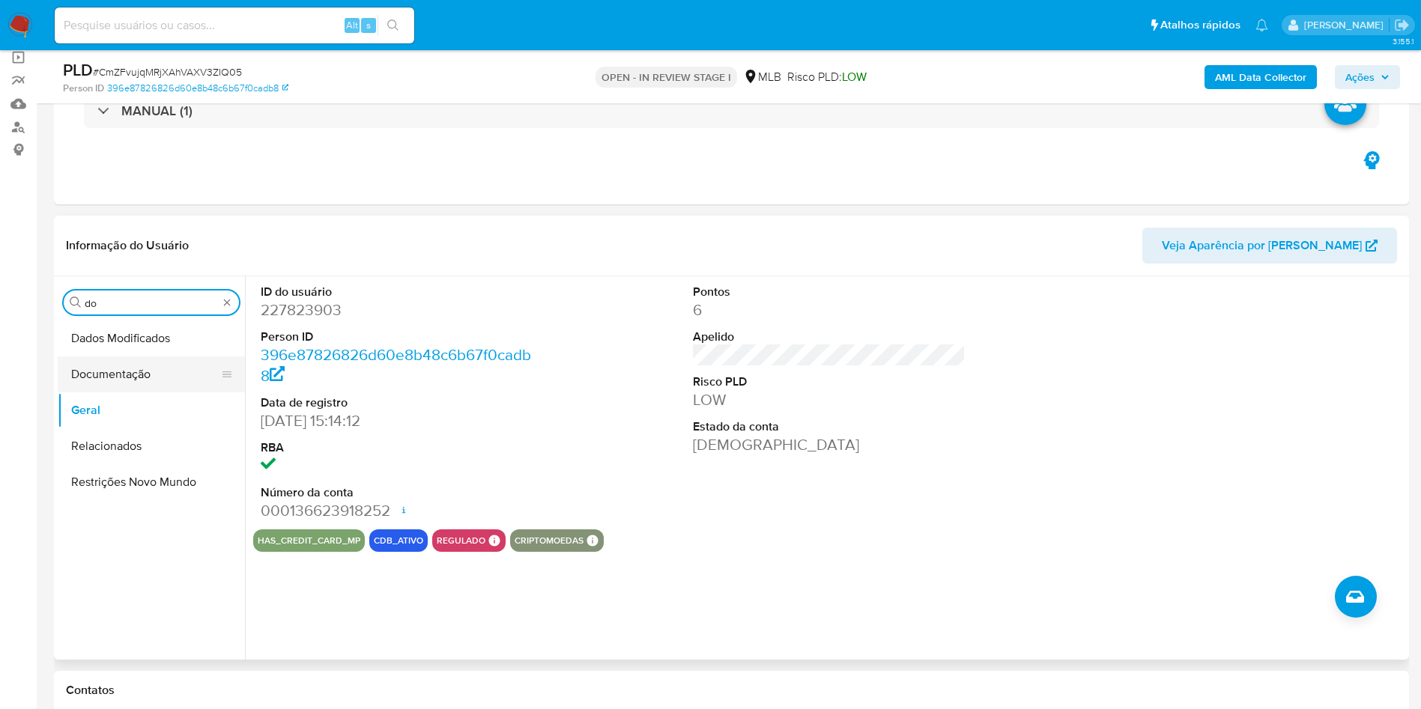
type input "do"
click at [137, 391] on button "Documentação" at bounding box center [145, 375] width 175 height 36
click at [132, 374] on button "Documentação" at bounding box center [151, 375] width 187 height 36
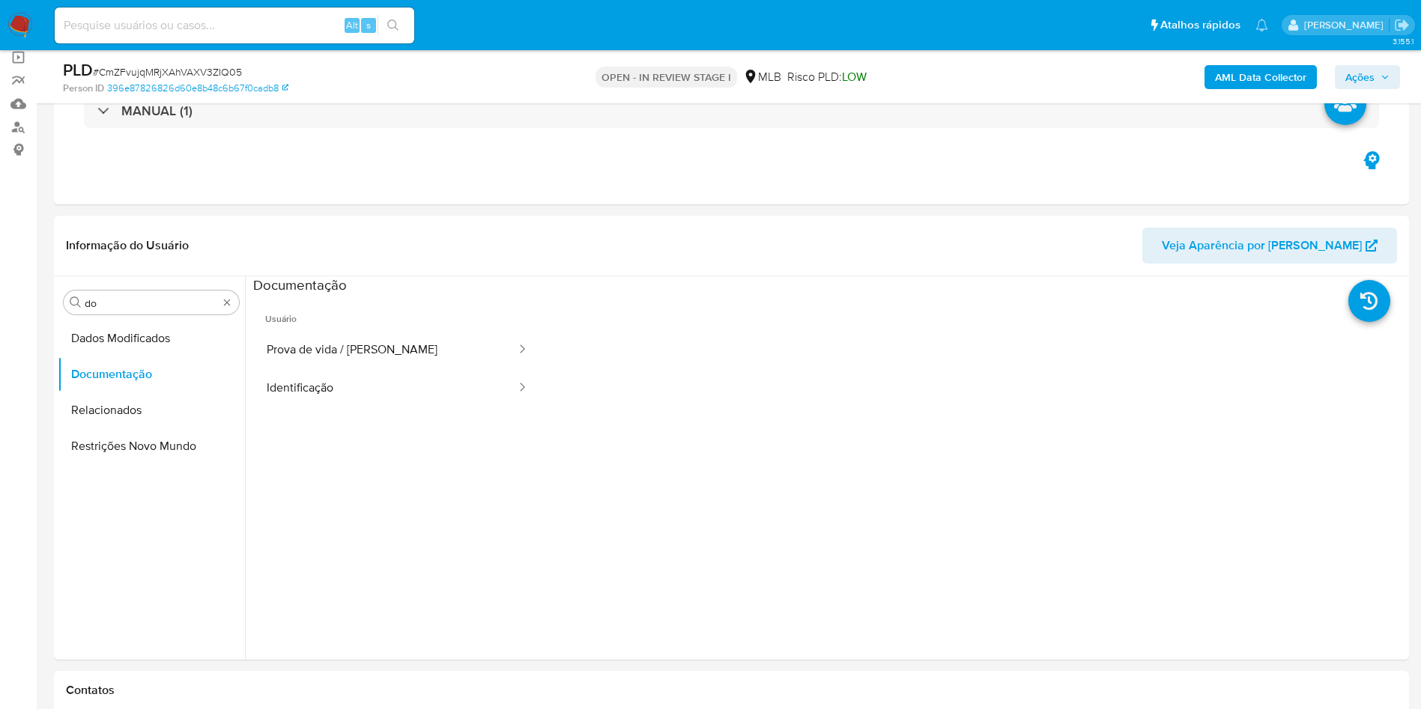
click at [307, 347] on button "Prova de vida / Selfie" at bounding box center [385, 350] width 264 height 38
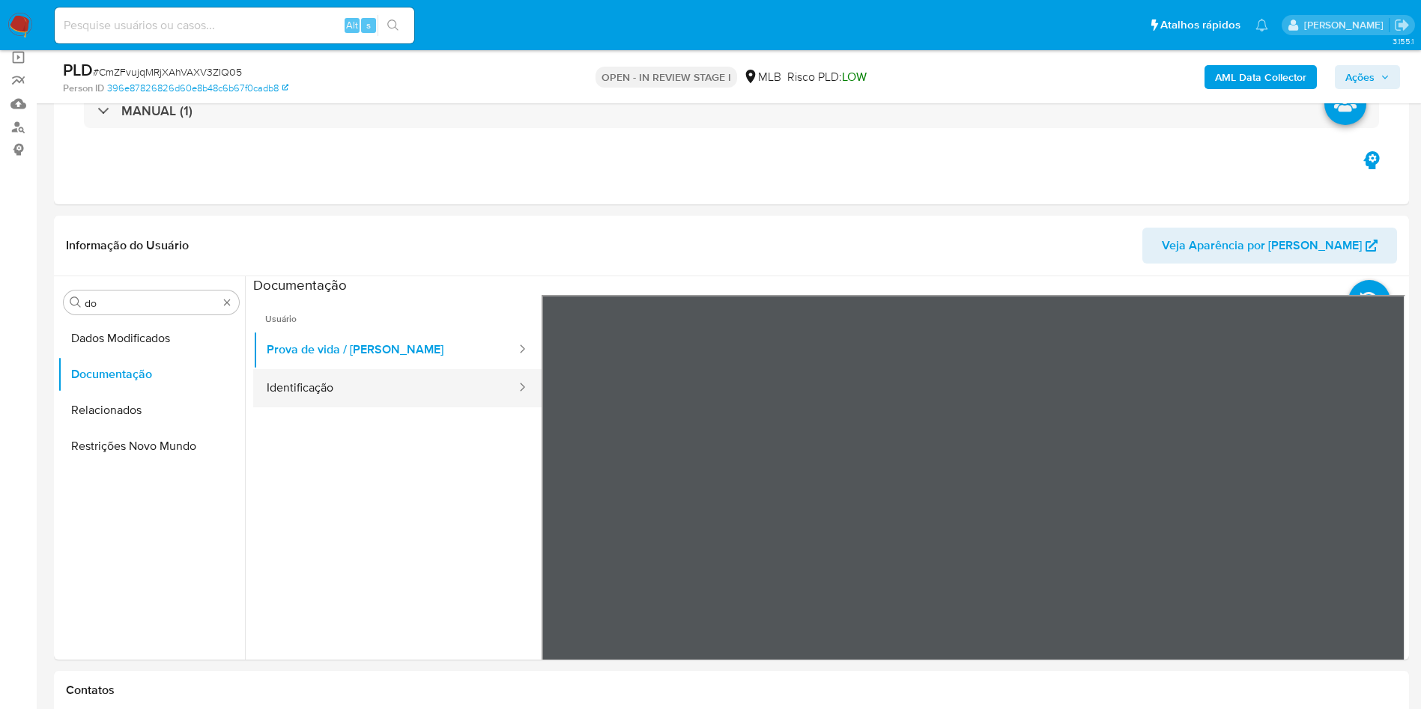
click at [318, 386] on button "Identificação" at bounding box center [385, 388] width 264 height 38
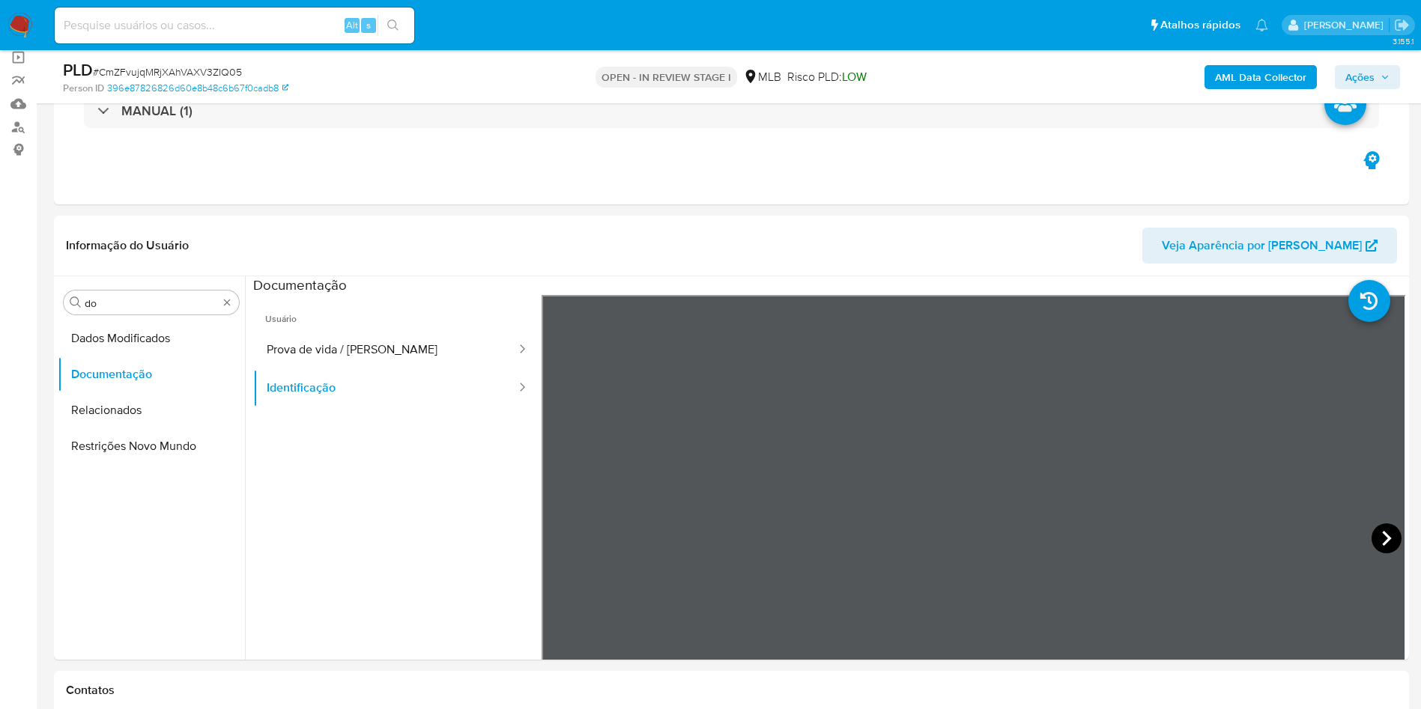
click at [1380, 538] on icon at bounding box center [1386, 539] width 30 height 30
click at [315, 359] on button "Prova de vida / Selfie" at bounding box center [385, 350] width 264 height 38
click at [157, 308] on input "do" at bounding box center [151, 303] width 133 height 13
click at [150, 302] on input "do" at bounding box center [151, 303] width 133 height 13
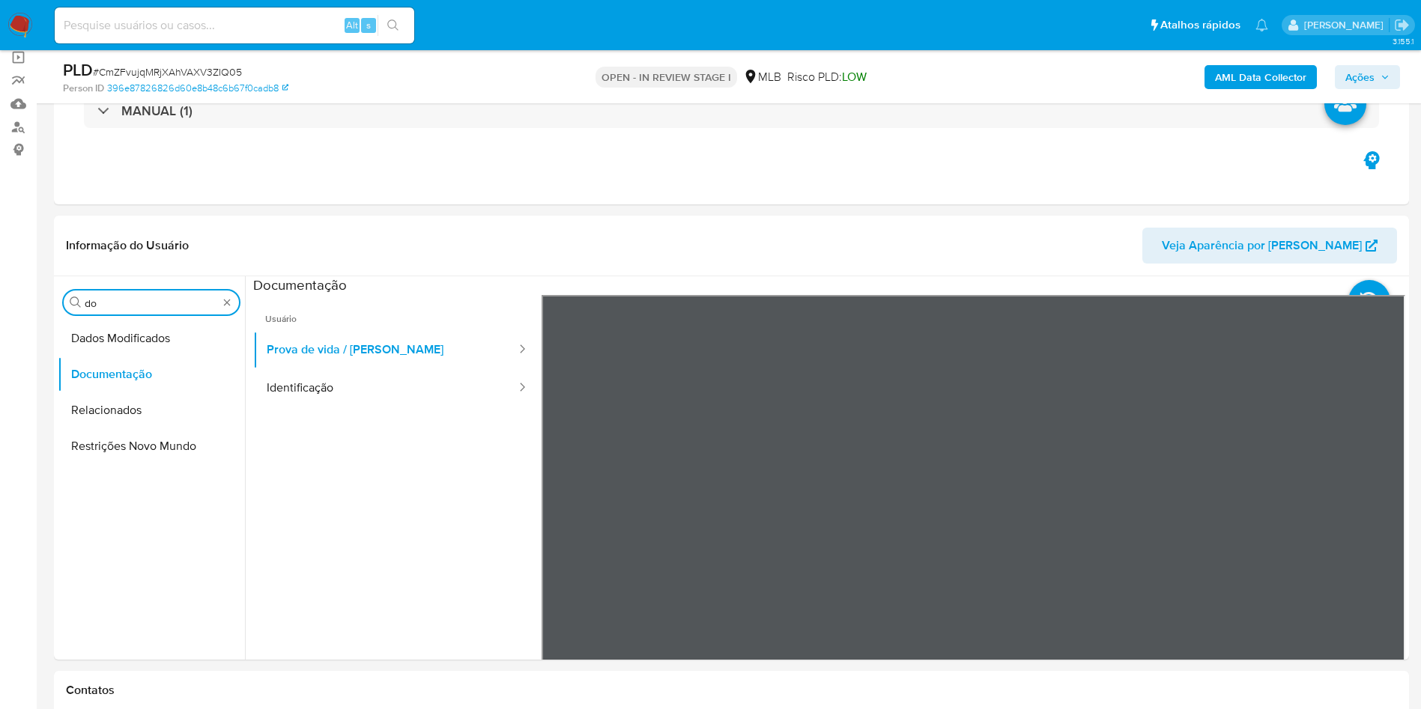
click at [150, 302] on input "do" at bounding box center [151, 303] width 133 height 13
type input "ky"
drag, startPoint x: 139, startPoint y: 351, endPoint x: 128, endPoint y: 362, distance: 15.4
click at [128, 362] on button "KYC" at bounding box center [151, 375] width 187 height 36
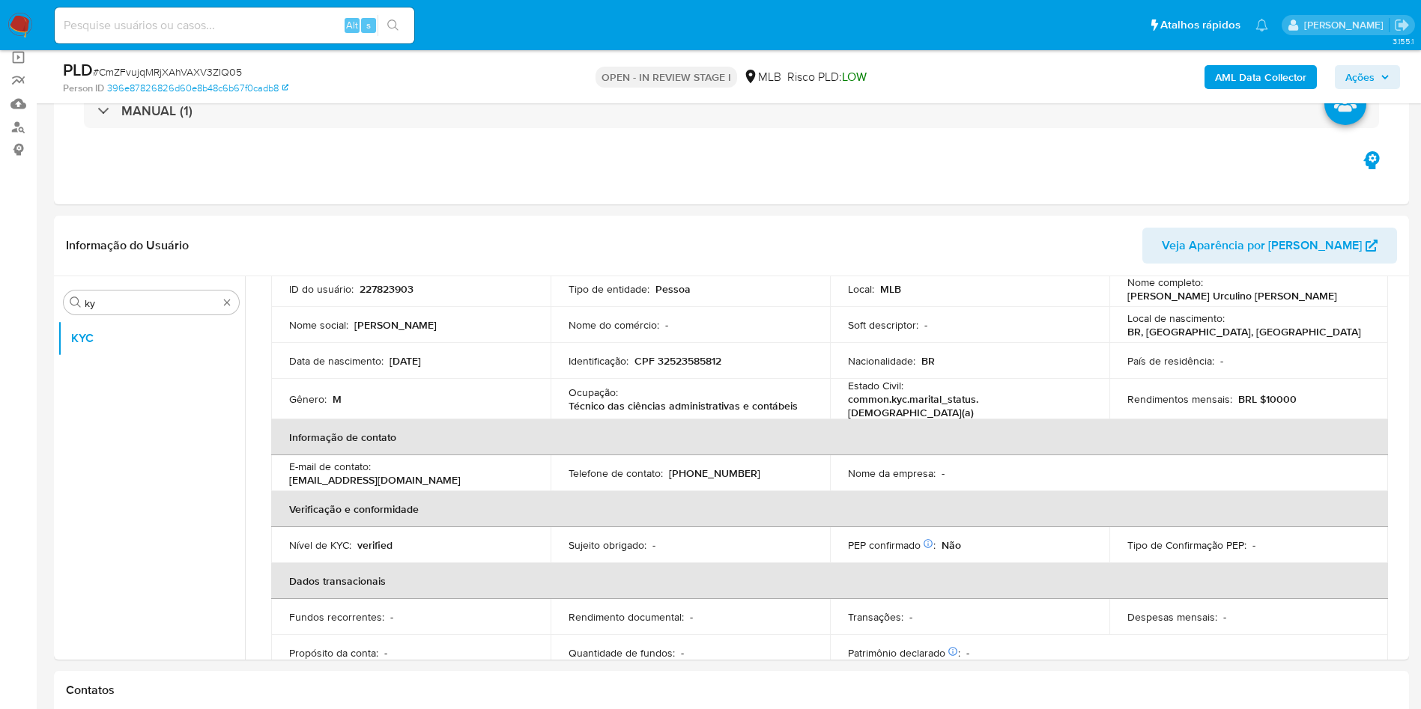
scroll to position [110, 0]
click at [693, 414] on td "Ocupação : Técnico das ciências administrativas e contábeis" at bounding box center [689, 401] width 279 height 40
click at [693, 413] on td "Ocupação : Técnico das ciências administrativas e contábeis" at bounding box center [689, 401] width 279 height 40
copy div "Ocupação : Técnico das ciências administrativas e contábeis"
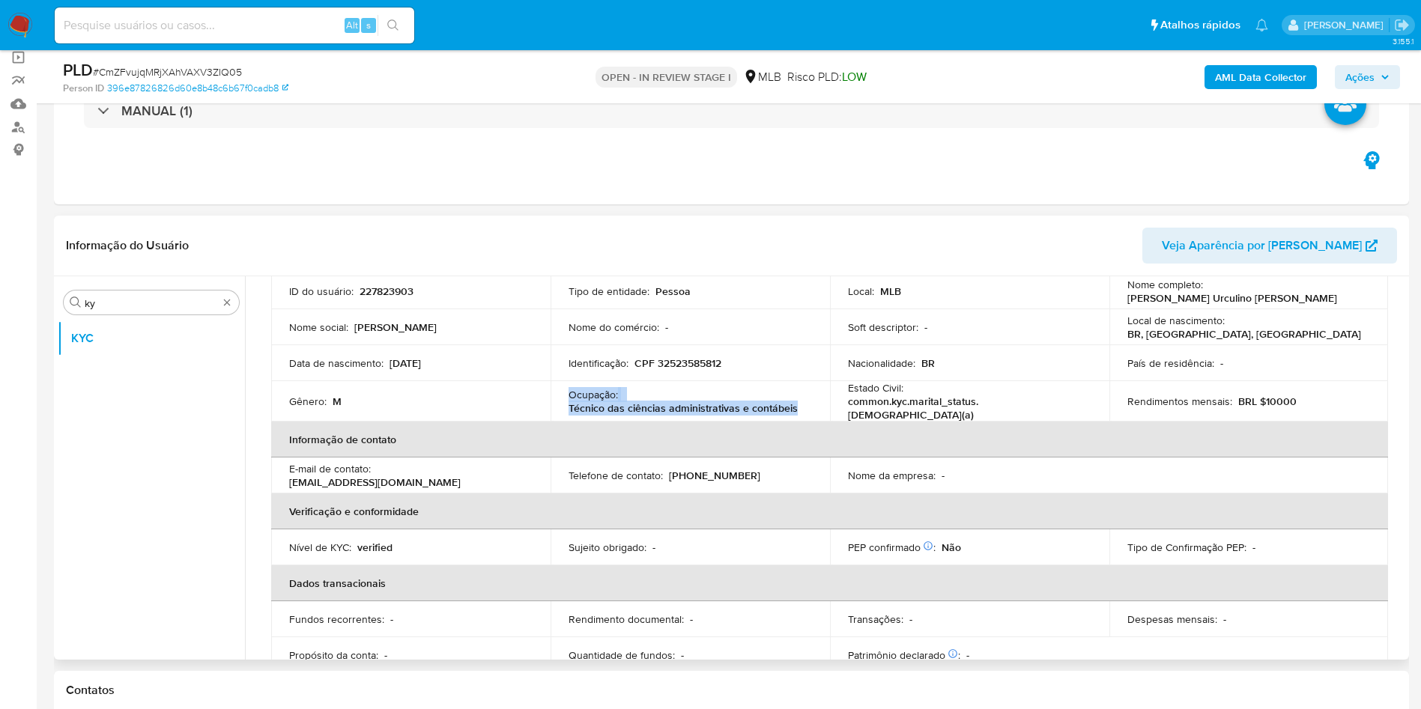
click at [696, 458] on td "Telefone de contato : (11) 947273852" at bounding box center [689, 476] width 279 height 36
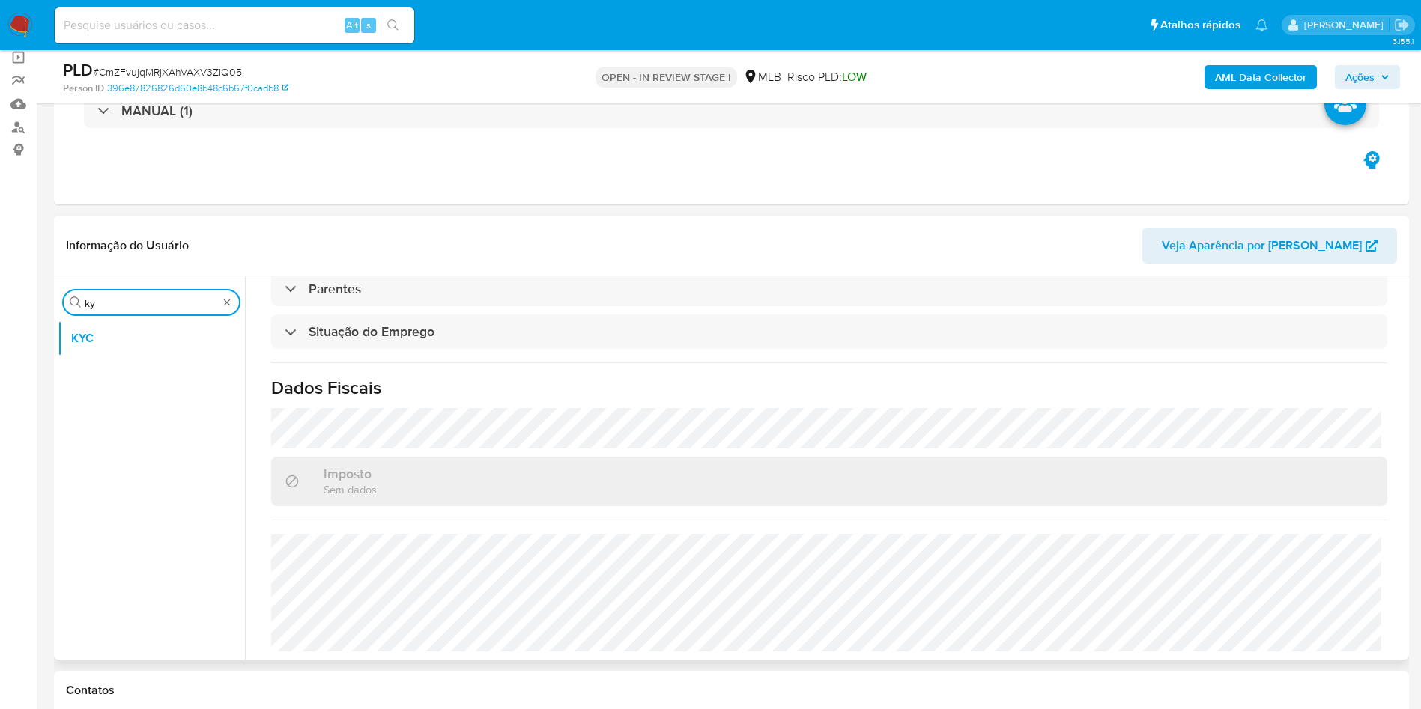
click at [157, 299] on input "ky" at bounding box center [151, 303] width 133 height 13
type input "en"
click at [103, 415] on button "Endereços" at bounding box center [151, 410] width 187 height 36
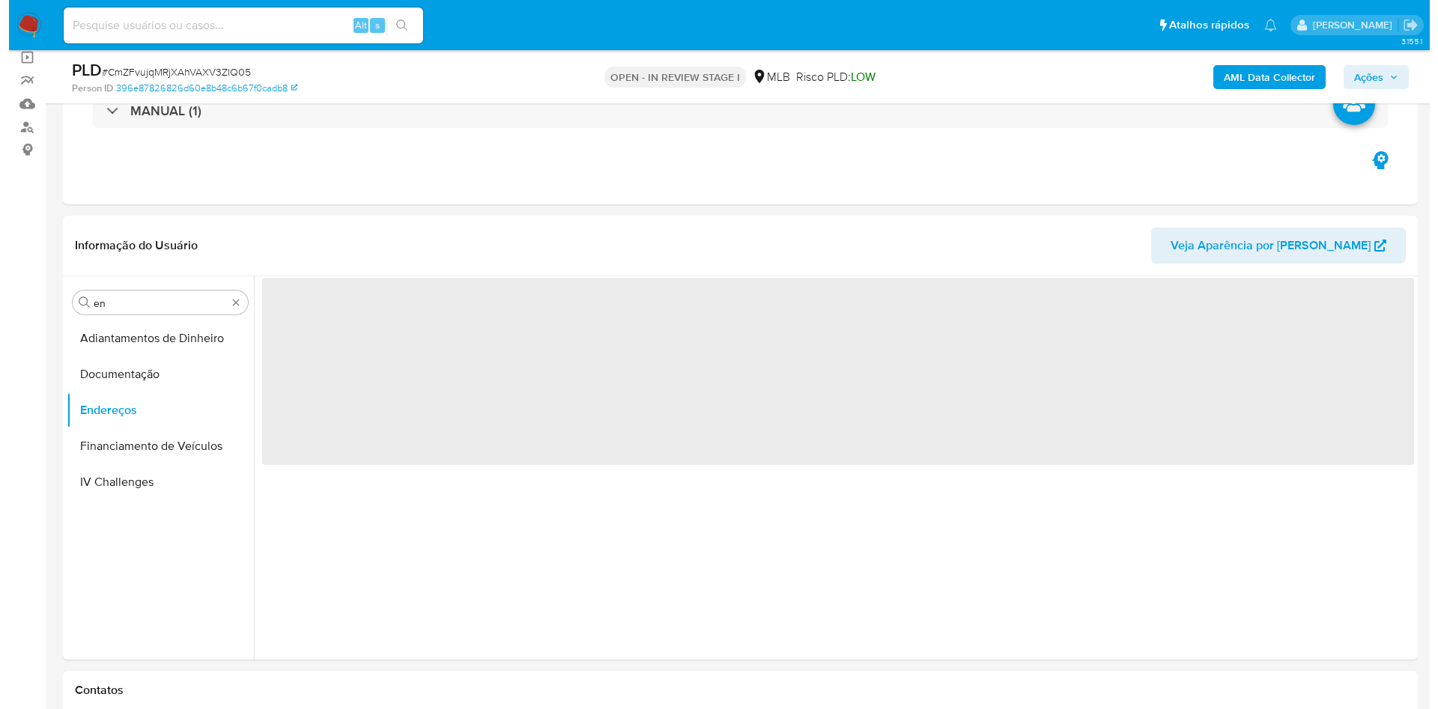
scroll to position [0, 0]
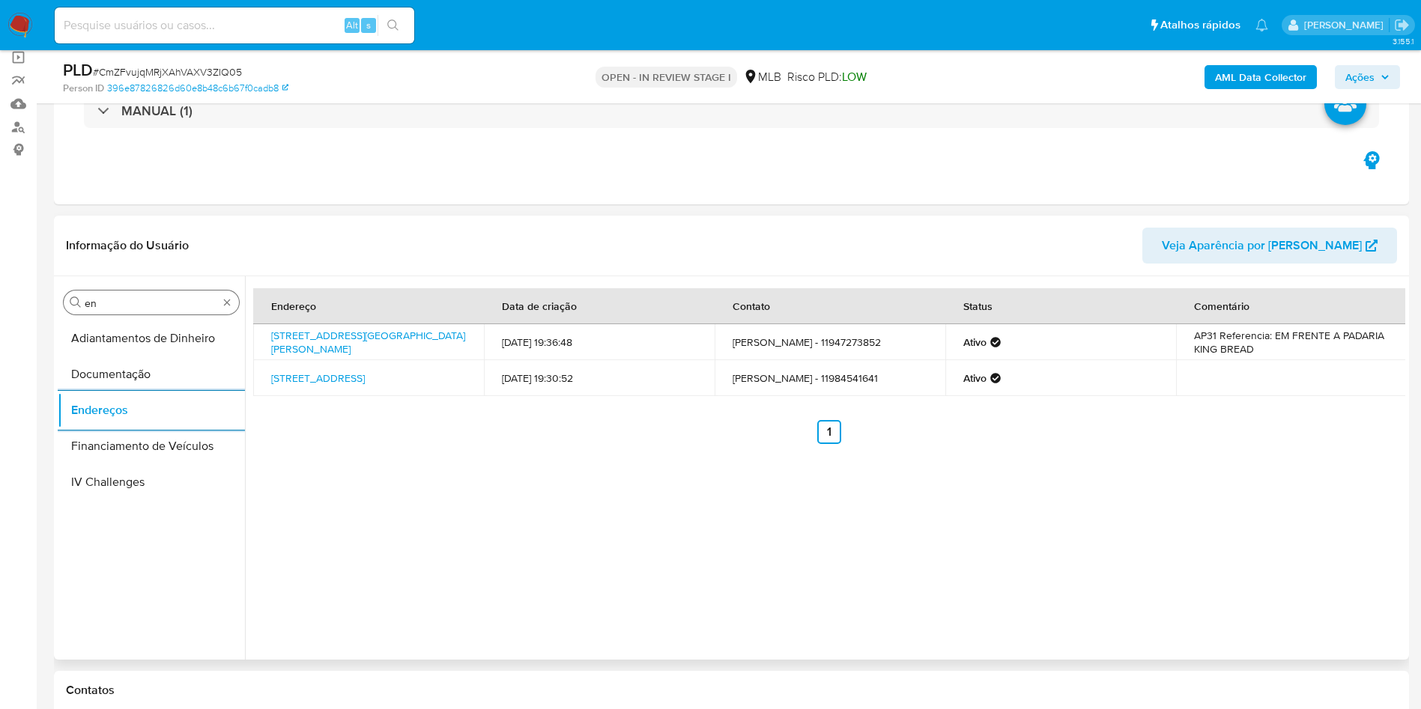
click at [139, 298] on input "en" at bounding box center [151, 303] width 133 height 13
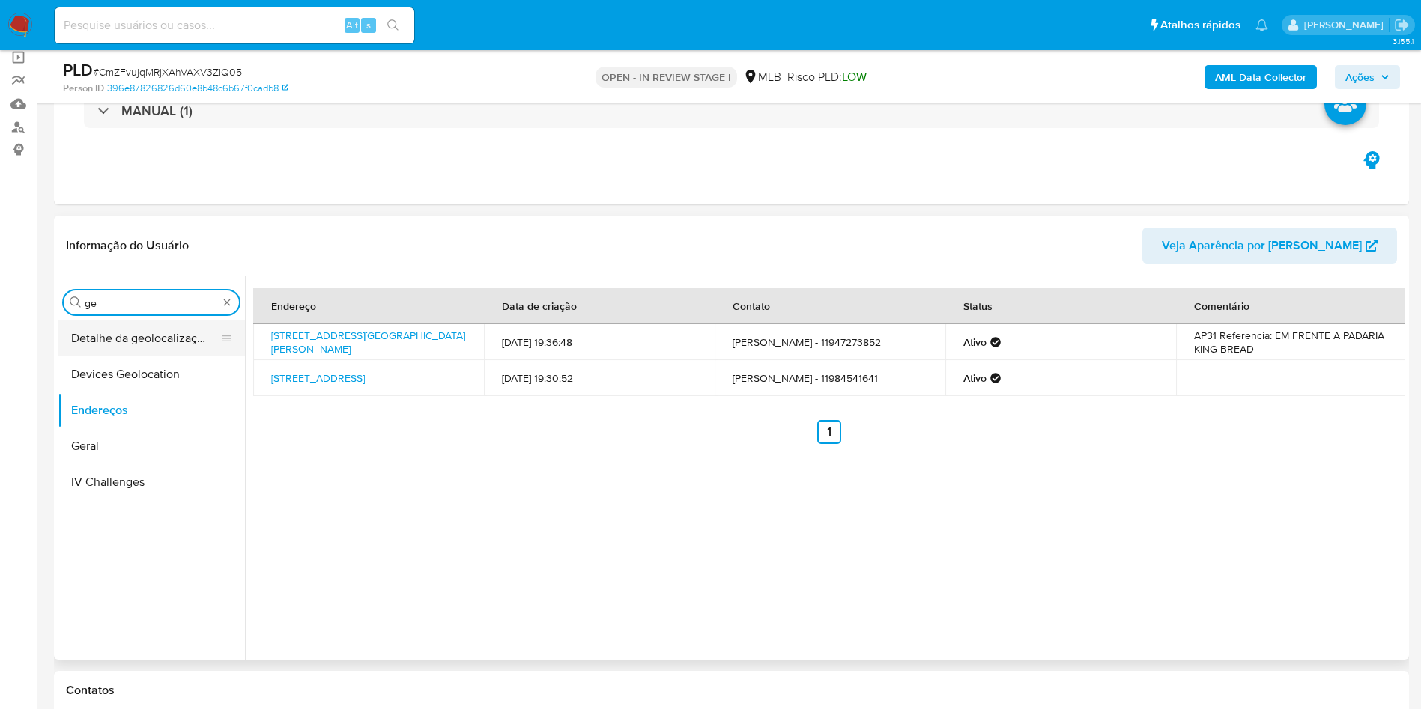
type input "ge"
click at [122, 338] on button "Detalhe da geolocalização" at bounding box center [145, 339] width 175 height 36
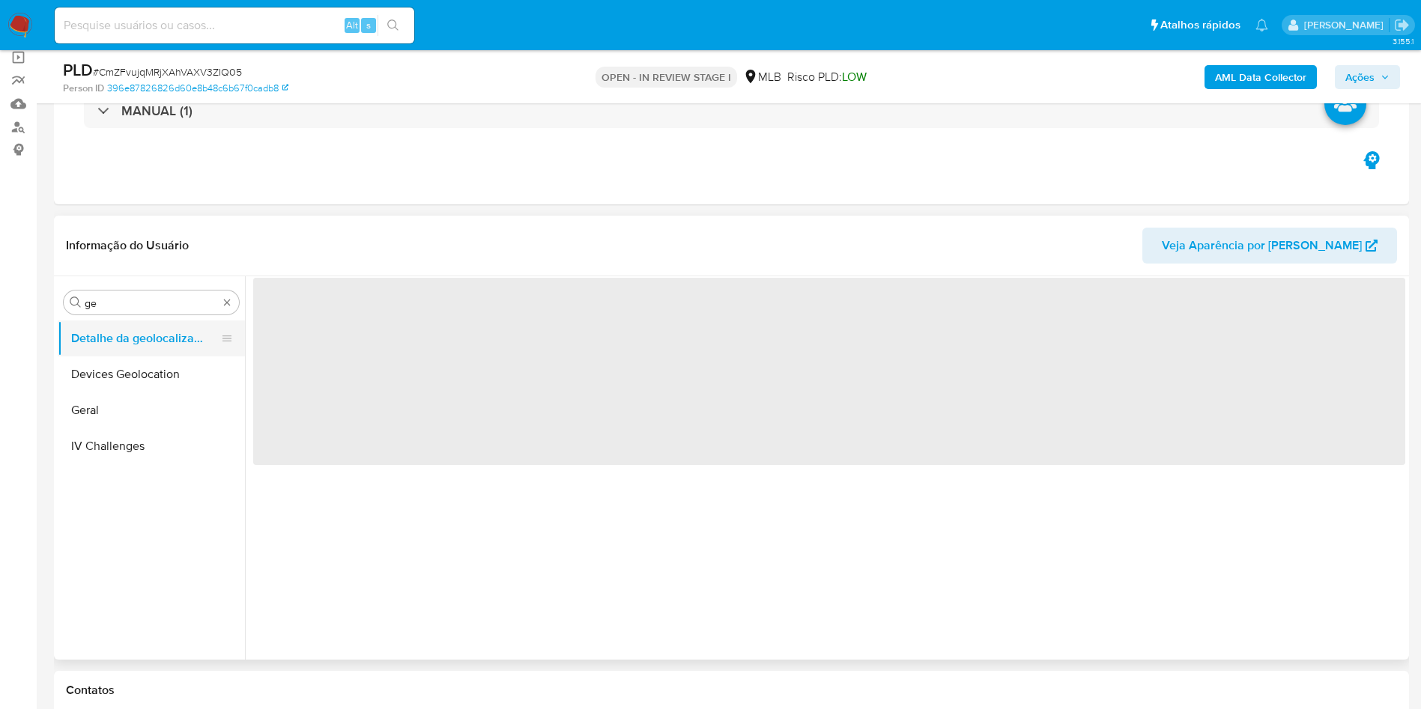
click at [122, 338] on button "Detalhe da geolocalização" at bounding box center [145, 339] width 175 height 36
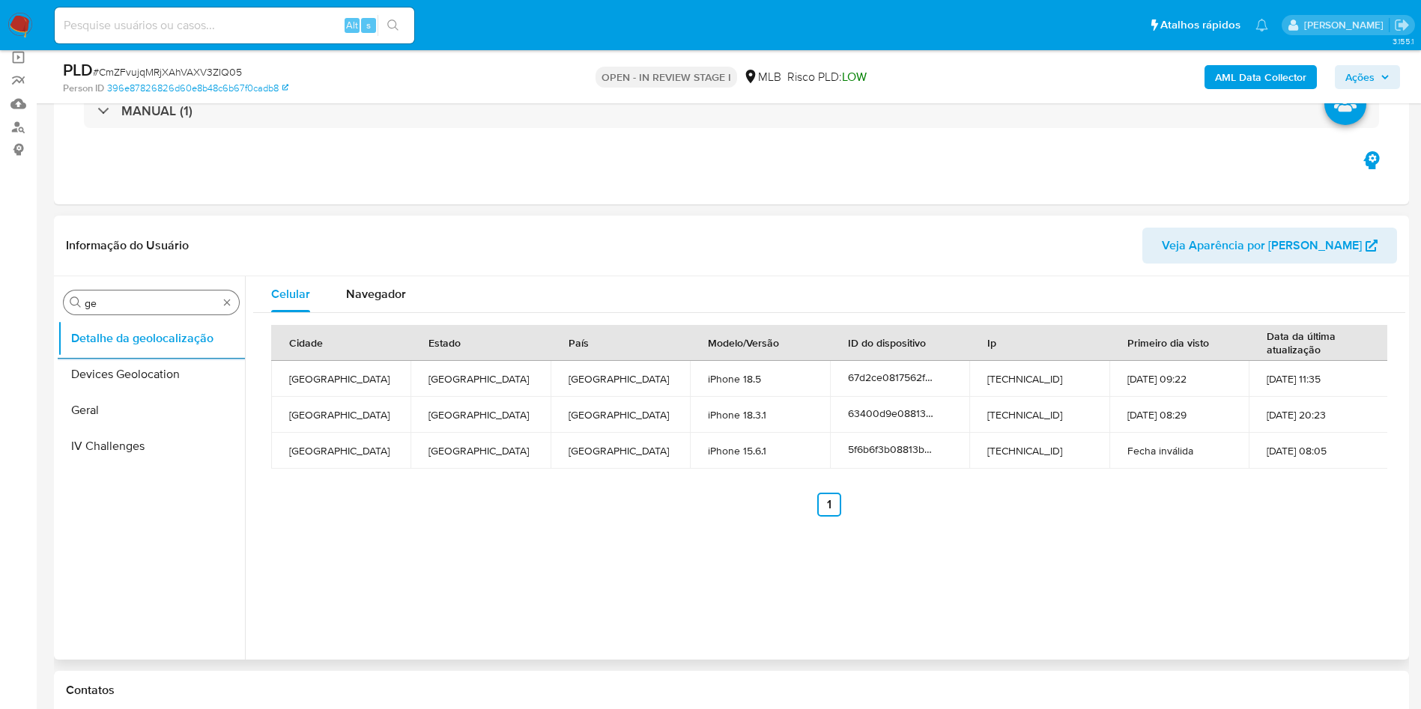
click at [173, 302] on input "ge" at bounding box center [151, 303] width 133 height 13
click at [173, 301] on input "ge" at bounding box center [151, 303] width 133 height 13
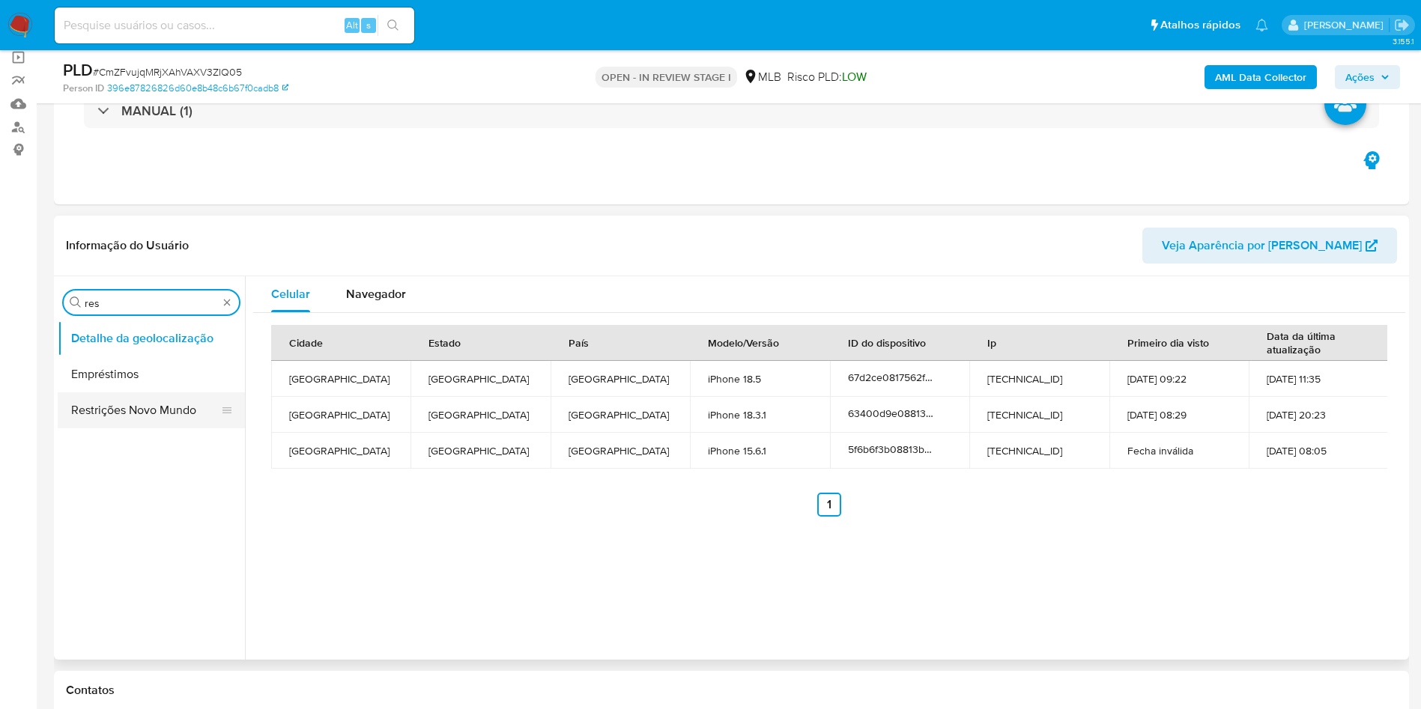
type input "res"
click at [98, 396] on button "Restrições Novo Mundo" at bounding box center [145, 410] width 175 height 36
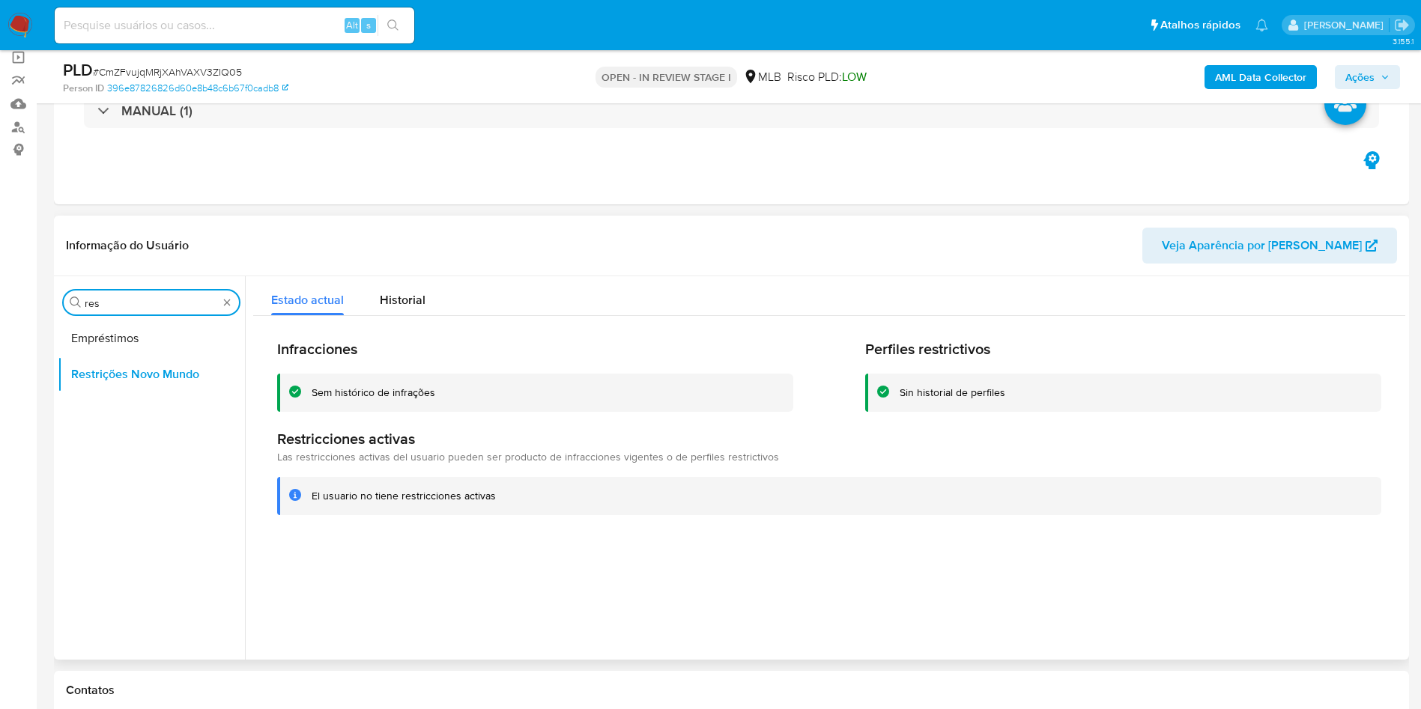
click at [112, 307] on input "res" at bounding box center [151, 303] width 133 height 13
click at [112, 306] on input "res" at bounding box center [151, 303] width 133 height 13
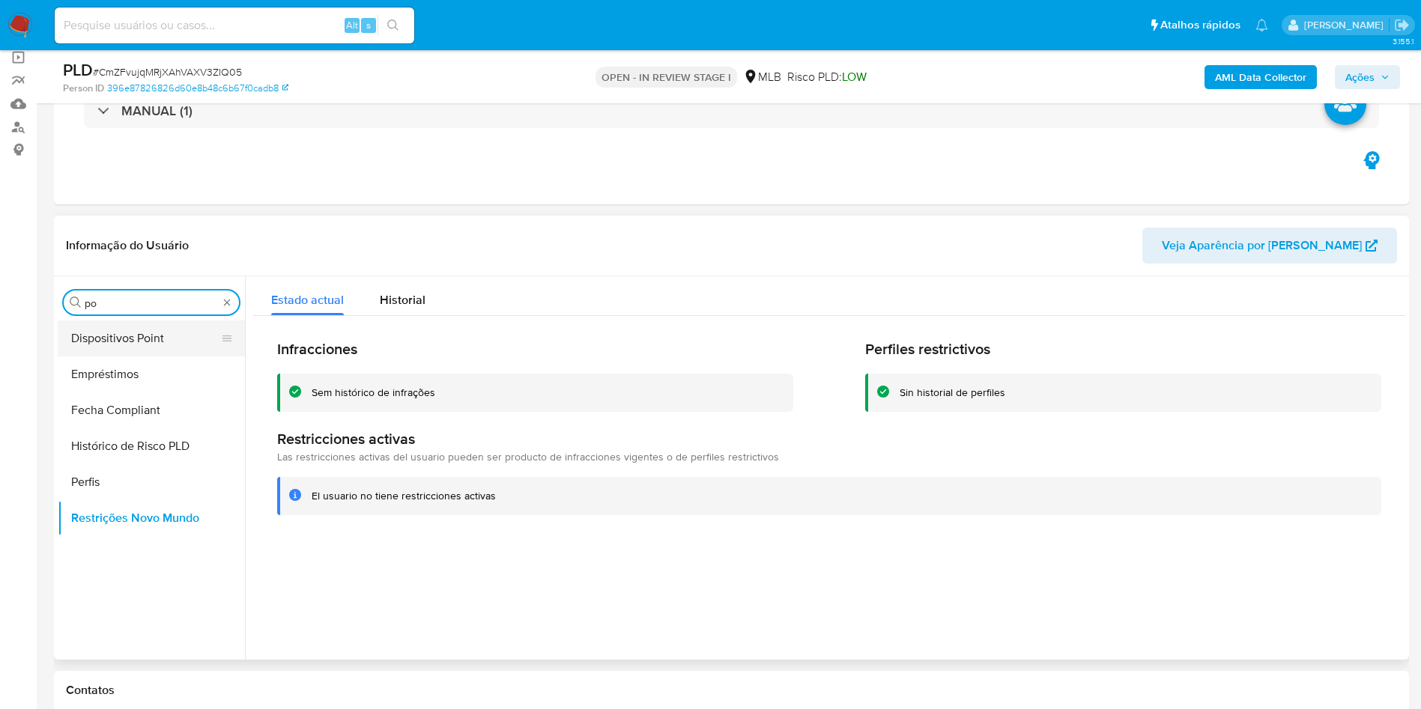
type input "po"
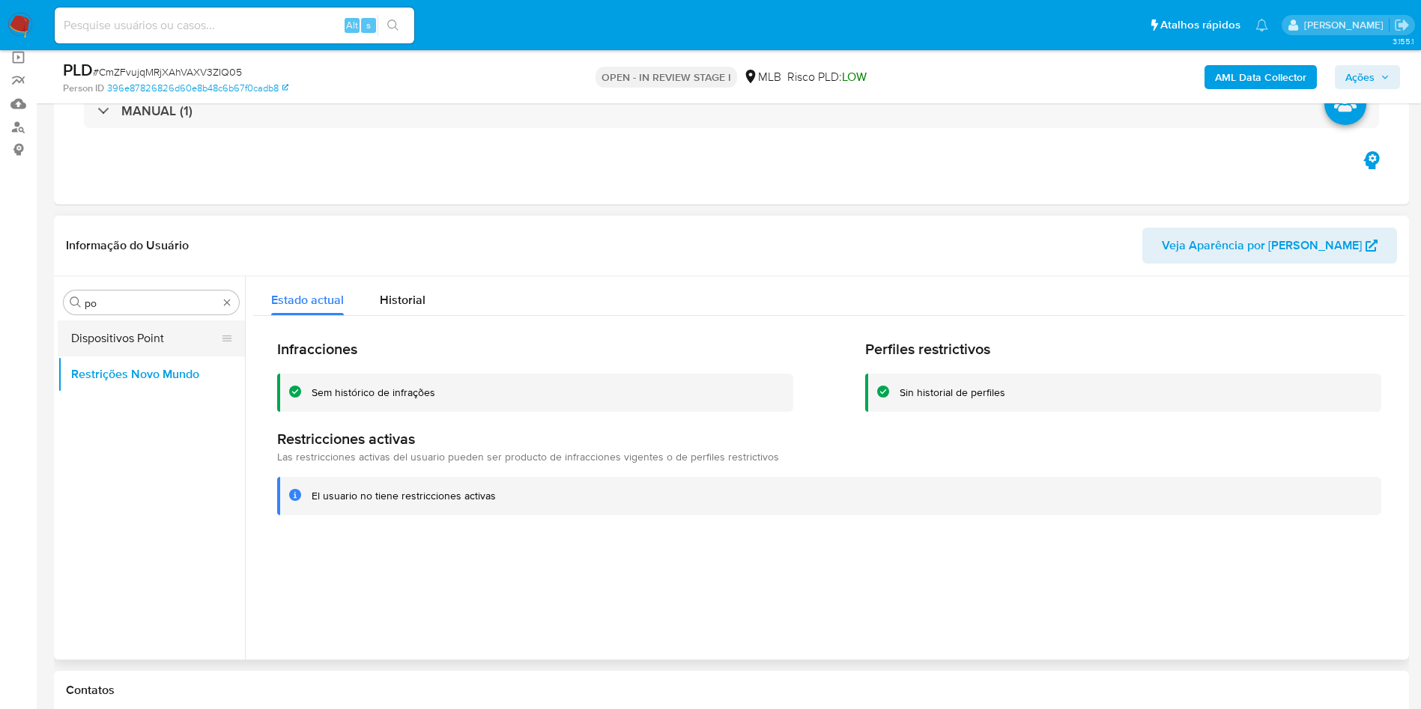
click at [119, 336] on button "Dispositivos Point" at bounding box center [145, 339] width 175 height 36
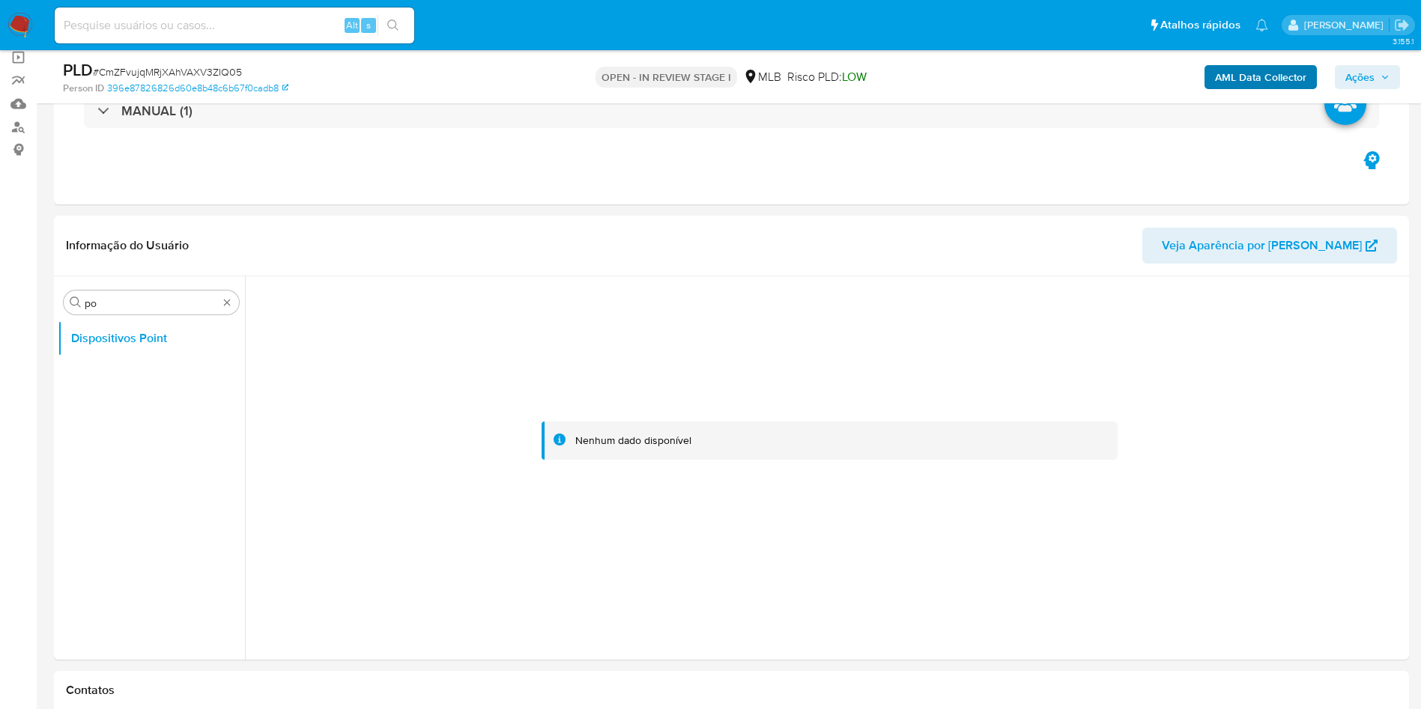
click at [1233, 64] on div "AML Data Collector Ações" at bounding box center [1179, 76] width 442 height 35
click at [1233, 70] on b "AML Data Collector" at bounding box center [1260, 77] width 91 height 24
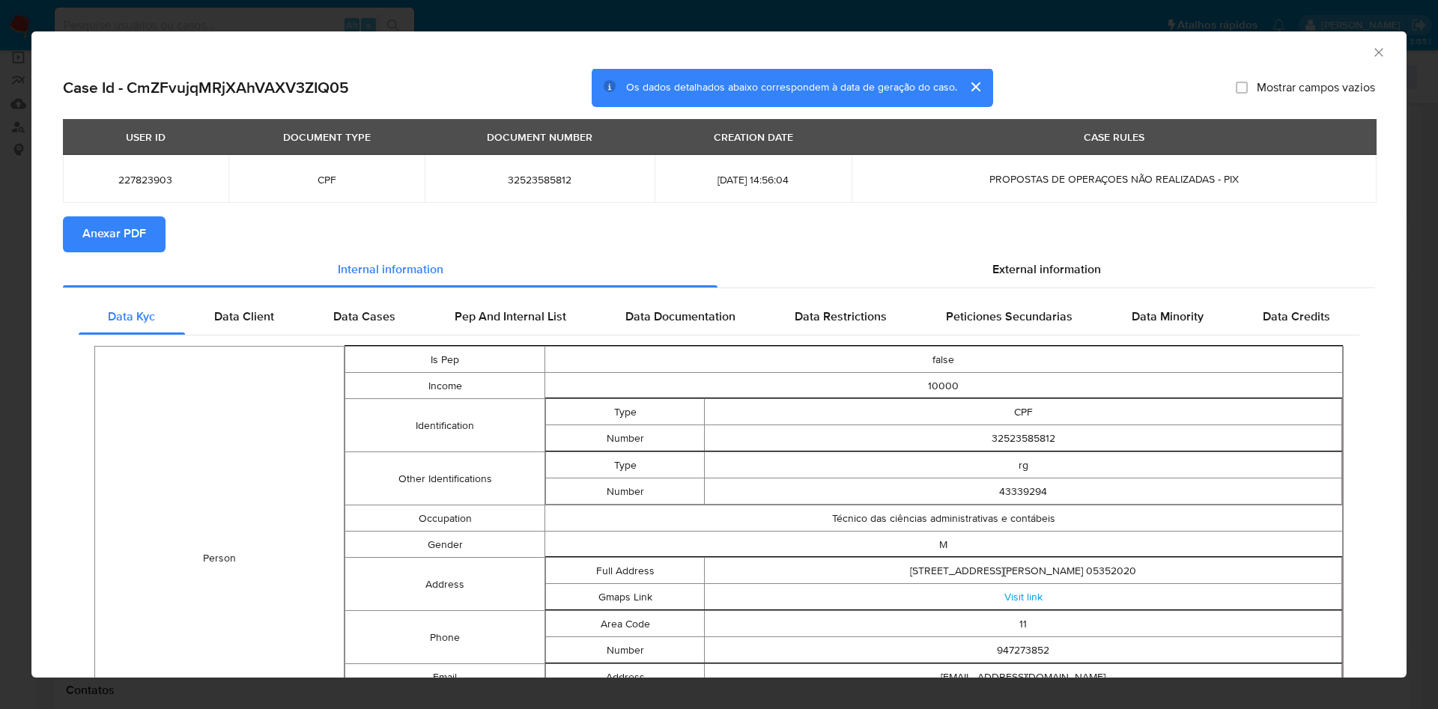
click at [125, 239] on span "Anexar PDF" at bounding box center [114, 234] width 64 height 33
click at [1022, 279] on span "External information" at bounding box center [1046, 272] width 109 height 17
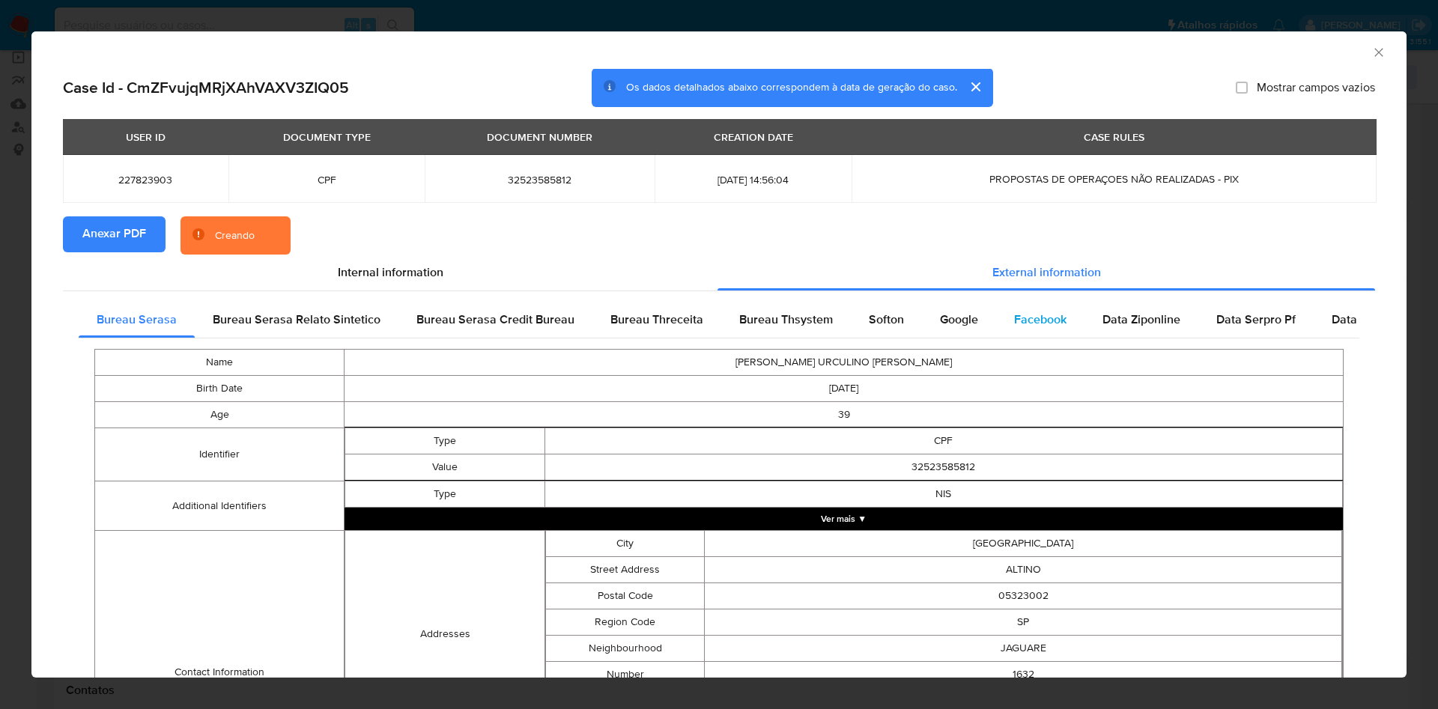
click at [996, 314] on div "Facebook" at bounding box center [1040, 320] width 88 height 36
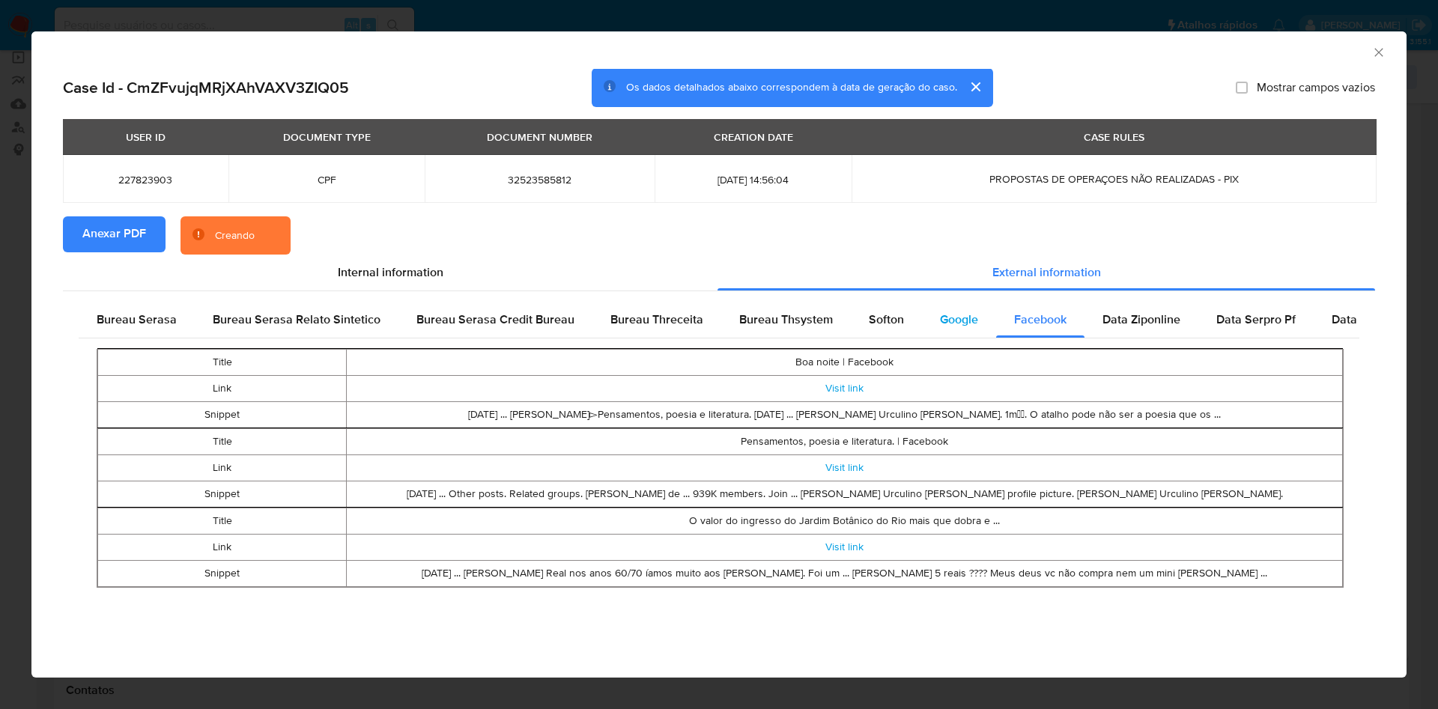
click at [940, 324] on span "Google" at bounding box center [959, 319] width 38 height 17
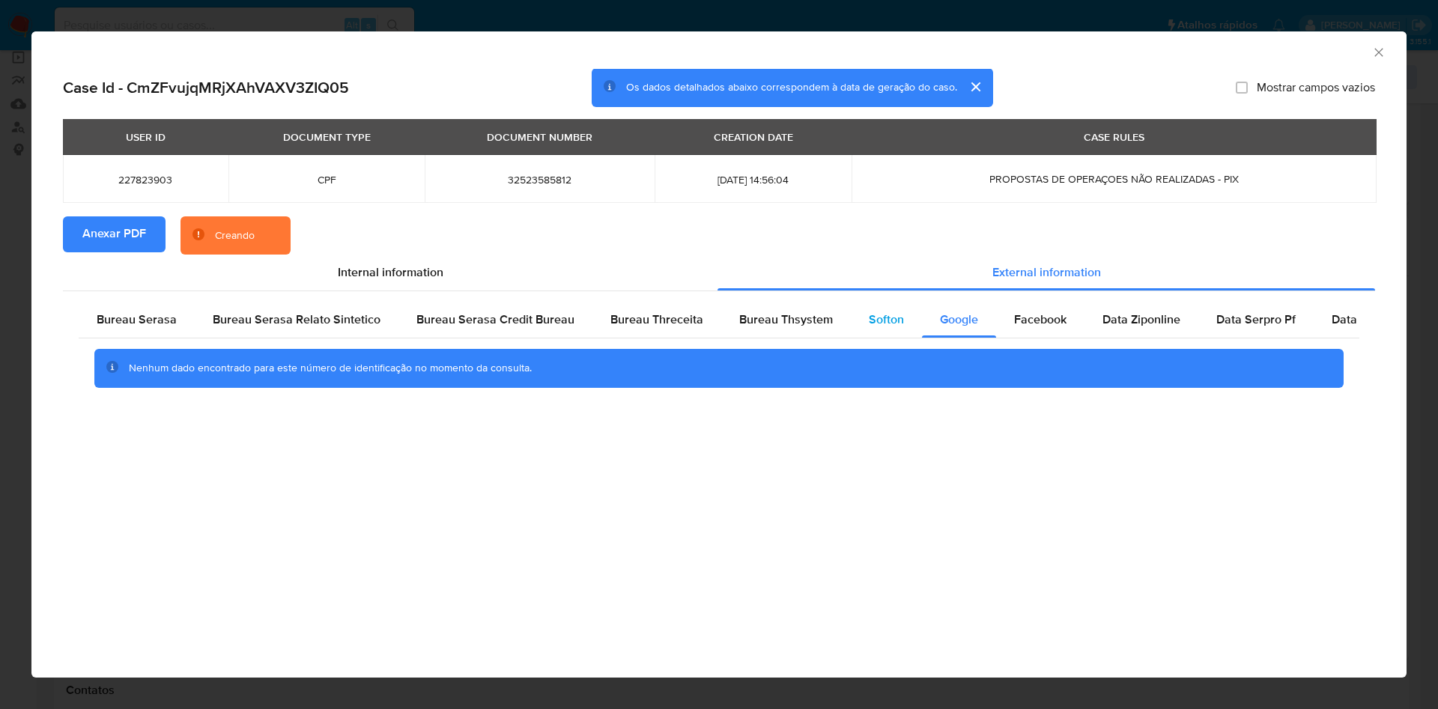
click at [882, 321] on span "Softon" at bounding box center [886, 319] width 35 height 17
click at [782, 334] on div "Bureau Thsystem" at bounding box center [786, 320] width 130 height 36
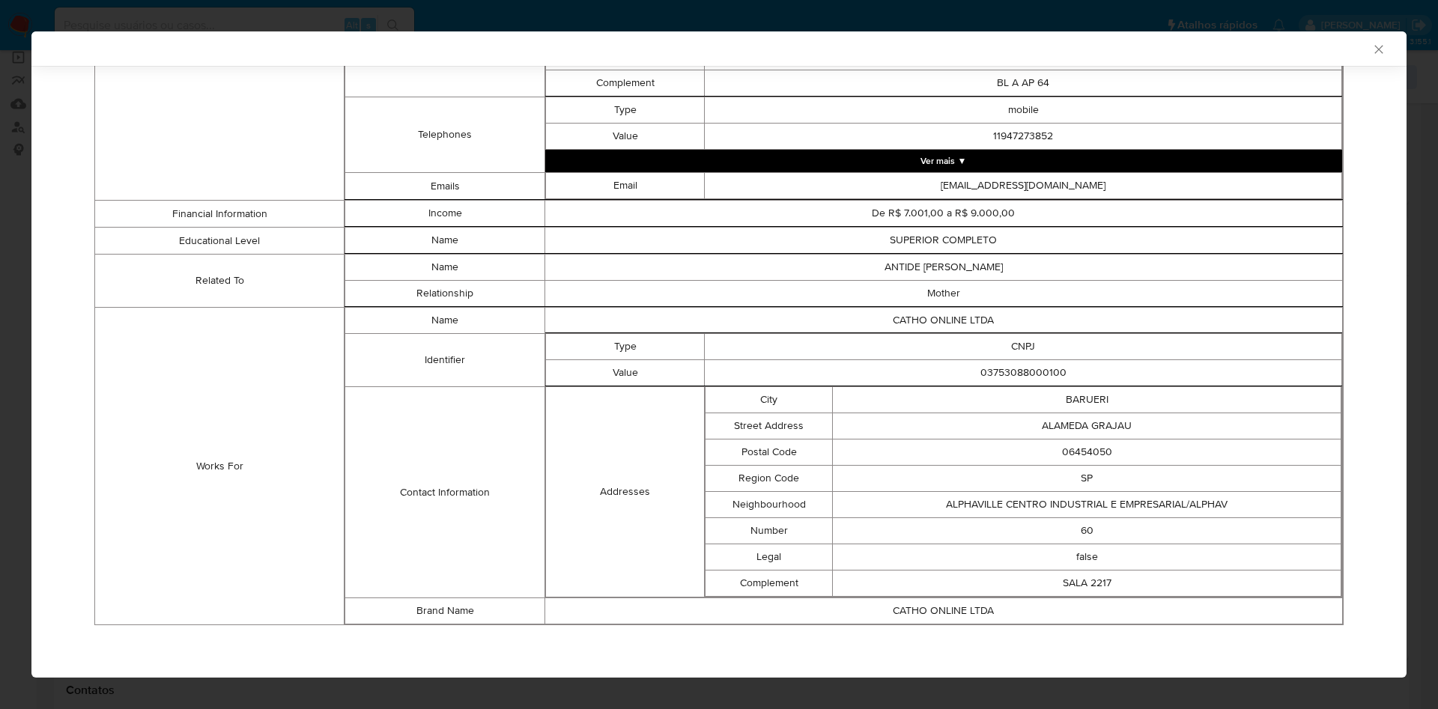
scroll to position [796, 0]
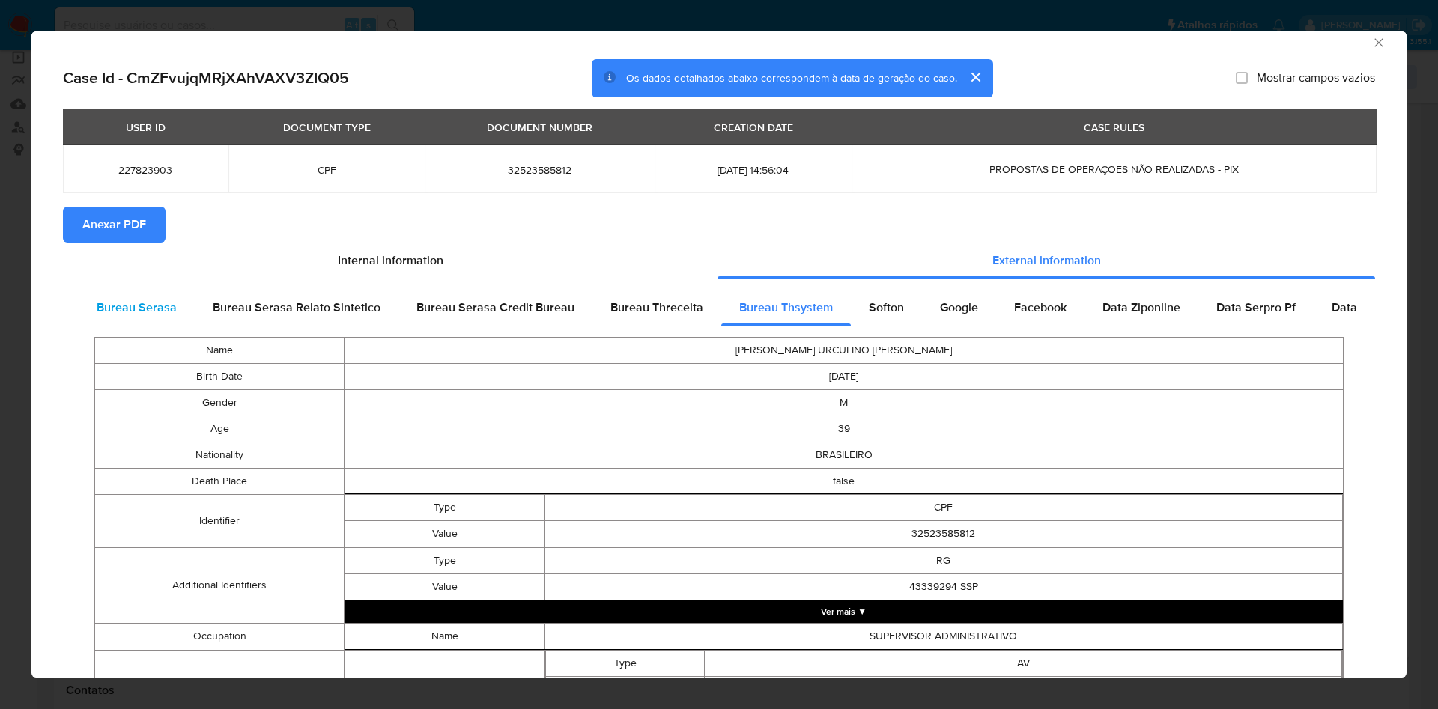
click at [157, 311] on span "Bureau Serasa" at bounding box center [137, 307] width 80 height 17
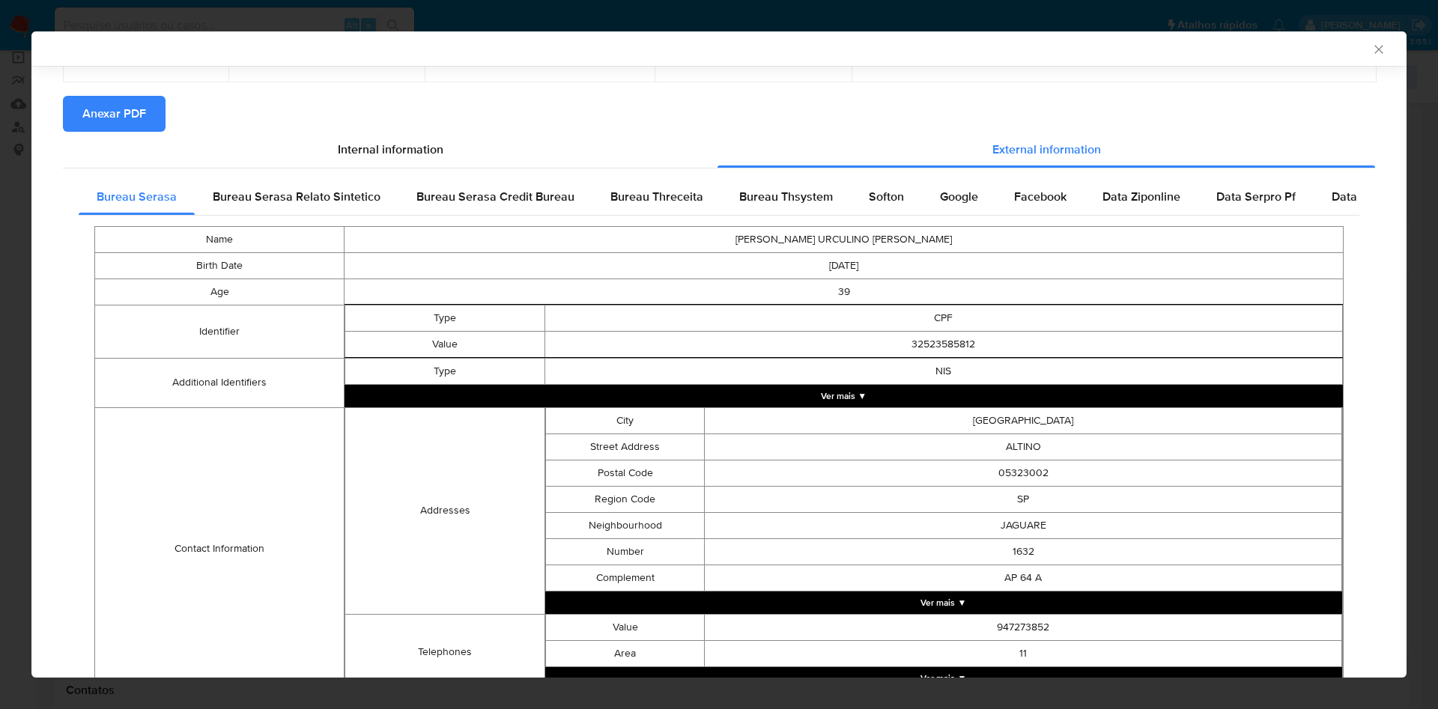
scroll to position [263, 0]
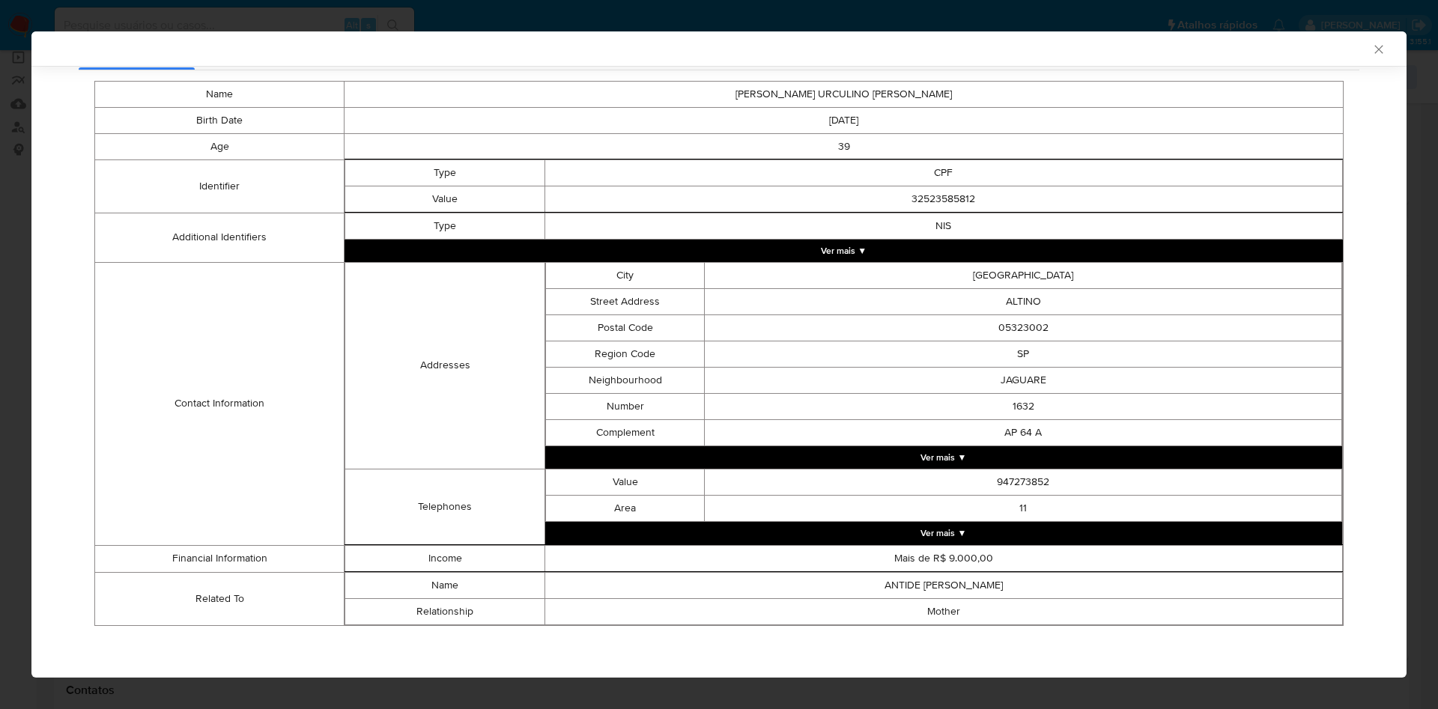
click at [1374, 50] on icon "Fechar a janela" at bounding box center [1378, 49] width 8 height 8
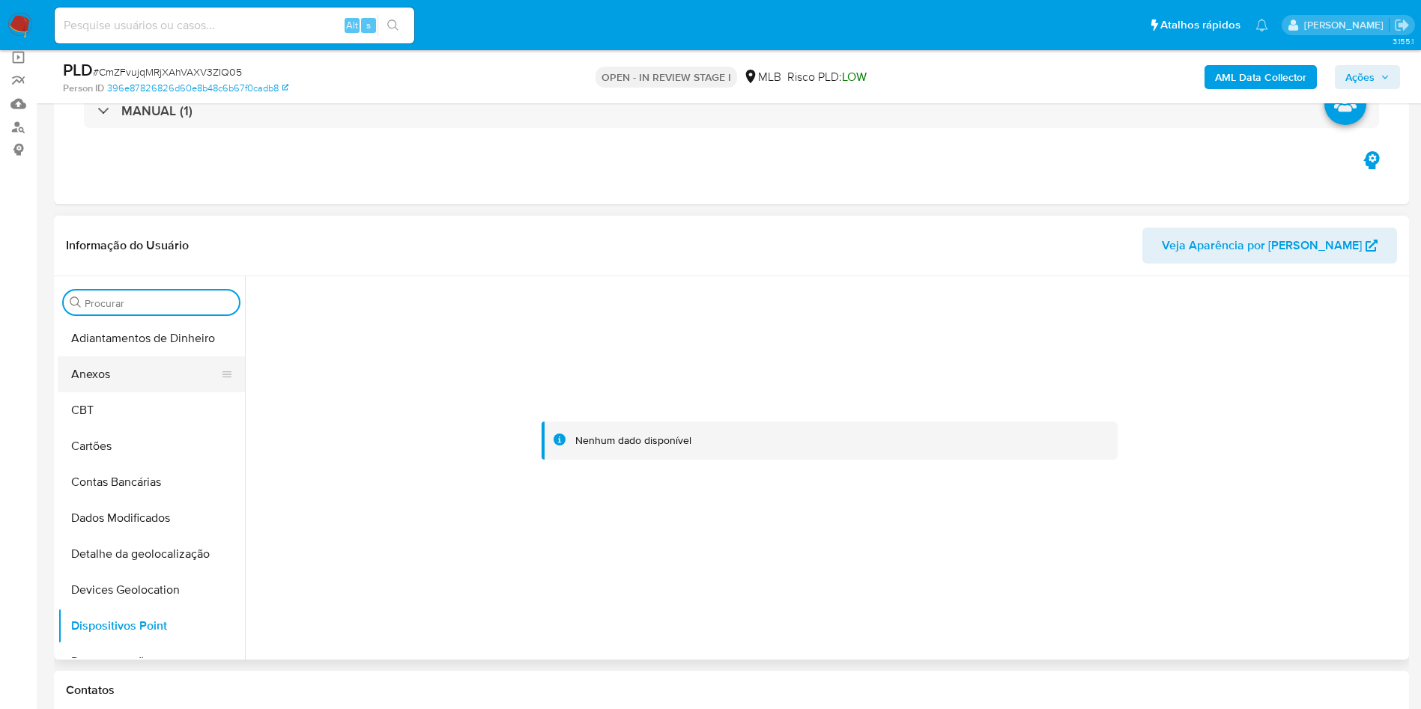
click at [117, 377] on button "Anexos" at bounding box center [145, 375] width 175 height 36
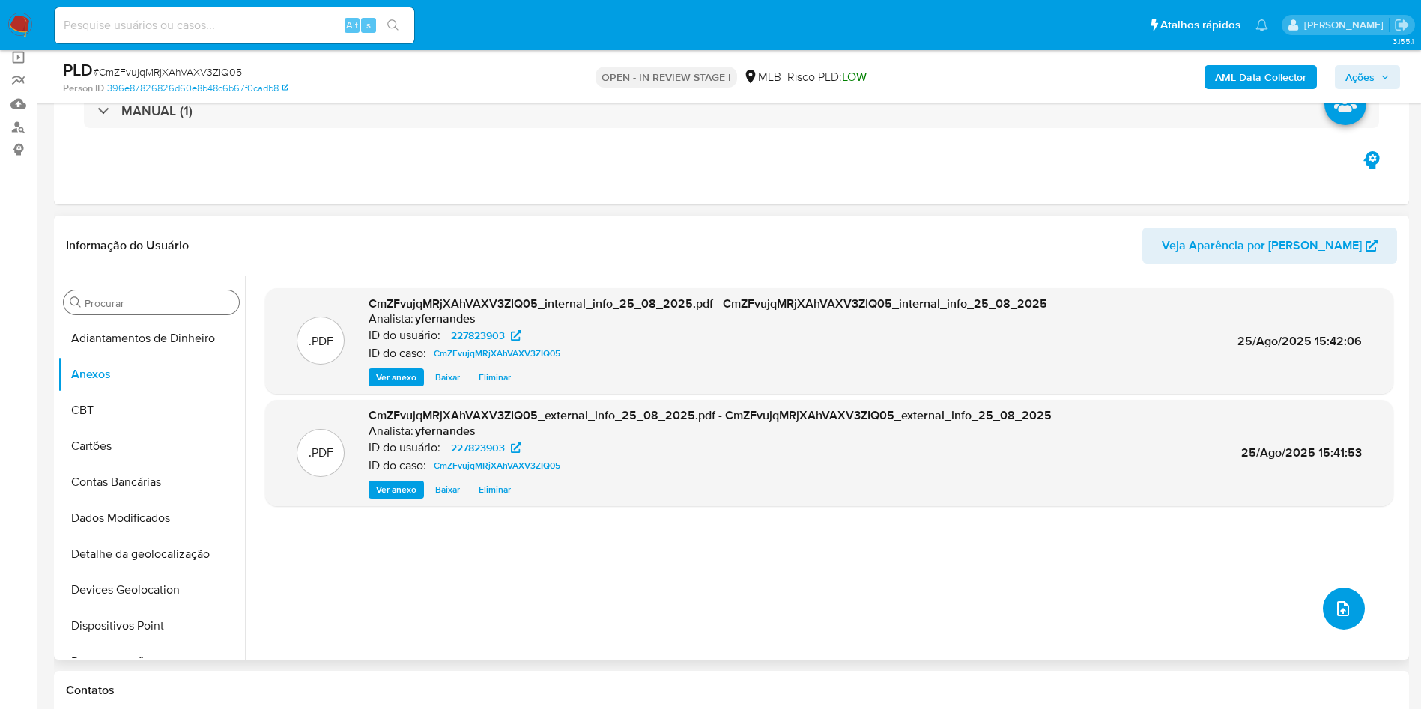
click at [1323, 606] on button "upload-file" at bounding box center [1344, 609] width 42 height 42
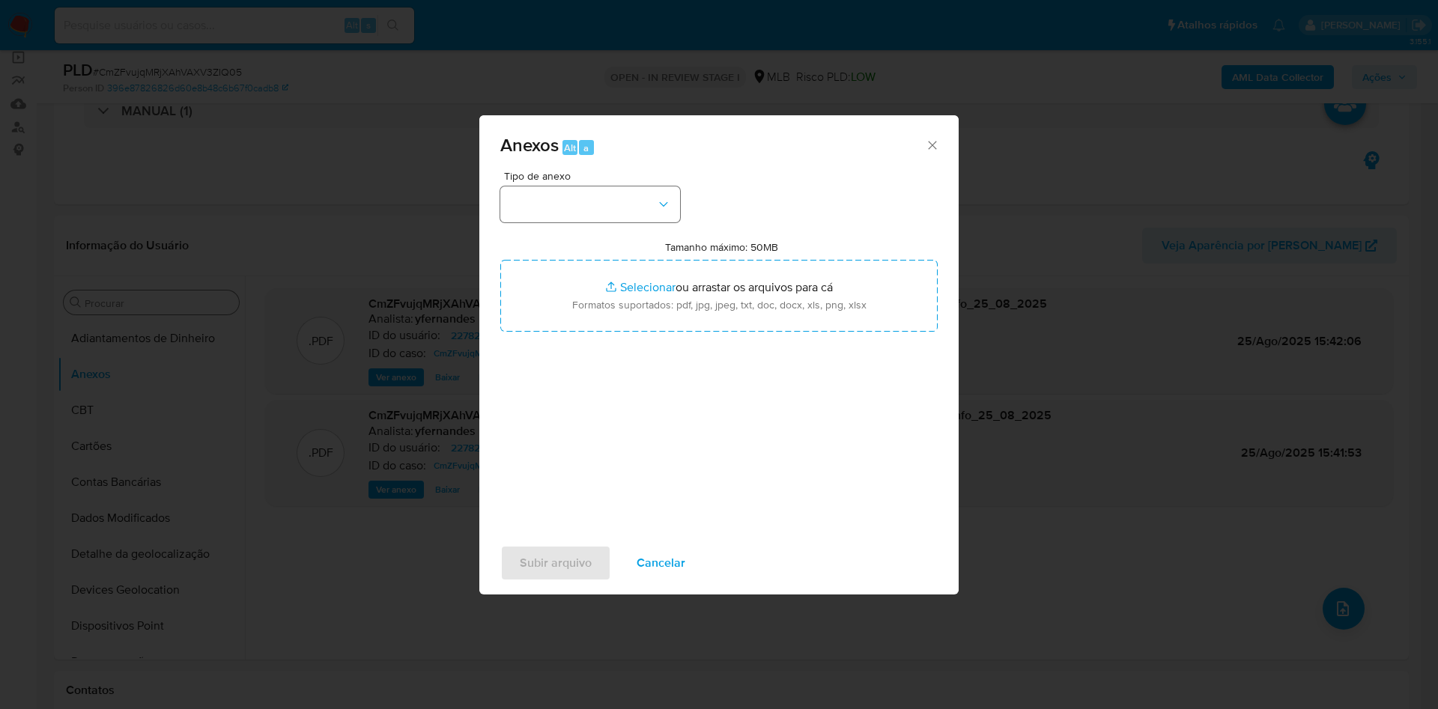
click at [569, 222] on div "Tipo de anexo Tamanho máximo: 50MB Selecionar arquivos Selecionar ou arrastar o…" at bounding box center [718, 348] width 437 height 354
click at [568, 201] on button "button" at bounding box center [590, 204] width 180 height 36
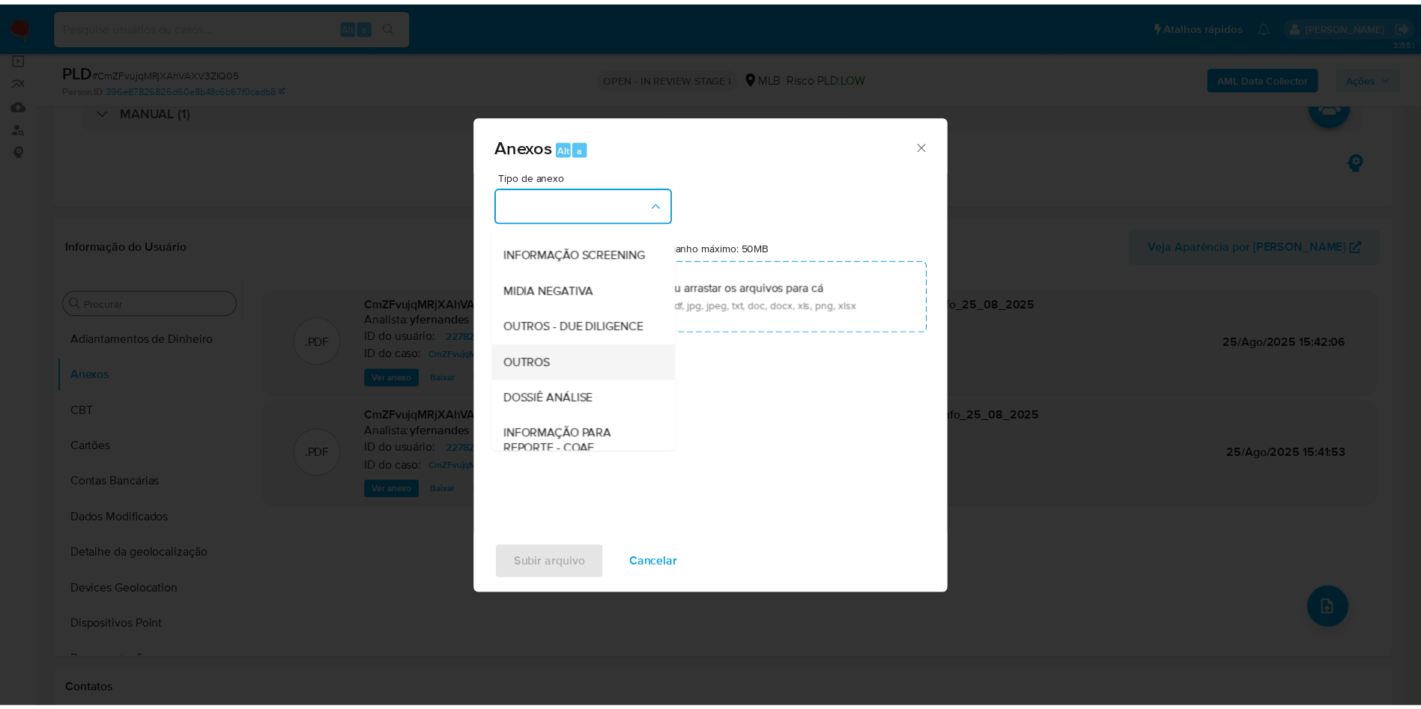
scroll to position [231, 0]
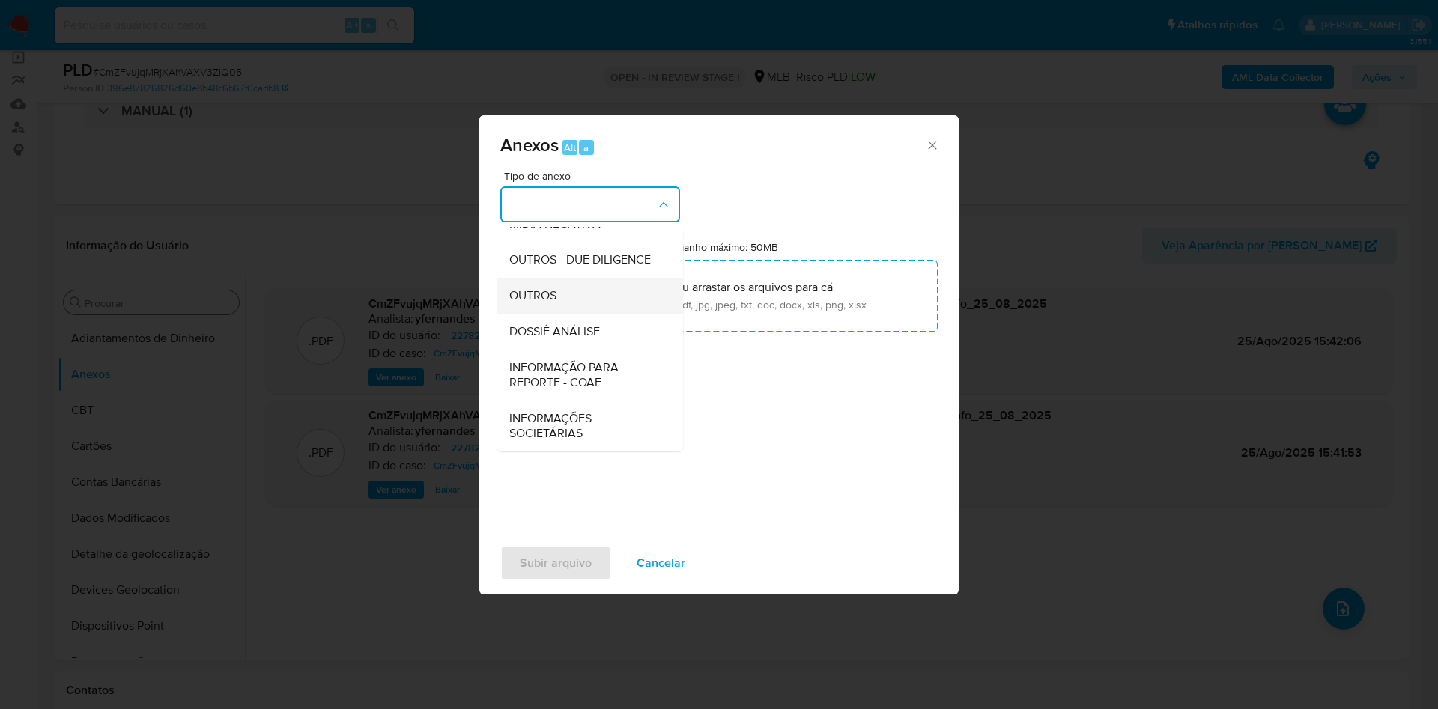
click at [553, 288] on span "OUTROS" at bounding box center [532, 295] width 47 height 15
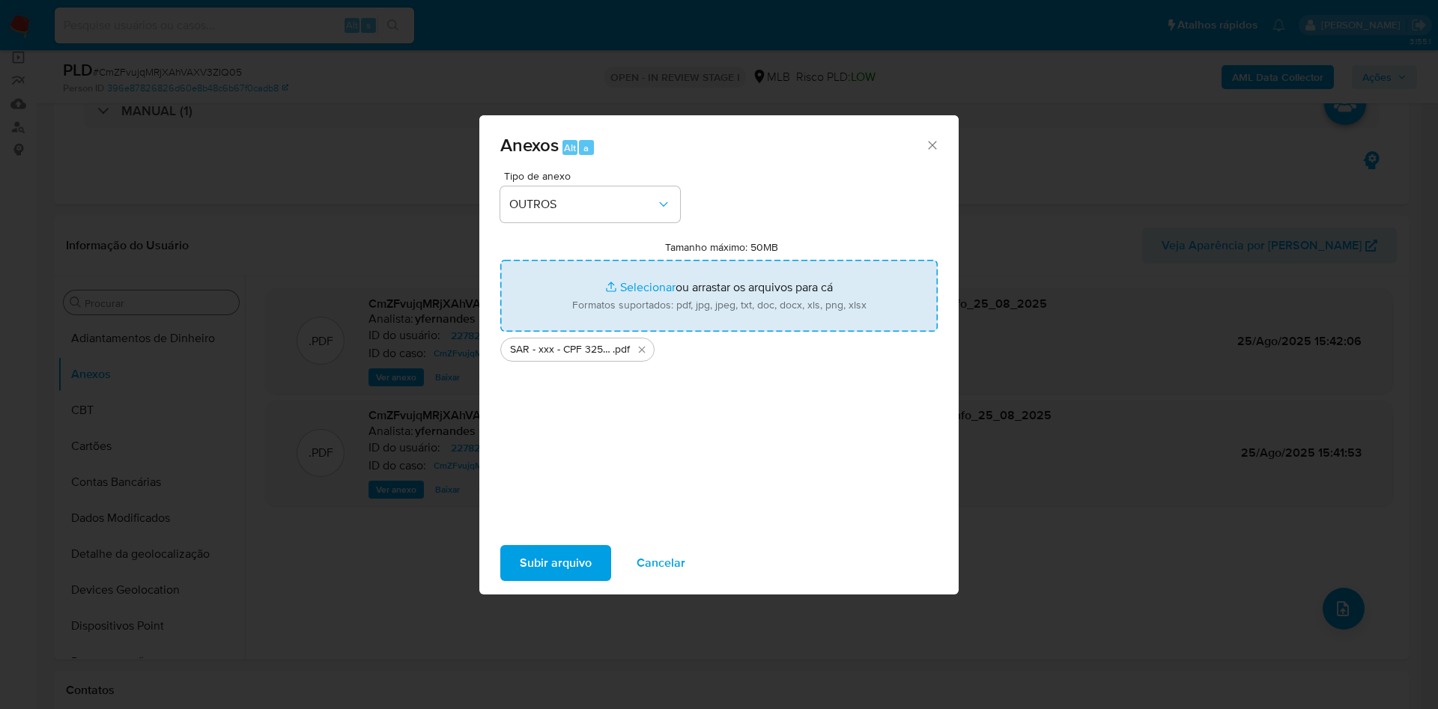
type input "C:\fakepath\Mulan 227823903_2025_08_25_10_17_05.xlsx"
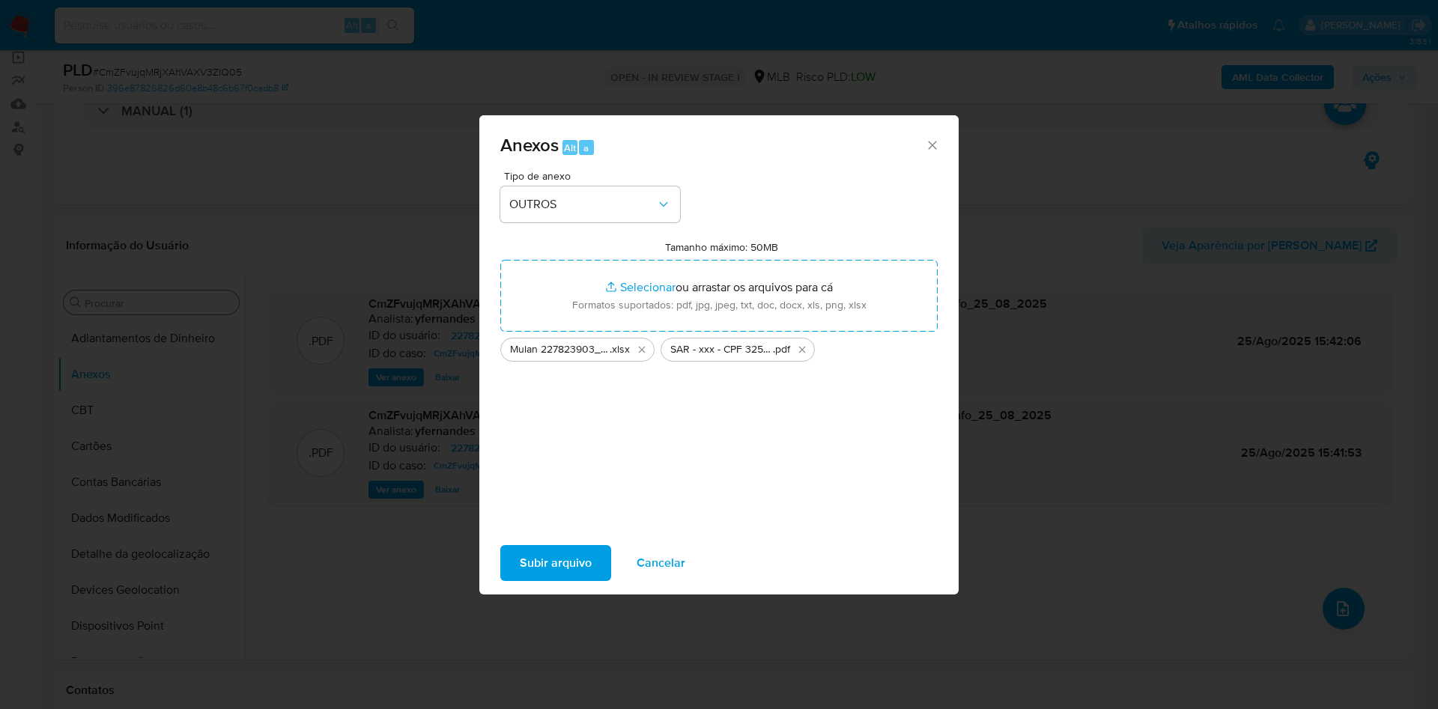
click at [547, 572] on span "Subir arquivo" at bounding box center [556, 563] width 72 height 33
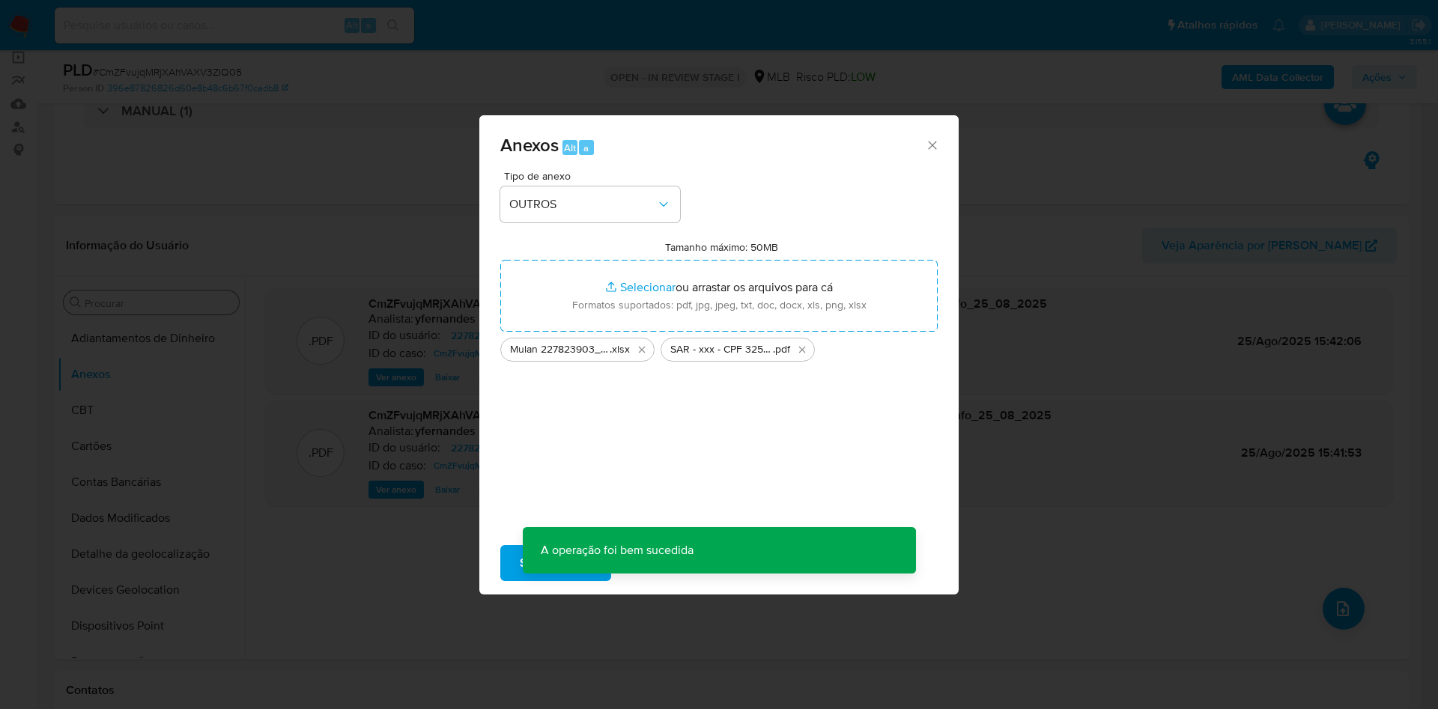
click at [293, 356] on div "Anexos Alt a Tipo de anexo OUTROS Tamanho máximo: 50MB Selecionar arquivos Sele…" at bounding box center [719, 354] width 1438 height 709
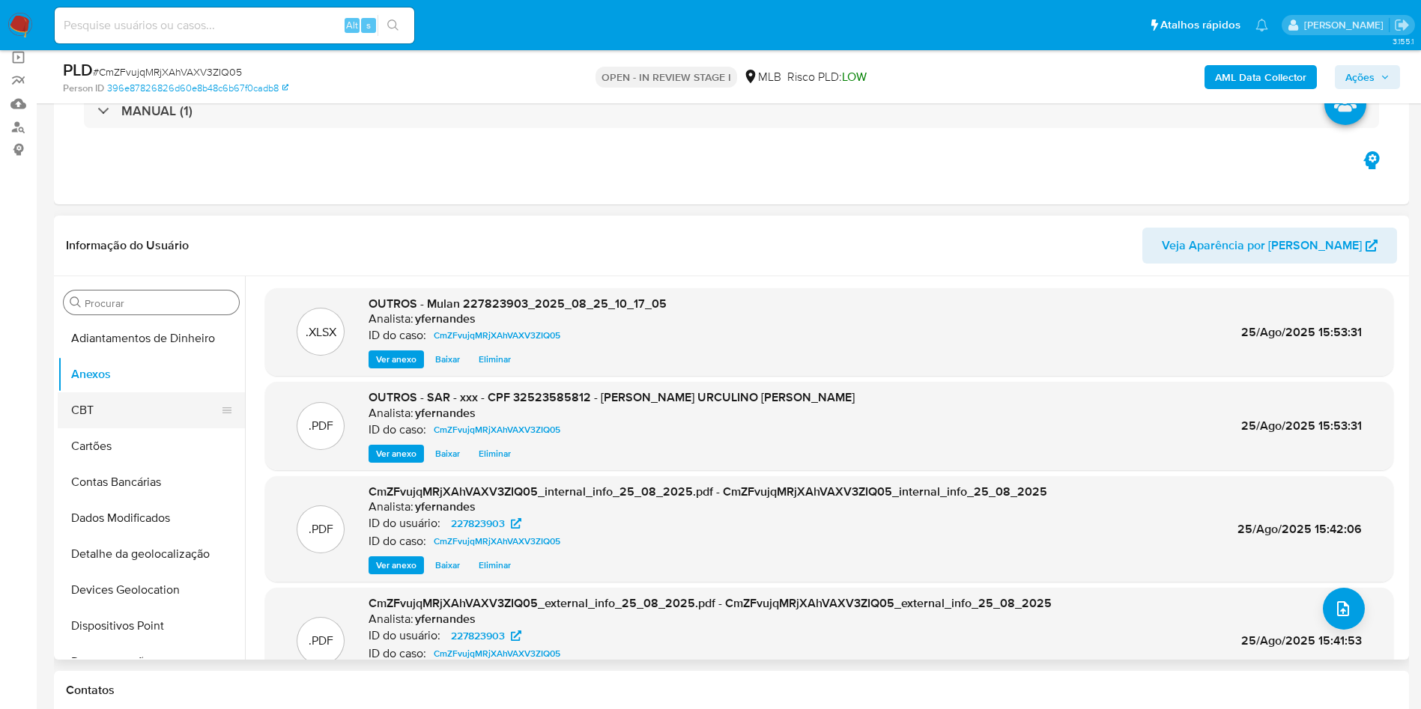
click at [112, 412] on button "CBT" at bounding box center [145, 410] width 175 height 36
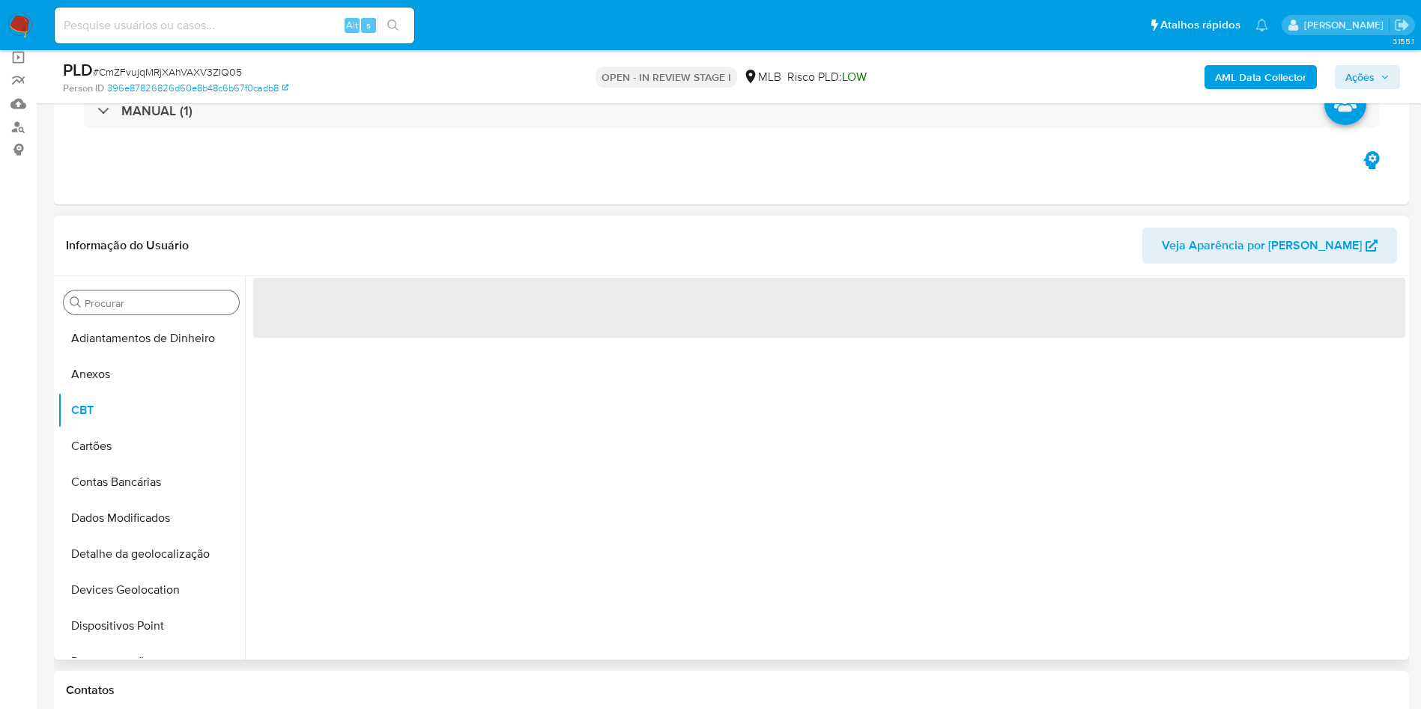
click at [101, 377] on button "Anexos" at bounding box center [151, 375] width 187 height 36
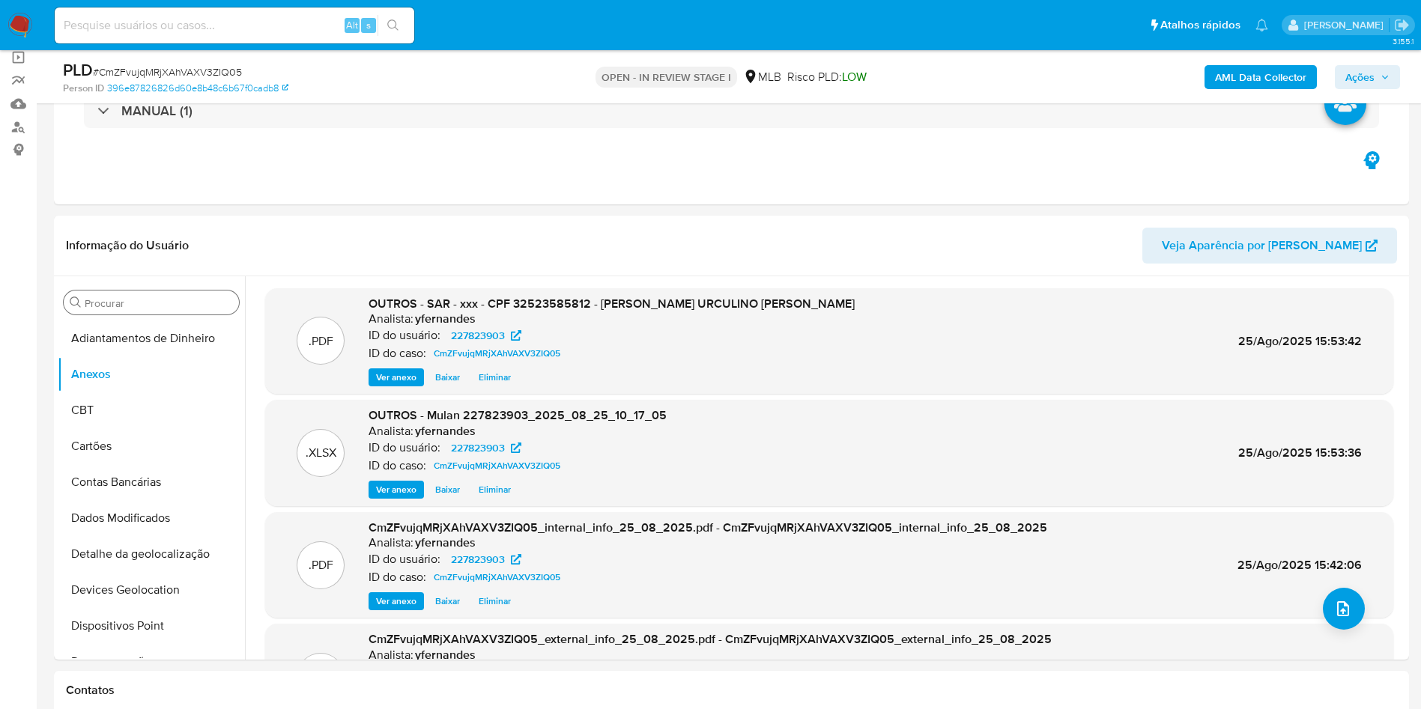
click at [1373, 75] on span "Ações" at bounding box center [1359, 77] width 29 height 24
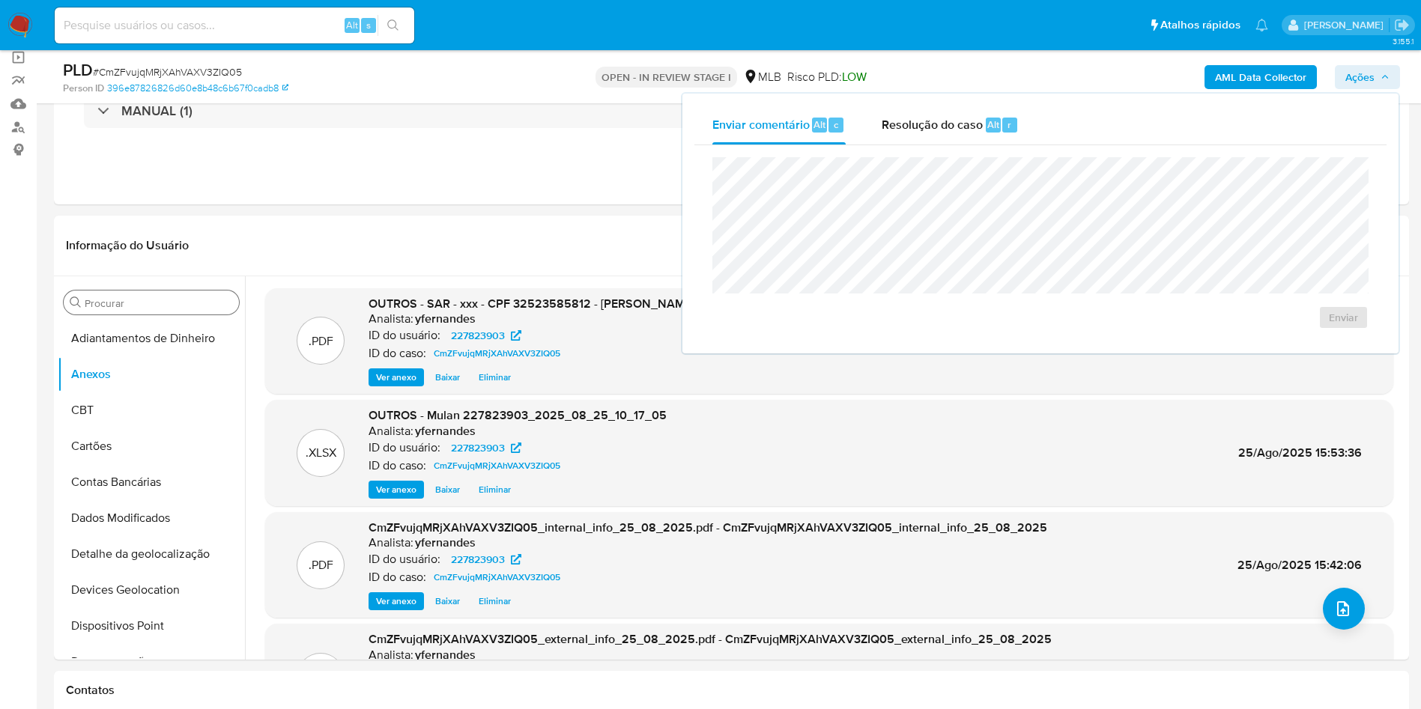
drag, startPoint x: 919, startPoint y: 134, endPoint x: 920, endPoint y: 147, distance: 12.8
click at [918, 134] on div "Resolução do caso Alt r" at bounding box center [950, 125] width 137 height 39
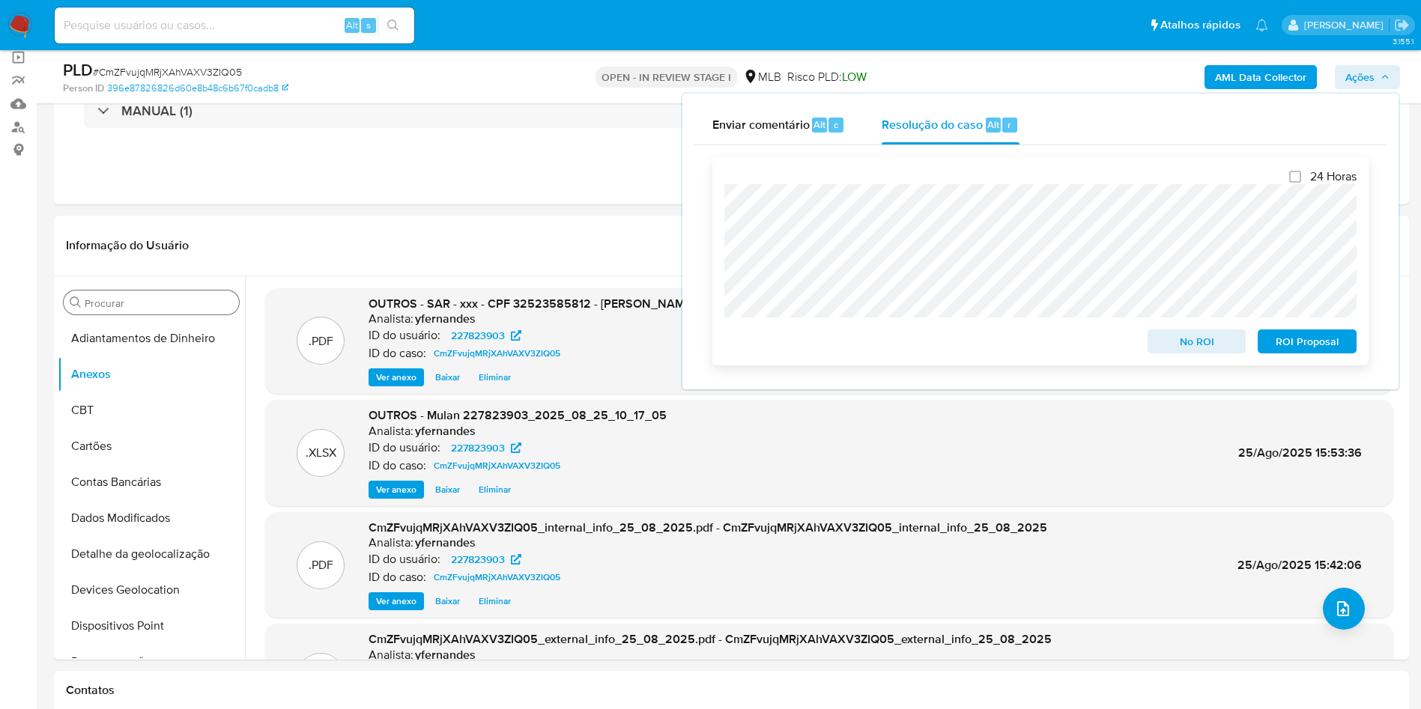
click at [1297, 336] on span "ROI Proposal" at bounding box center [1307, 341] width 78 height 21
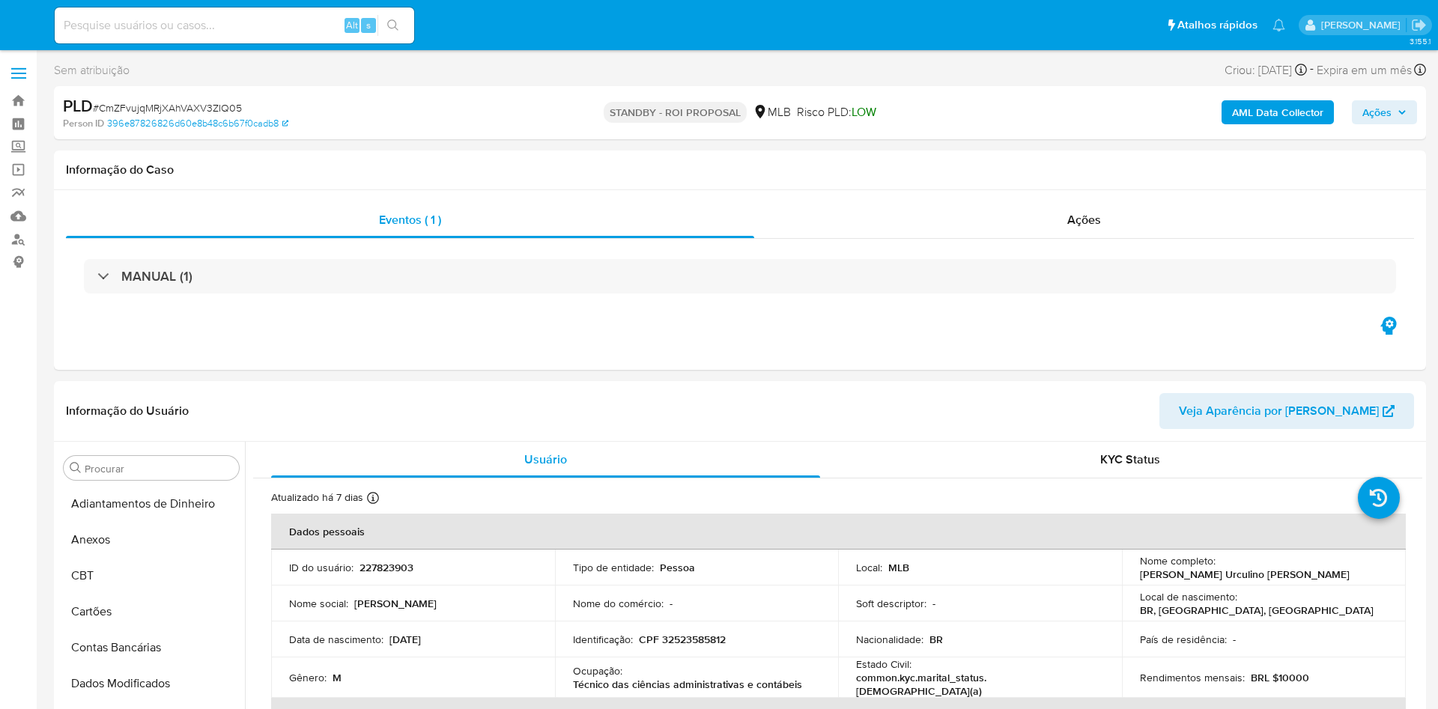
select select "10"
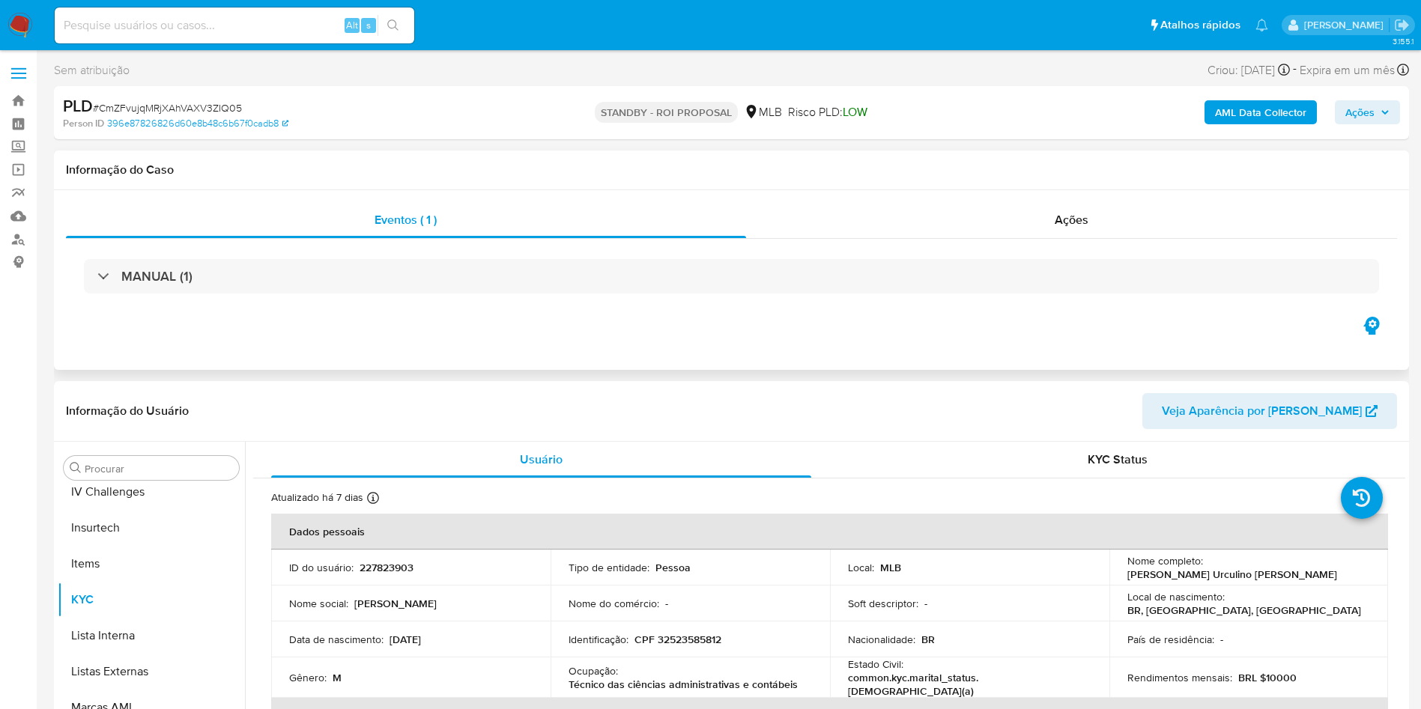
scroll to position [669, 0]
click at [991, 228] on div "Ações" at bounding box center [1072, 220] width 652 height 36
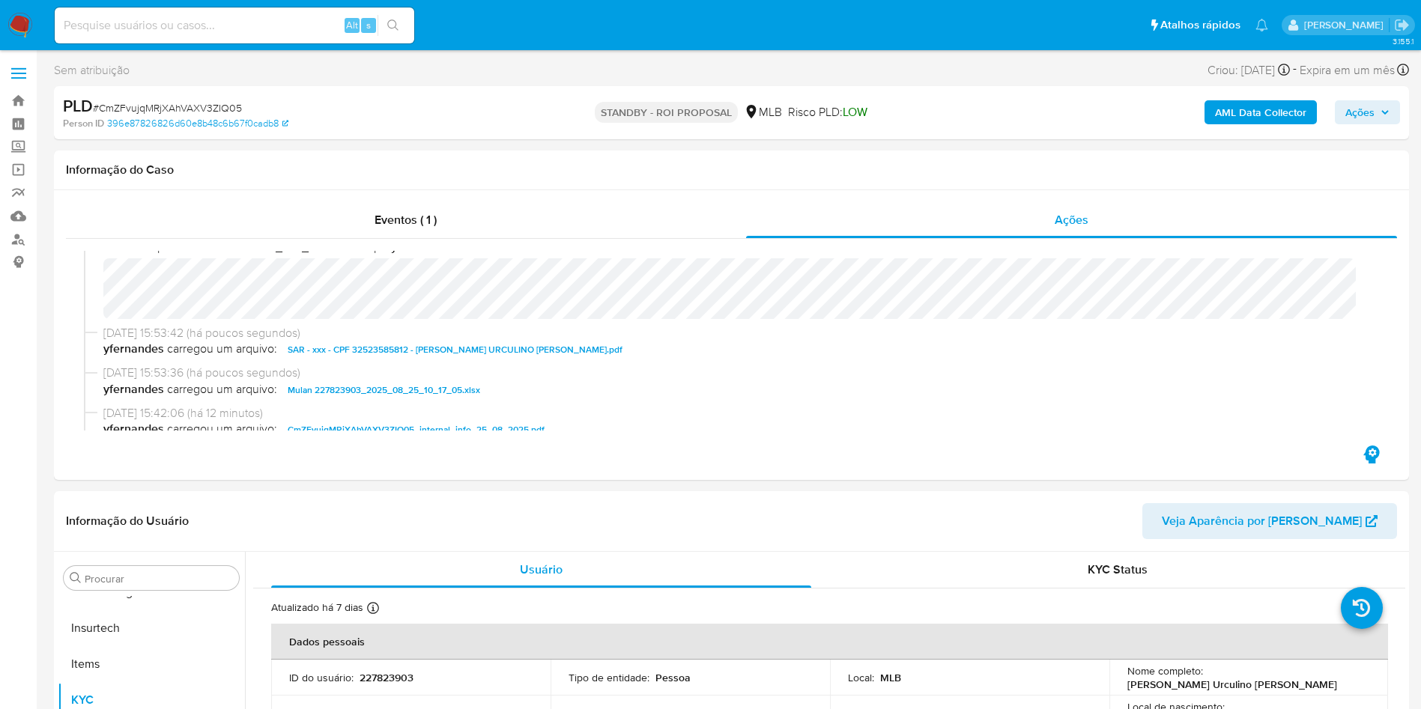
scroll to position [0, 0]
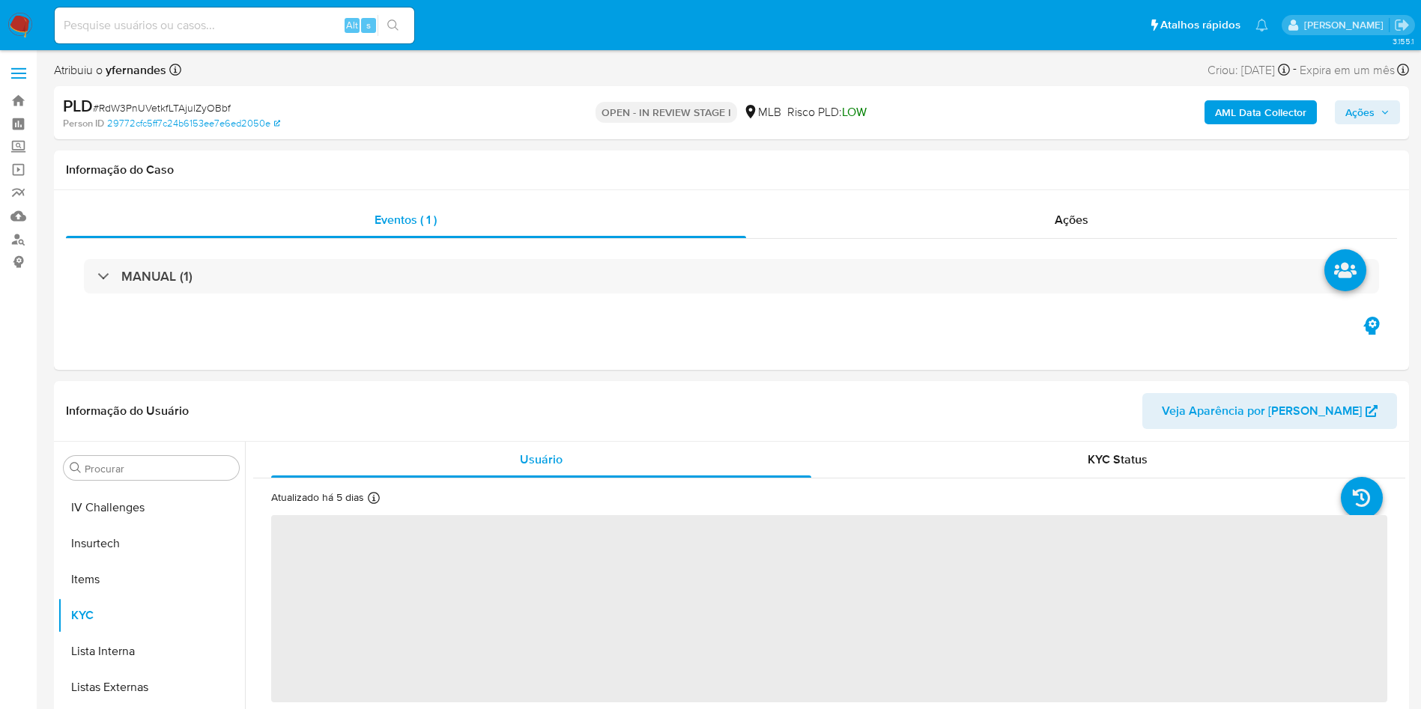
scroll to position [669, 0]
click at [174, 100] on span "# RdW3PnUVetkfLTAjulZyOBbf" at bounding box center [162, 107] width 138 height 15
copy span "RdW3PnUVetkfLTAjulZyOBbf"
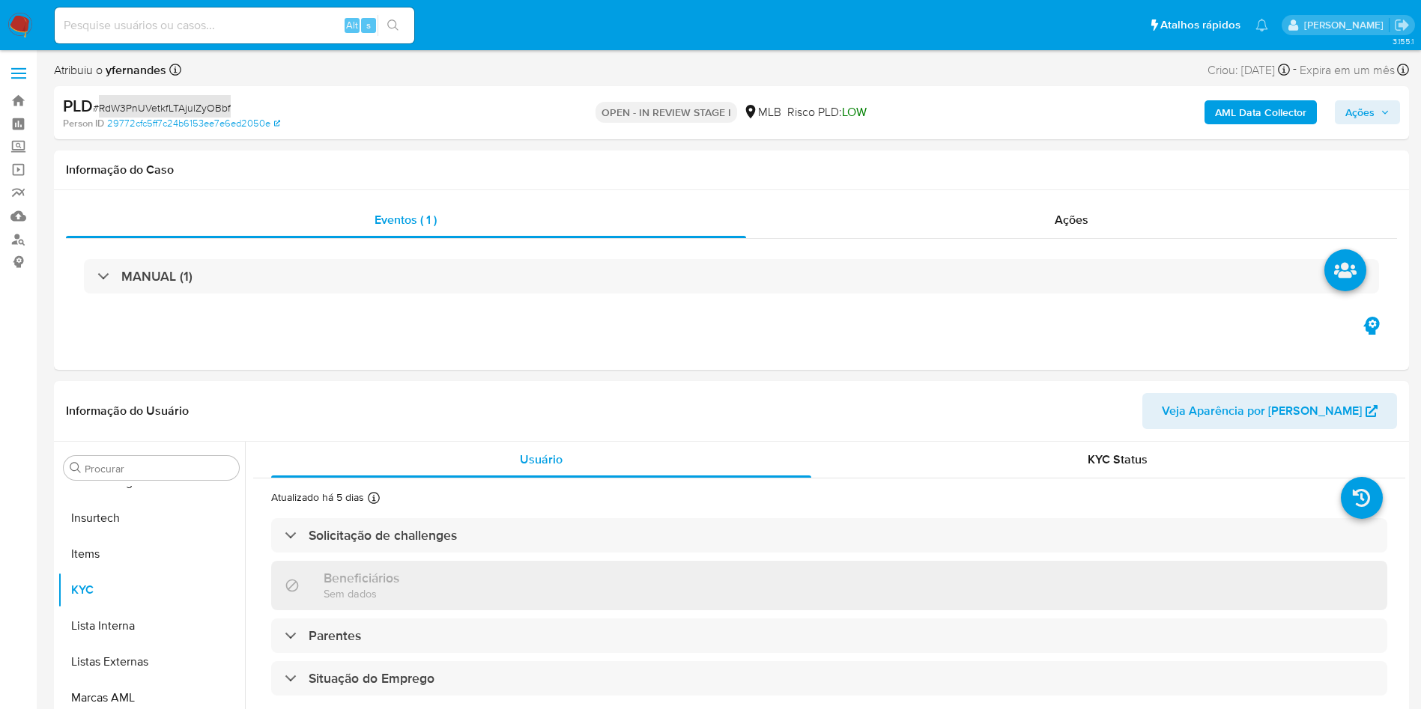
select select "10"
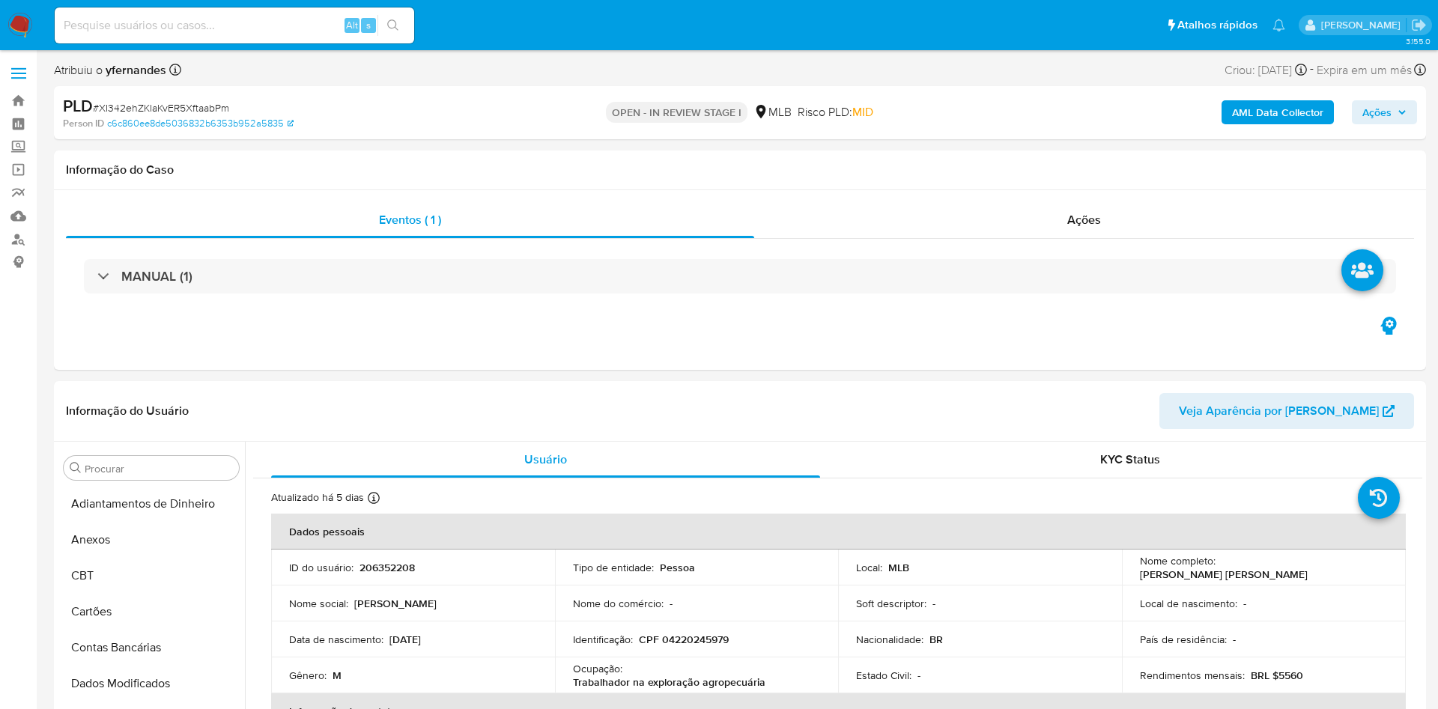
select select "10"
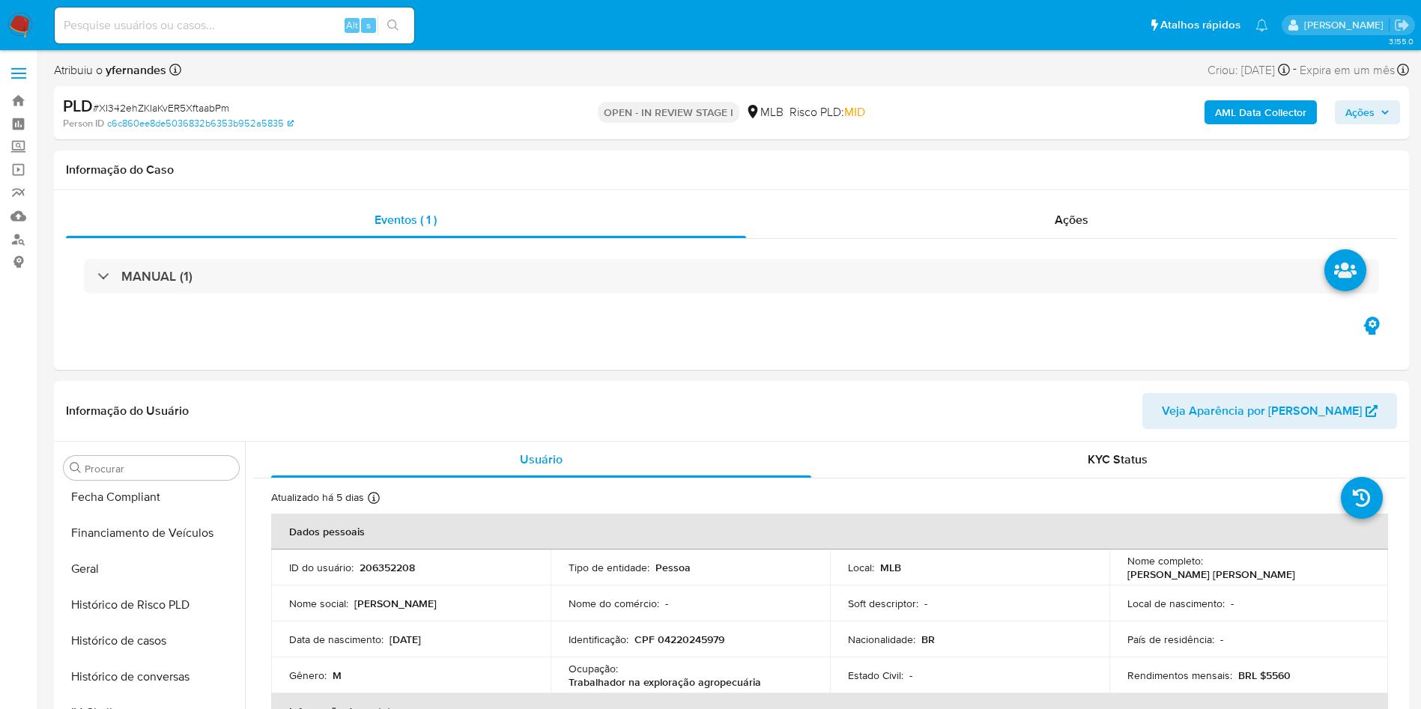
scroll to position [607, 0]
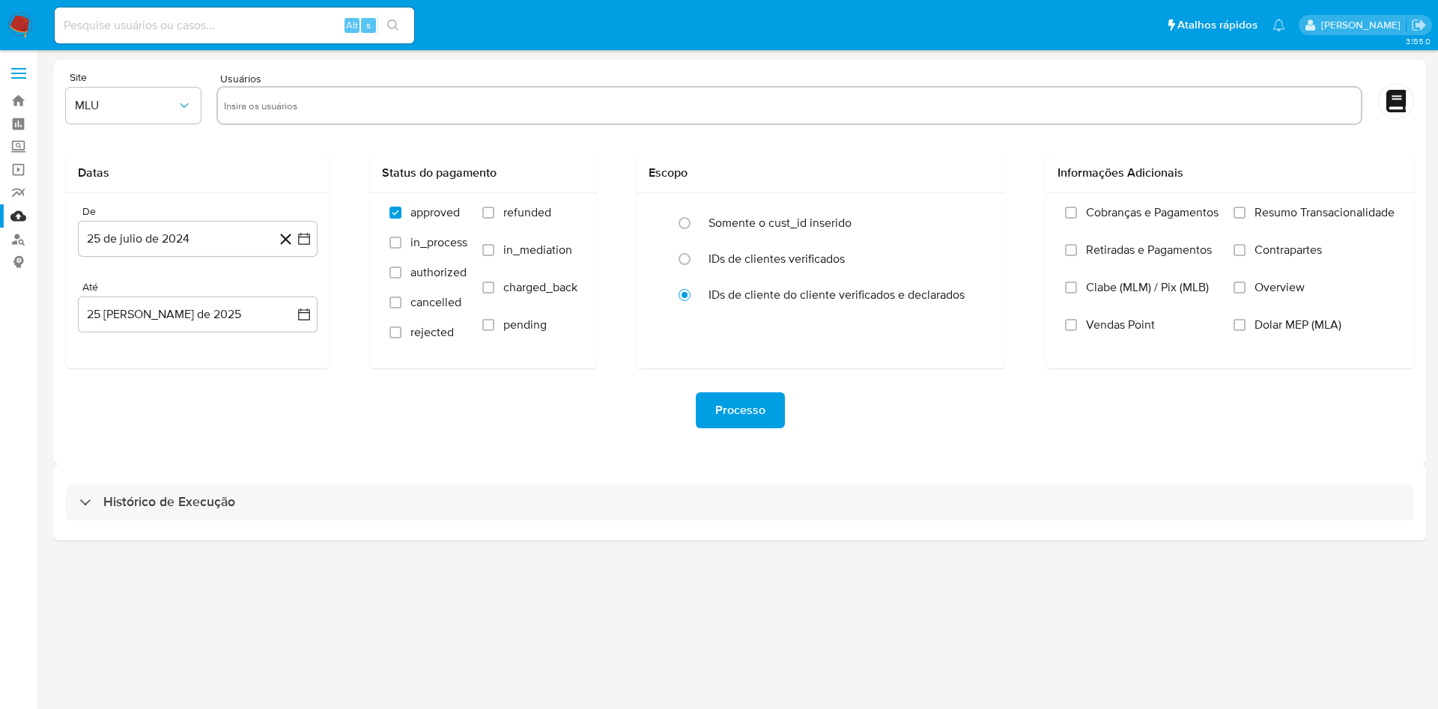
click at [766, 518] on div "Histórico de Execução" at bounding box center [740, 503] width 1348 height 36
select select "10"
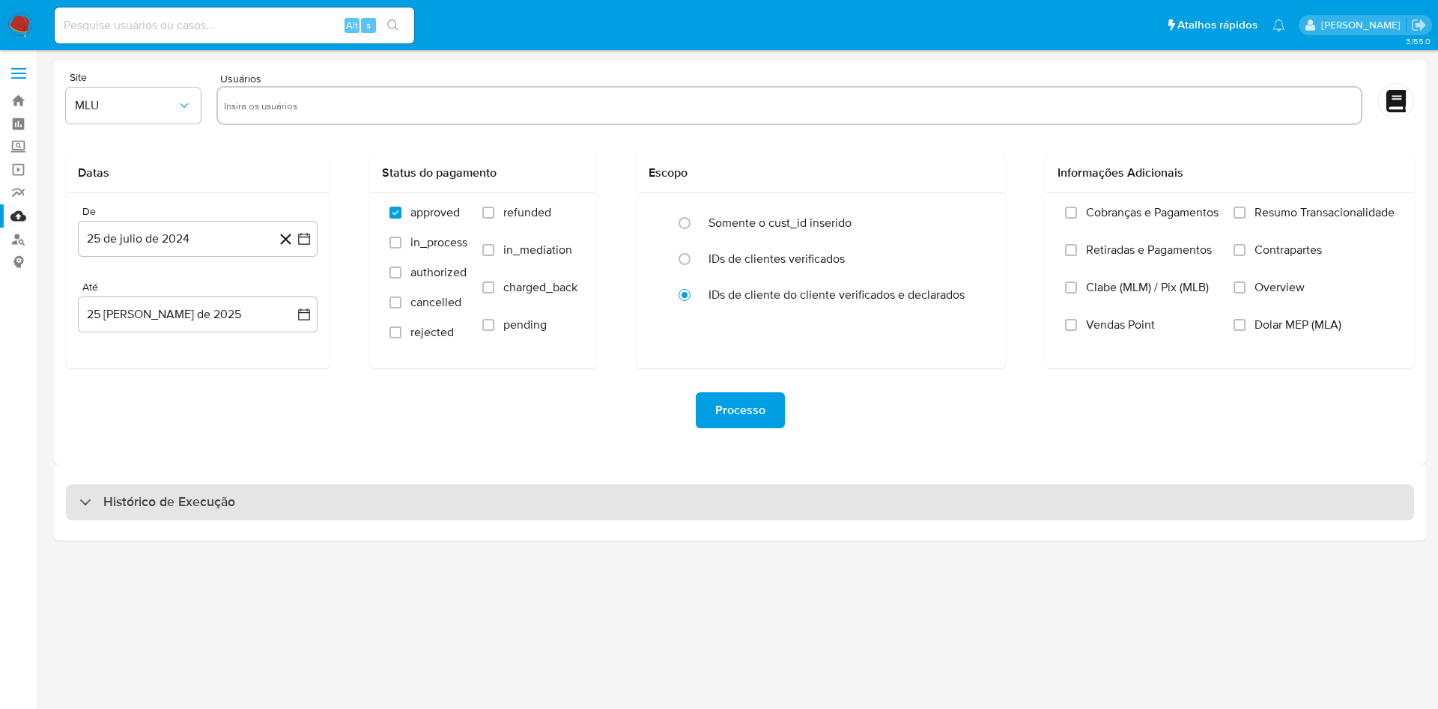
click at [582, 497] on div "Histórico de Execução" at bounding box center [740, 503] width 1348 height 36
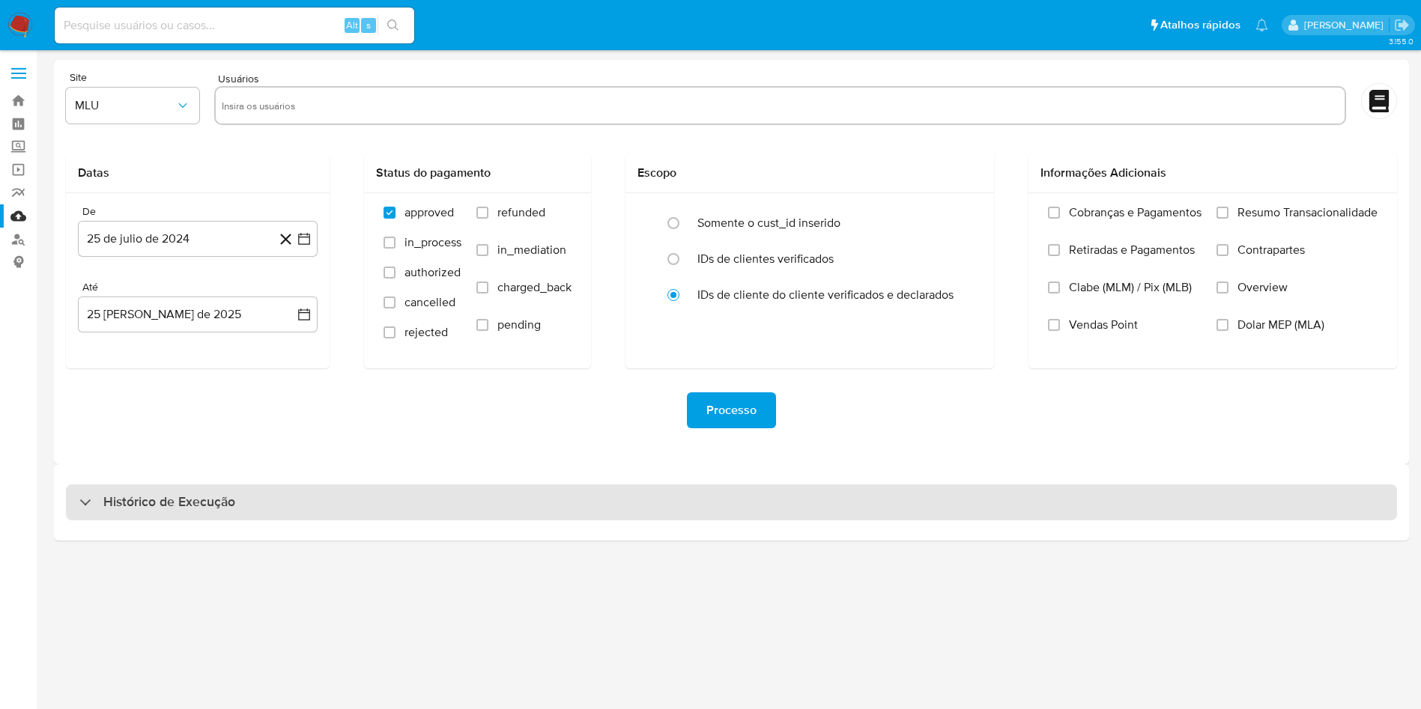
select select "10"
